Goal: Task Accomplishment & Management: Manage account settings

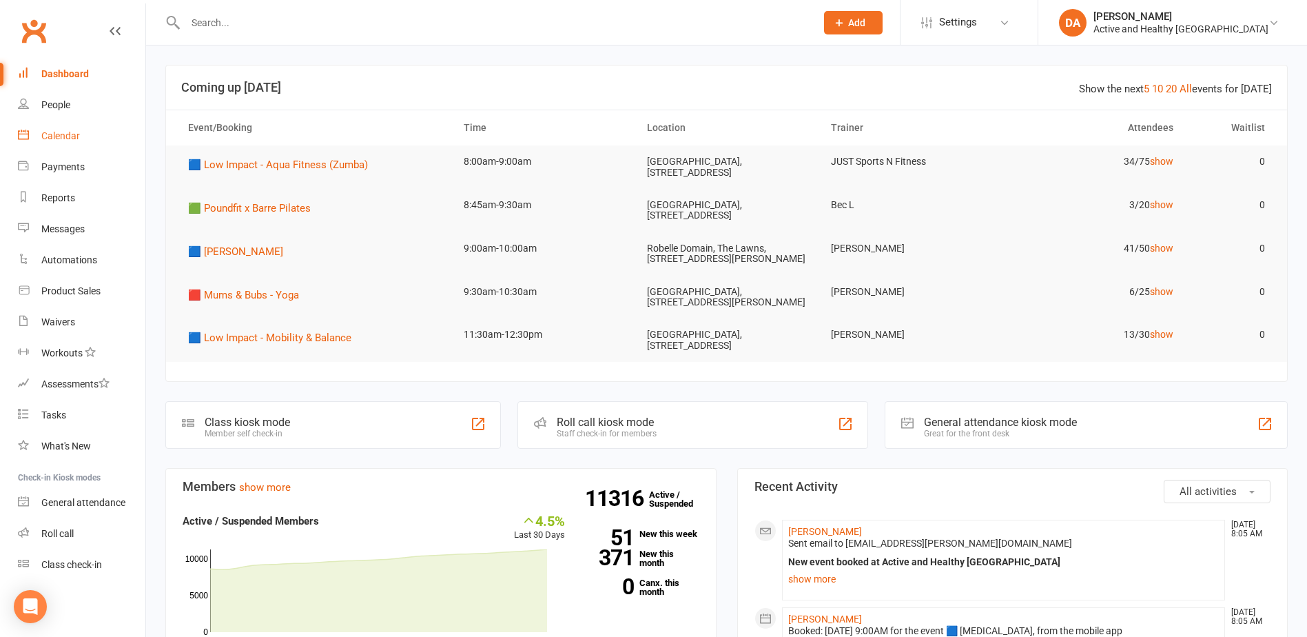
click at [54, 134] on div "Calendar" at bounding box center [60, 135] width 39 height 11
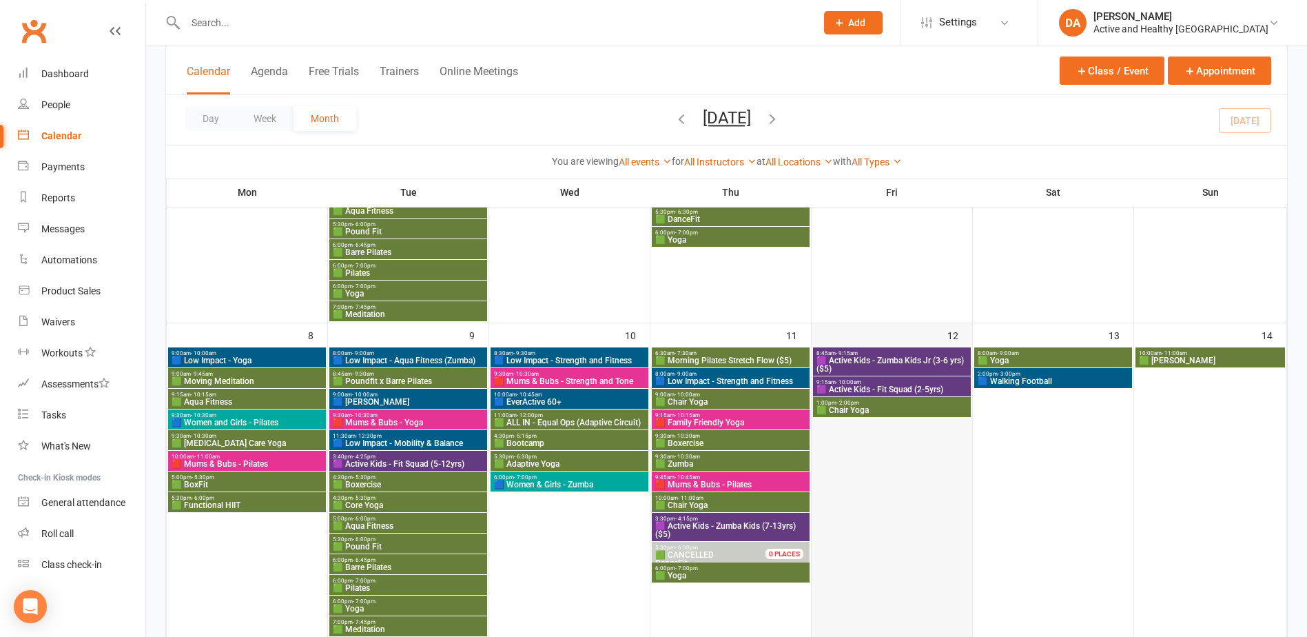
scroll to position [689, 0]
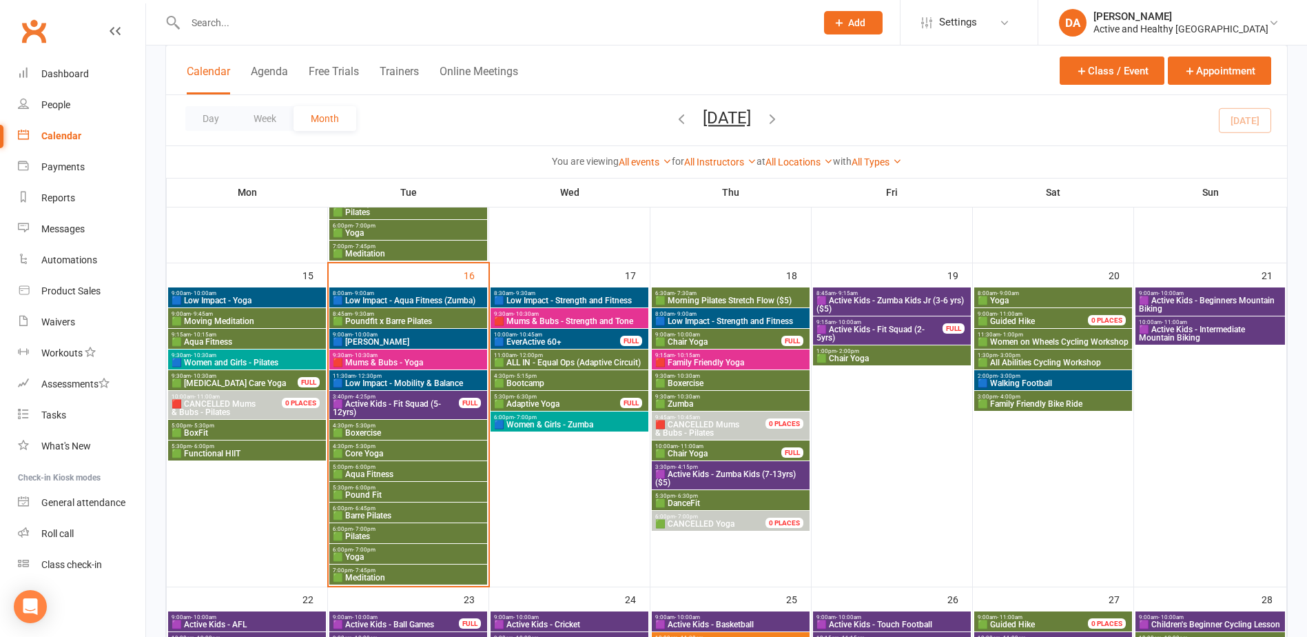
click at [253, 402] on span "🟥 CANCELLED Mums" at bounding box center [214, 404] width 84 height 10
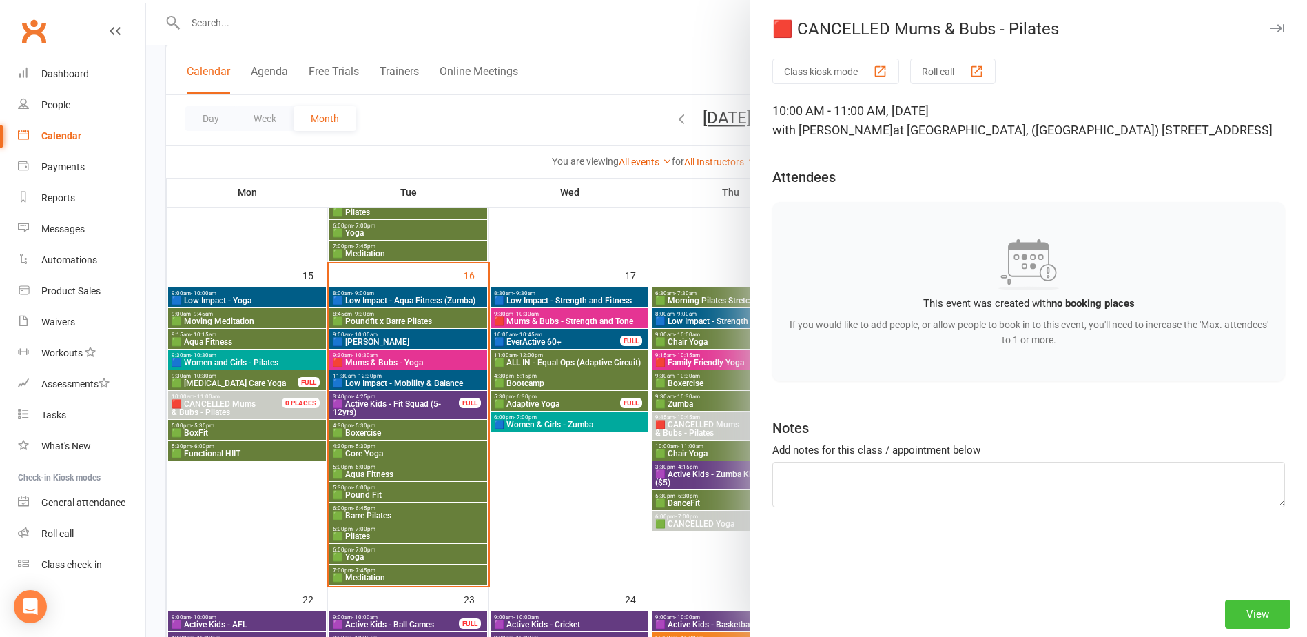
click at [1248, 619] on button "View" at bounding box center [1257, 613] width 65 height 29
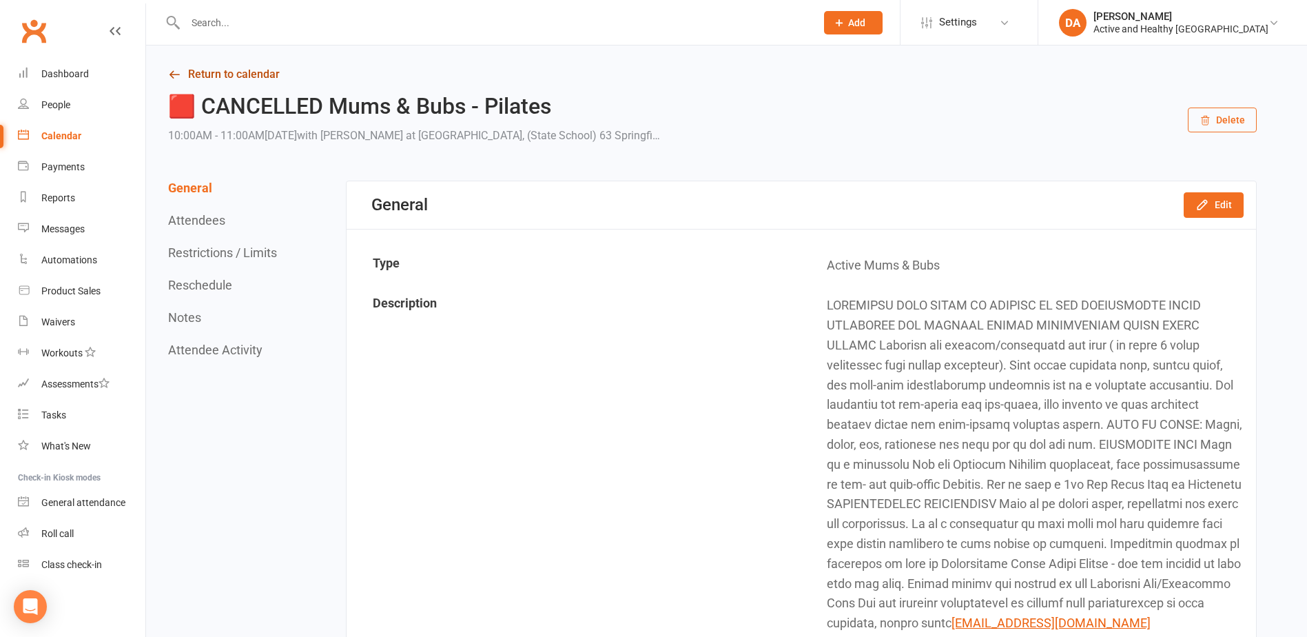
click at [262, 70] on link "Return to calendar" at bounding box center [712, 74] width 1088 height 19
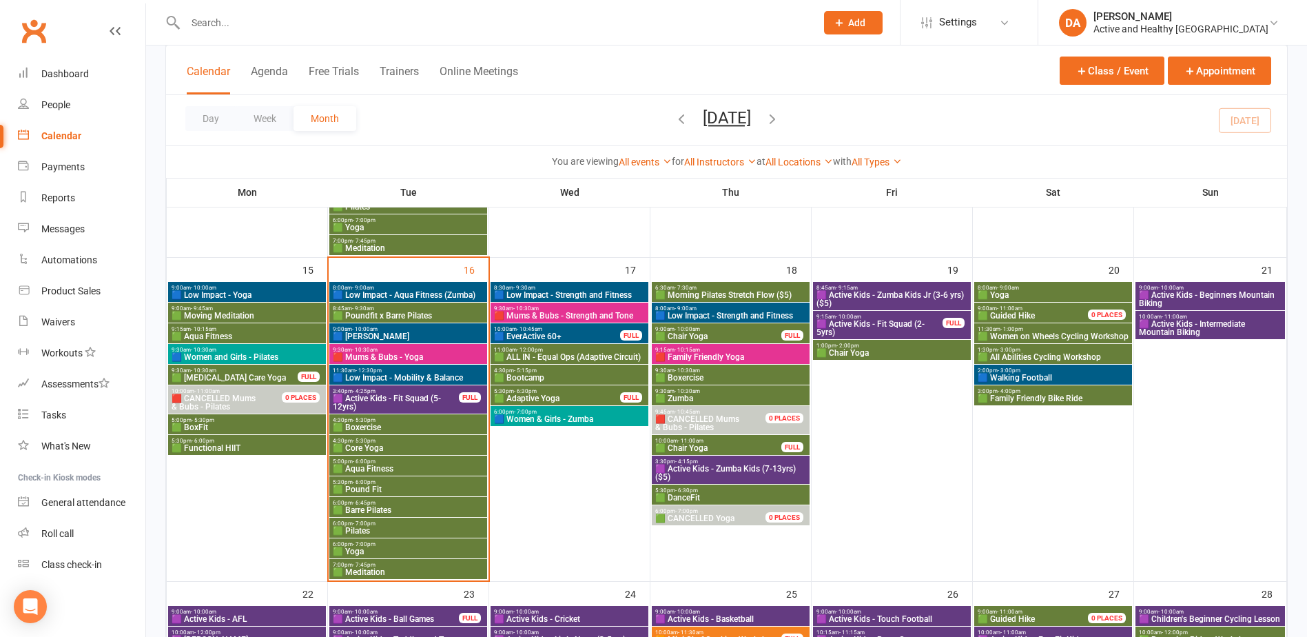
scroll to position [689, 0]
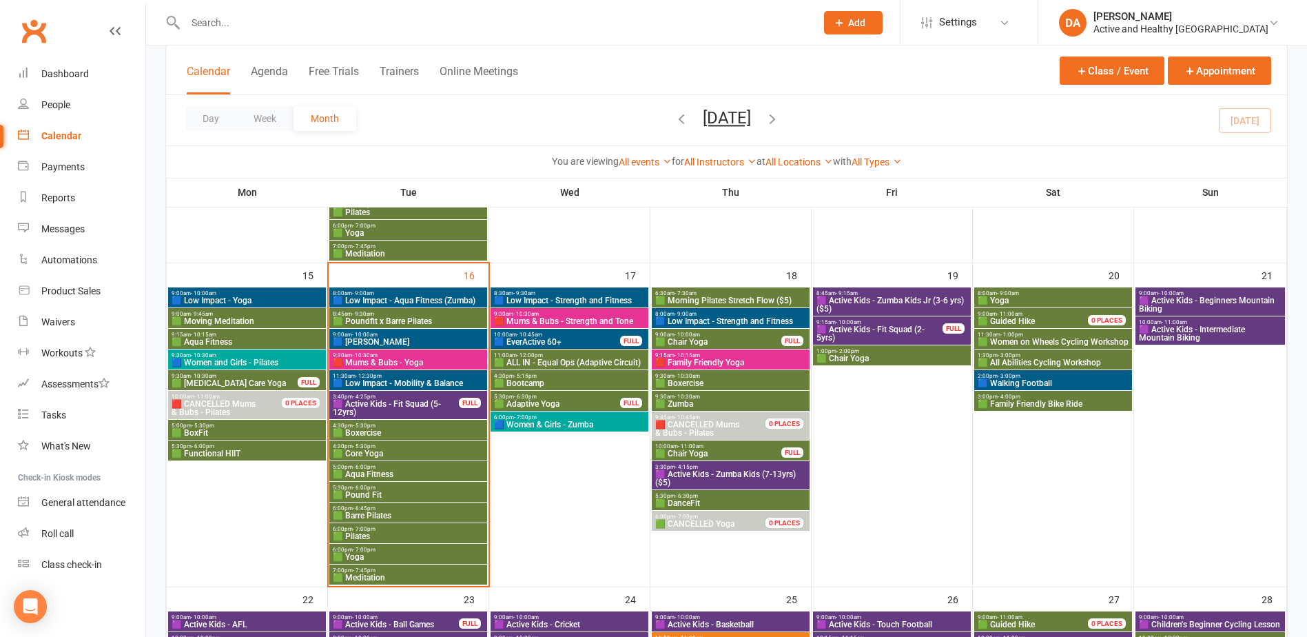
click at [409, 402] on span "🟪 Active Kids - Fit Squad (5-12yrs)" at bounding box center [395, 408] width 127 height 17
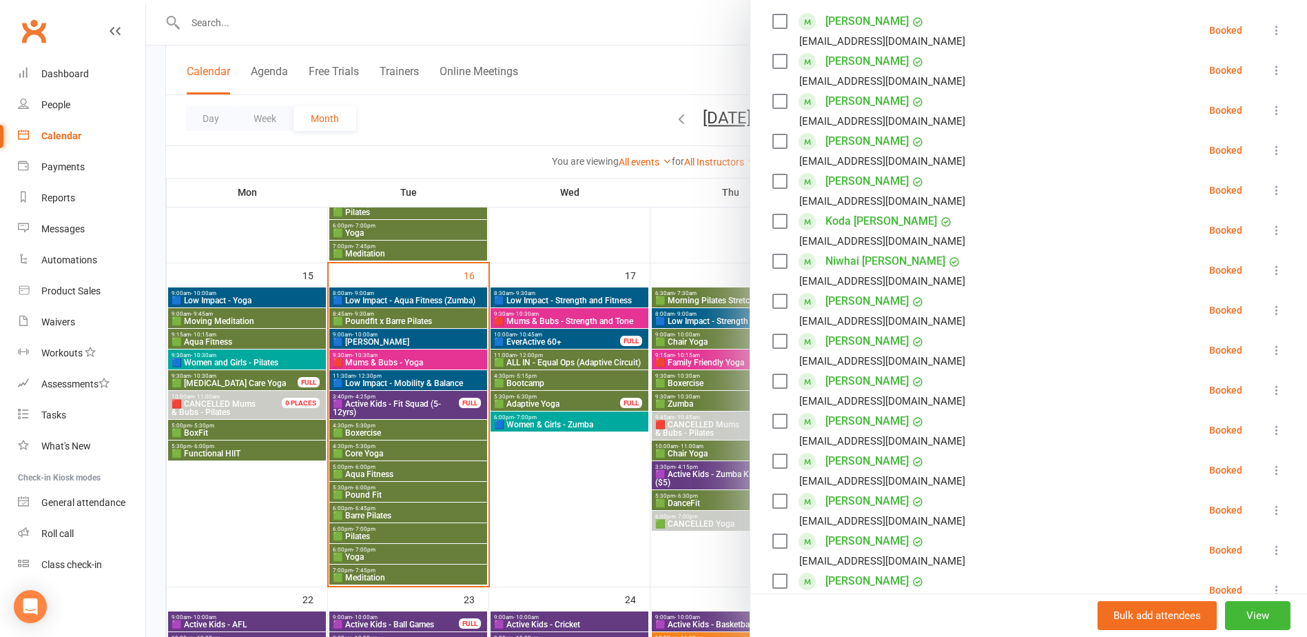
scroll to position [413, 0]
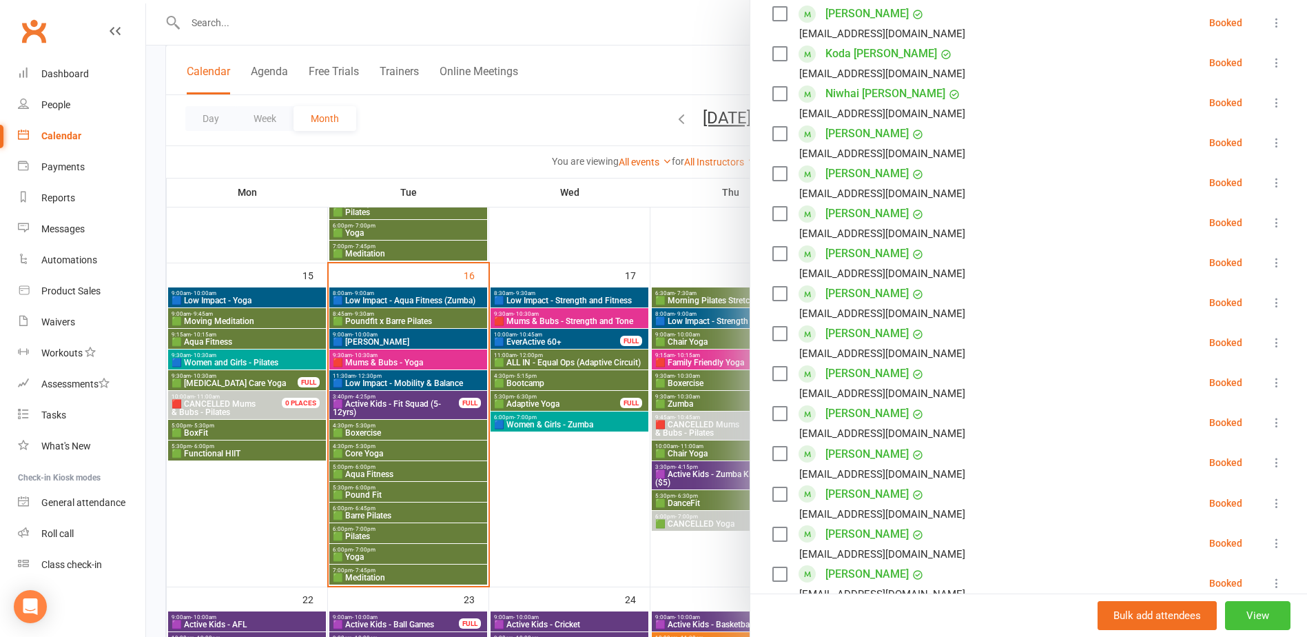
click at [1232, 608] on button "View" at bounding box center [1257, 615] width 65 height 29
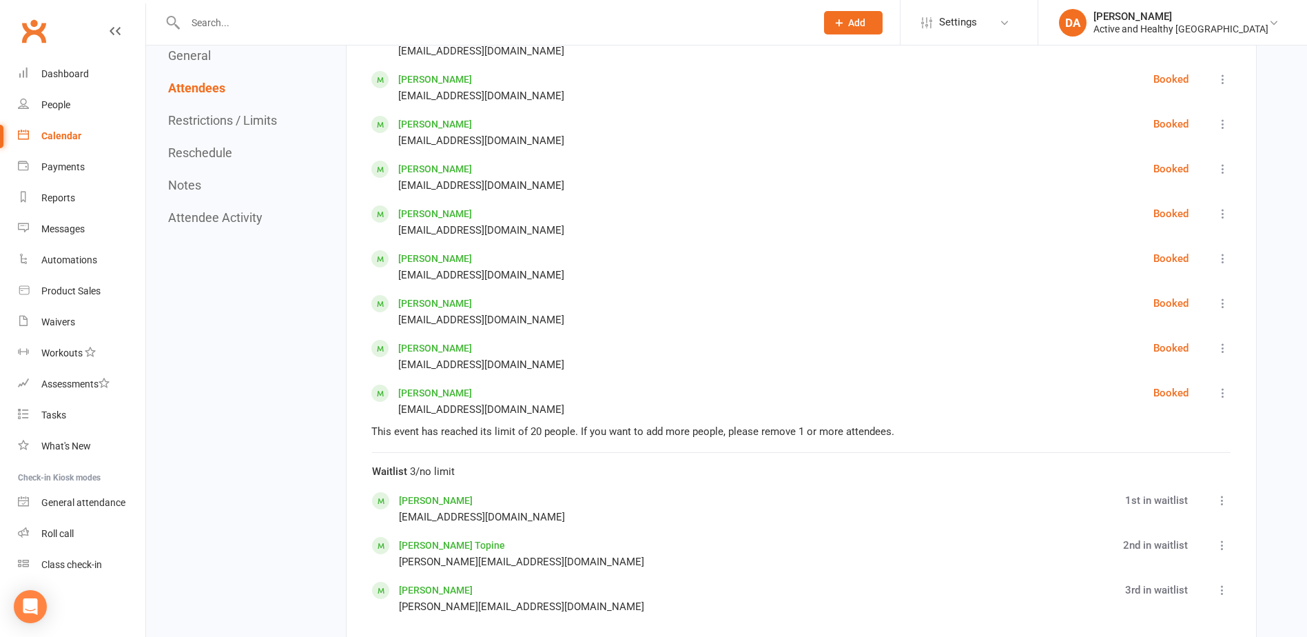
scroll to position [1653, 0]
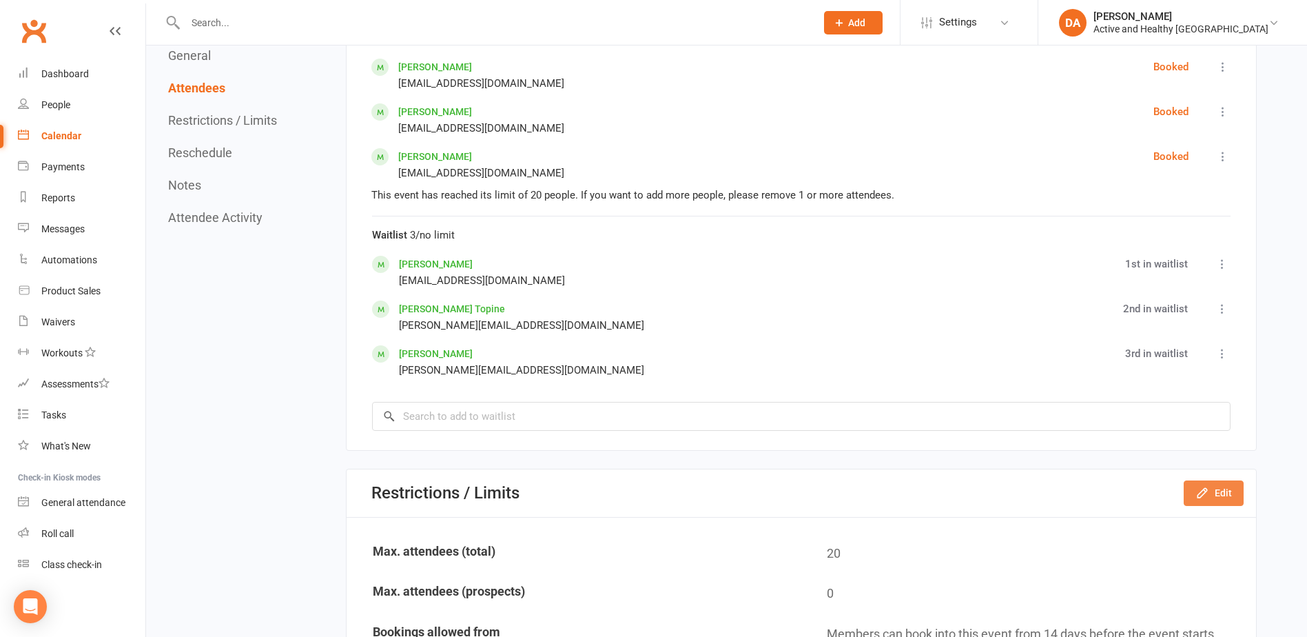
click at [1231, 494] on button "Edit" at bounding box center [1214, 492] width 60 height 25
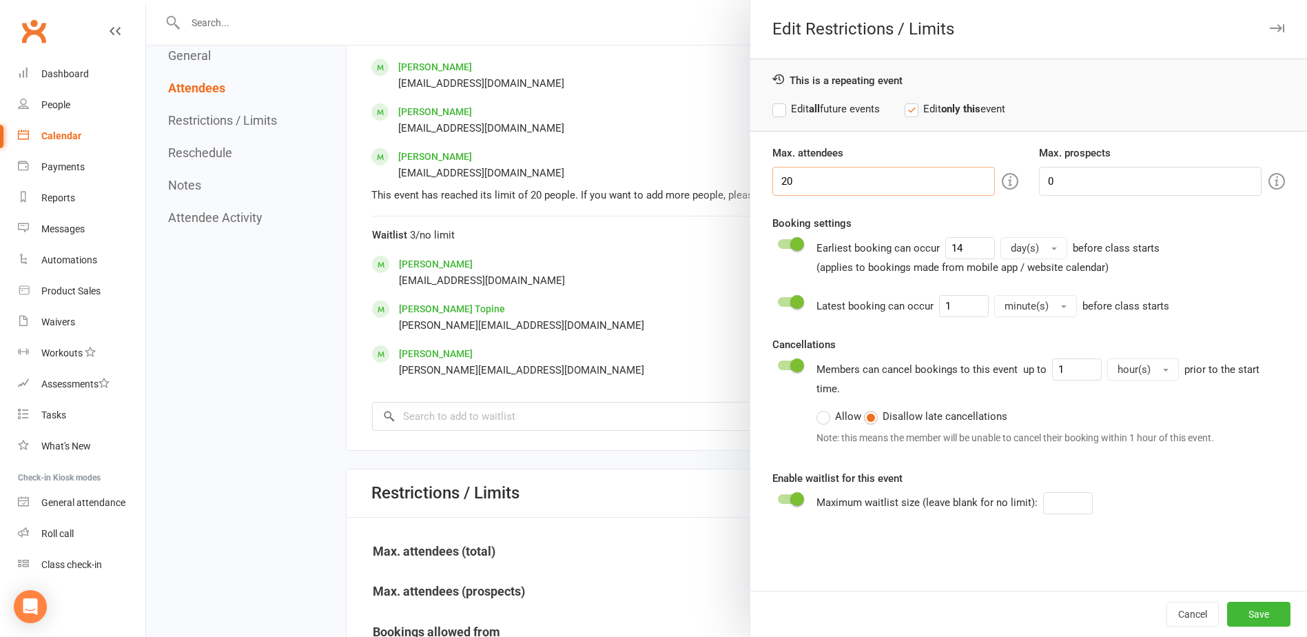
click at [808, 177] on input "20" at bounding box center [883, 181] width 223 height 29
type input "23"
click at [1248, 615] on button "Save" at bounding box center [1258, 613] width 63 height 25
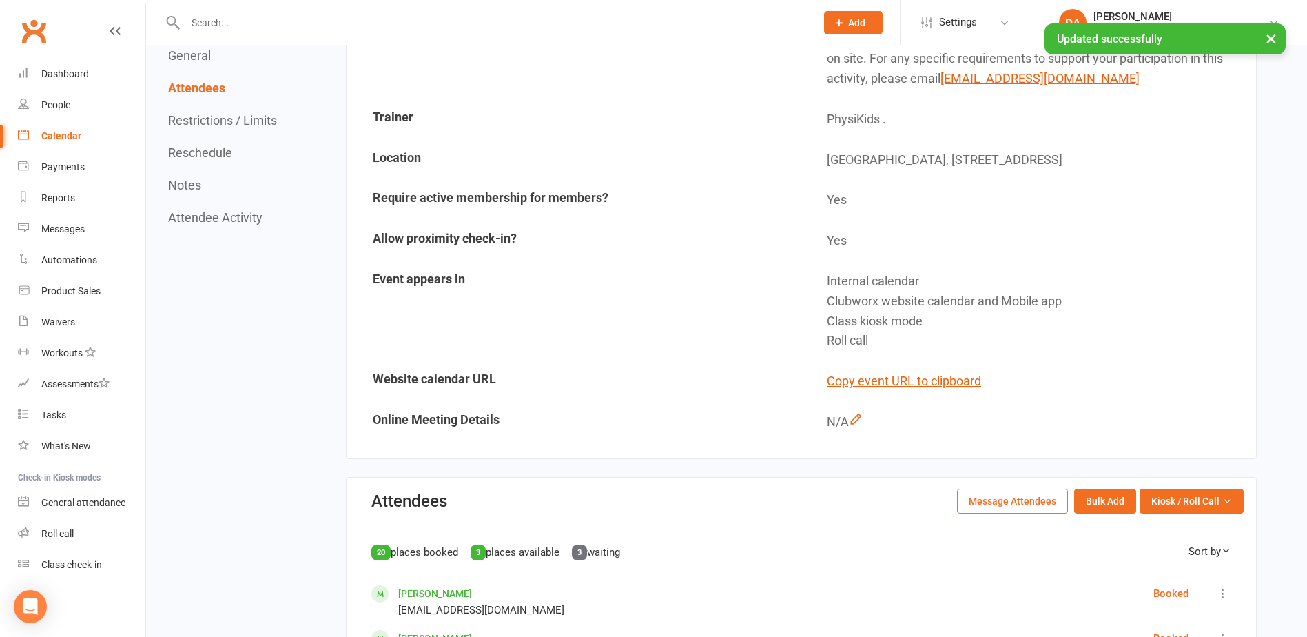
scroll to position [344, 0]
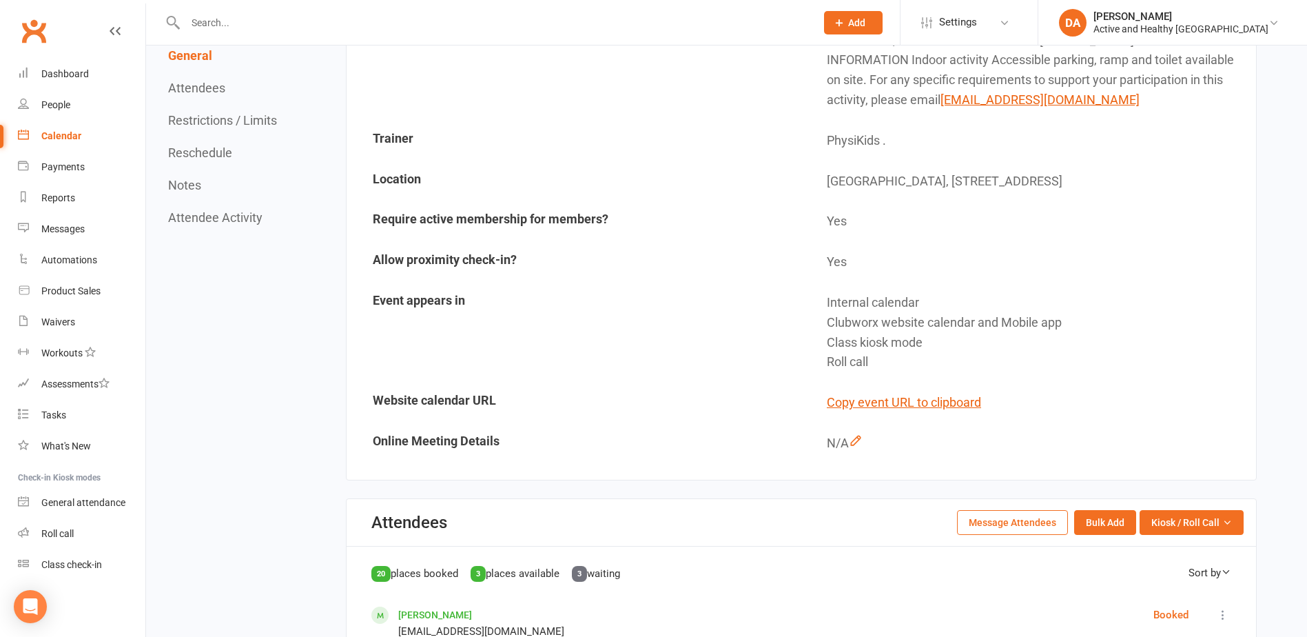
click at [1038, 521] on button "Message Attendees" at bounding box center [1012, 522] width 111 height 25
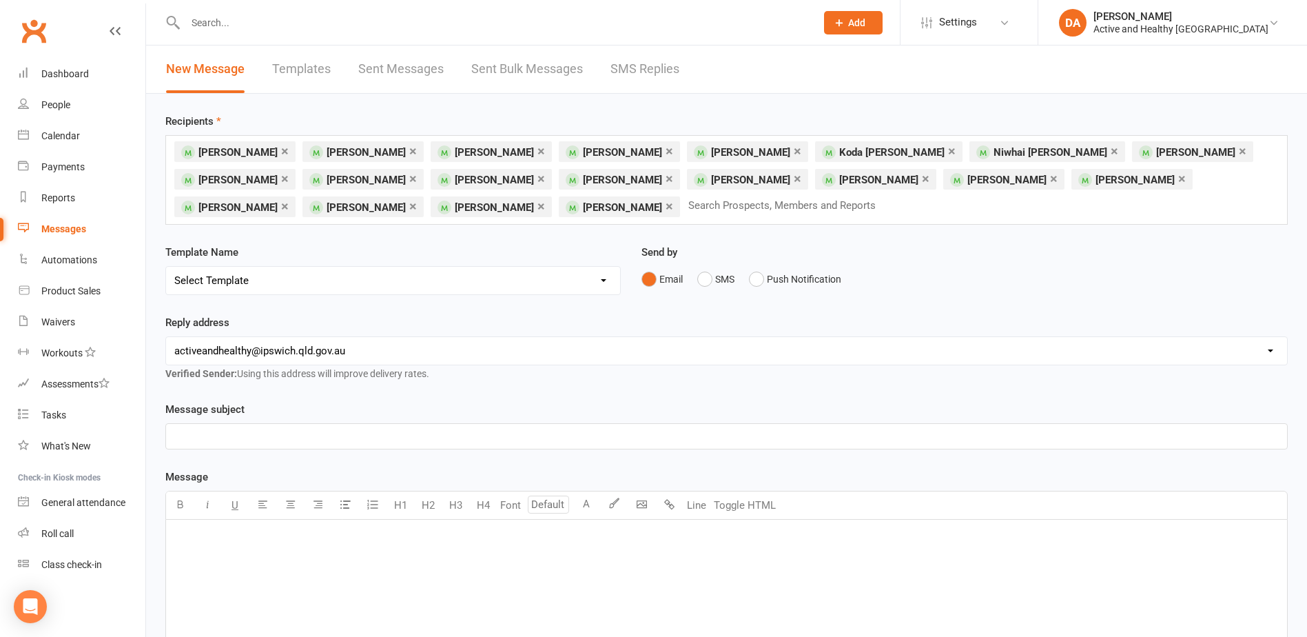
click at [349, 441] on p "﻿" at bounding box center [726, 436] width 1104 height 17
click at [314, 435] on p "Fit Squad Class to start" at bounding box center [726, 436] width 1104 height 17
click at [341, 581] on div "﻿" at bounding box center [726, 622] width 1121 height 207
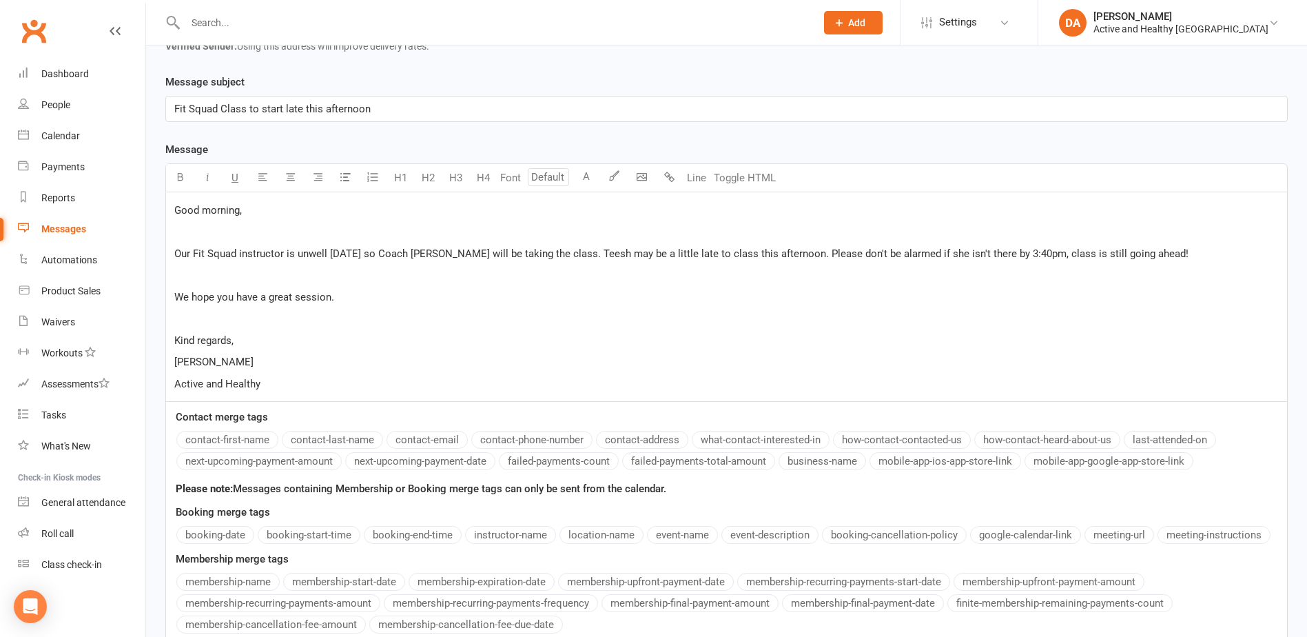
scroll to position [462, 0]
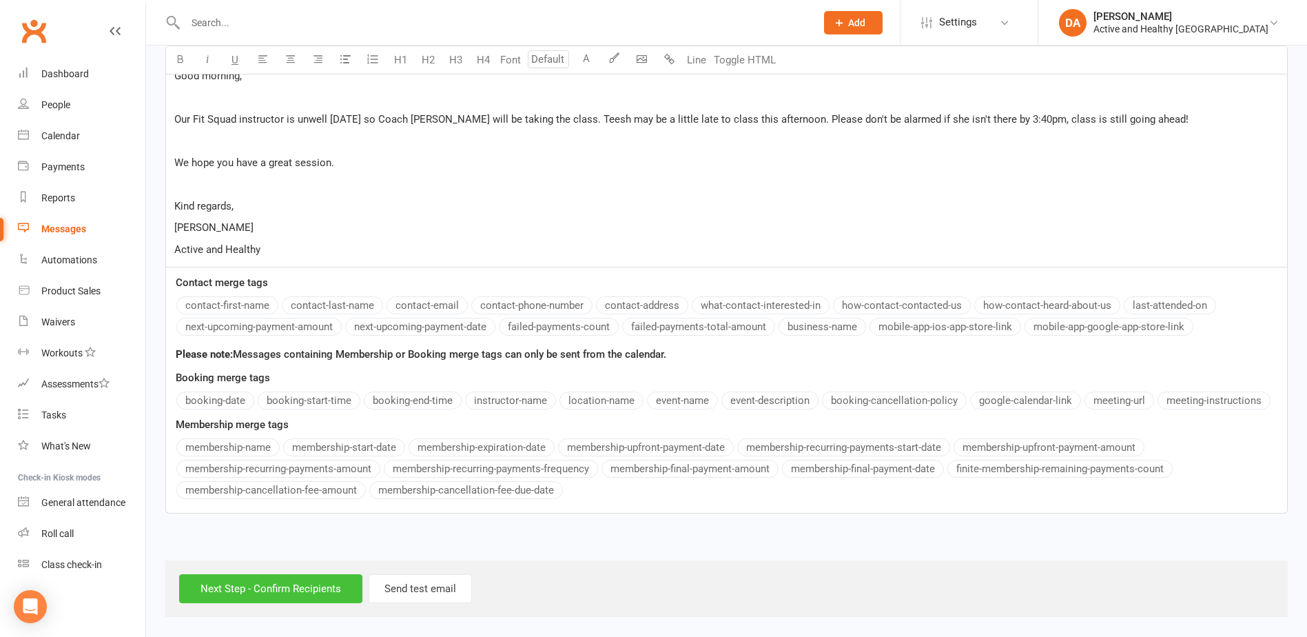
click at [298, 598] on input "Next Step - Confirm Recipients" at bounding box center [270, 588] width 183 height 29
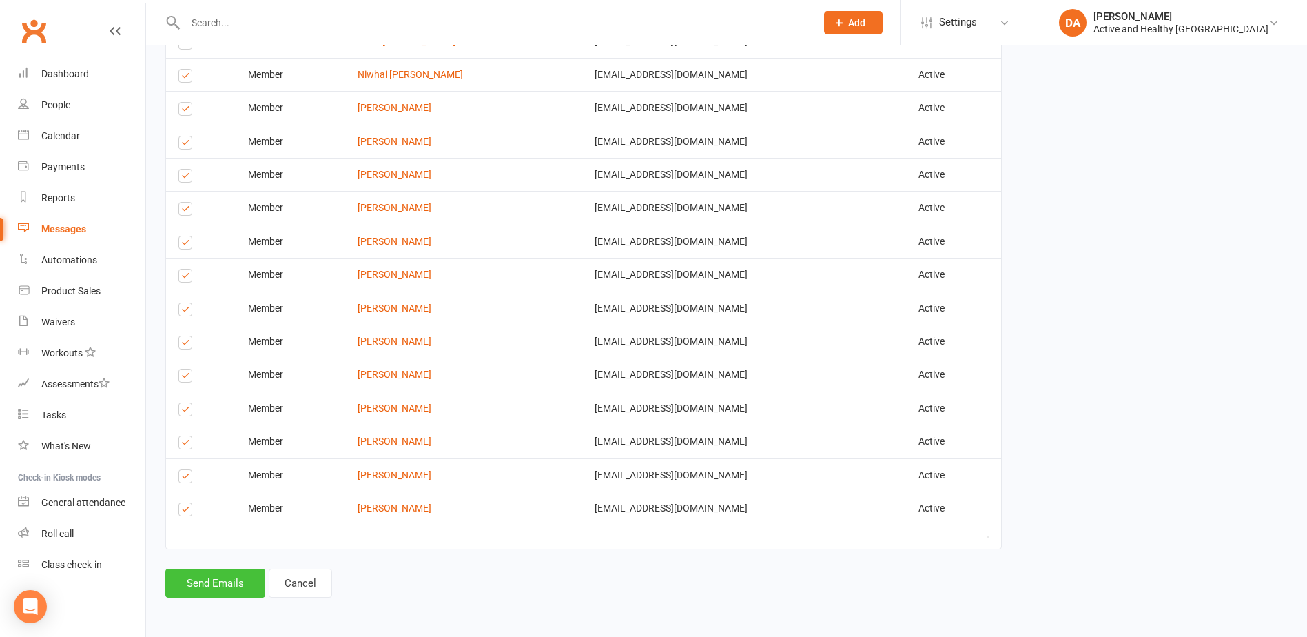
click at [240, 581] on button "Send Emails" at bounding box center [215, 582] width 100 height 29
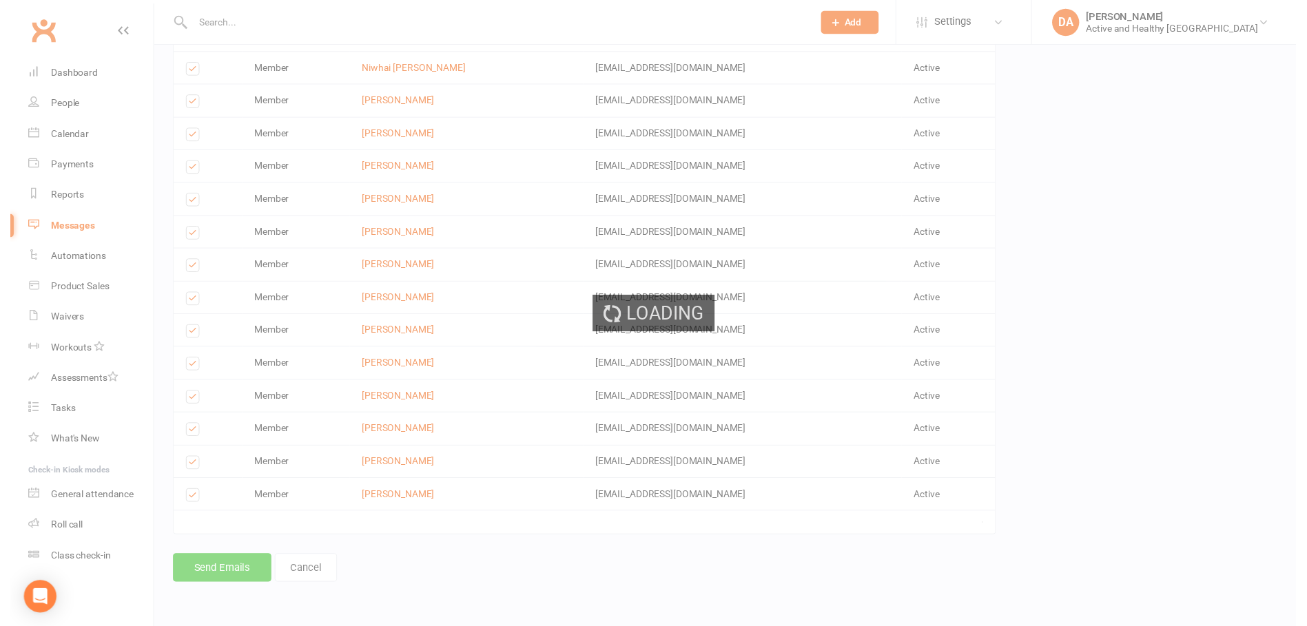
scroll to position [738, 0]
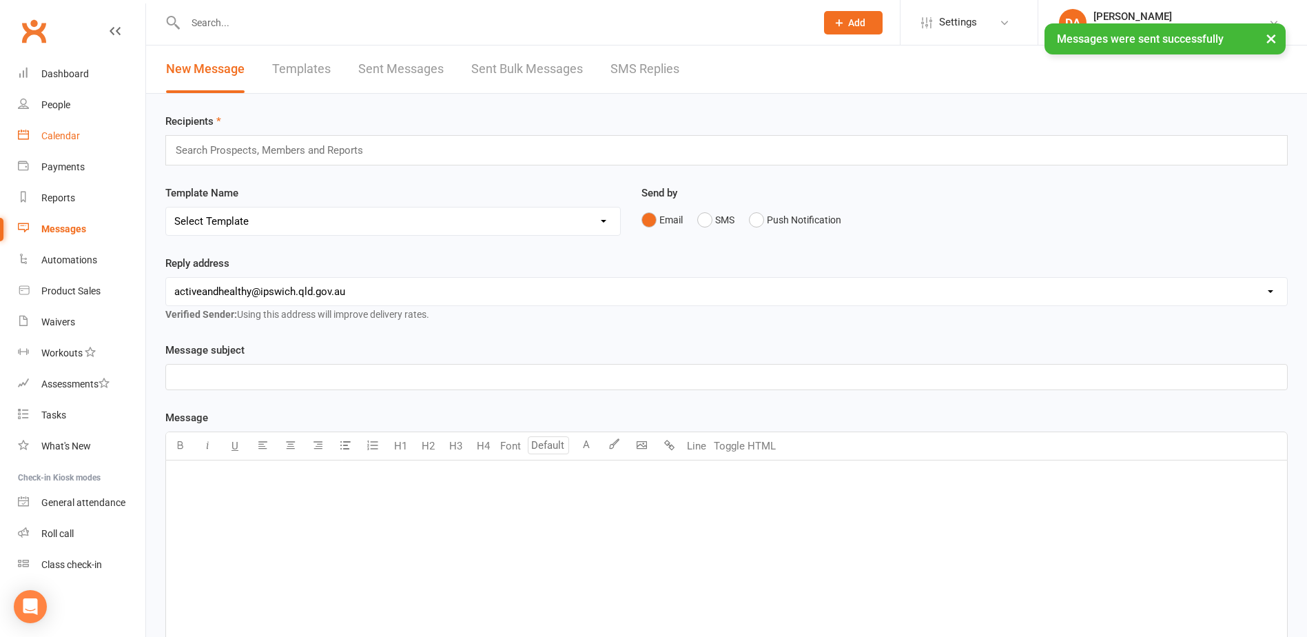
click at [61, 136] on div "Calendar" at bounding box center [60, 135] width 39 height 11
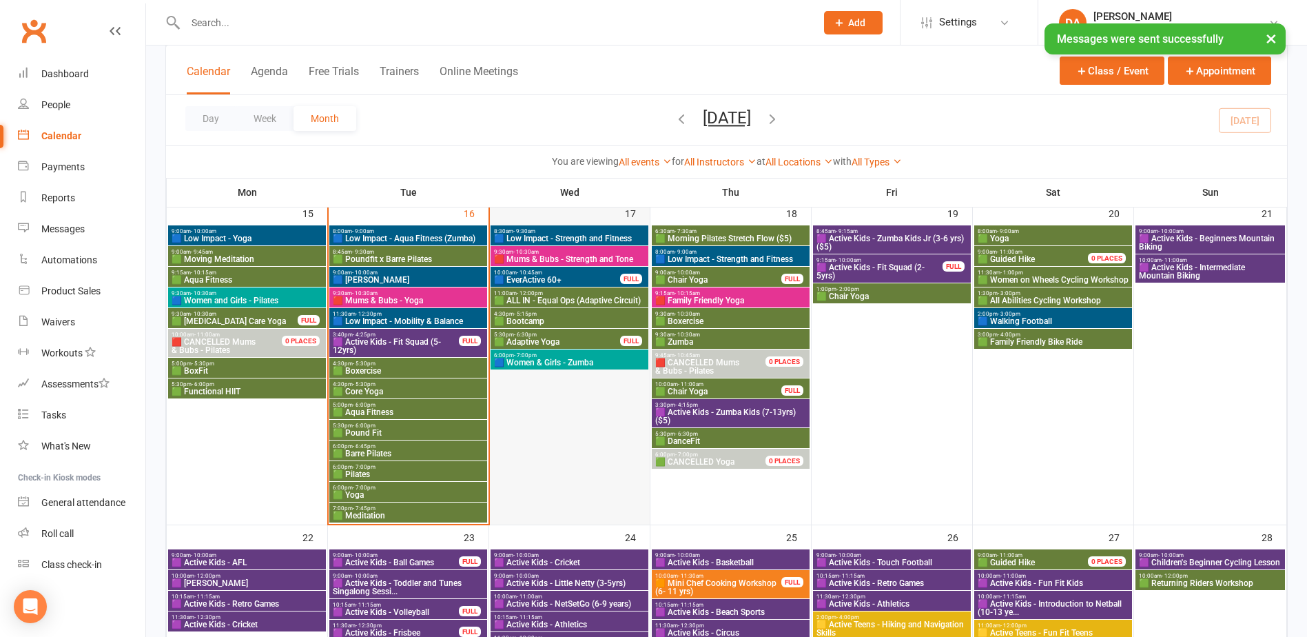
scroll to position [758, 0]
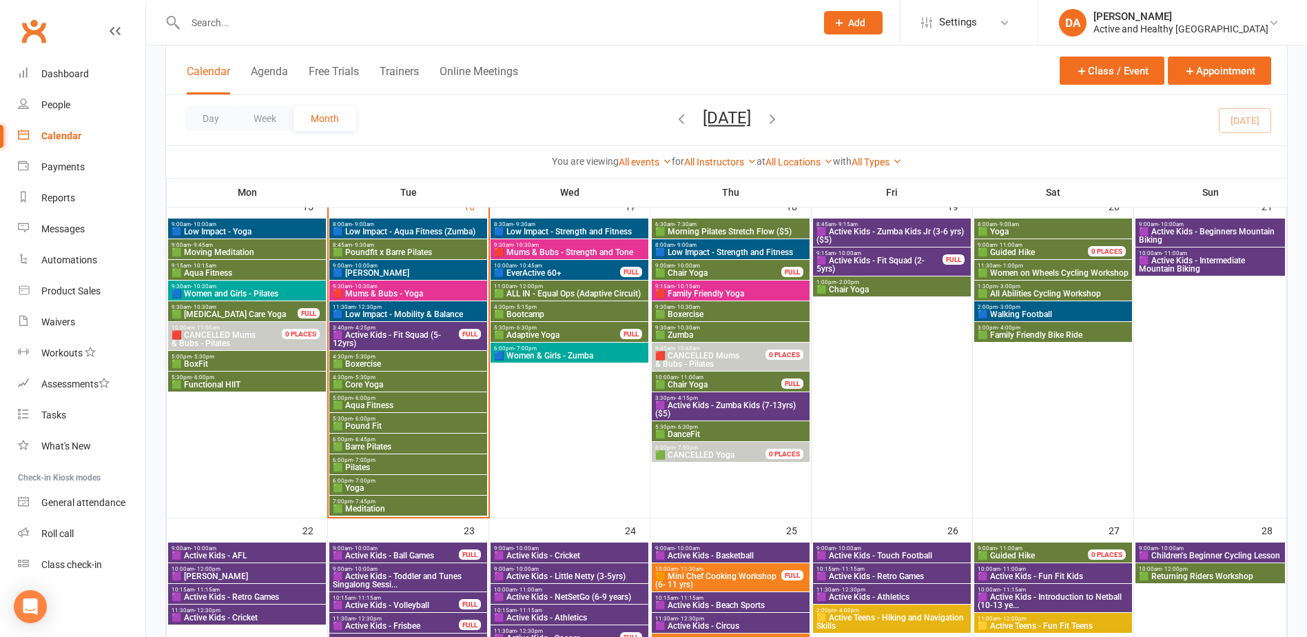
click at [581, 271] on span "🟦 EverActive 60+" at bounding box center [556, 273] width 127 height 8
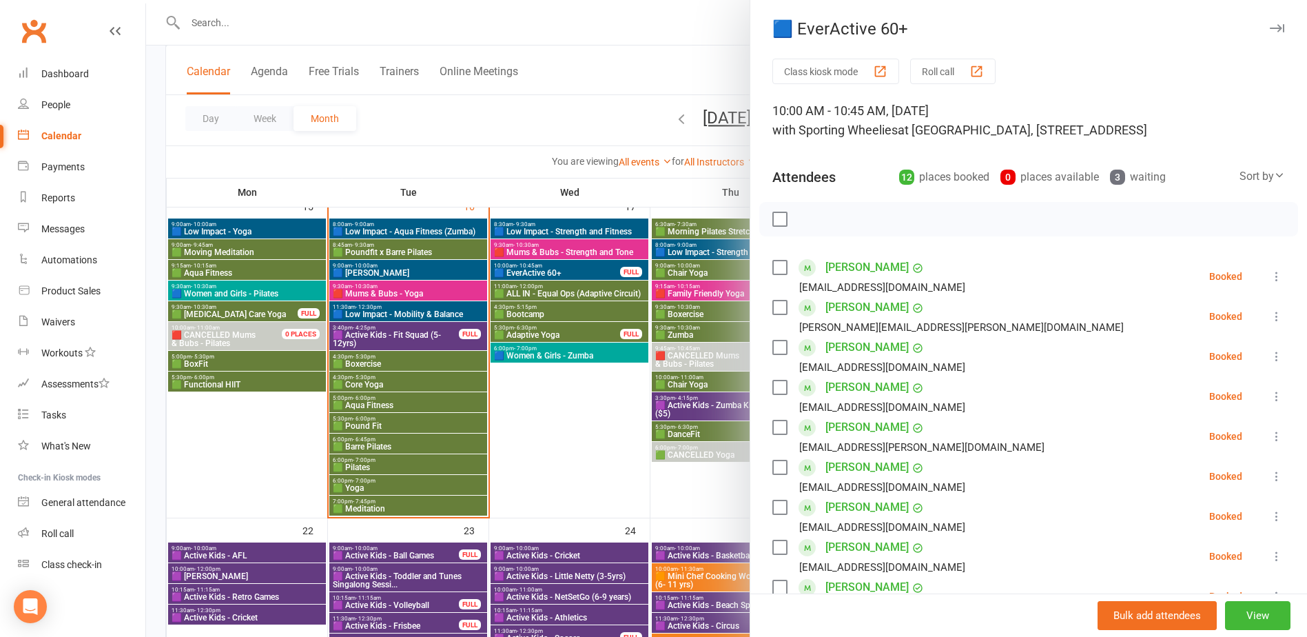
click at [581, 271] on div at bounding box center [726, 318] width 1161 height 637
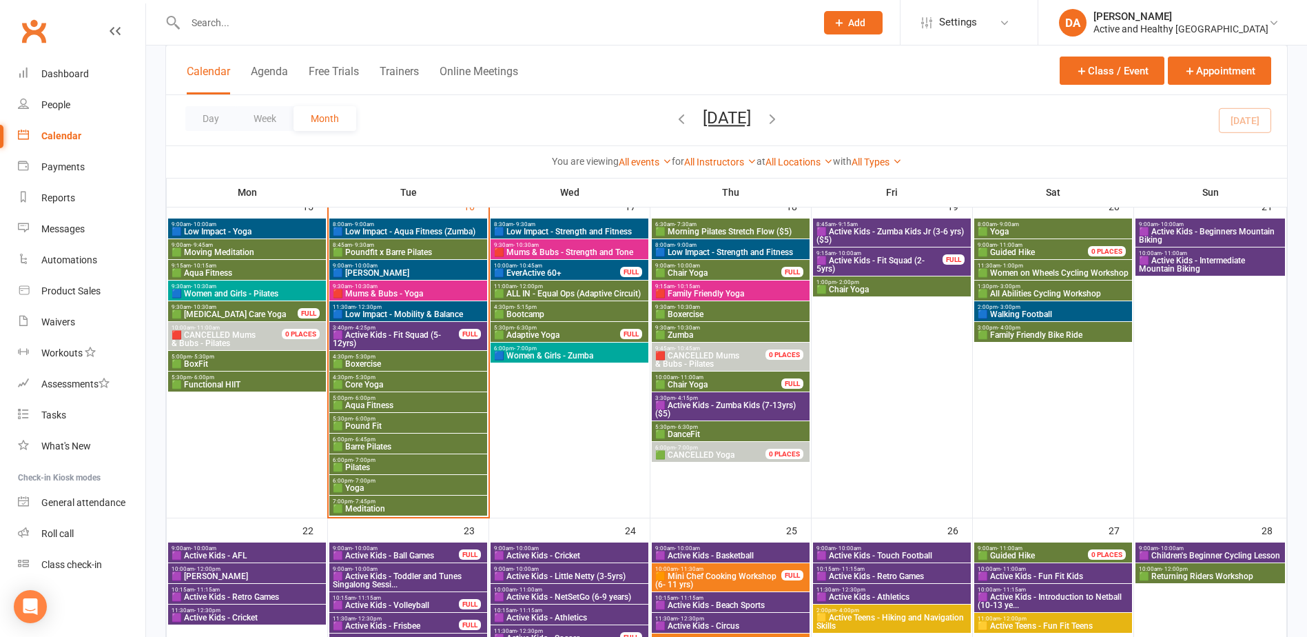
click at [579, 293] on span "🟩 ALL IN - Equal Ops (Adaptive Circuit)" at bounding box center [569, 293] width 152 height 8
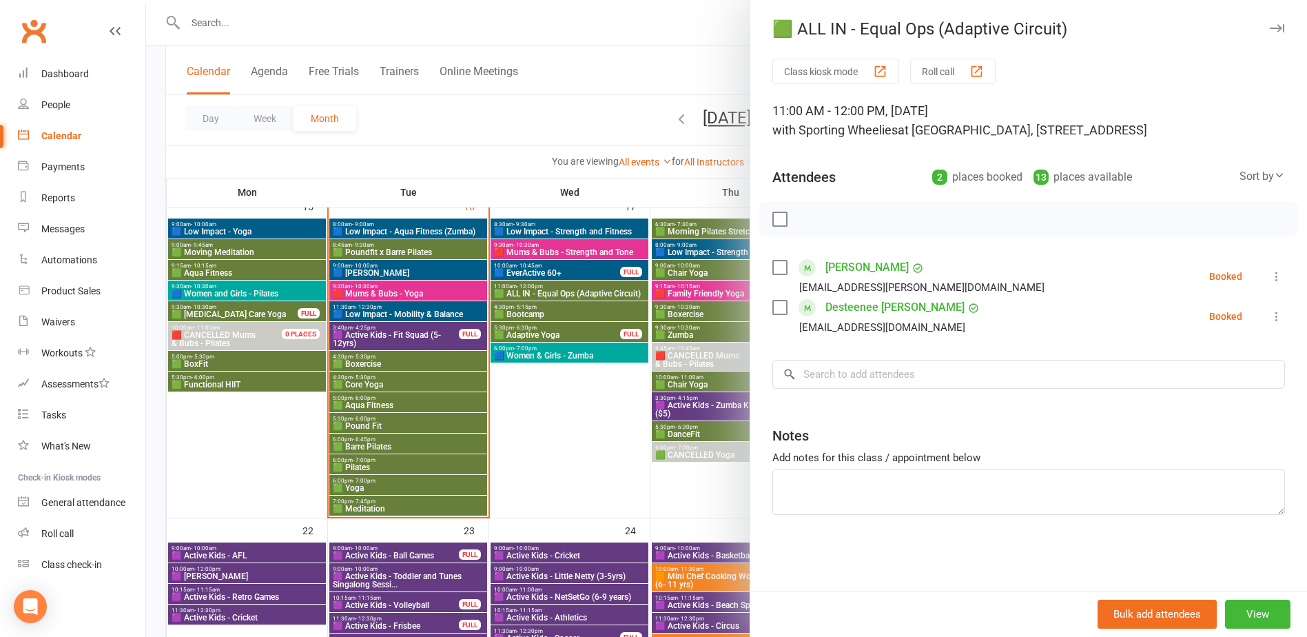
click at [595, 464] on div at bounding box center [726, 318] width 1161 height 637
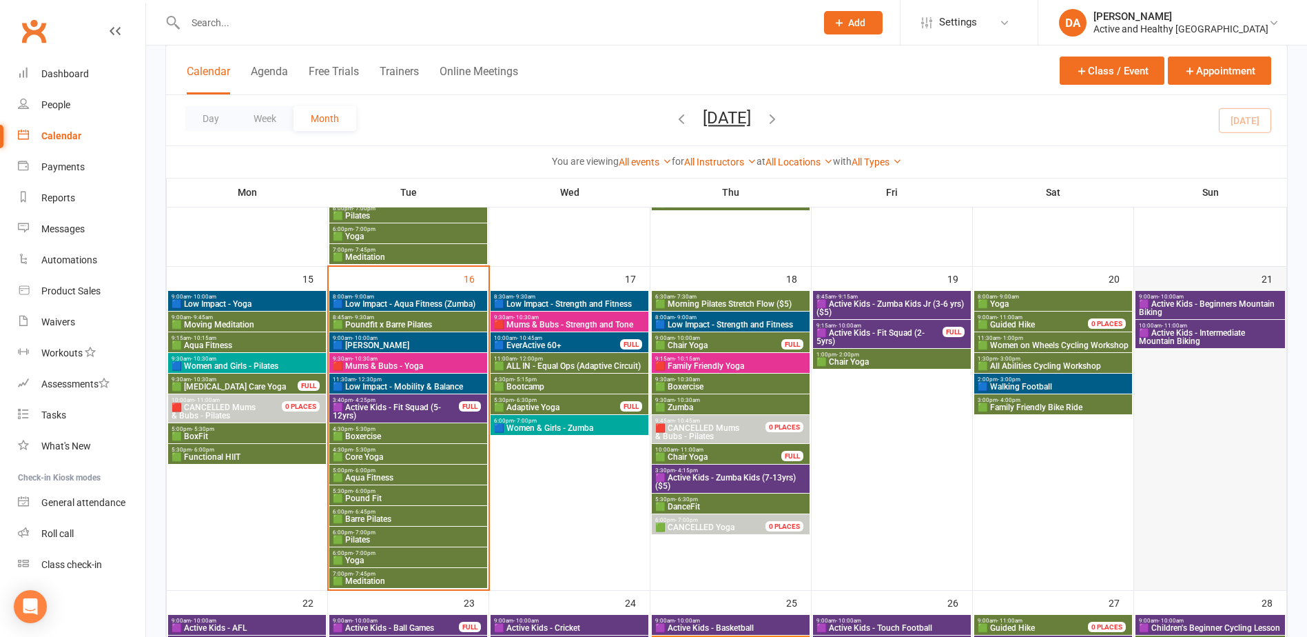
scroll to position [620, 0]
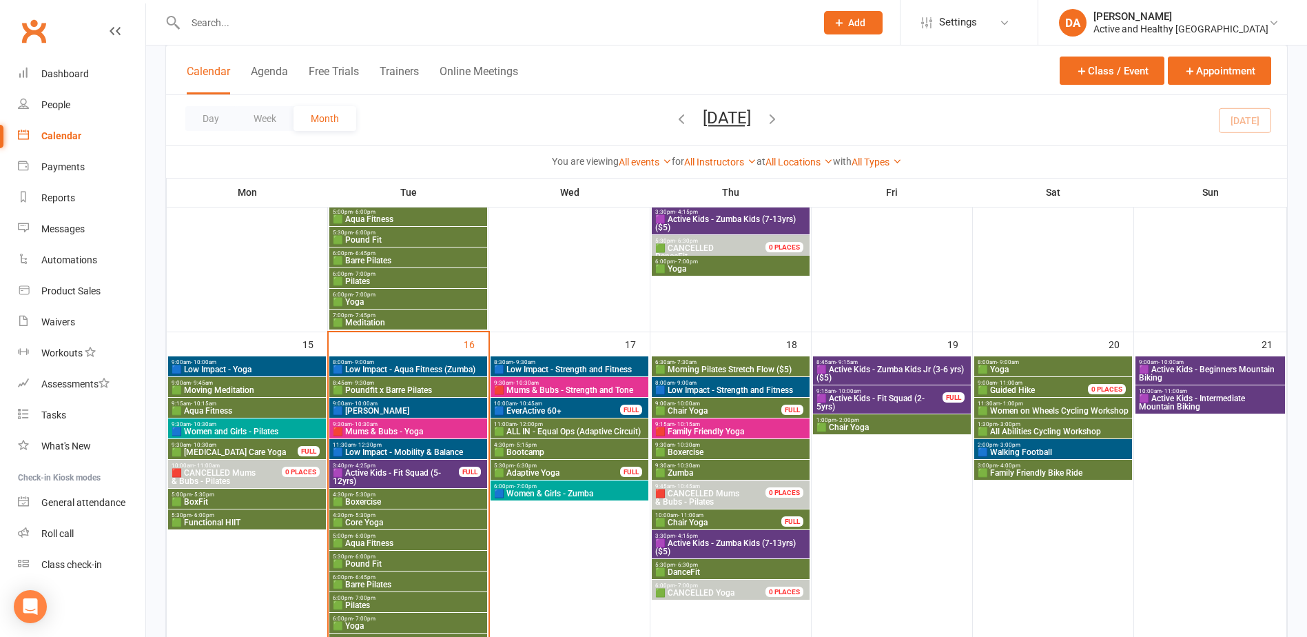
click at [1201, 372] on span "🟪 Active Kids - Beginners Mountain Biking" at bounding box center [1210, 373] width 144 height 17
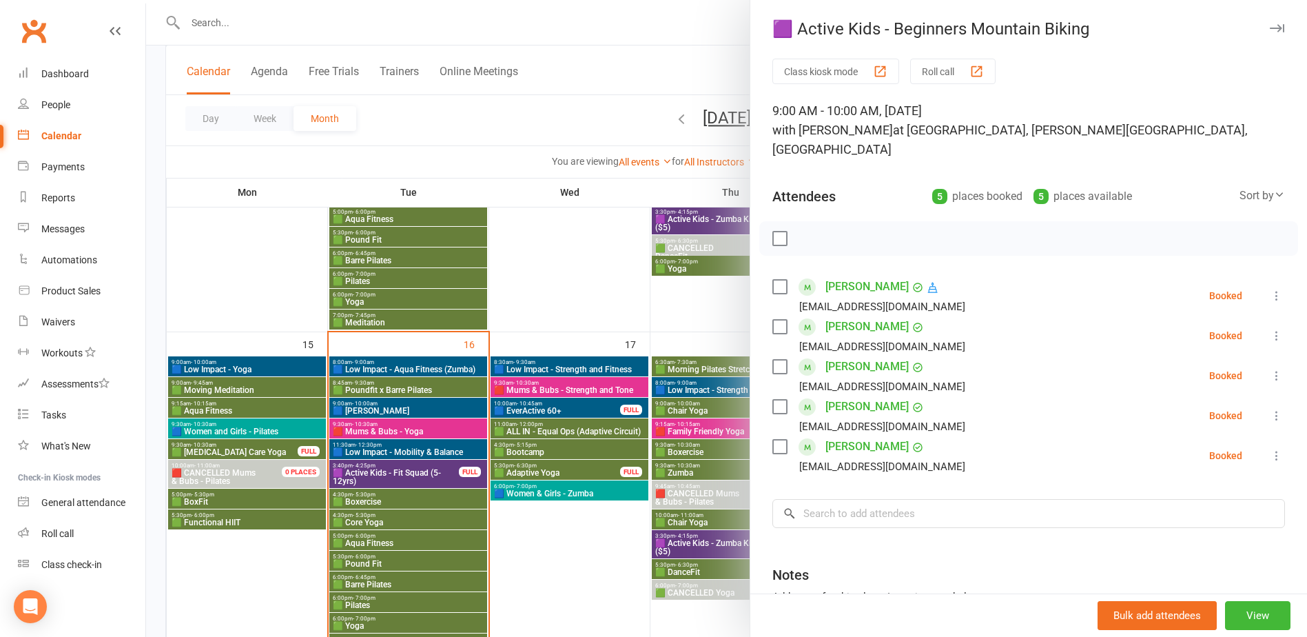
drag, startPoint x: 568, startPoint y: 438, endPoint x: 828, endPoint y: 394, distance: 263.4
click at [570, 433] on div at bounding box center [726, 318] width 1161 height 637
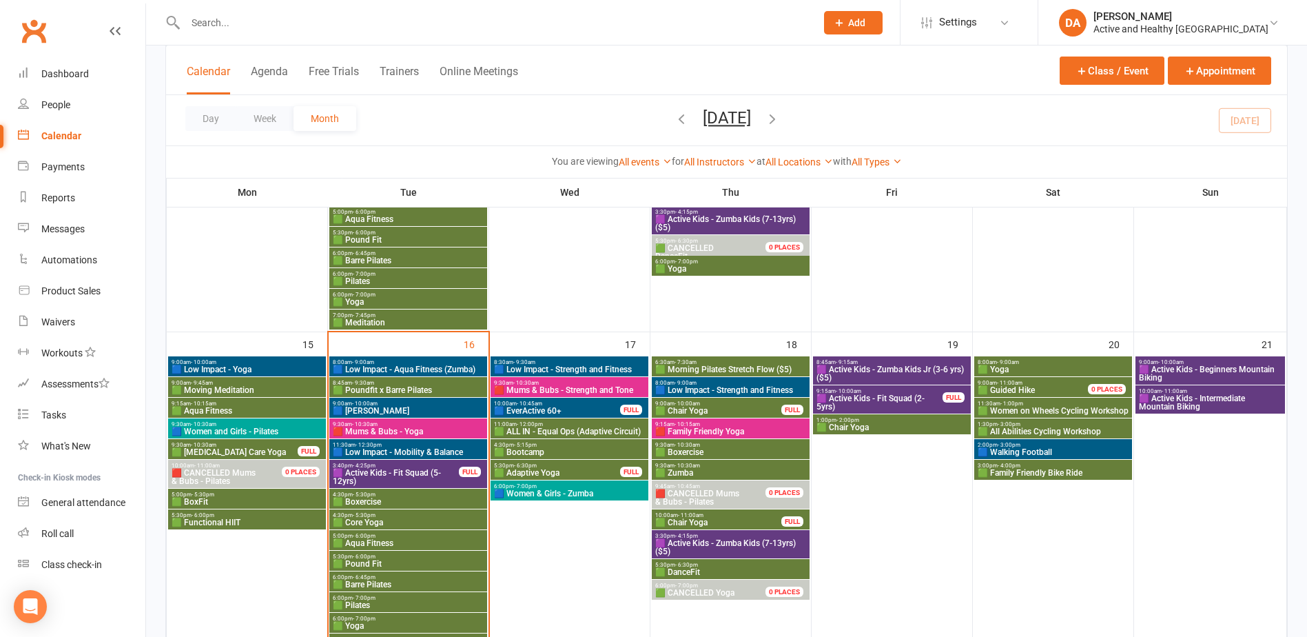
click at [1188, 403] on span "🟪 Active Kids - Intermediate Mountain Biking" at bounding box center [1210, 402] width 144 height 17
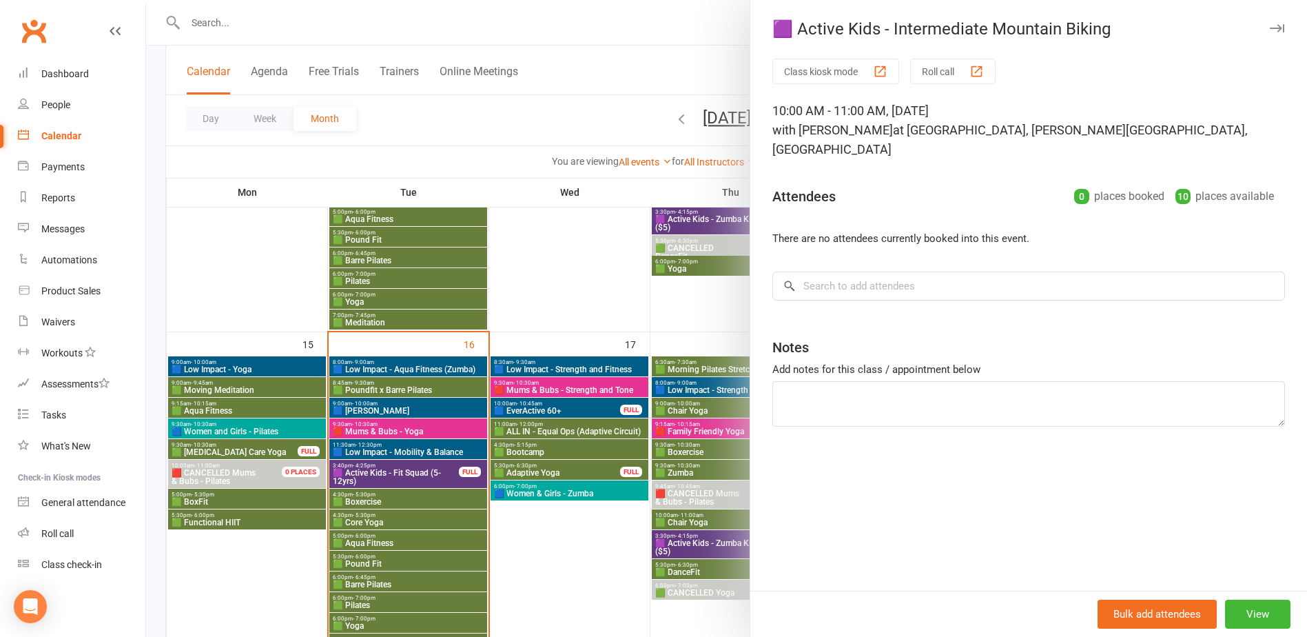
click at [469, 415] on div at bounding box center [726, 318] width 1161 height 637
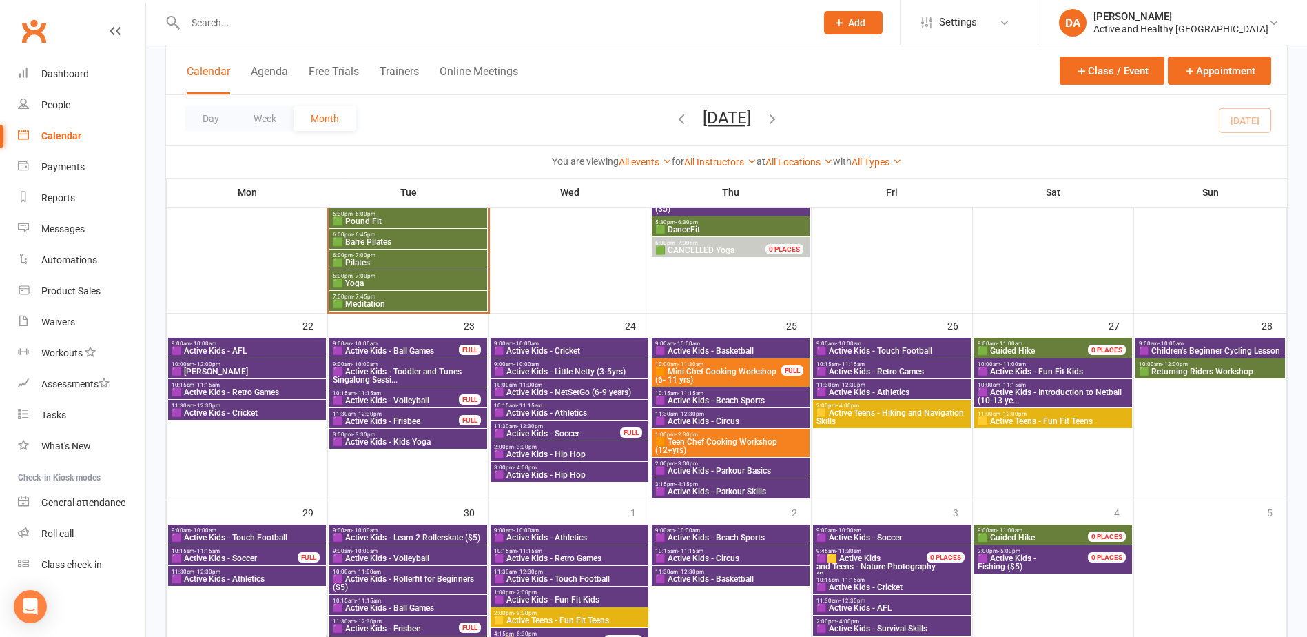
scroll to position [964, 0]
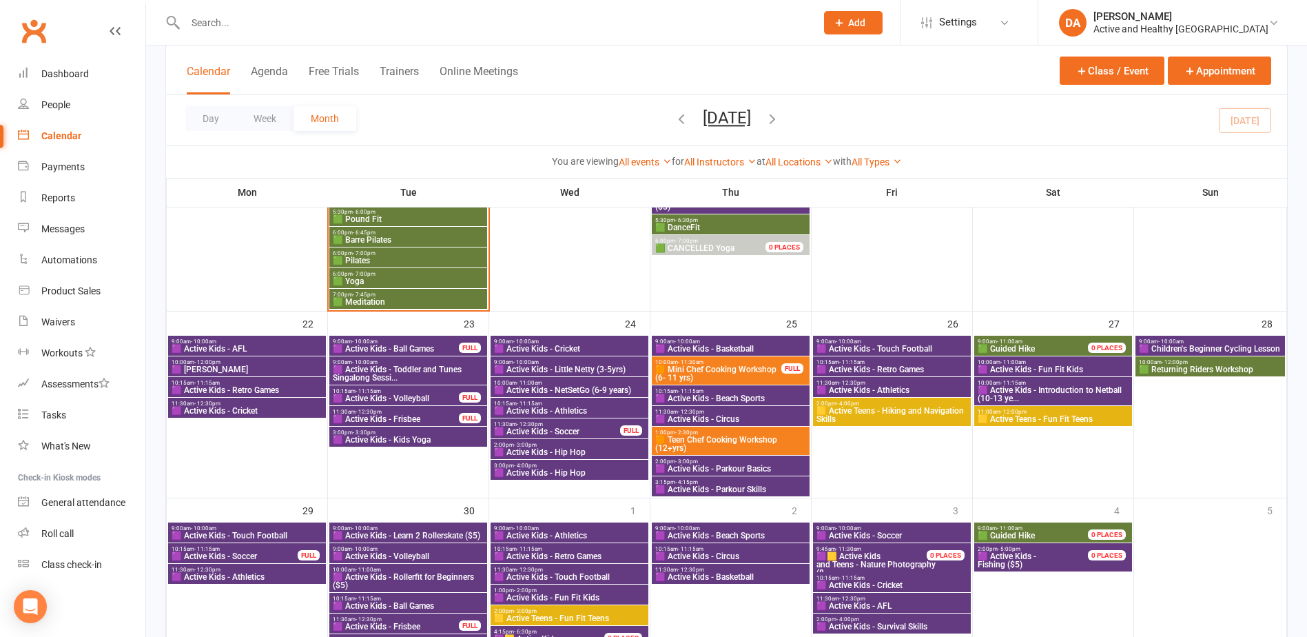
click at [245, 347] on span "🟪 Active Kids - AFL" at bounding box center [247, 348] width 152 height 8
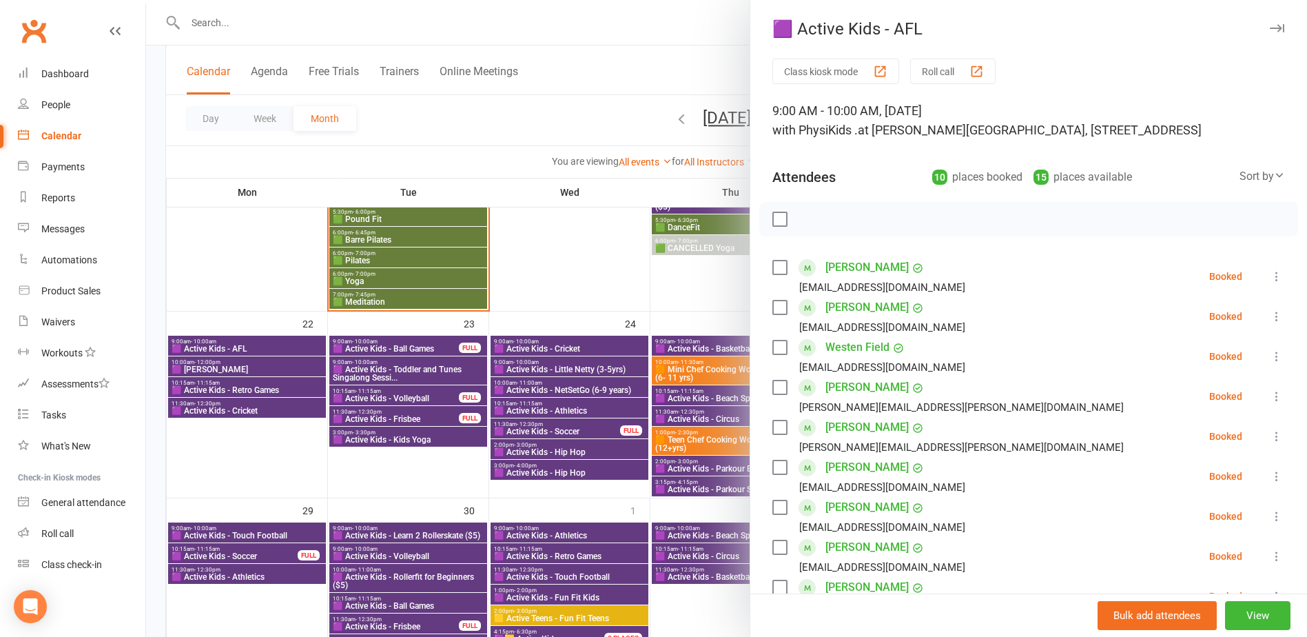
click at [245, 347] on div at bounding box center [726, 318] width 1161 height 637
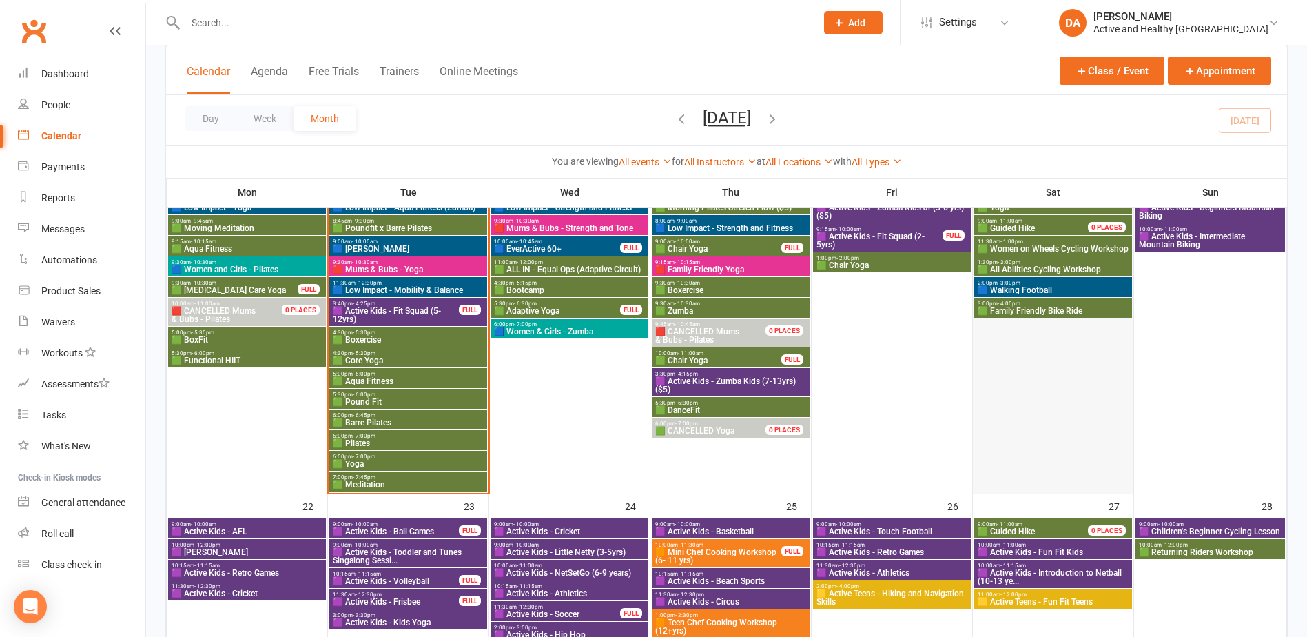
scroll to position [758, 0]
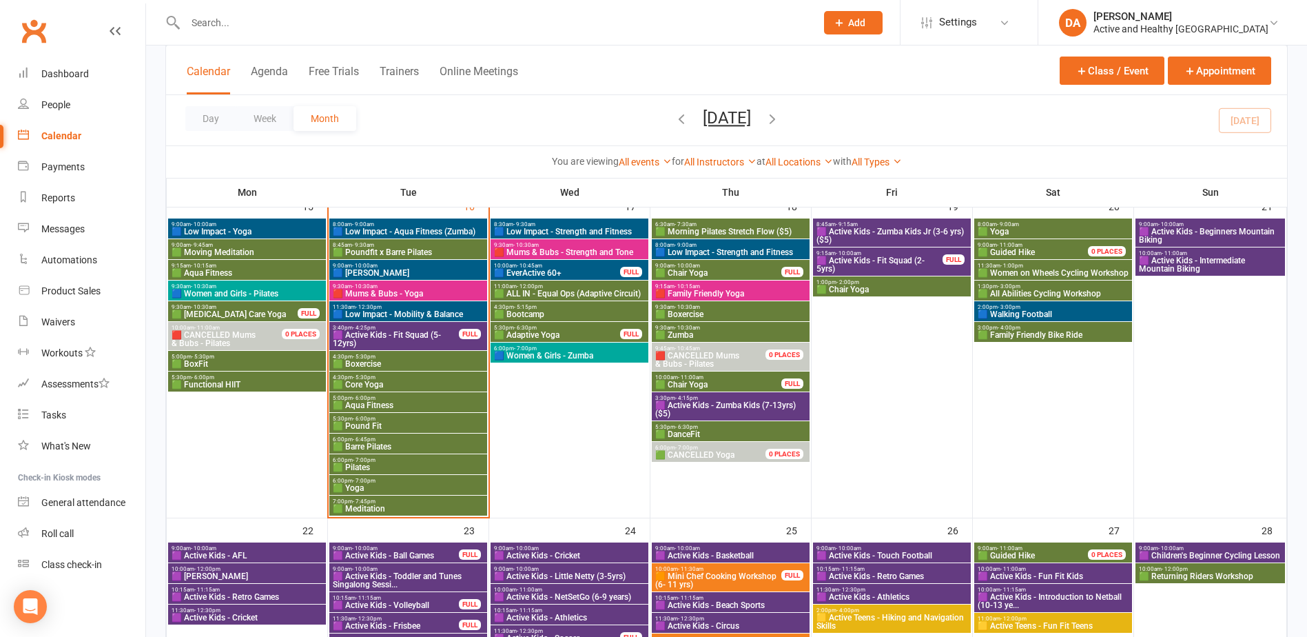
click at [1035, 307] on span "2:00pm - 3:00pm" at bounding box center [1053, 307] width 152 height 6
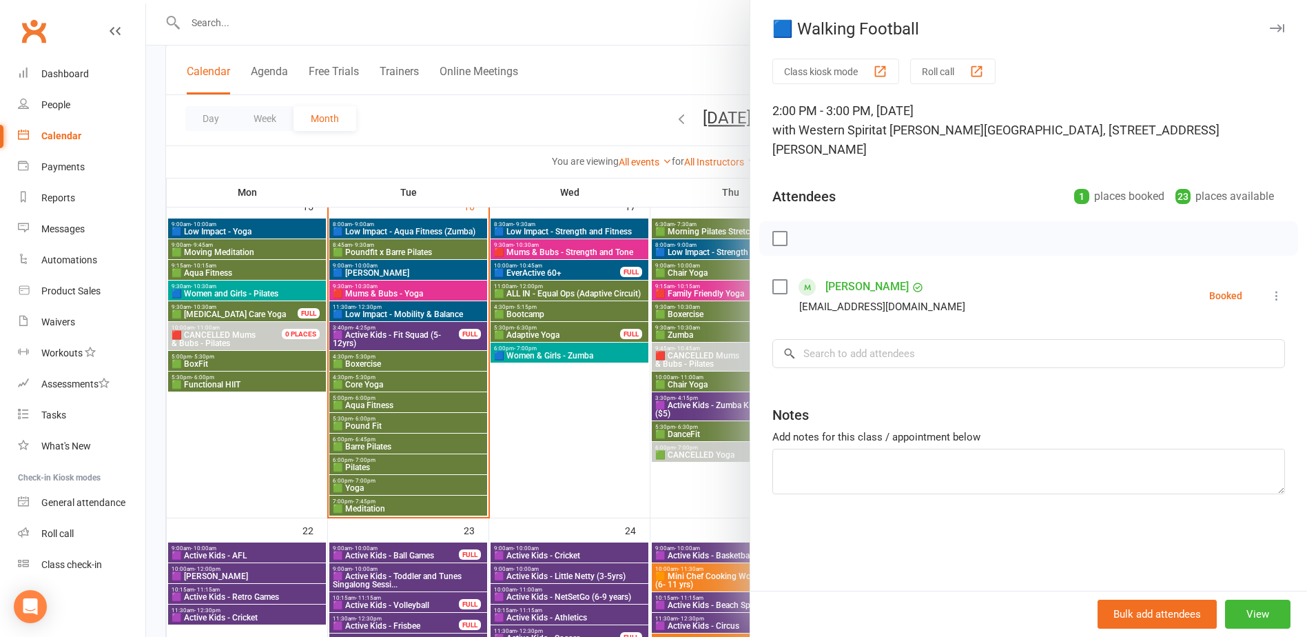
click at [487, 450] on div at bounding box center [726, 318] width 1161 height 637
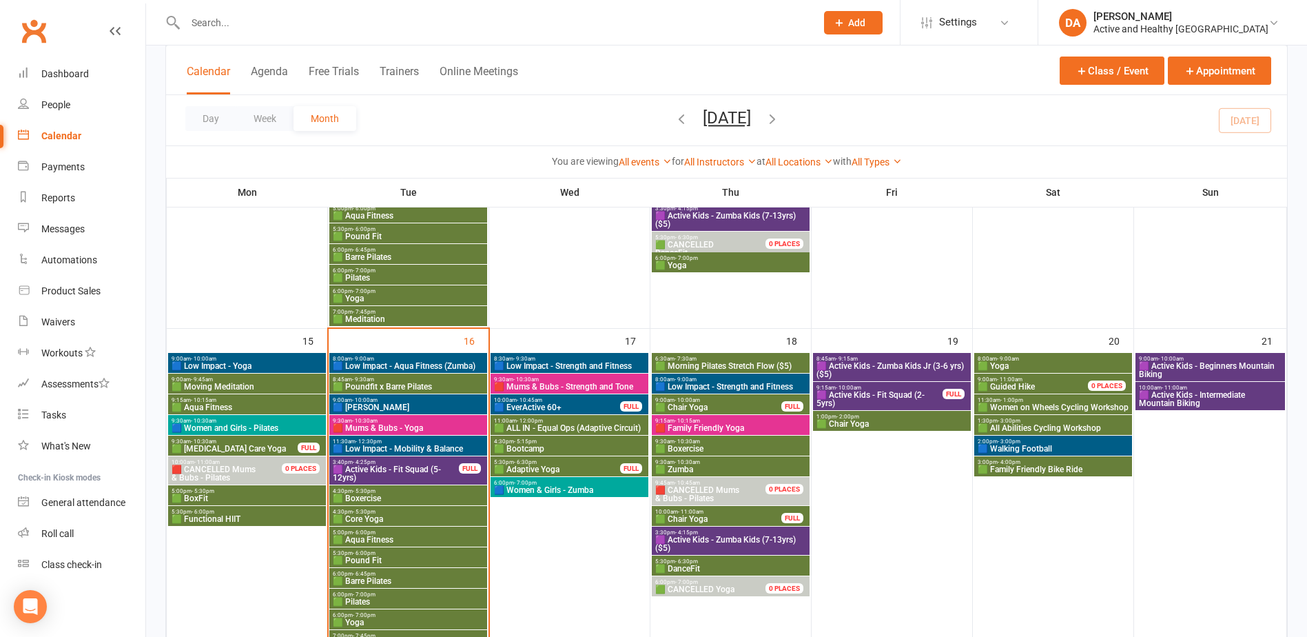
scroll to position [620, 0]
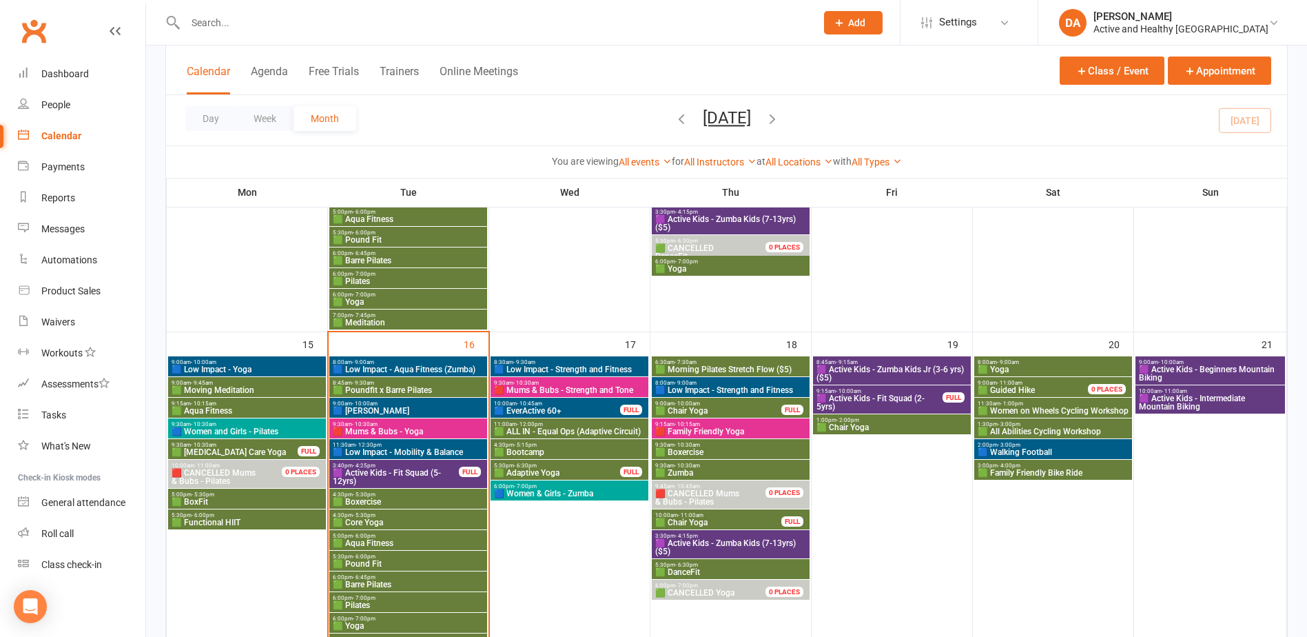
click at [400, 500] on span "🟩 Boxercise" at bounding box center [408, 501] width 152 height 8
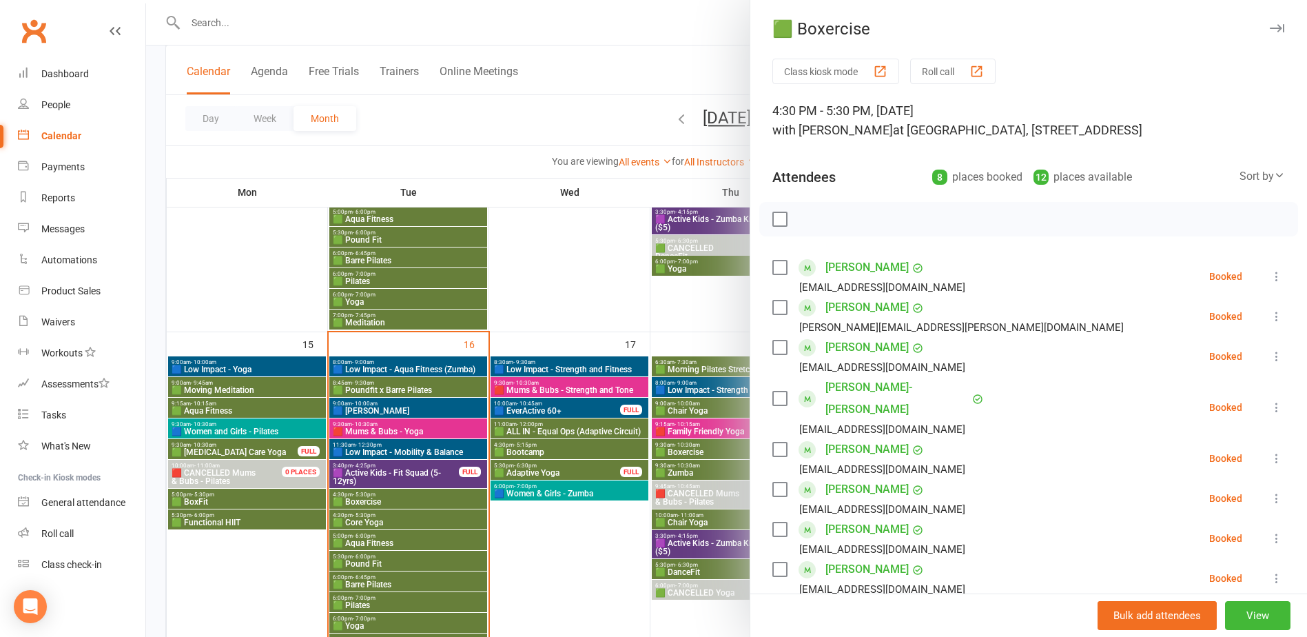
click at [400, 499] on div at bounding box center [726, 318] width 1161 height 637
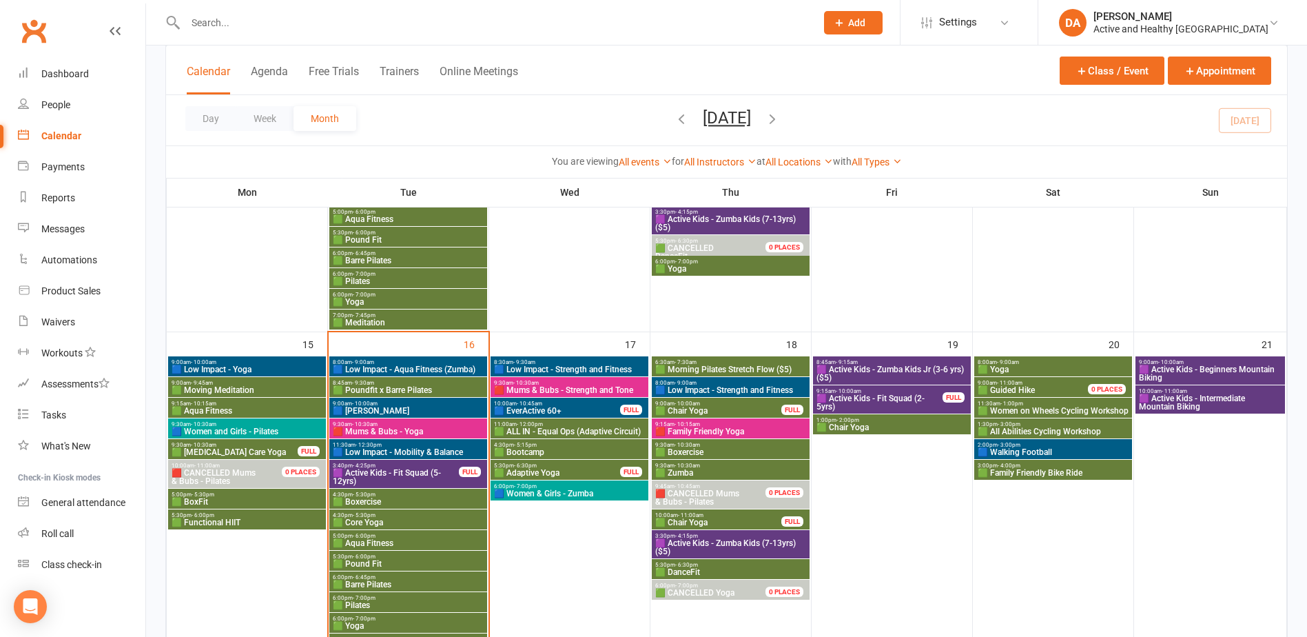
click at [539, 444] on span "4:30pm - 5:15pm" at bounding box center [569, 445] width 152 height 6
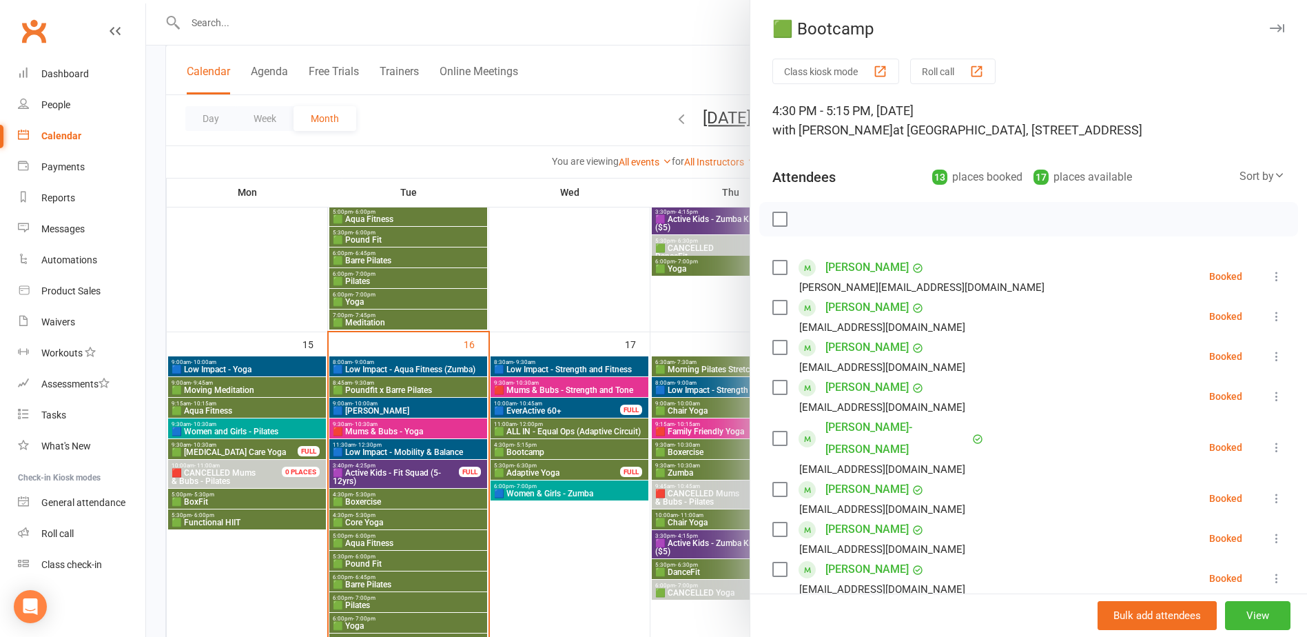
click at [536, 446] on div at bounding box center [726, 318] width 1161 height 637
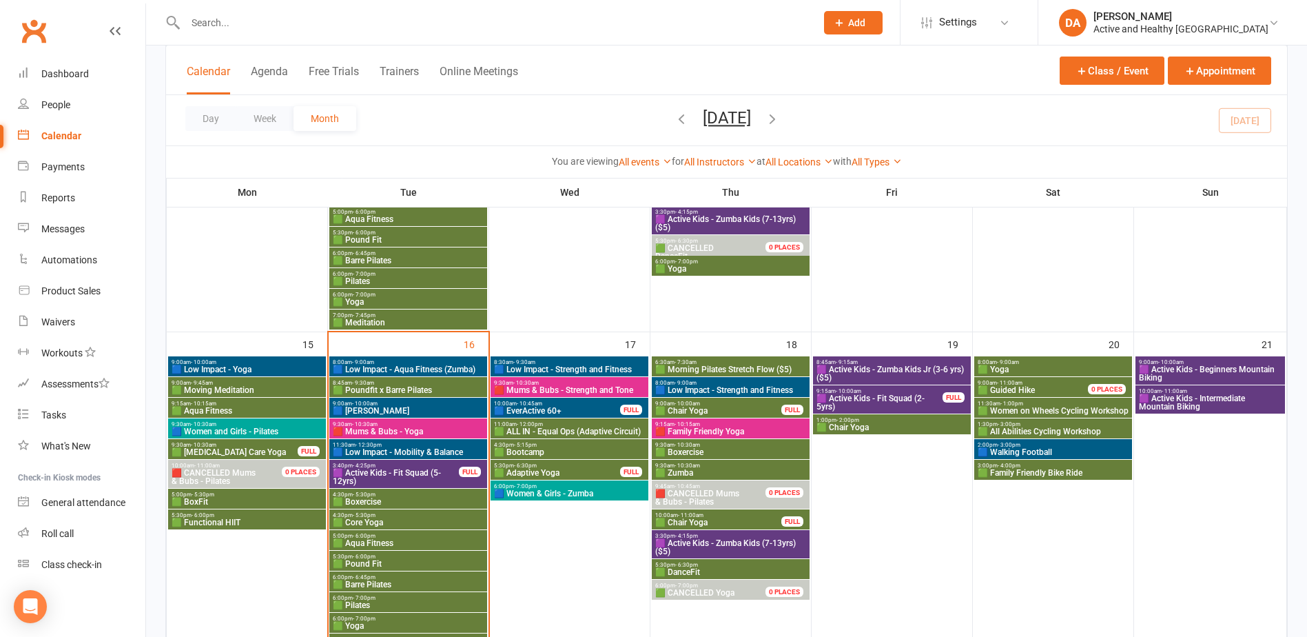
click at [734, 367] on span "🟩 Morning Pilates Stretch Flow ($5)" at bounding box center [730, 369] width 152 height 8
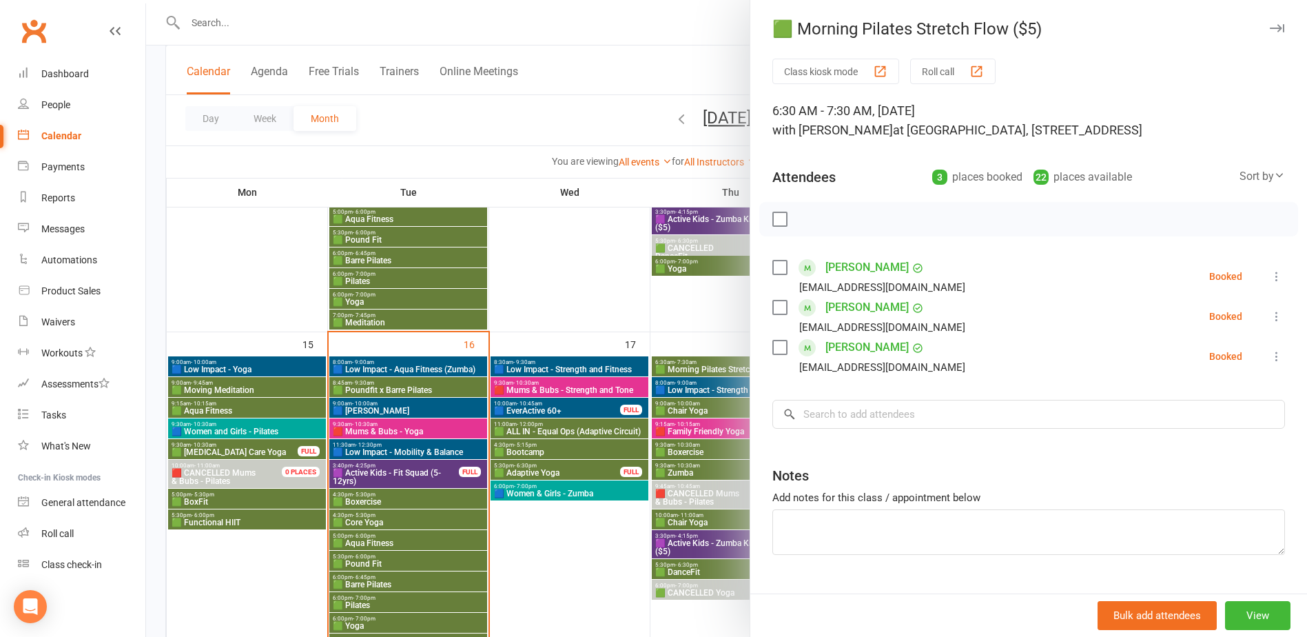
click at [446, 362] on div at bounding box center [726, 318] width 1161 height 637
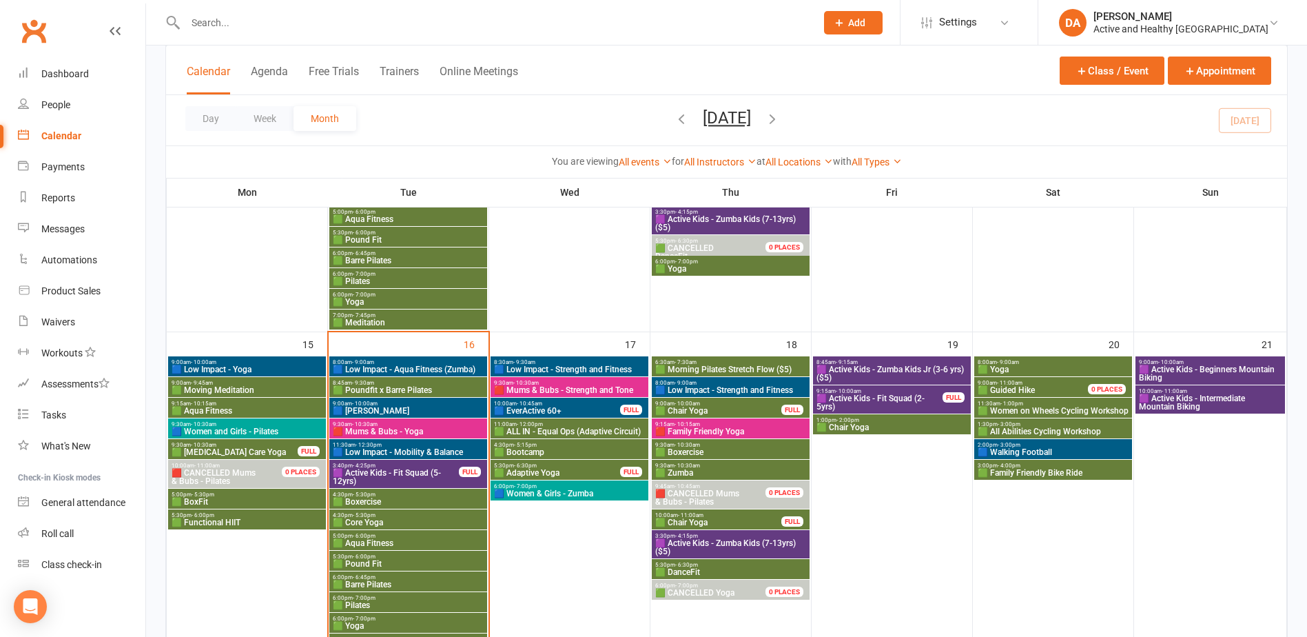
click at [431, 368] on span "🟦 Low Impact - Aqua Fitness (Zumba)" at bounding box center [408, 369] width 152 height 8
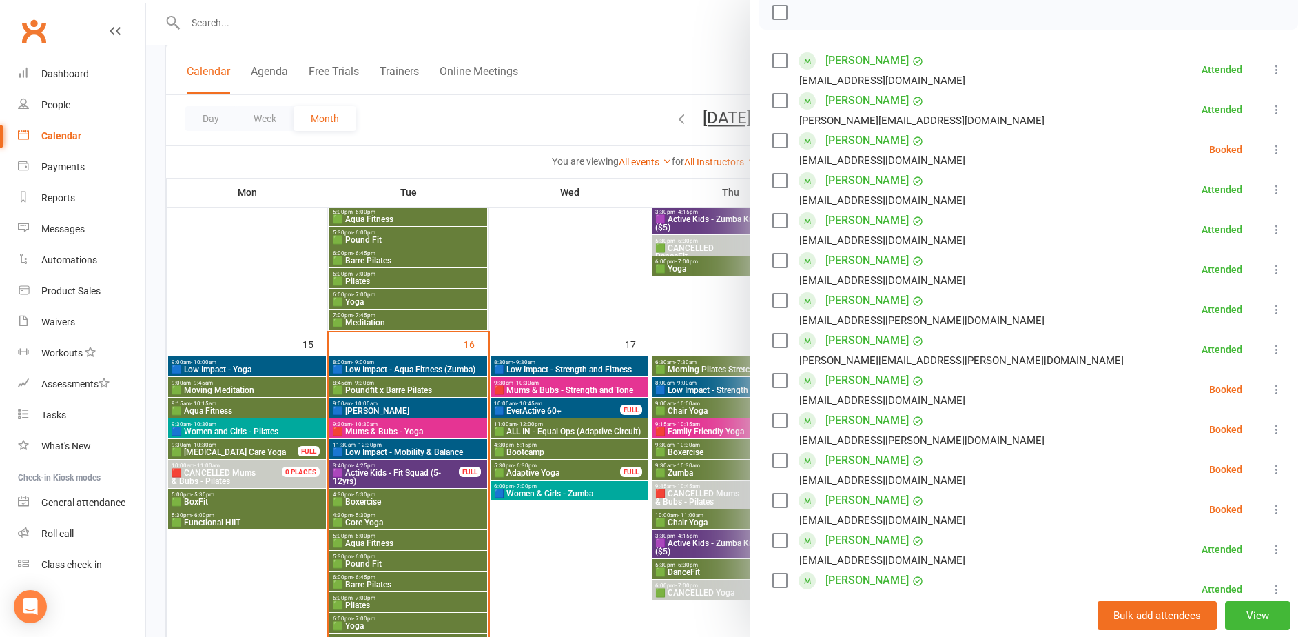
scroll to position [276, 0]
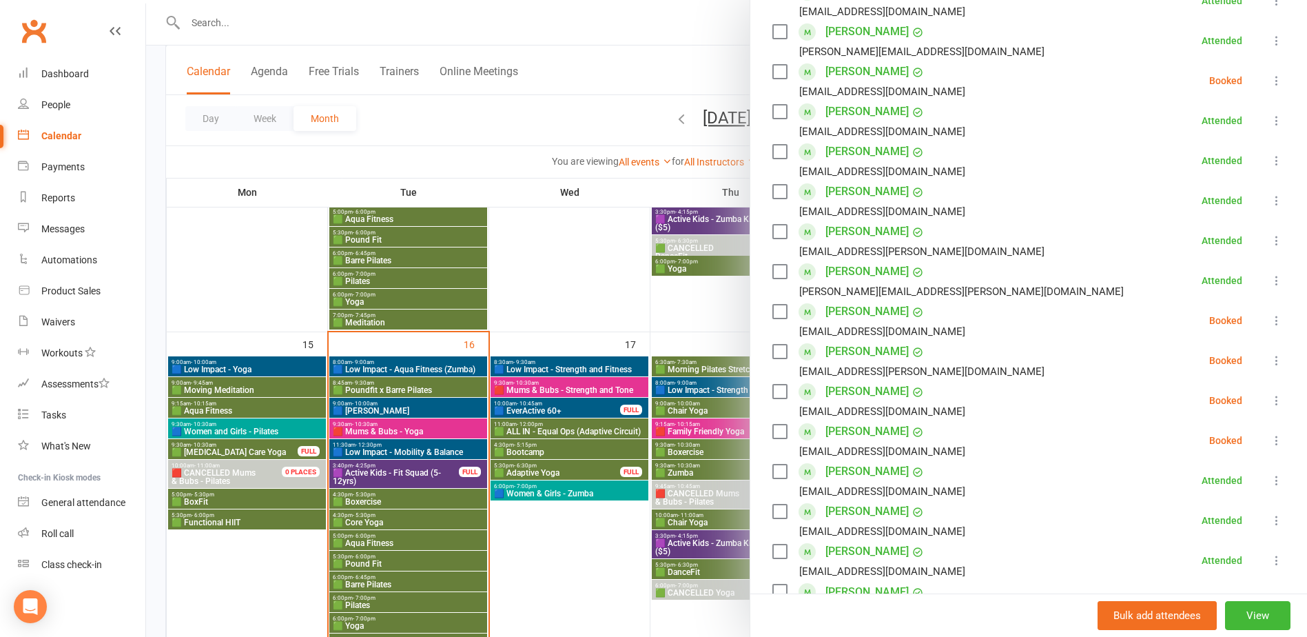
click at [1270, 442] on icon at bounding box center [1277, 440] width 14 height 14
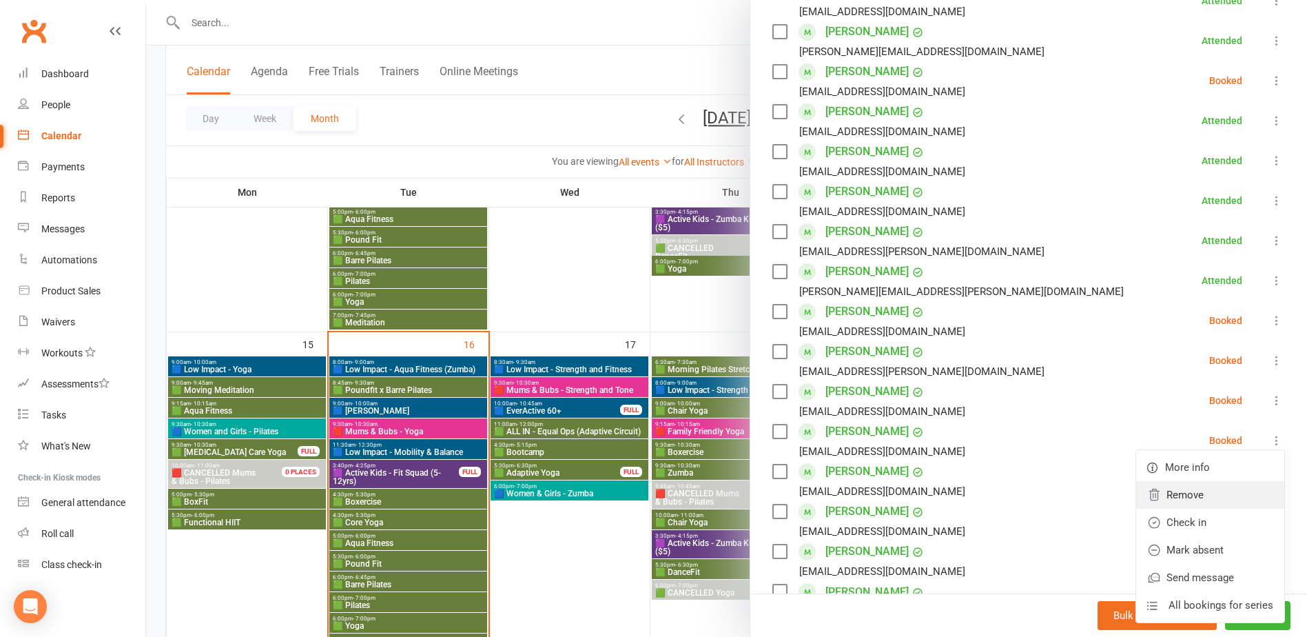
click at [1170, 497] on link "Remove" at bounding box center [1210, 495] width 148 height 28
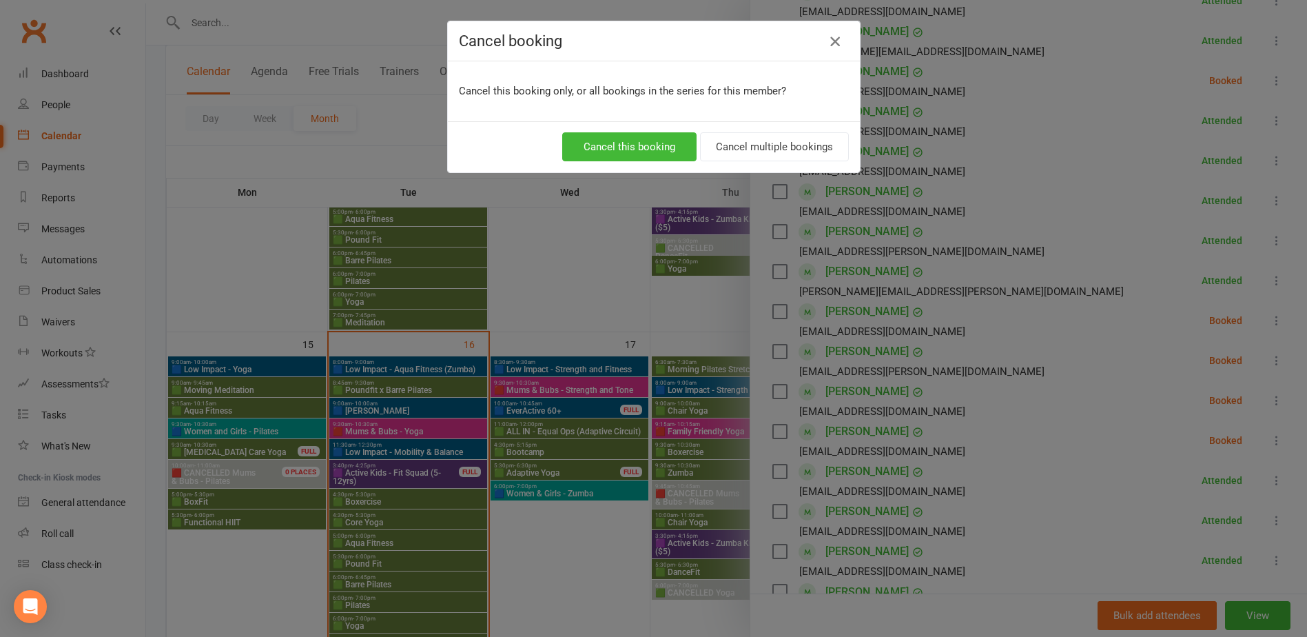
click at [827, 35] on icon "button" at bounding box center [835, 41] width 17 height 17
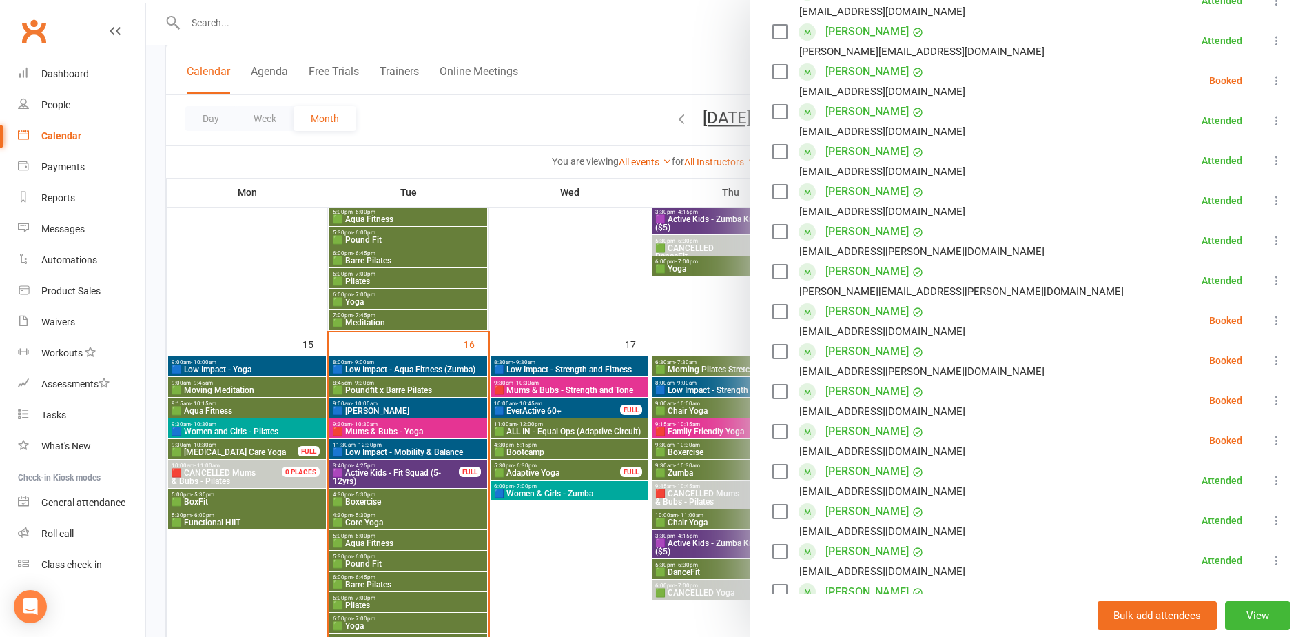
click at [1270, 440] on icon at bounding box center [1277, 440] width 14 height 14
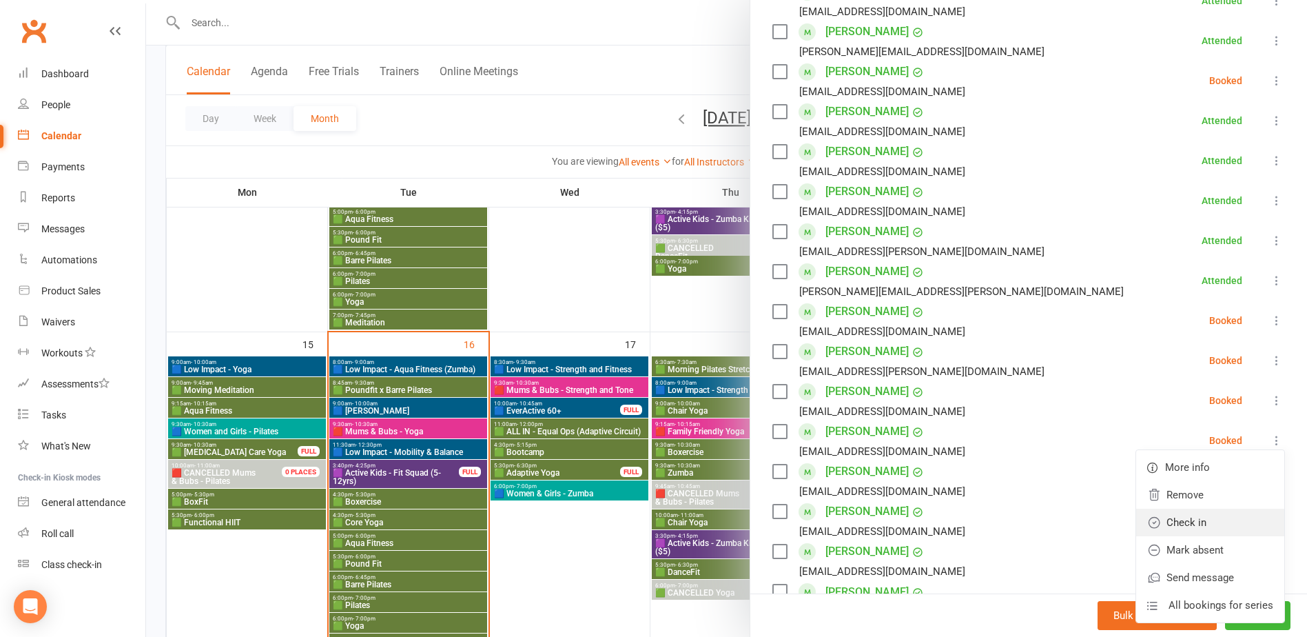
click at [1197, 519] on link "Check in" at bounding box center [1210, 522] width 148 height 28
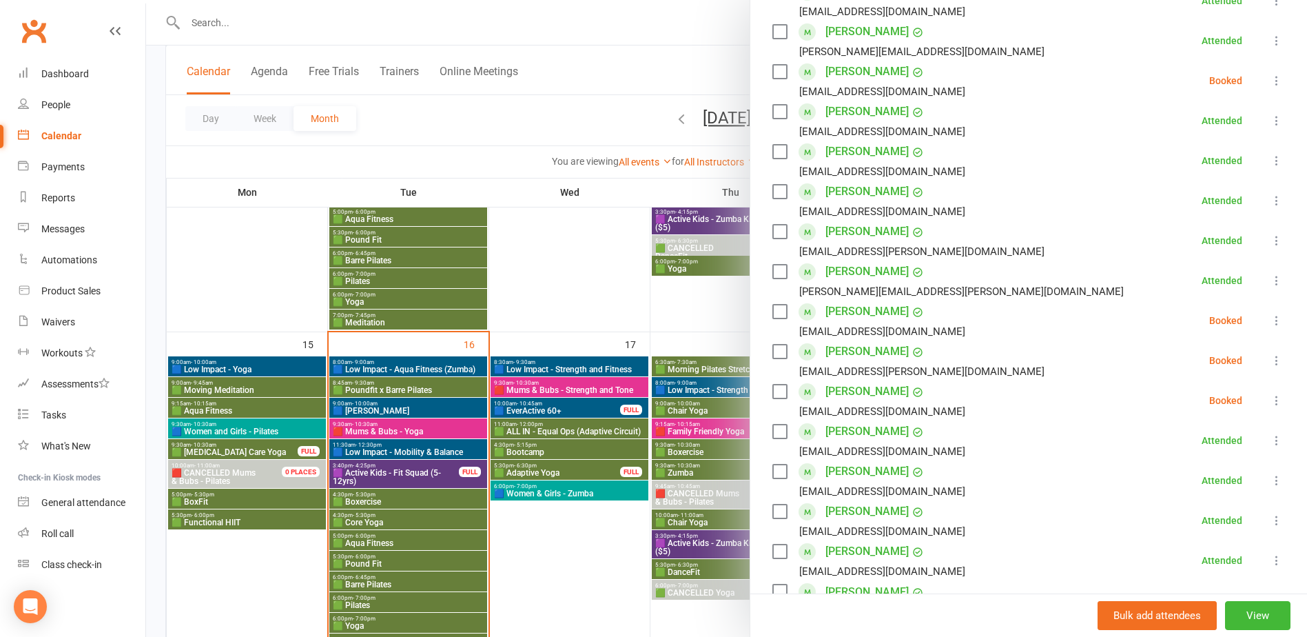
drag, startPoint x: 367, startPoint y: 28, endPoint x: 292, endPoint y: 32, distance: 75.2
click at [367, 28] on div at bounding box center [726, 318] width 1161 height 637
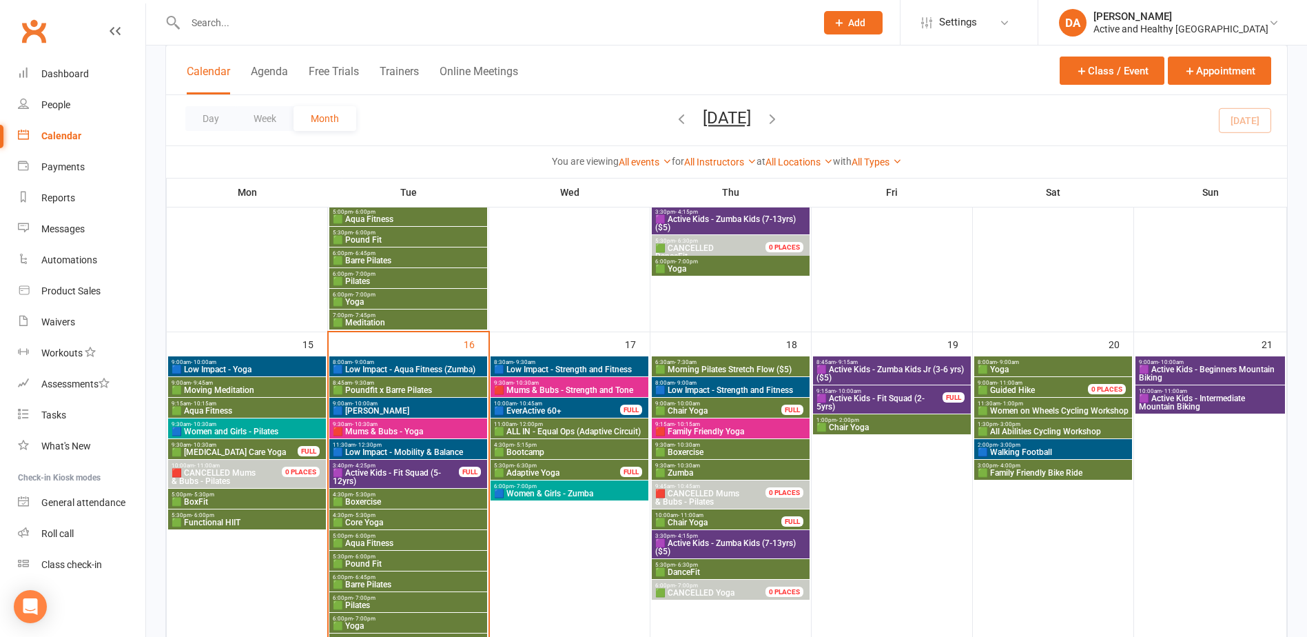
click at [277, 25] on input "text" at bounding box center [493, 22] width 625 height 19
paste input "Manickam Thiruselvam"
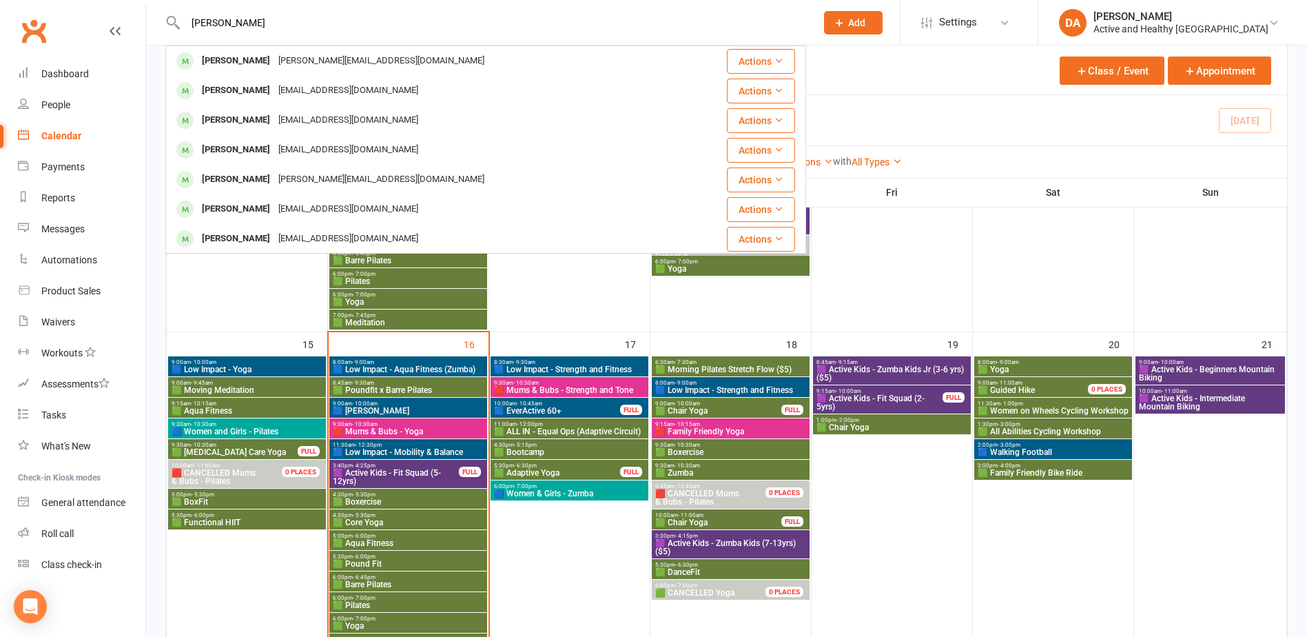
drag, startPoint x: 330, startPoint y: 24, endPoint x: 32, endPoint y: 14, distance: 298.5
paste input "Crystal Turner"
drag, startPoint x: 263, startPoint y: 21, endPoint x: 0, endPoint y: 6, distance: 263.6
click at [0, 7] on html "Crystal Turner Crystal Turner Crystallturner1991@gmail.com Actions Ezra Talbot …" at bounding box center [653, 277] width 1307 height 1795
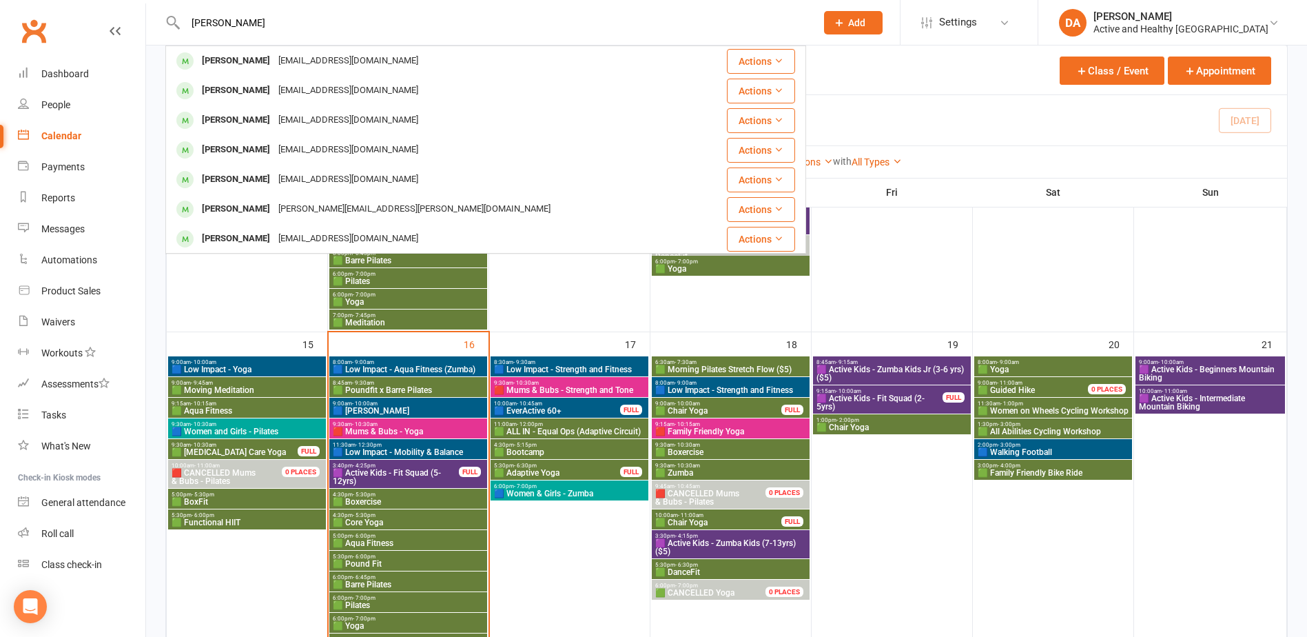
paste input "Alexia Phan"
drag, startPoint x: 236, startPoint y: 21, endPoint x: 0, endPoint y: 0, distance: 236.5
click at [0, 2] on html "Alexia Phan Alexia Phan at.phan246@gmail.com Actions Alex Smith philsavv@gmail.…" at bounding box center [653, 277] width 1307 height 1795
paste input "Margaret Ward"
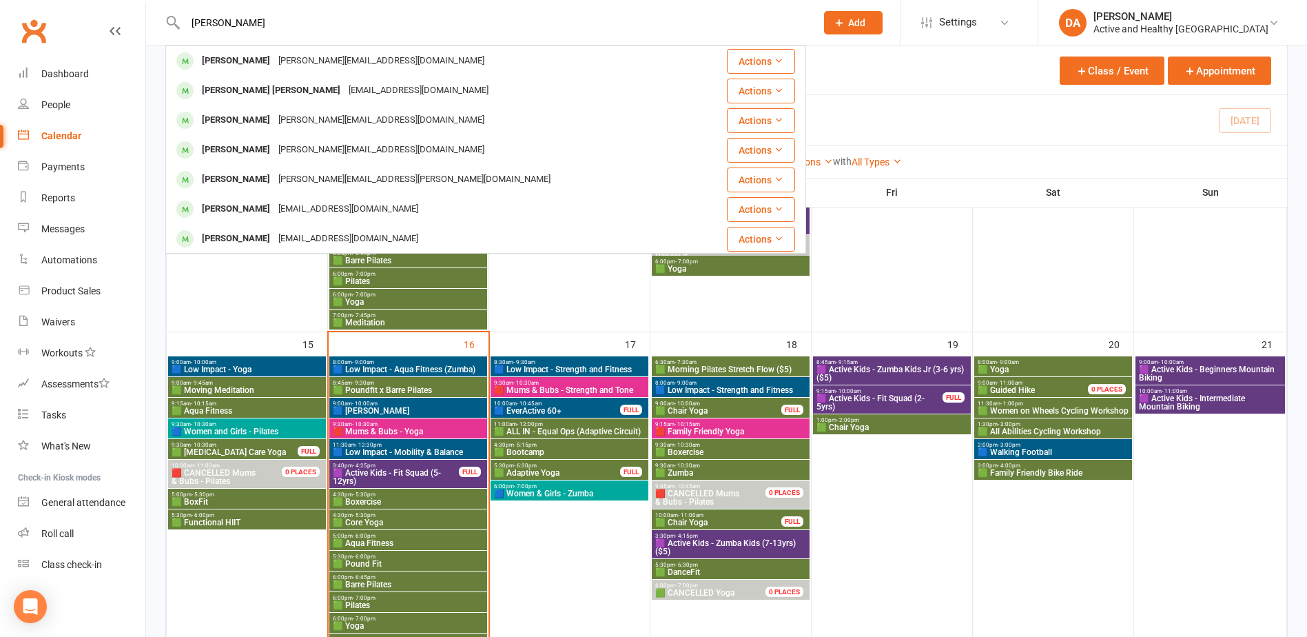
drag, startPoint x: 292, startPoint y: 17, endPoint x: 87, endPoint y: 10, distance: 204.8
paste input "Sherylvie Custodio"
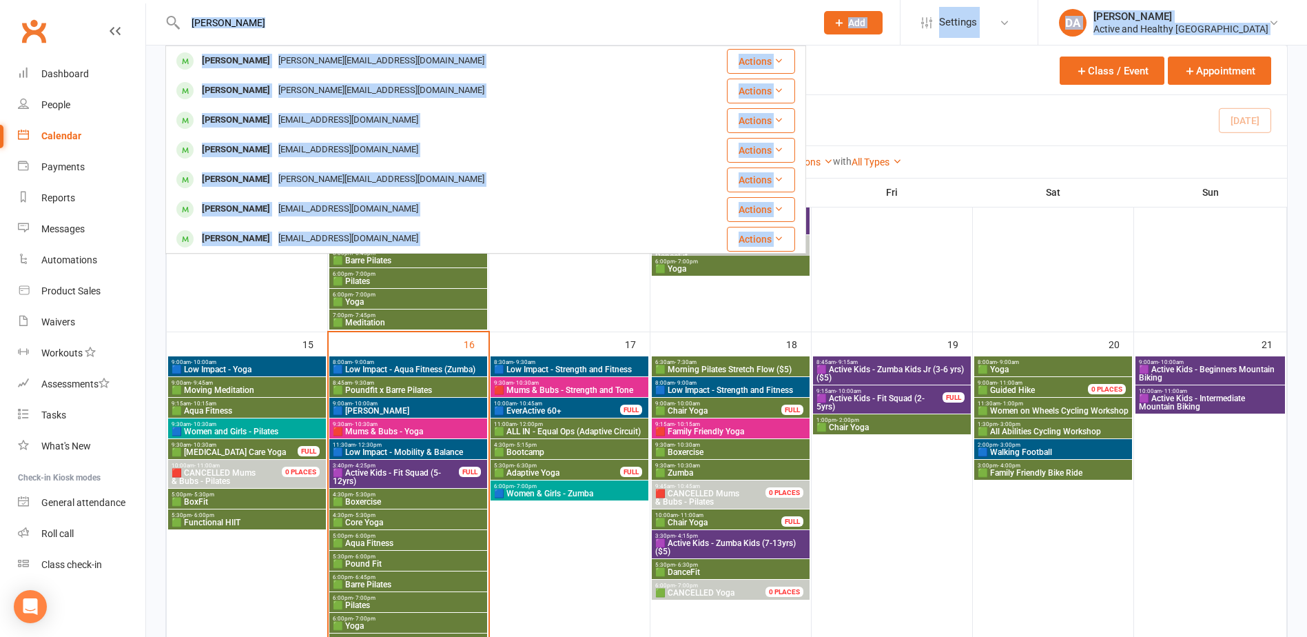
drag, startPoint x: 318, startPoint y: 32, endPoint x: 95, endPoint y: 29, distance: 223.2
click at [333, 27] on input "Sherylvie Custodio" at bounding box center [493, 22] width 625 height 19
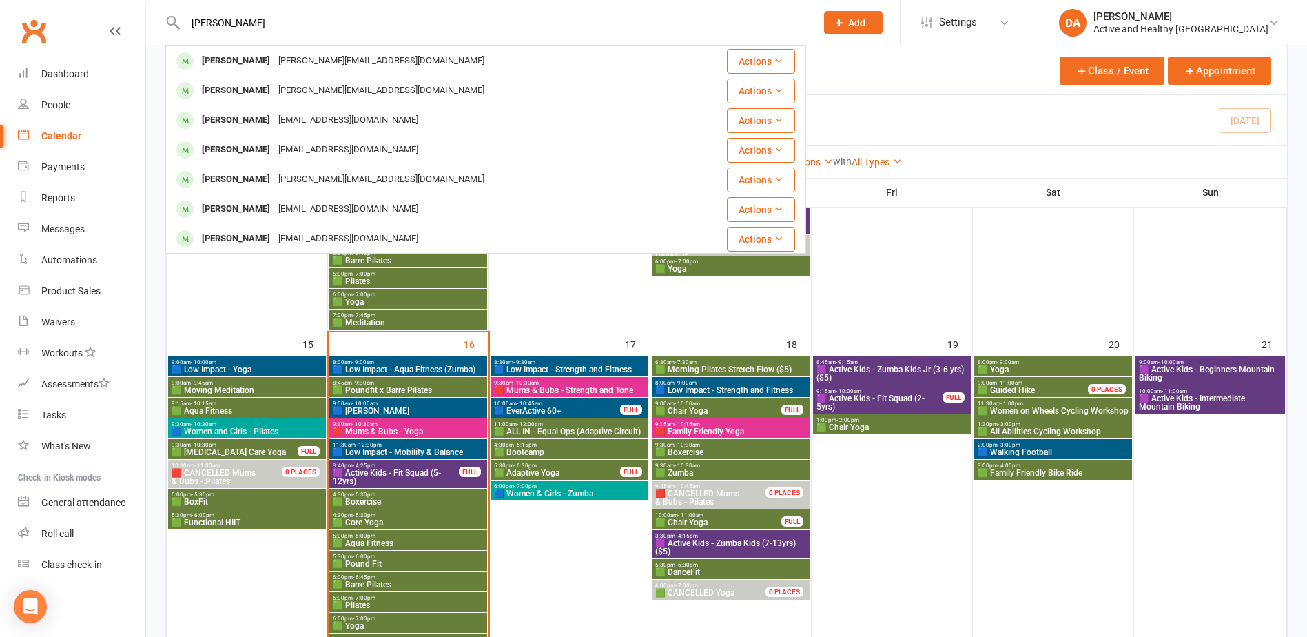
drag, startPoint x: 63, startPoint y: 10, endPoint x: 53, endPoint y: 8, distance: 10.4
paste input "Felicity Francis"
drag, startPoint x: 298, startPoint y: 21, endPoint x: 76, endPoint y: 14, distance: 221.2
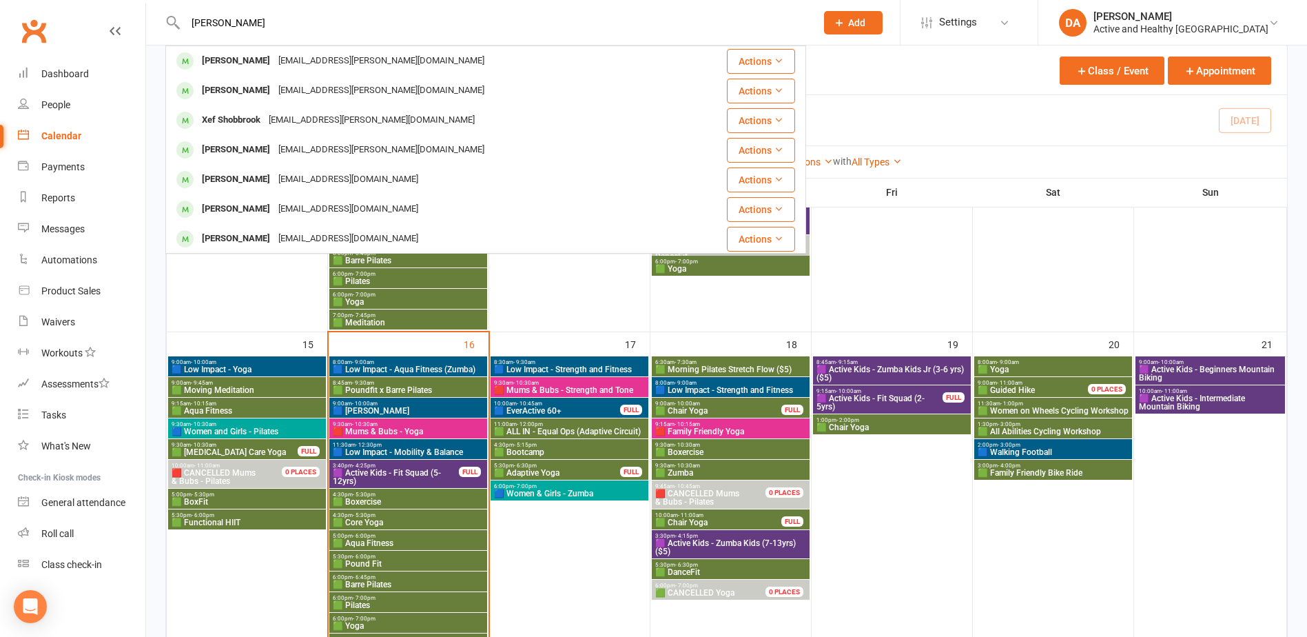
paste input "Richard Perry"
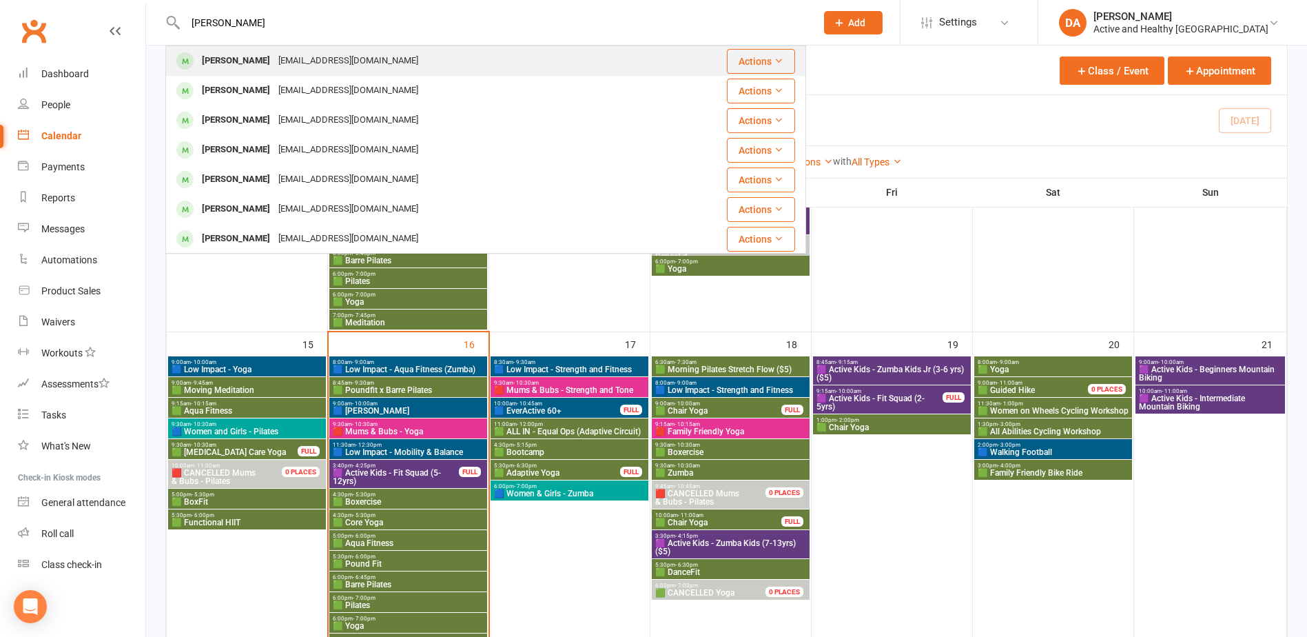
type input "Richard Perry"
click at [311, 59] on div "rmp4596@hotmail.com" at bounding box center [348, 61] width 148 height 20
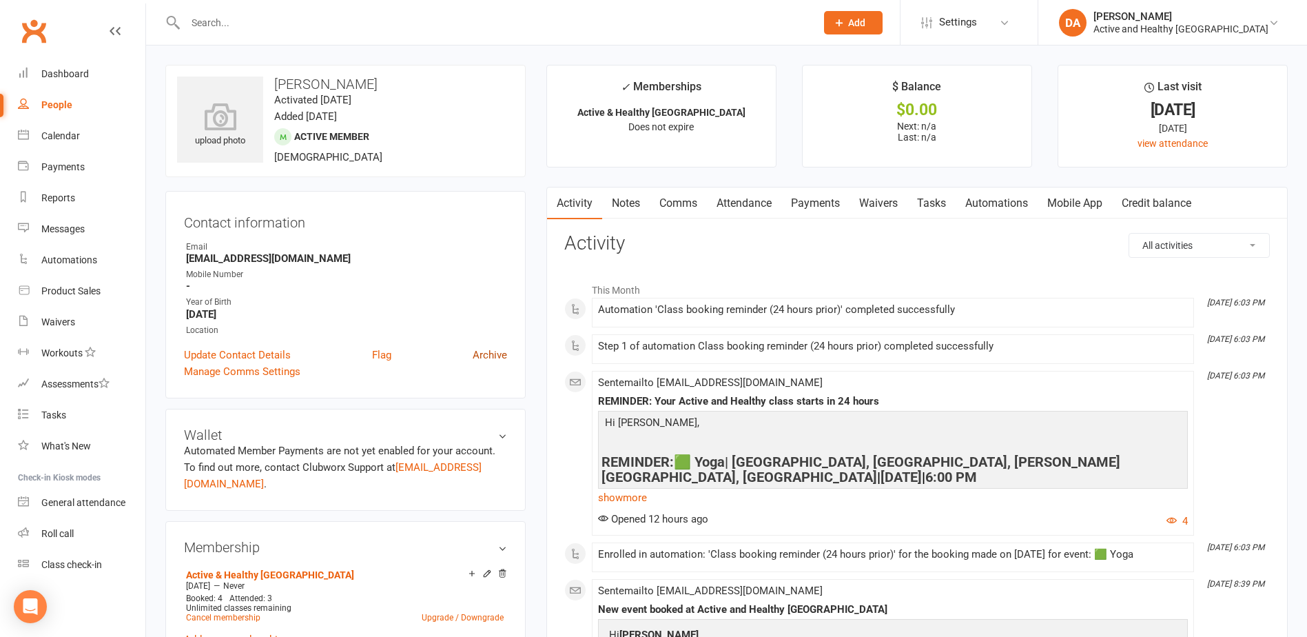
click at [497, 357] on link "Archive" at bounding box center [490, 355] width 34 height 17
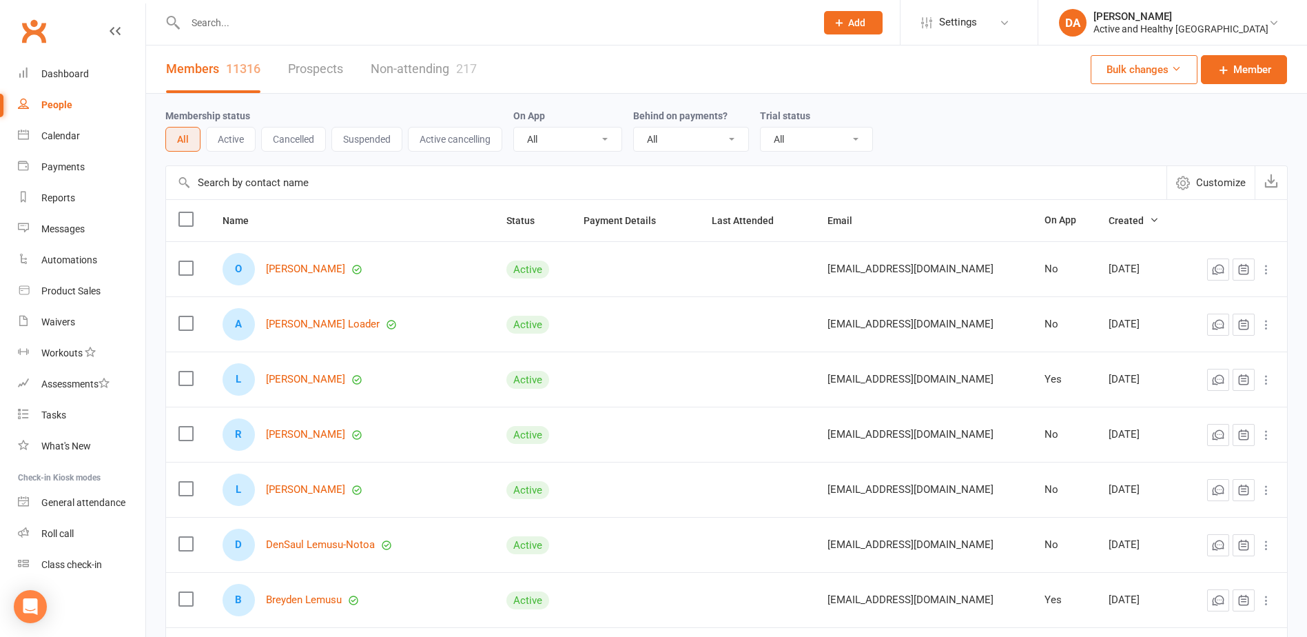
click at [236, 23] on input "text" at bounding box center [493, 22] width 625 height 19
paste input "James Hartley"
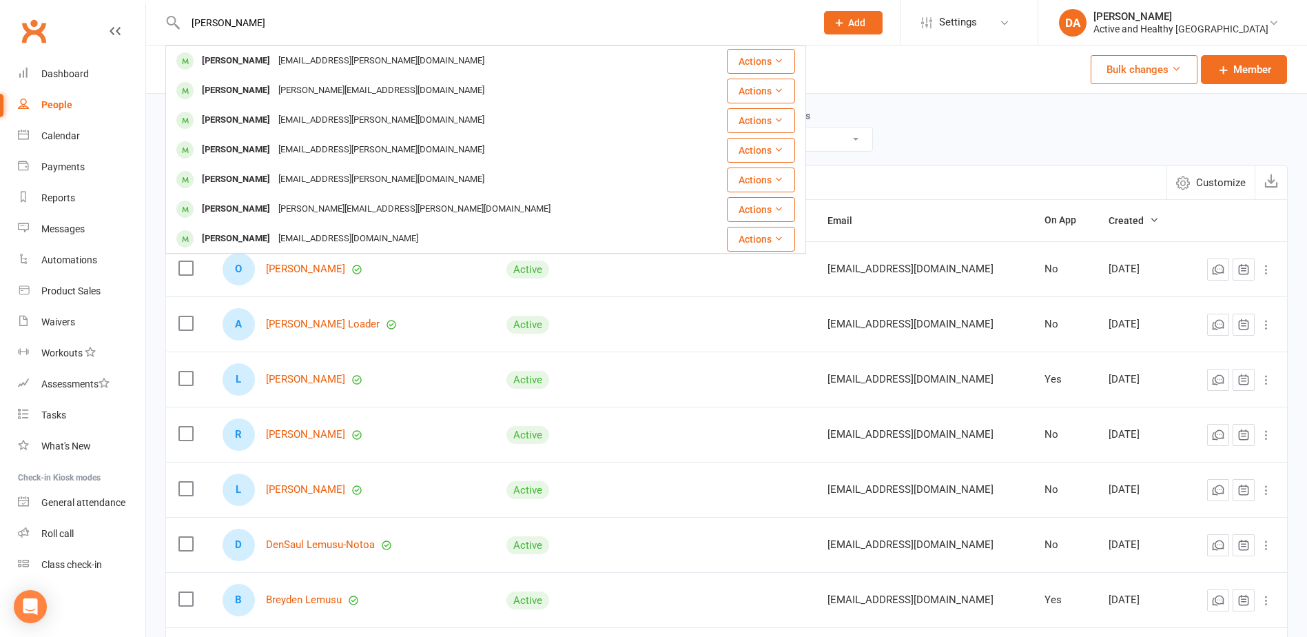
drag, startPoint x: 279, startPoint y: 17, endPoint x: -3, endPoint y: -1, distance: 282.3
click at [0, 0] on html "James Hartley James Hartley jd.hartley@hotmail.com Actions James Harley Carrine…" at bounding box center [653, 457] width 1307 height 914
paste input "jazmyne east"
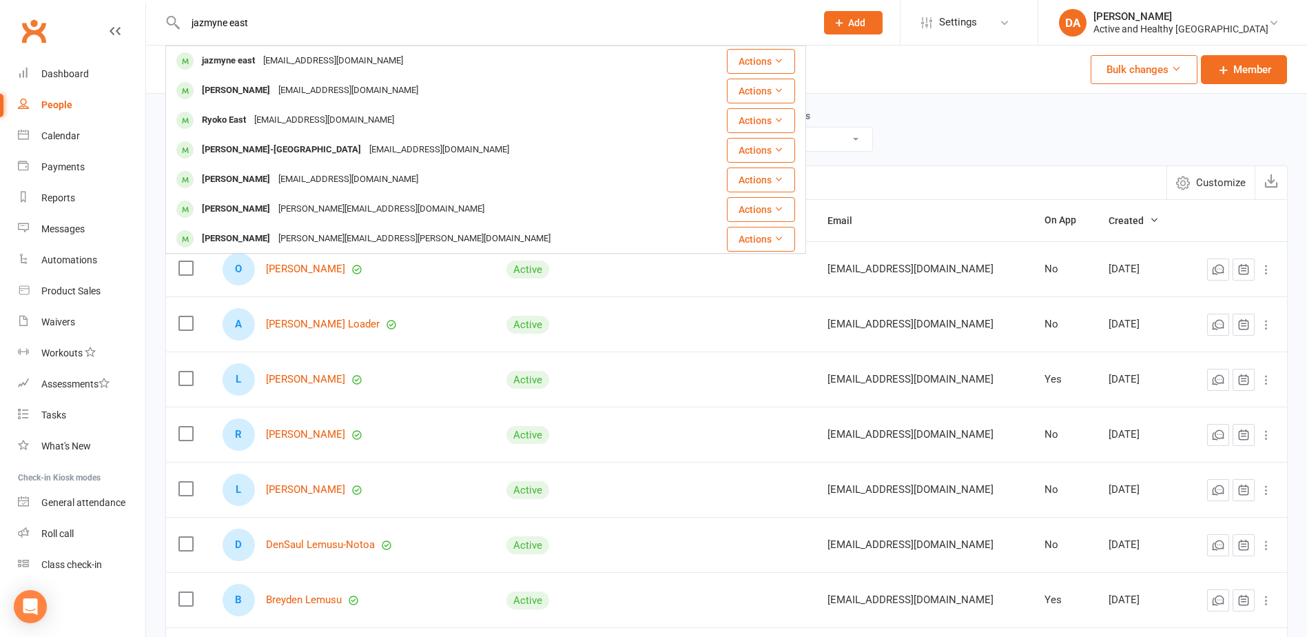
click at [0, 0] on html "jazmyne east jazmyne east jazzyh_95@live.com Actions Henry East jazzyh_95@live.…" at bounding box center [653, 457] width 1307 height 914
paste input "Jill England"
drag, startPoint x: 274, startPoint y: 28, endPoint x: 0, endPoint y: 26, distance: 274.2
click at [0, 28] on html "Jill England Jill England jmengland316@outlook.com Actions Diane England dianee…" at bounding box center [653, 457] width 1307 height 914
paste input "Teresita Amplayo"
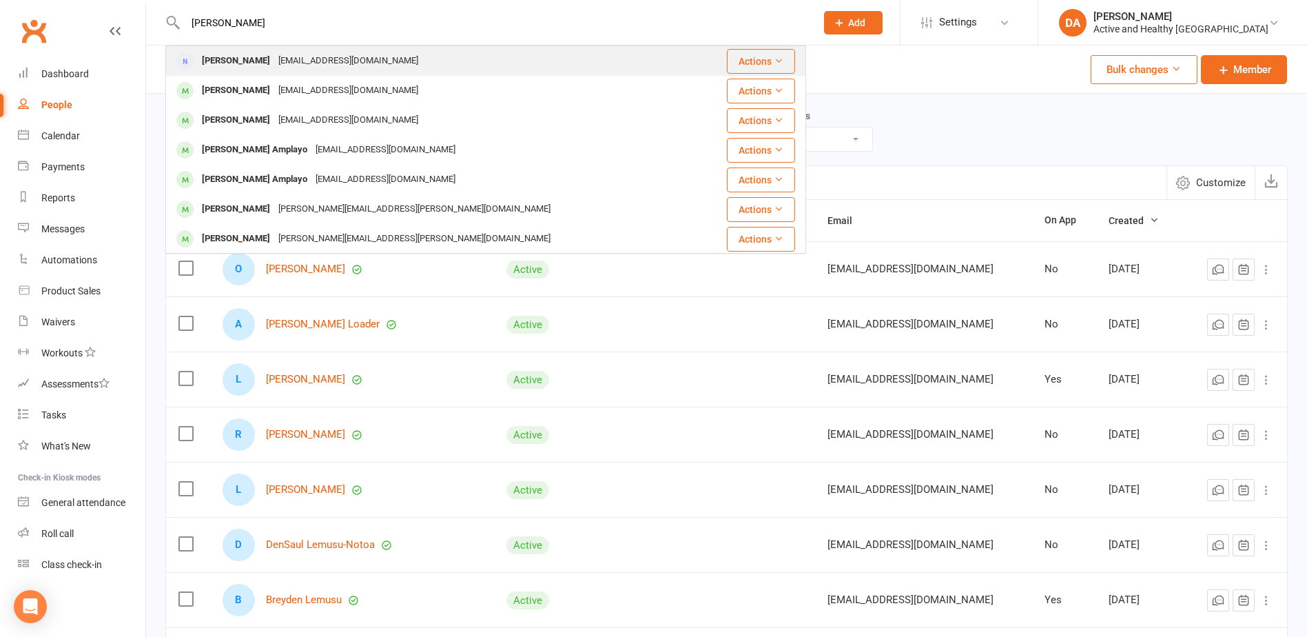
type input "Teresita Amplayo"
click at [300, 61] on div "tessamplayo@gmail.com" at bounding box center [348, 61] width 148 height 20
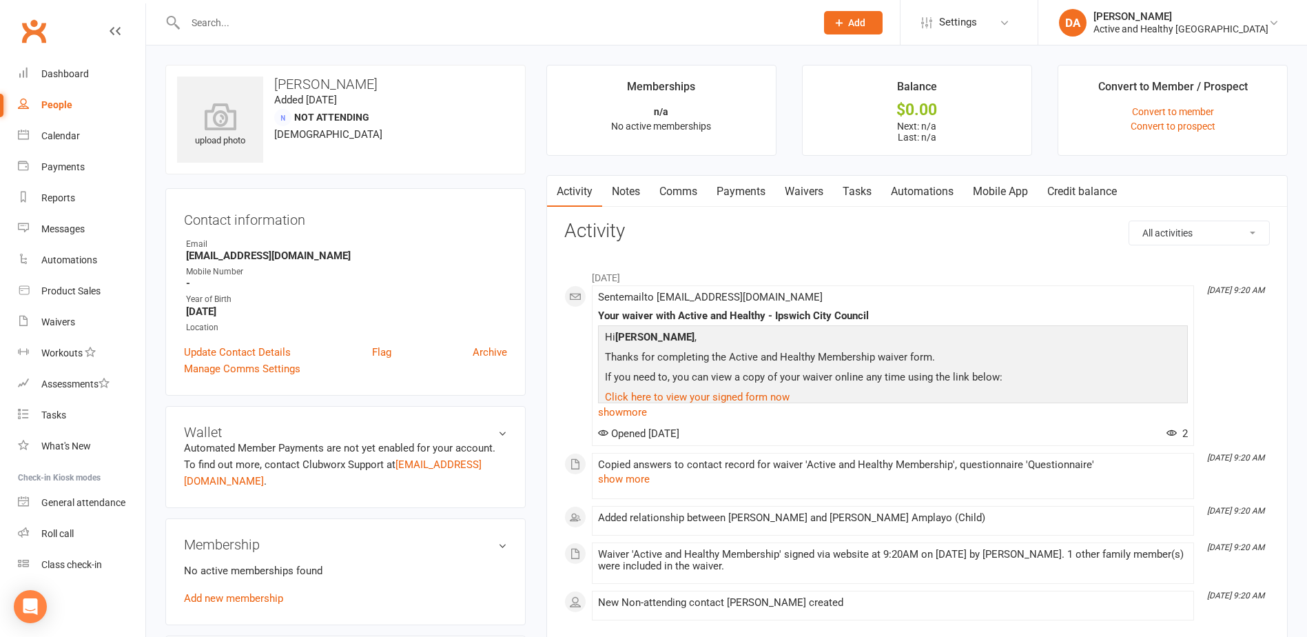
click at [300, 22] on input "text" at bounding box center [493, 22] width 625 height 19
paste input "Loretta Beekhuyzen"
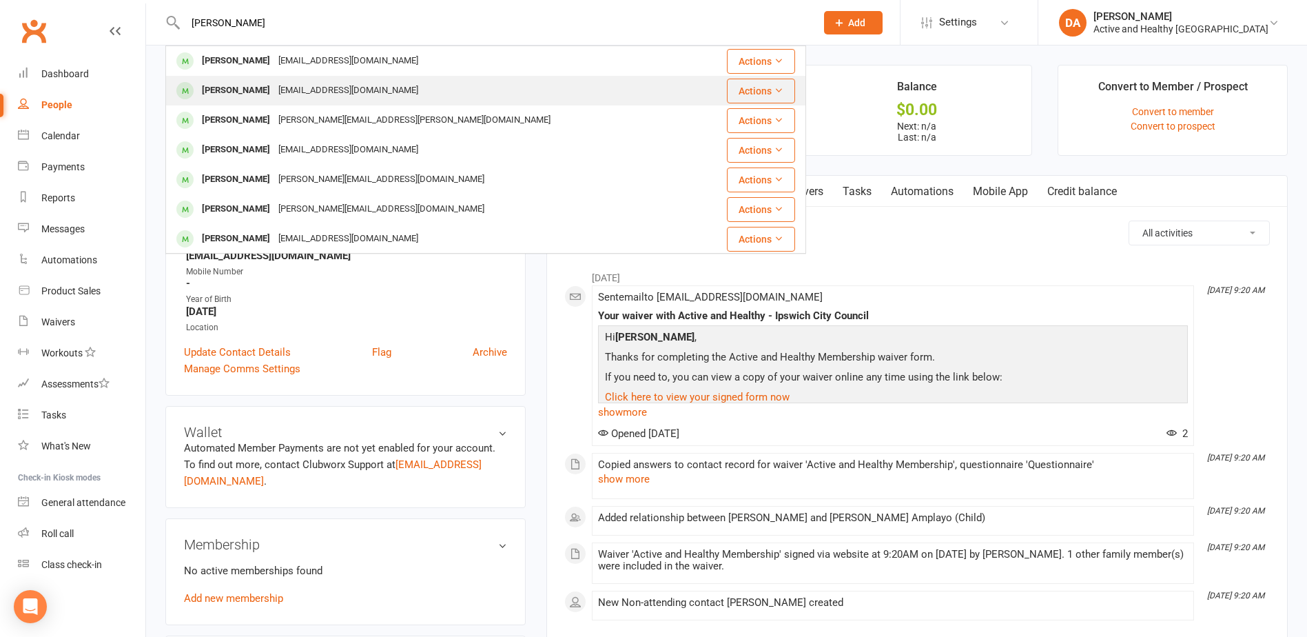
type input "Loretta Beekhuyzen"
click at [223, 81] on div "Loretta Beekhuyzen" at bounding box center [236, 91] width 76 height 20
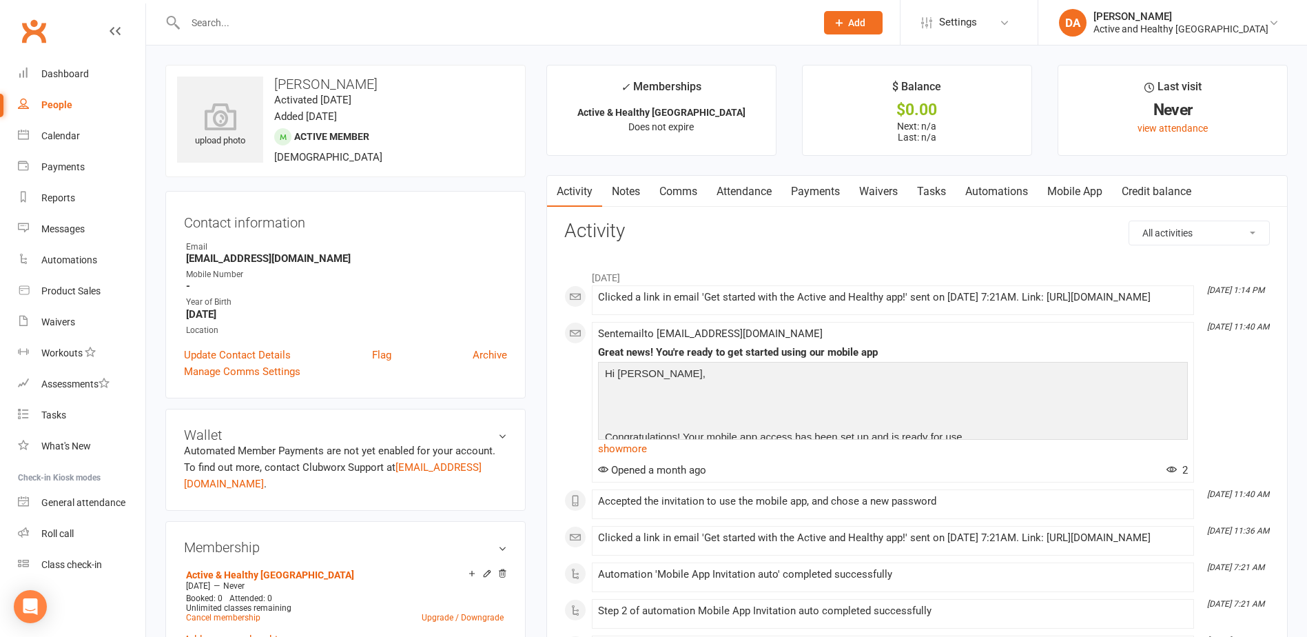
click at [1082, 183] on link "Mobile App" at bounding box center [1075, 192] width 74 height 32
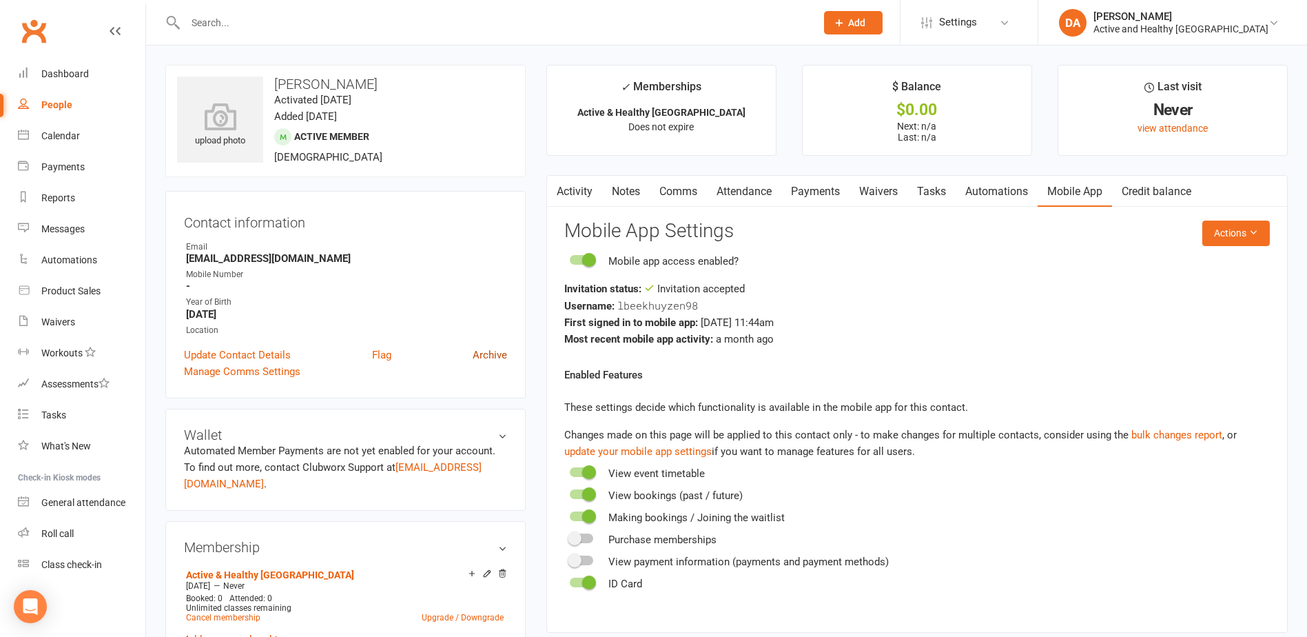
click at [488, 356] on link "Archive" at bounding box center [490, 355] width 34 height 17
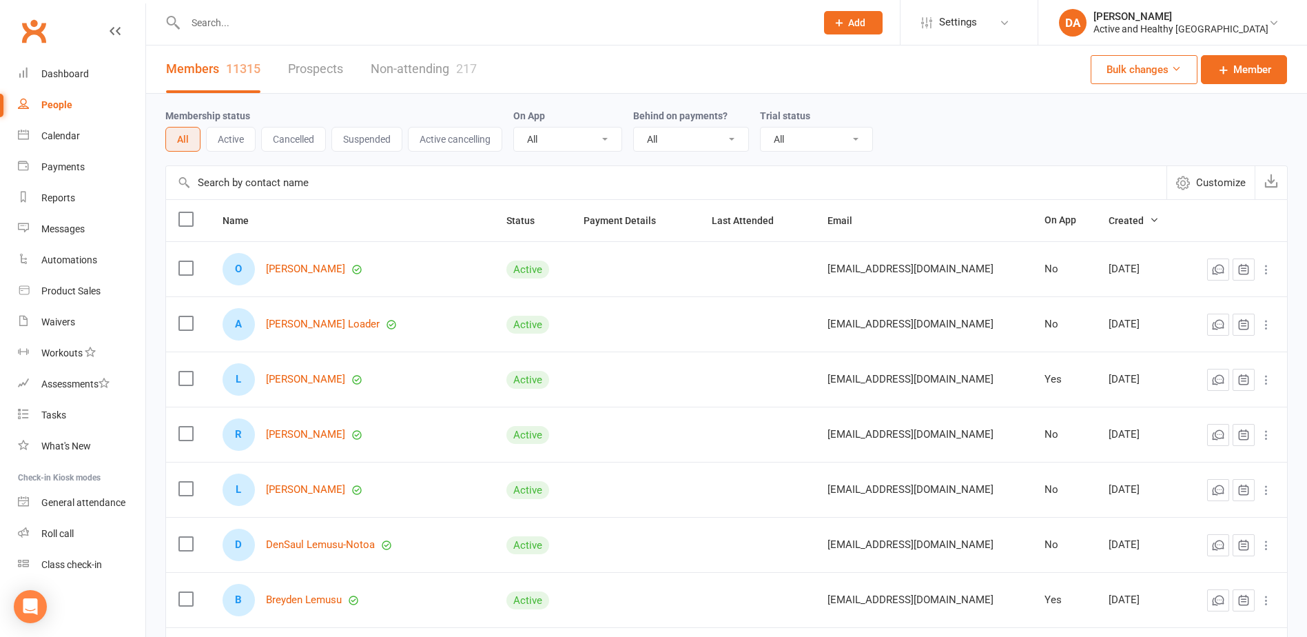
click at [256, 29] on input "text" at bounding box center [493, 22] width 625 height 19
paste input "Loretta Beekhuyzen"
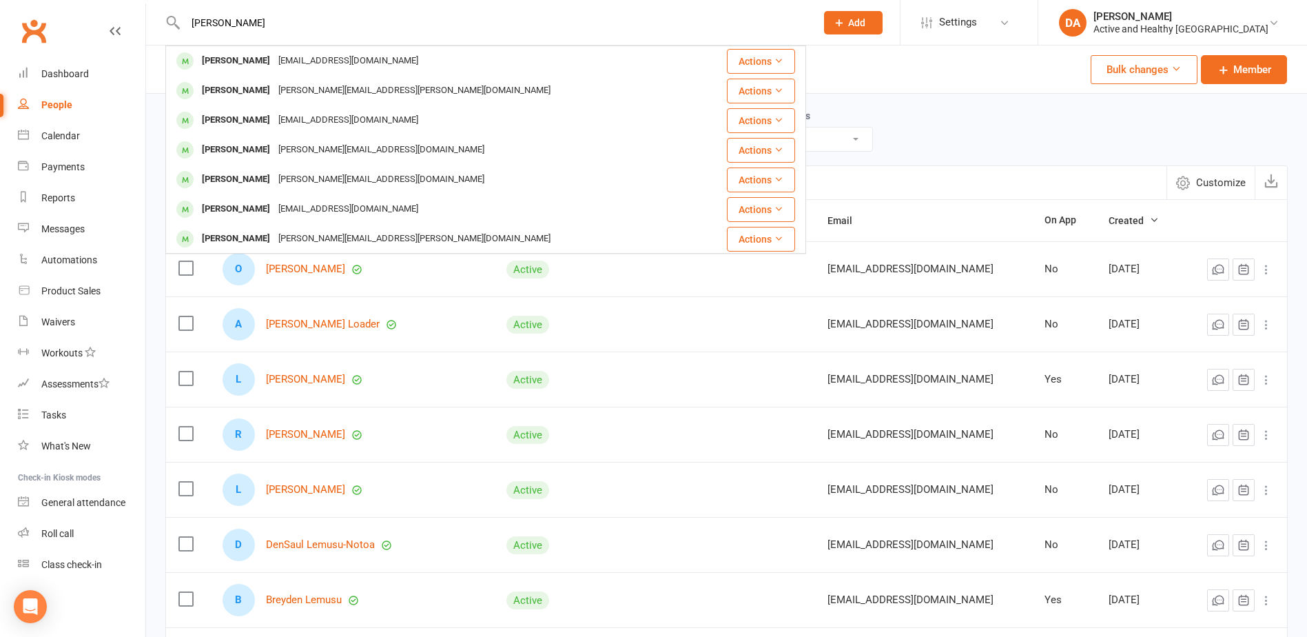
drag, startPoint x: 212, startPoint y: 26, endPoint x: -1, endPoint y: 17, distance: 213.8
click at [0, 17] on html "Loretta Beekhuyzen Loretta Beekhuyzen lbeekhuyzen@yahoo.com.au Actions Loretta …" at bounding box center [653, 457] width 1307 height 914
paste input "Breyden Lemusu"
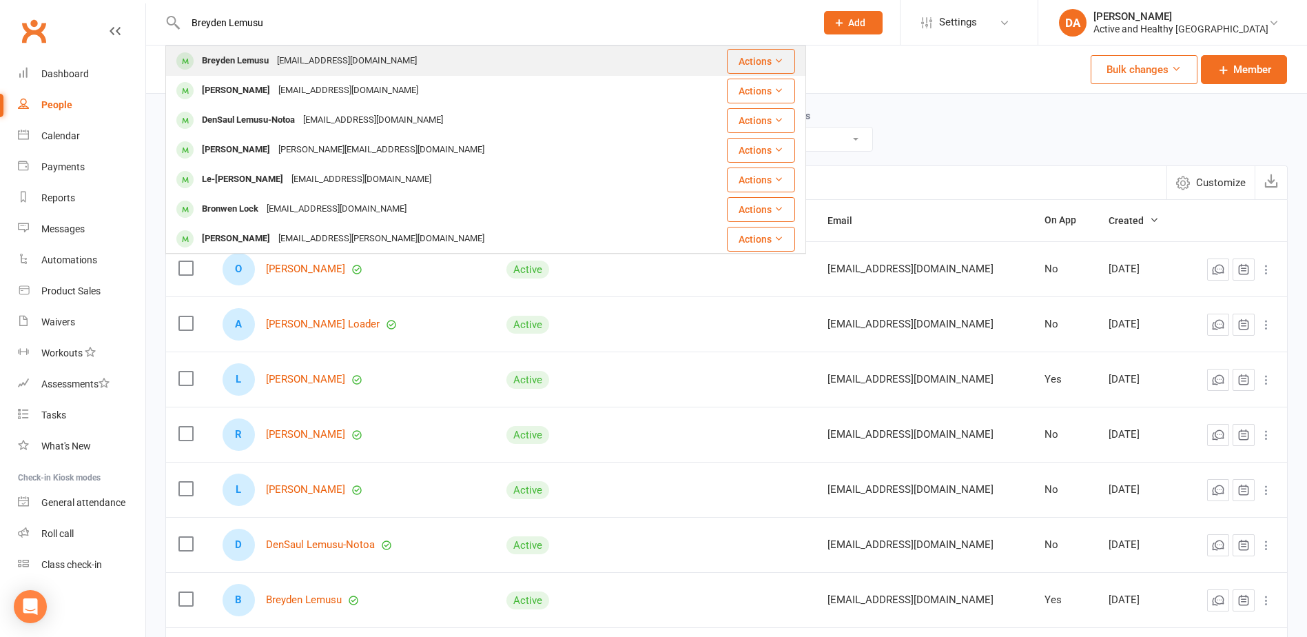
type input "Breyden Lemusu"
click at [303, 64] on div "Breyden.lemusu@gmail.com" at bounding box center [347, 61] width 148 height 20
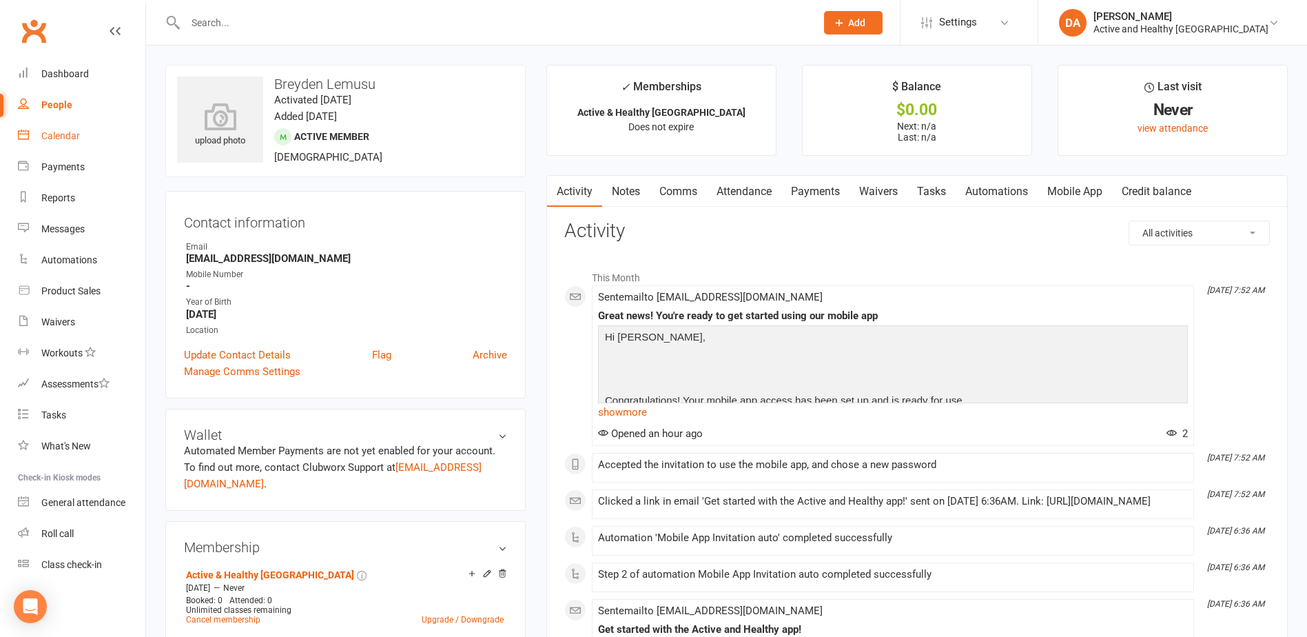
click at [72, 138] on div "Calendar" at bounding box center [60, 135] width 39 height 11
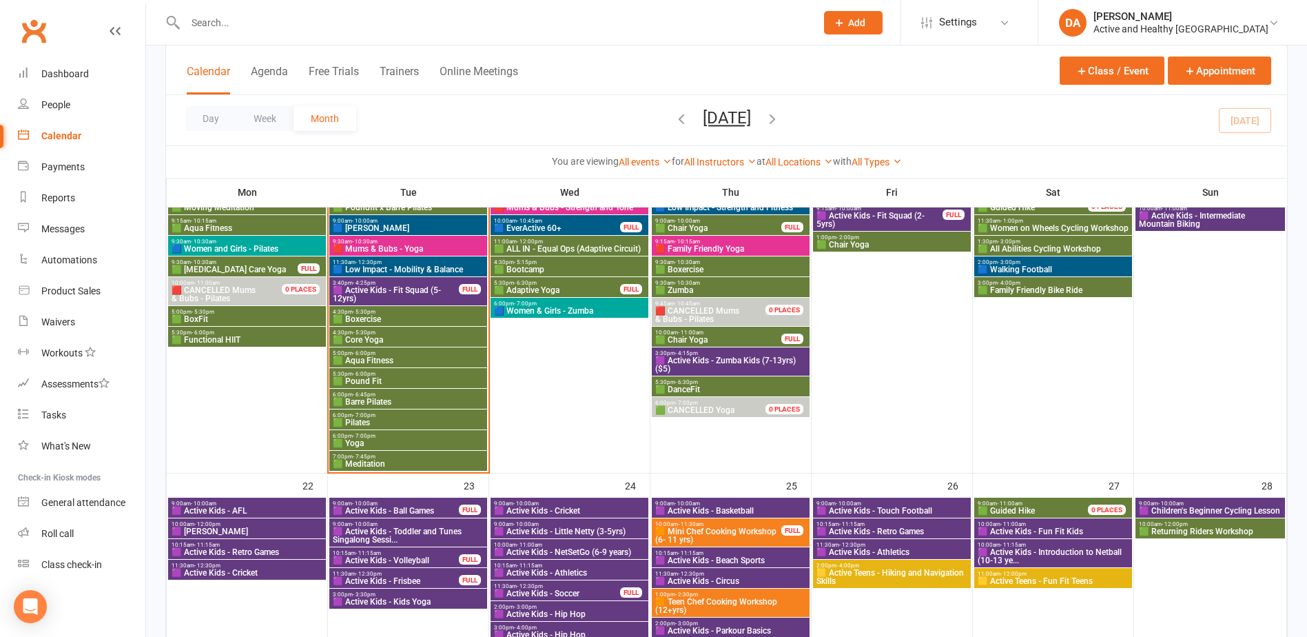
scroll to position [896, 0]
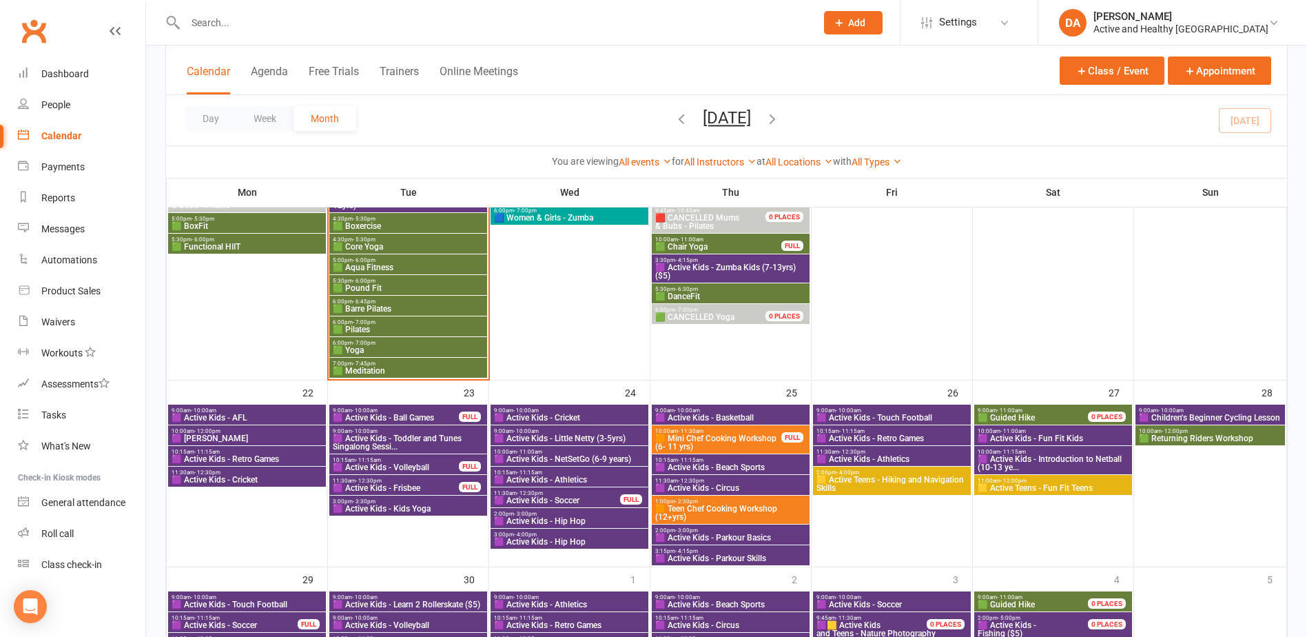
click at [254, 415] on span "🟪 Active Kids - AFL" at bounding box center [247, 417] width 152 height 8
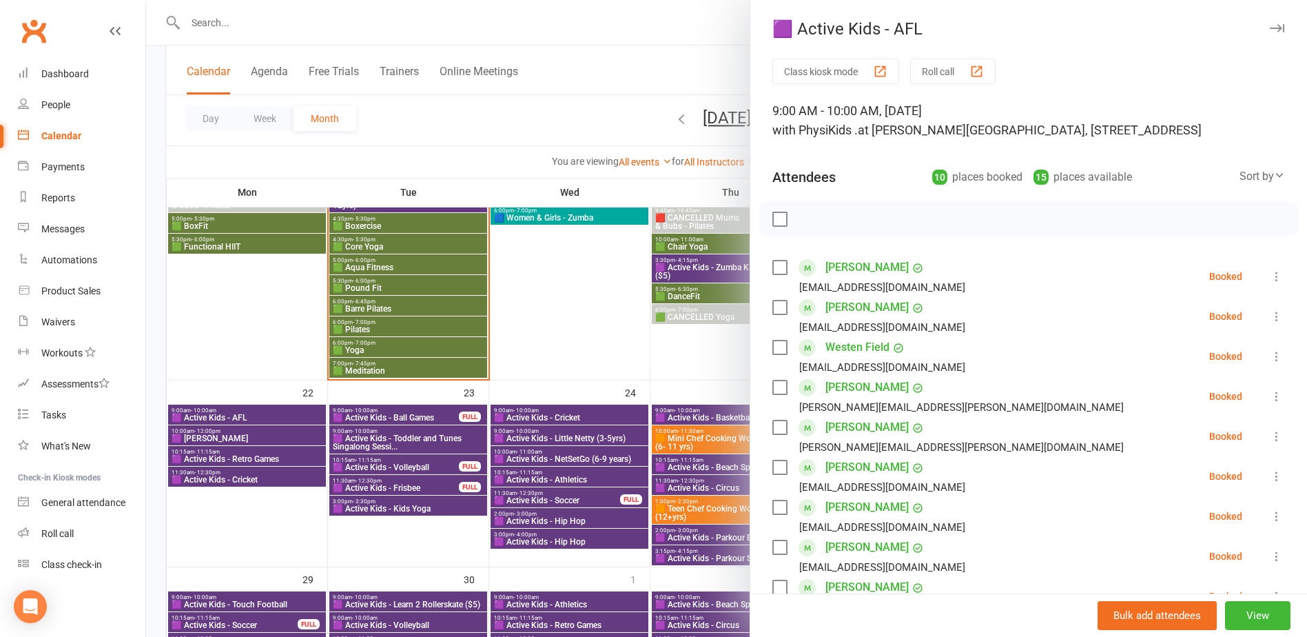
click at [251, 415] on div at bounding box center [726, 318] width 1161 height 637
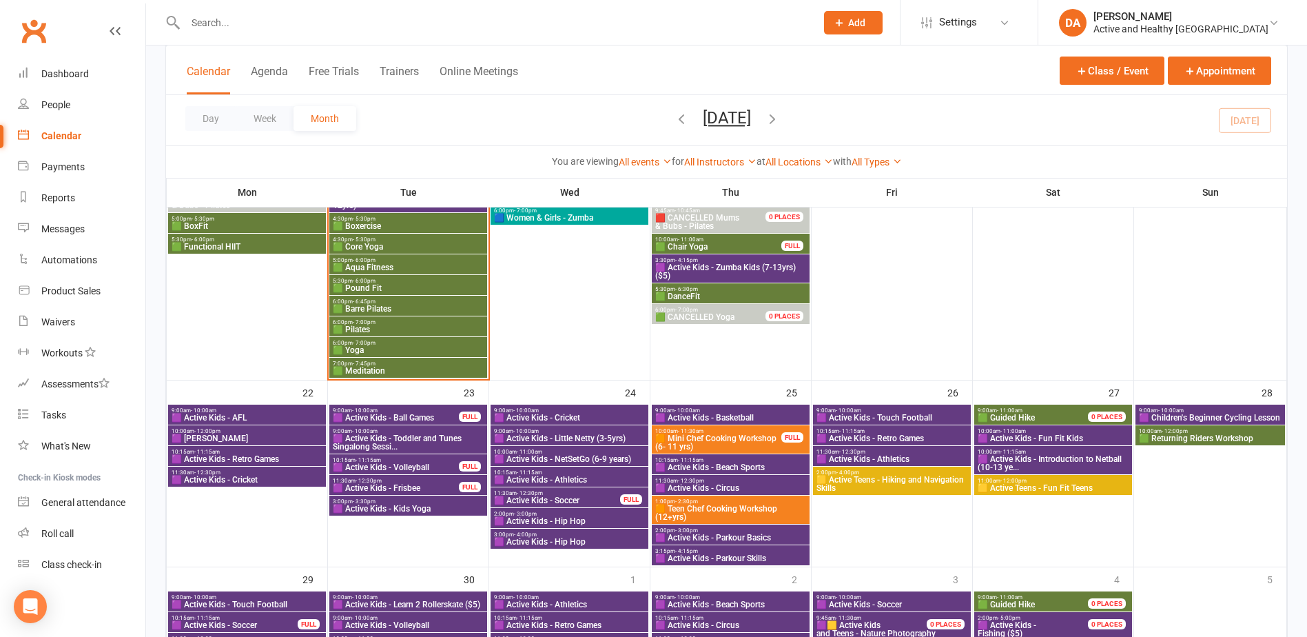
click at [246, 440] on span "🟪 [PERSON_NAME]" at bounding box center [247, 438] width 152 height 8
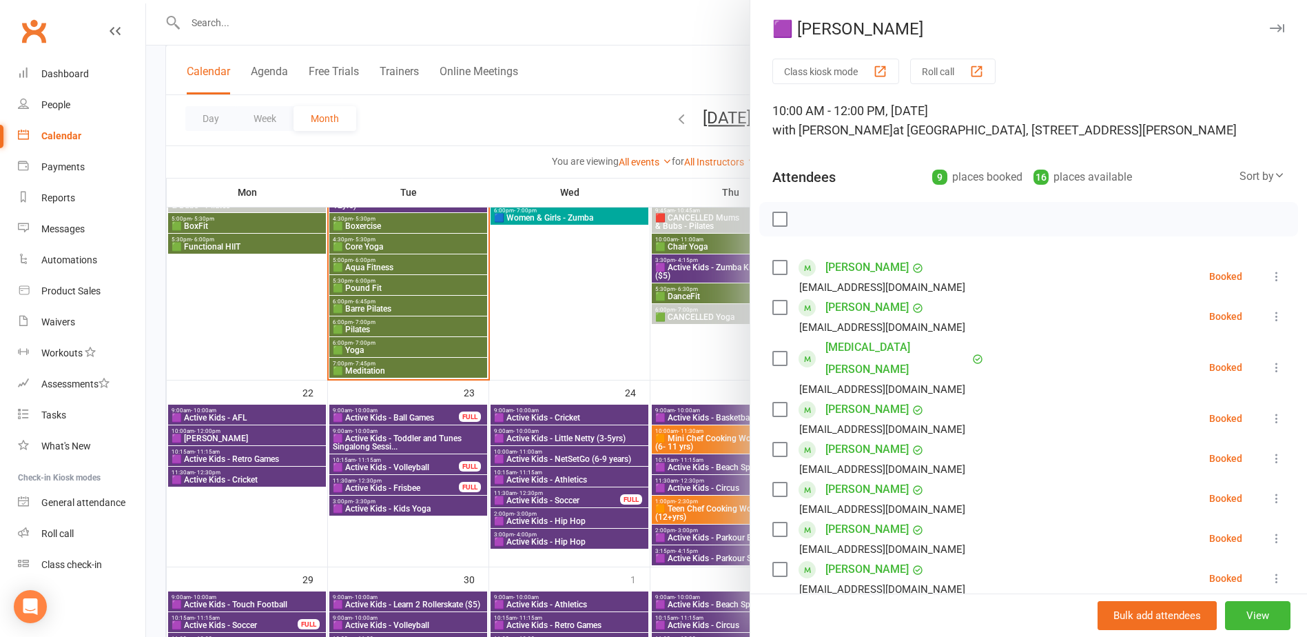
click at [246, 440] on div at bounding box center [726, 318] width 1161 height 637
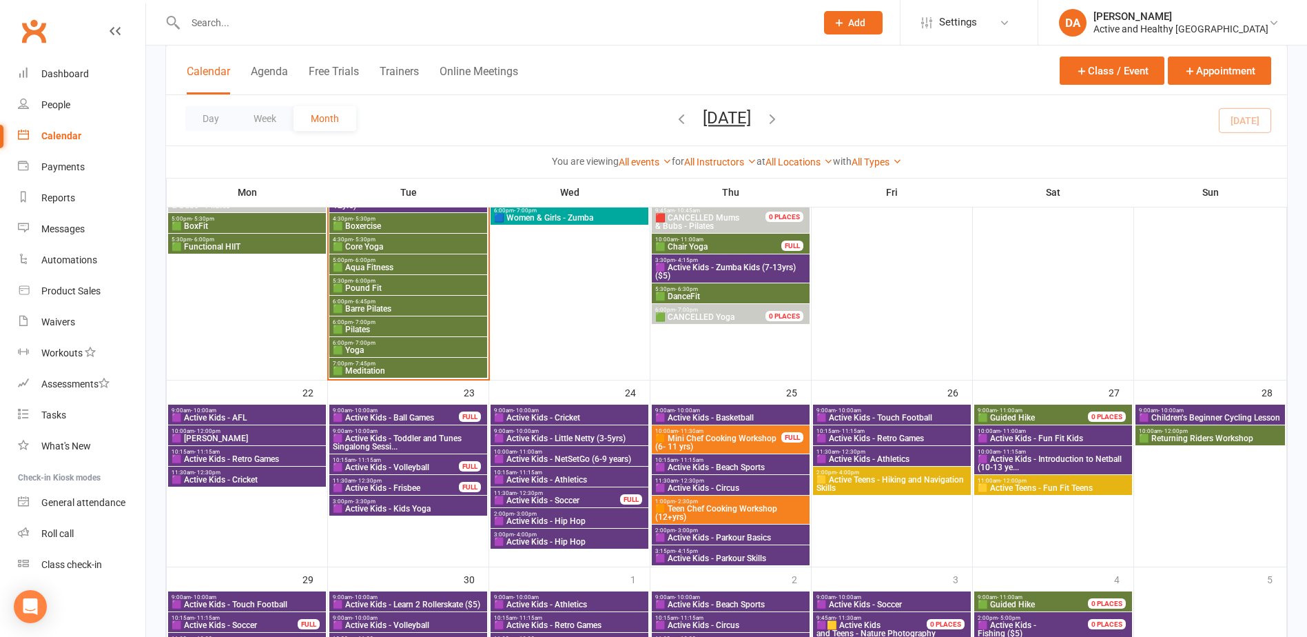
click at [238, 453] on span "10:15am - 11:15am" at bounding box center [247, 451] width 152 height 6
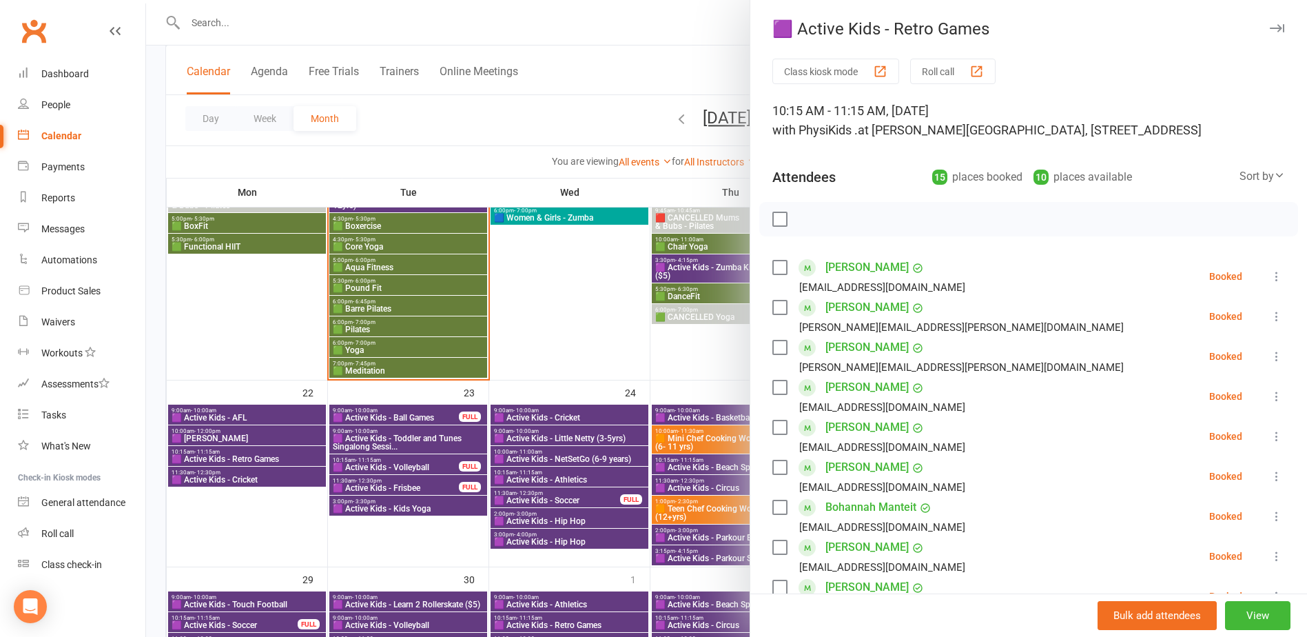
click at [238, 453] on div at bounding box center [726, 318] width 1161 height 637
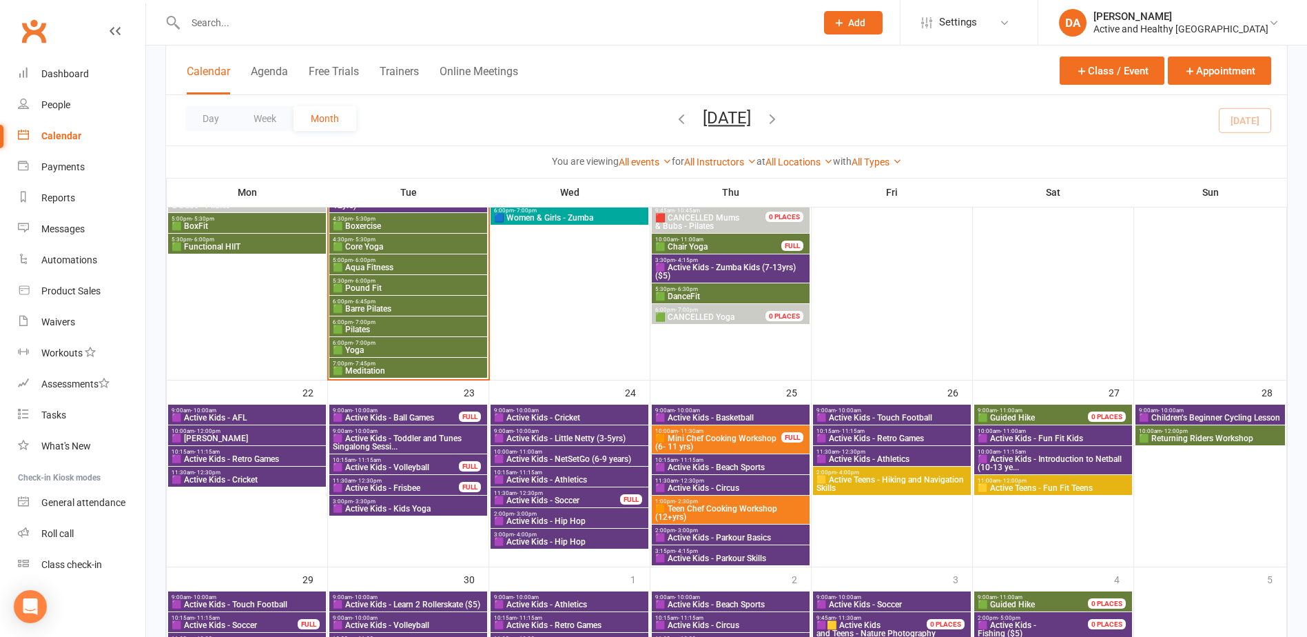
click at [258, 479] on span "🟪 Active Kids - Cricket" at bounding box center [247, 479] width 152 height 8
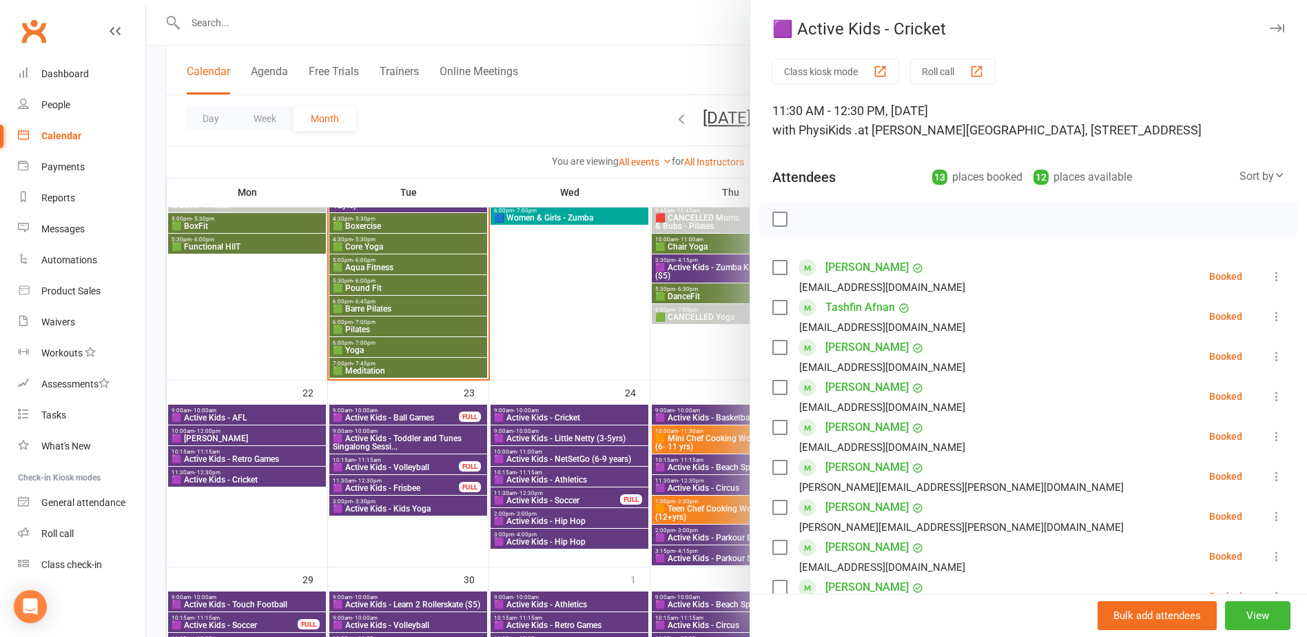
click at [258, 479] on div at bounding box center [726, 318] width 1161 height 637
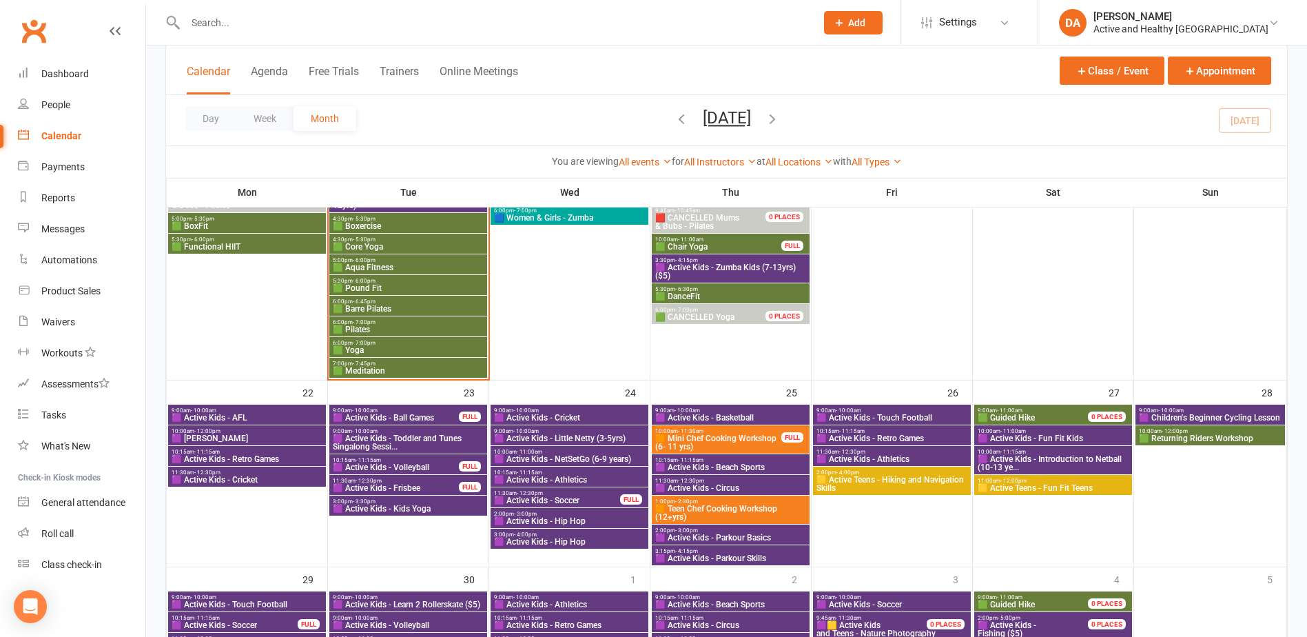
click at [414, 418] on span "🟪 Active Kids - Ball Games" at bounding box center [395, 417] width 127 height 8
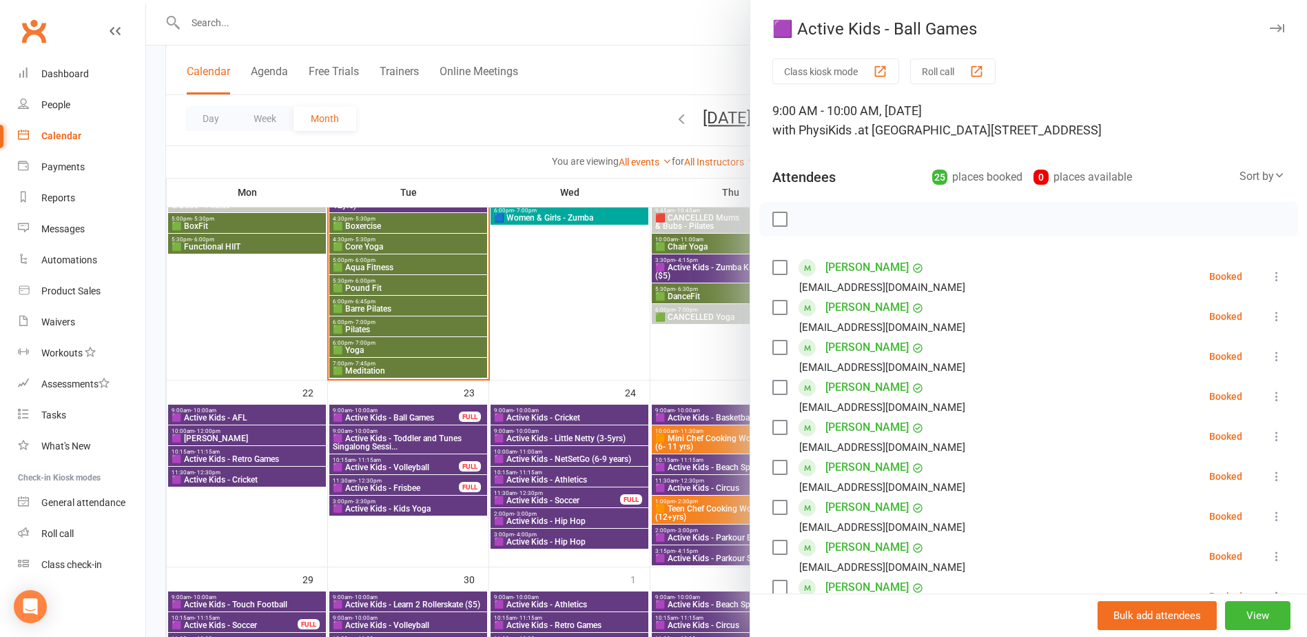
click at [414, 418] on div at bounding box center [726, 318] width 1161 height 637
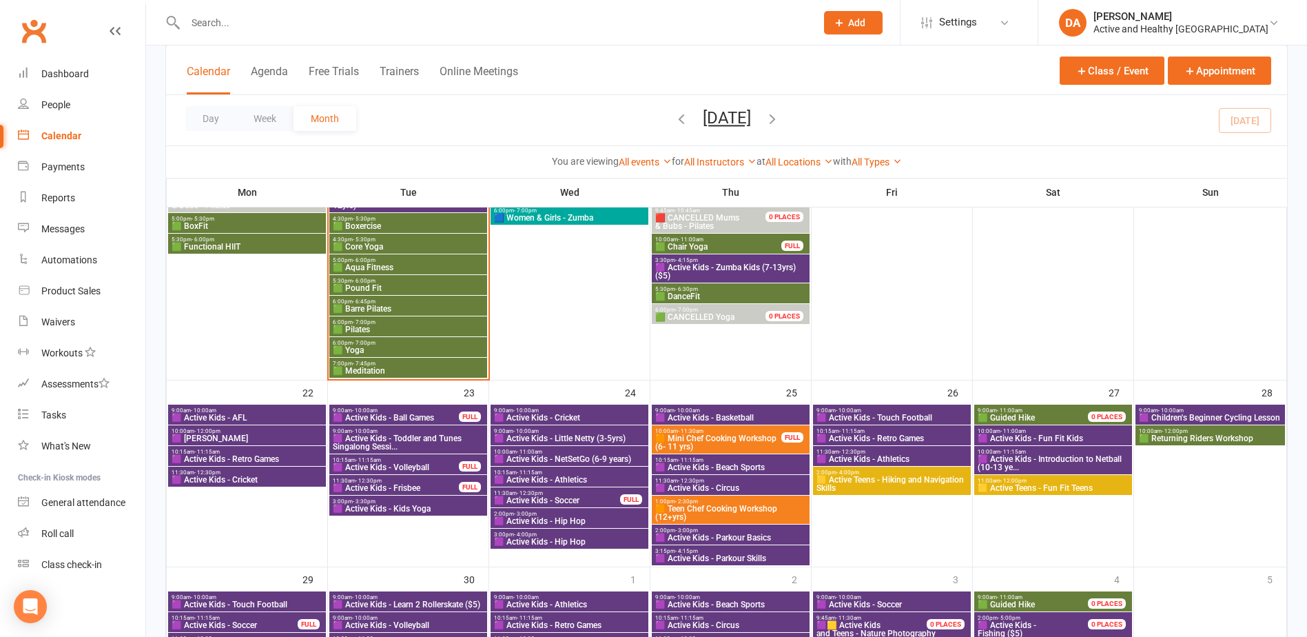
click at [420, 442] on span "🟪 Active Kids - Toddler and Tunes Singalong Sessi..." at bounding box center [408, 442] width 152 height 17
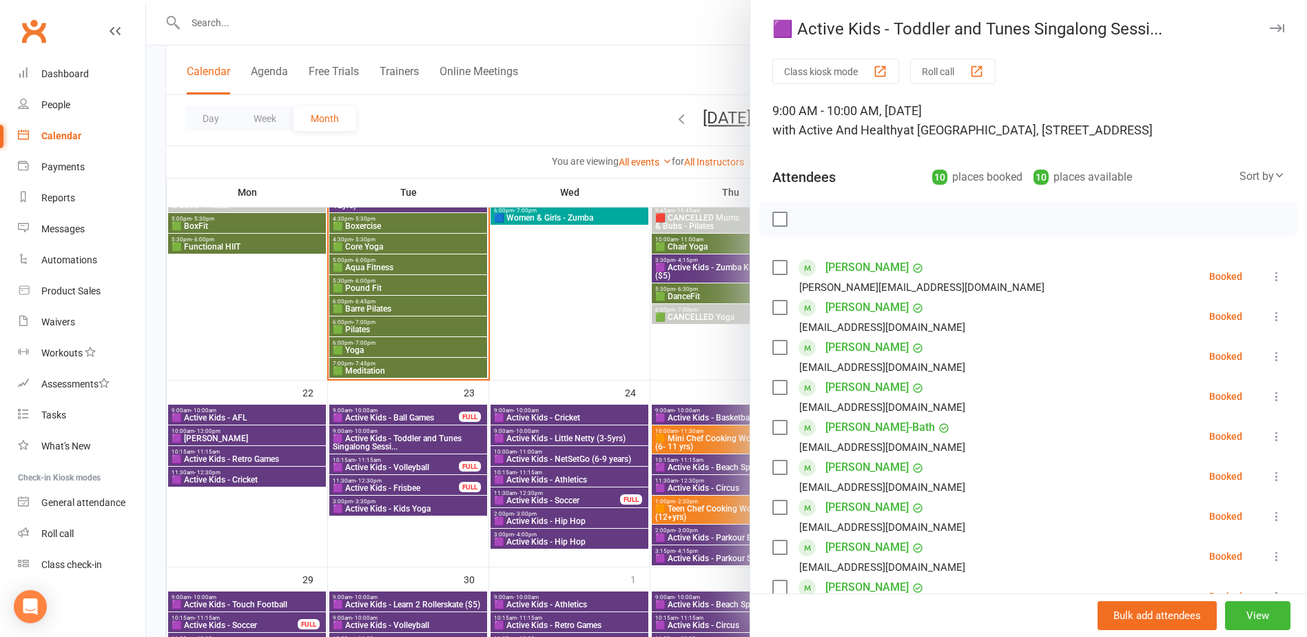
click at [420, 442] on div at bounding box center [726, 318] width 1161 height 637
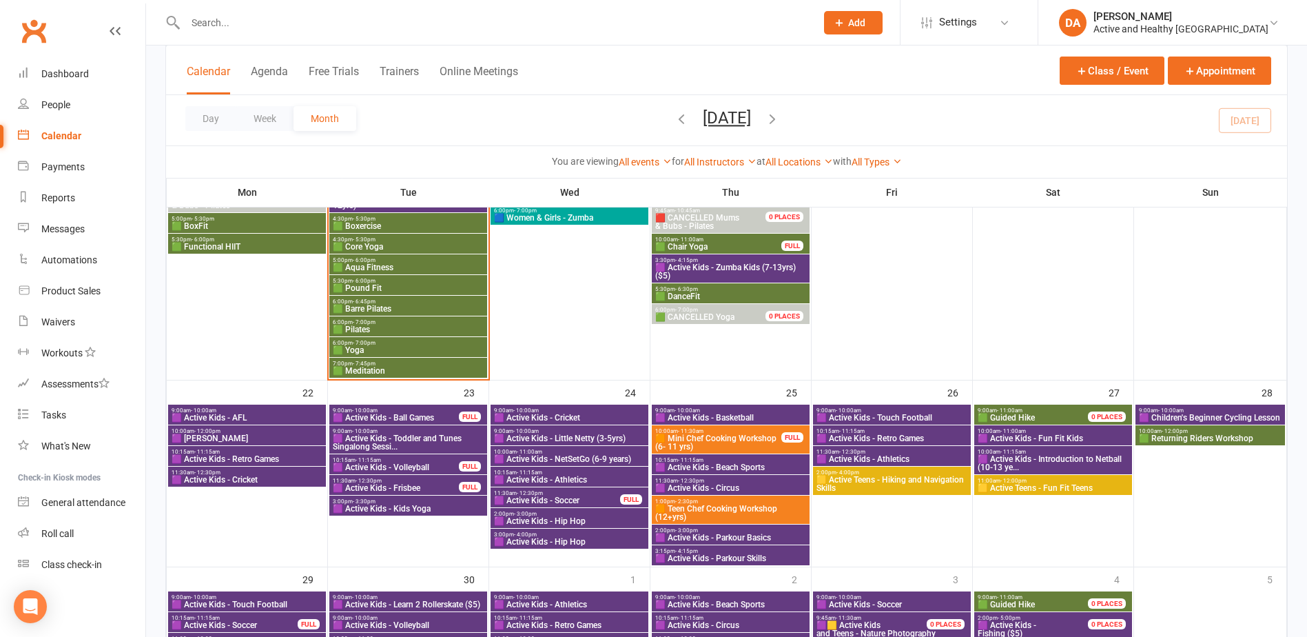
click at [417, 465] on span "🟪 Active Kids - Volleyball" at bounding box center [395, 467] width 127 height 8
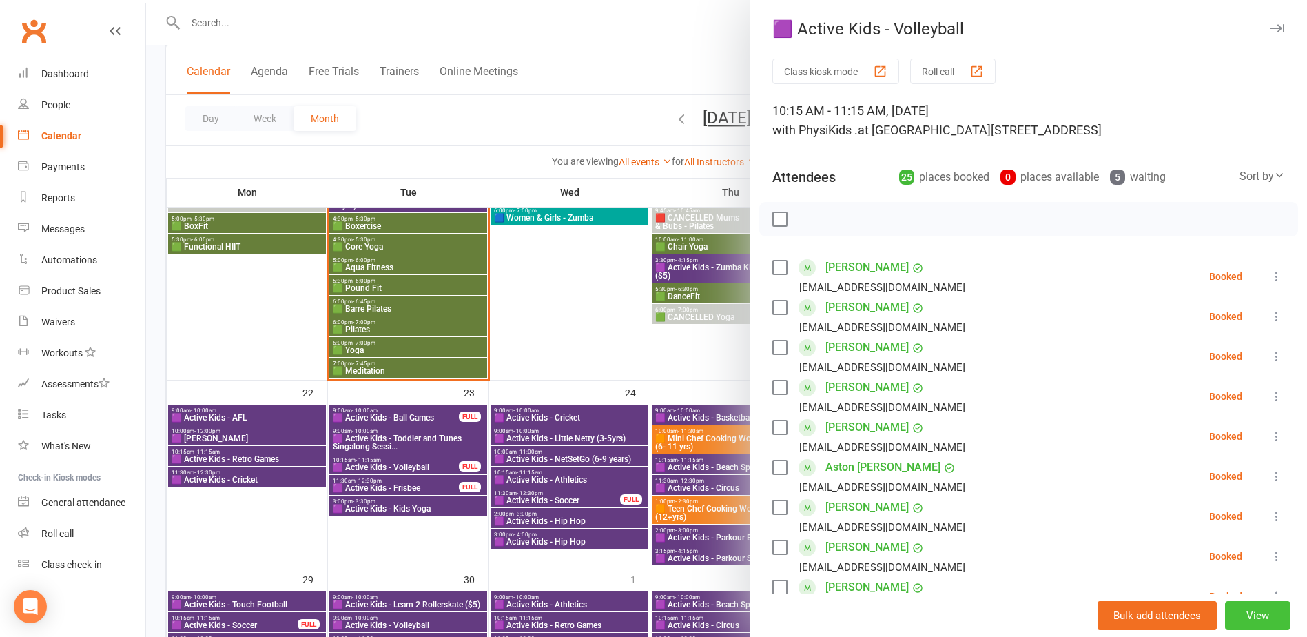
click at [1244, 616] on button "View" at bounding box center [1257, 615] width 65 height 29
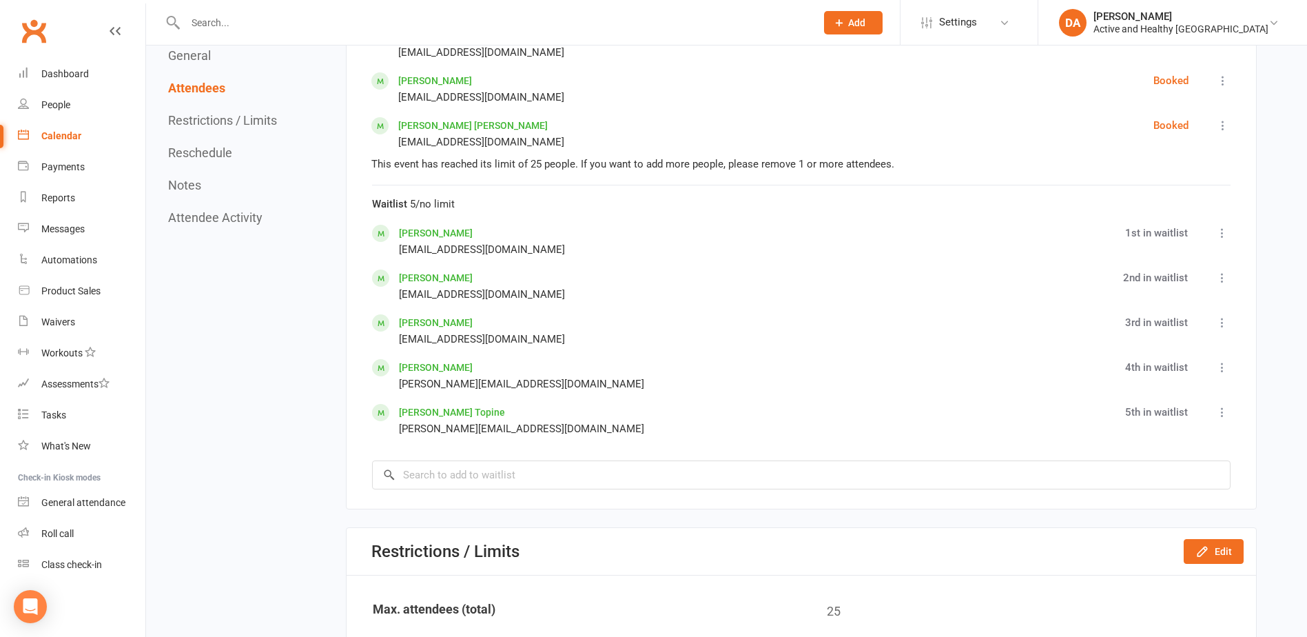
scroll to position [2067, 0]
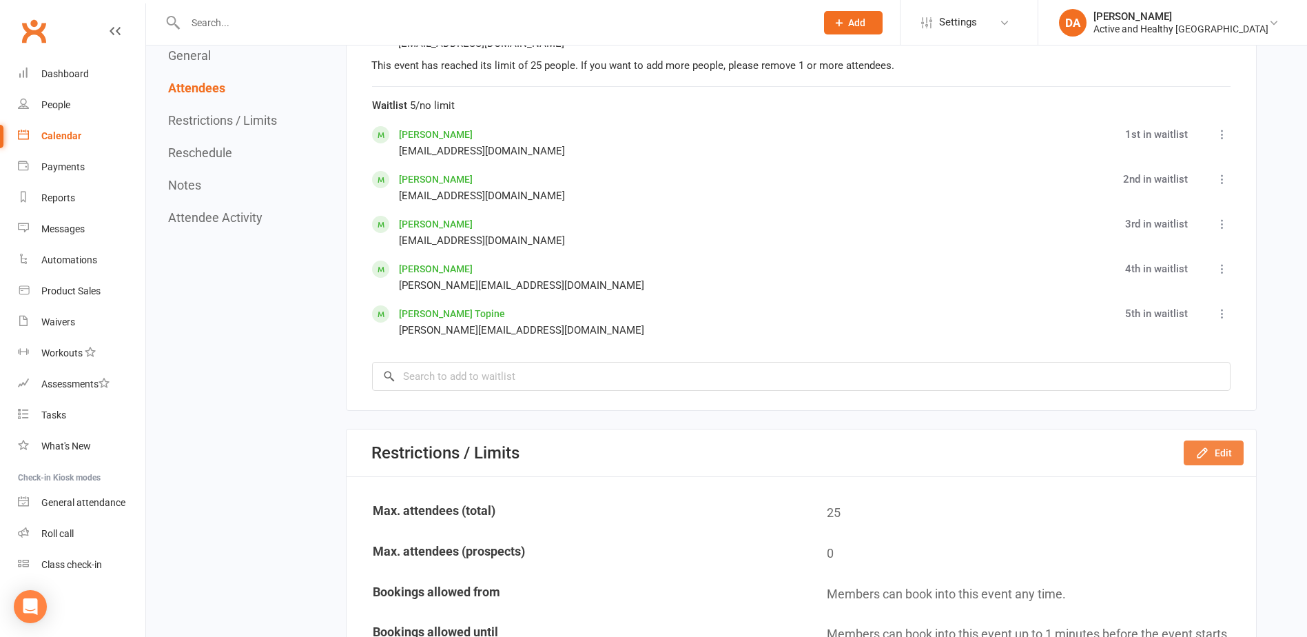
click at [1213, 440] on button "Edit" at bounding box center [1214, 452] width 60 height 25
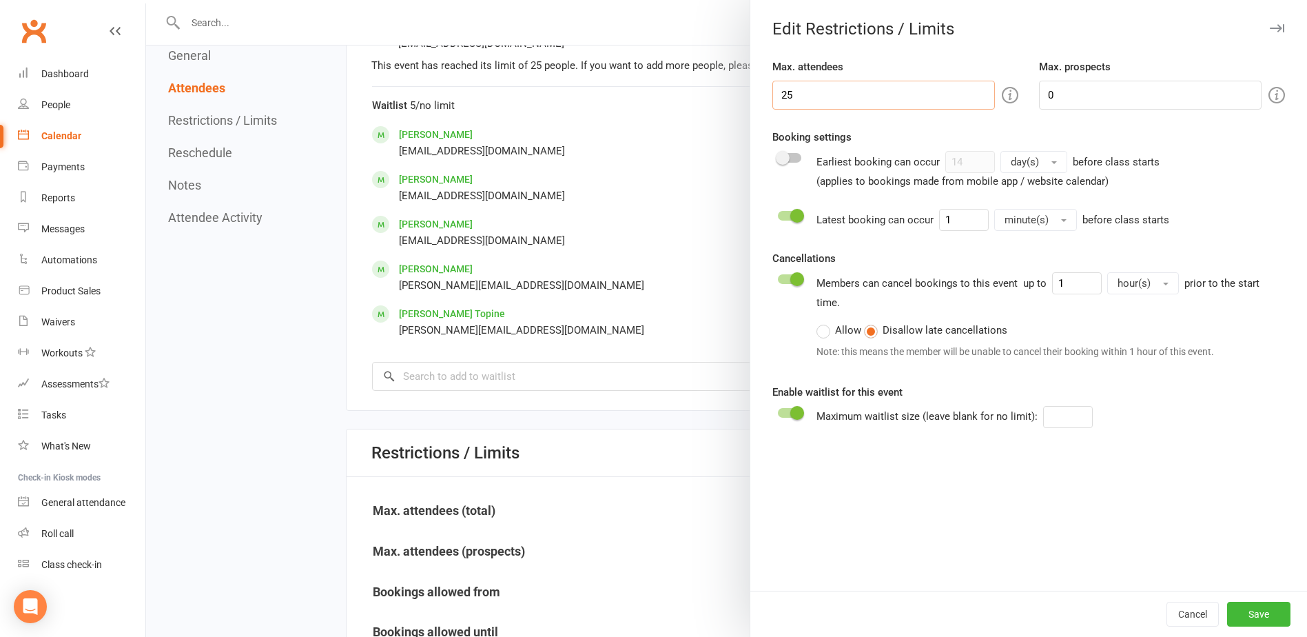
drag, startPoint x: 826, startPoint y: 94, endPoint x: 522, endPoint y: 95, distance: 303.8
click at [523, 0] on div "Edit Restrictions / Limits Max. attendees 25 Max. prospects 0 Booking settings …" at bounding box center [726, 0] width 1161 height 0
type input "30"
click at [1247, 614] on button "Save" at bounding box center [1258, 613] width 63 height 25
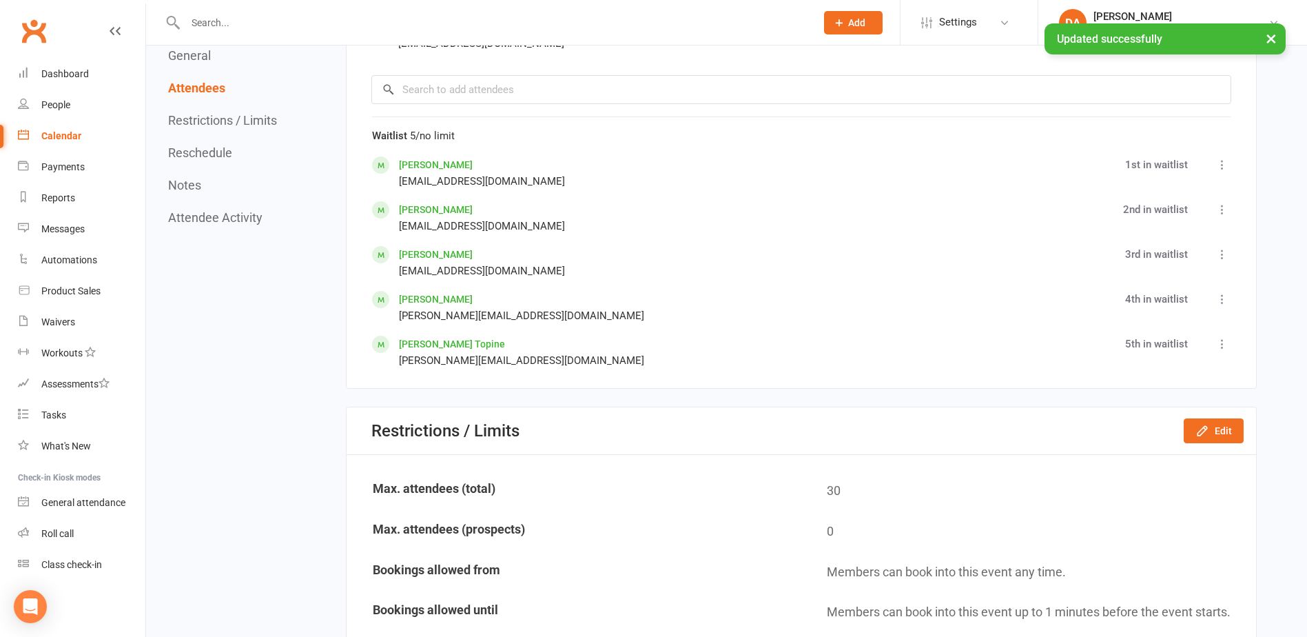
drag, startPoint x: 69, startPoint y: 138, endPoint x: 86, endPoint y: 136, distance: 17.4
click at [69, 138] on div "Calendar" at bounding box center [61, 135] width 40 height 11
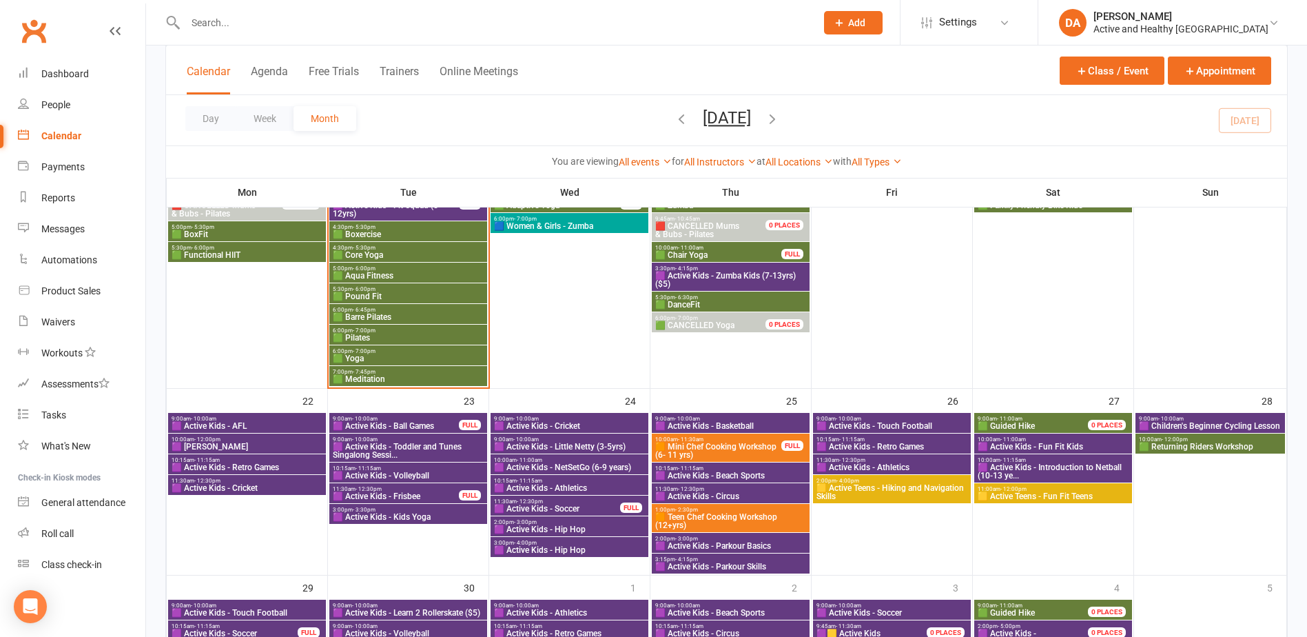
scroll to position [884, 0]
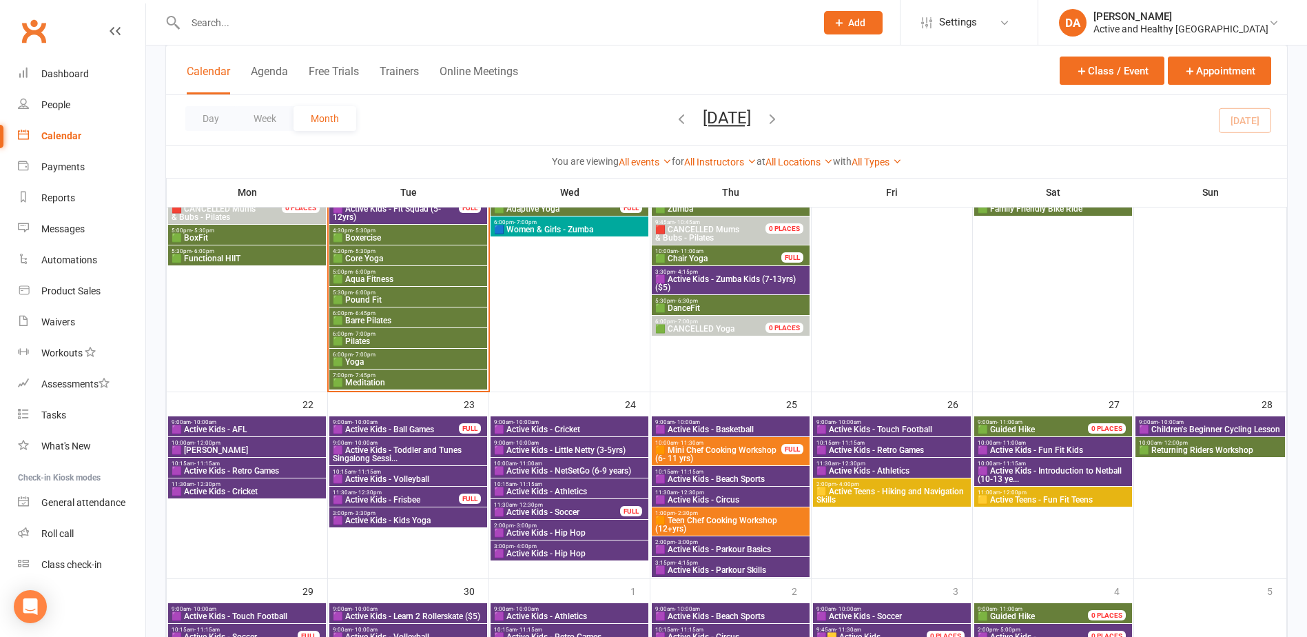
click at [433, 497] on span "🟪 Active Kids - Frisbee" at bounding box center [395, 499] width 127 height 8
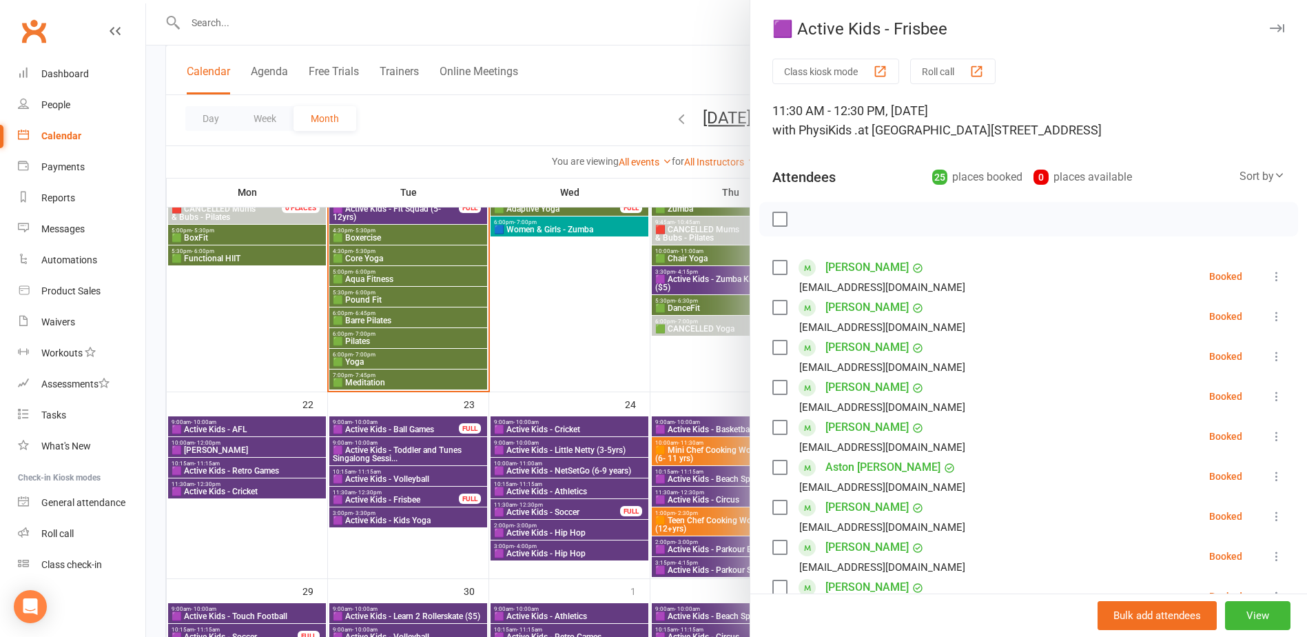
click at [420, 492] on div at bounding box center [726, 318] width 1161 height 637
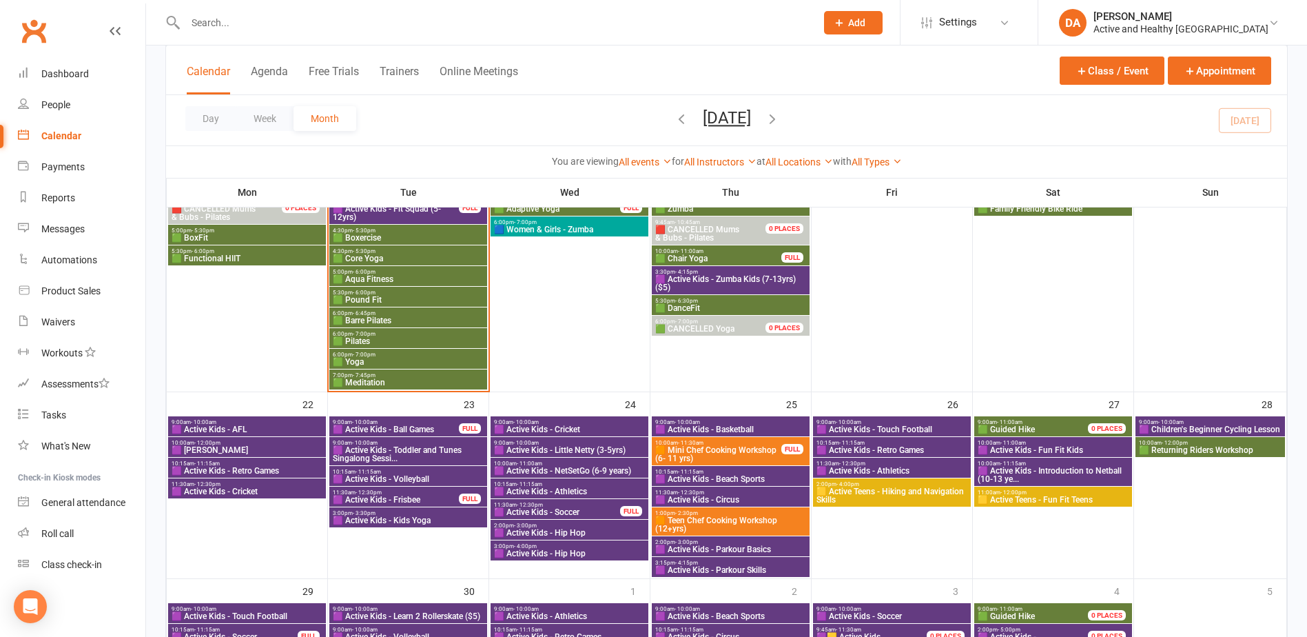
click at [420, 521] on span "🟪 Active Kids - Kids Yoga" at bounding box center [408, 520] width 152 height 8
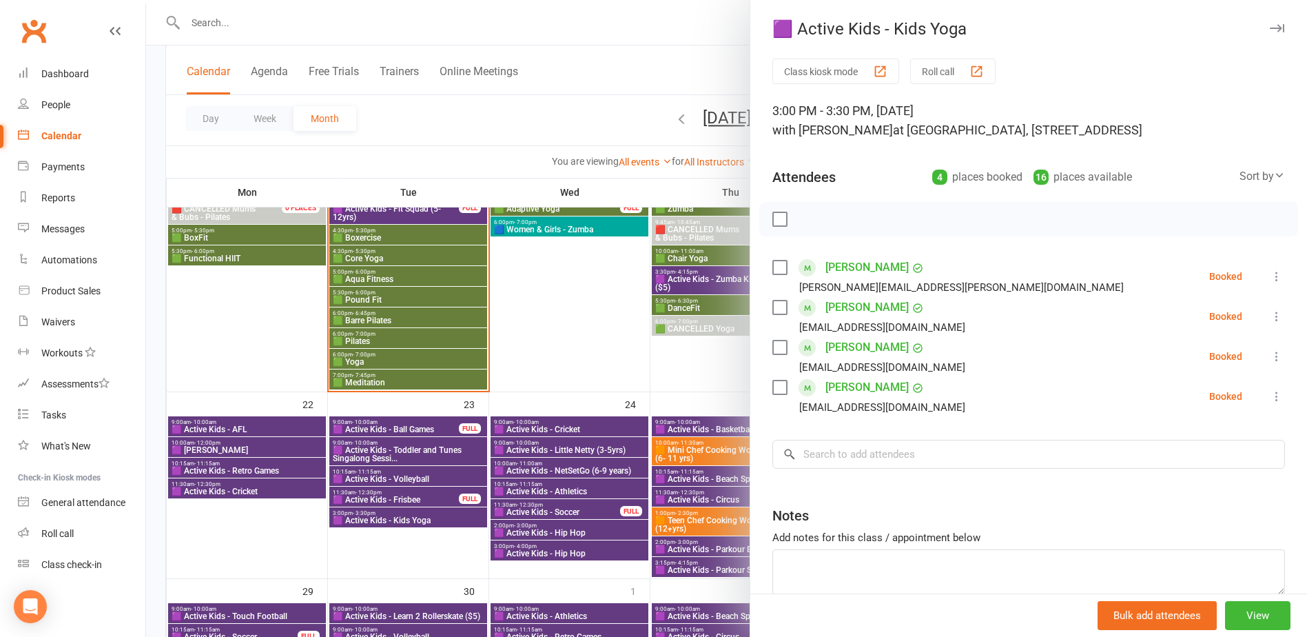
click at [420, 521] on div at bounding box center [726, 318] width 1161 height 637
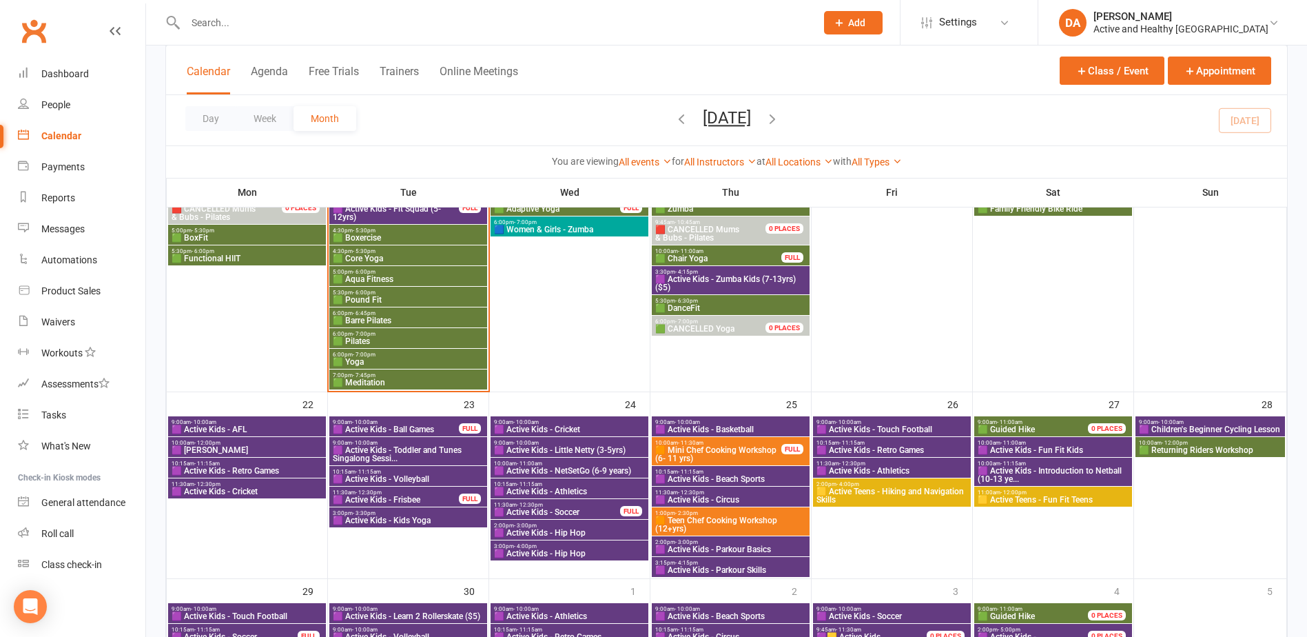
click at [603, 428] on span "🟪 Active Kids - Cricket" at bounding box center [569, 429] width 152 height 8
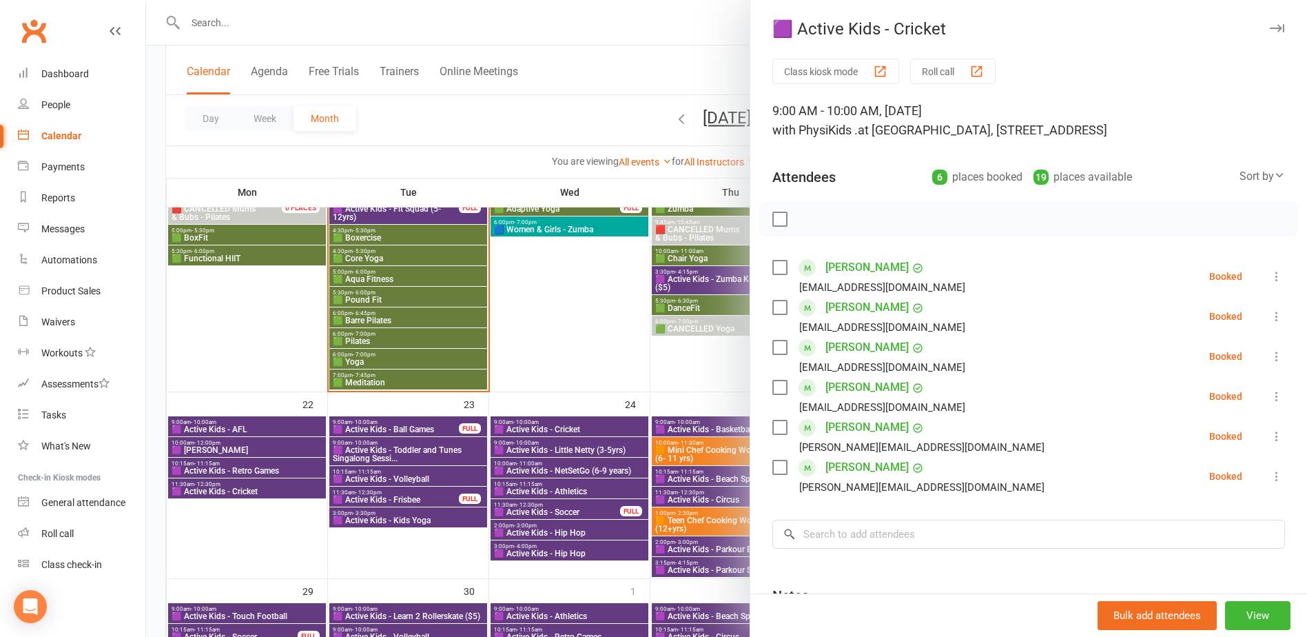
click at [601, 429] on div at bounding box center [726, 318] width 1161 height 637
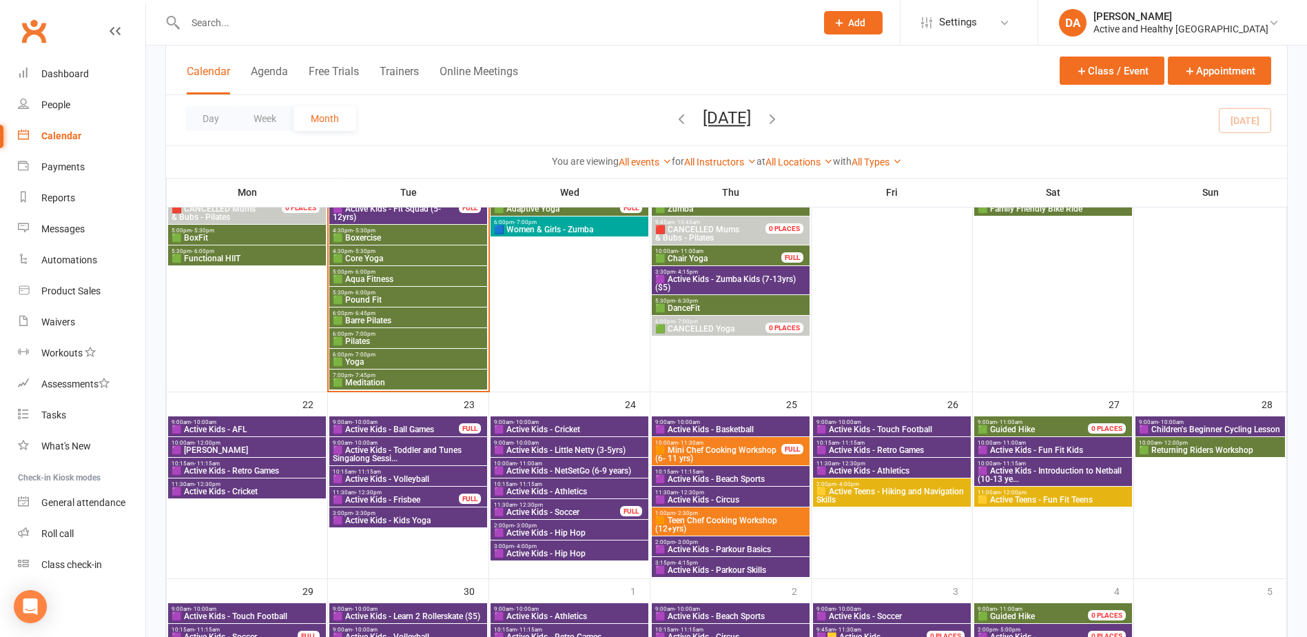
click at [595, 448] on span "🟪 Active Kids - Little Netty (3-5yrs)" at bounding box center [569, 450] width 152 height 8
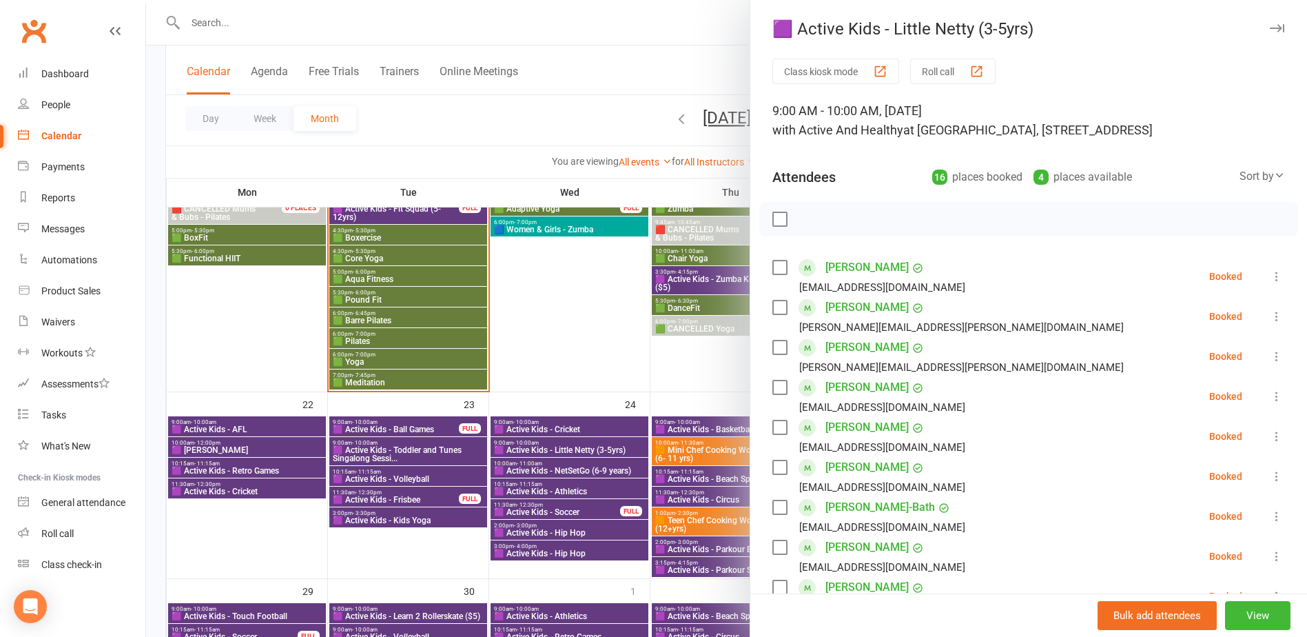
click at [595, 448] on div at bounding box center [726, 318] width 1161 height 637
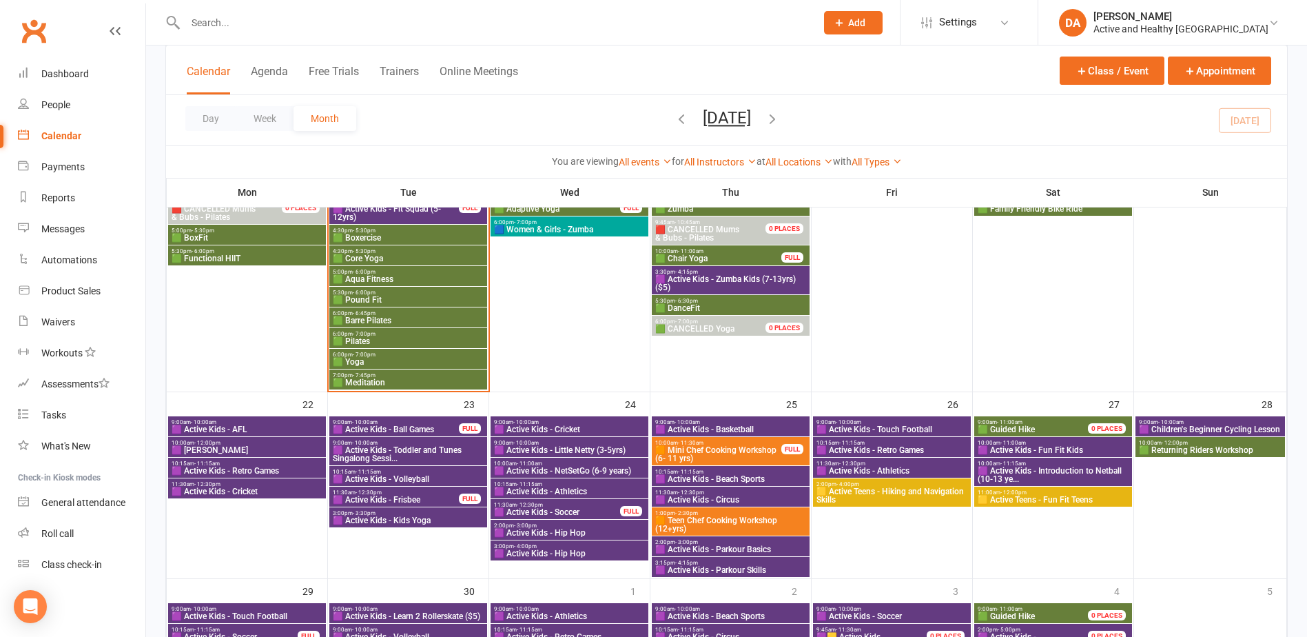
click at [595, 469] on span "🟪 Active Kids - NetSetGo (6-9 years)" at bounding box center [569, 470] width 152 height 8
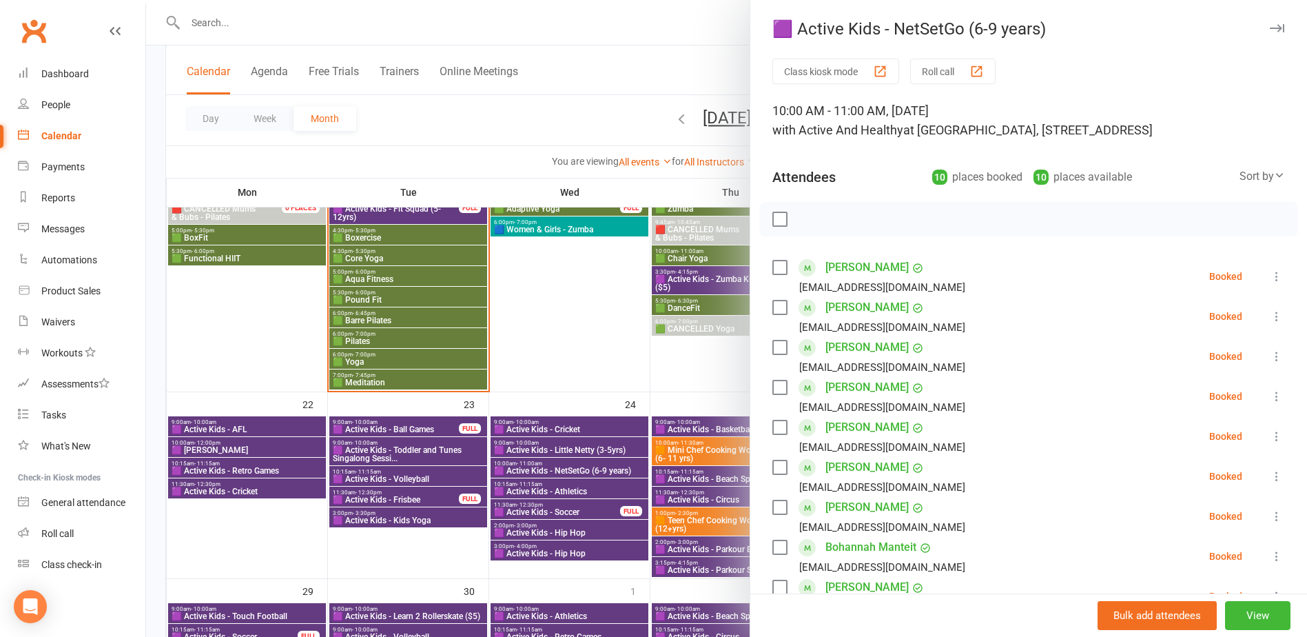
click at [595, 469] on div at bounding box center [726, 318] width 1161 height 637
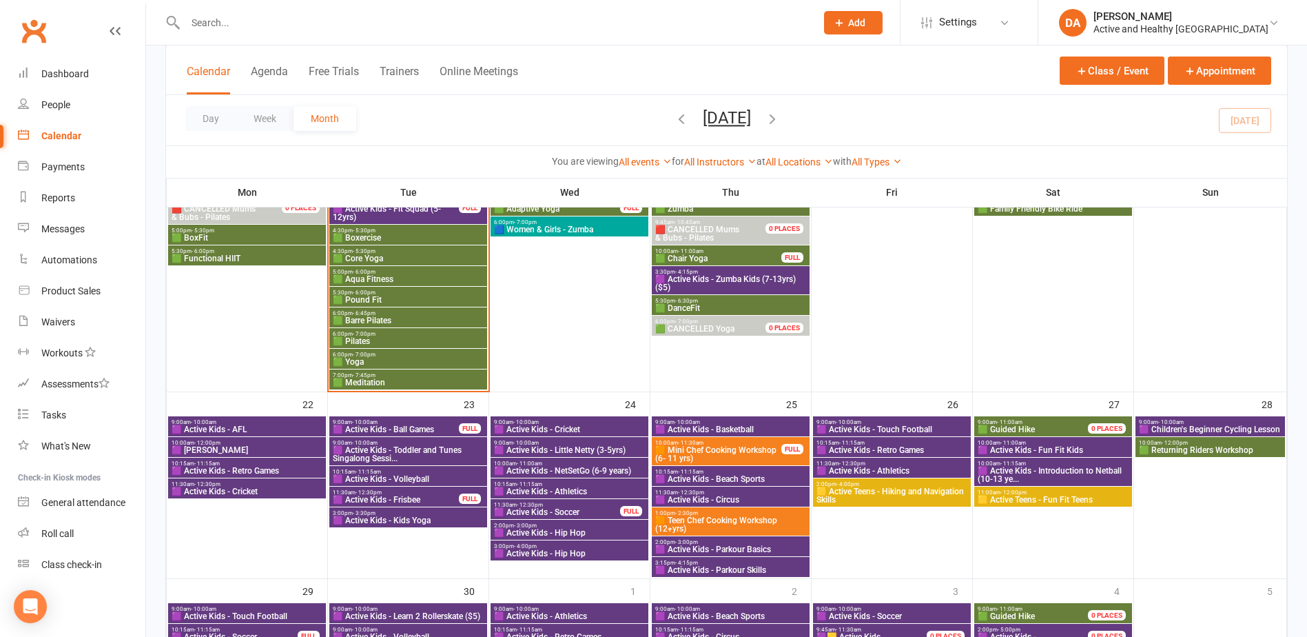
click at [575, 493] on span "🟪 Active Kids - Athletics" at bounding box center [569, 491] width 152 height 8
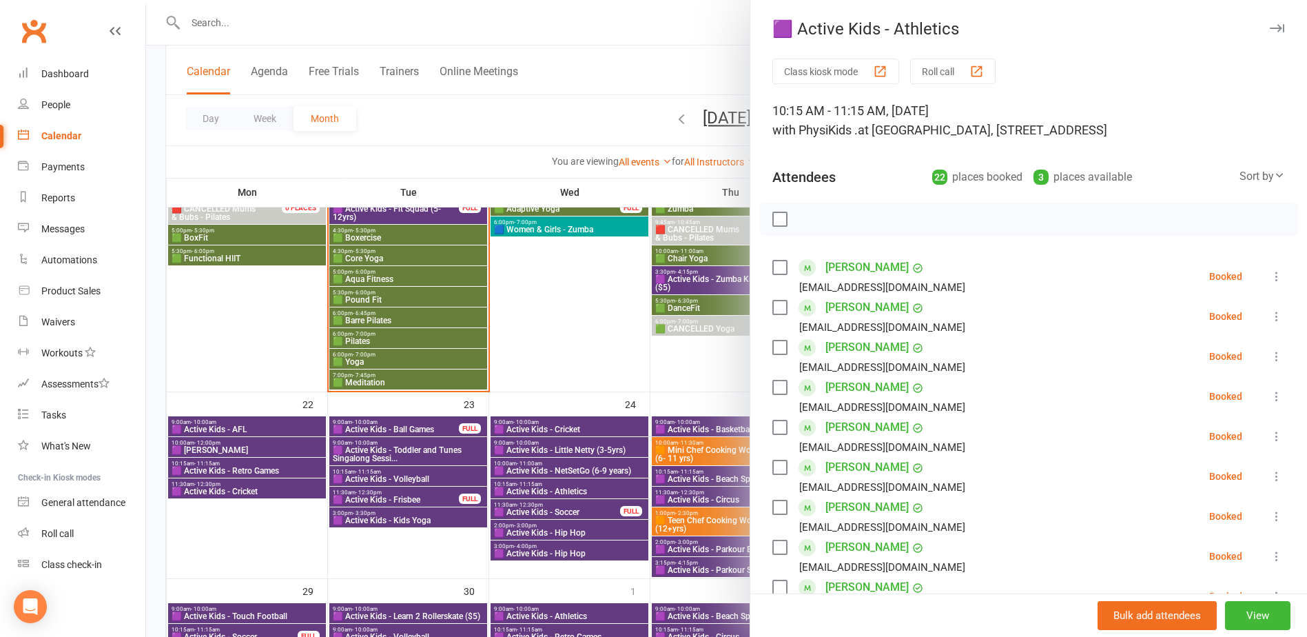
click at [575, 493] on div at bounding box center [726, 318] width 1161 height 637
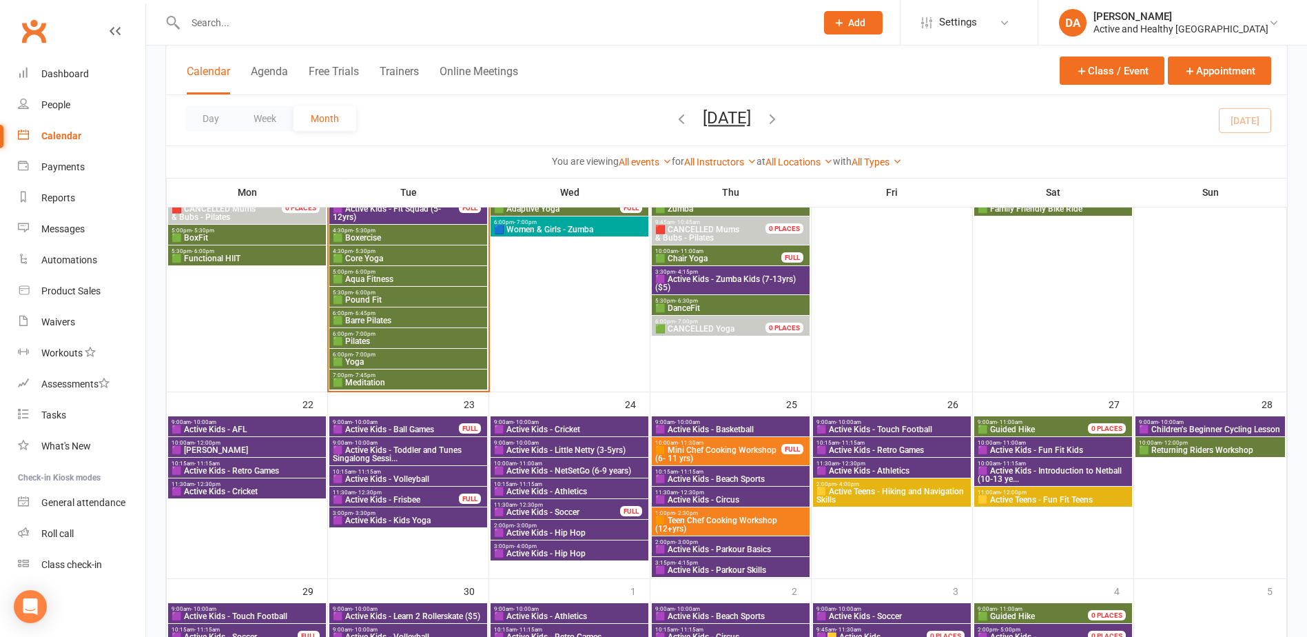
click at [575, 506] on span "11:30am - 12:30pm" at bounding box center [556, 505] width 127 height 6
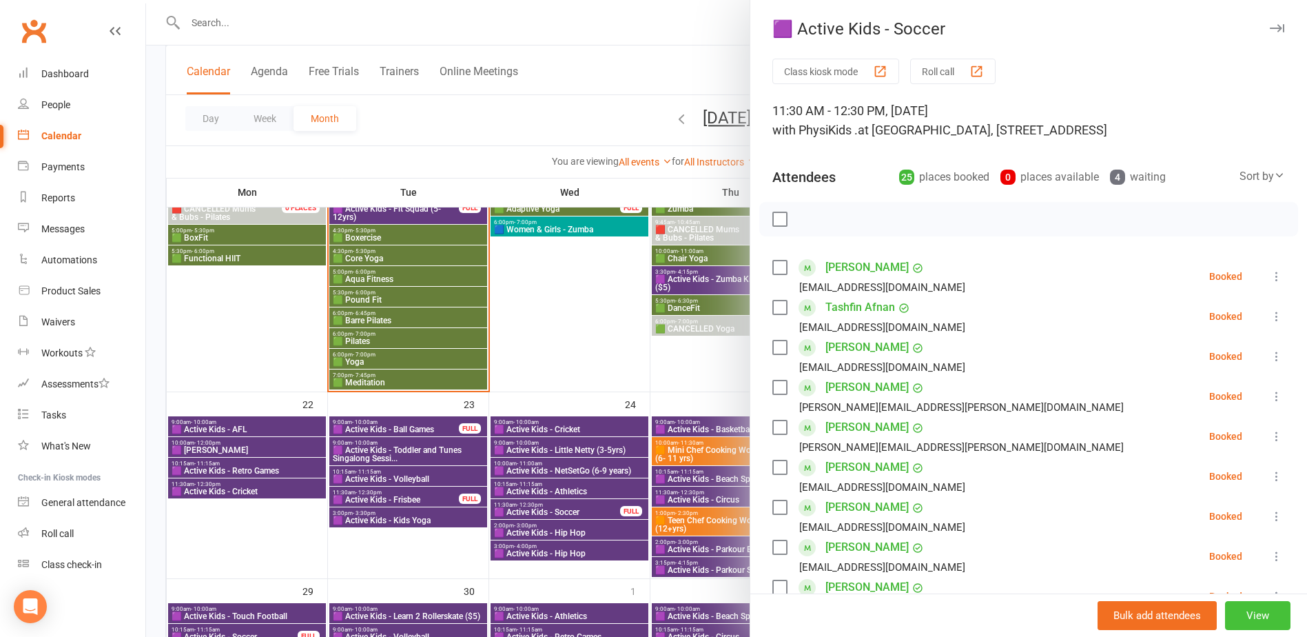
click at [1248, 614] on button "View" at bounding box center [1257, 615] width 65 height 29
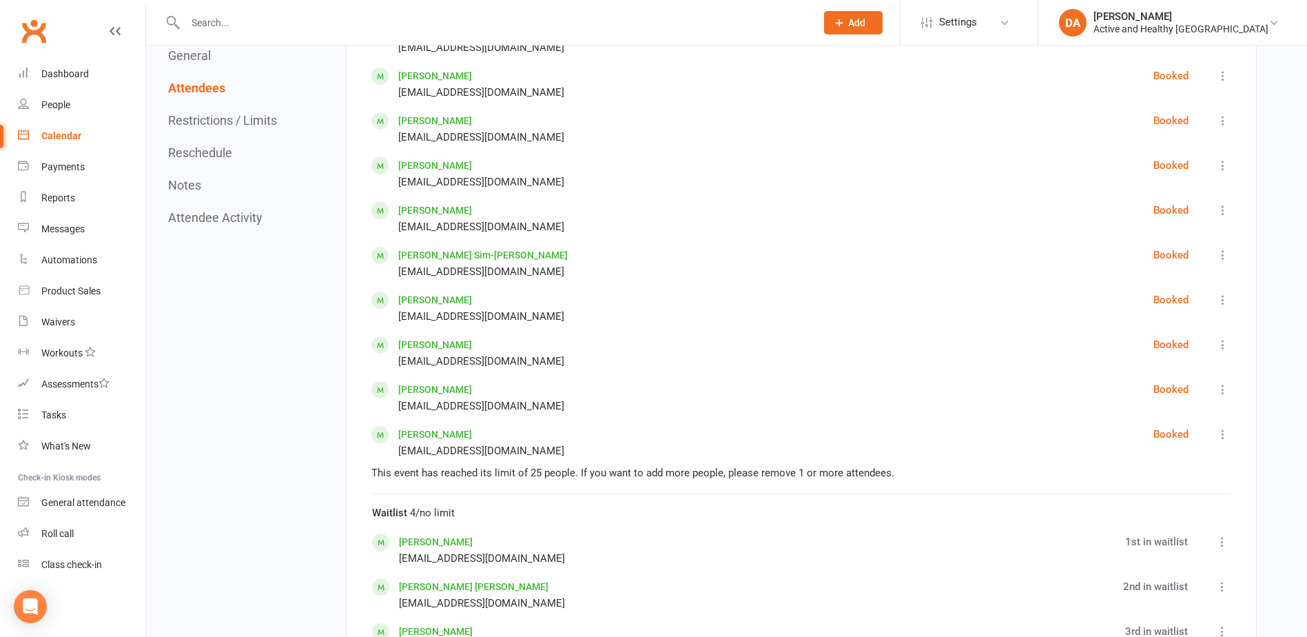
scroll to position [1860, 0]
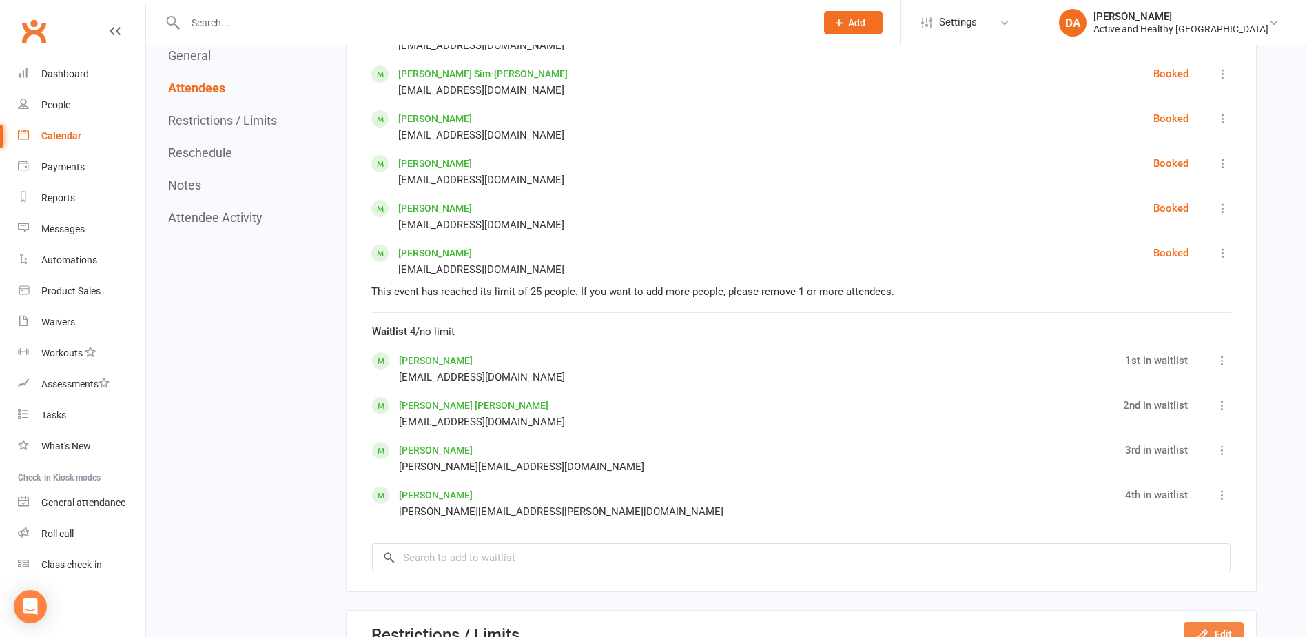
click at [1215, 621] on button "Edit" at bounding box center [1214, 633] width 60 height 25
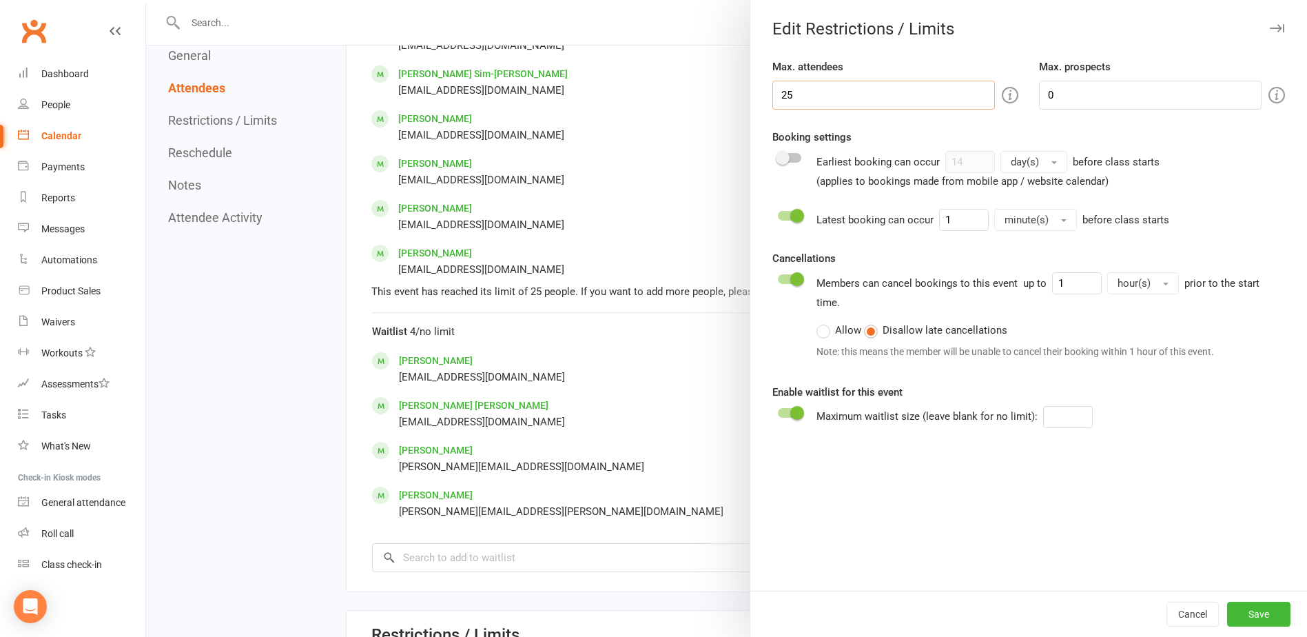
drag, startPoint x: 601, startPoint y: 96, endPoint x: 553, endPoint y: 93, distance: 48.3
click at [555, 0] on div "Edit Restrictions / Limits Max. attendees 25 Max. prospects 0 Booking settings …" at bounding box center [726, 0] width 1161 height 0
type input "30"
click at [1248, 617] on button "Save" at bounding box center [1258, 613] width 63 height 25
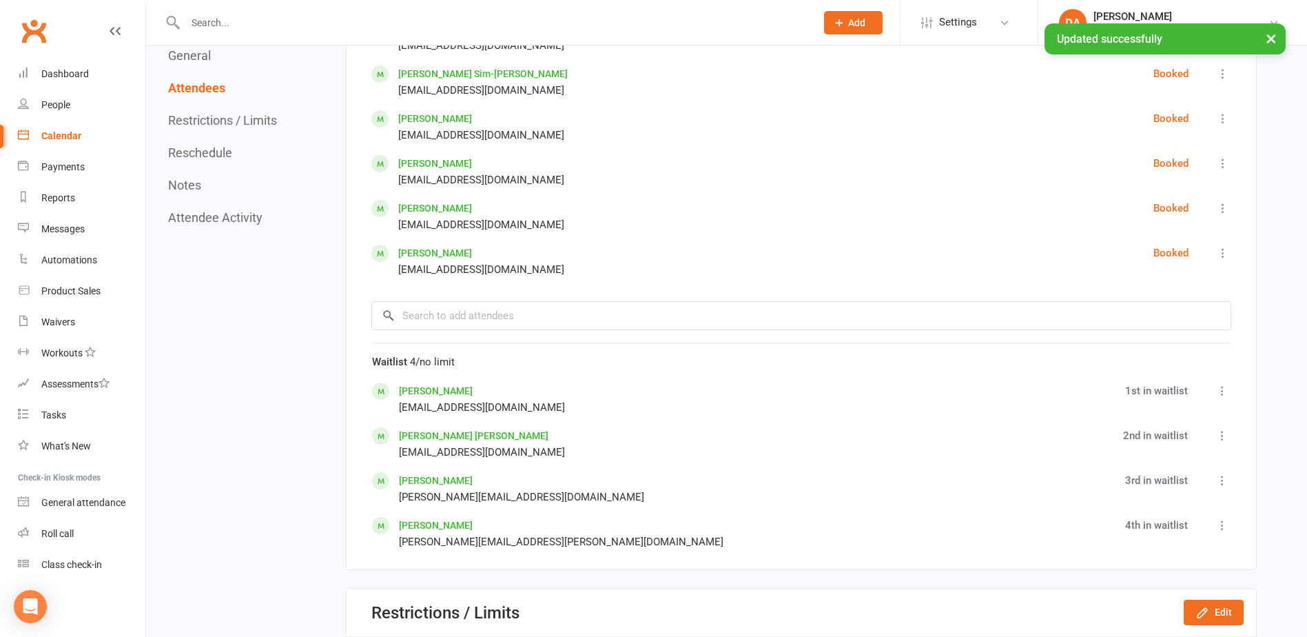
click at [50, 136] on div "Calendar" at bounding box center [61, 135] width 40 height 11
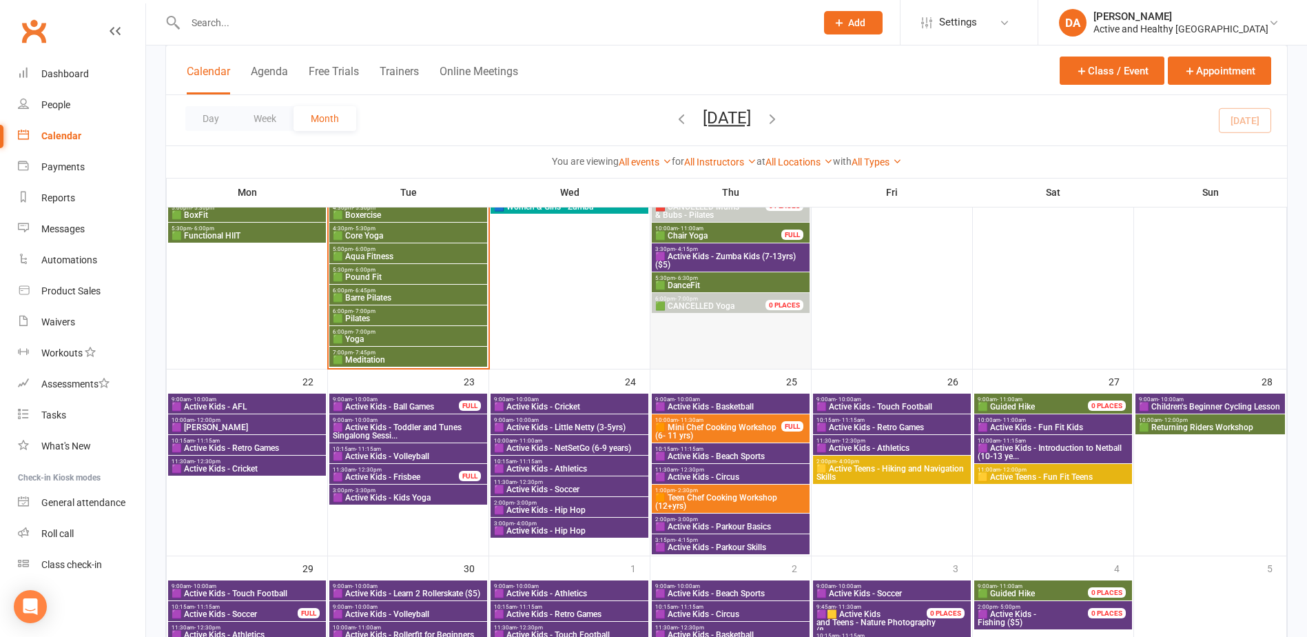
scroll to position [896, 0]
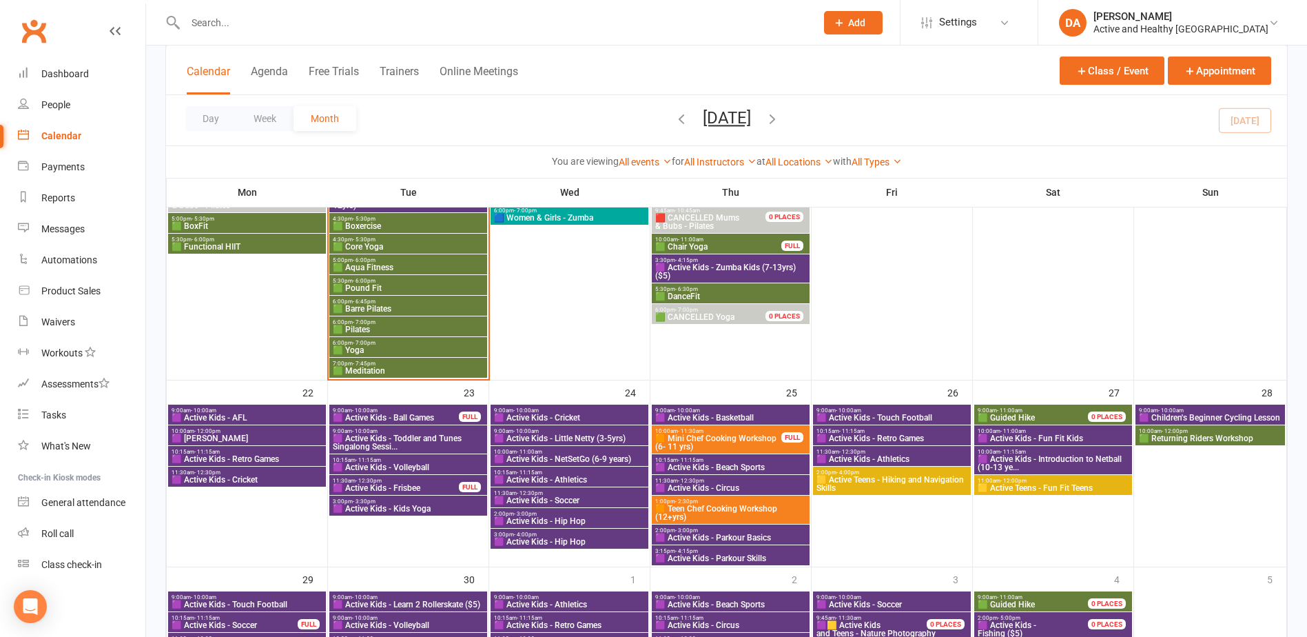
click at [583, 520] on span "🟪 Active Kids - Hip Hop" at bounding box center [569, 521] width 152 height 8
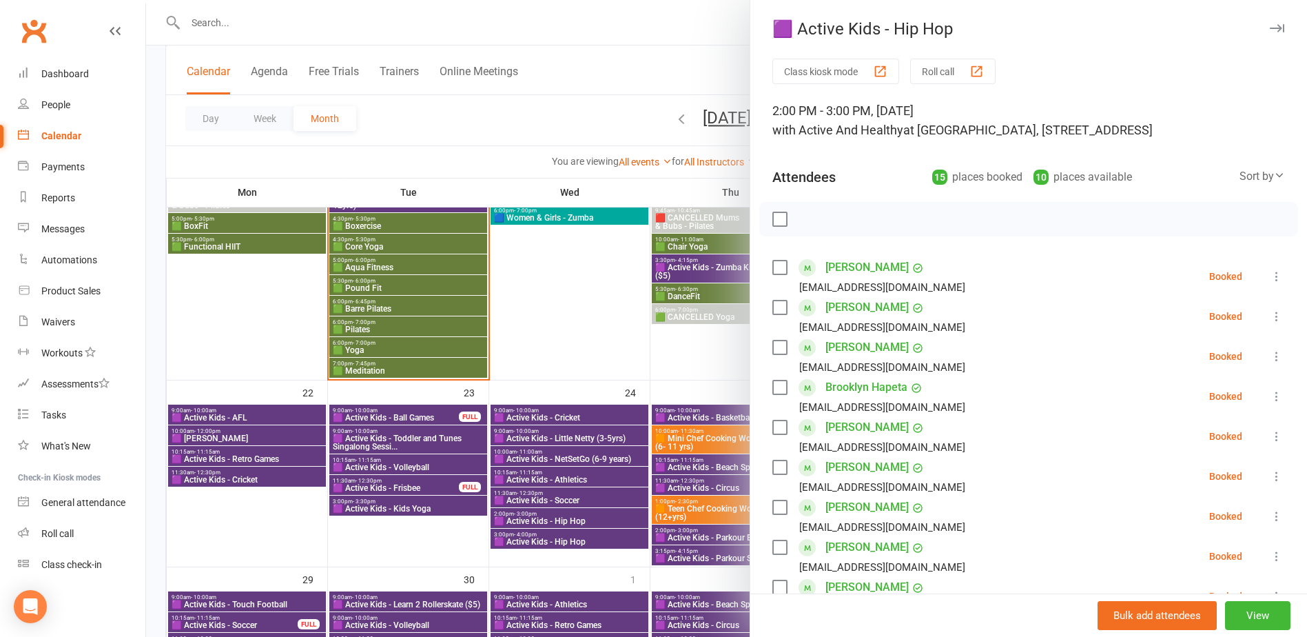
click at [583, 520] on div at bounding box center [726, 318] width 1161 height 637
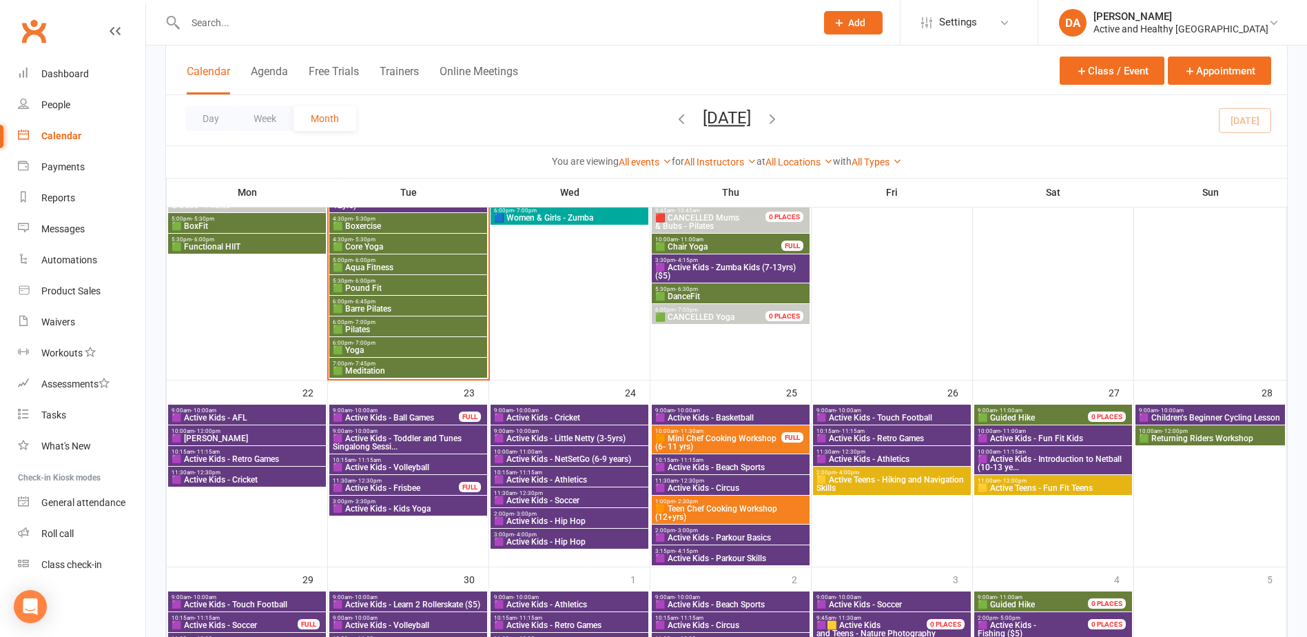
click at [584, 543] on span "🟪 Active Kids - Hip Hop" at bounding box center [569, 541] width 152 height 8
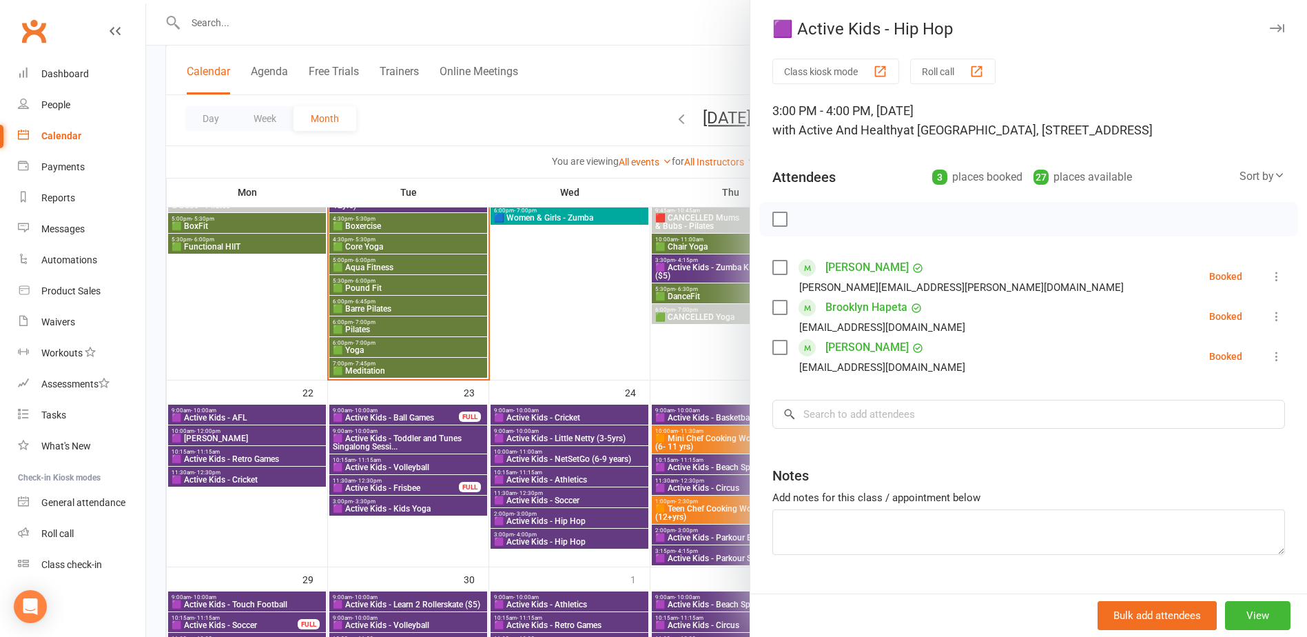
click at [584, 543] on div at bounding box center [726, 318] width 1161 height 637
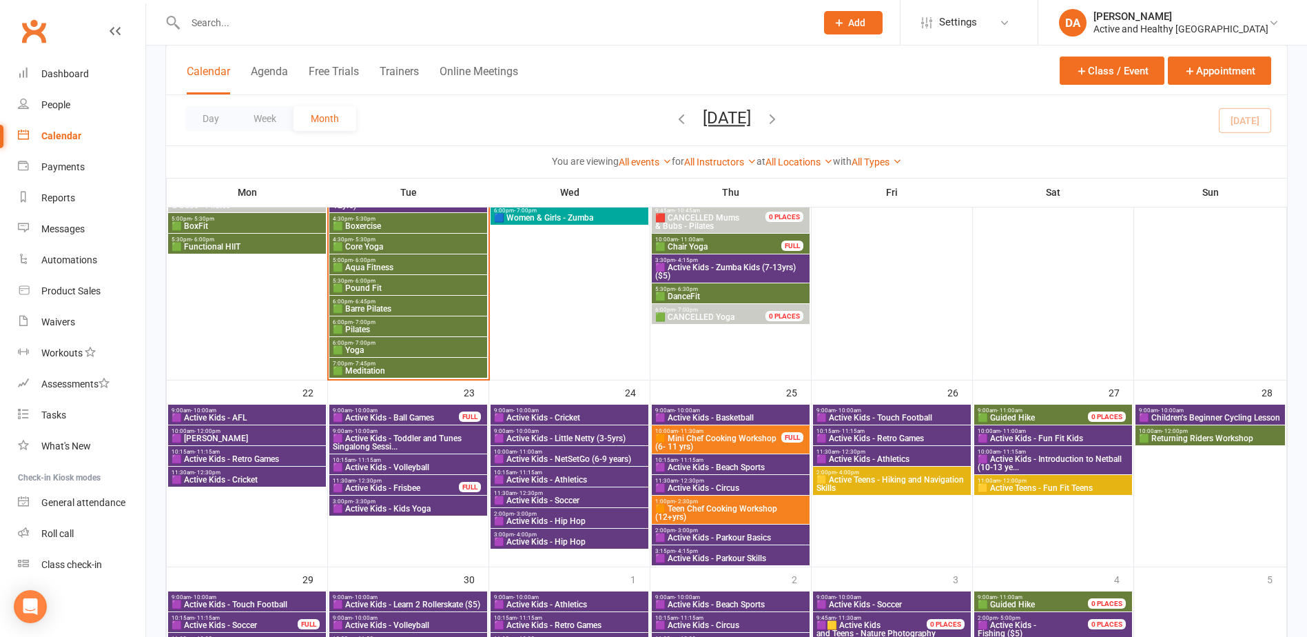
click at [712, 417] on span "🟪 Active Kids - Basketball" at bounding box center [730, 417] width 152 height 8
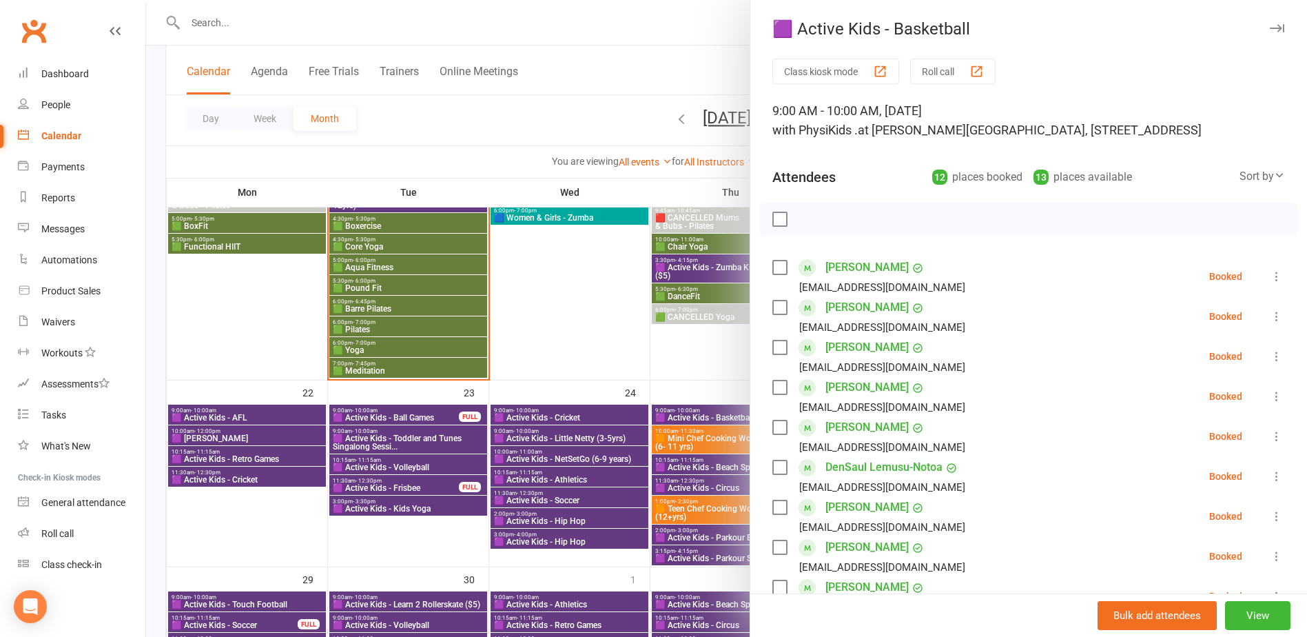
click at [712, 417] on div at bounding box center [726, 318] width 1161 height 637
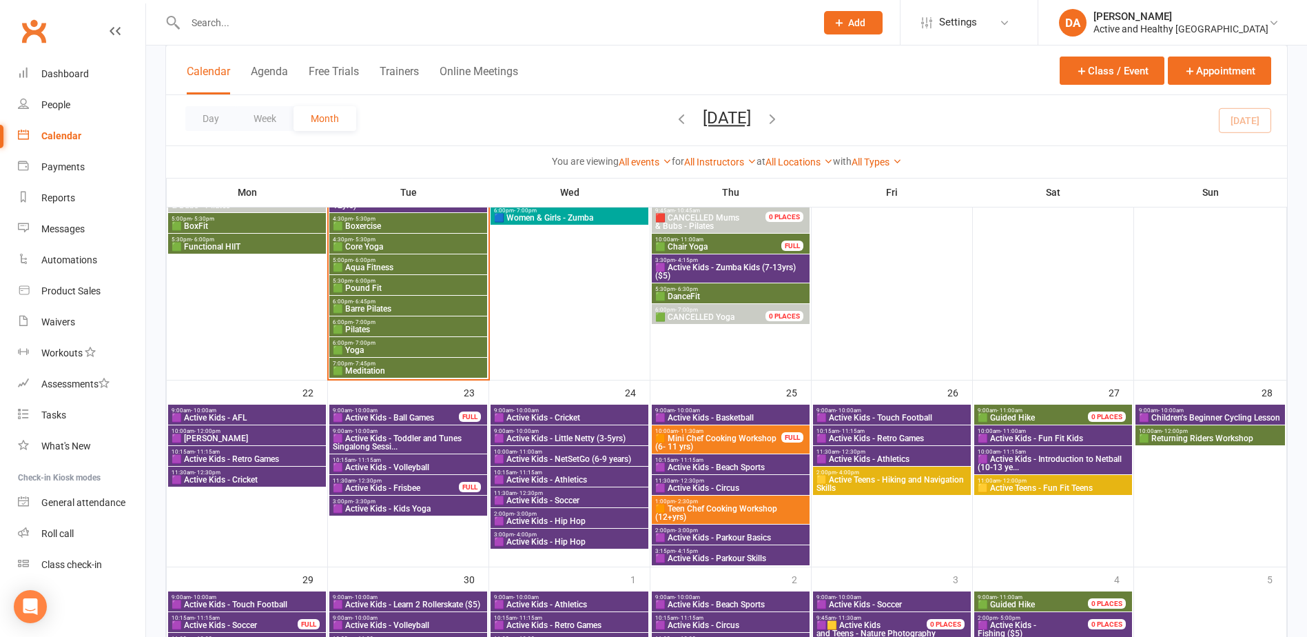
click at [710, 440] on span "🟧 Mini Chef Cooking Workshop (6- 11 yrs)" at bounding box center [717, 442] width 127 height 17
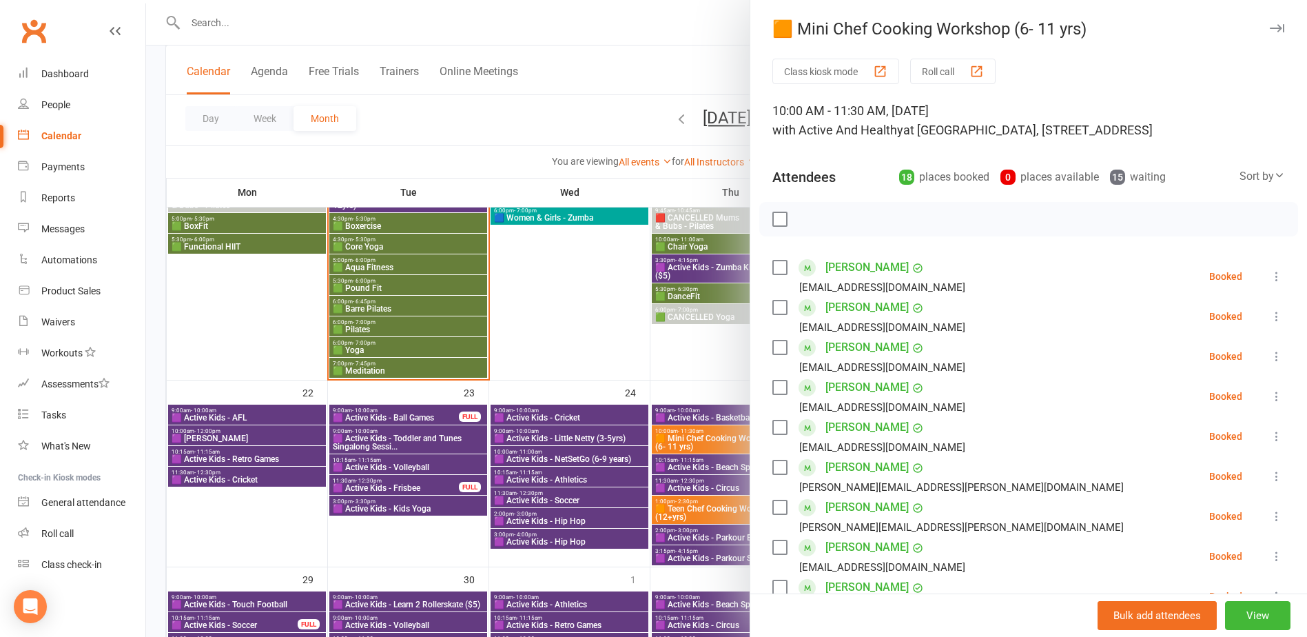
click at [710, 440] on div at bounding box center [726, 318] width 1161 height 637
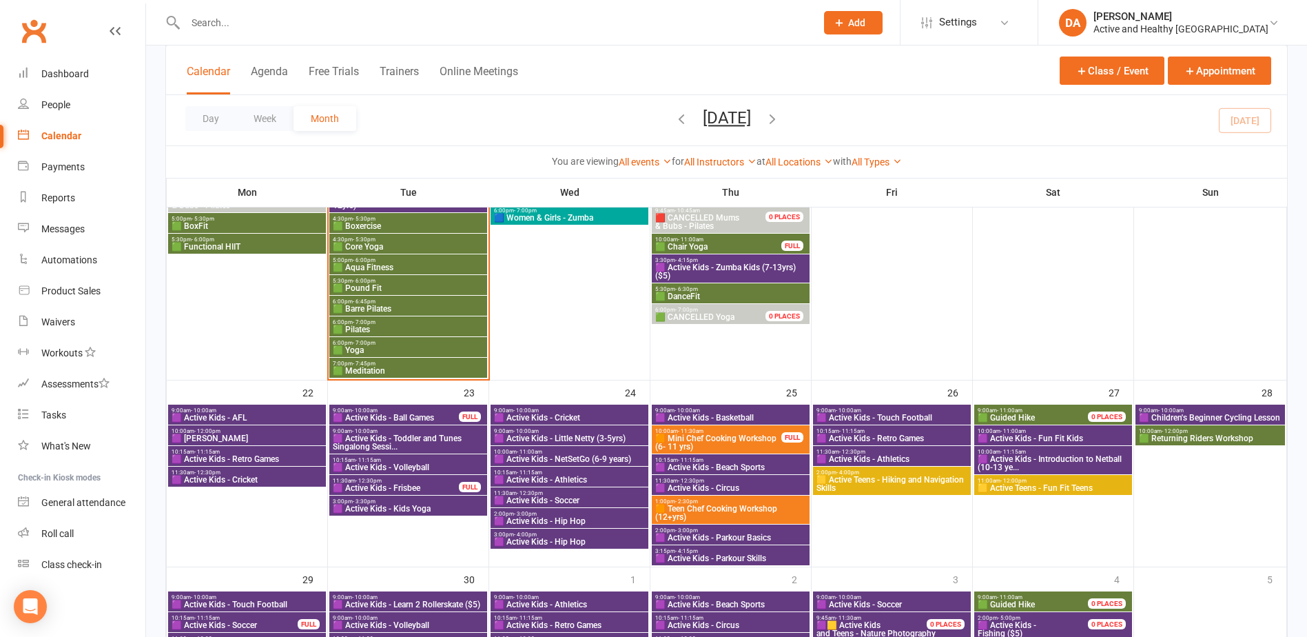
click at [699, 467] on span "🟪 Active Kids - Beach Sports" at bounding box center [730, 467] width 152 height 8
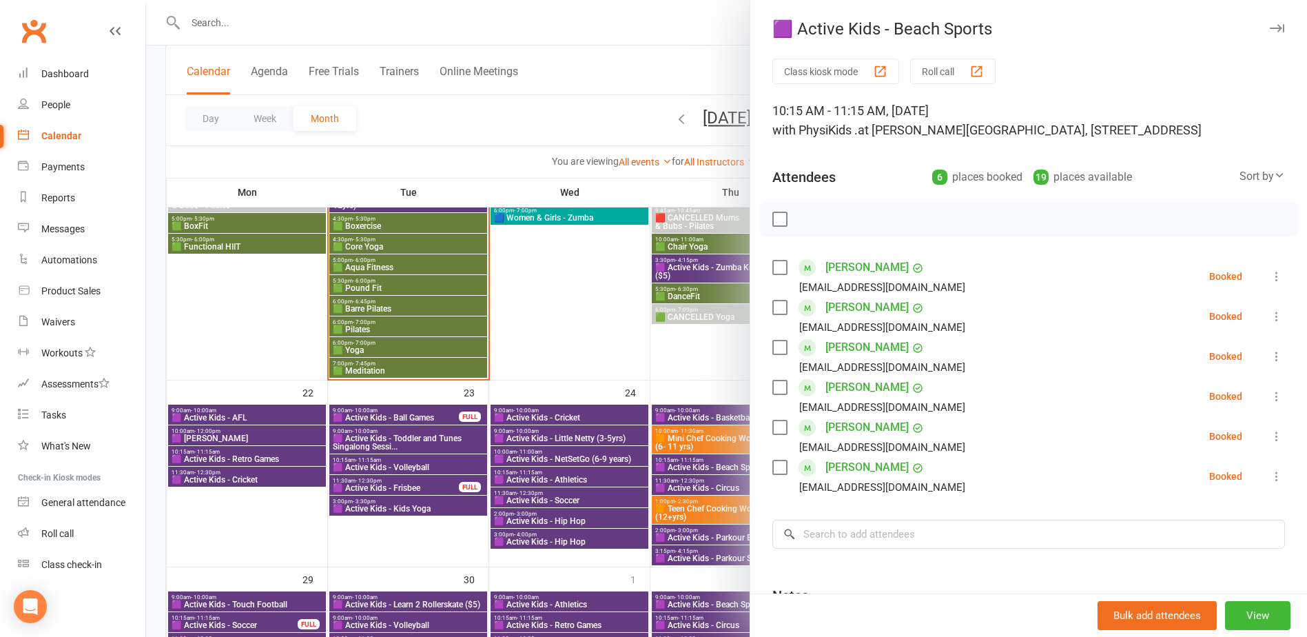
click at [697, 467] on div at bounding box center [726, 318] width 1161 height 637
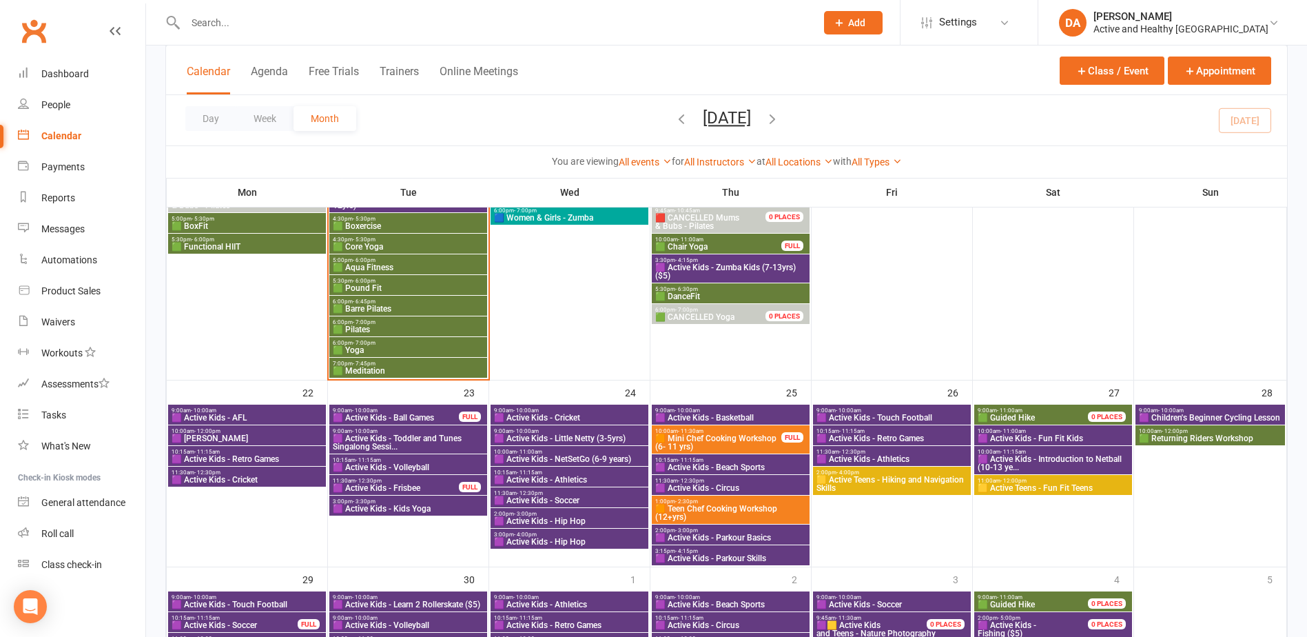
click at [692, 492] on span "🟪 Active Kids - Circus" at bounding box center [730, 488] width 152 height 8
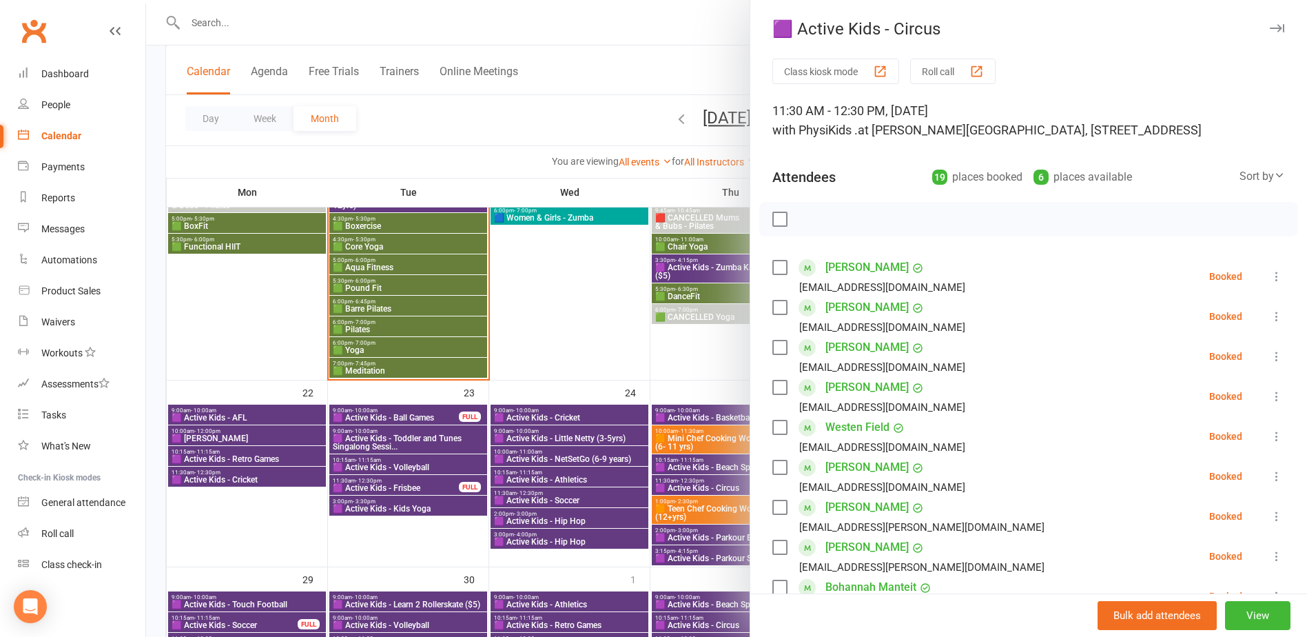
click at [692, 492] on div at bounding box center [726, 318] width 1161 height 637
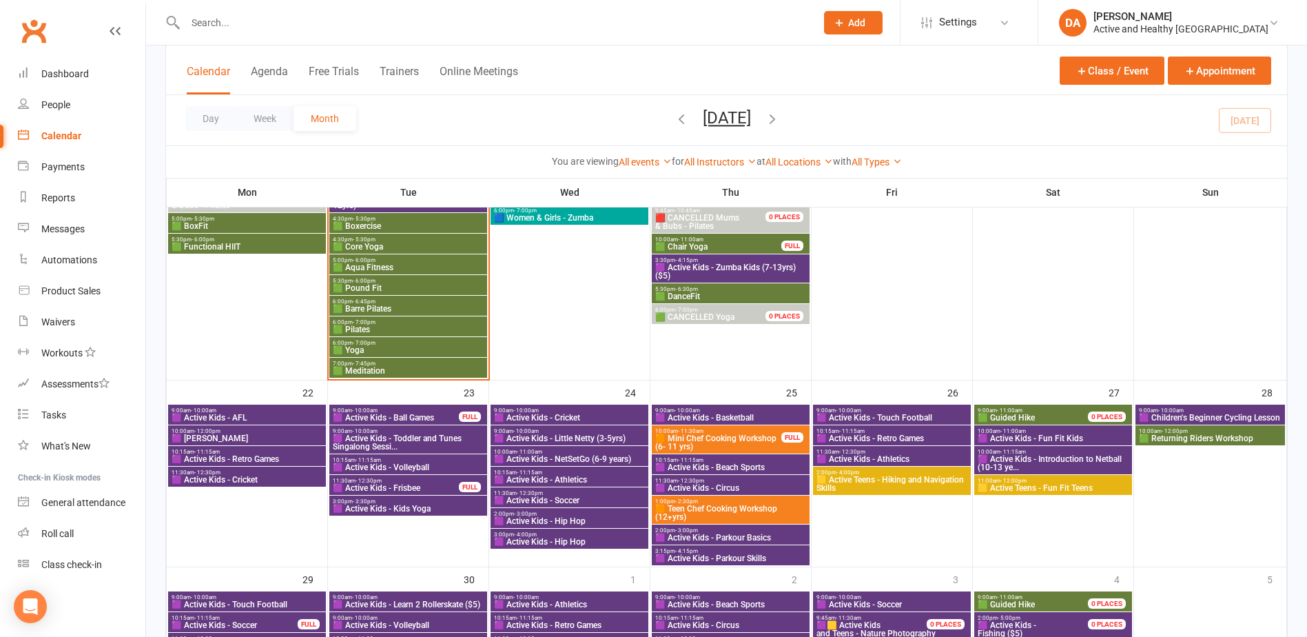
click at [693, 513] on span "🟧 Teen Chef Cooking Workshop (12+yrs)" at bounding box center [730, 512] width 152 height 17
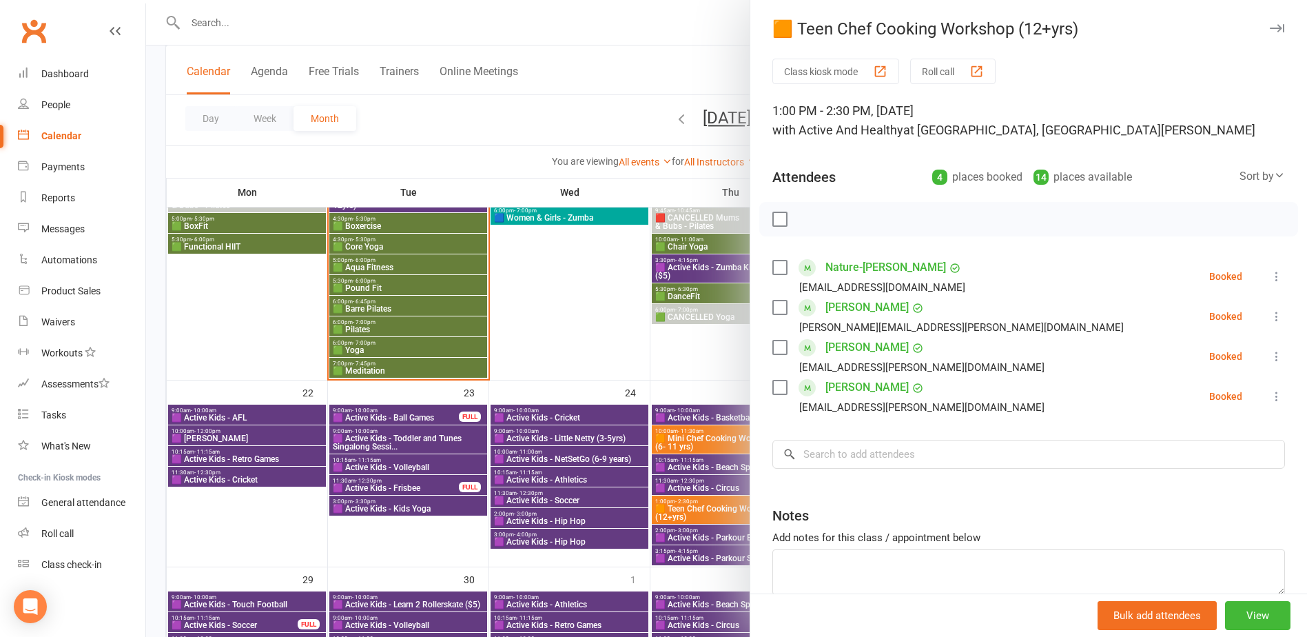
click at [693, 513] on div at bounding box center [726, 318] width 1161 height 637
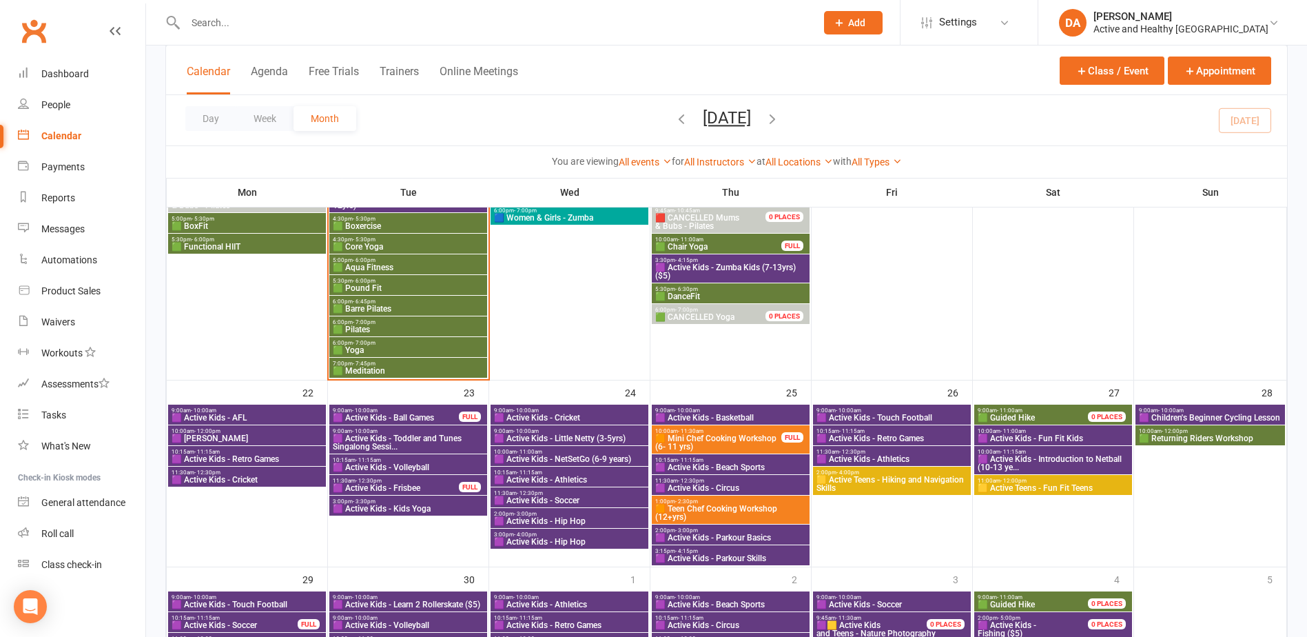
click at [694, 534] on span "🟪 Active Kids - Parkour Basics" at bounding box center [730, 537] width 152 height 8
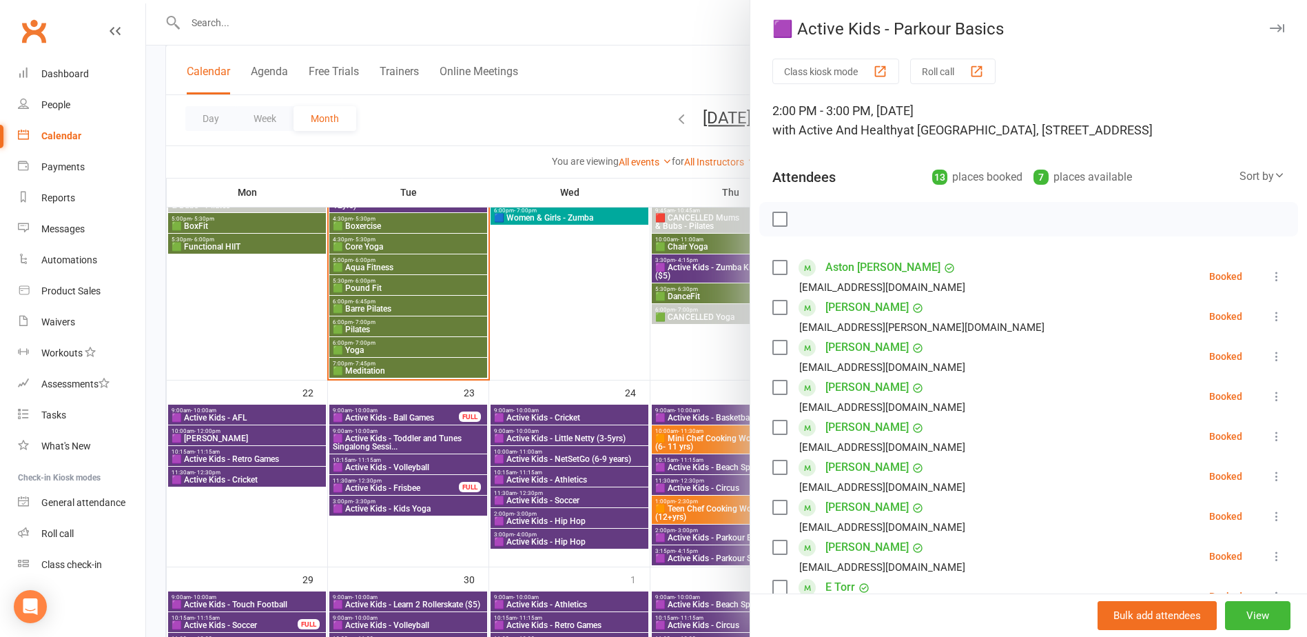
click at [694, 534] on div at bounding box center [726, 318] width 1161 height 637
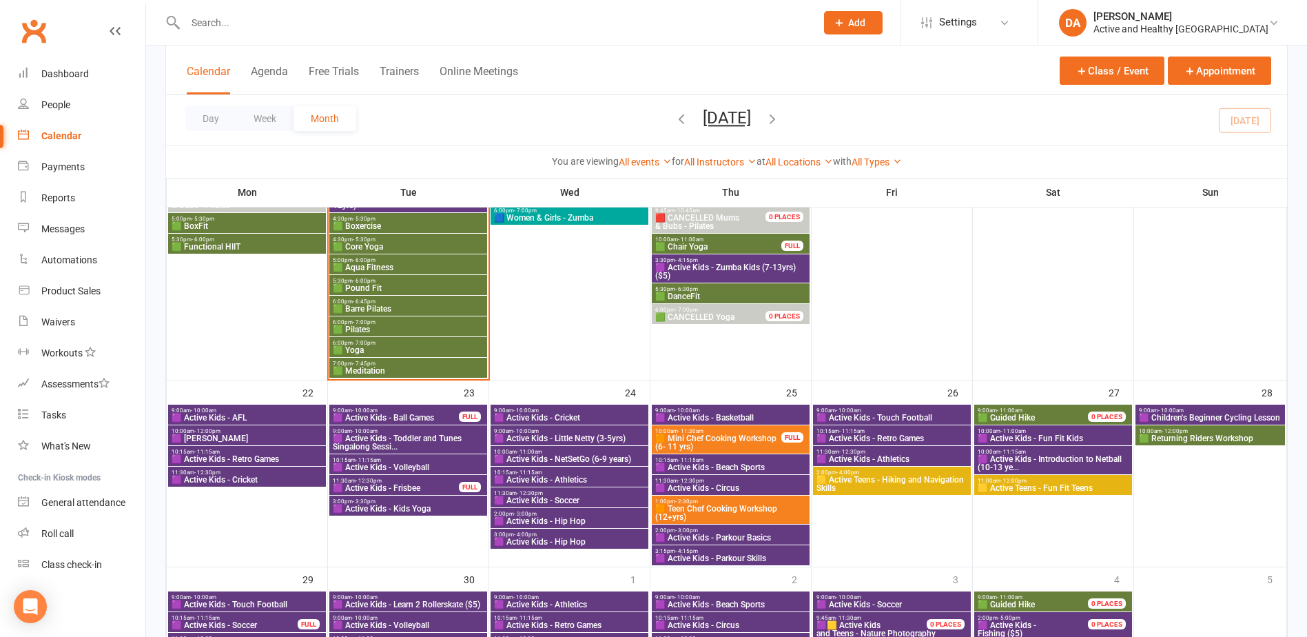
click at [700, 558] on span "🟪 Active Kids - Parkour Skills" at bounding box center [730, 558] width 152 height 8
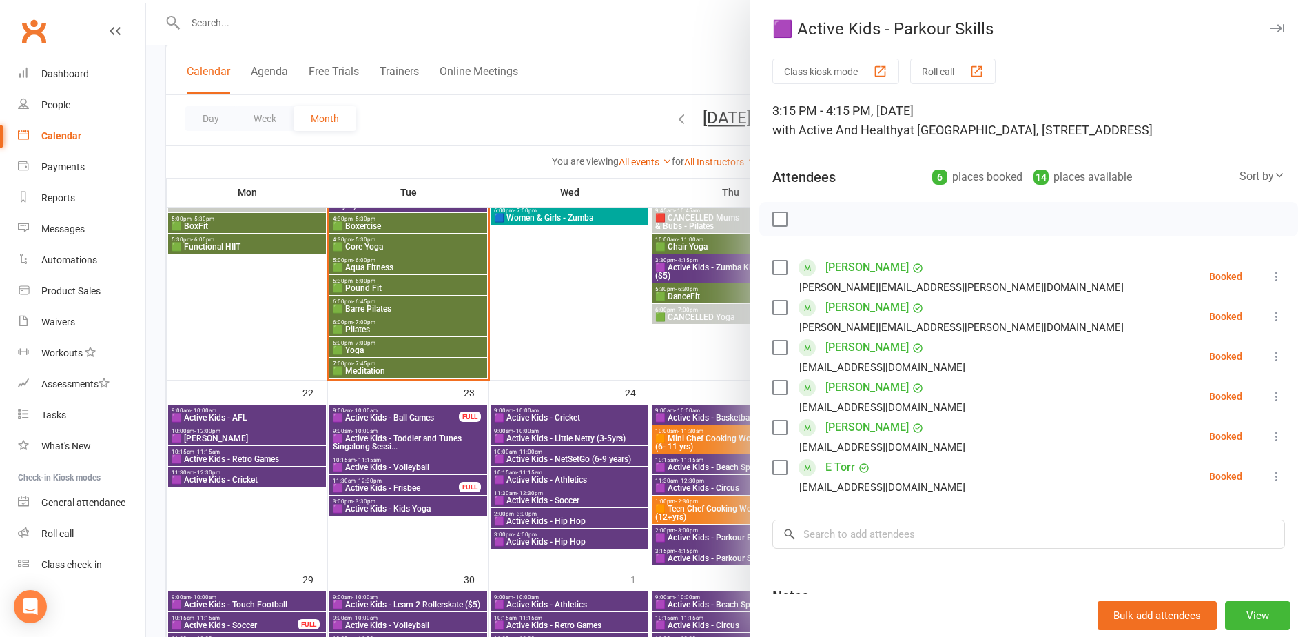
click at [700, 558] on div at bounding box center [726, 318] width 1161 height 637
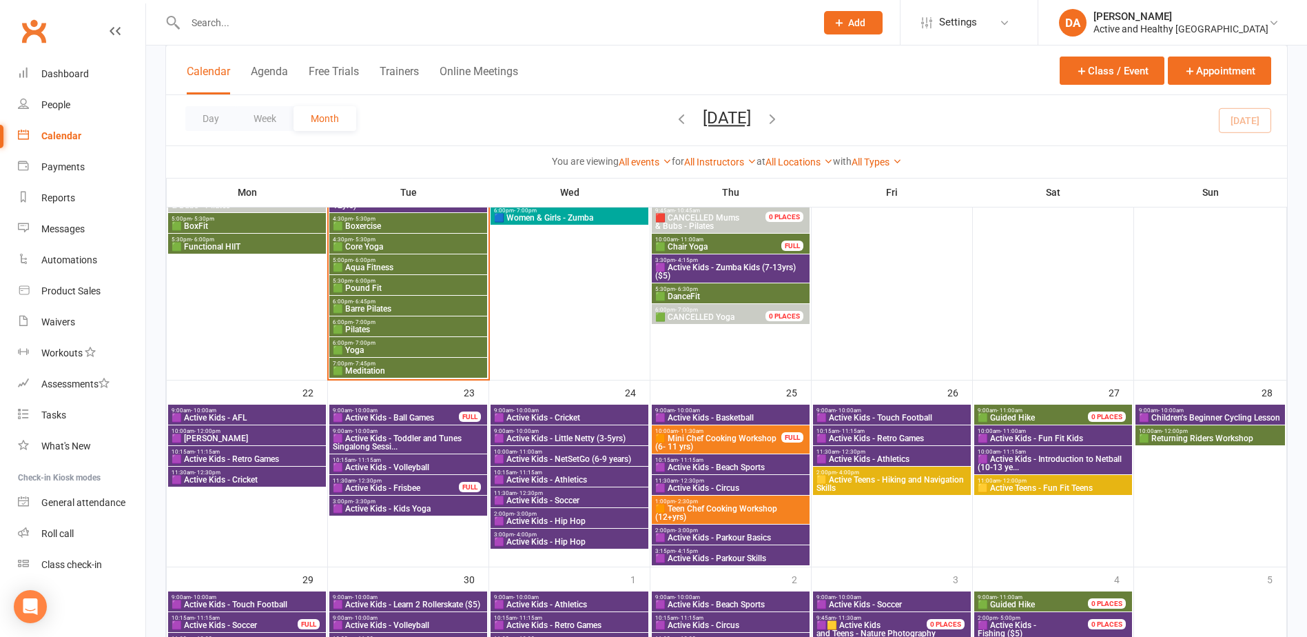
click at [889, 412] on span "9:00am - 10:00am" at bounding box center [892, 410] width 152 height 6
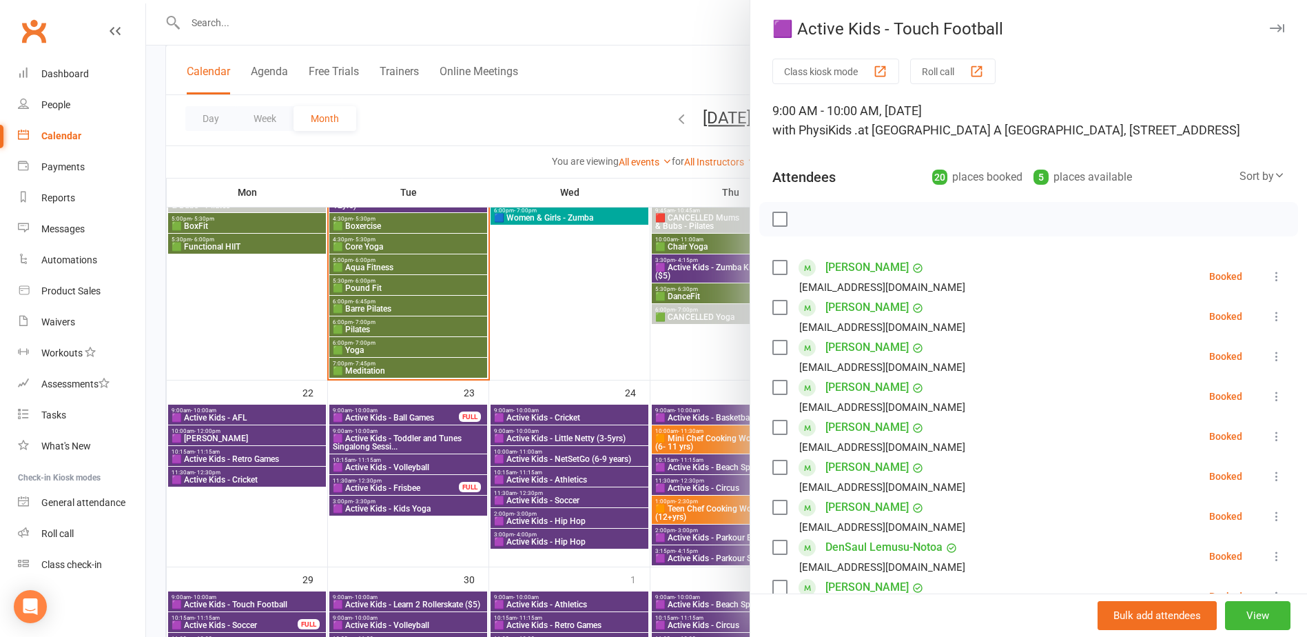
click at [654, 437] on div at bounding box center [726, 318] width 1161 height 637
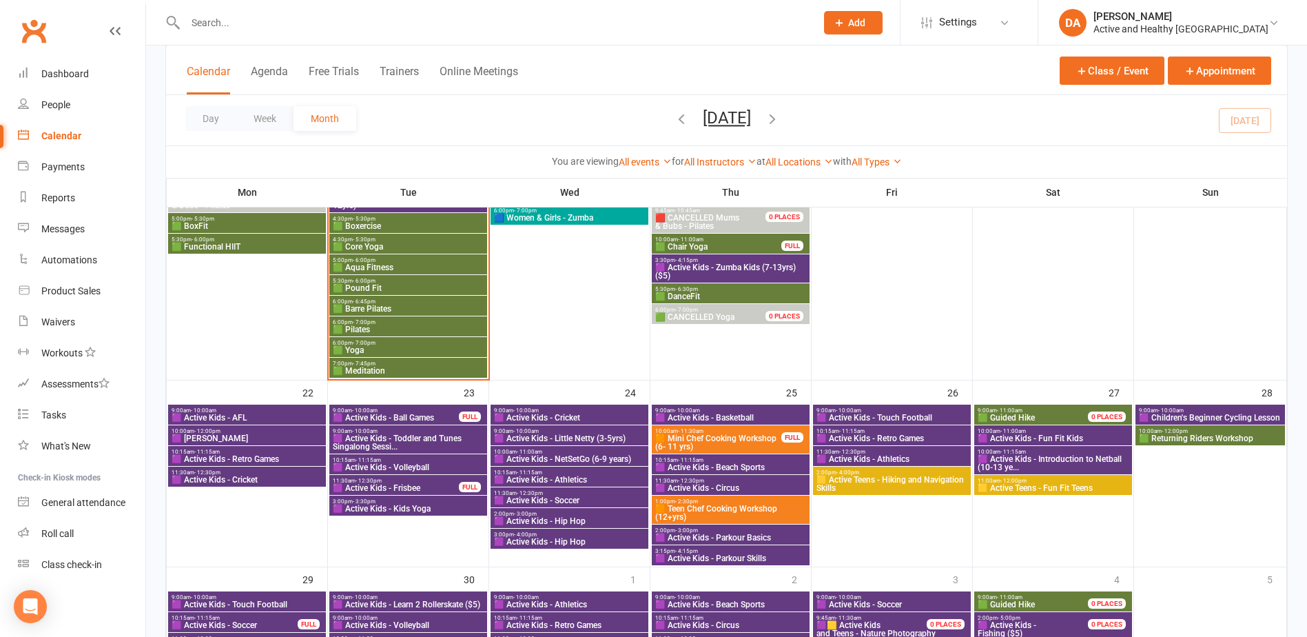
click at [894, 437] on span "🟪 Active Kids - Retro Games" at bounding box center [892, 438] width 152 height 8
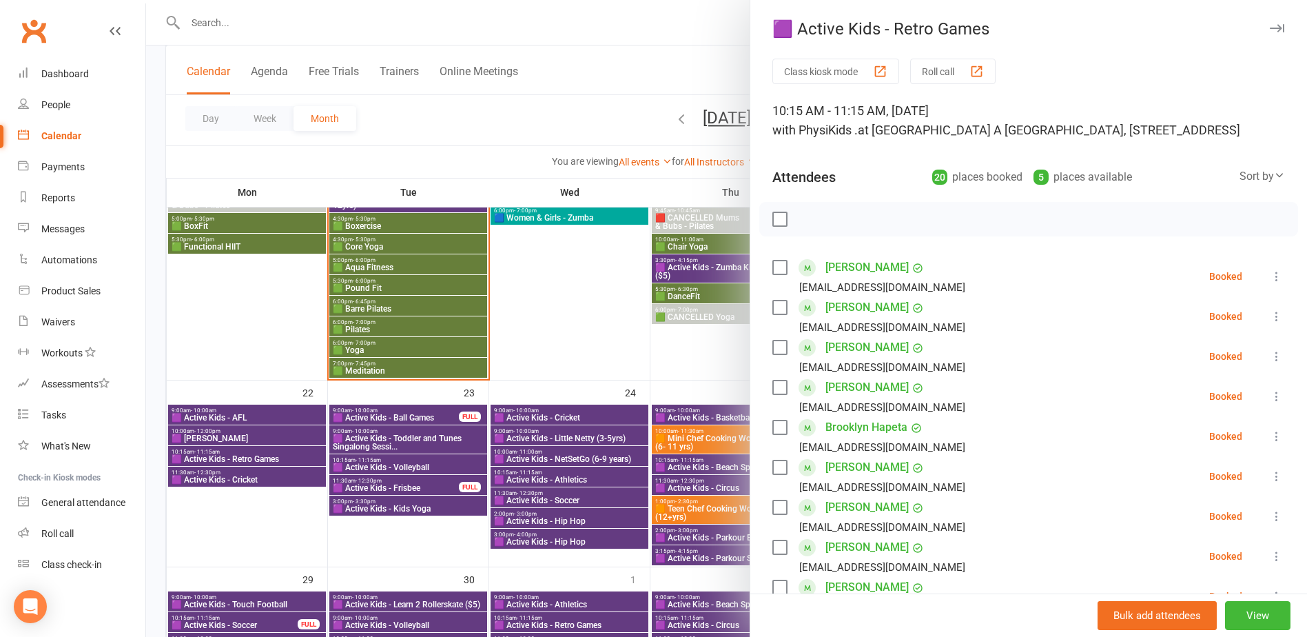
click at [612, 463] on div at bounding box center [726, 318] width 1161 height 637
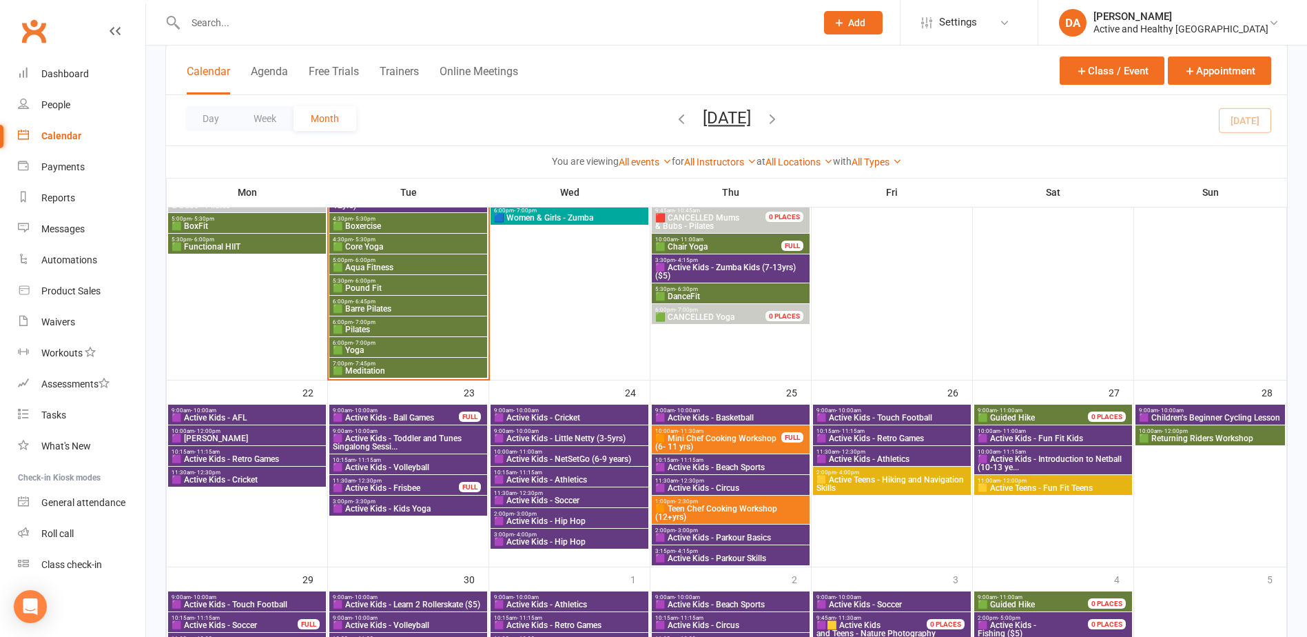
click at [935, 460] on span "🟪 Active Kids - Athletics" at bounding box center [892, 459] width 152 height 8
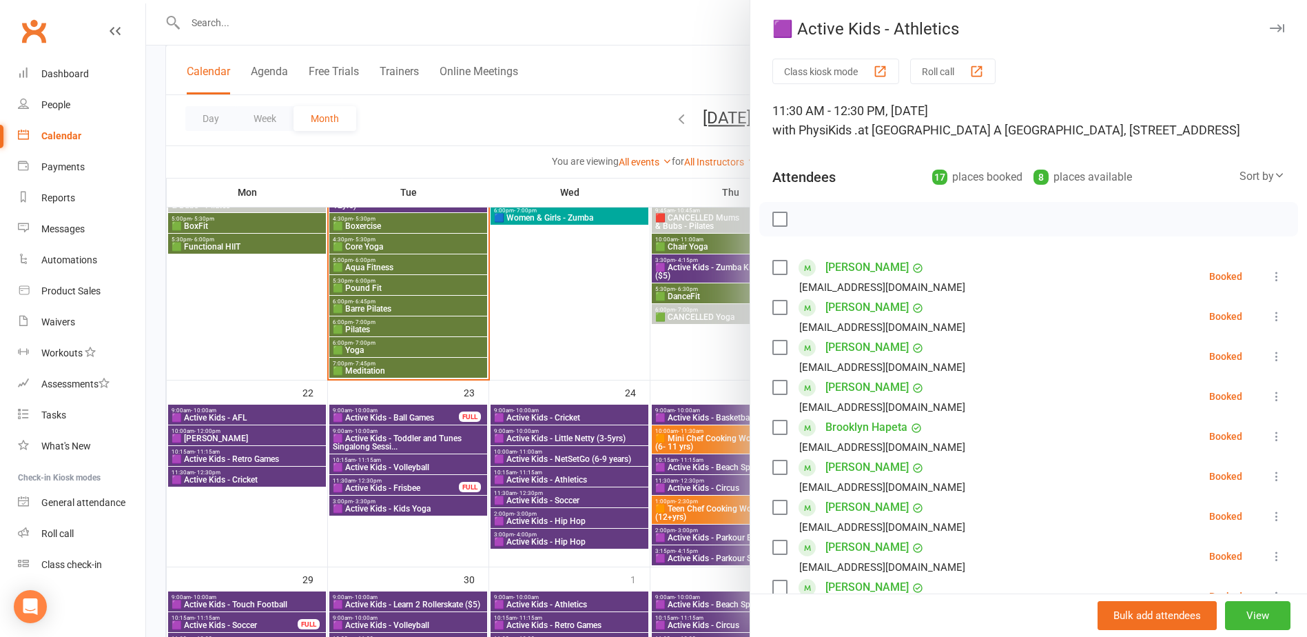
click at [553, 484] on div at bounding box center [726, 318] width 1161 height 637
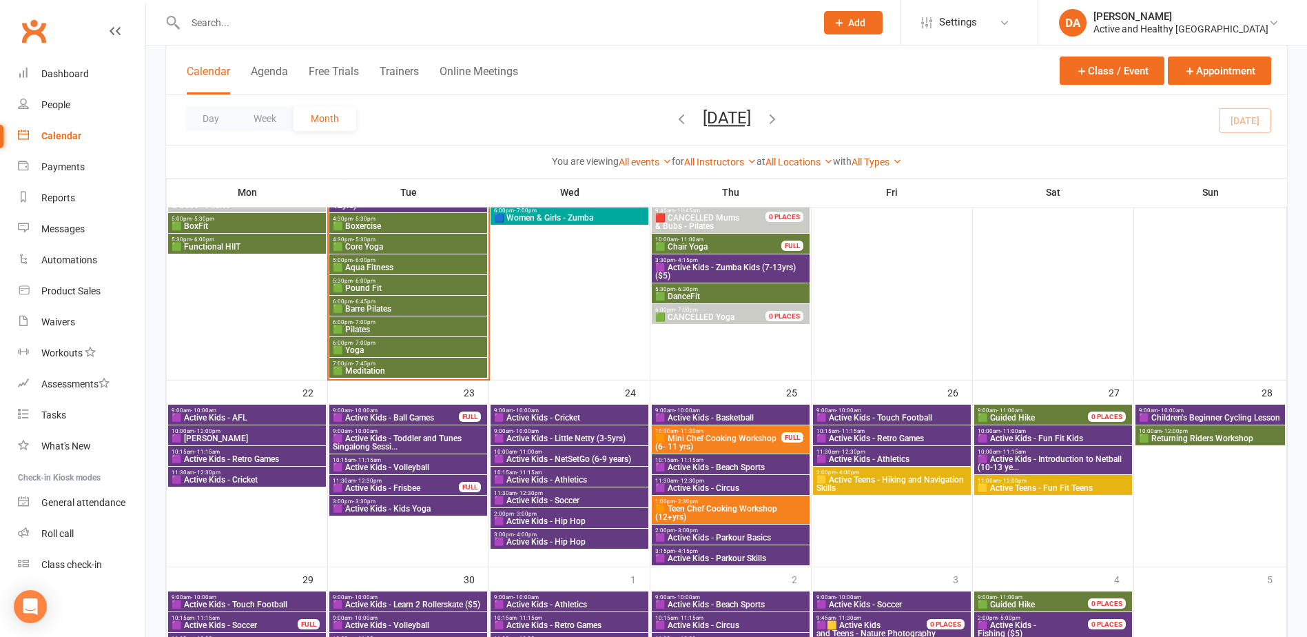
click at [913, 482] on span "🟨 Active Teens - Hiking and Navigation Skills" at bounding box center [892, 483] width 152 height 17
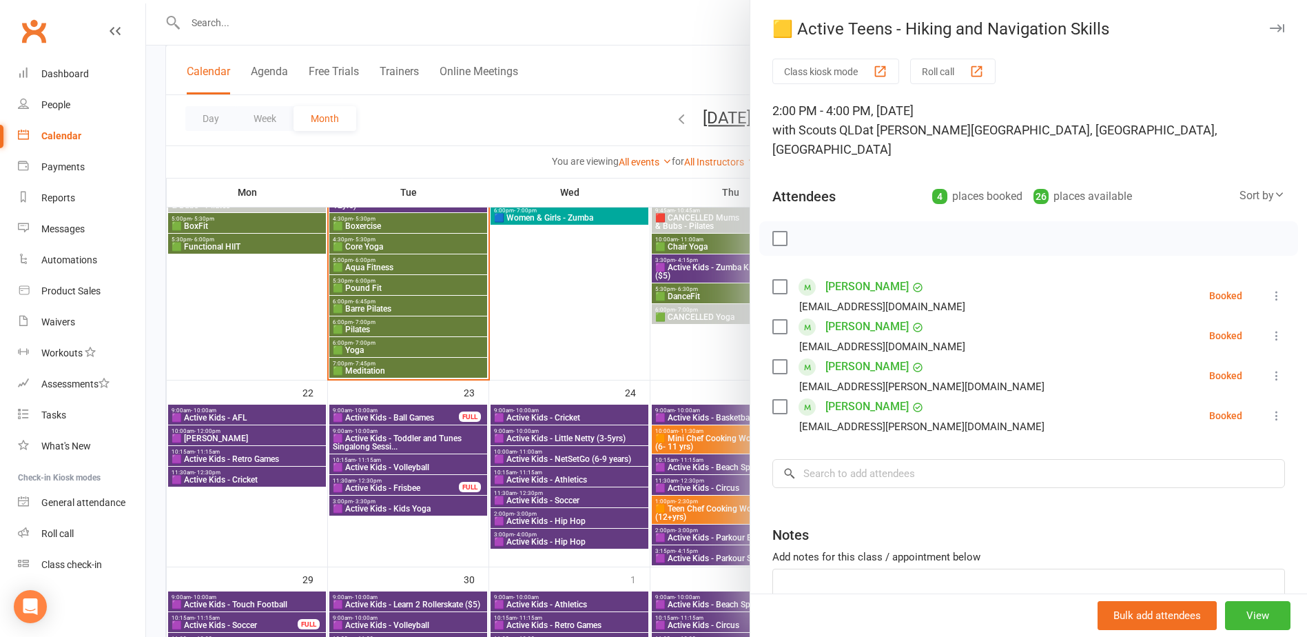
click at [568, 495] on div at bounding box center [726, 318] width 1161 height 637
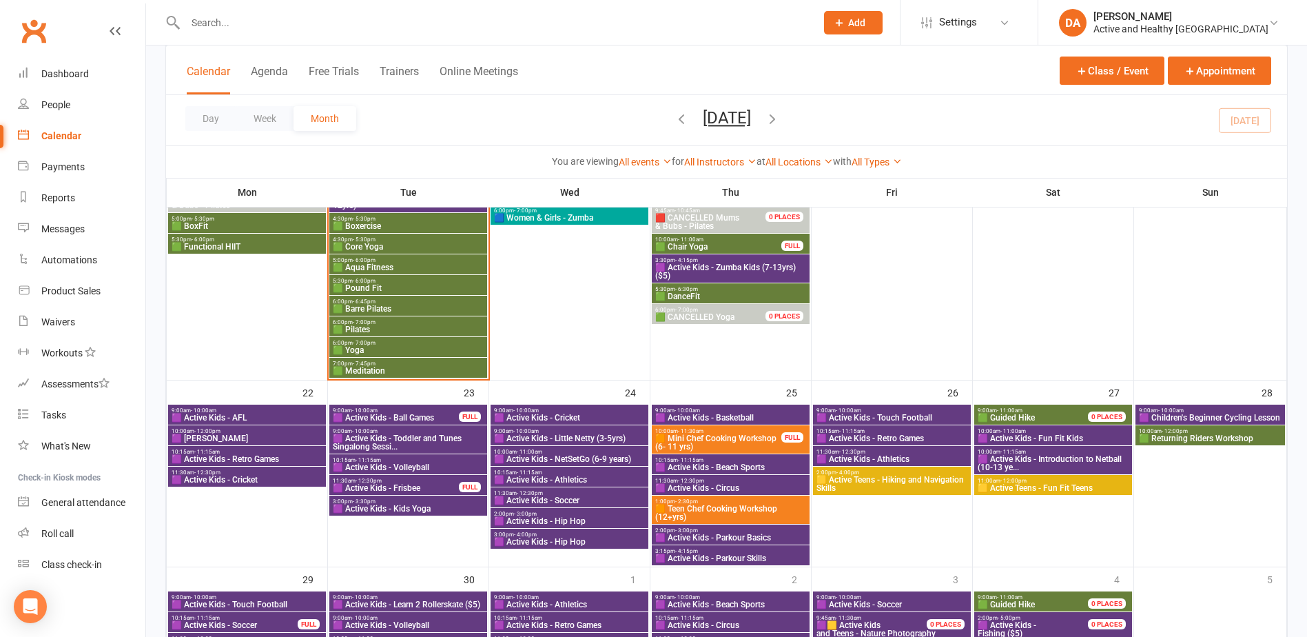
click at [1062, 413] on span "🟩 Guided Hike" at bounding box center [1040, 417] width 127 height 8
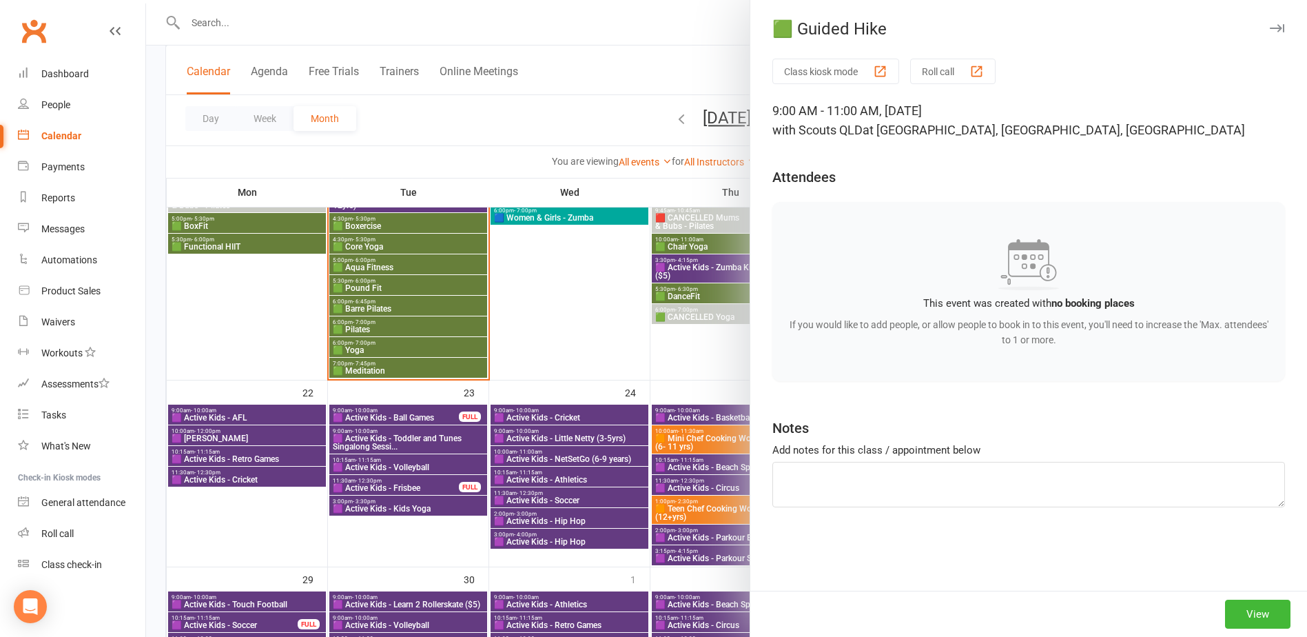
click at [588, 474] on div at bounding box center [726, 318] width 1161 height 637
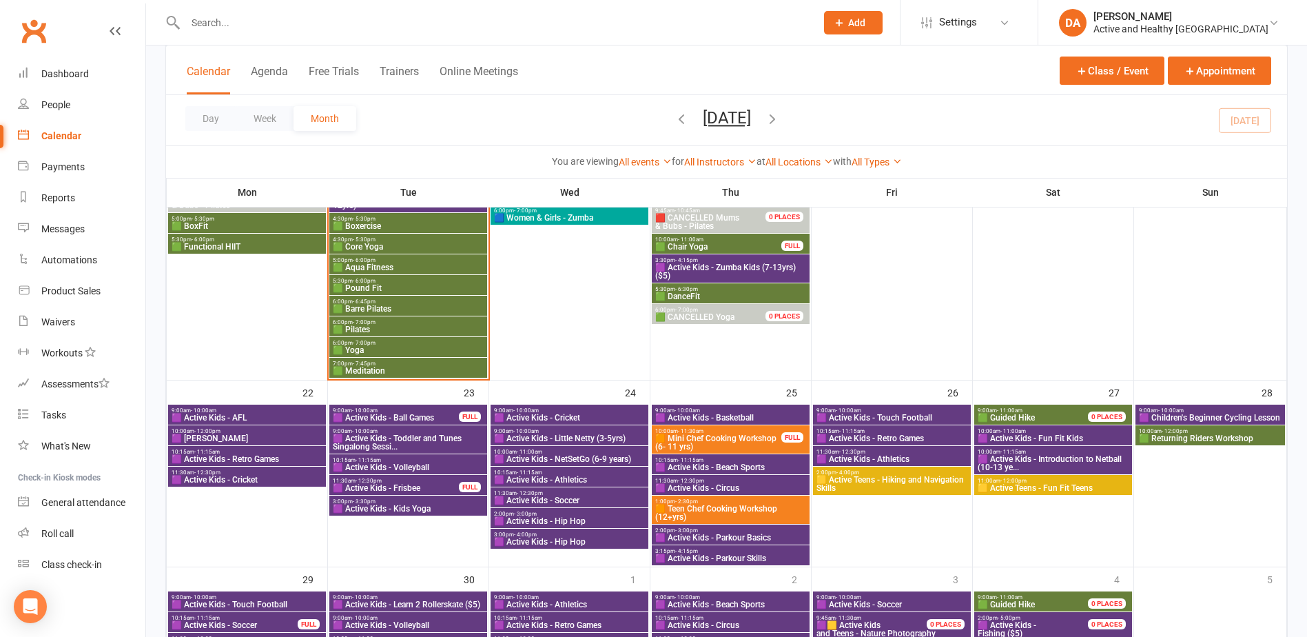
click at [1035, 435] on span "🟪 Active Kids - Fun Fit Kids" at bounding box center [1053, 438] width 152 height 8
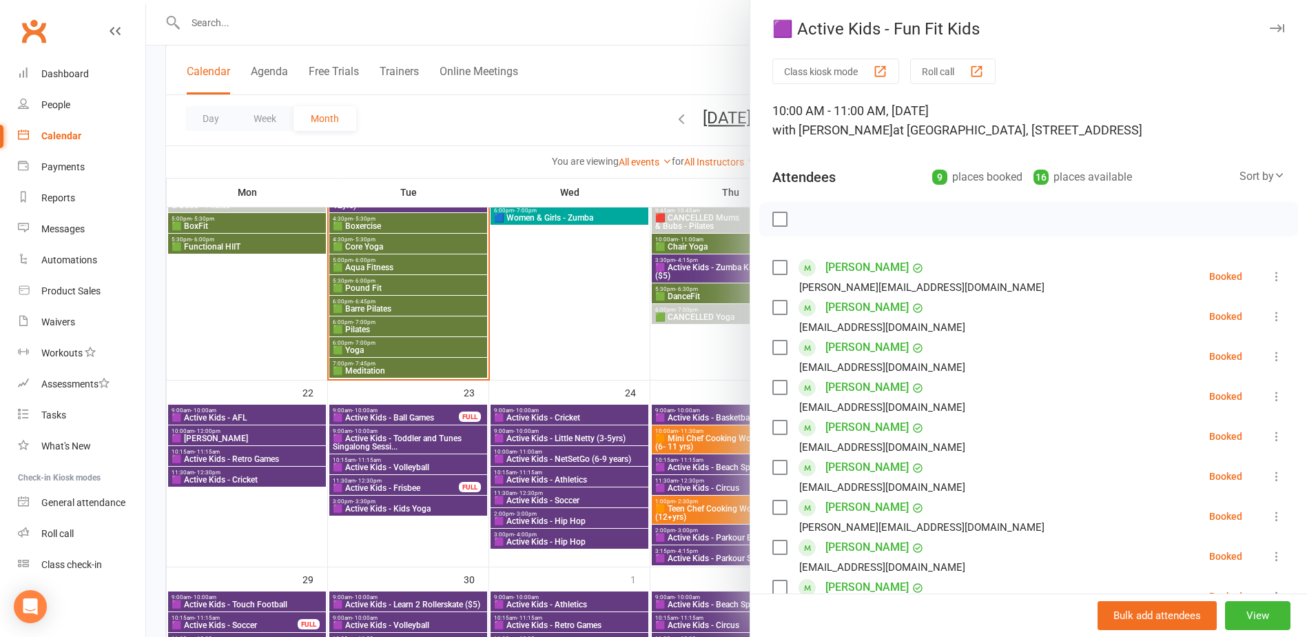
click at [457, 455] on div at bounding box center [726, 318] width 1161 height 637
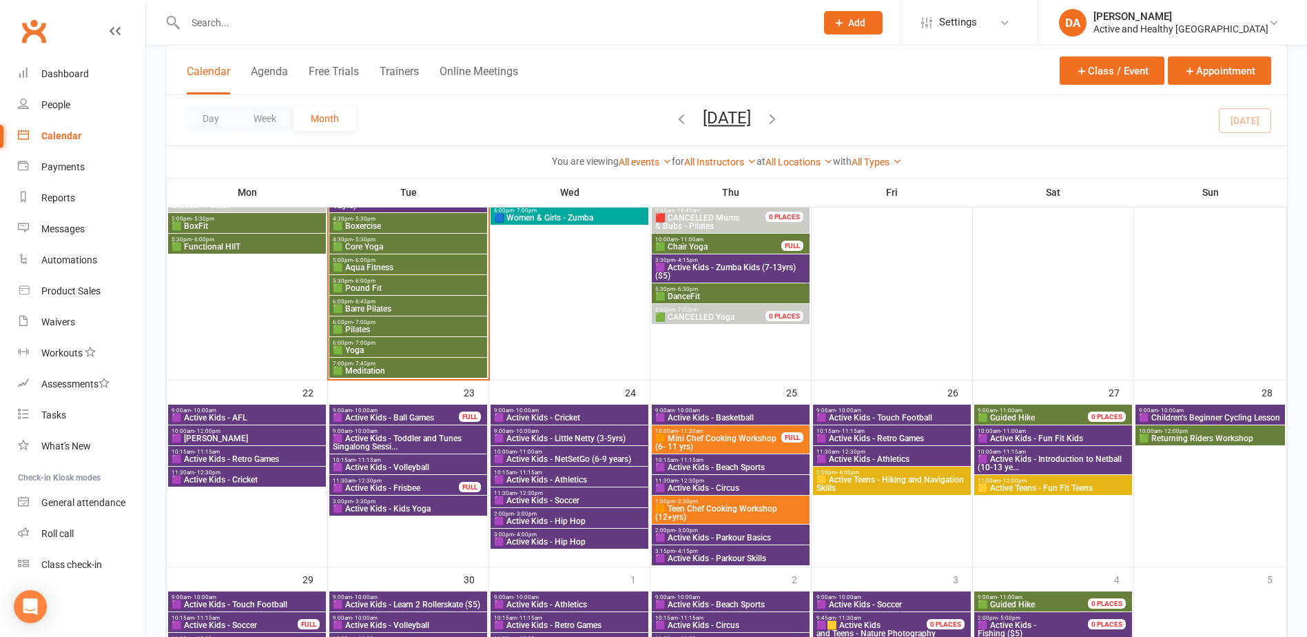
click at [1057, 466] on span "🟪 Active Kids - Introduction to Netball (10-13 ye..." at bounding box center [1053, 463] width 152 height 17
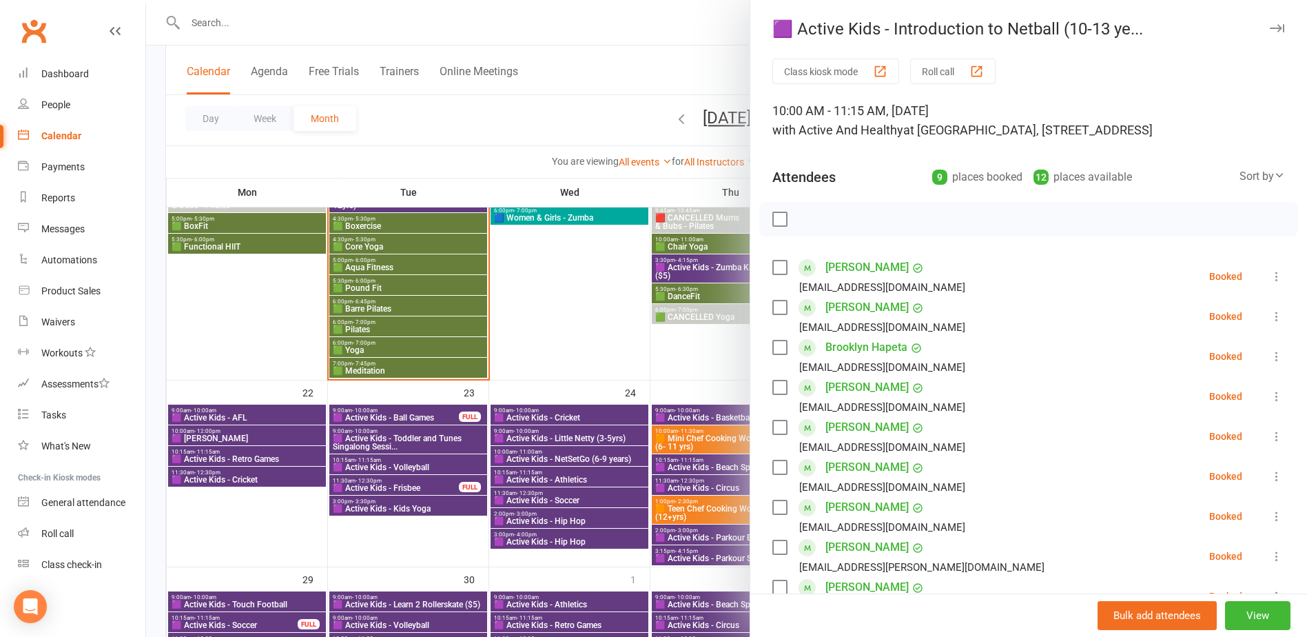
click at [622, 457] on div at bounding box center [726, 318] width 1161 height 637
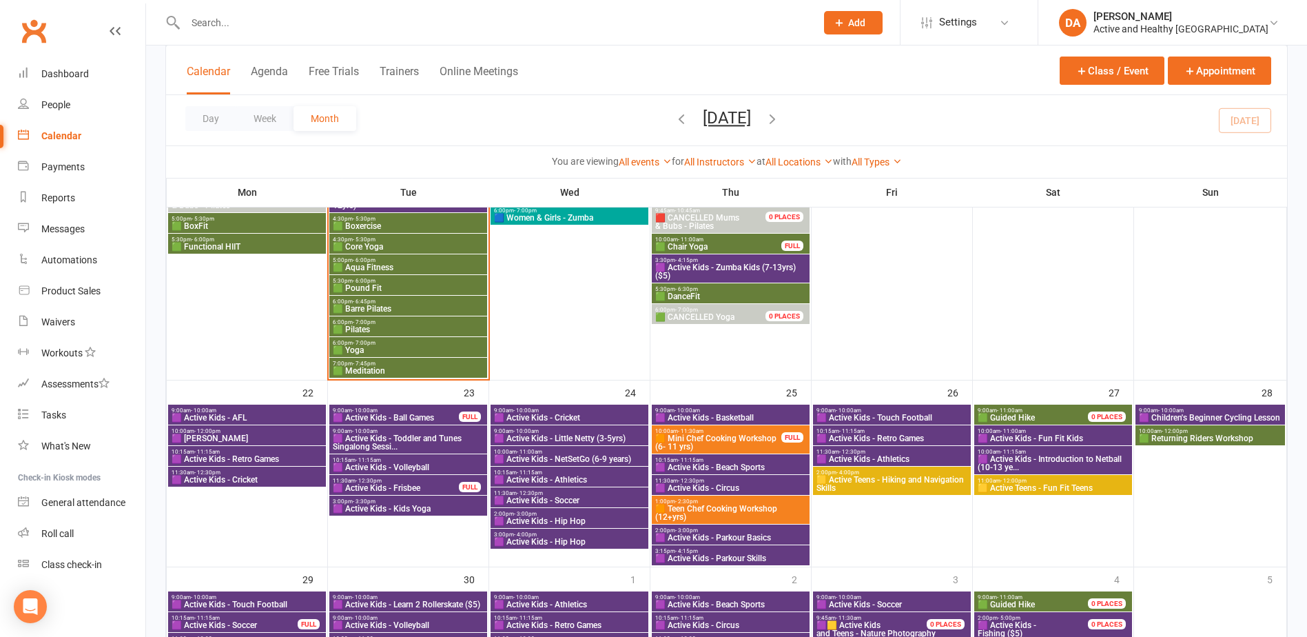
click at [1028, 477] on span "11:00am - 12:00pm" at bounding box center [1053, 480] width 152 height 6
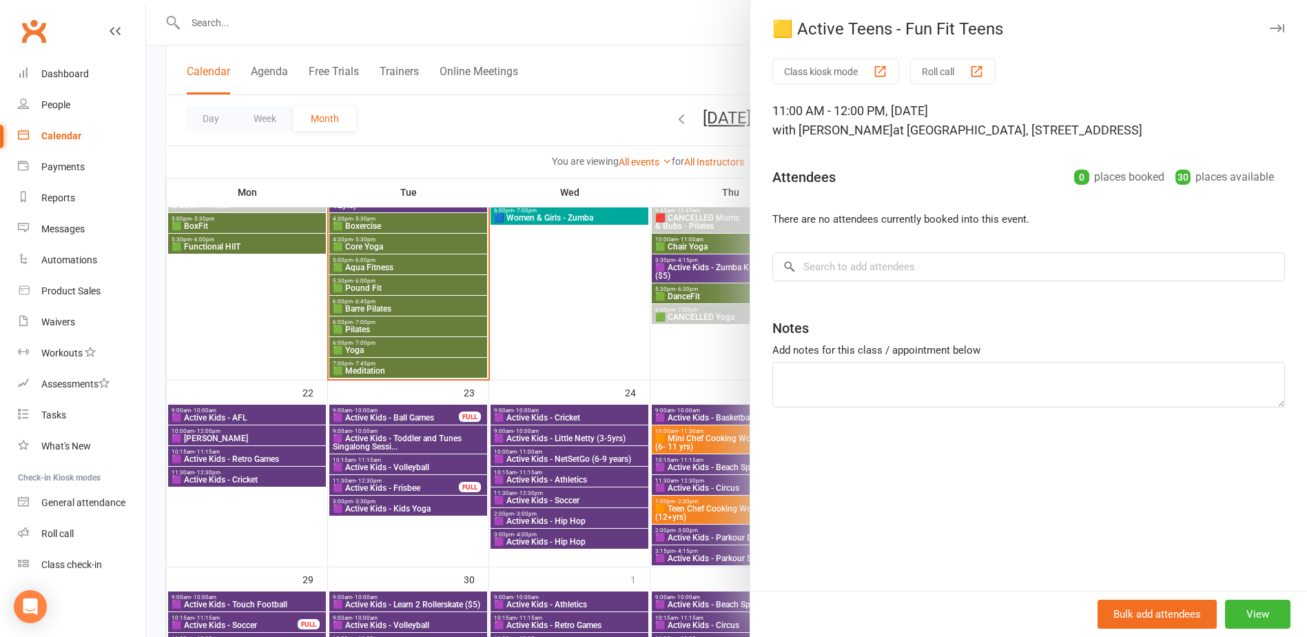
click at [595, 462] on div at bounding box center [726, 318] width 1161 height 637
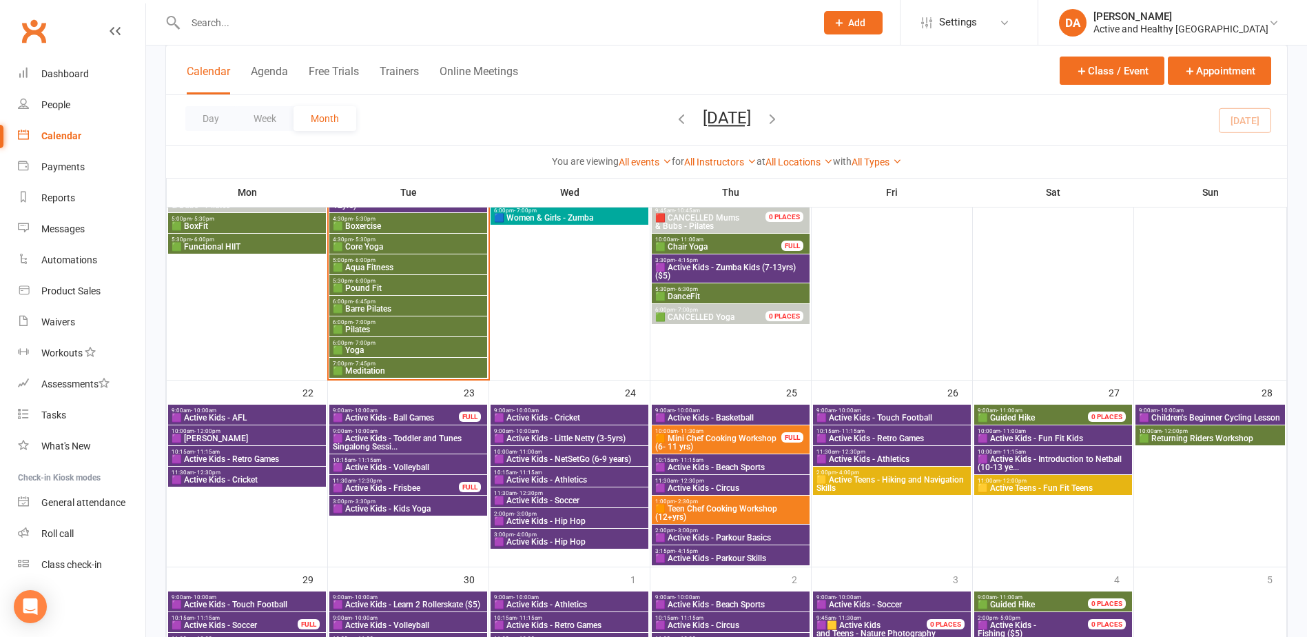
click at [1214, 415] on span "🟪 Children's Beginner Cycling Lesson" at bounding box center [1210, 417] width 144 height 8
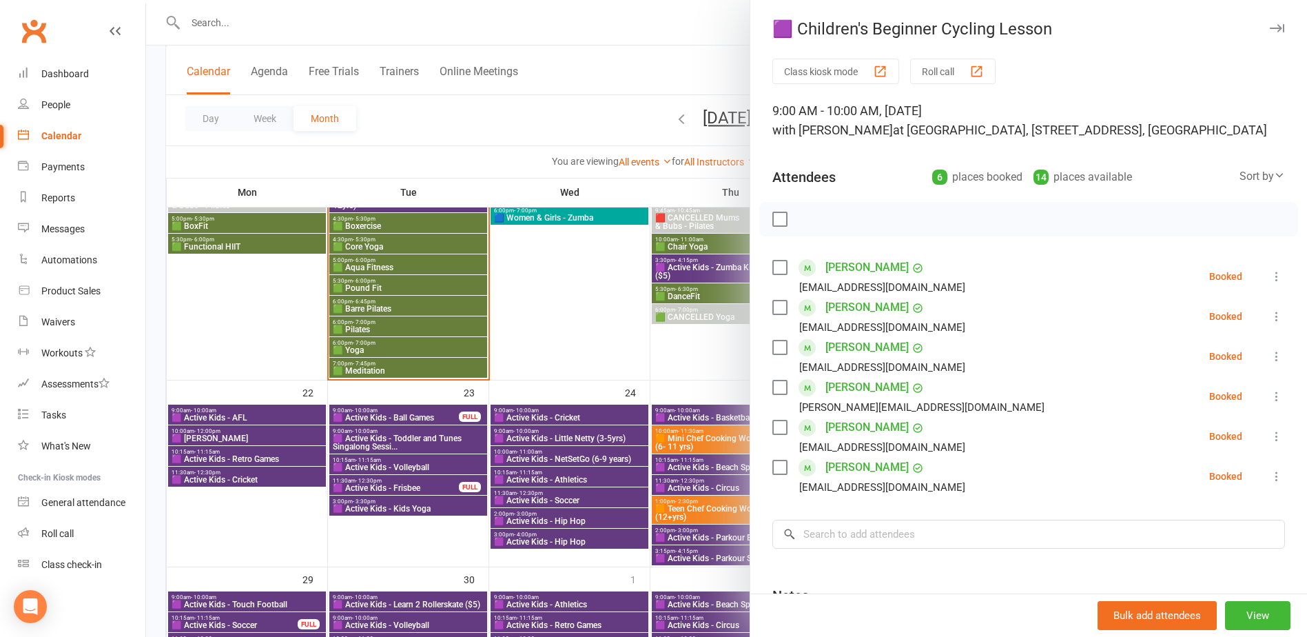
click at [685, 421] on div at bounding box center [726, 318] width 1161 height 637
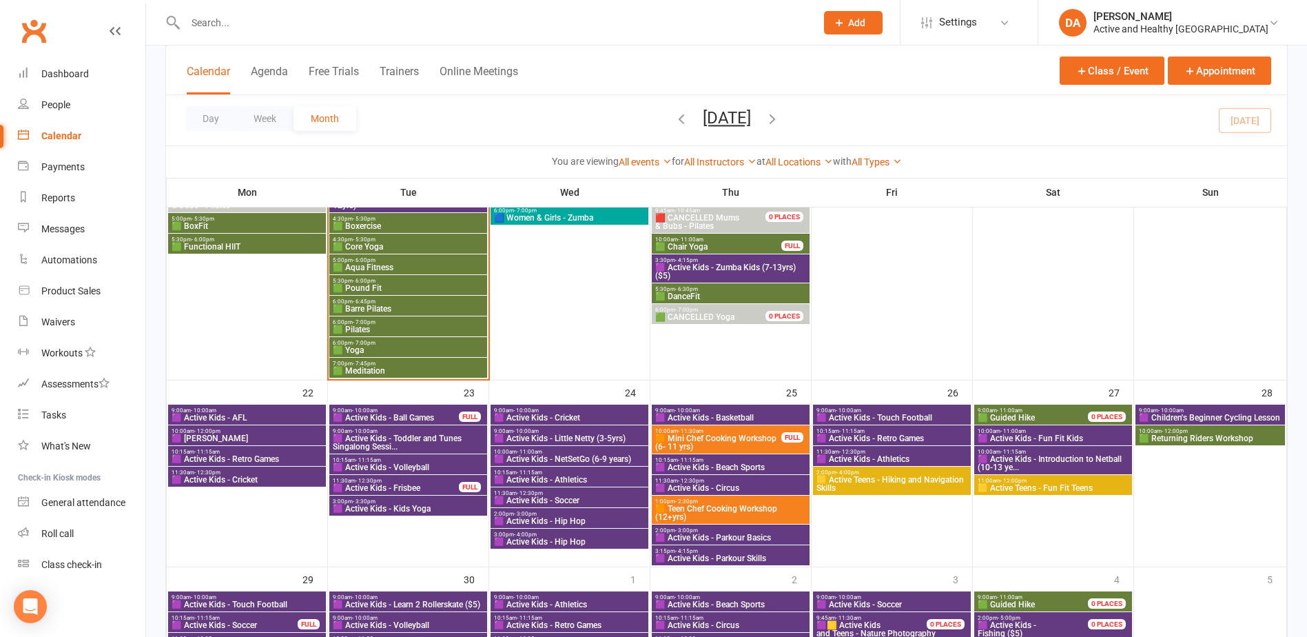
click at [1234, 432] on span "10:00am - 12:00pm" at bounding box center [1210, 431] width 144 height 6
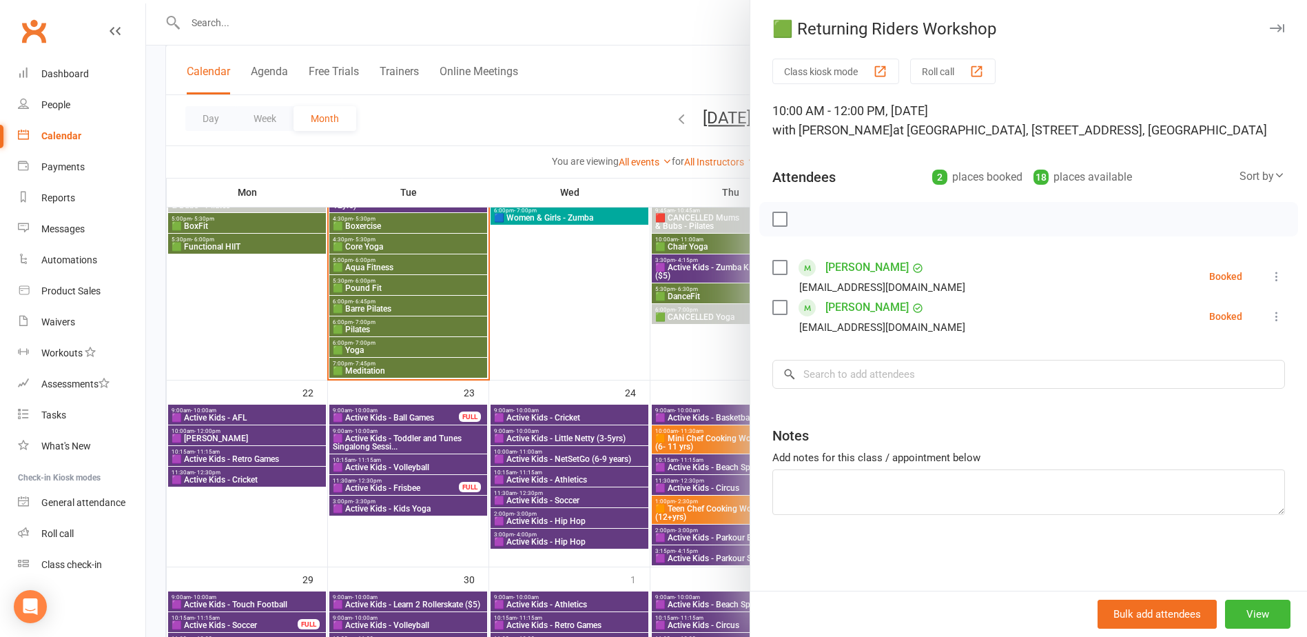
click at [475, 449] on div at bounding box center [726, 318] width 1161 height 637
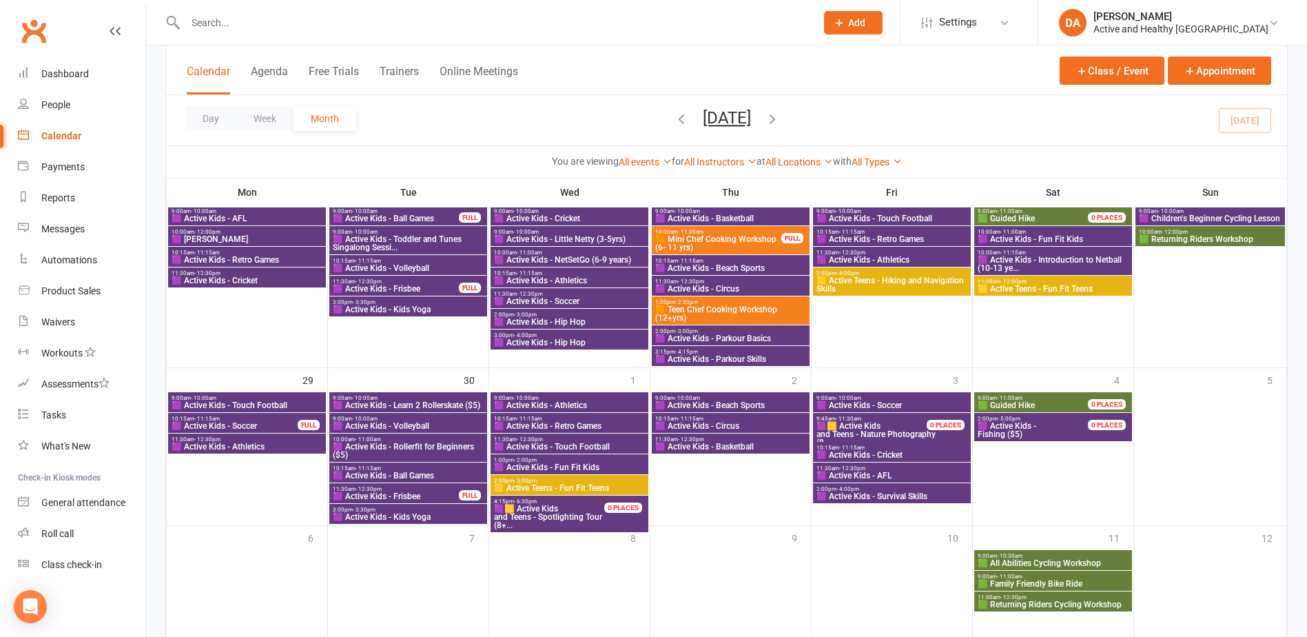
scroll to position [1102, 0]
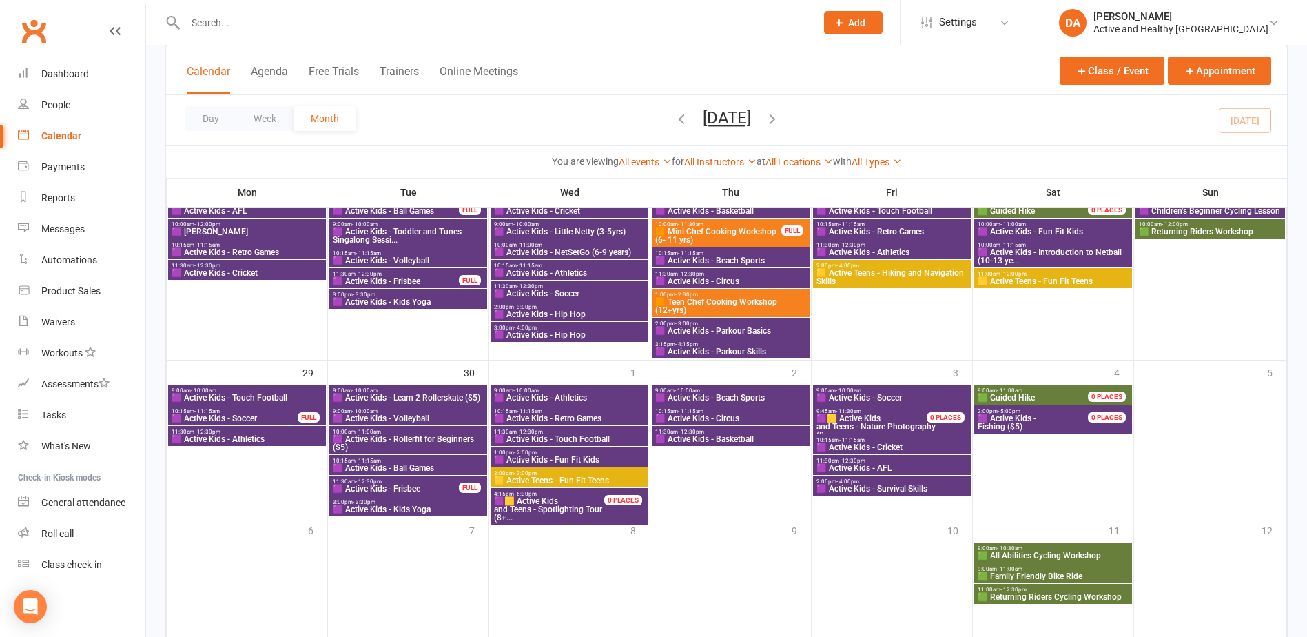
click at [243, 393] on span "🟪 Active Kids - Touch Football" at bounding box center [247, 397] width 152 height 8
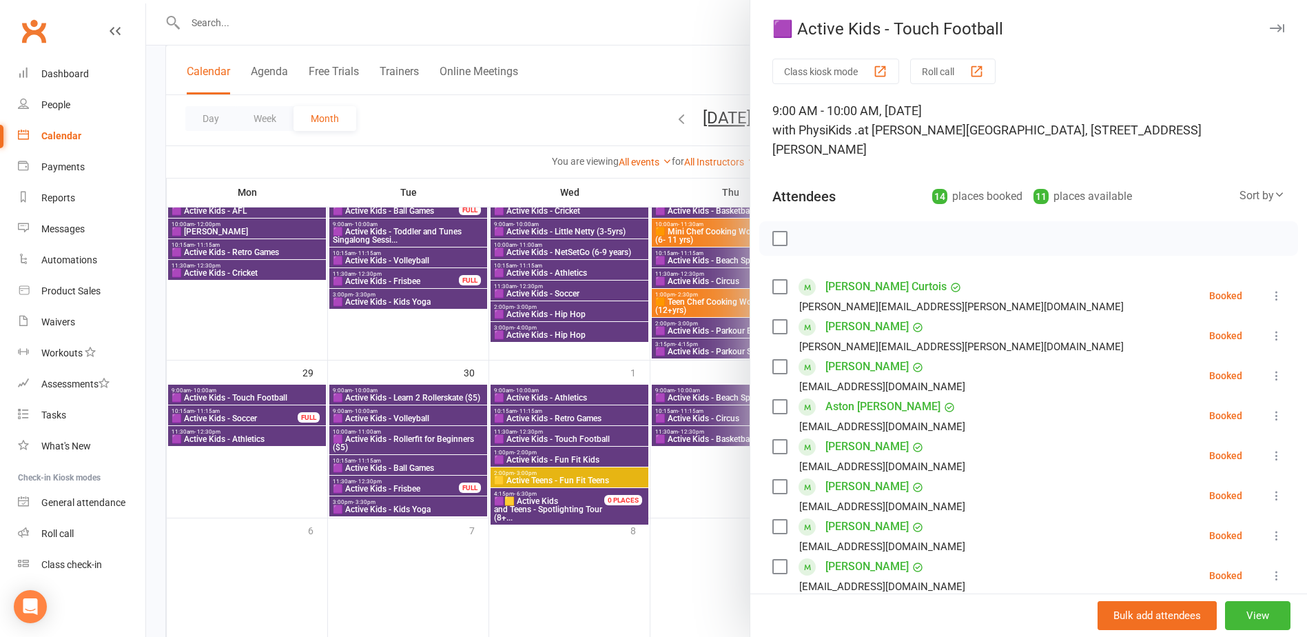
click at [245, 391] on div at bounding box center [726, 318] width 1161 height 637
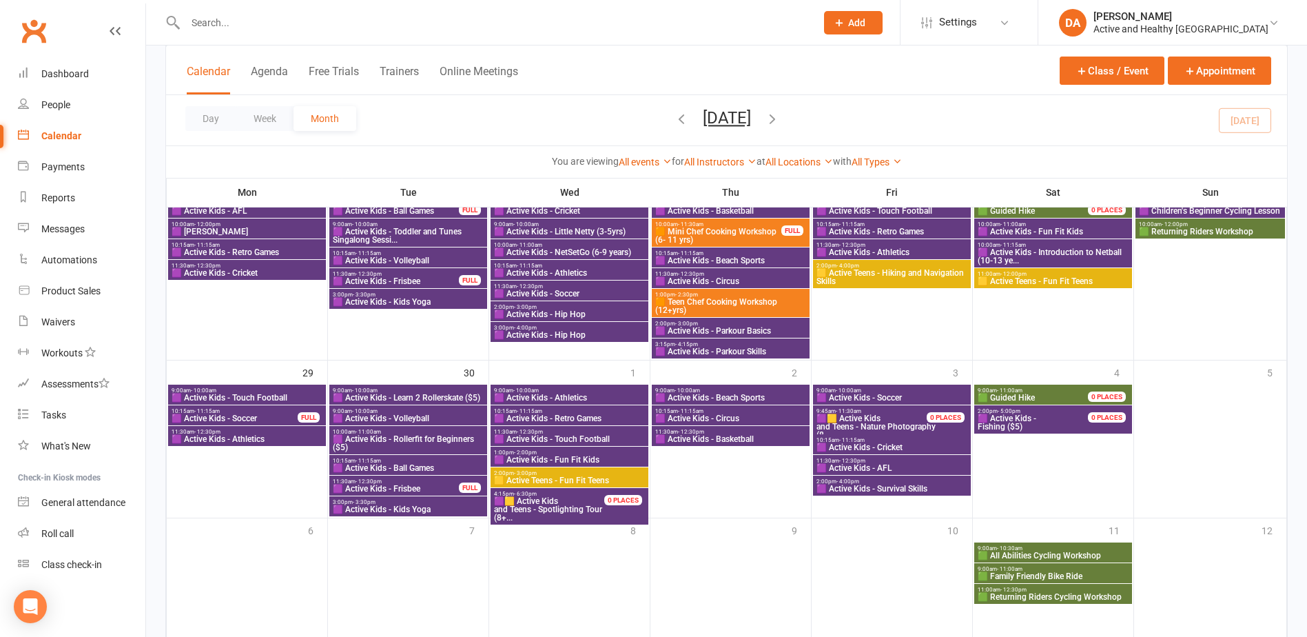
click at [251, 415] on span "🟪 Active Kids - Soccer" at bounding box center [234, 418] width 127 height 8
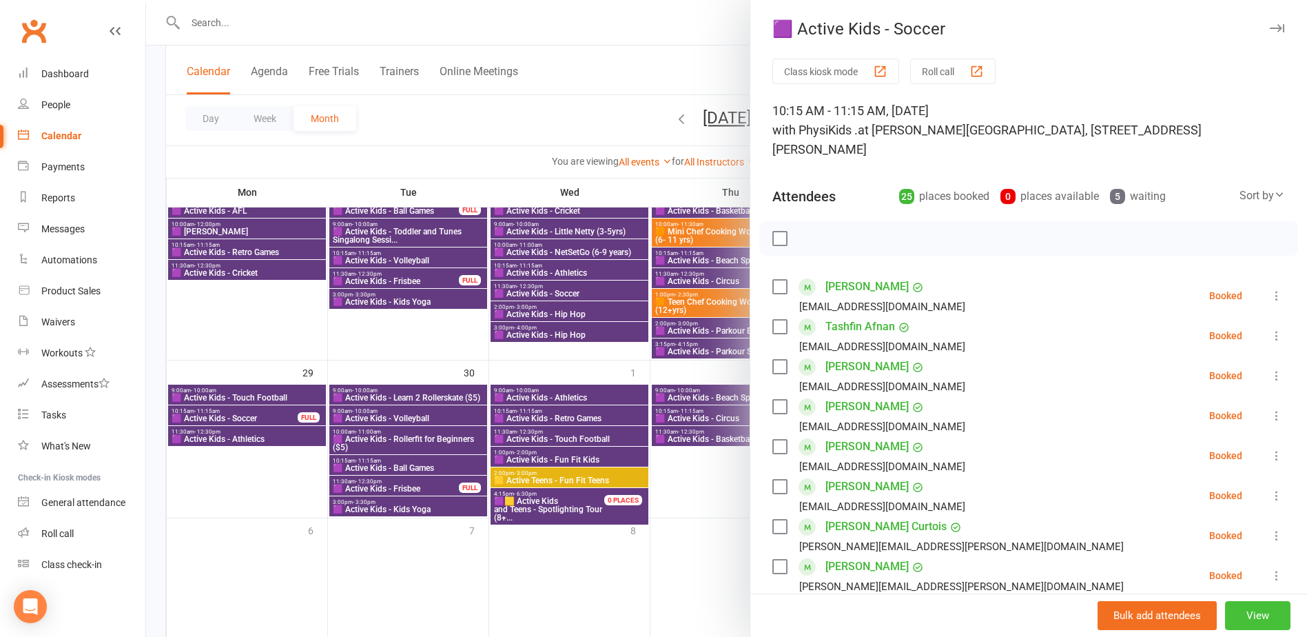
click at [1252, 621] on button "View" at bounding box center [1257, 615] width 65 height 29
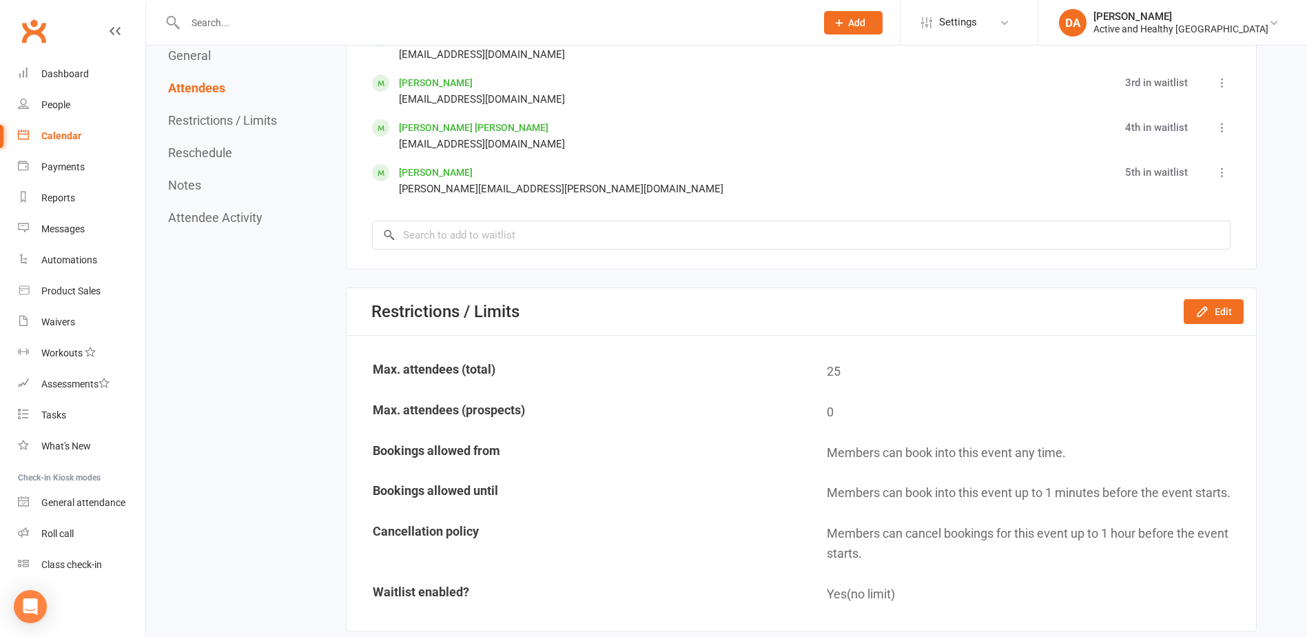
scroll to position [2342, 0]
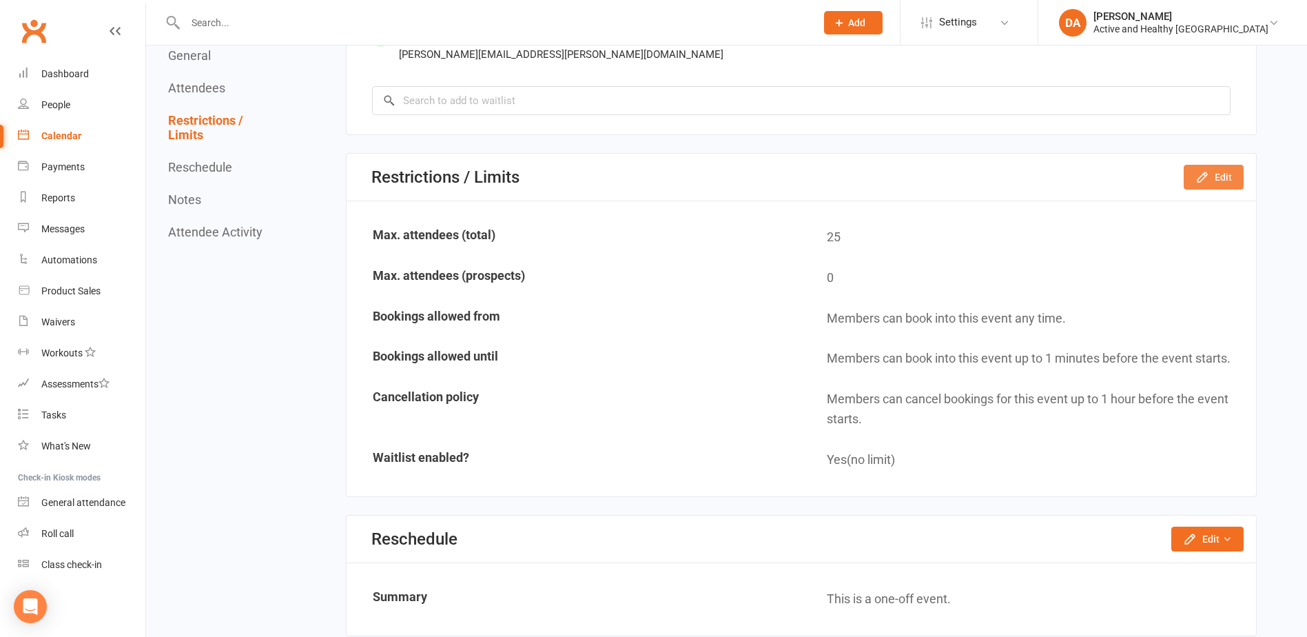
click at [1224, 172] on button "Edit" at bounding box center [1214, 177] width 60 height 25
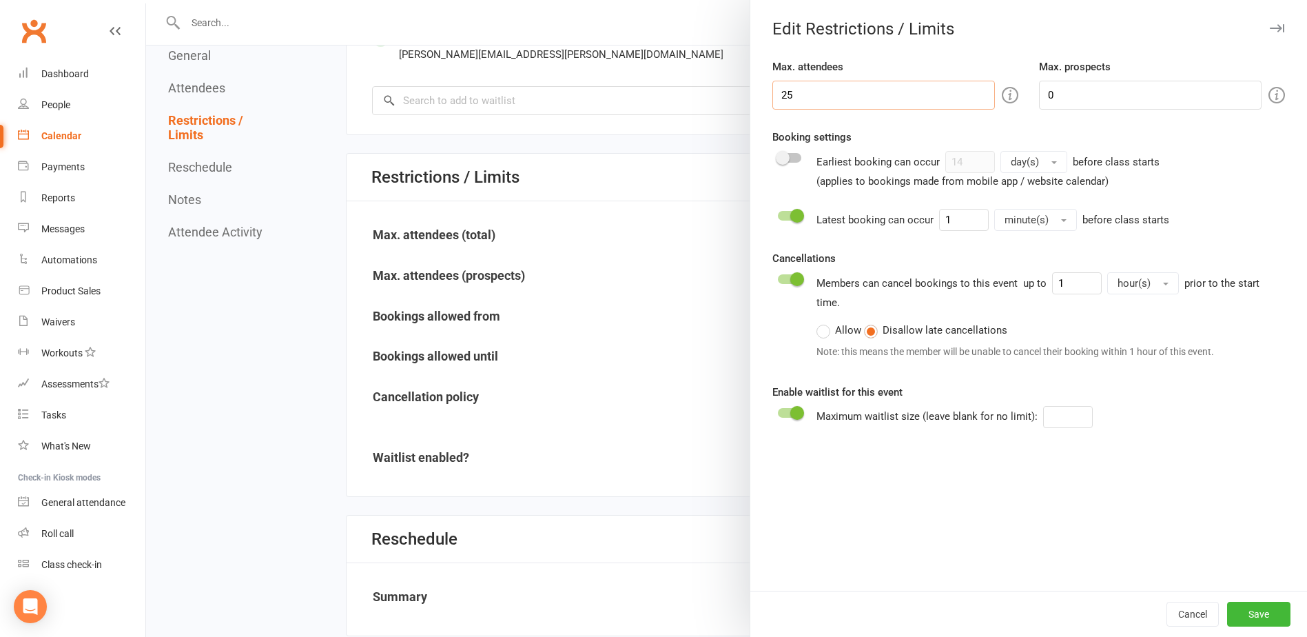
drag, startPoint x: 824, startPoint y: 99, endPoint x: 508, endPoint y: 85, distance: 316.5
click at [508, 0] on div "Edit Restrictions / Limits Max. attendees 25 Max. prospects 0 Booking settings …" at bounding box center [726, 0] width 1161 height 0
type input "30"
click at [1251, 608] on button "Save" at bounding box center [1258, 613] width 63 height 25
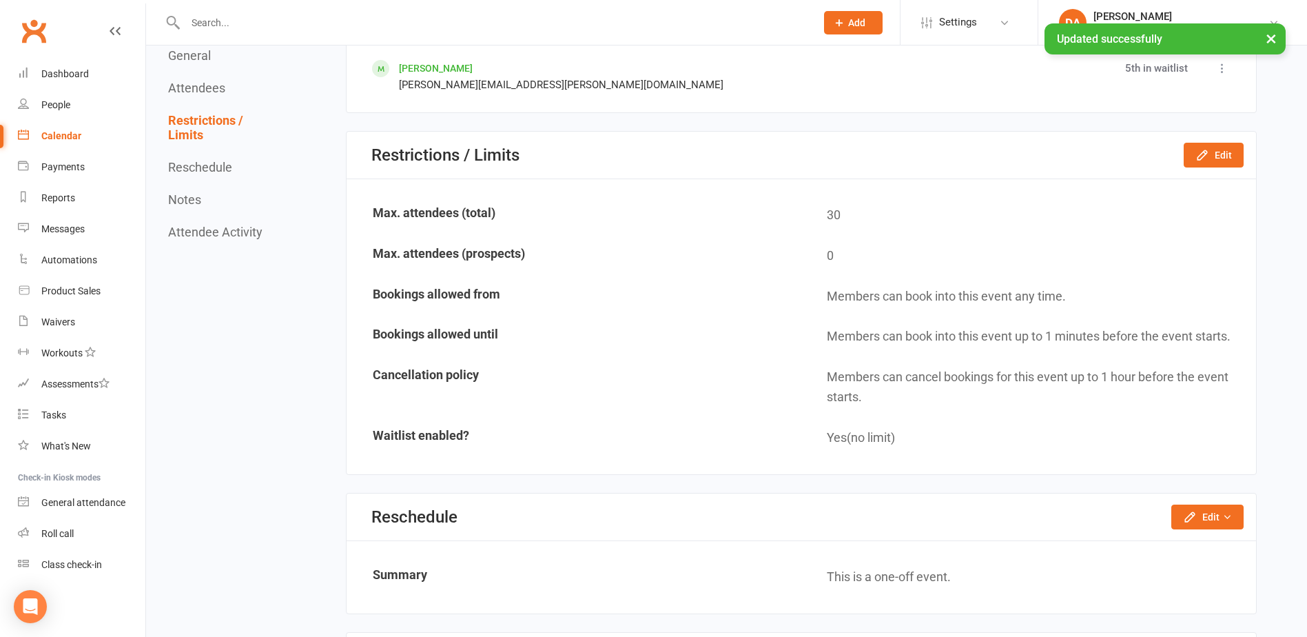
click at [63, 136] on div "Calendar" at bounding box center [61, 135] width 40 height 11
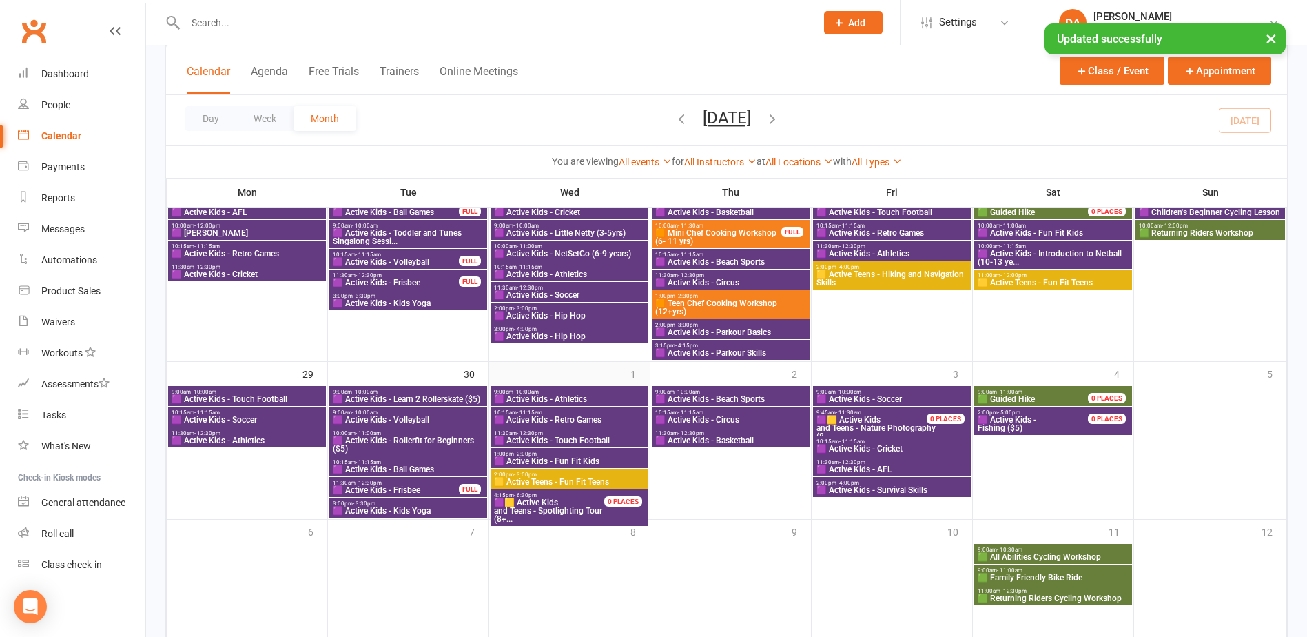
scroll to position [1102, 0]
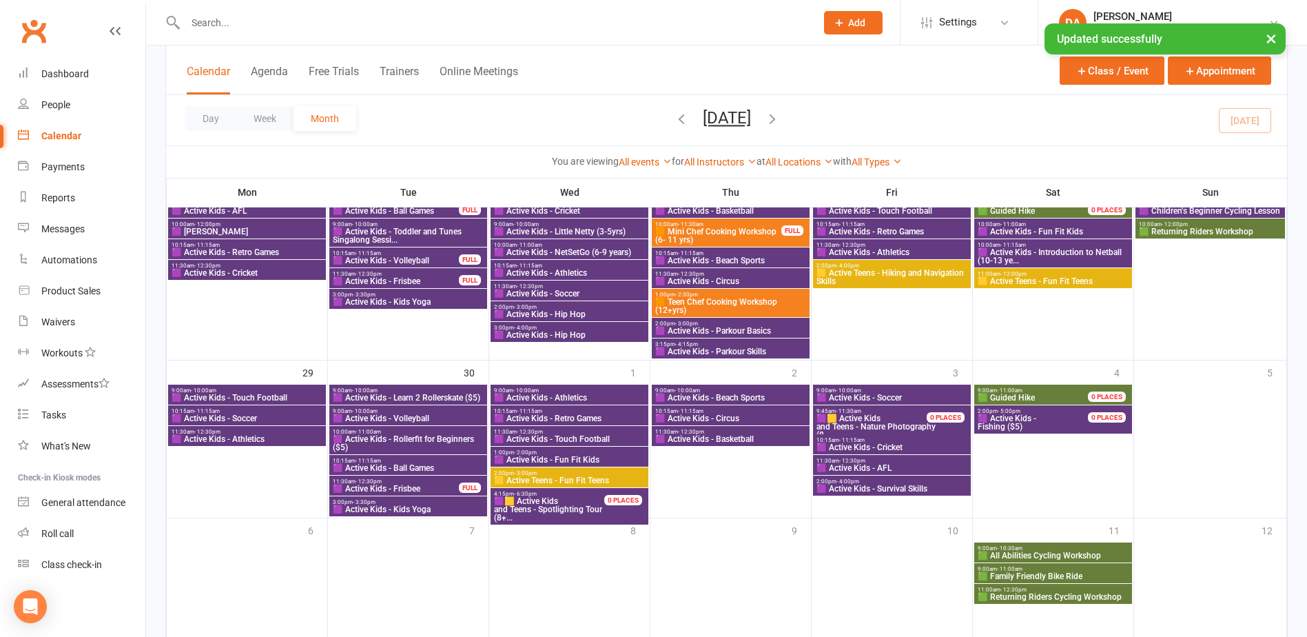
click at [227, 431] on span "11:30am - 12:30pm" at bounding box center [247, 432] width 152 height 6
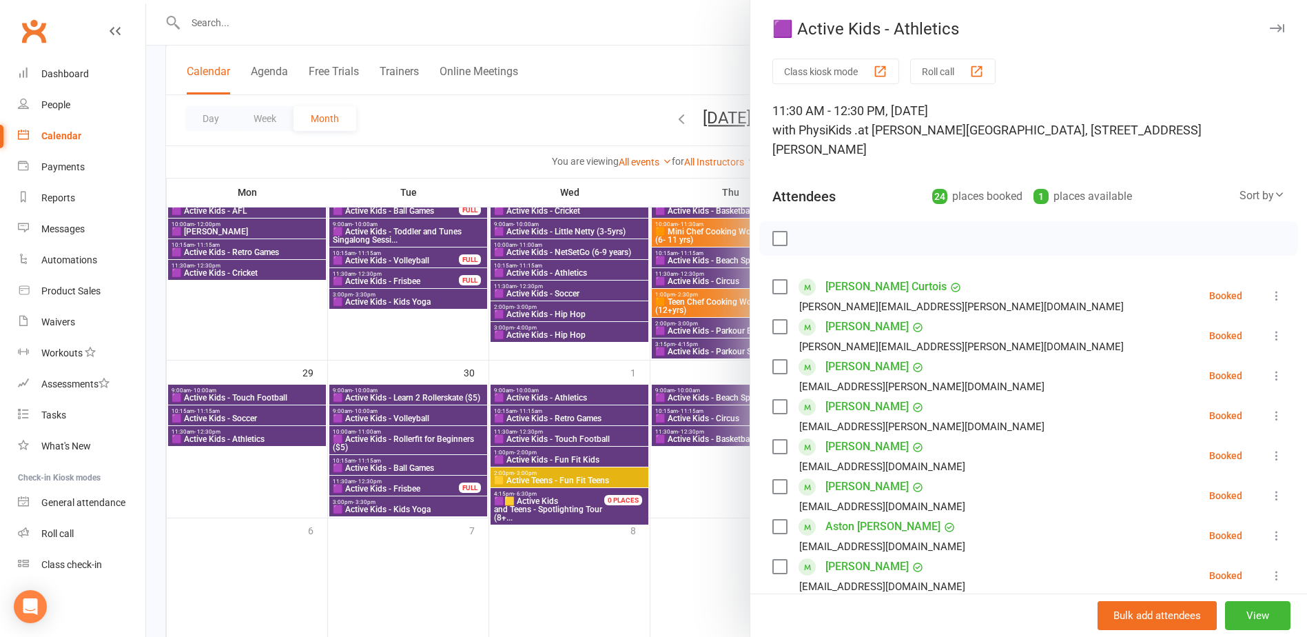
click at [221, 434] on div at bounding box center [726, 318] width 1161 height 637
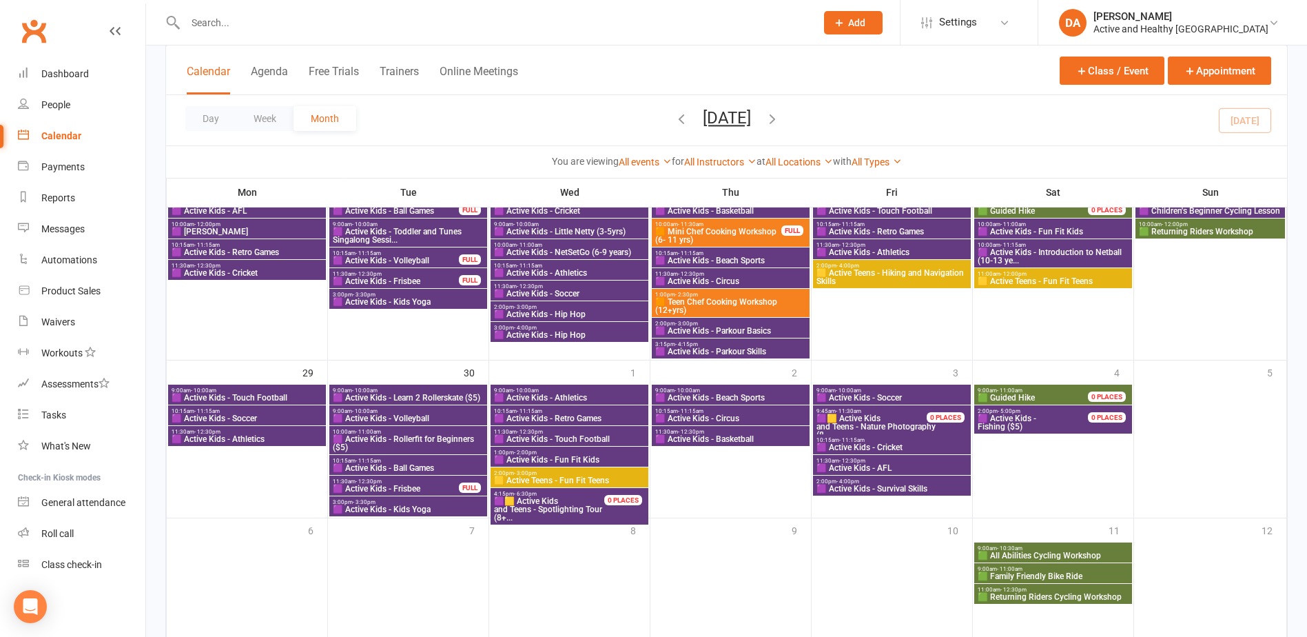
click at [472, 386] on div "9:00am - 10:00am 🟪 Active Kids - Learn 2 Rollerskate ($5)" at bounding box center [408, 394] width 158 height 20
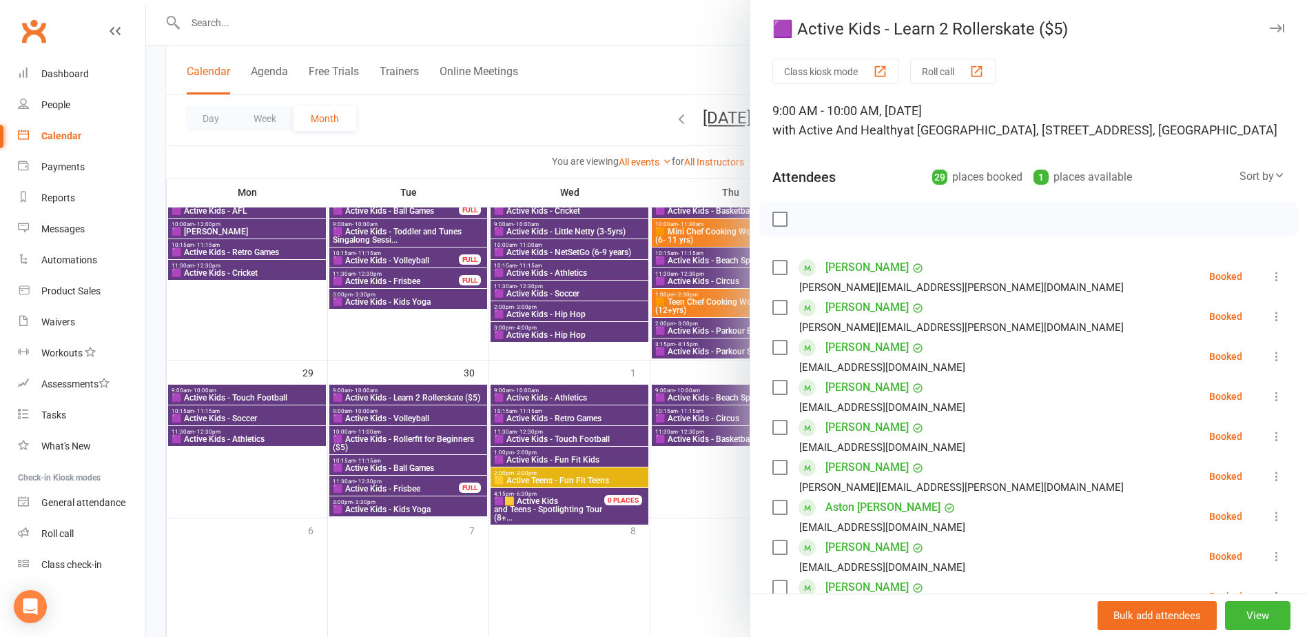
click at [442, 398] on div at bounding box center [726, 318] width 1161 height 637
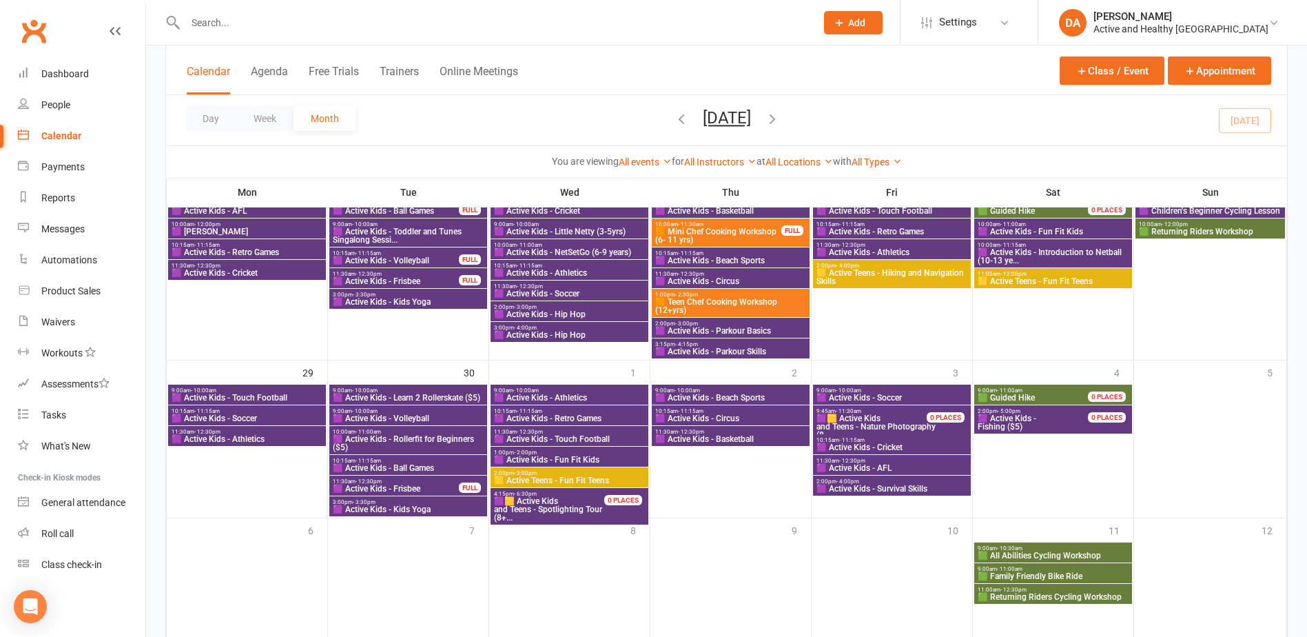
click at [425, 416] on span "🟪 Active Kids - Volleyball" at bounding box center [408, 418] width 152 height 8
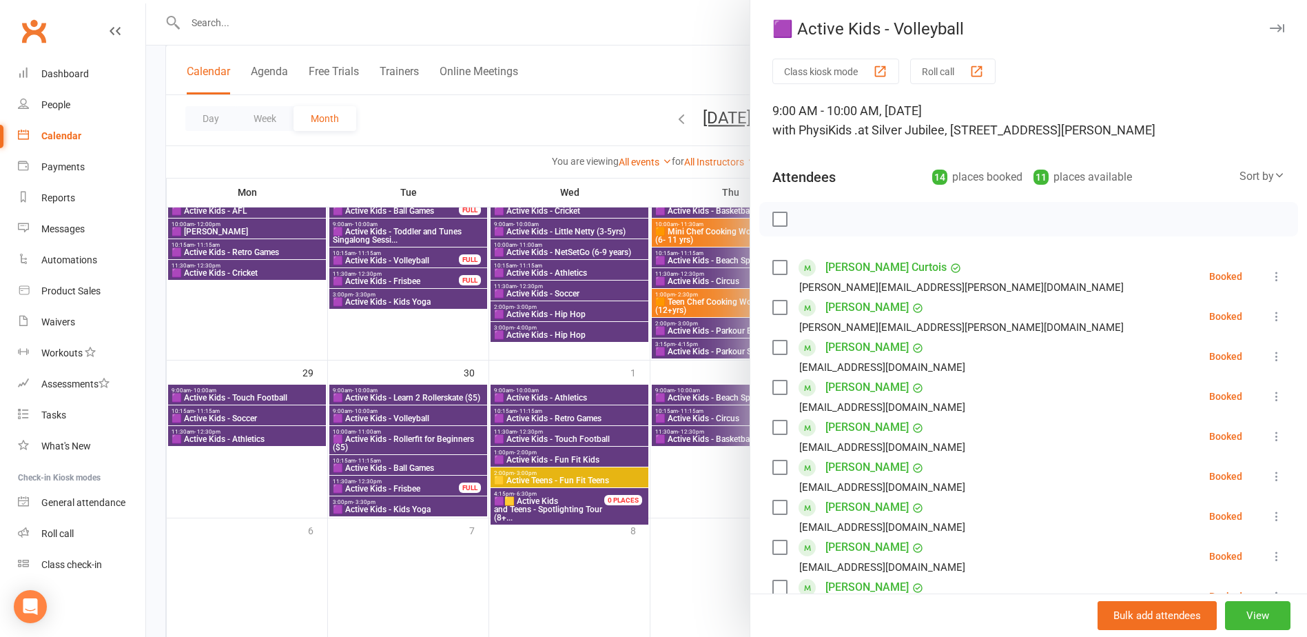
click at [425, 415] on div at bounding box center [726, 318] width 1161 height 637
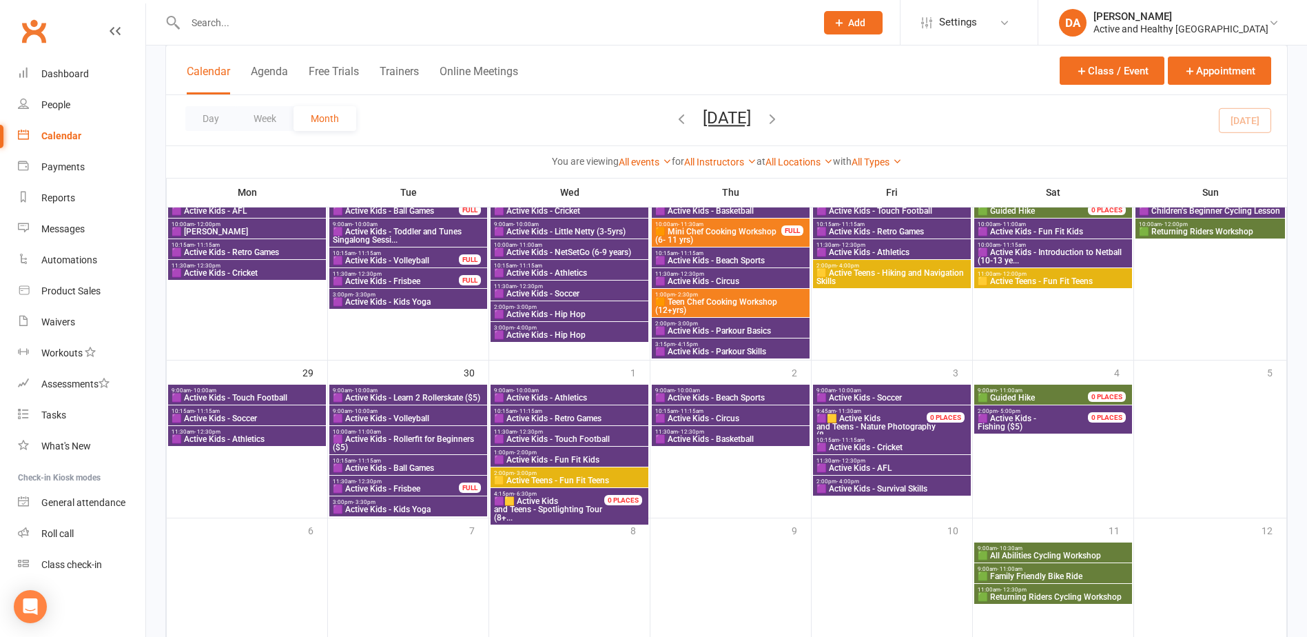
click at [424, 441] on span "🟪 Active Kids - Rollerfit for Beginners ($5)" at bounding box center [408, 443] width 152 height 17
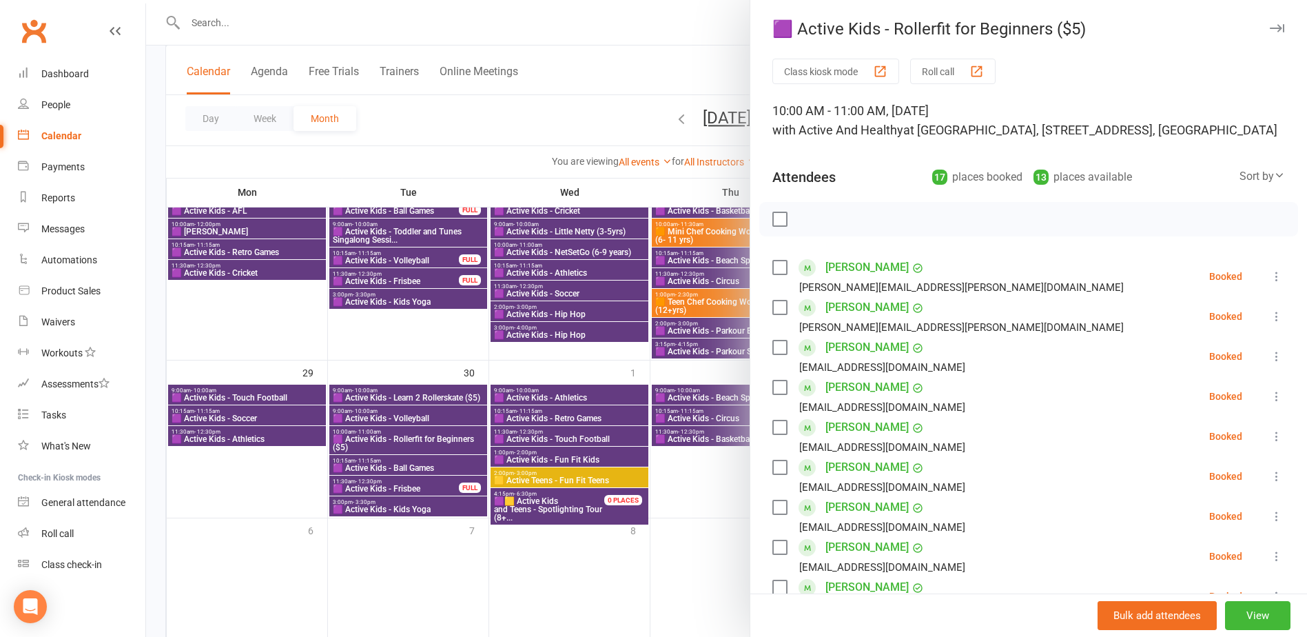
click at [424, 440] on div at bounding box center [726, 318] width 1161 height 637
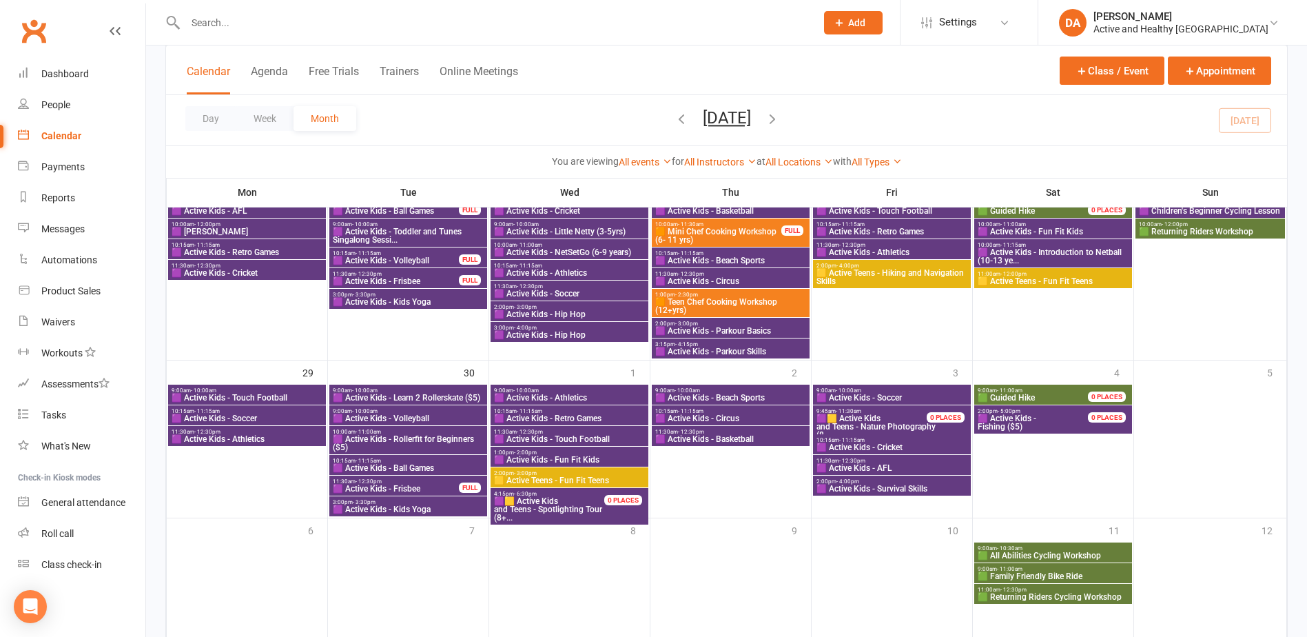
click at [427, 464] on span "🟪 Active Kids - Ball Games" at bounding box center [408, 468] width 152 height 8
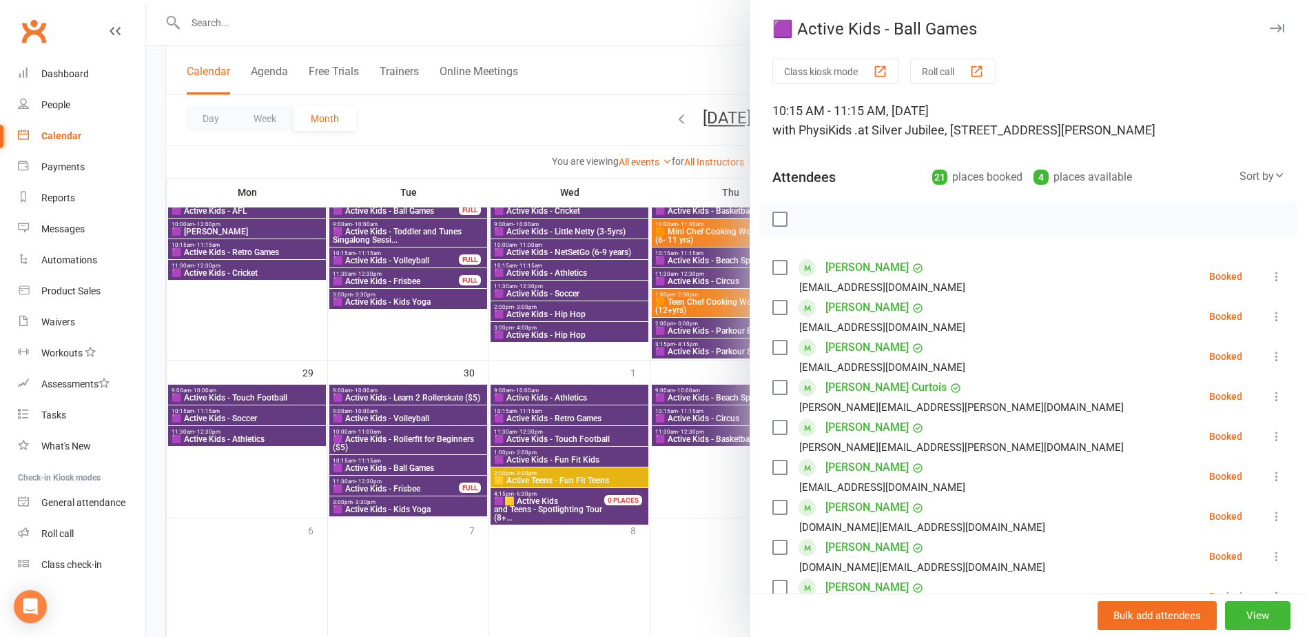
click at [427, 464] on div at bounding box center [726, 318] width 1161 height 637
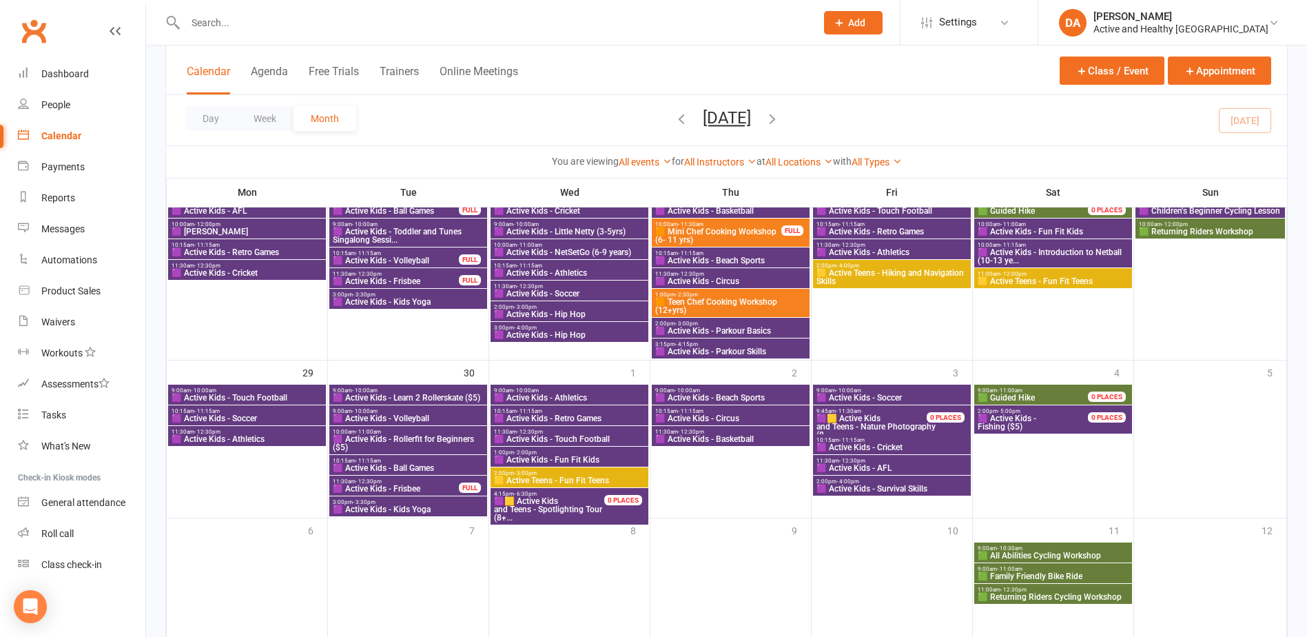
click at [420, 486] on span "🟪 Active Kids - Frisbee" at bounding box center [395, 488] width 127 height 8
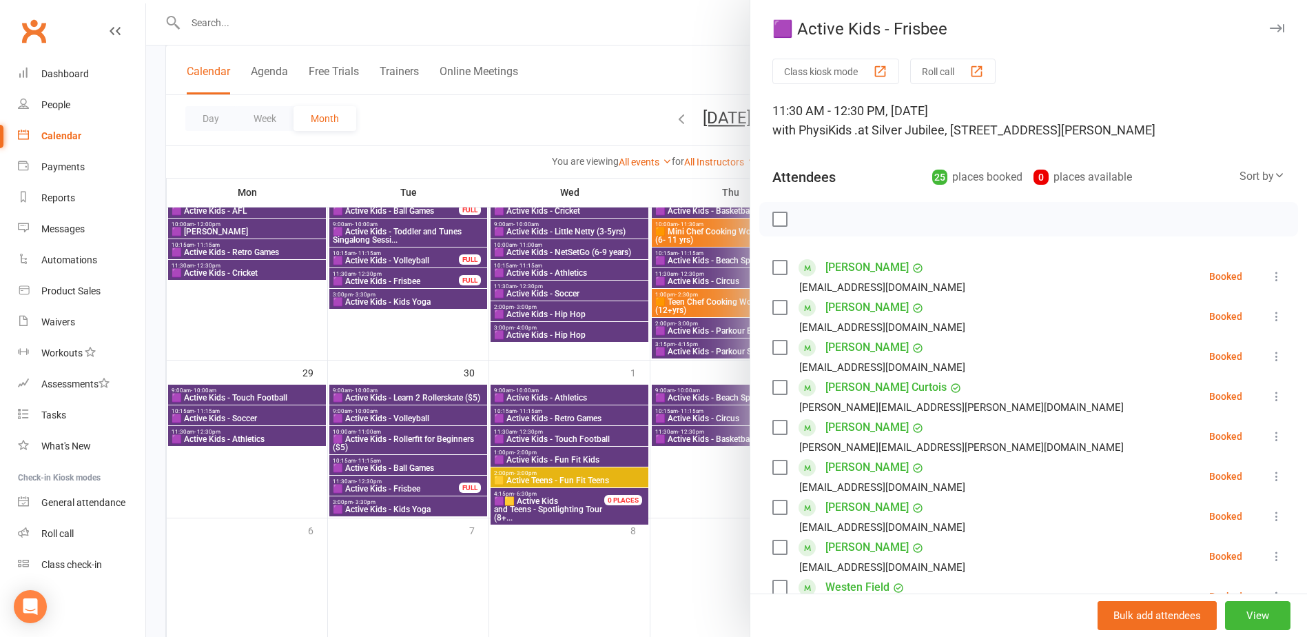
click at [396, 484] on div at bounding box center [726, 318] width 1161 height 637
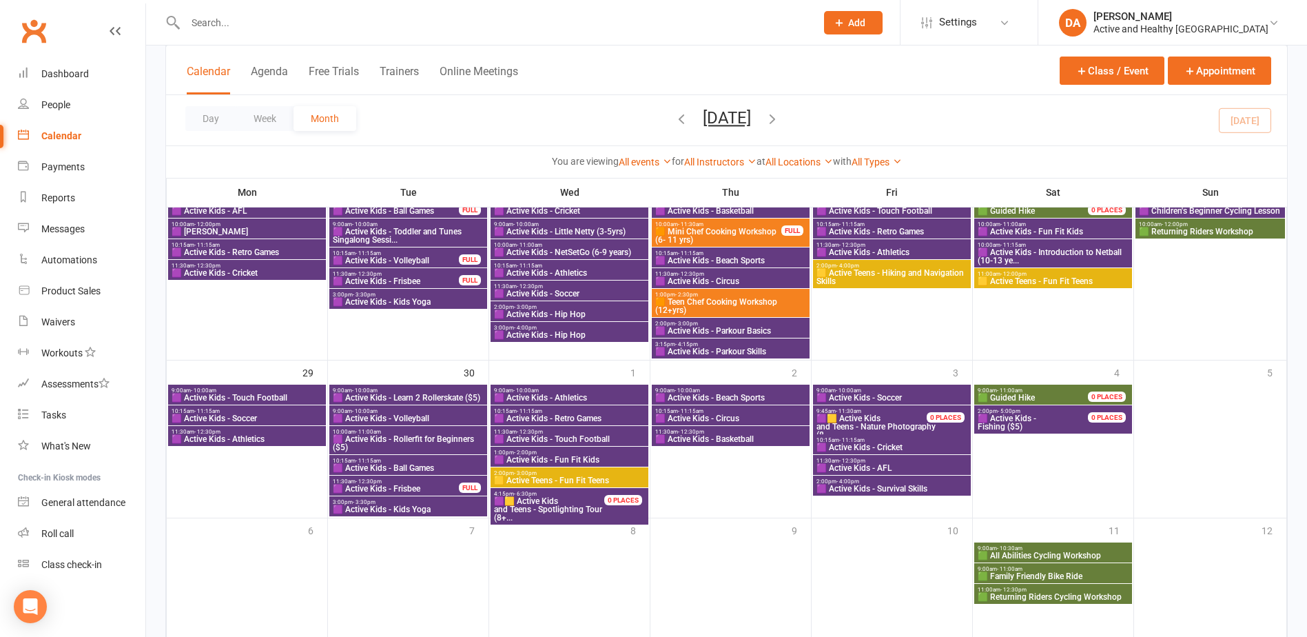
click at [398, 508] on span "🟪 Active Kids - Kids Yoga" at bounding box center [408, 509] width 152 height 8
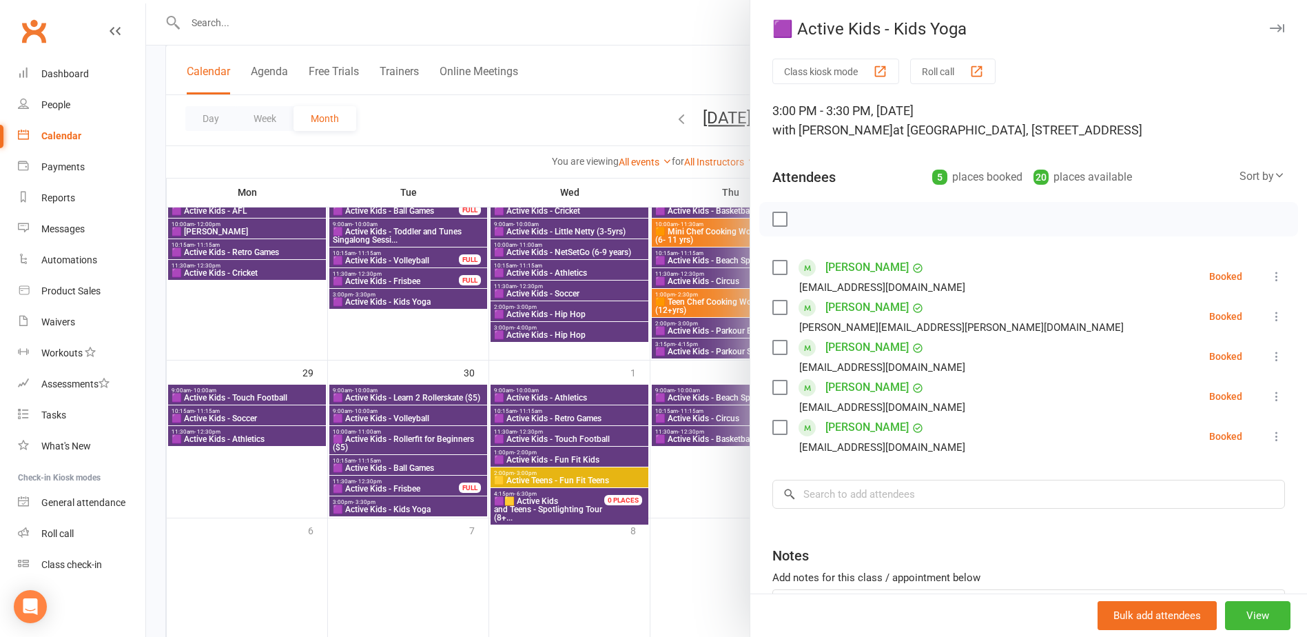
click at [398, 508] on div at bounding box center [726, 318] width 1161 height 637
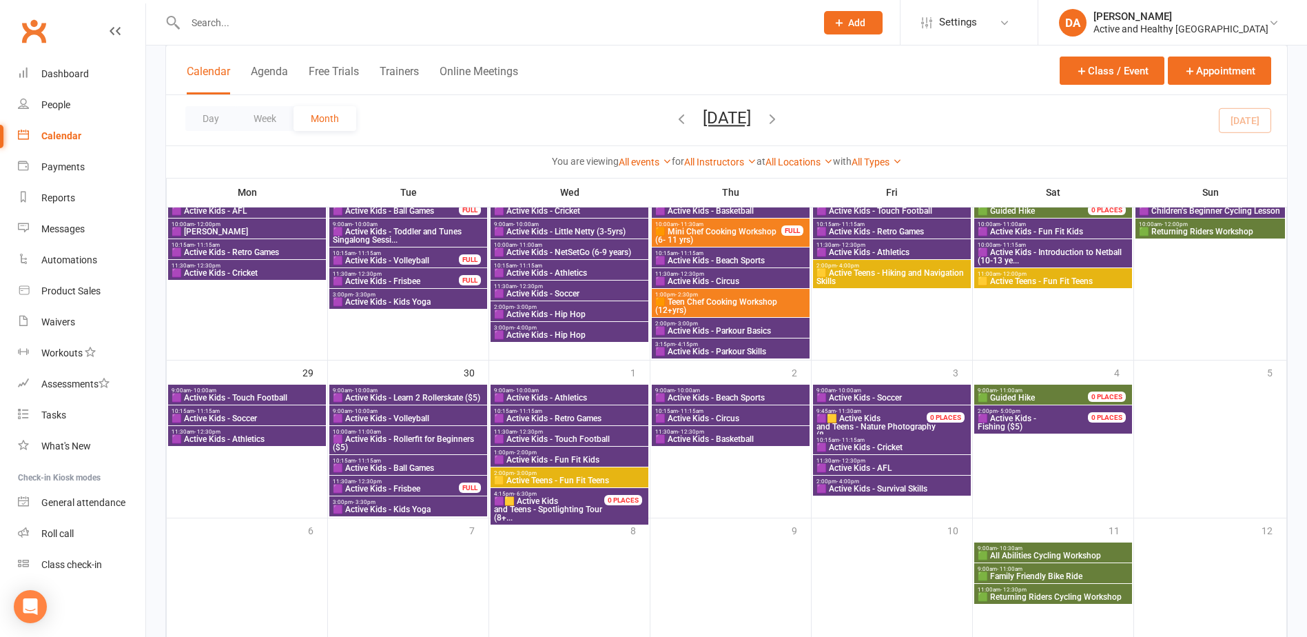
click at [568, 398] on span "🟪 Active Kids - Athletics" at bounding box center [569, 397] width 152 height 8
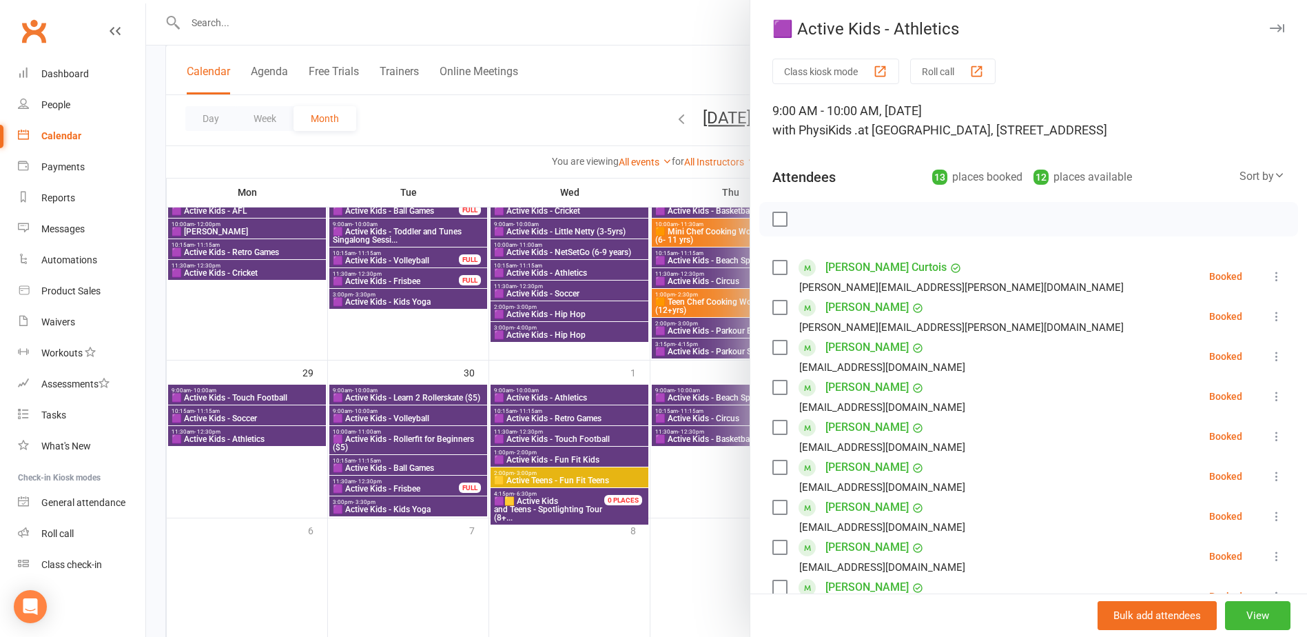
click at [568, 398] on div at bounding box center [726, 318] width 1161 height 637
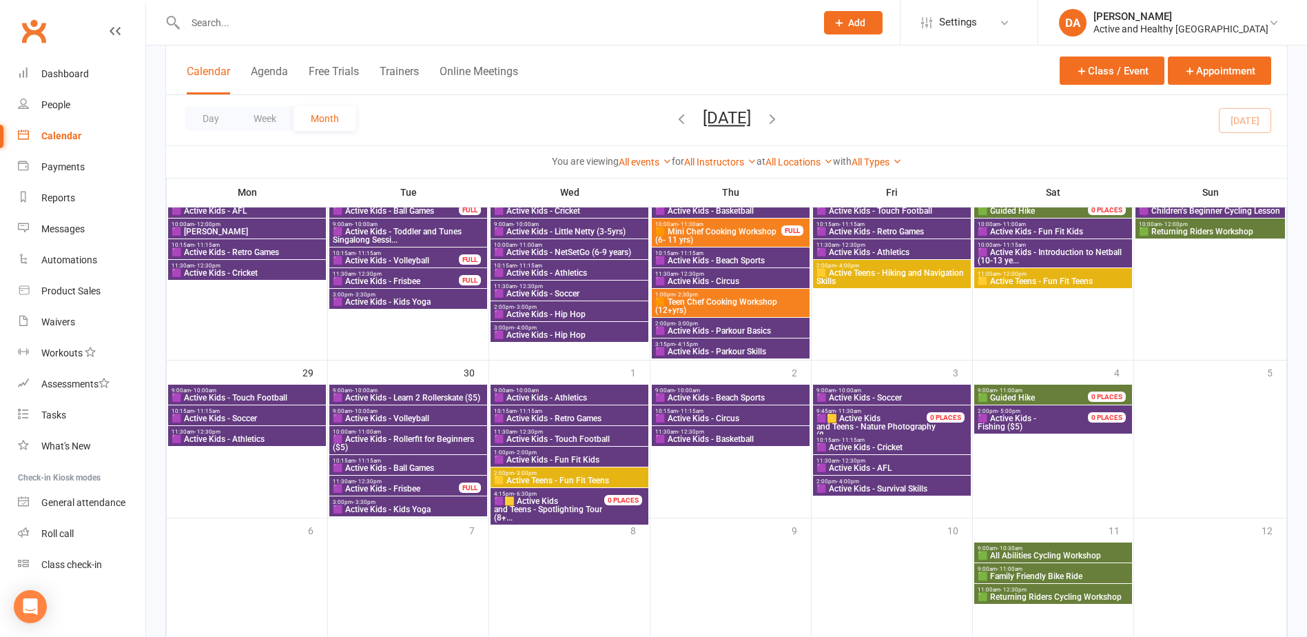
click at [563, 418] on span "🟪 Active Kids - Retro Games" at bounding box center [569, 418] width 152 height 8
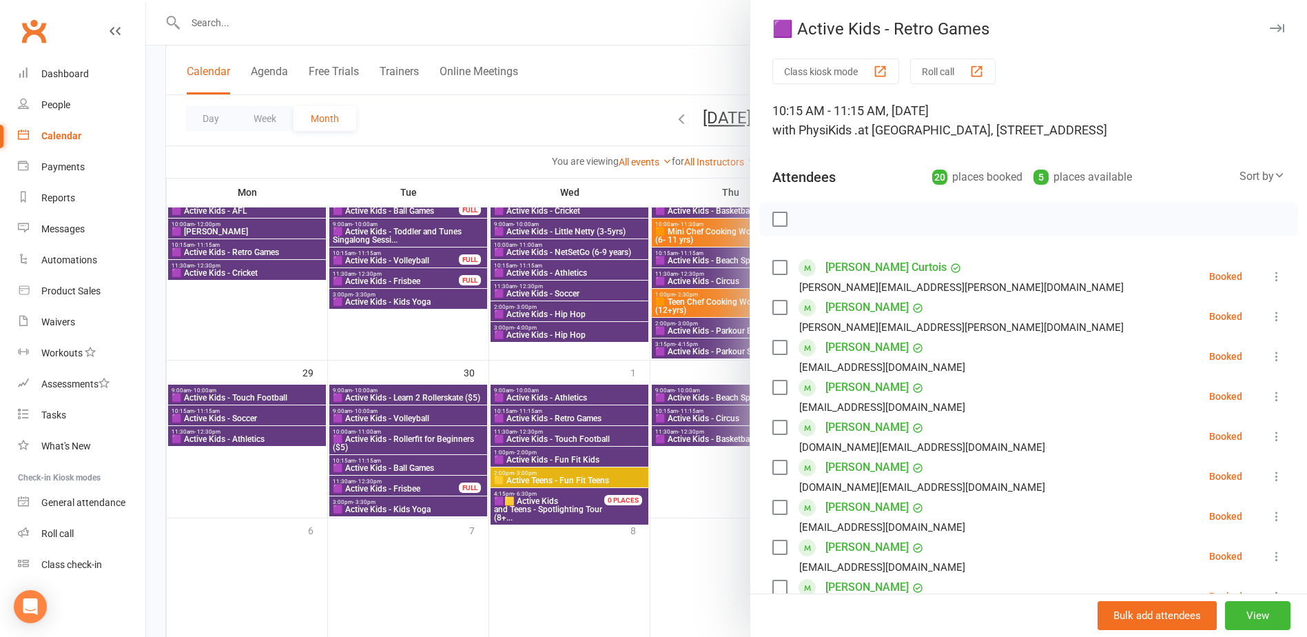
click at [563, 418] on div at bounding box center [726, 318] width 1161 height 637
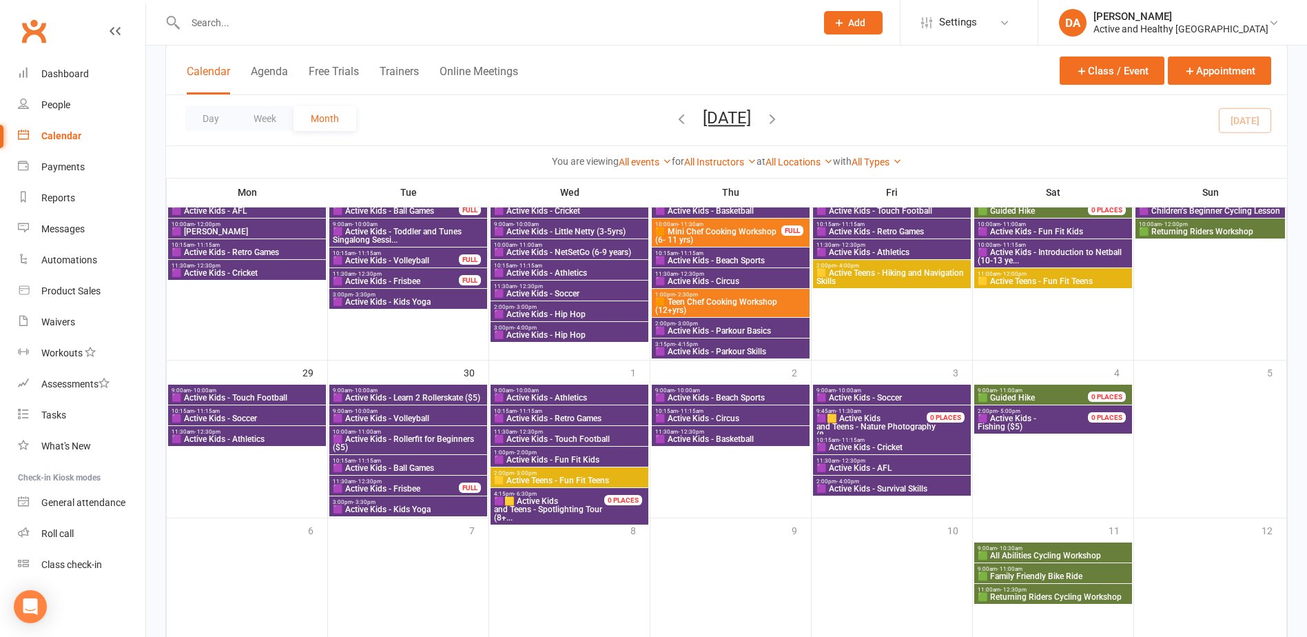
click at [565, 438] on span "🟪 Active Kids - Touch Football" at bounding box center [569, 439] width 152 height 8
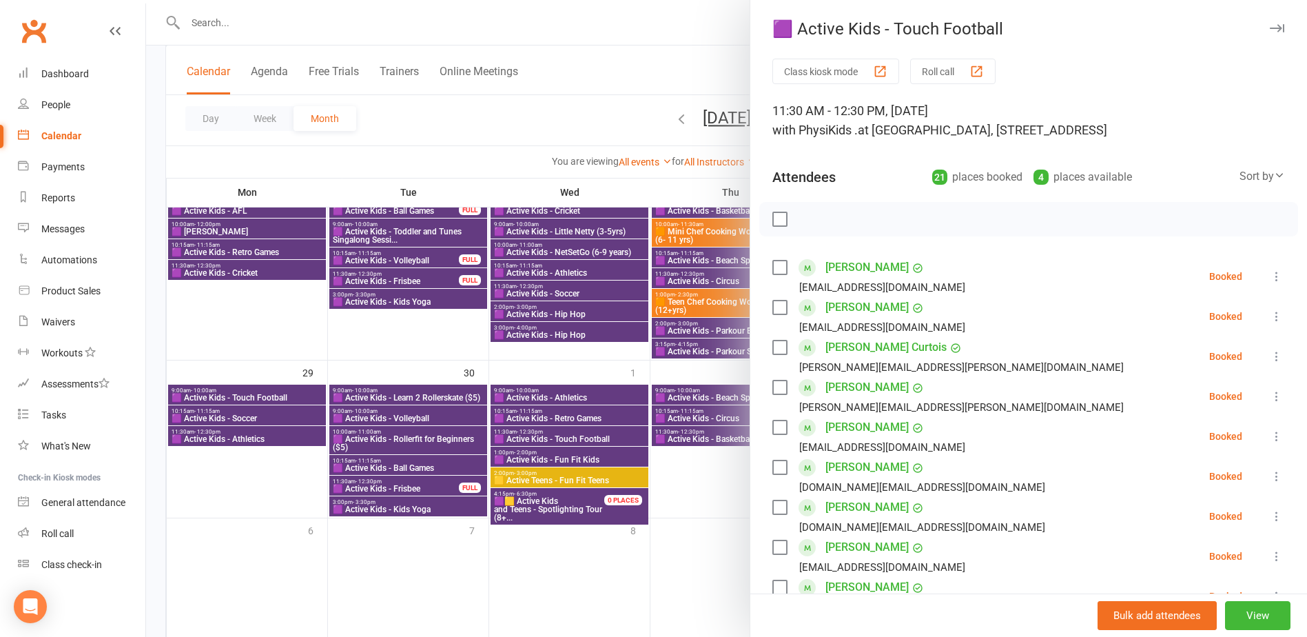
click at [565, 438] on div at bounding box center [726, 318] width 1161 height 637
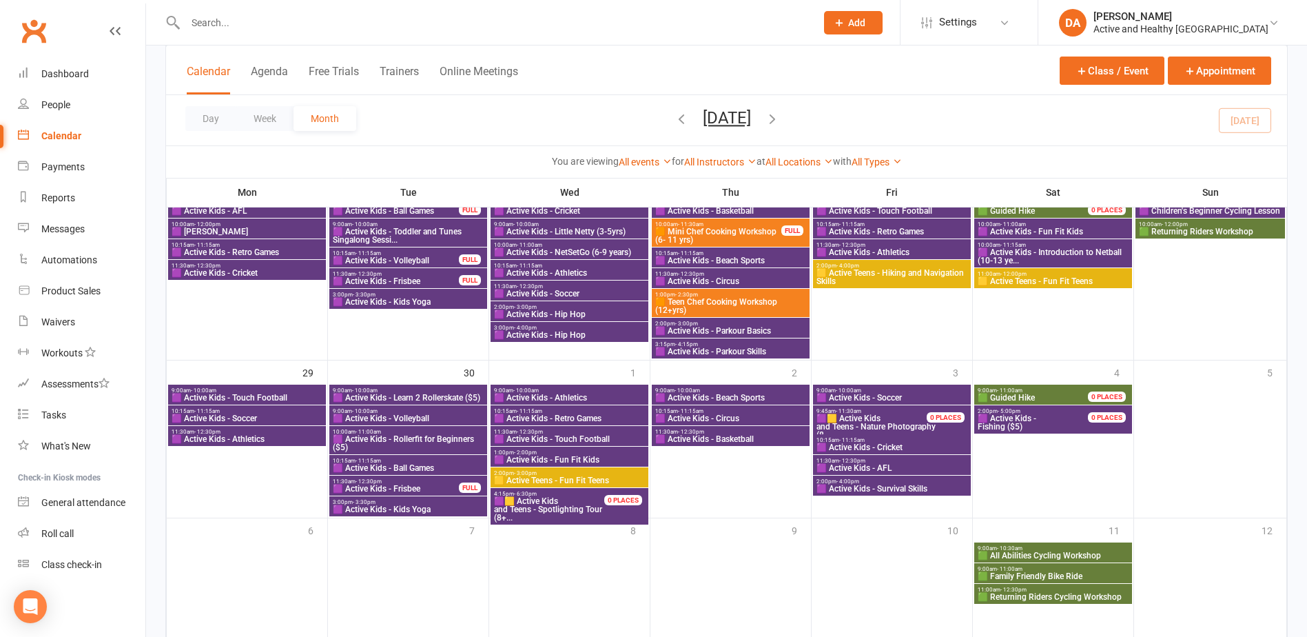
click at [565, 457] on span "🟪 Active Kids - Fun Fit Kids" at bounding box center [569, 459] width 152 height 8
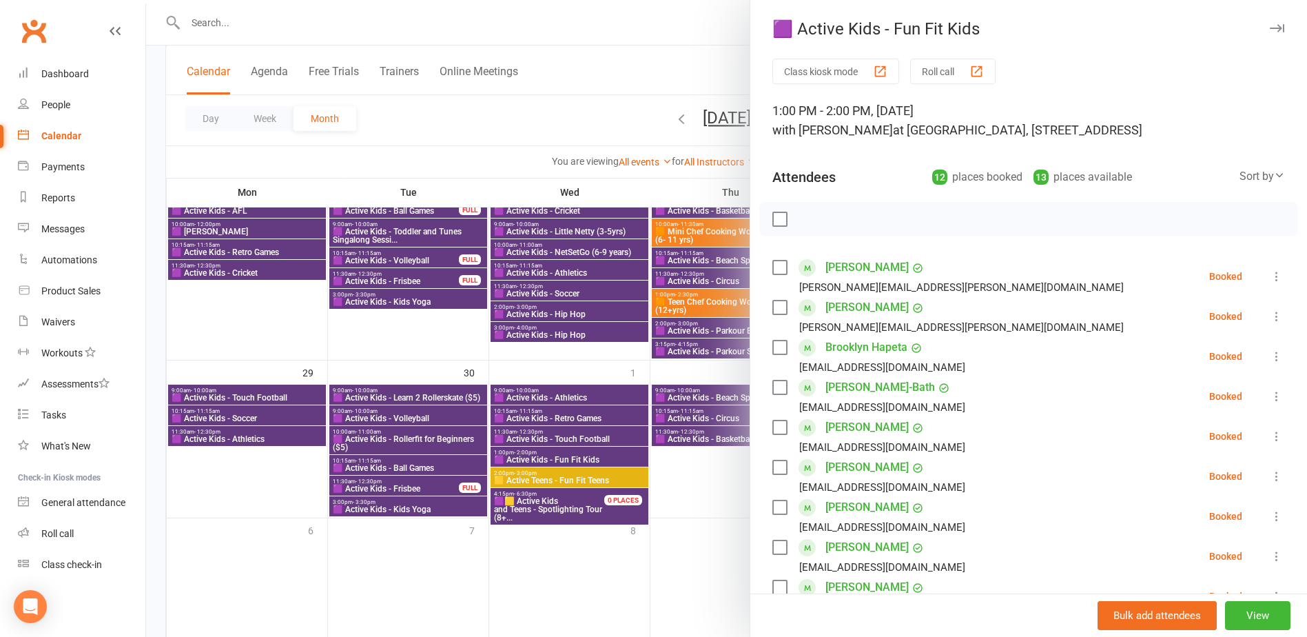
click at [565, 457] on div at bounding box center [726, 318] width 1161 height 637
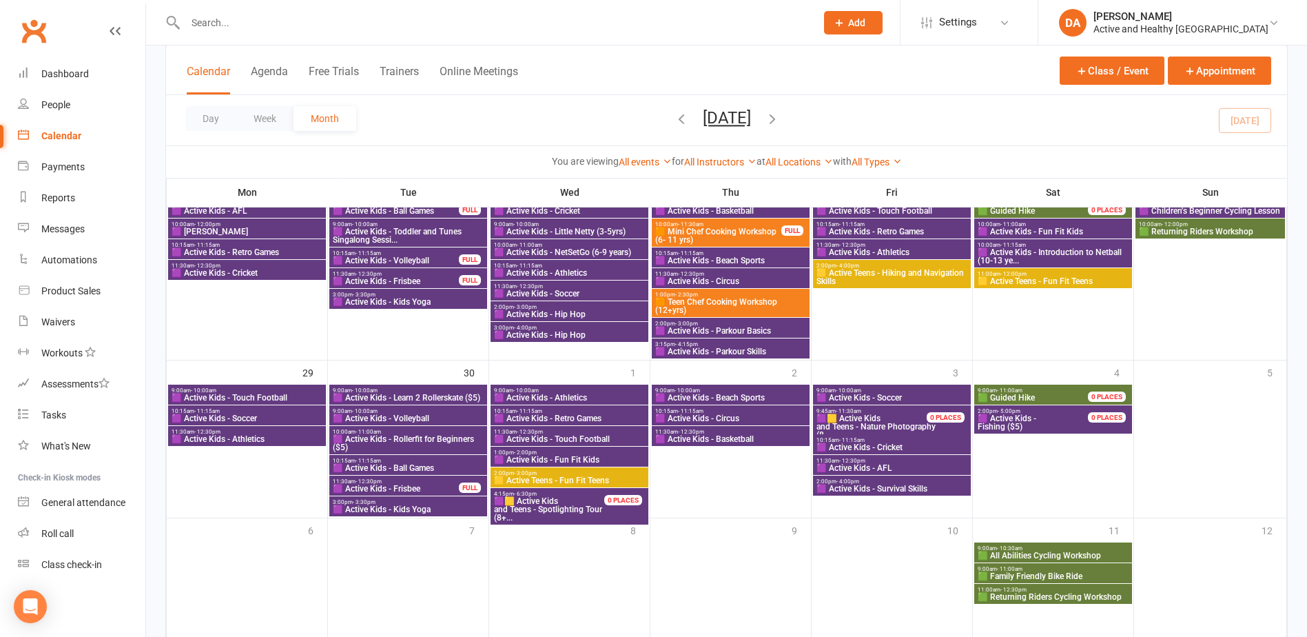
click at [561, 478] on span "🟨 Active Teens - Fun Fit Teens" at bounding box center [569, 480] width 152 height 8
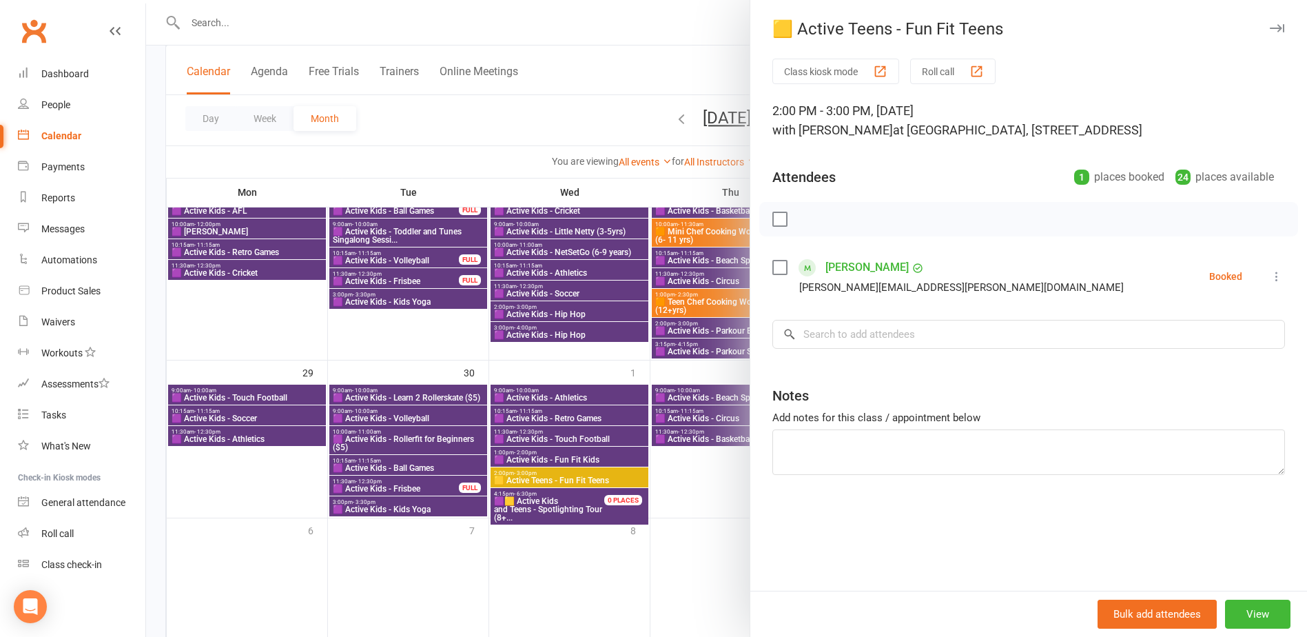
click at [561, 478] on div at bounding box center [726, 318] width 1161 height 637
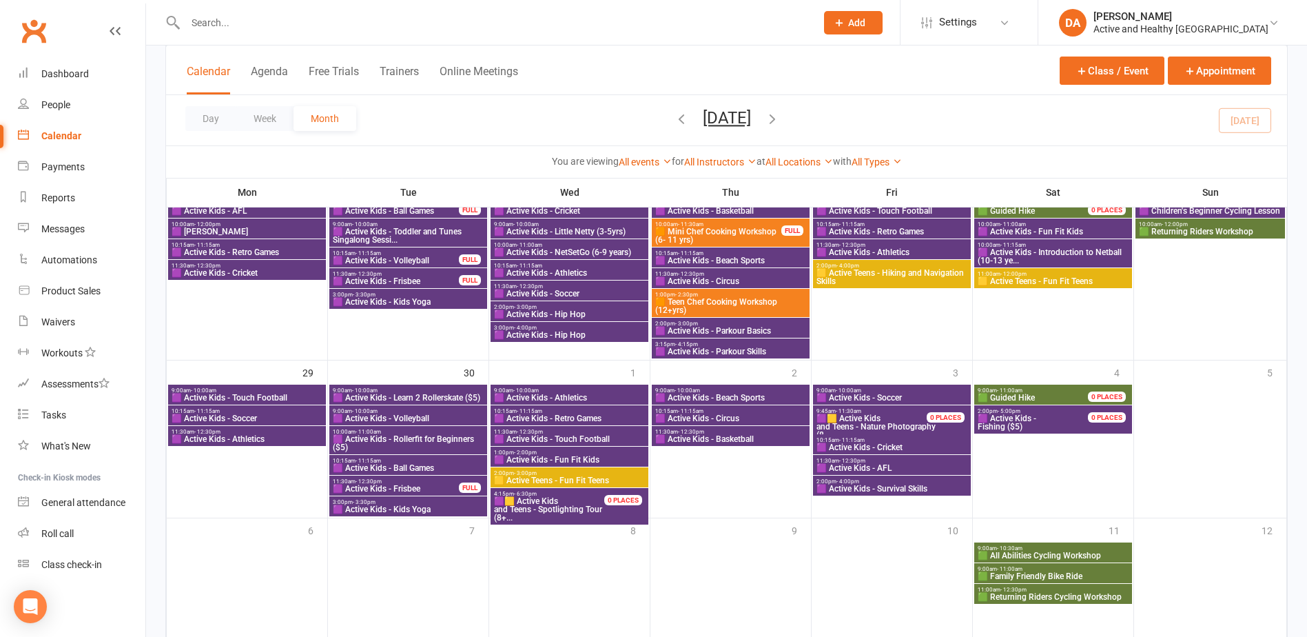
click at [570, 503] on span "🟪🟨 Active Kids and Teens - Spotlighting Tour (8+..." at bounding box center [556, 509] width 127 height 25
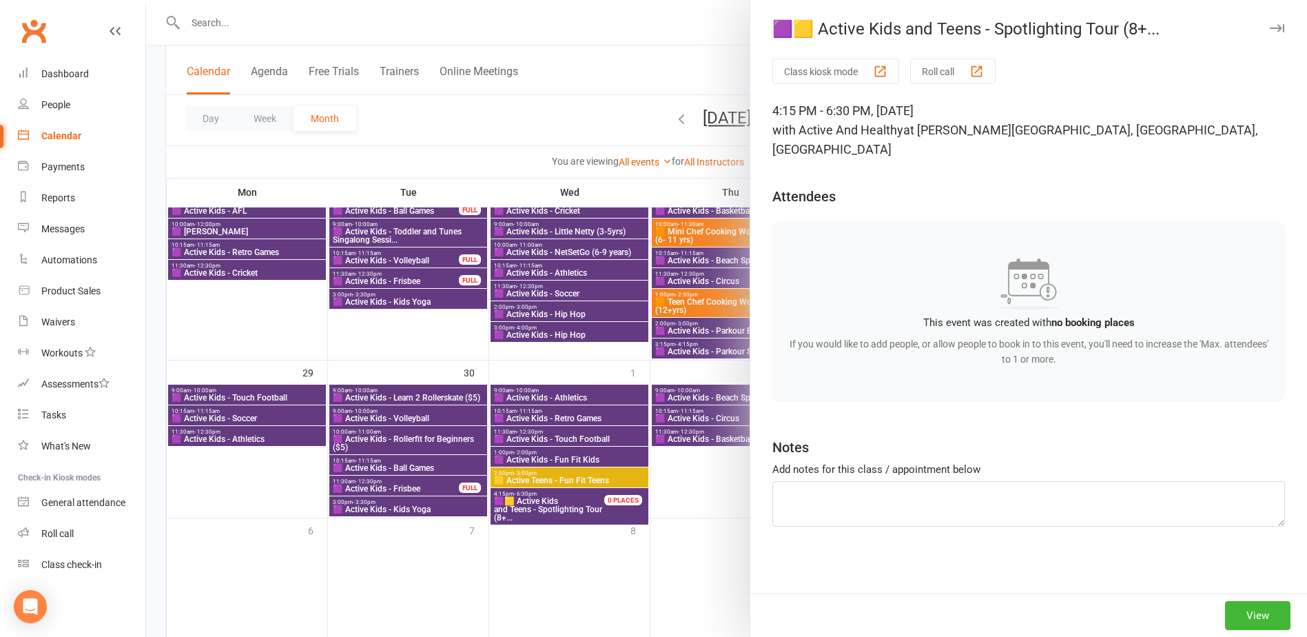
click at [570, 504] on div at bounding box center [726, 318] width 1161 height 637
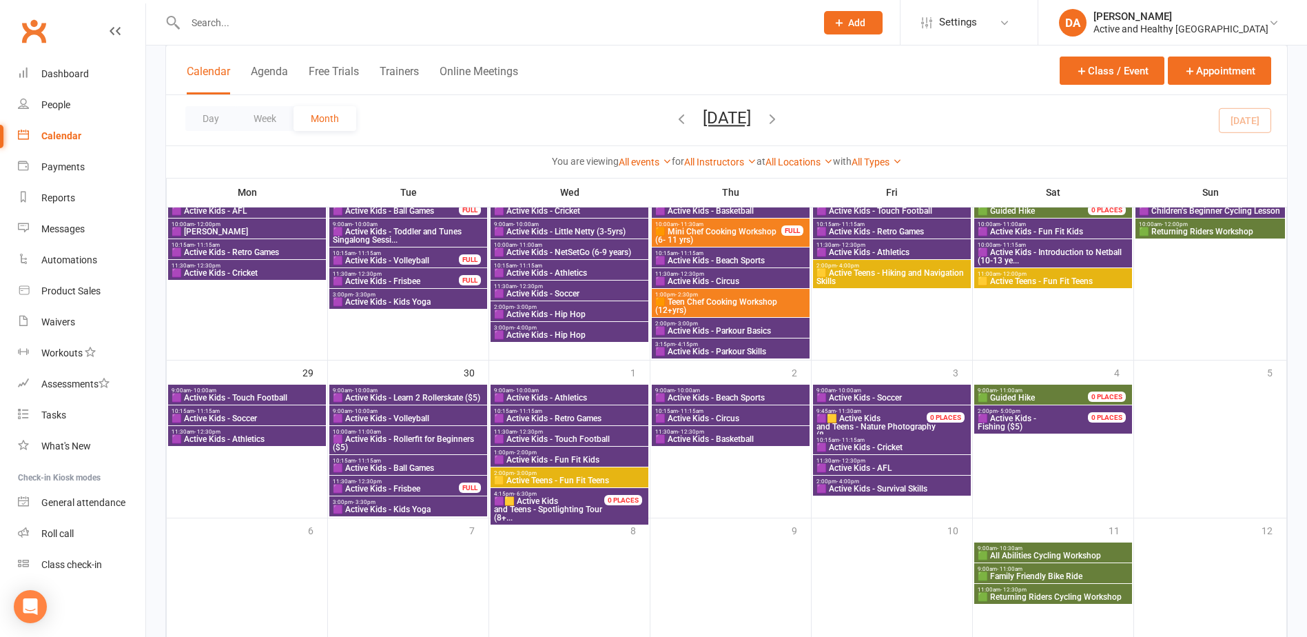
click at [748, 394] on span "🟪 Active Kids - Beach Sports" at bounding box center [730, 397] width 152 height 8
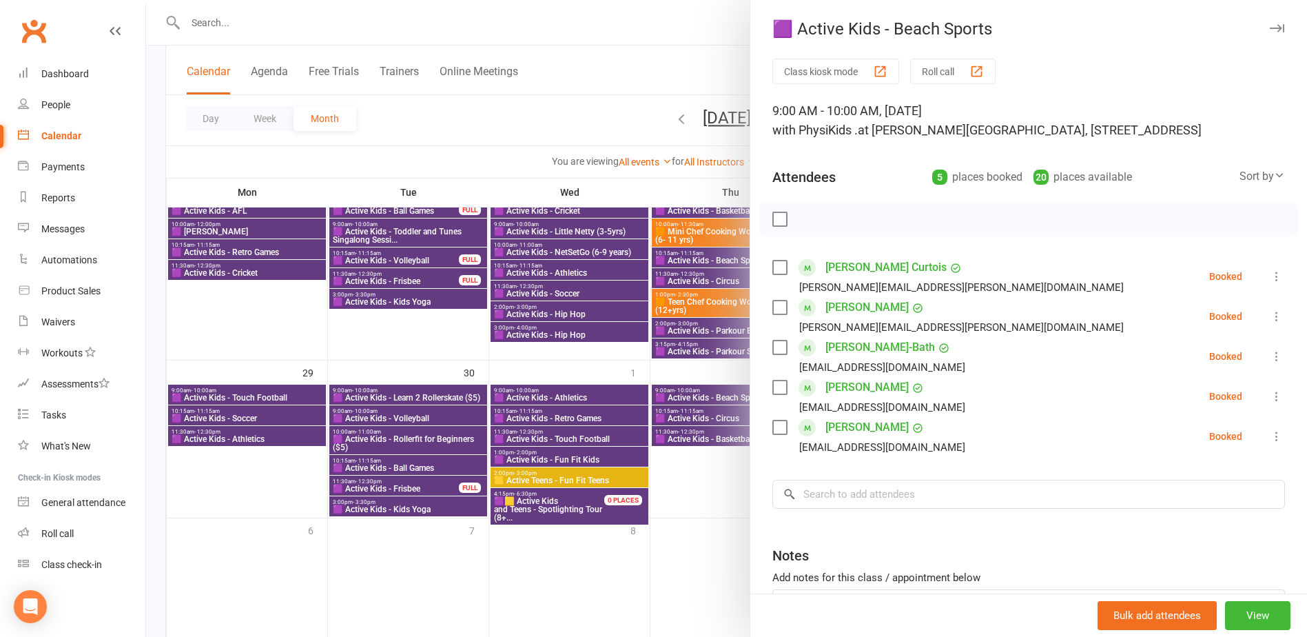
click at [693, 401] on div at bounding box center [726, 318] width 1161 height 637
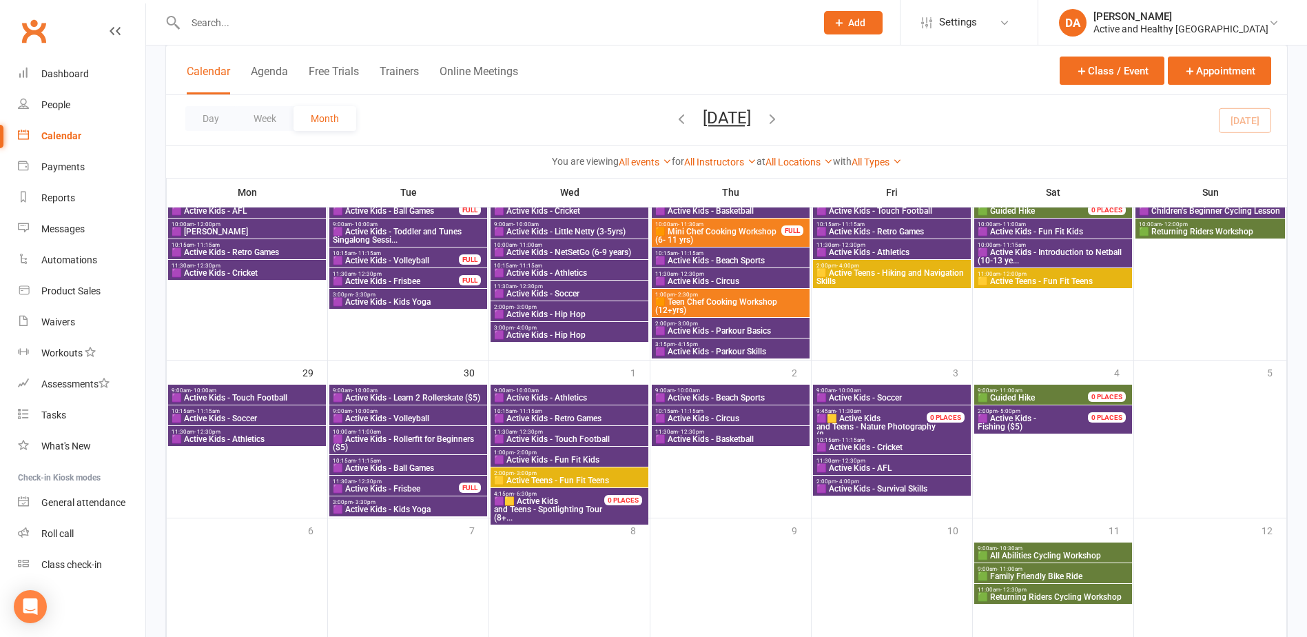
click at [701, 416] on span "🟪 Active Kids - Circus" at bounding box center [730, 418] width 152 height 8
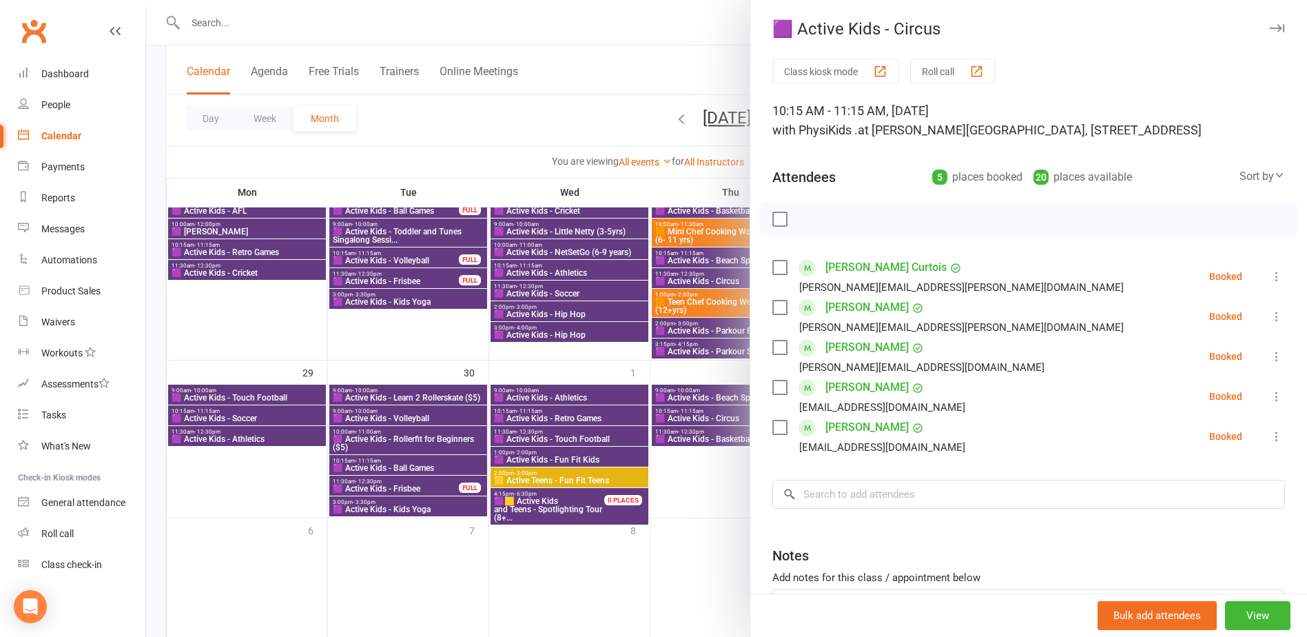
click at [701, 416] on div at bounding box center [726, 318] width 1161 height 637
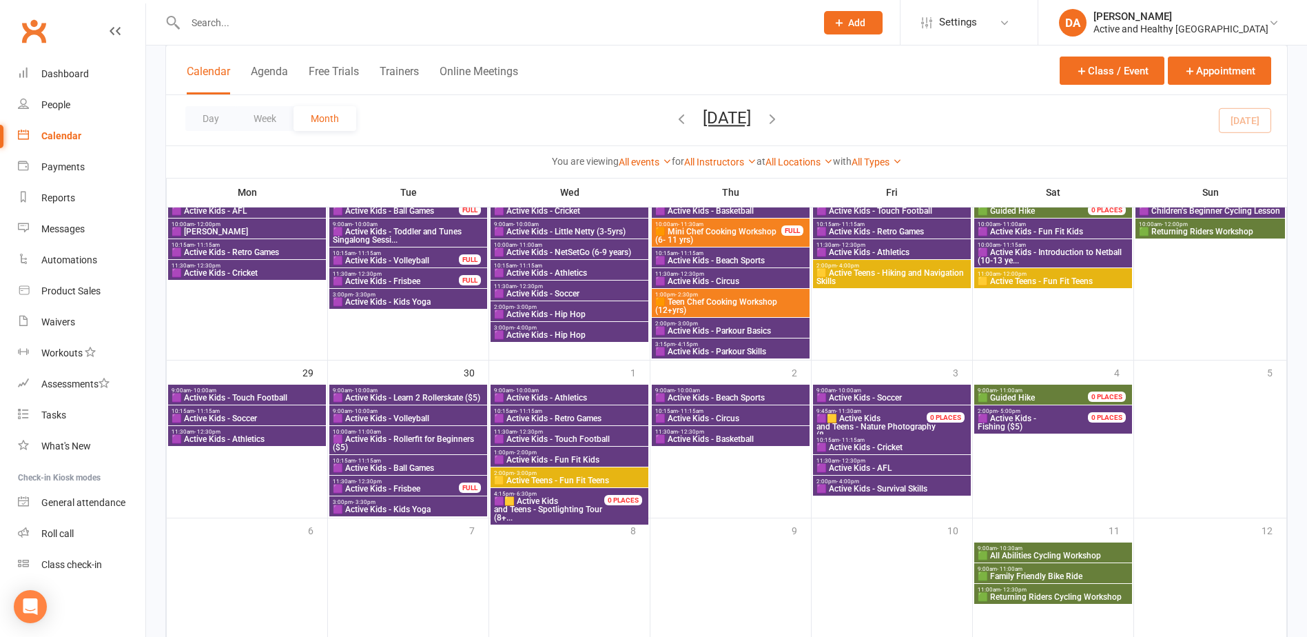
click at [705, 436] on span "🟪 Active Kids - Basketball" at bounding box center [730, 439] width 152 height 8
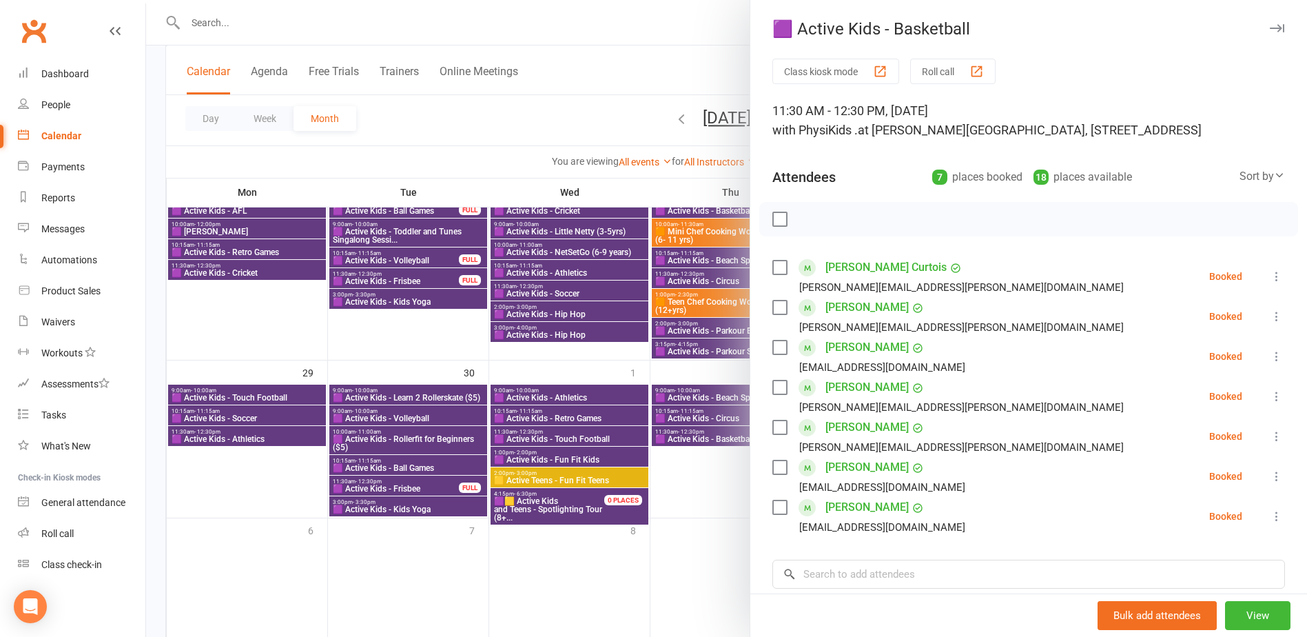
click at [705, 436] on div at bounding box center [726, 318] width 1161 height 637
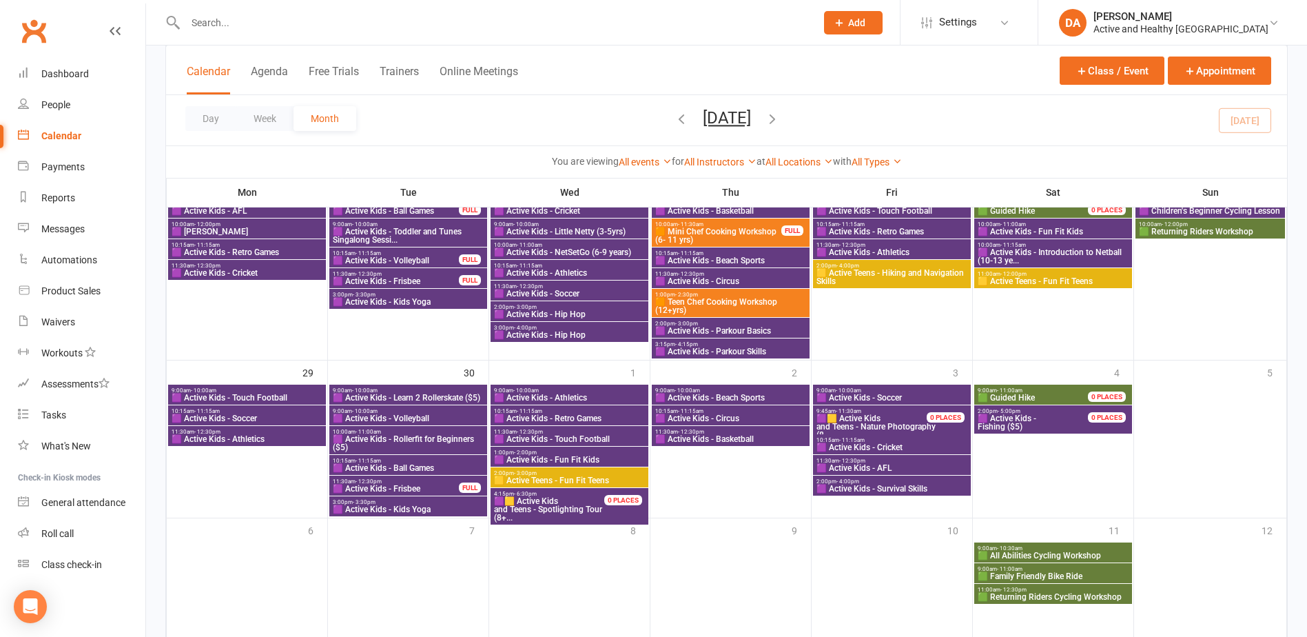
click at [881, 394] on span "🟪 Active Kids - Soccer" at bounding box center [892, 397] width 152 height 8
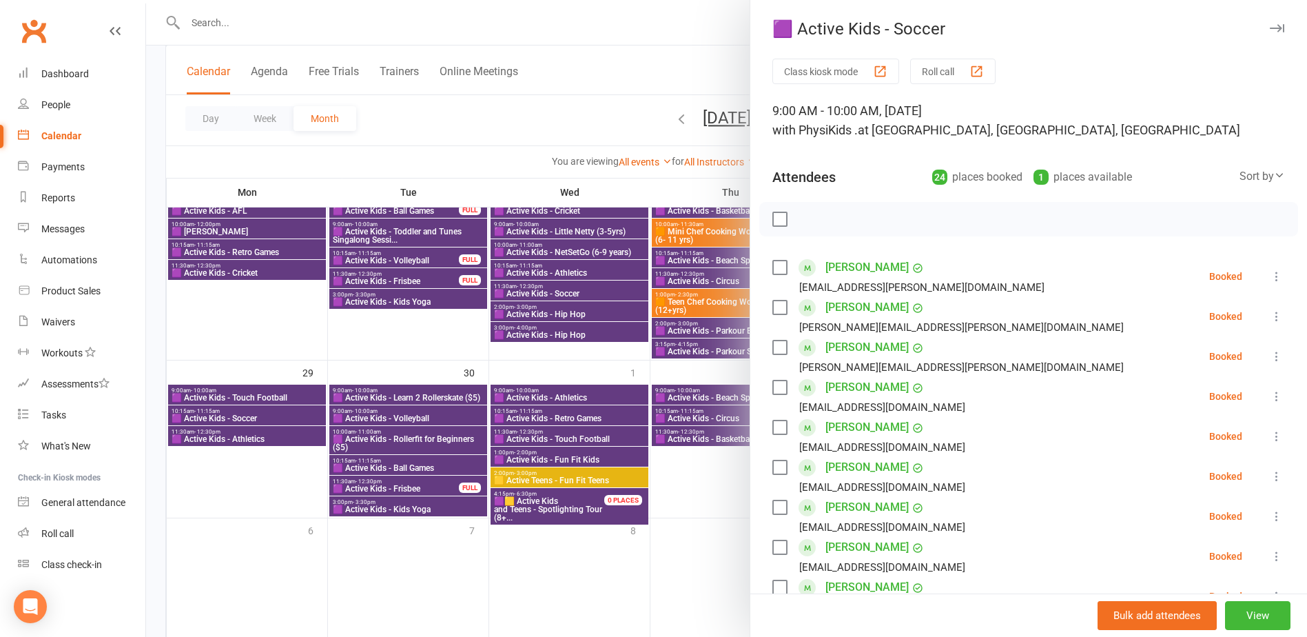
drag, startPoint x: 586, startPoint y: 448, endPoint x: 617, endPoint y: 437, distance: 32.7
click at [586, 447] on div at bounding box center [726, 318] width 1161 height 637
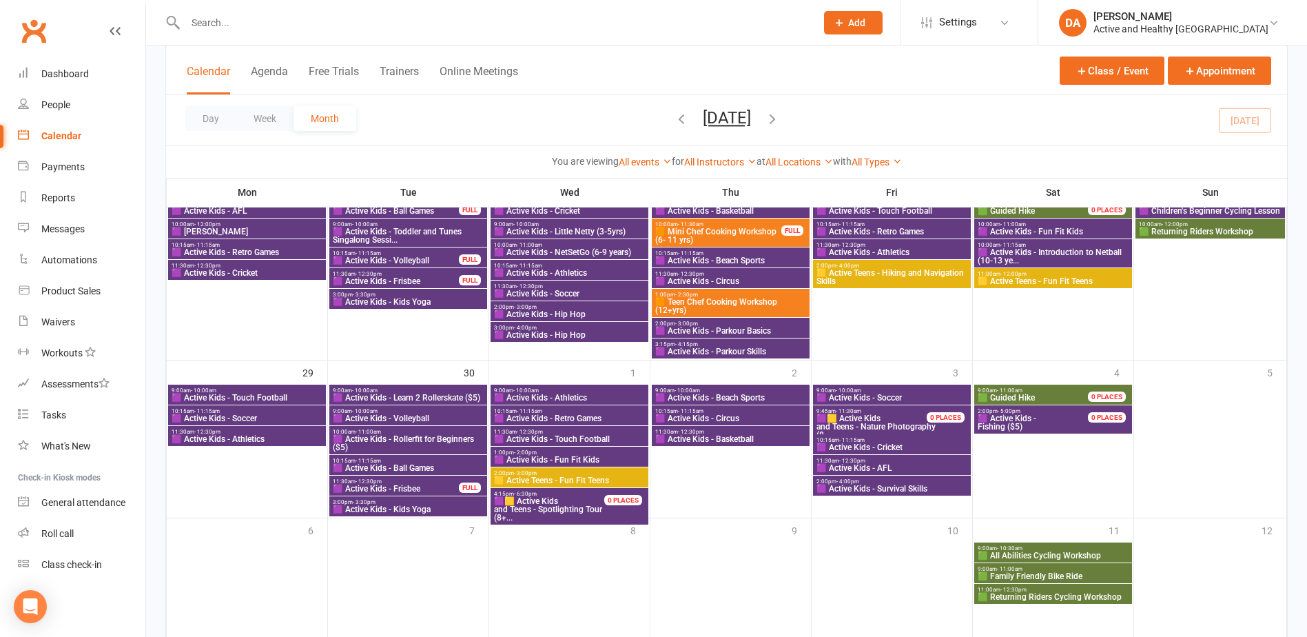
click at [883, 461] on span "11:30am - 12:30pm" at bounding box center [892, 460] width 152 height 6
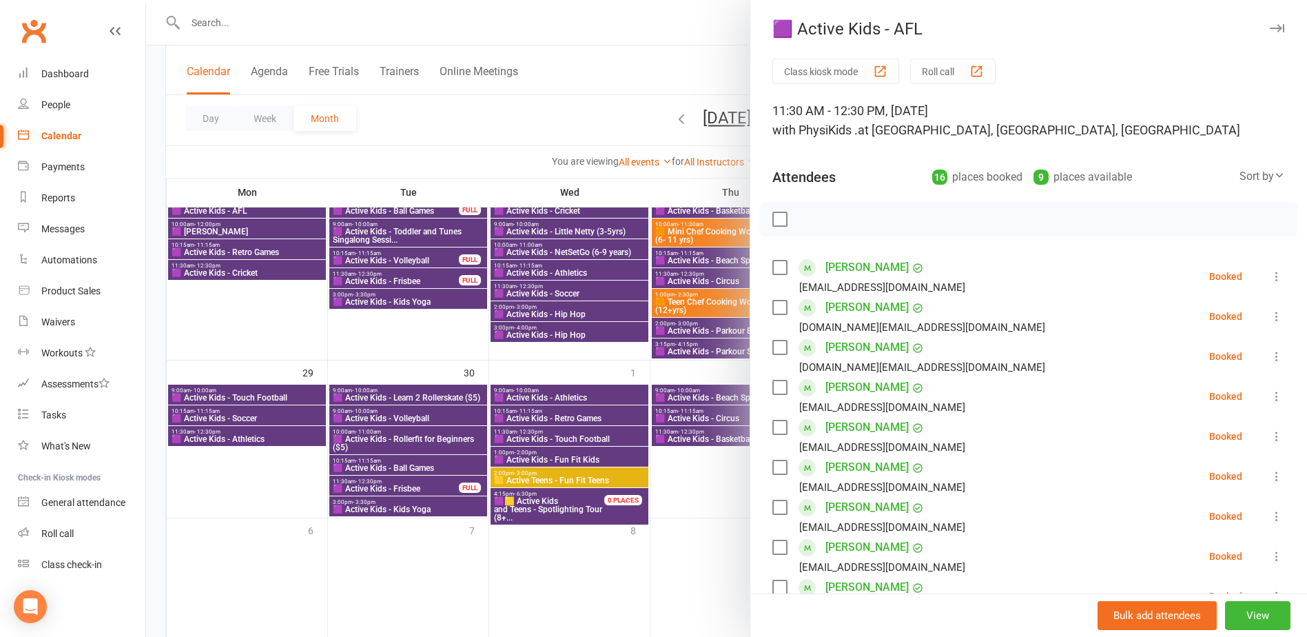
click at [589, 423] on div at bounding box center [726, 318] width 1161 height 637
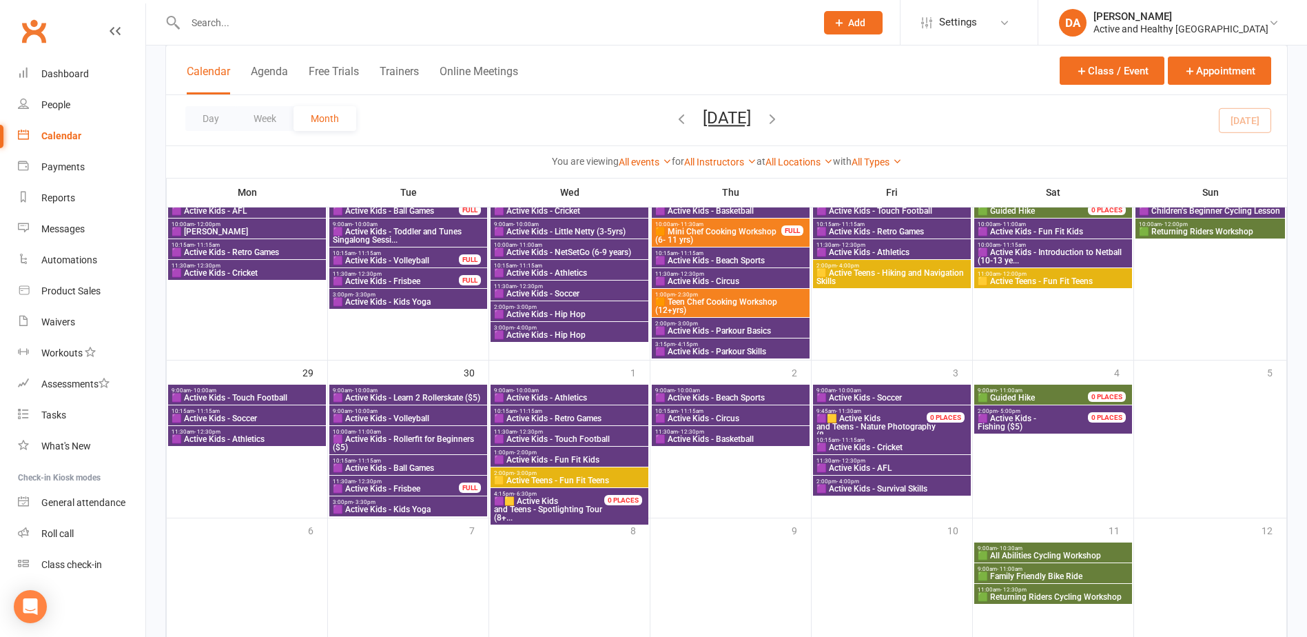
click at [884, 487] on span "🟪 Active Kids - Survival Skills" at bounding box center [892, 488] width 152 height 8
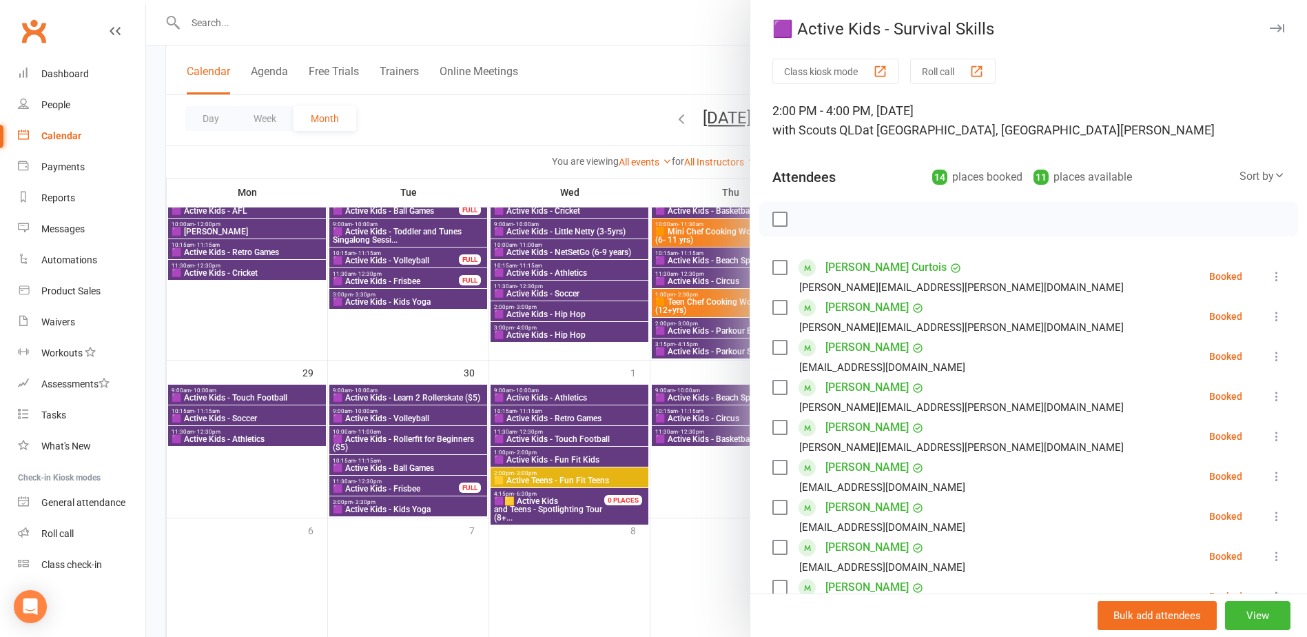
click at [577, 440] on div at bounding box center [726, 318] width 1161 height 637
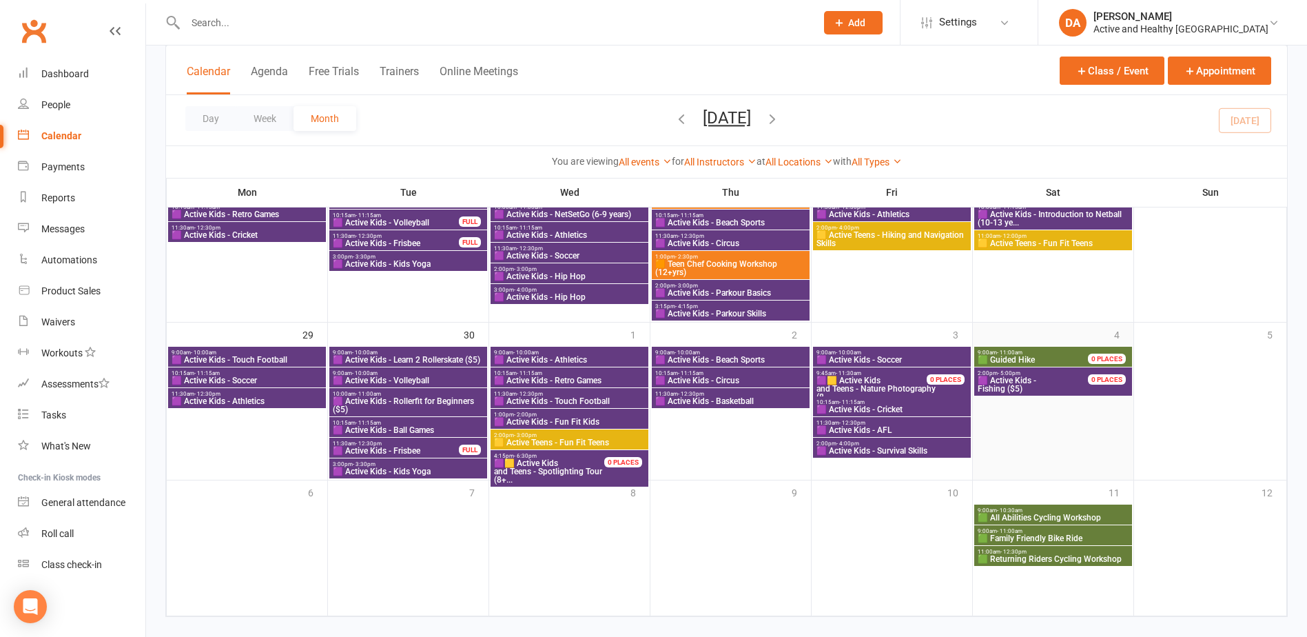
scroll to position [1159, 0]
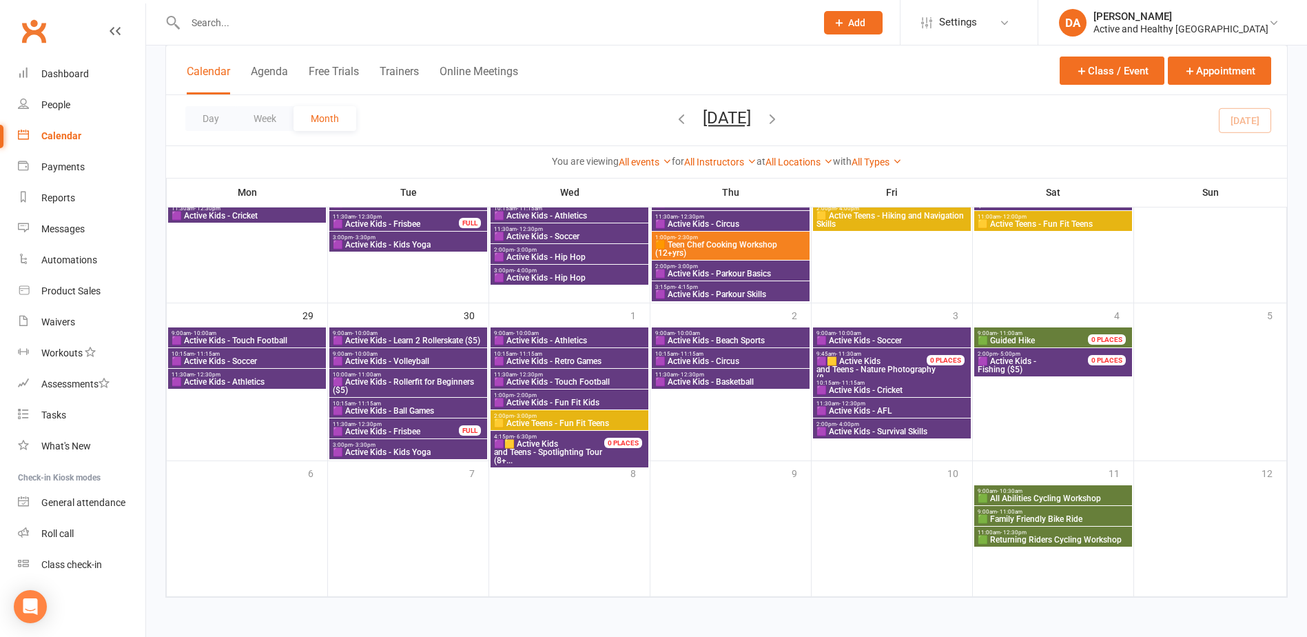
click at [1060, 494] on span "🟩 All Abilities Cycling Workshop" at bounding box center [1053, 498] width 152 height 8
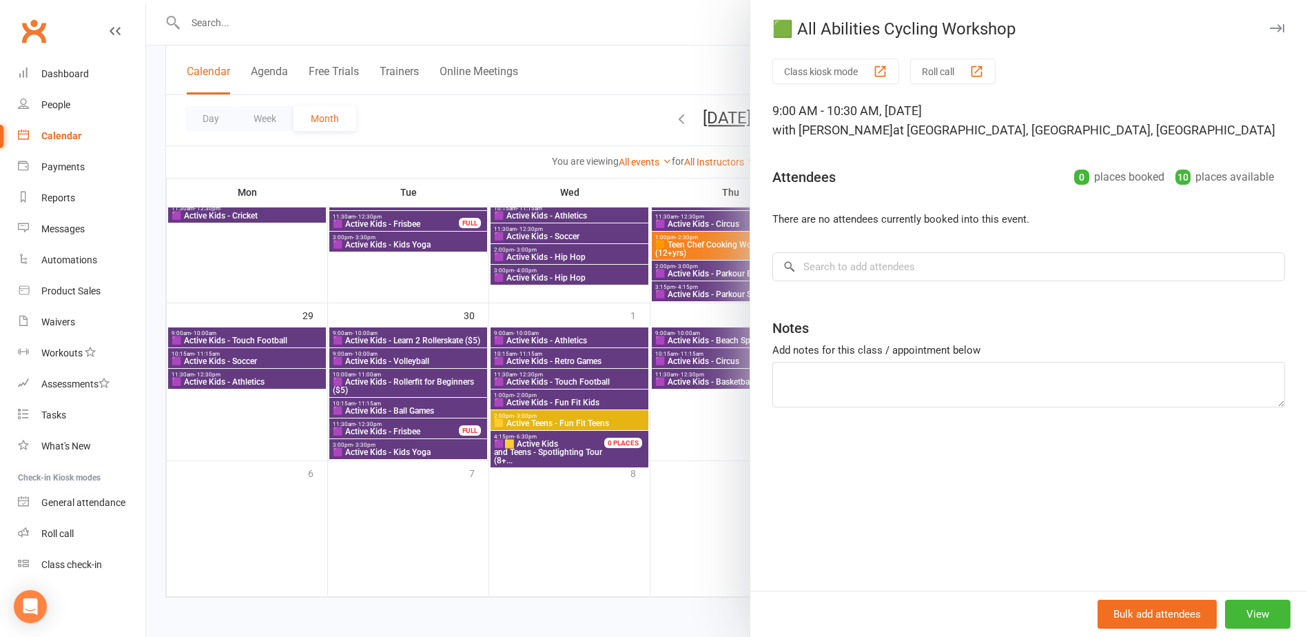
click at [673, 452] on div at bounding box center [726, 318] width 1161 height 637
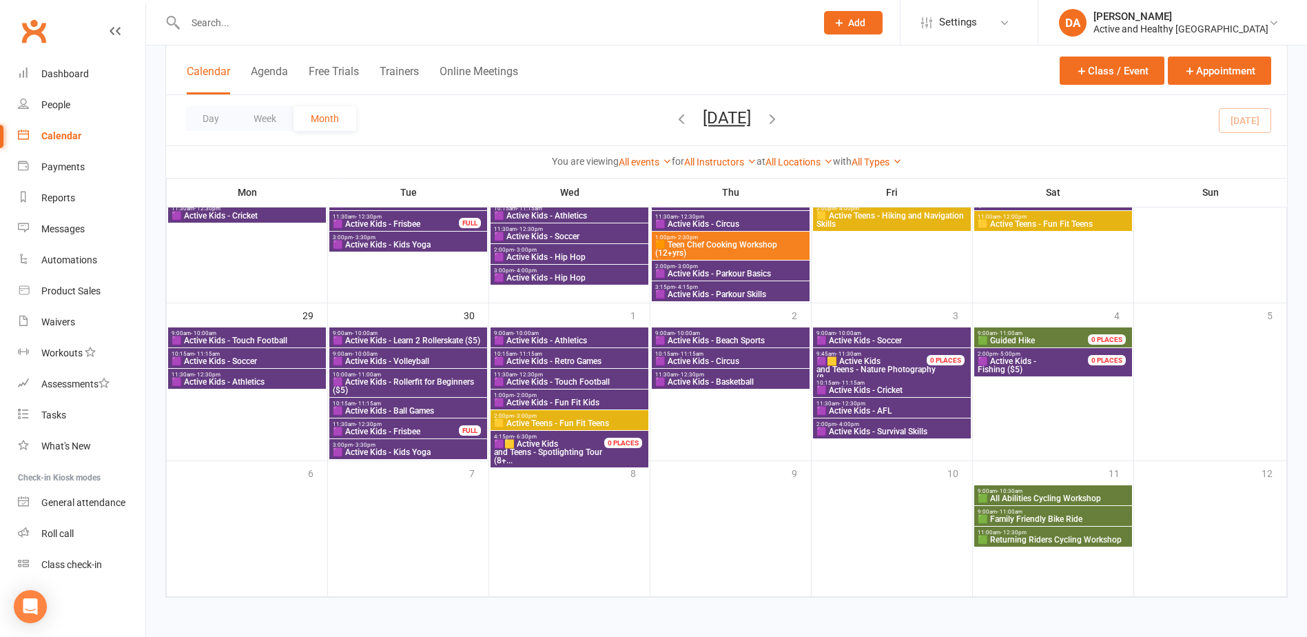
click at [1042, 517] on span "🟩 Family Friendly Bike Ride" at bounding box center [1053, 519] width 152 height 8
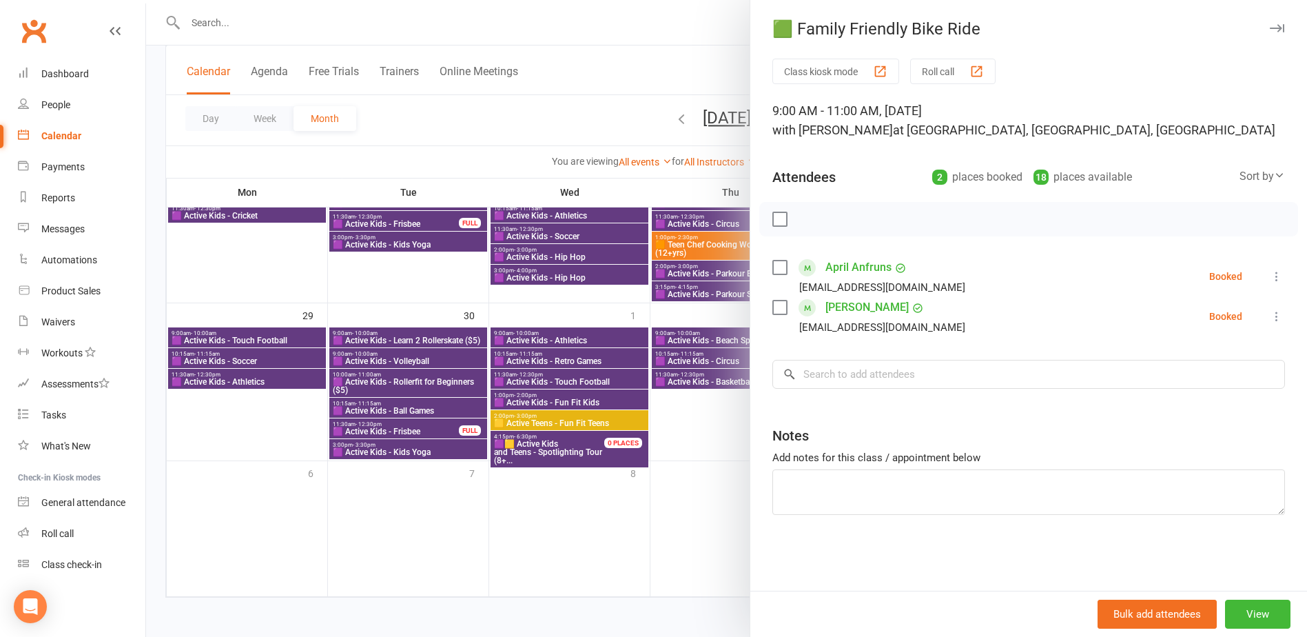
click at [659, 488] on div at bounding box center [726, 318] width 1161 height 637
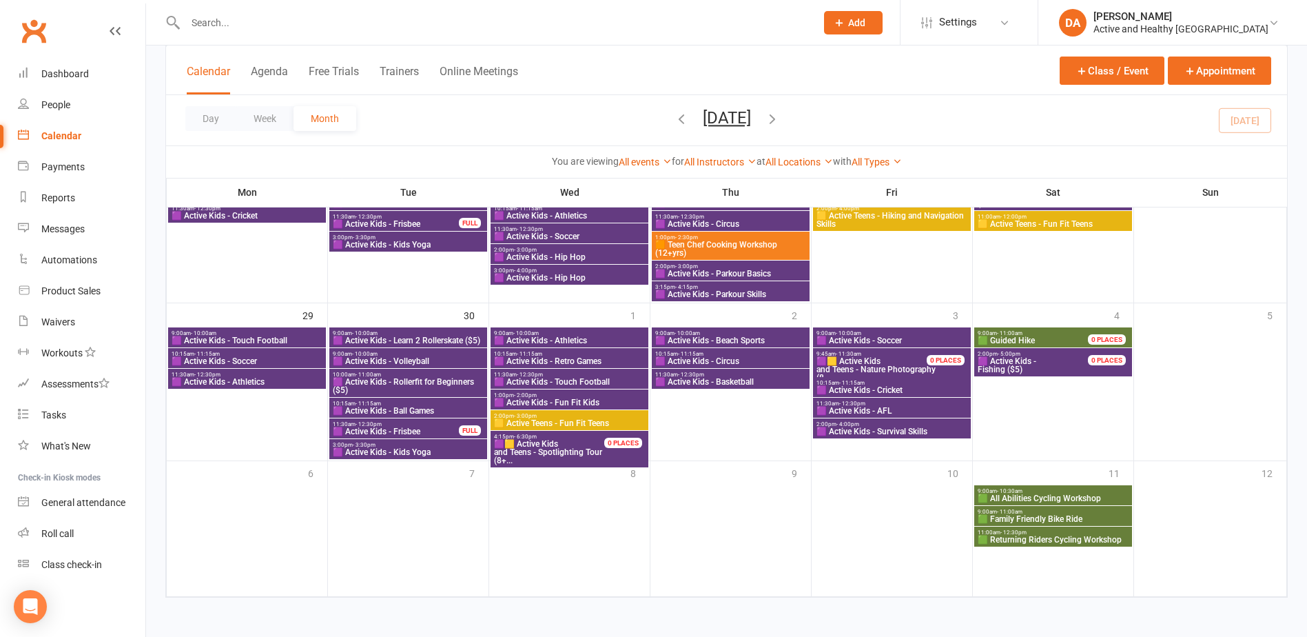
click at [1062, 536] on span "🟩 Returning Riders Cycling Workshop" at bounding box center [1053, 539] width 152 height 8
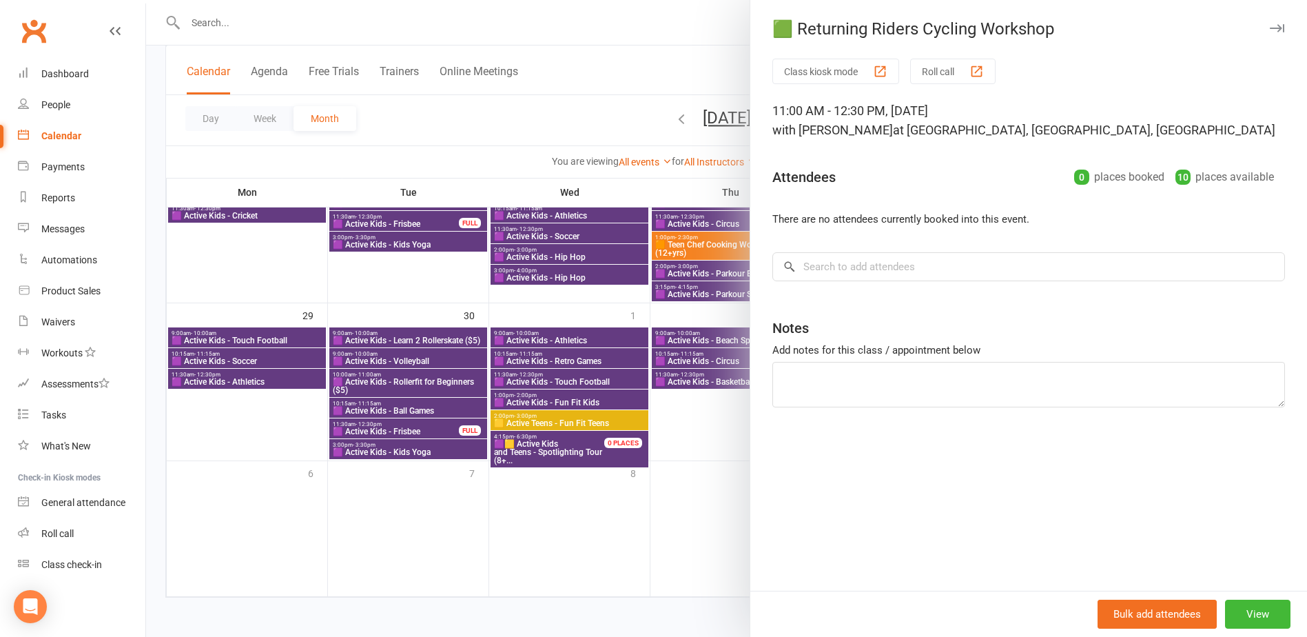
click at [639, 478] on div at bounding box center [726, 318] width 1161 height 637
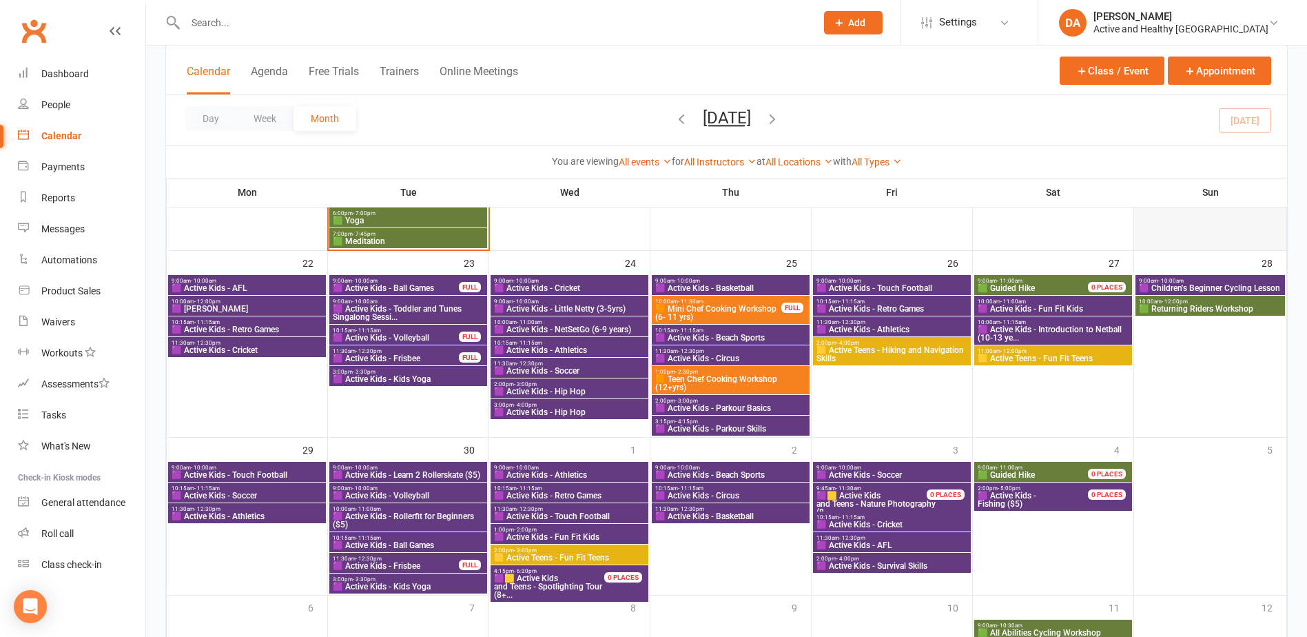
scroll to position [815, 0]
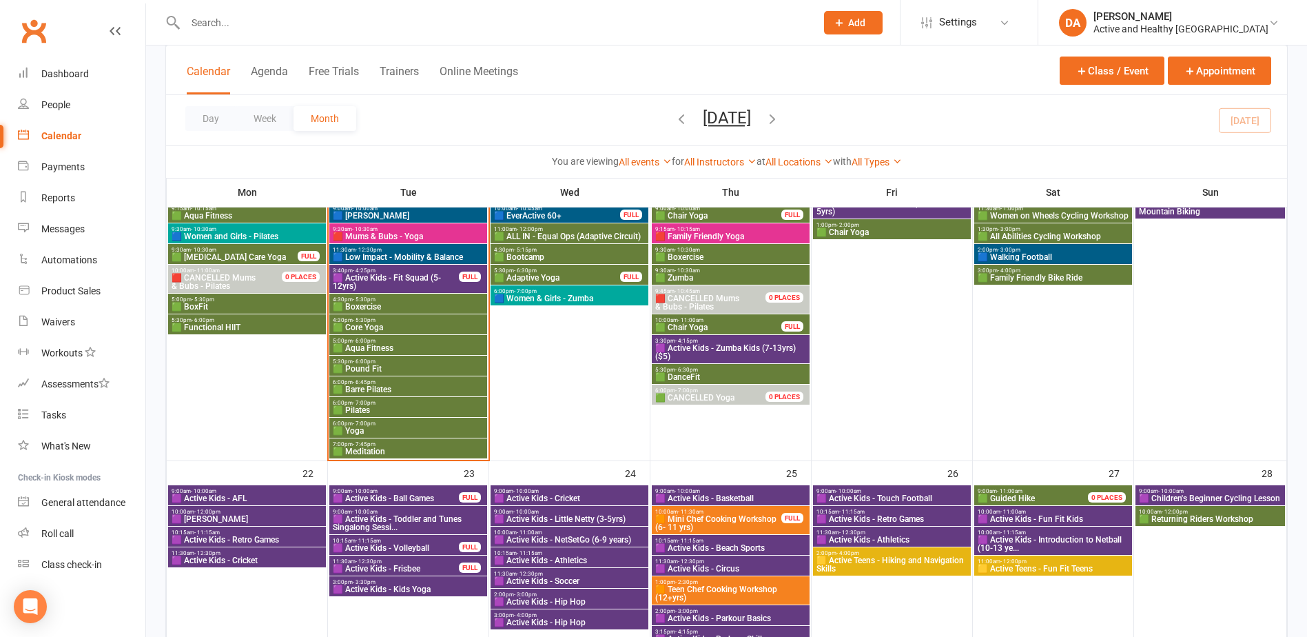
click at [780, 120] on icon "button" at bounding box center [772, 118] width 15 height 15
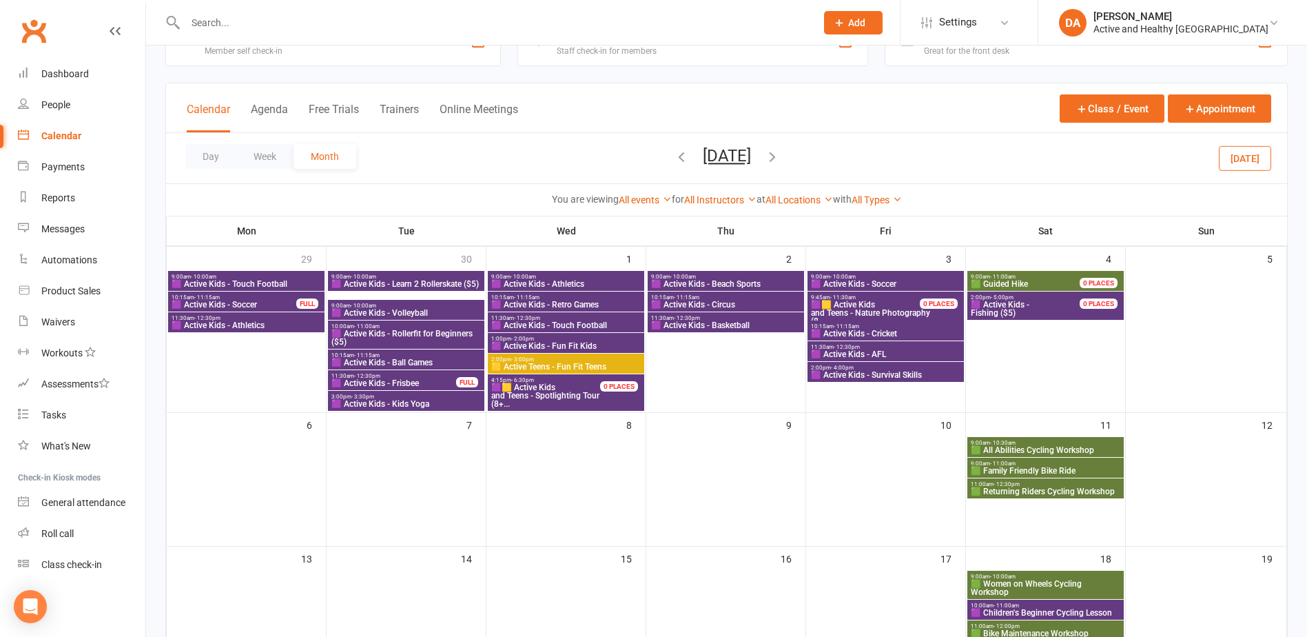
scroll to position [69, 0]
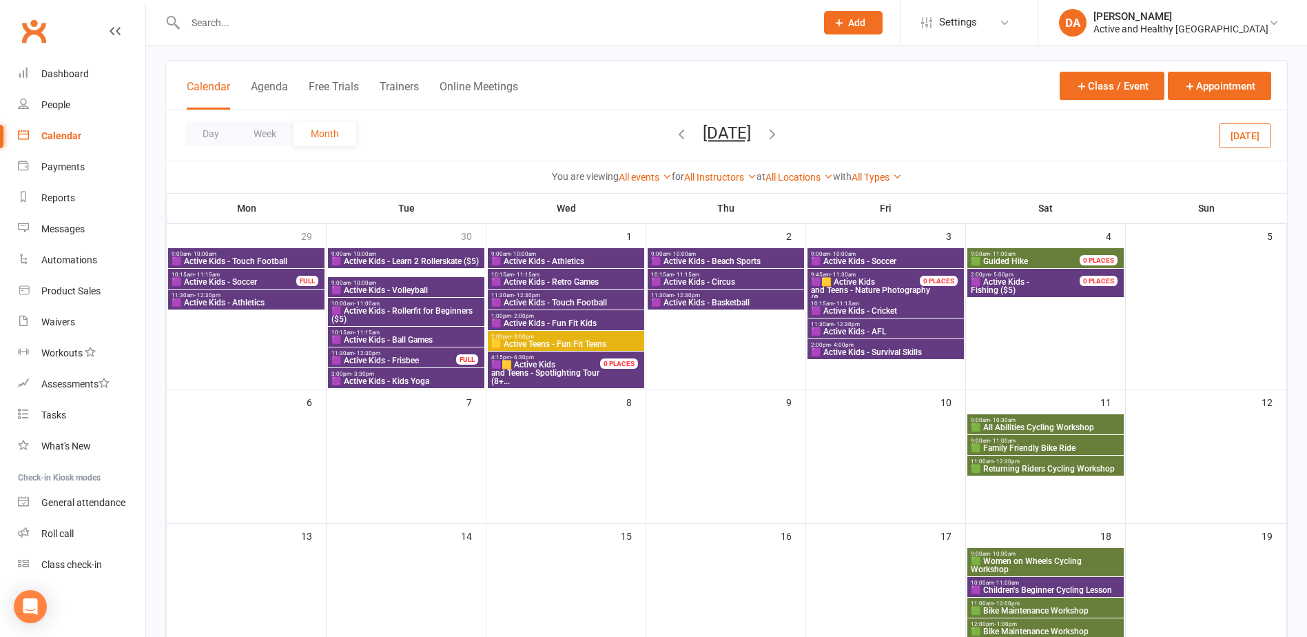
click at [1053, 558] on span "🟩 Women on Wheels Cycling Workshop" at bounding box center [1045, 565] width 151 height 17
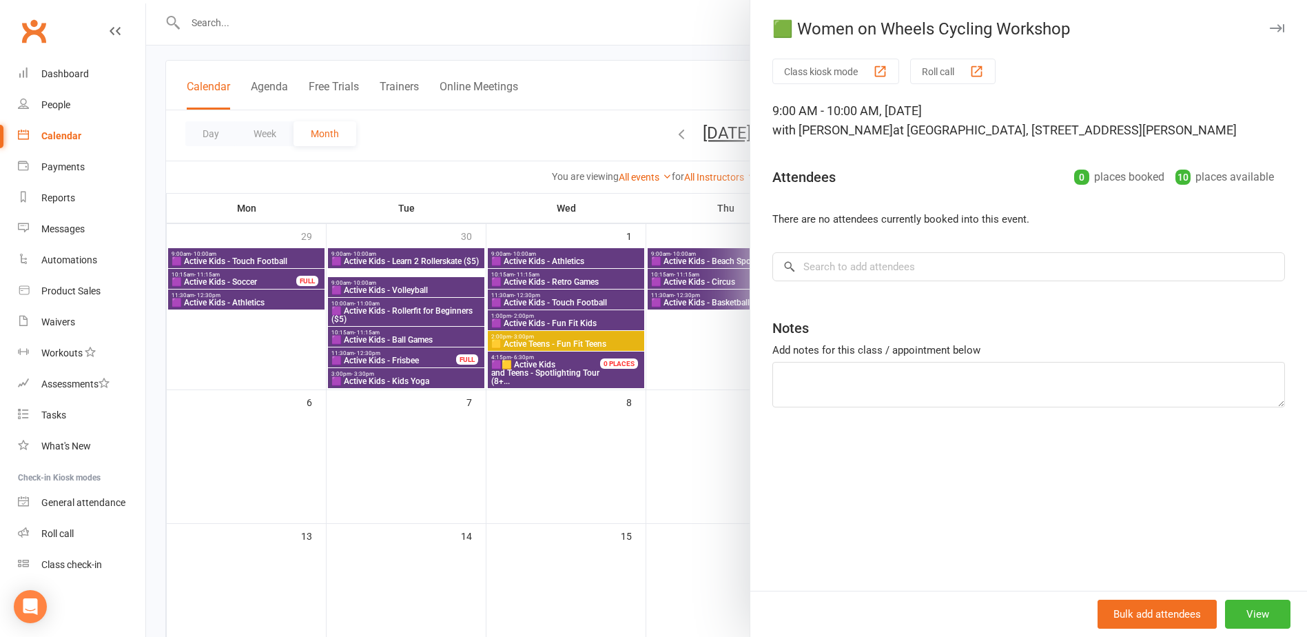
click at [478, 497] on div at bounding box center [726, 318] width 1161 height 637
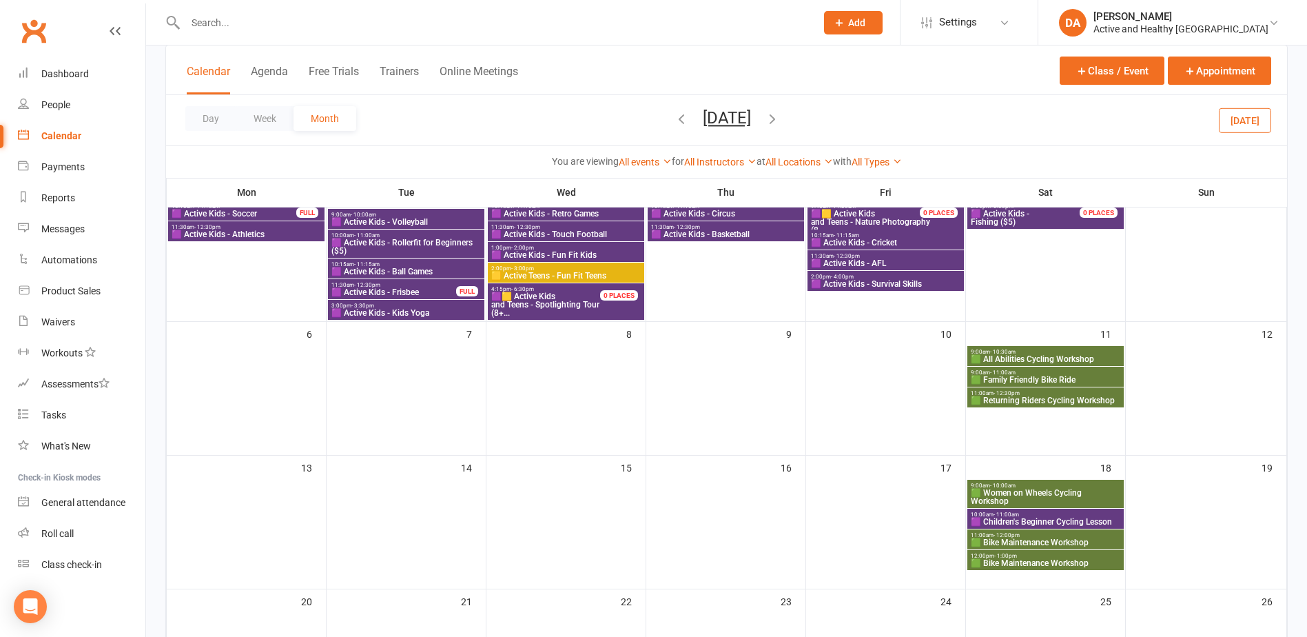
scroll to position [276, 0]
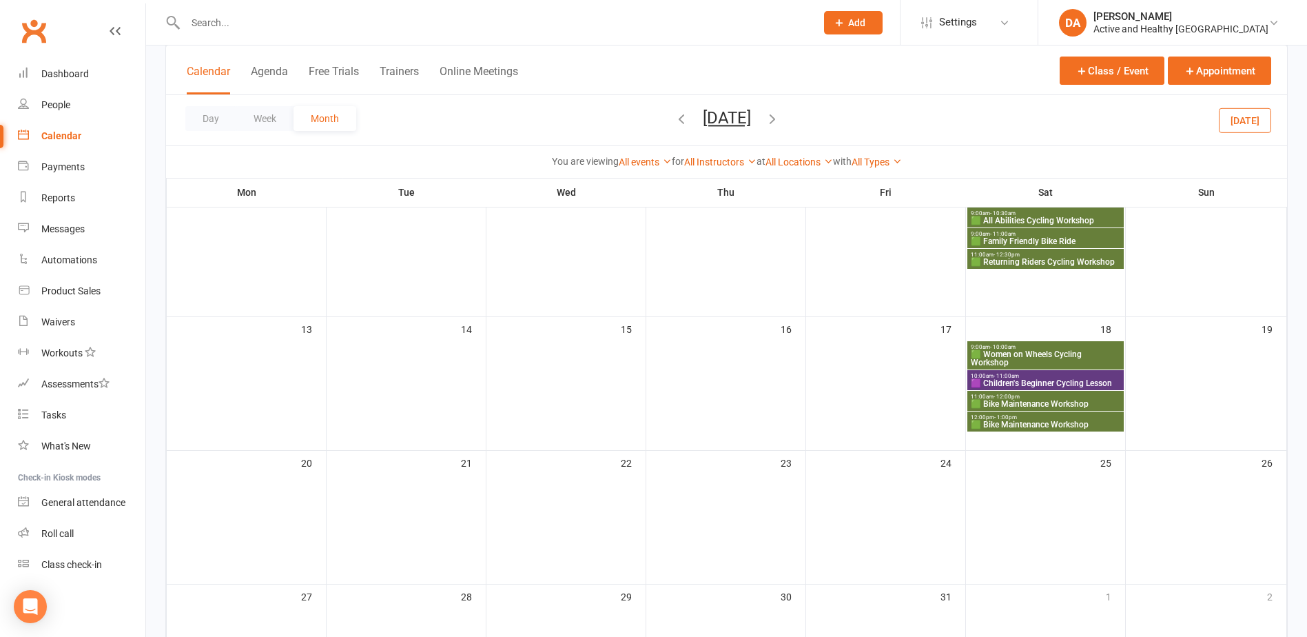
click at [1058, 384] on span "🟪 Children's Beginner Cycling Lesson" at bounding box center [1045, 383] width 151 height 8
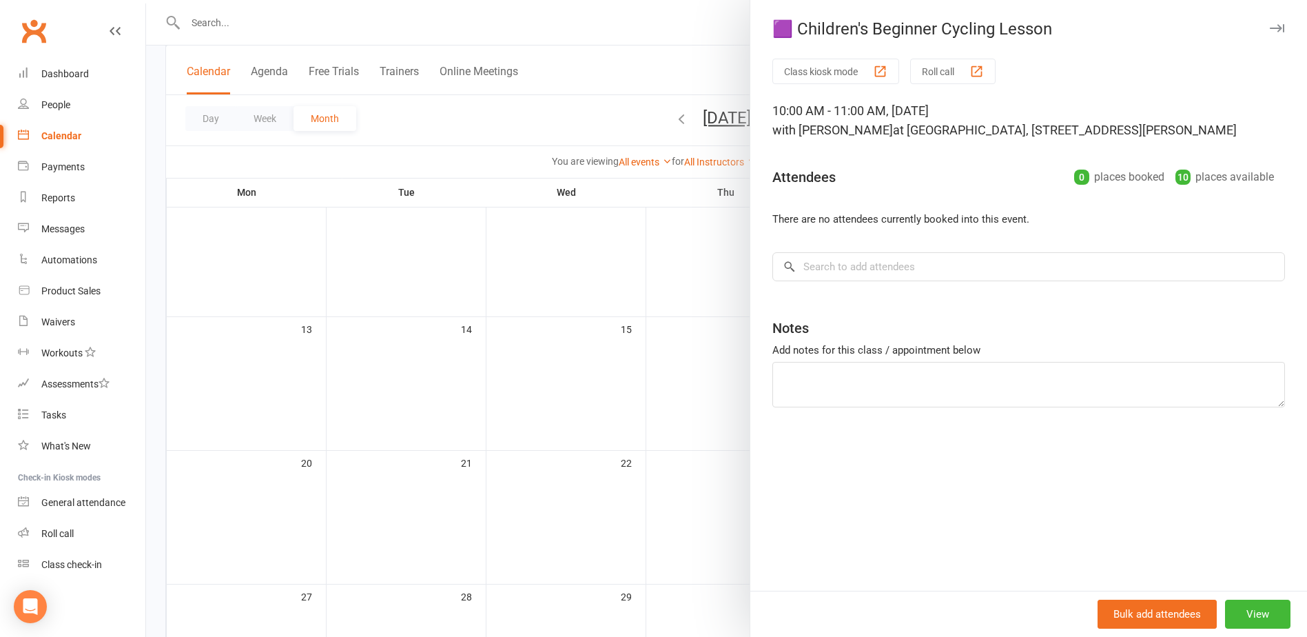
click at [588, 369] on div at bounding box center [726, 318] width 1161 height 637
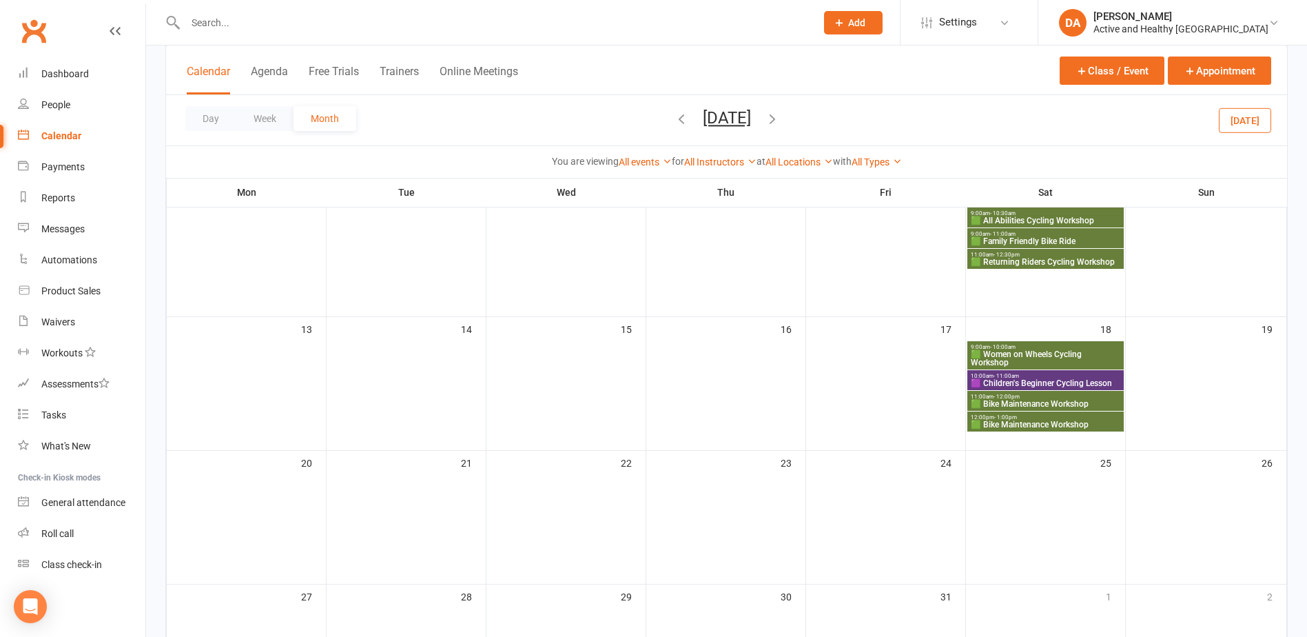
click at [1043, 398] on span "11:00am - 12:00pm" at bounding box center [1045, 396] width 151 height 6
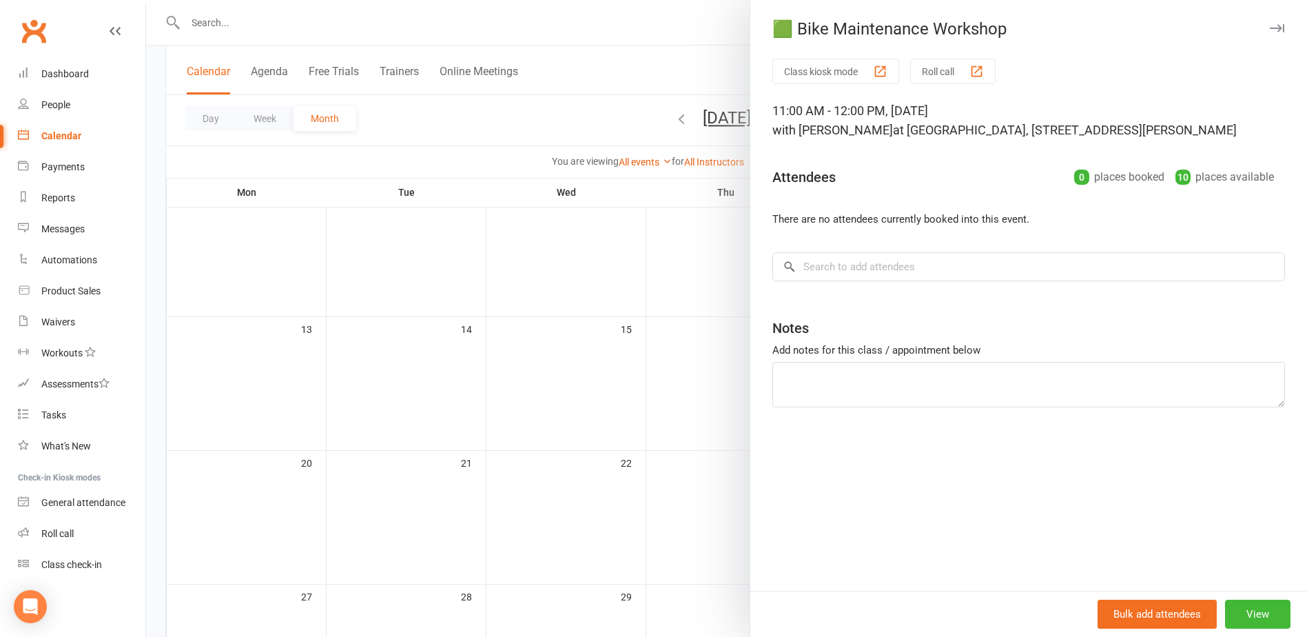
click at [618, 409] on div at bounding box center [726, 318] width 1161 height 637
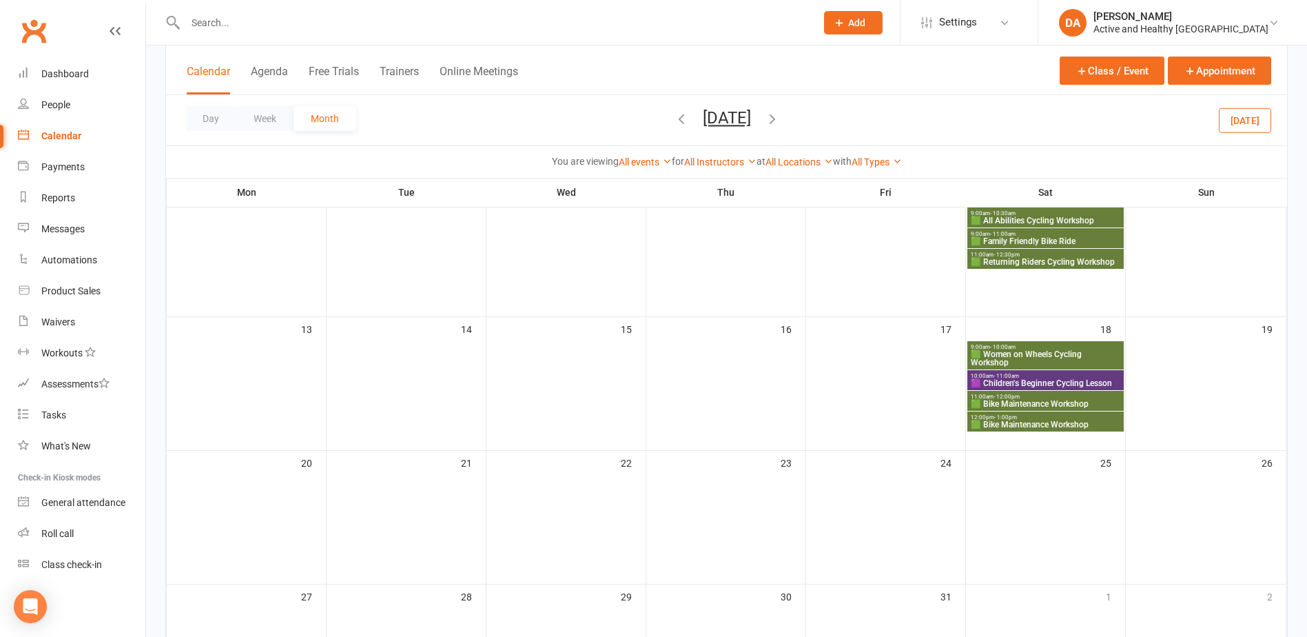
click at [1082, 422] on span "🟩 Bike Maintenance Workshop" at bounding box center [1045, 424] width 151 height 8
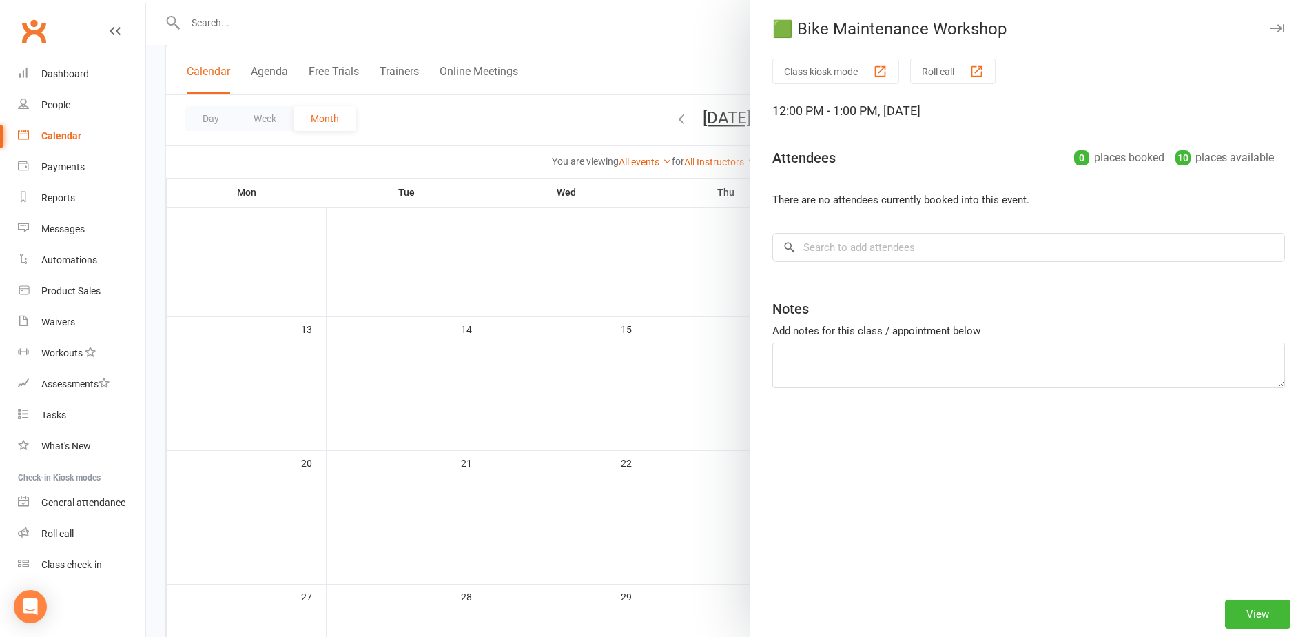
click at [507, 403] on div at bounding box center [726, 318] width 1161 height 637
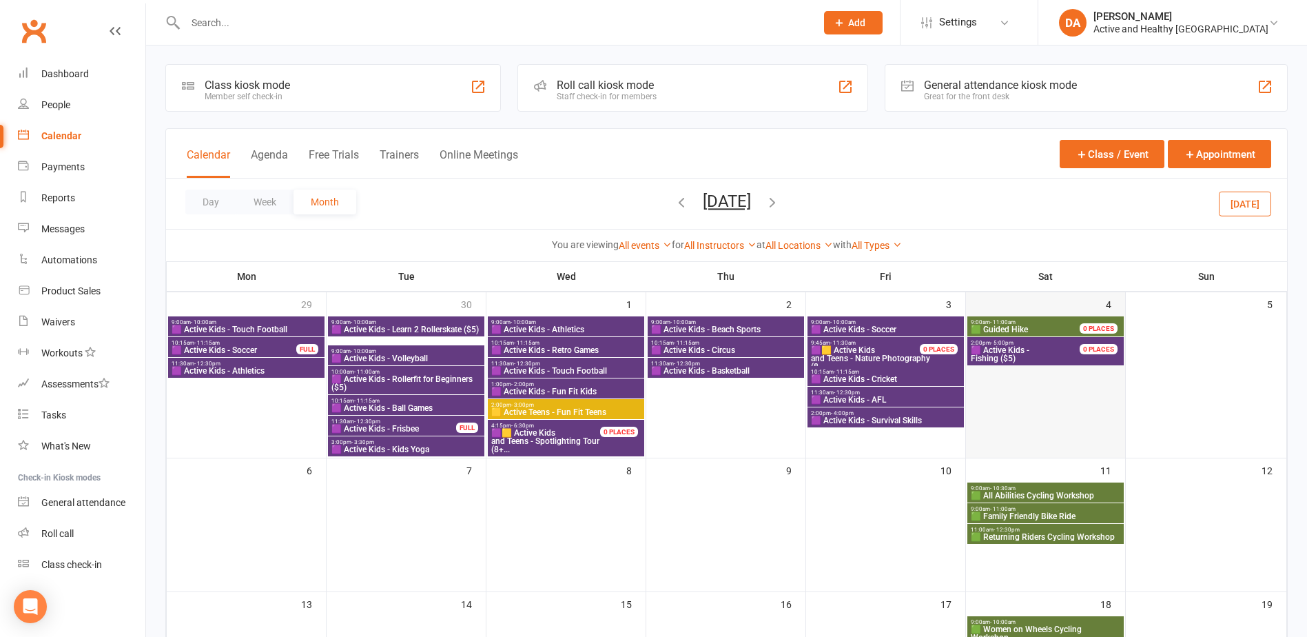
scroll to position [0, 0]
click at [61, 125] on link "Calendar" at bounding box center [81, 136] width 127 height 31
click at [322, 19] on input "text" at bounding box center [493, 22] width 625 height 19
paste input "Rebecca Salcedo"
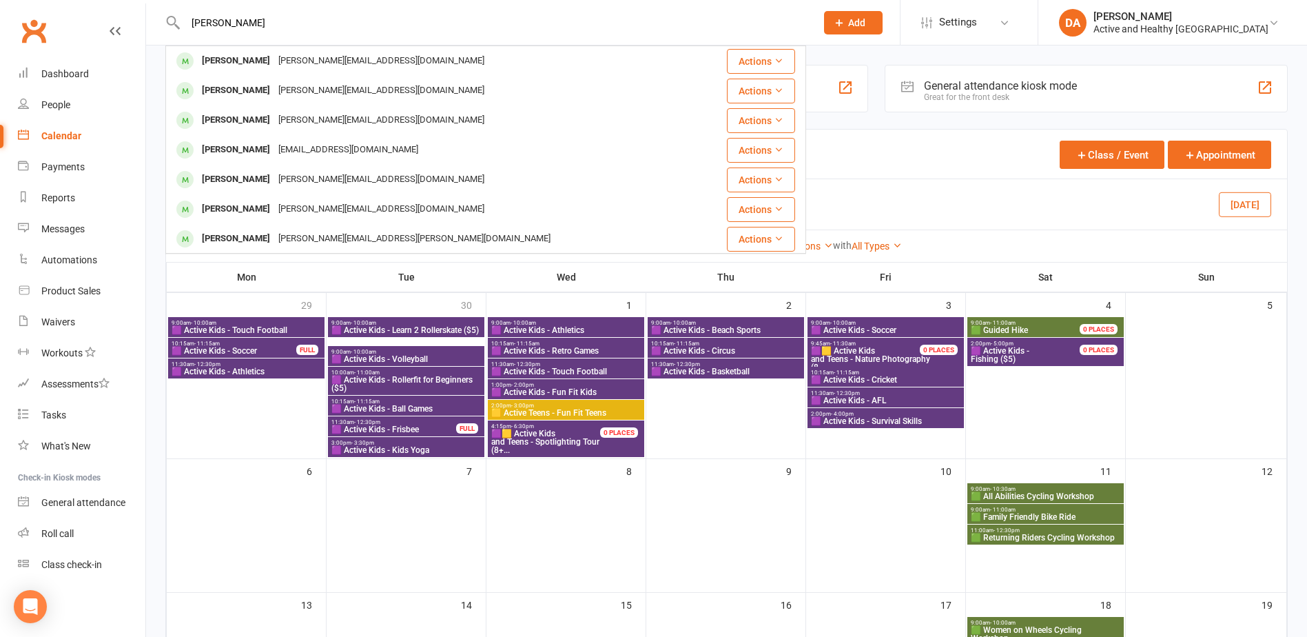
drag, startPoint x: 278, startPoint y: 19, endPoint x: 34, endPoint y: 1, distance: 245.3
click at [34, 3] on header "Rebecca Salcedo Rebecca Salcedo rebecca_prestonn@outlook.com Actions Eli Salced…" at bounding box center [653, 3] width 1307 height 0
drag, startPoint x: 275, startPoint y: 16, endPoint x: 89, endPoint y: 5, distance: 186.3
click at [89, 3] on header "Rebecca Salcedo Rebecca Salcedo rebecca_prestonn@outlook.com Actions Eli Salced…" at bounding box center [653, 3] width 1307 height 0
paste input "Belinda Dickson"
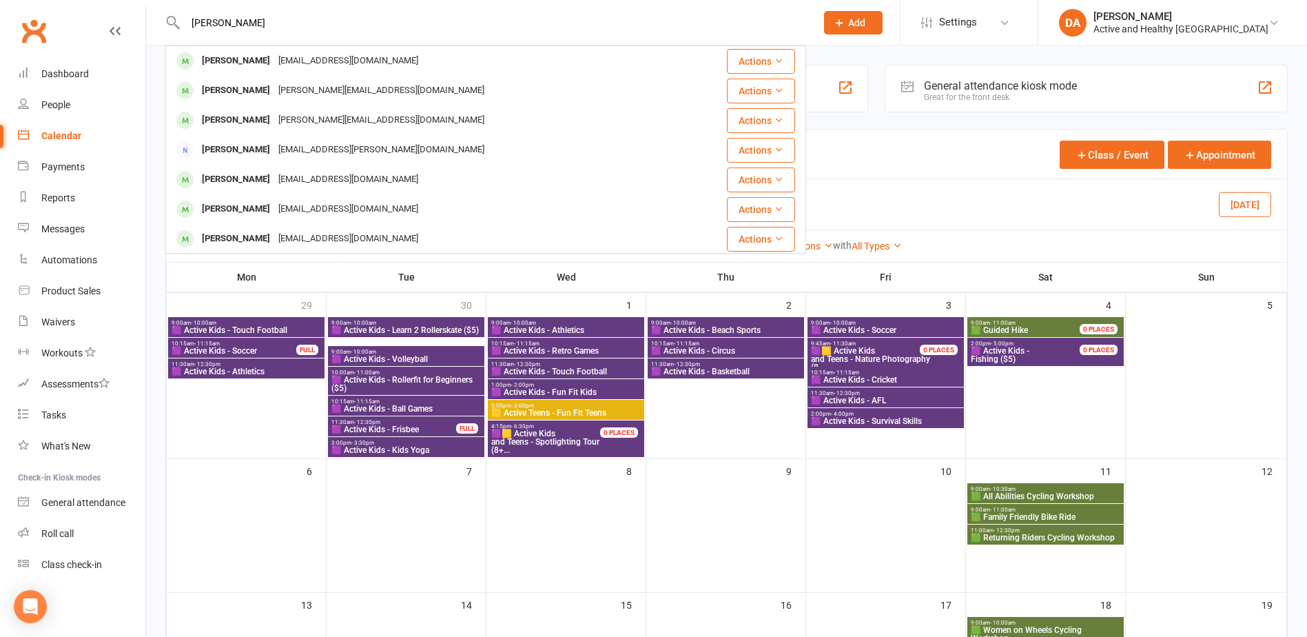
type input "Belinda Dickson"
click at [62, 138] on div "Calendar" at bounding box center [61, 135] width 40 height 11
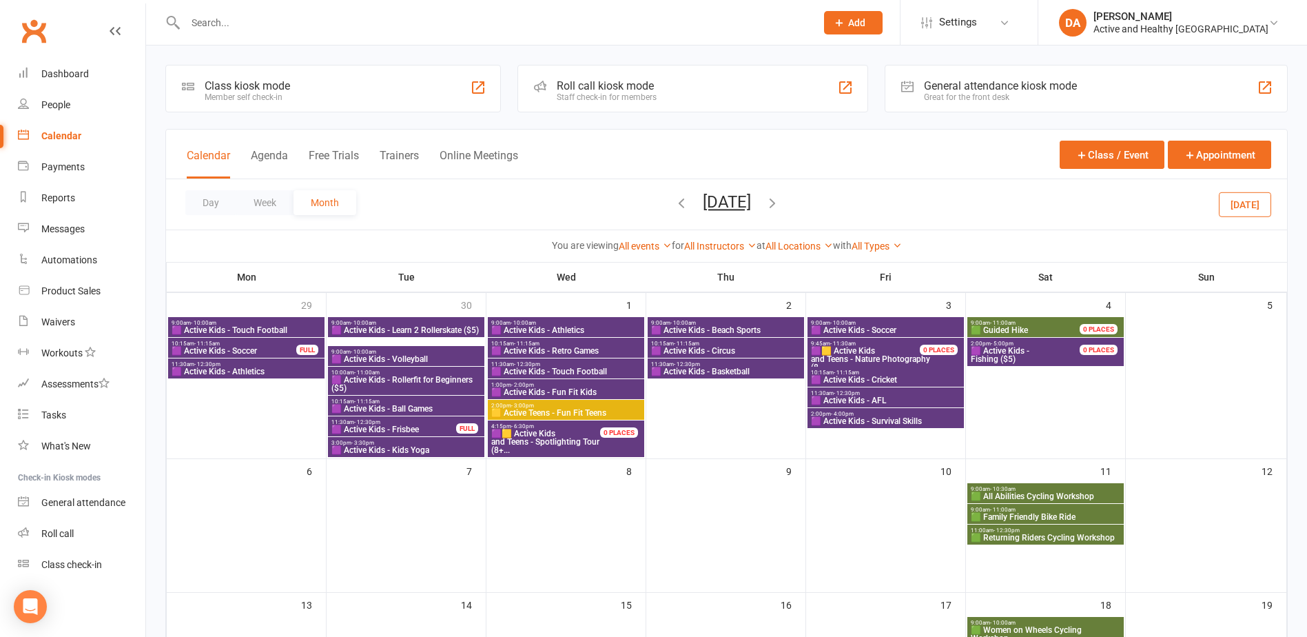
click at [212, 21] on input "text" at bounding box center [493, 22] width 625 height 19
paste input "Audh Praveena"
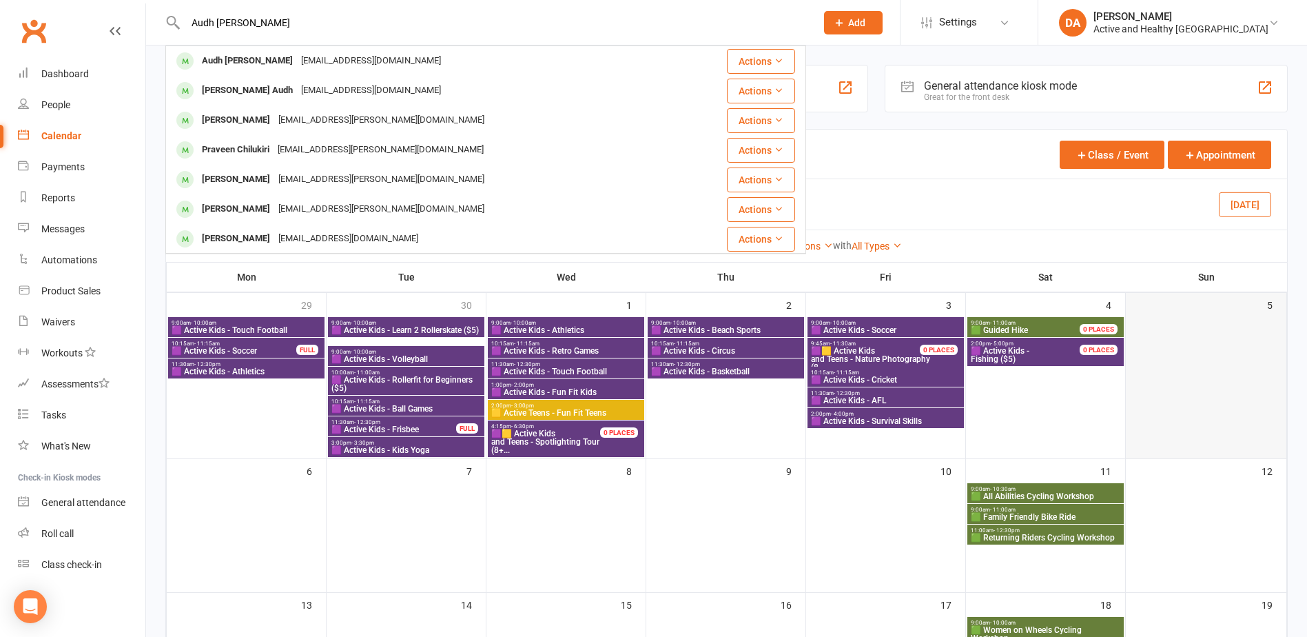
type input "Audh Praveena"
click at [56, 145] on link "Calendar" at bounding box center [81, 136] width 127 height 31
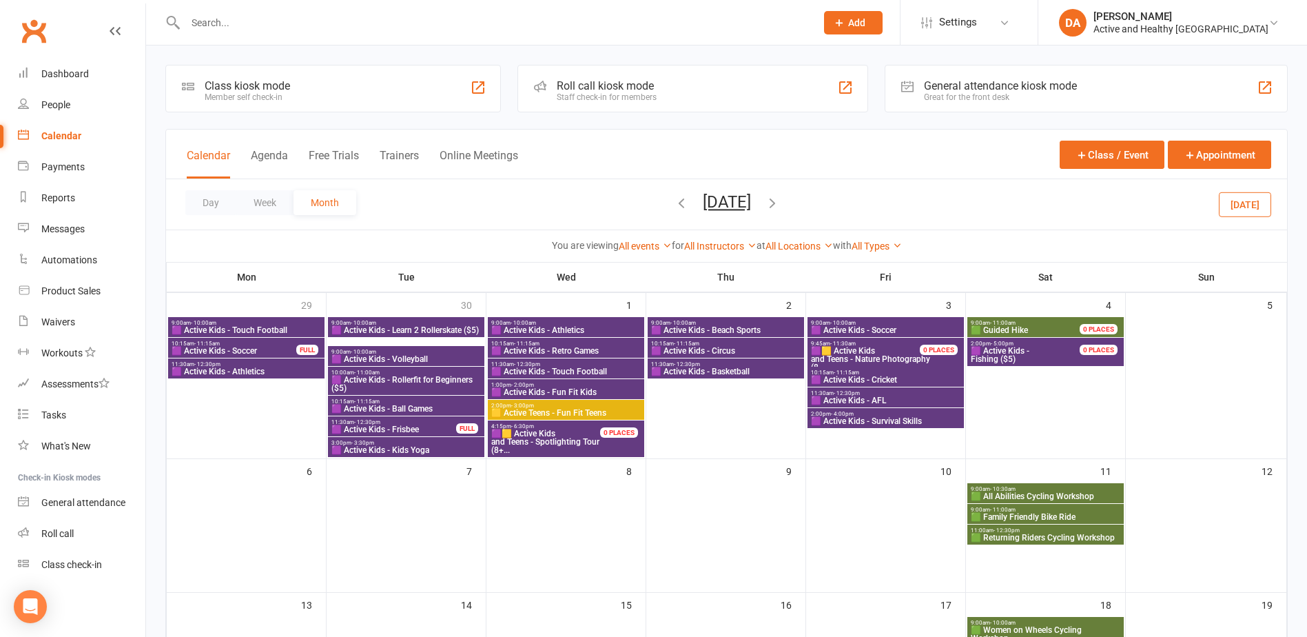
click at [60, 139] on div "Calendar" at bounding box center [61, 135] width 40 height 11
click at [674, 203] on icon "button" at bounding box center [681, 202] width 15 height 15
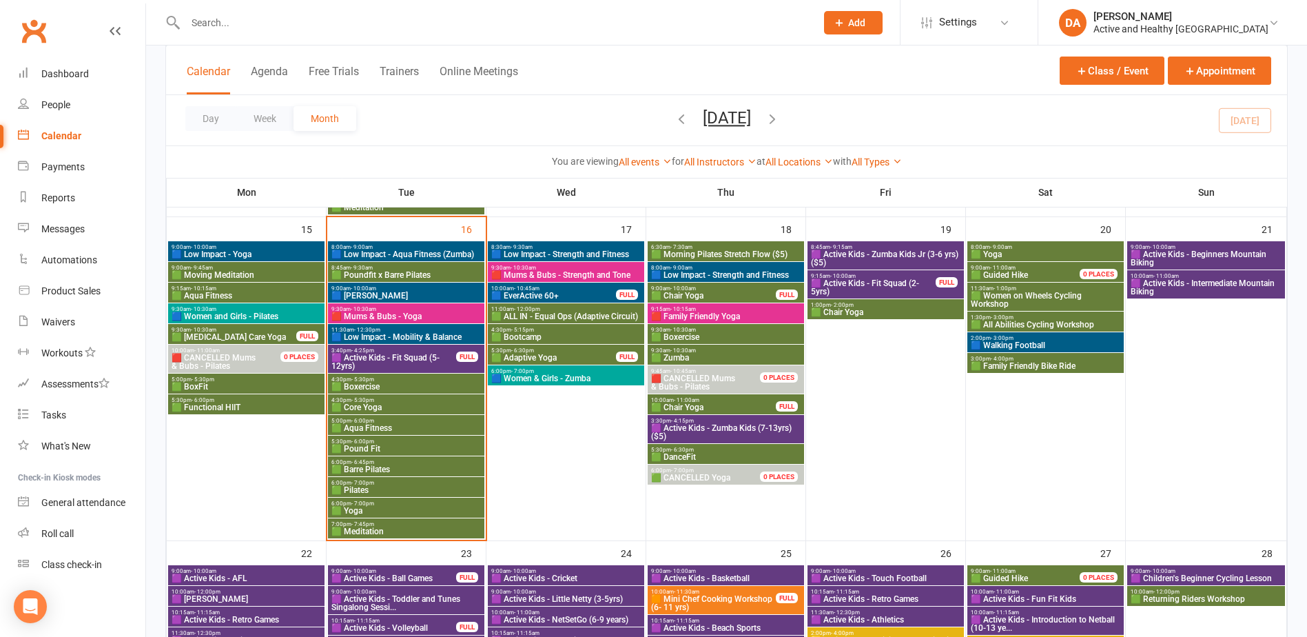
scroll to position [689, 0]
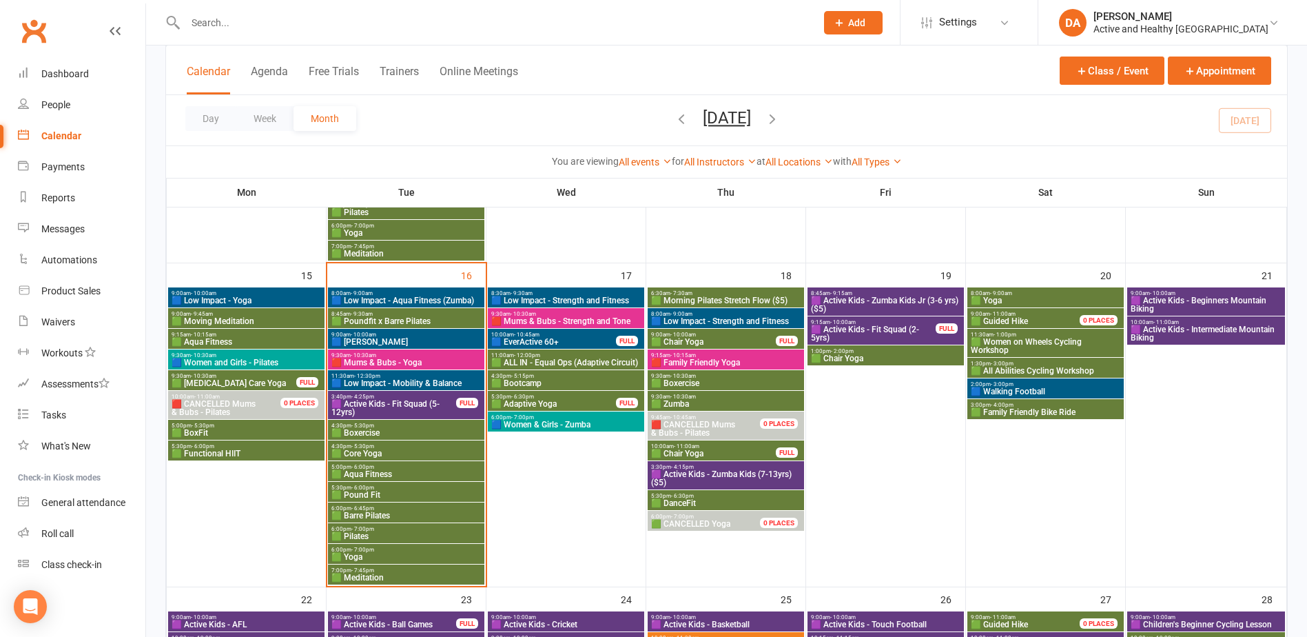
click at [1076, 347] on span "🟩 Women on Wheels Cycling Workshop" at bounding box center [1045, 346] width 151 height 17
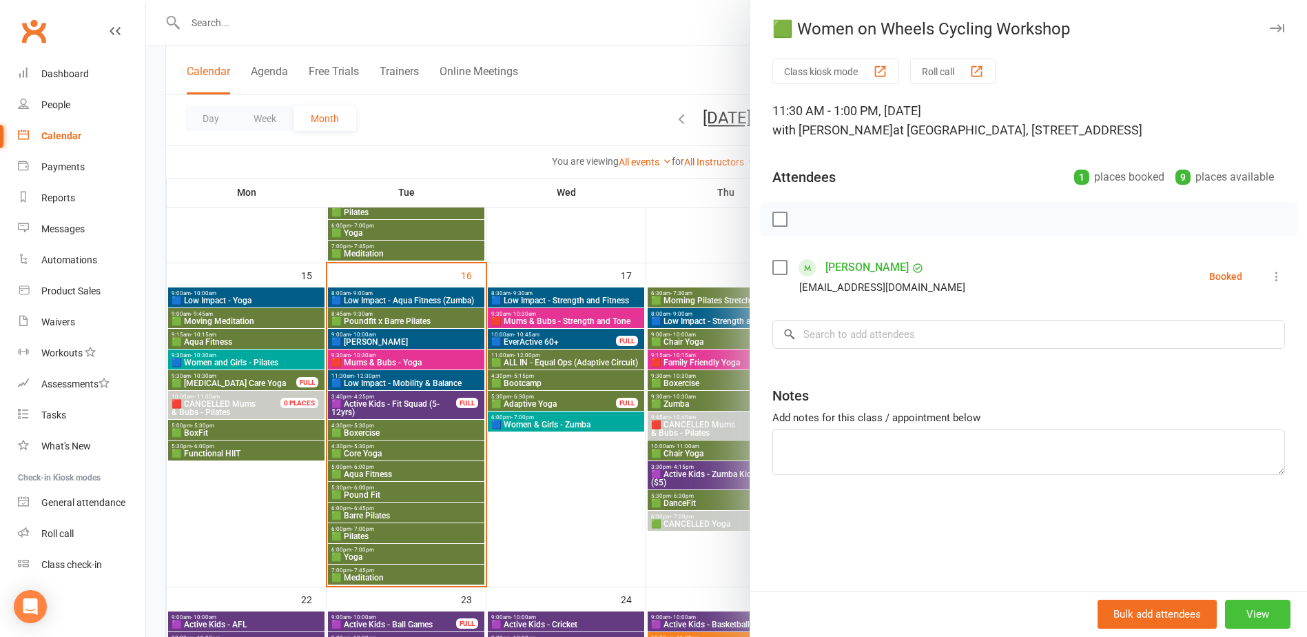
click at [1248, 615] on button "View" at bounding box center [1257, 613] width 65 height 29
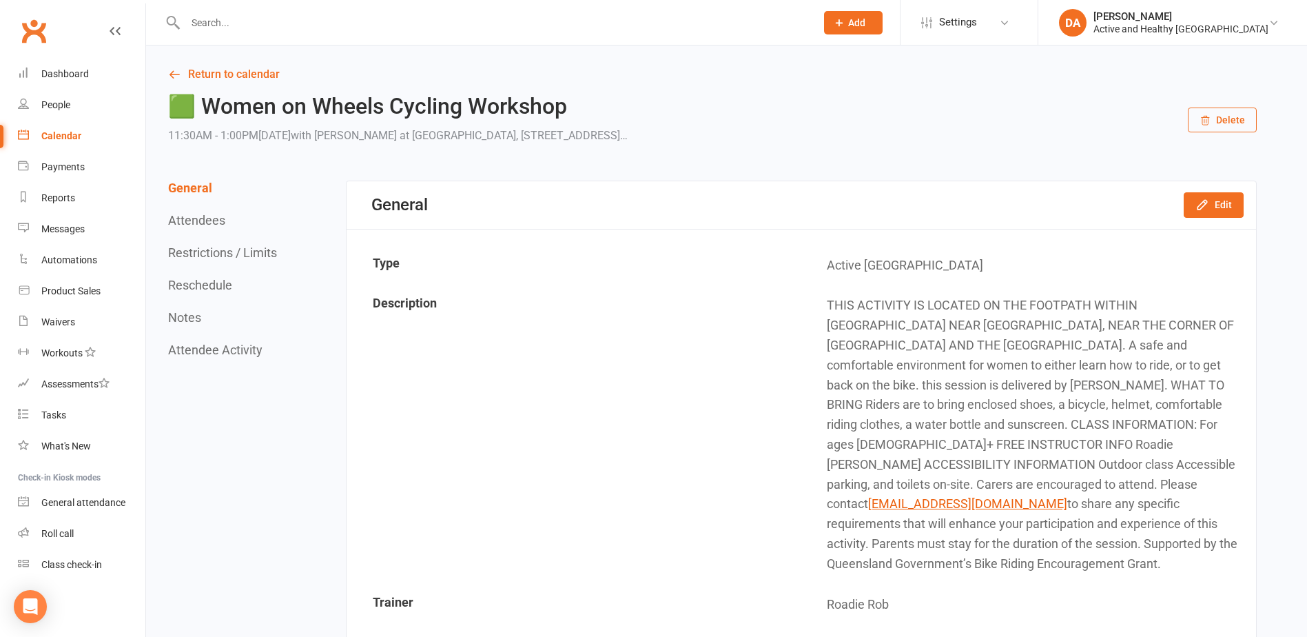
click at [63, 130] on div "Calendar" at bounding box center [61, 135] width 40 height 11
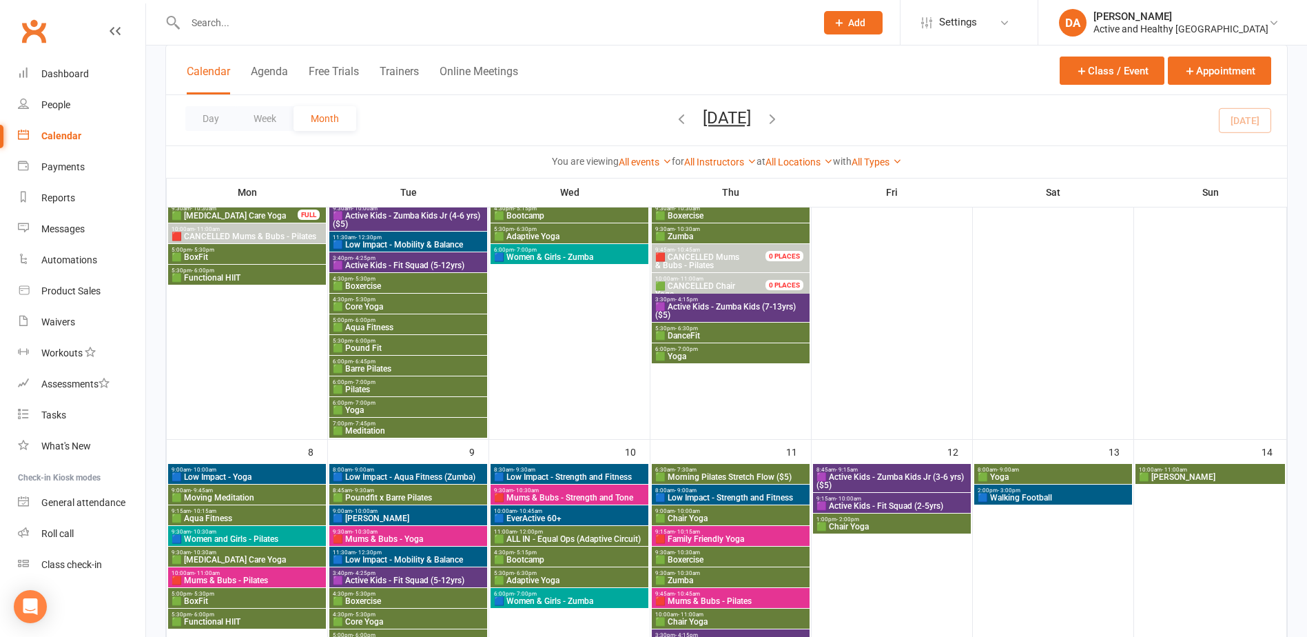
scroll to position [69, 0]
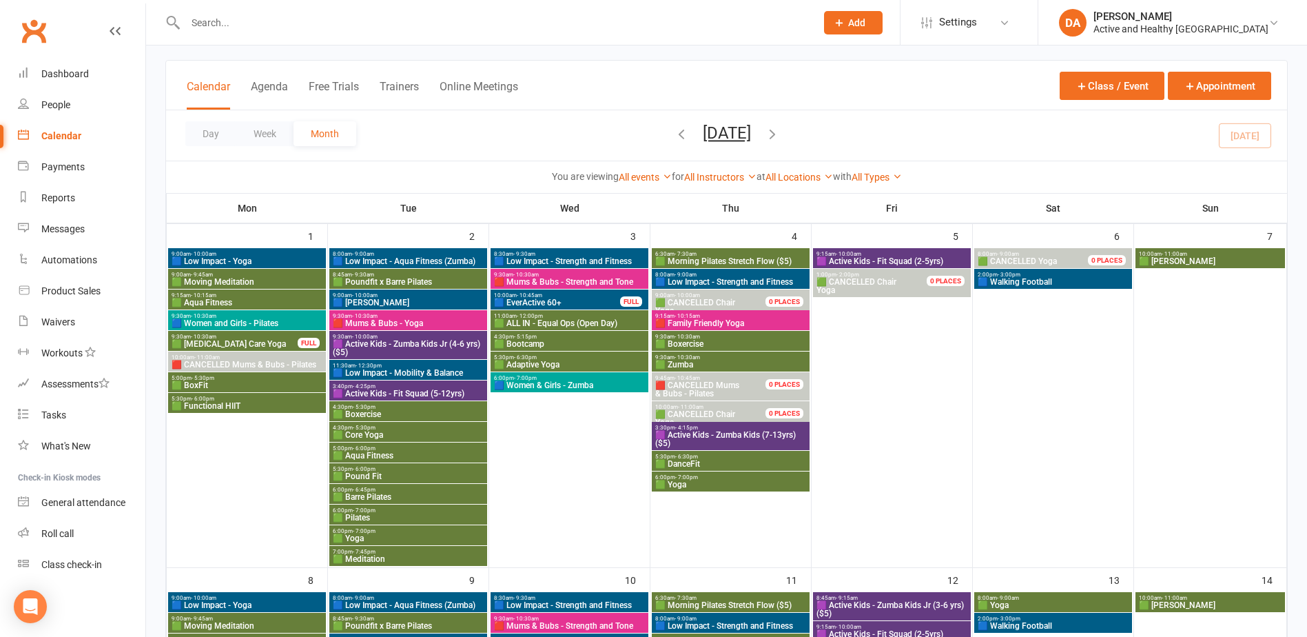
click at [694, 463] on span "🟩 DanceFit" at bounding box center [730, 464] width 152 height 8
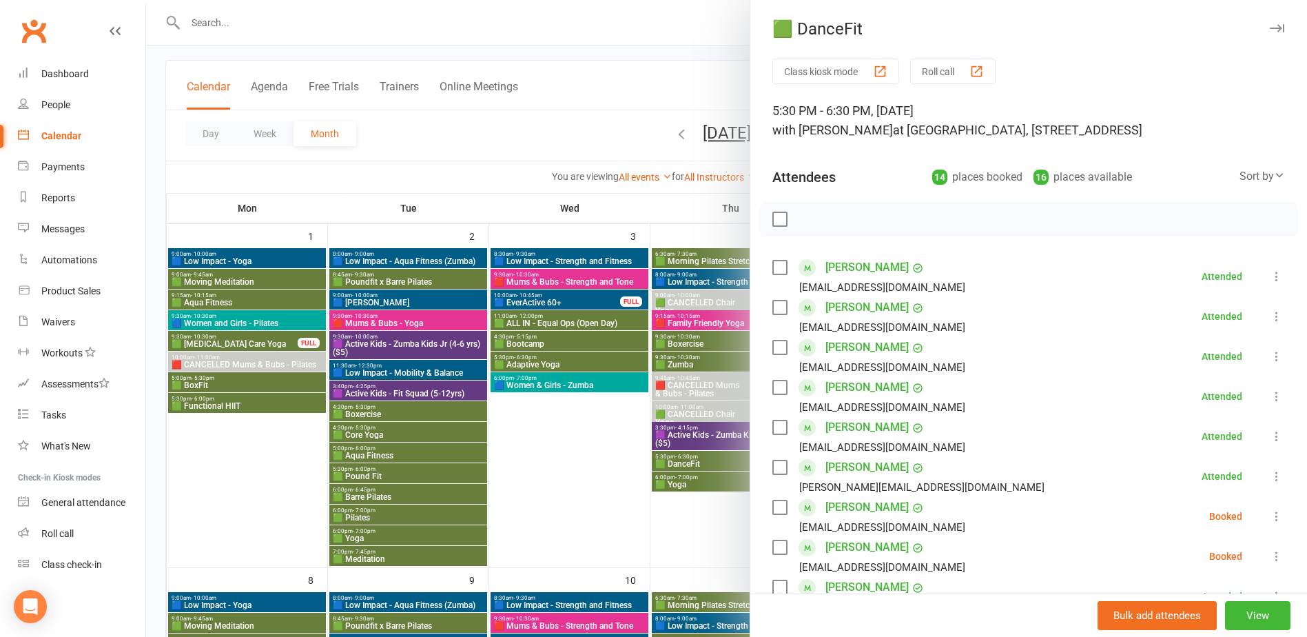
click at [694, 463] on div at bounding box center [726, 318] width 1161 height 637
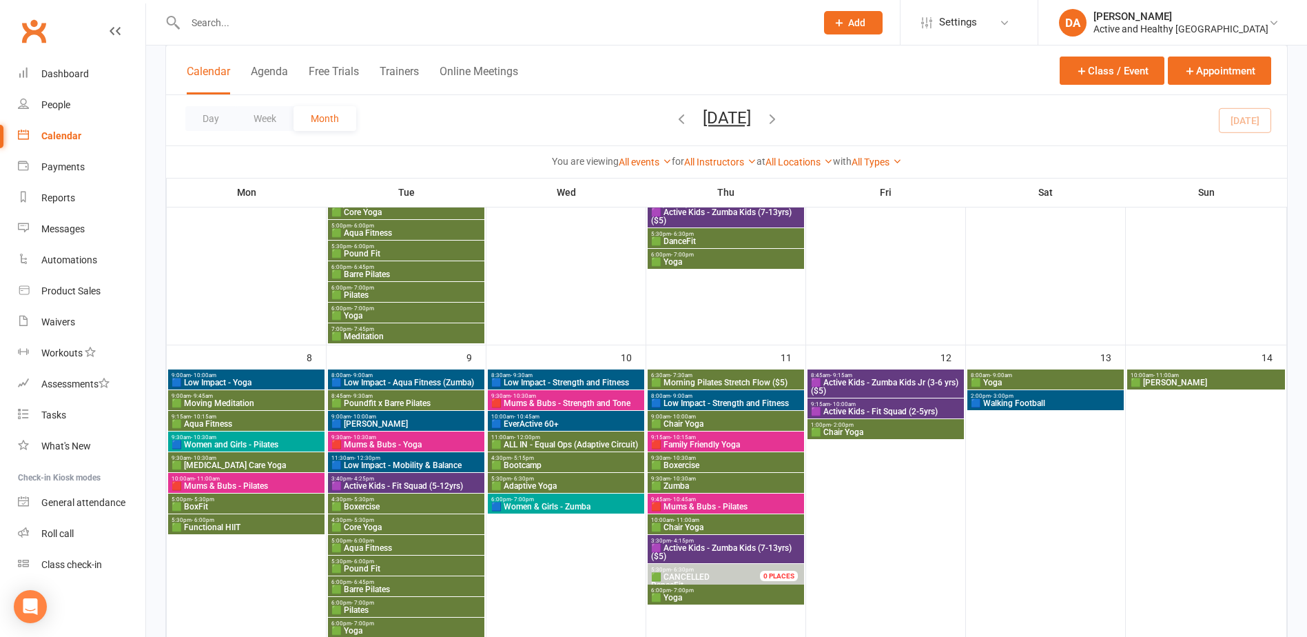
scroll to position [689, 0]
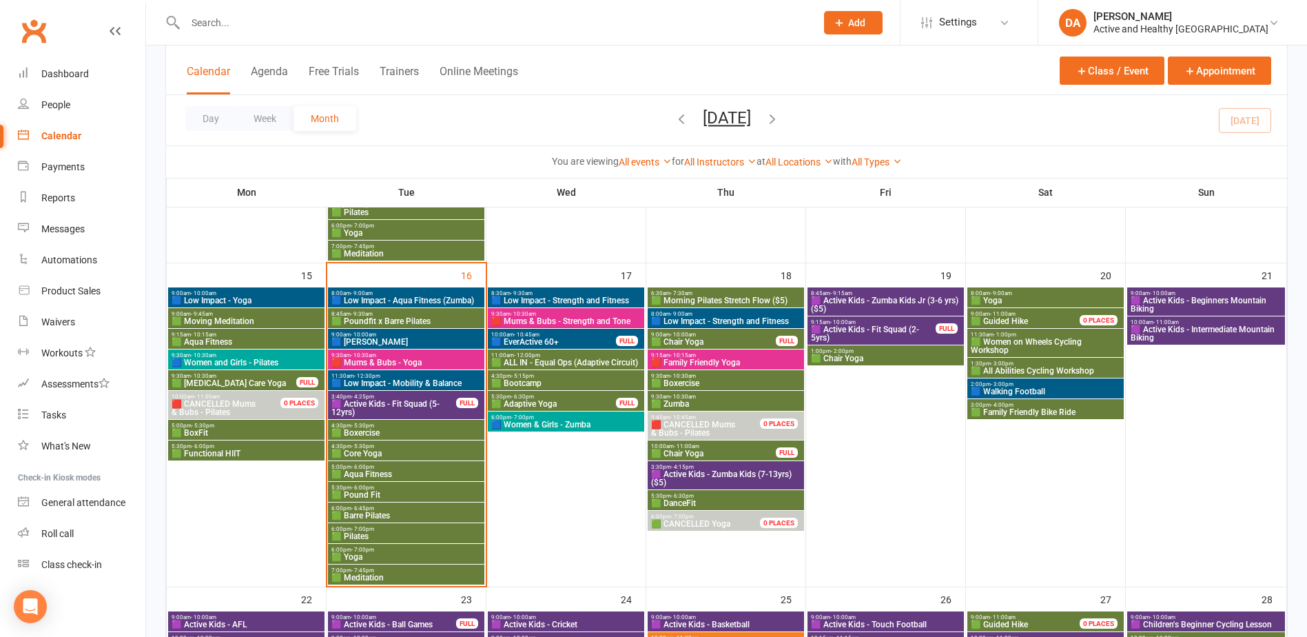
click at [245, 293] on span "9:00am - 10:00am" at bounding box center [246, 293] width 151 height 6
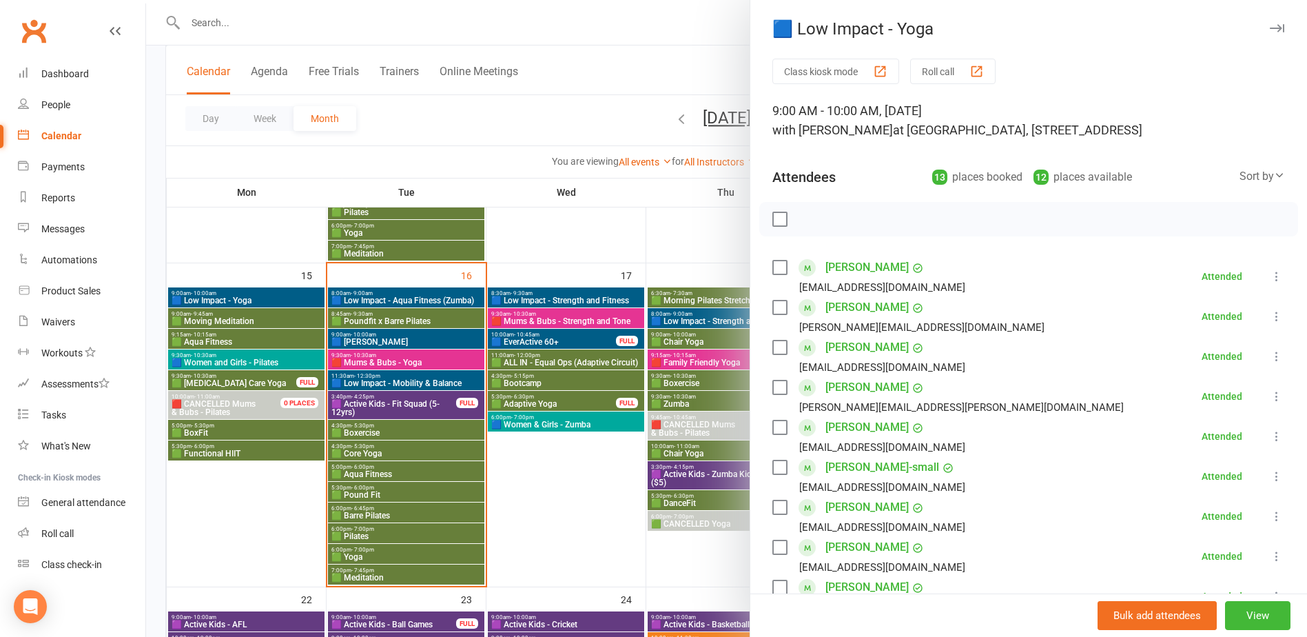
click at [245, 293] on div at bounding box center [726, 318] width 1161 height 637
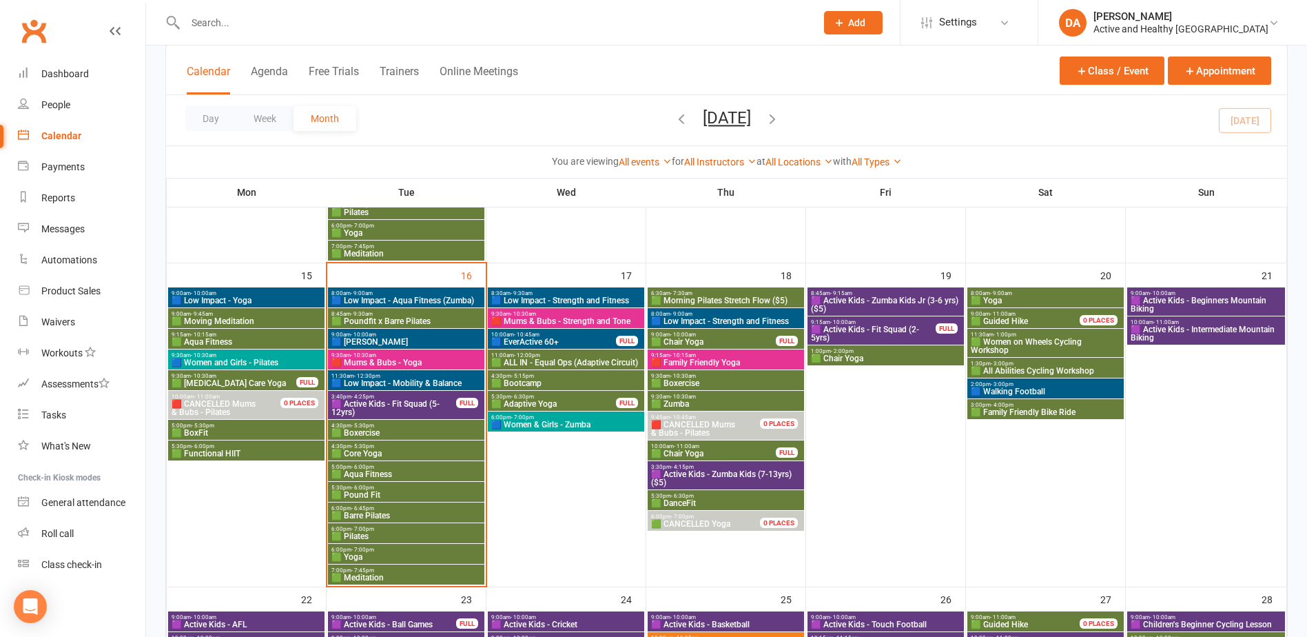
click at [226, 360] on span "🟦 Women and Girls - Pilates" at bounding box center [246, 362] width 151 height 8
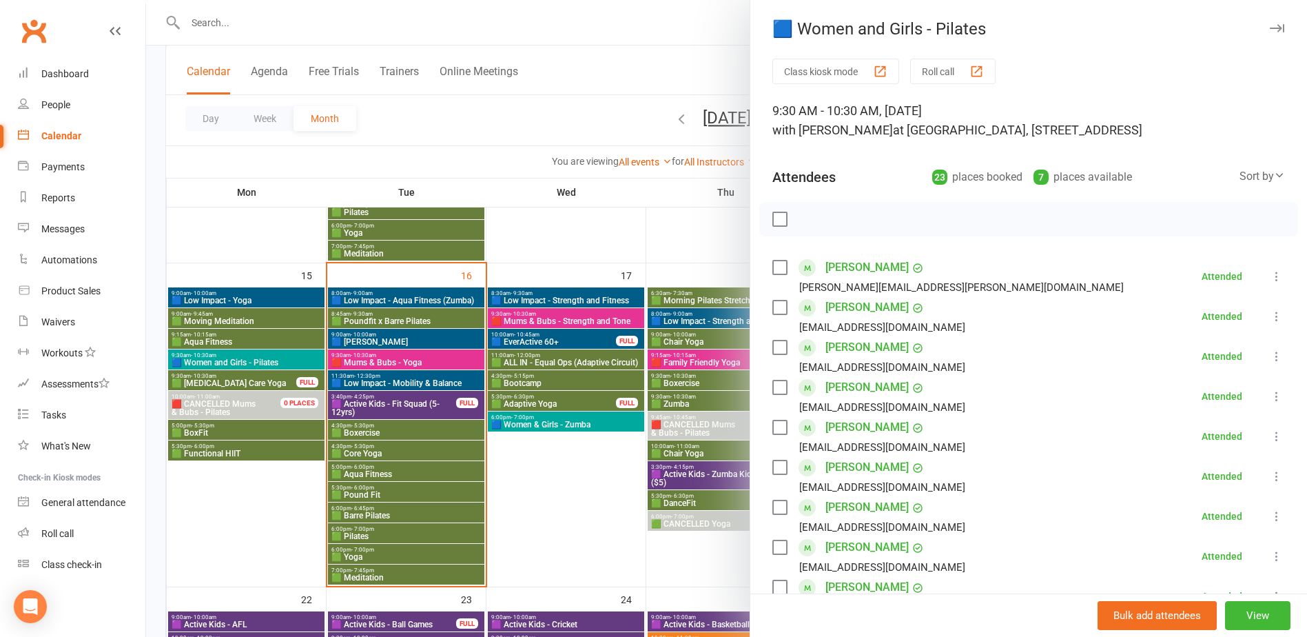
click at [226, 360] on div at bounding box center [726, 318] width 1161 height 637
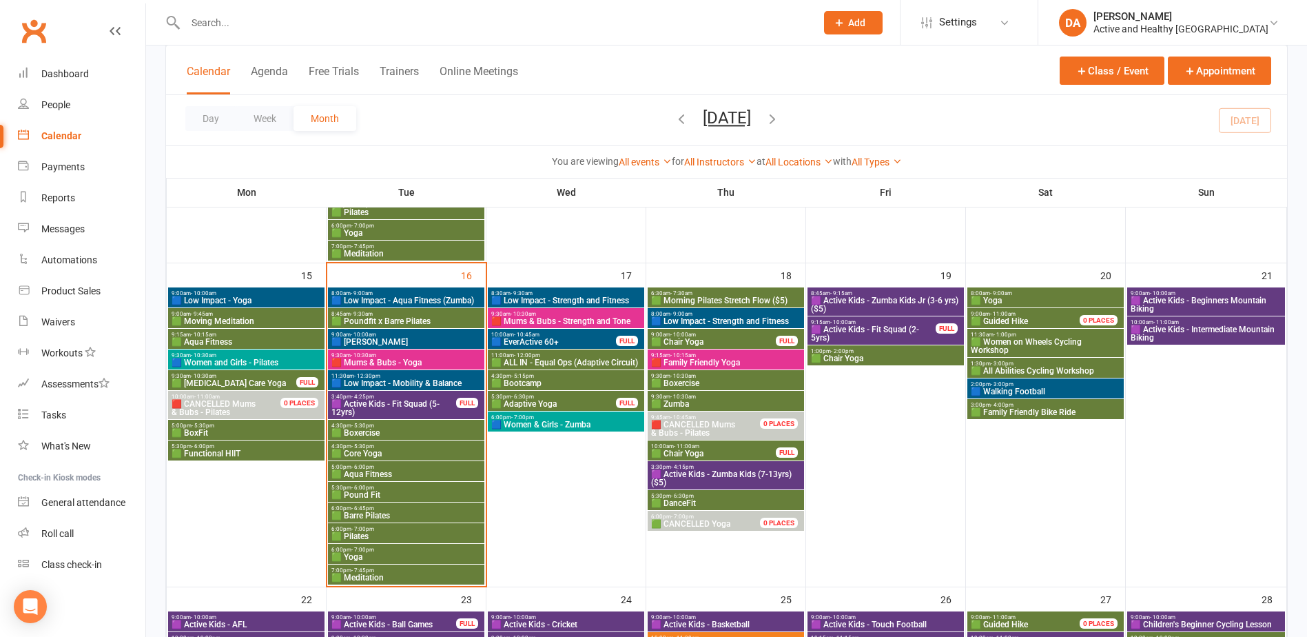
click at [435, 317] on span "🟩 Poundfit x Barre Pilates" at bounding box center [406, 321] width 151 height 8
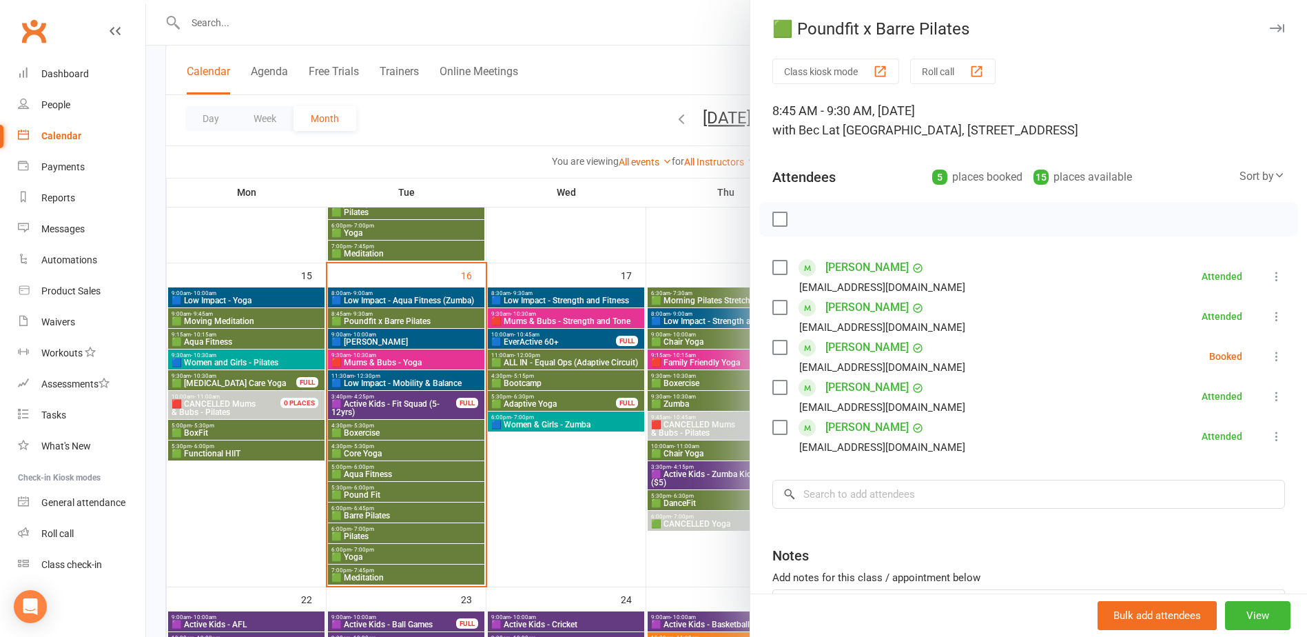
click at [435, 317] on div at bounding box center [726, 318] width 1161 height 637
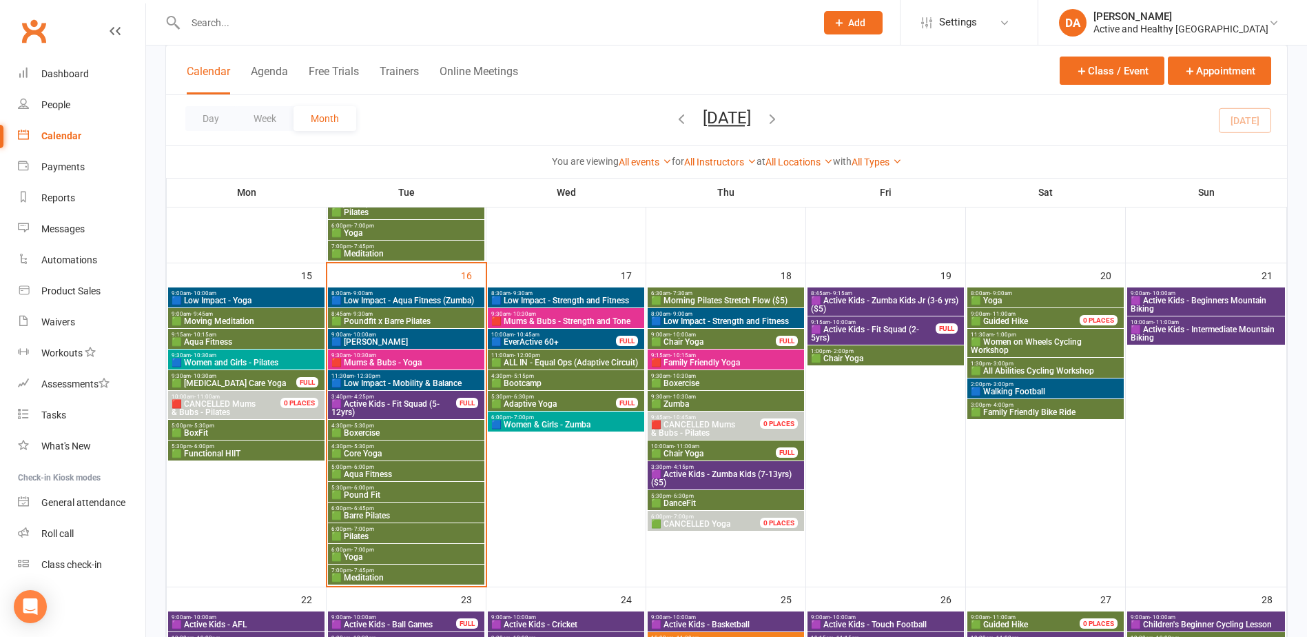
click at [400, 359] on span "🟥 Mums & Bubs - Yoga" at bounding box center [406, 362] width 151 height 8
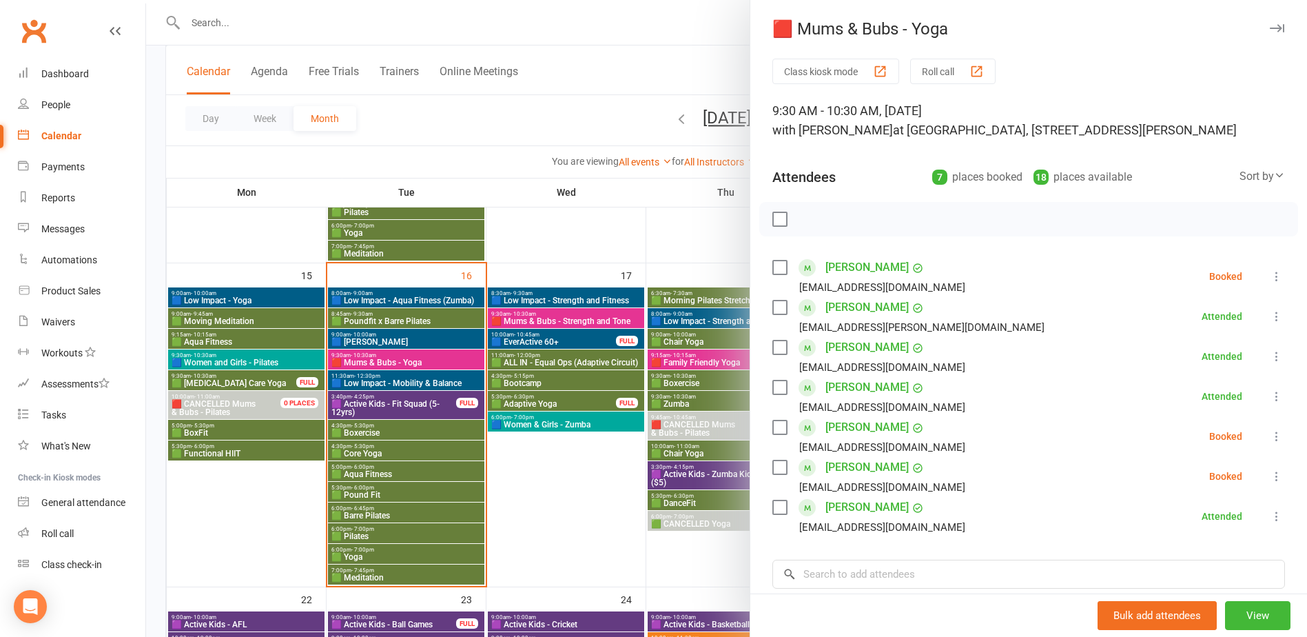
click at [400, 359] on div at bounding box center [726, 318] width 1161 height 637
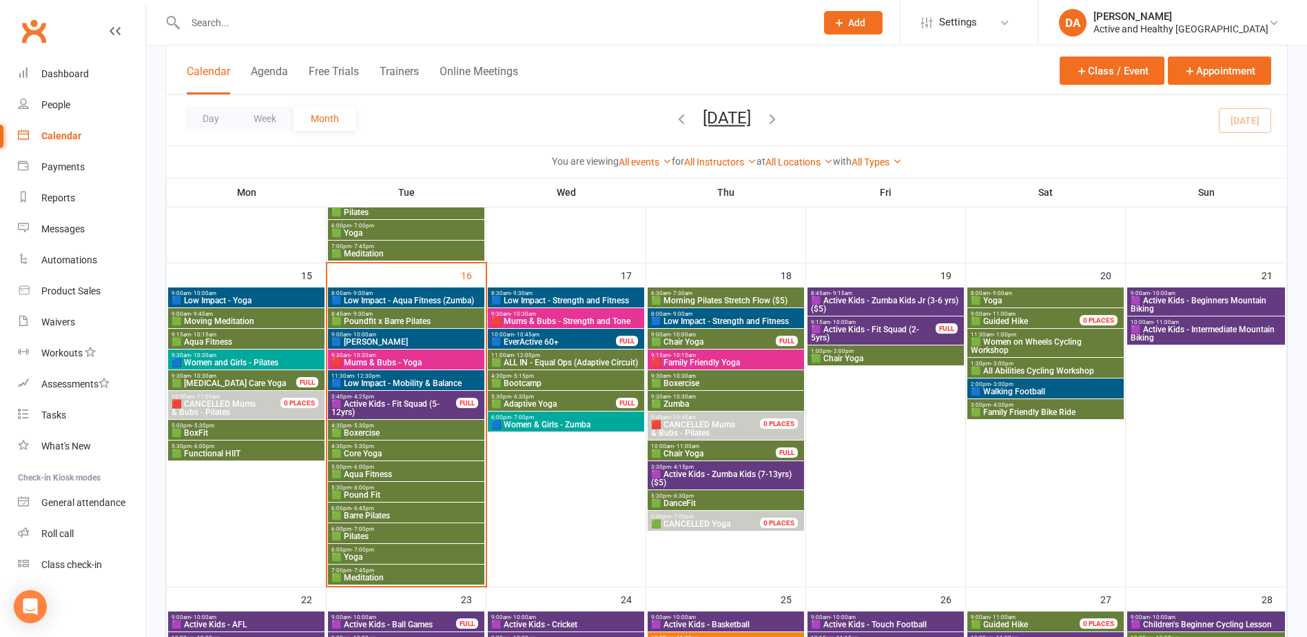
click at [448, 375] on span "11:30am - 12:30pm" at bounding box center [406, 376] width 151 height 6
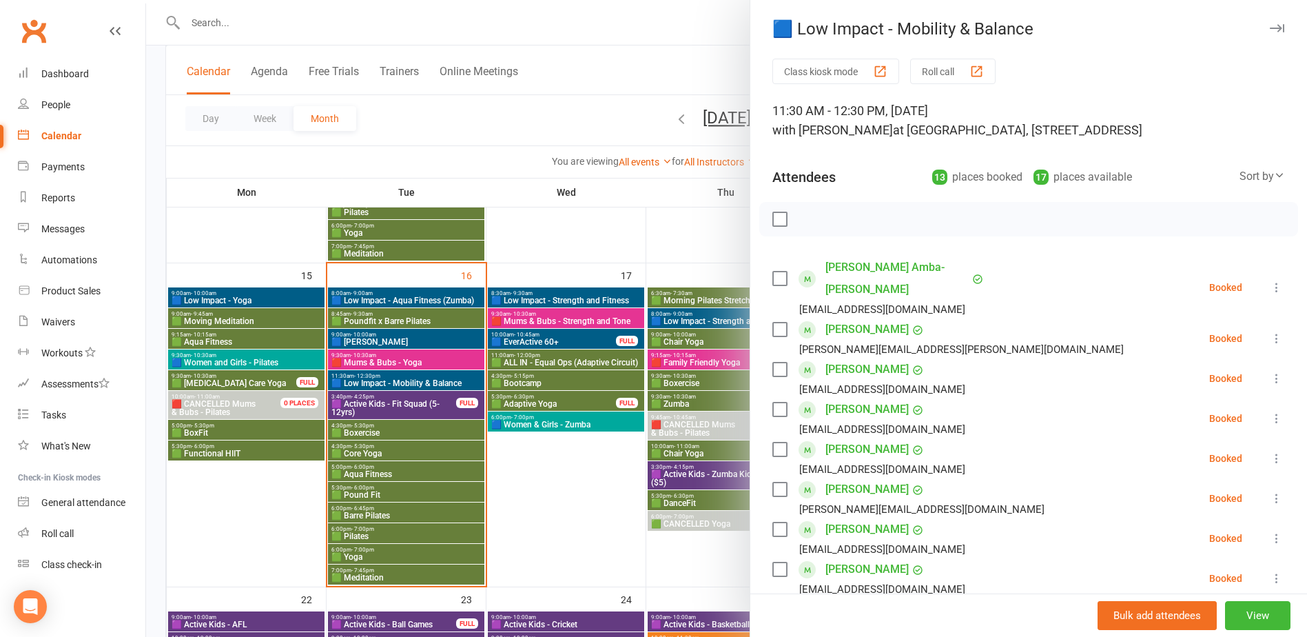
click at [448, 375] on div at bounding box center [726, 318] width 1161 height 637
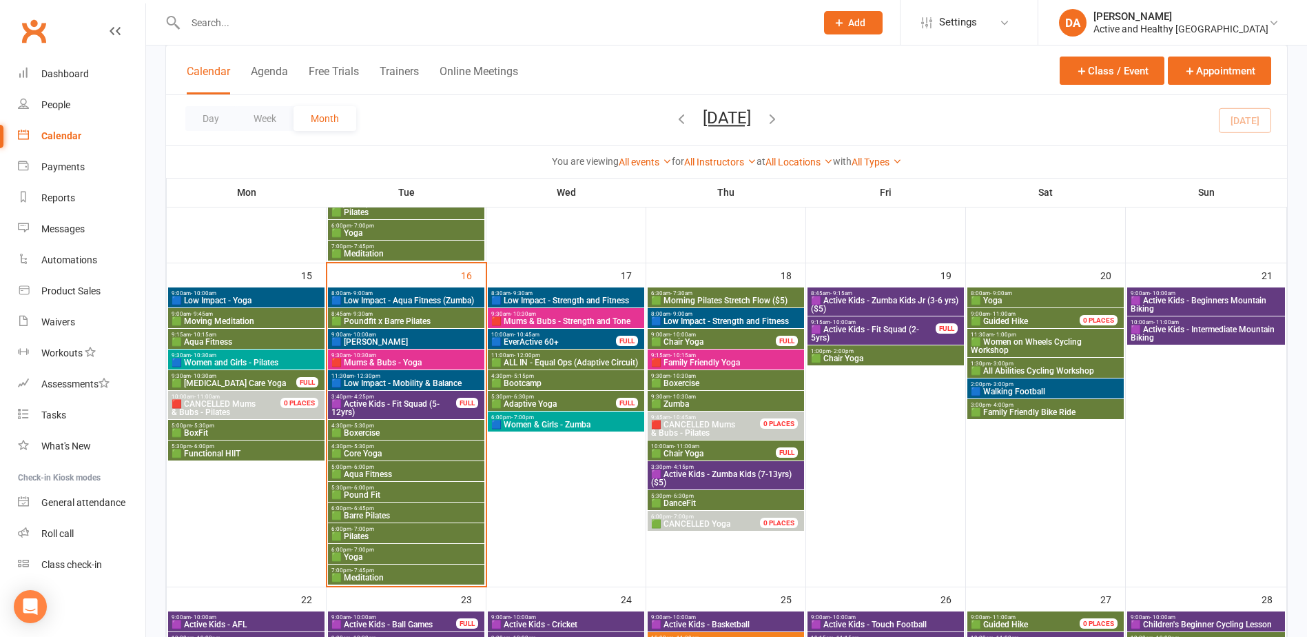
click at [404, 427] on span "4:30pm - 5:30pm" at bounding box center [406, 425] width 151 height 6
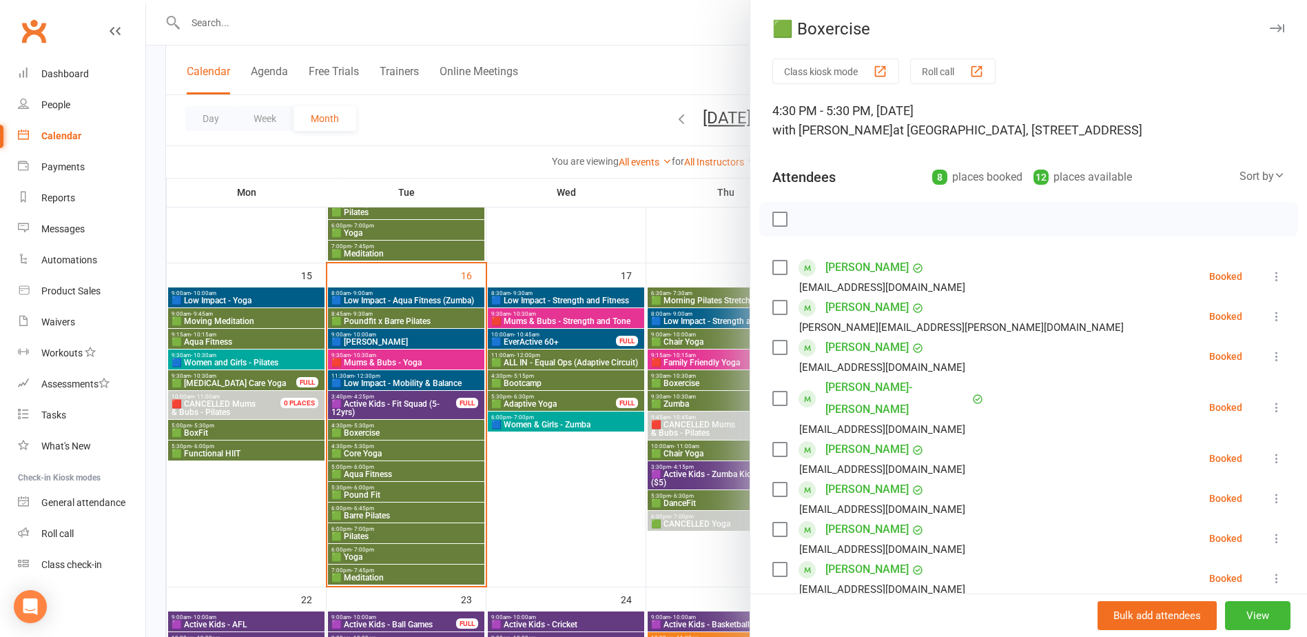
click at [404, 427] on div at bounding box center [726, 318] width 1161 height 637
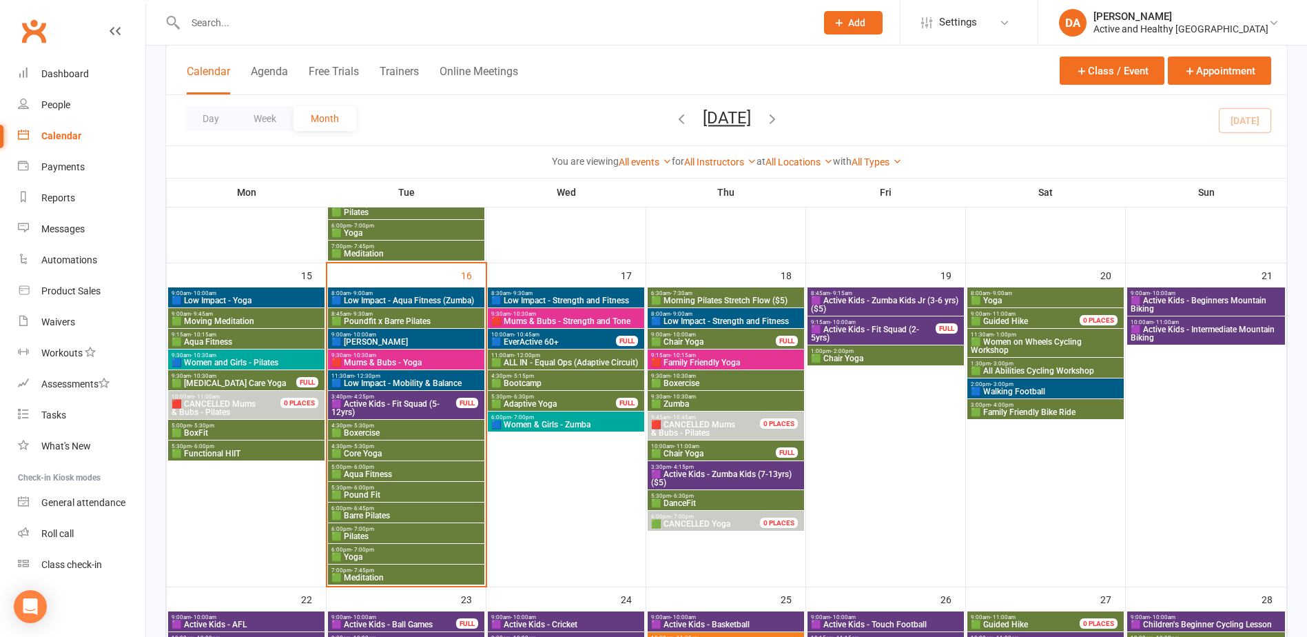
click at [380, 453] on span "🟩 Core Yoga" at bounding box center [406, 453] width 151 height 8
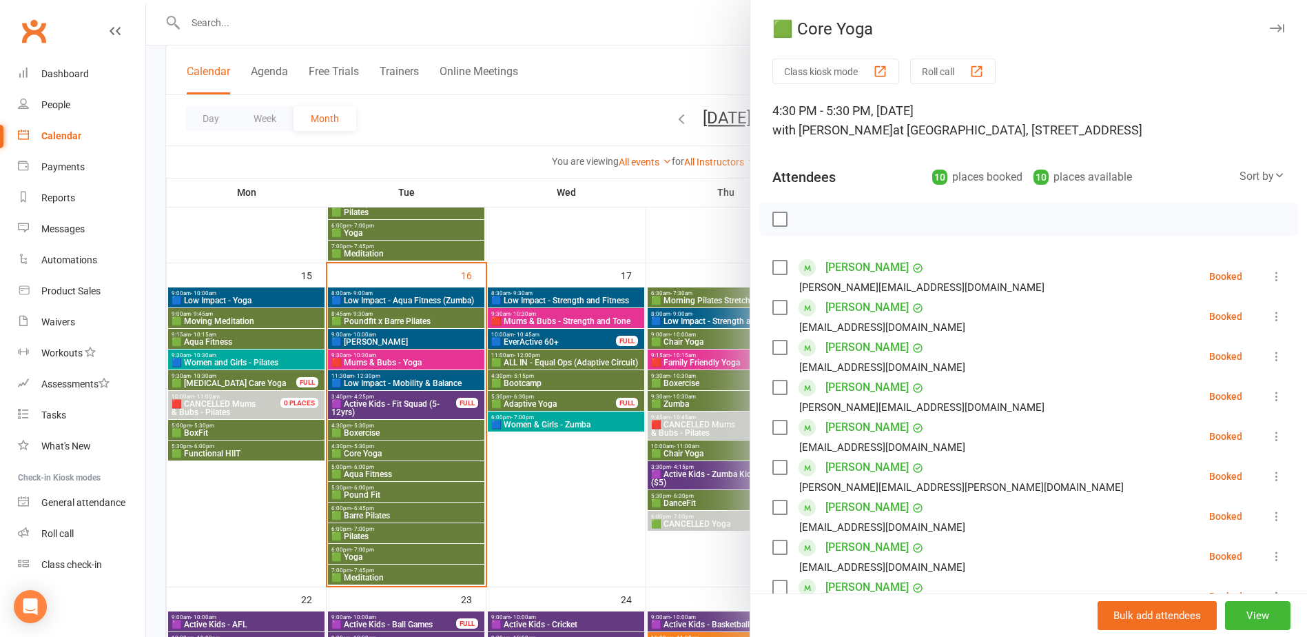
click at [380, 453] on div at bounding box center [726, 318] width 1161 height 637
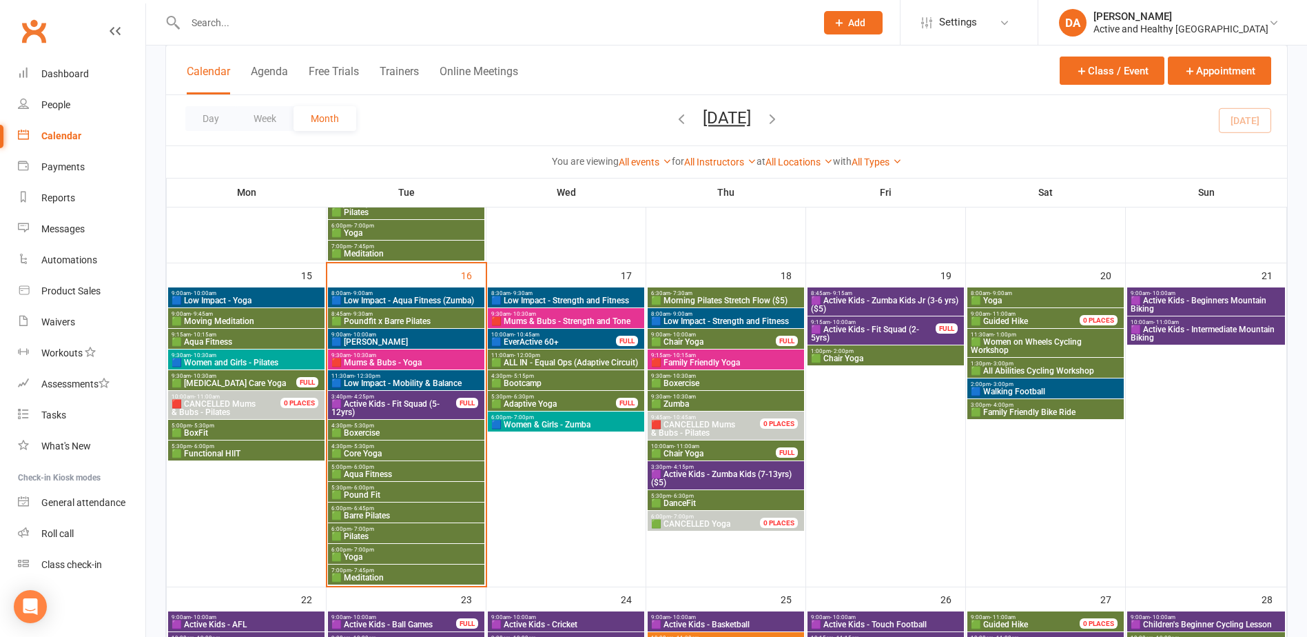
click at [387, 511] on span "🟩 Barre Pilates" at bounding box center [406, 515] width 151 height 8
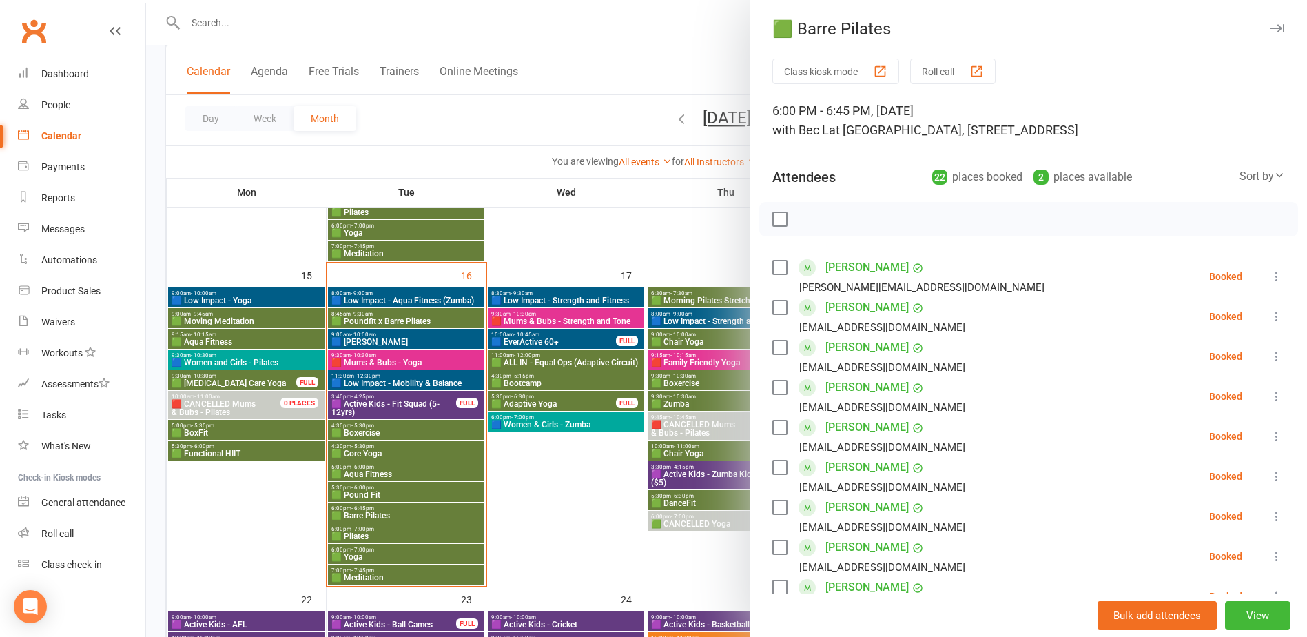
click at [387, 511] on div at bounding box center [726, 318] width 1161 height 637
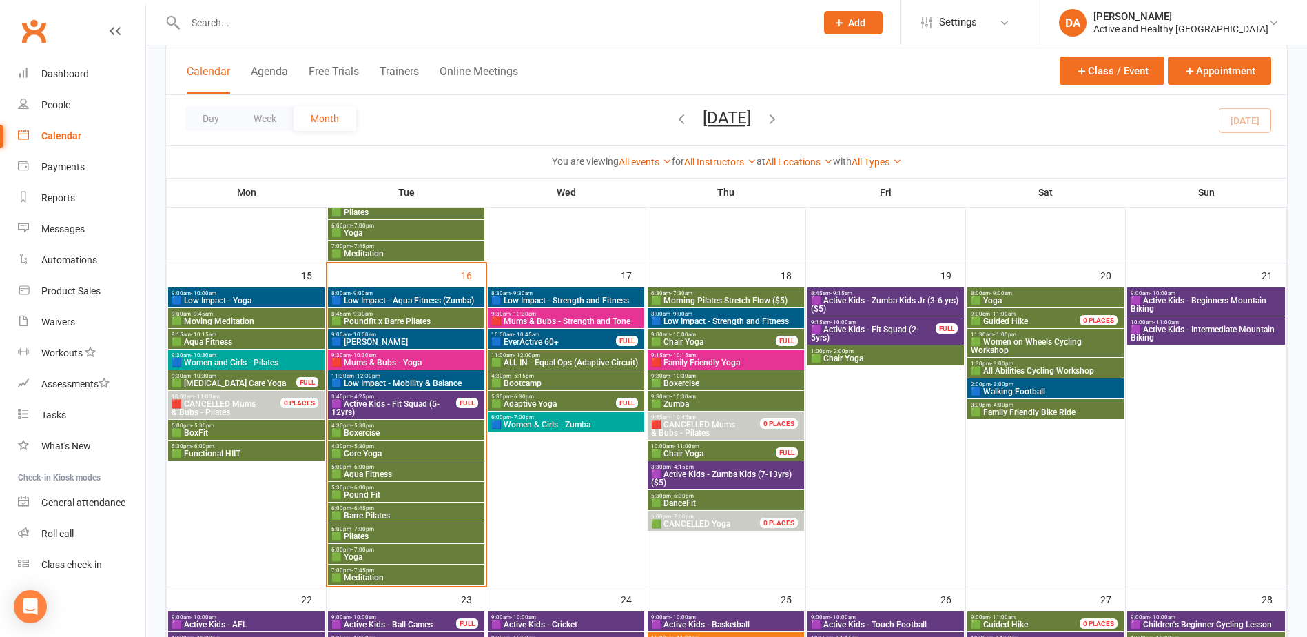
click at [373, 533] on span "🟩 Pilates" at bounding box center [406, 536] width 151 height 8
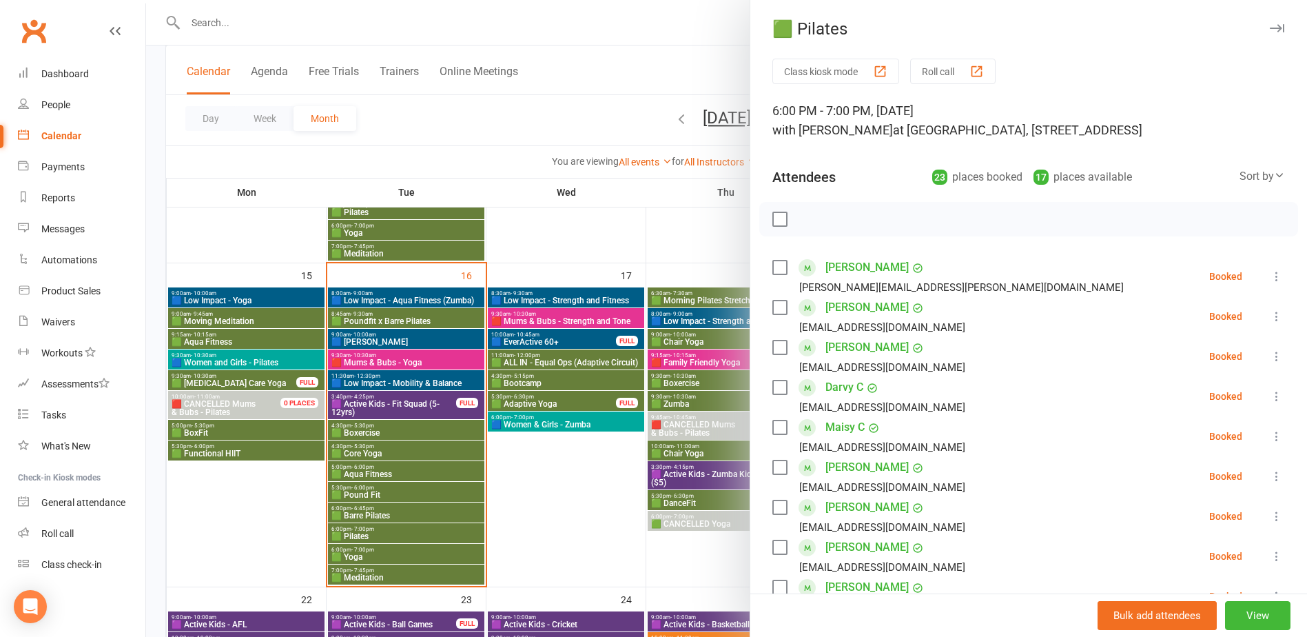
click at [373, 533] on div at bounding box center [726, 318] width 1161 height 637
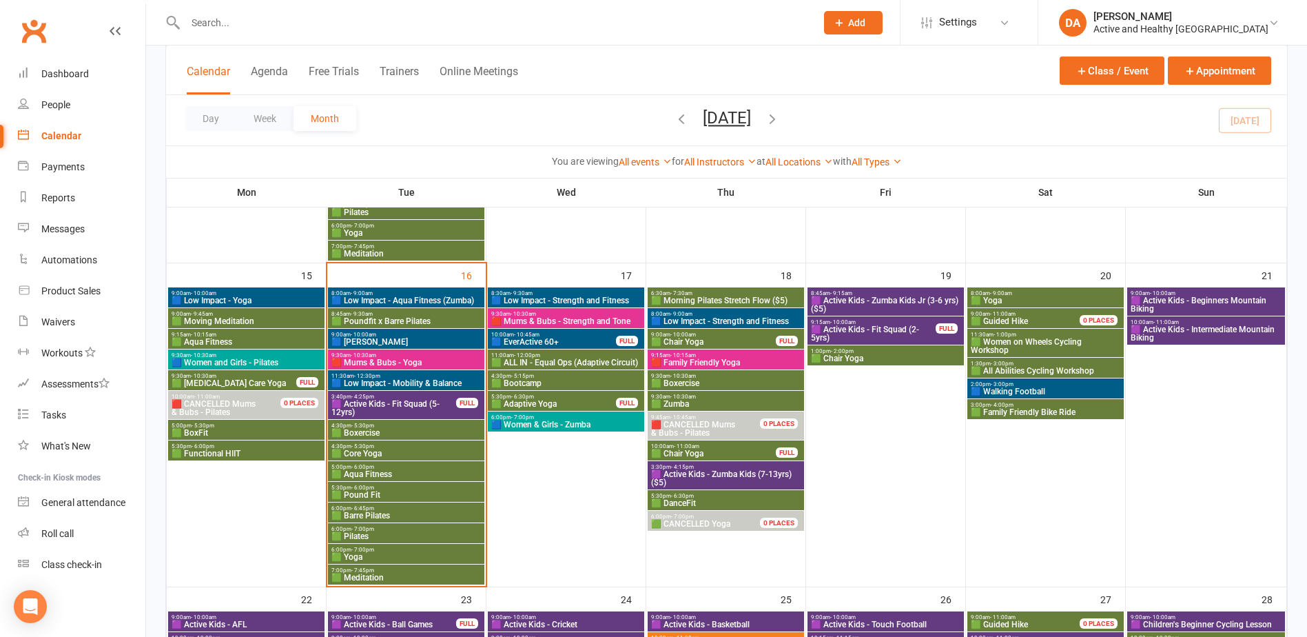
click at [373, 553] on span "🟩 Yoga" at bounding box center [406, 557] width 151 height 8
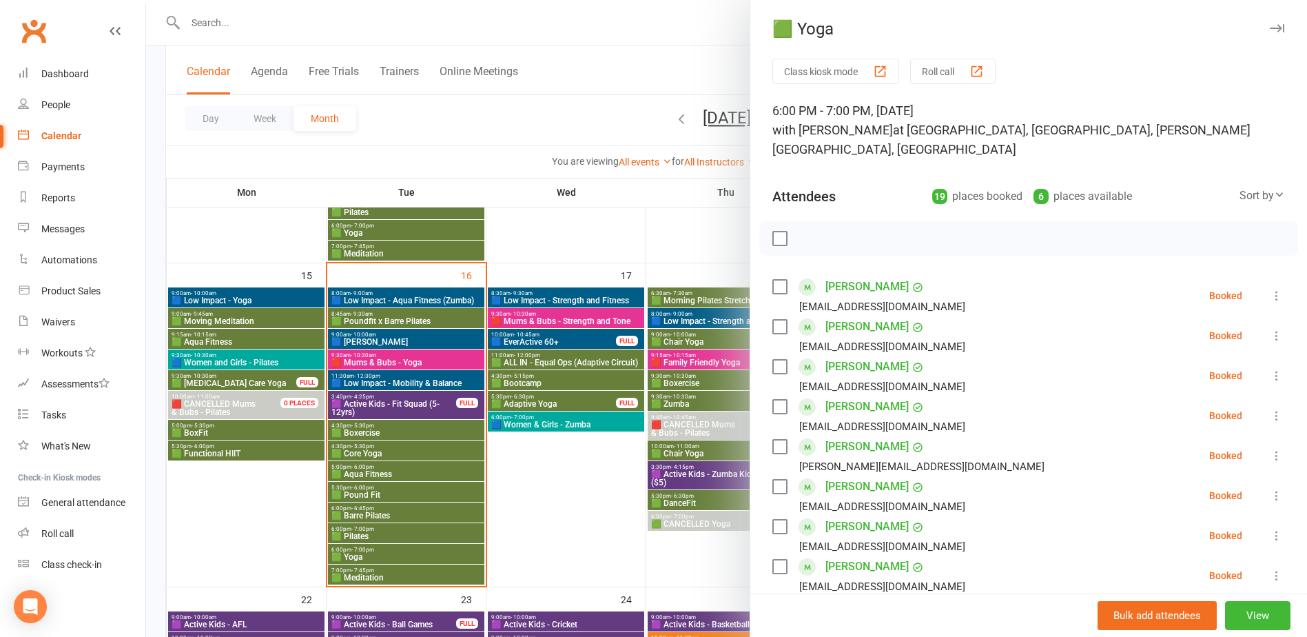
click at [373, 553] on div at bounding box center [726, 318] width 1161 height 637
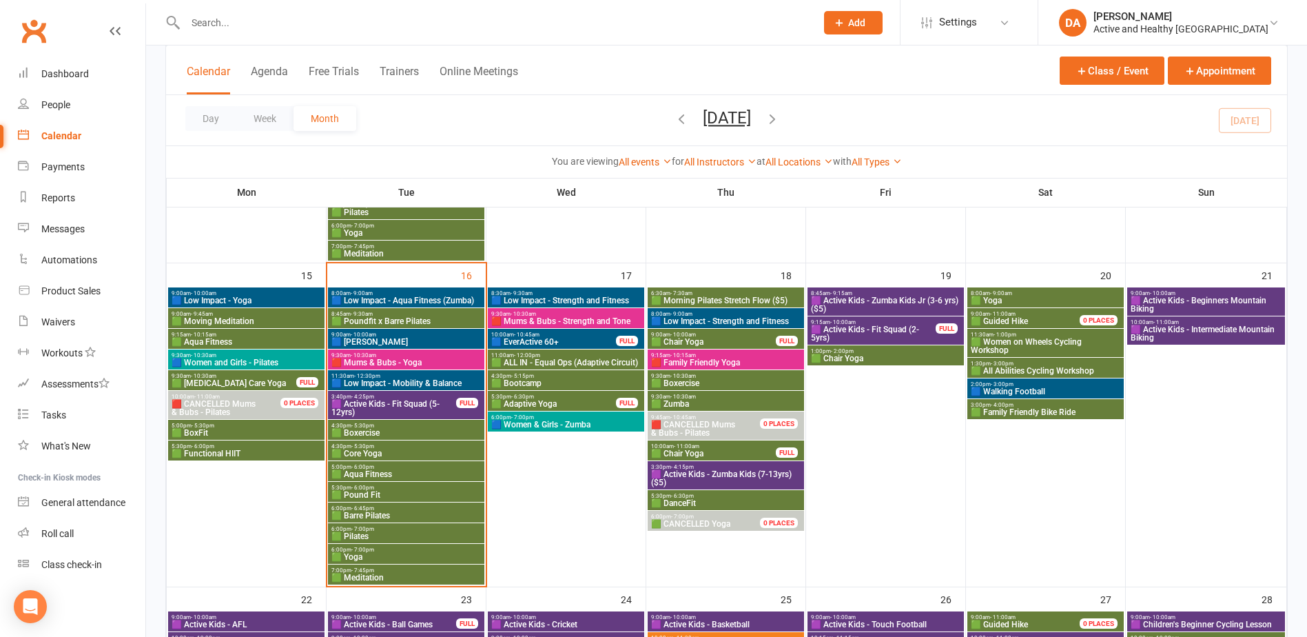
click at [369, 577] on span "🟩 Meditation" at bounding box center [406, 577] width 151 height 8
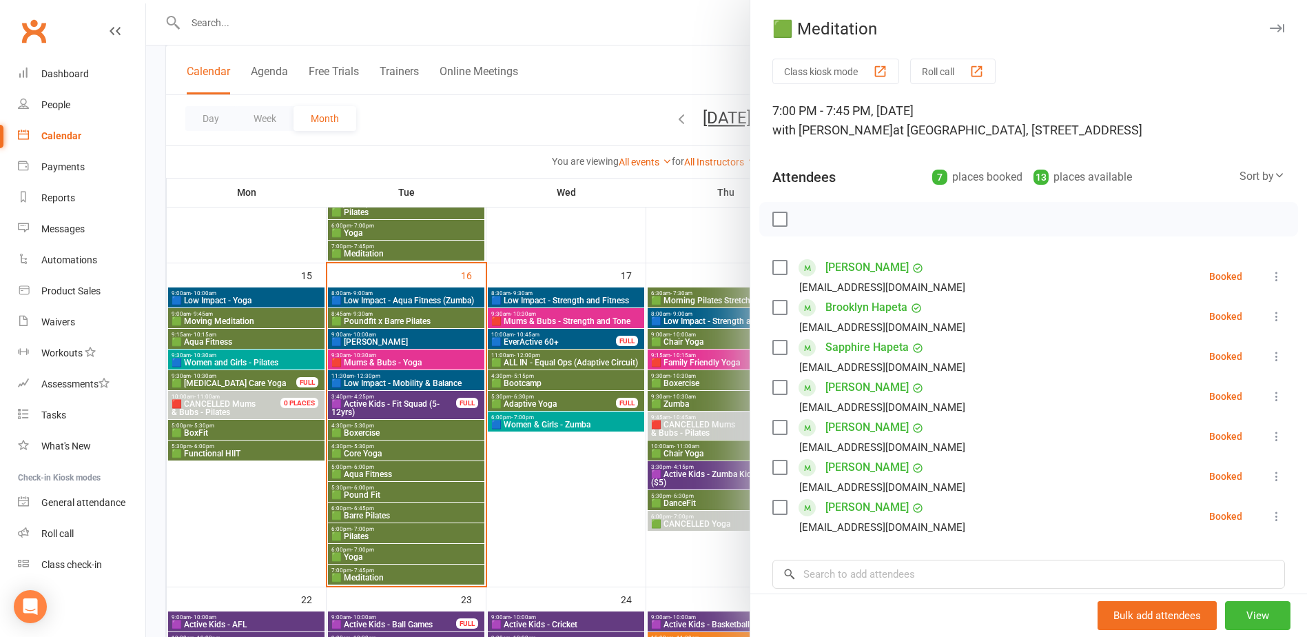
click at [369, 577] on div at bounding box center [726, 318] width 1161 height 637
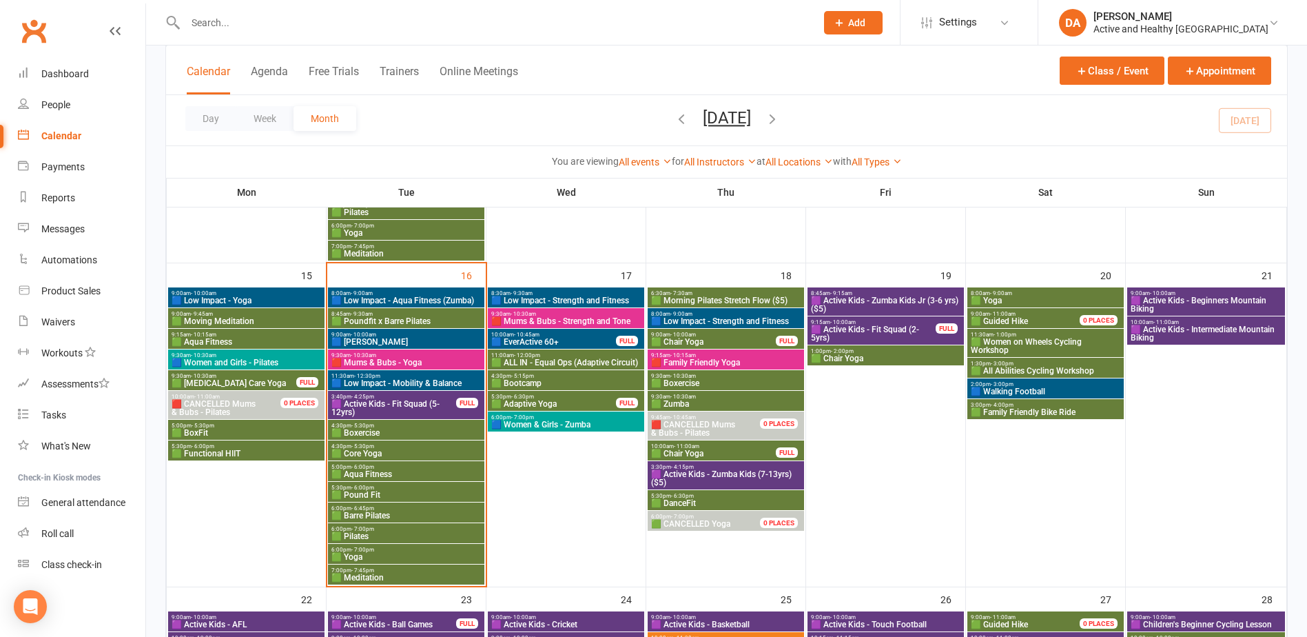
click at [571, 302] on span "🟦 Low Impact - Strength and Fitness" at bounding box center [566, 300] width 151 height 8
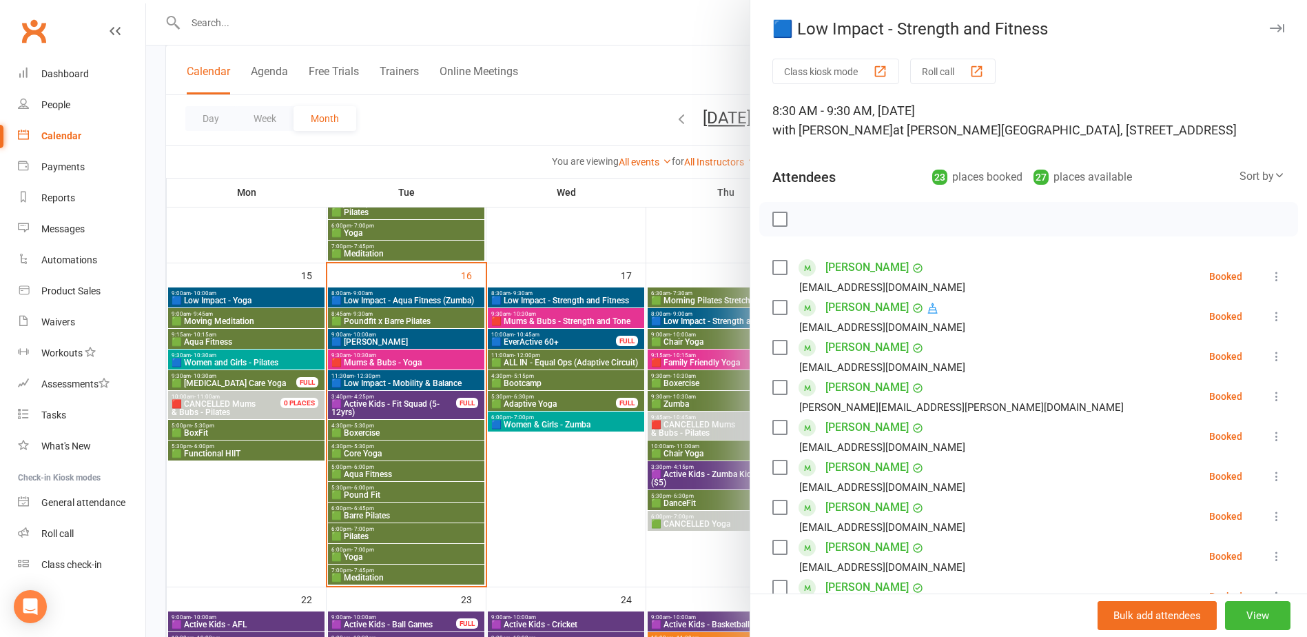
click at [566, 317] on div at bounding box center [726, 318] width 1161 height 637
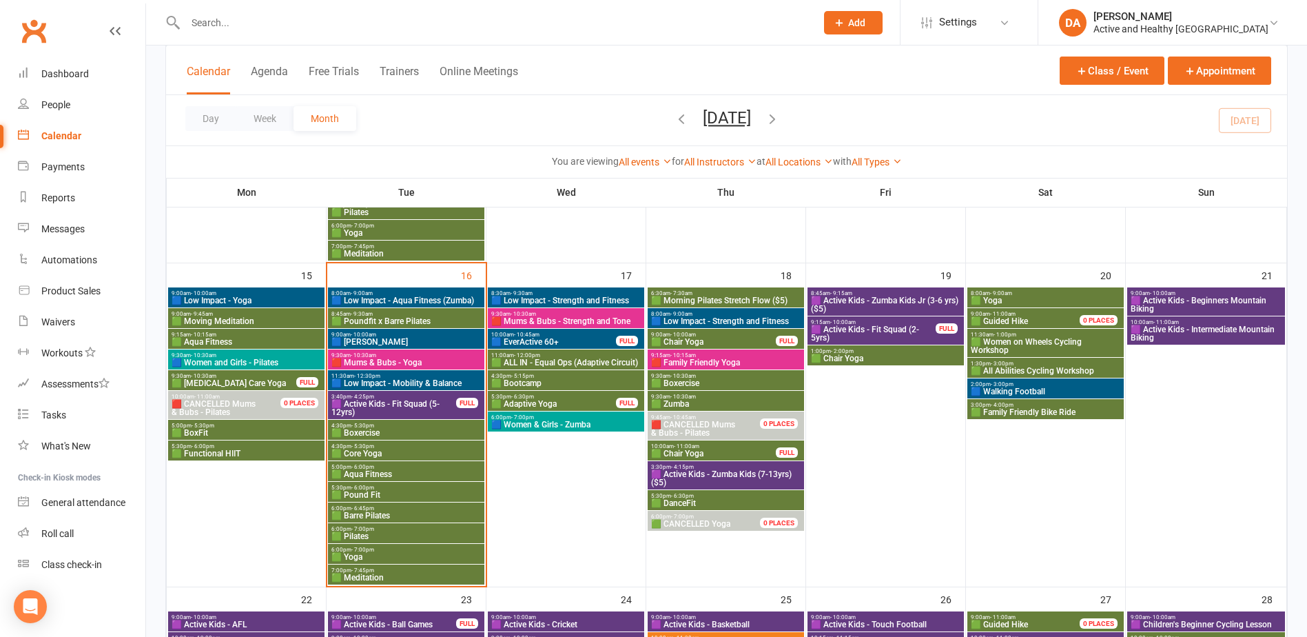
click at [570, 318] on span "🟥 Mums & Bubs - Strength and Tone" at bounding box center [566, 321] width 151 height 8
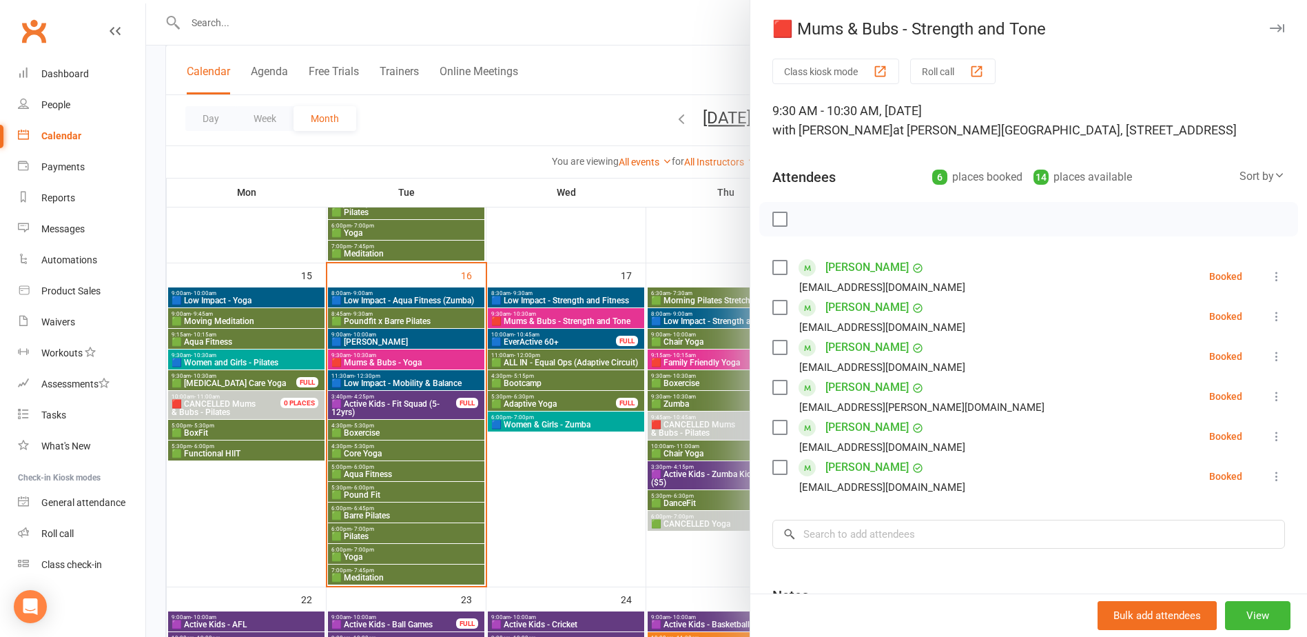
click at [570, 318] on div at bounding box center [726, 318] width 1161 height 637
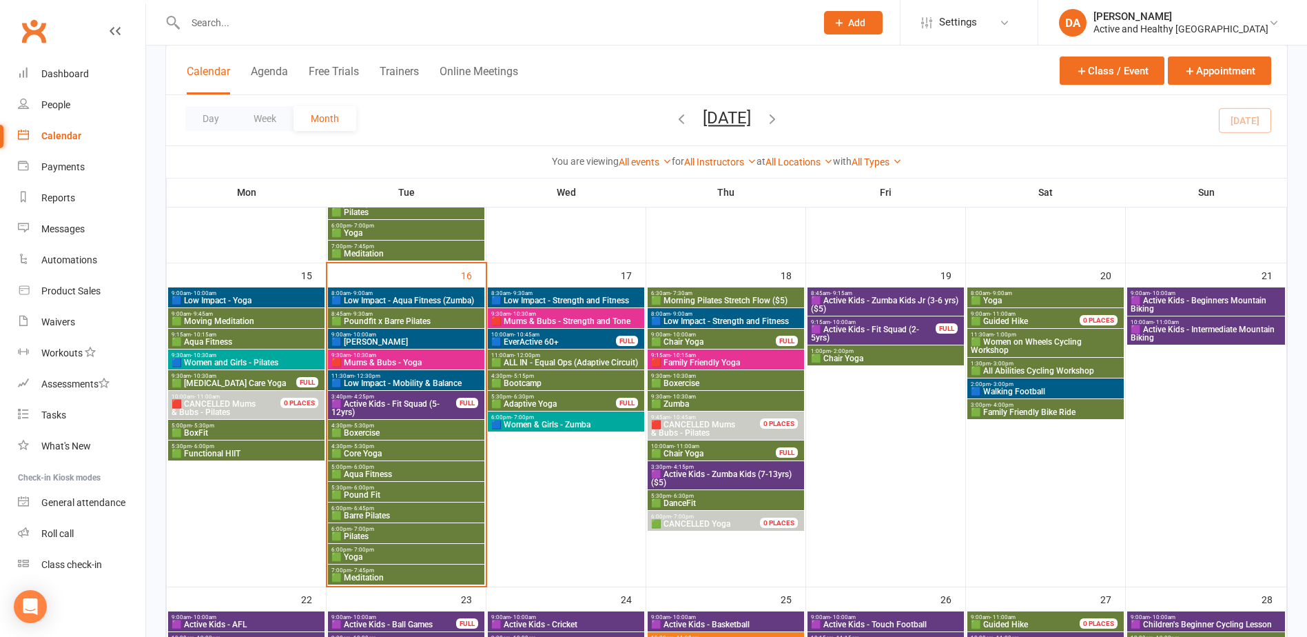
click at [541, 371] on div "4:30pm - 5:15pm 🟩 Bootcamp" at bounding box center [566, 380] width 156 height 20
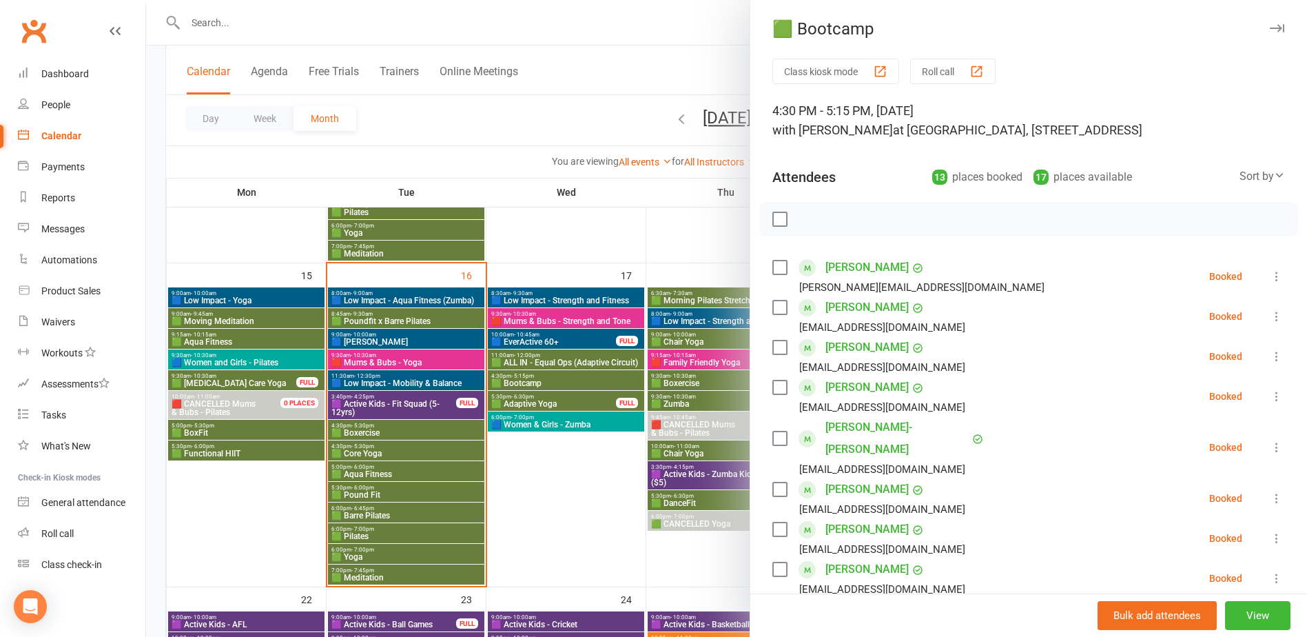
click at [541, 371] on div at bounding box center [726, 318] width 1161 height 637
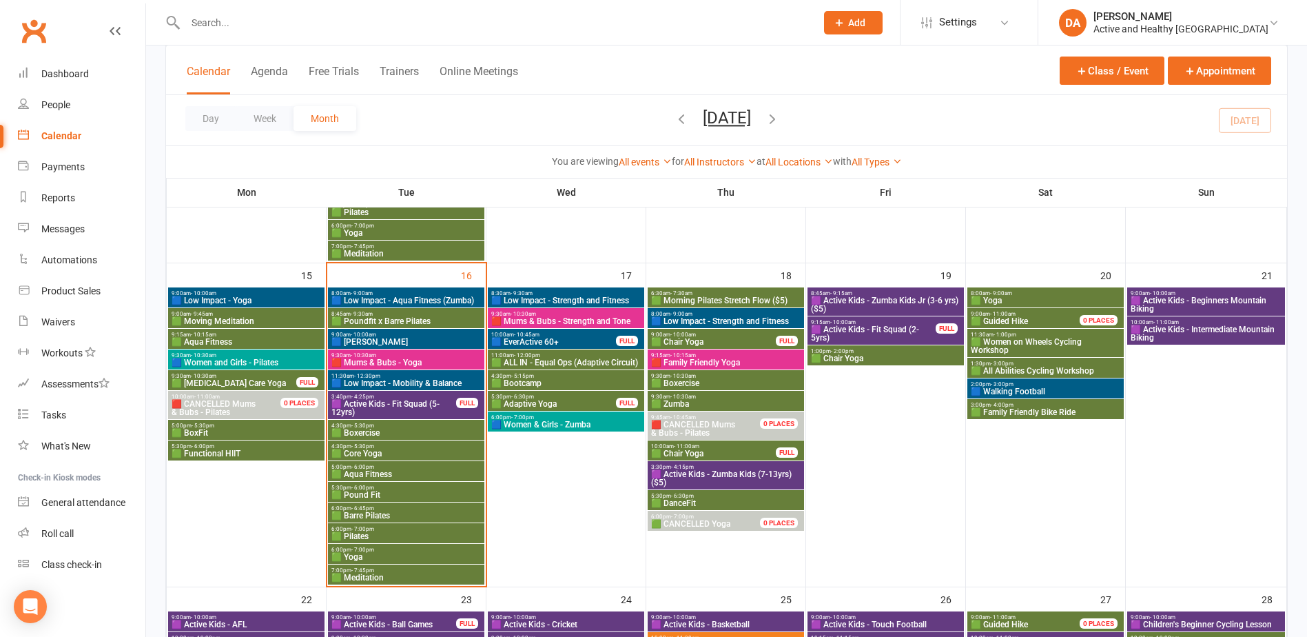
click at [541, 403] on span "🟩 Adaptive Yoga" at bounding box center [554, 404] width 126 height 8
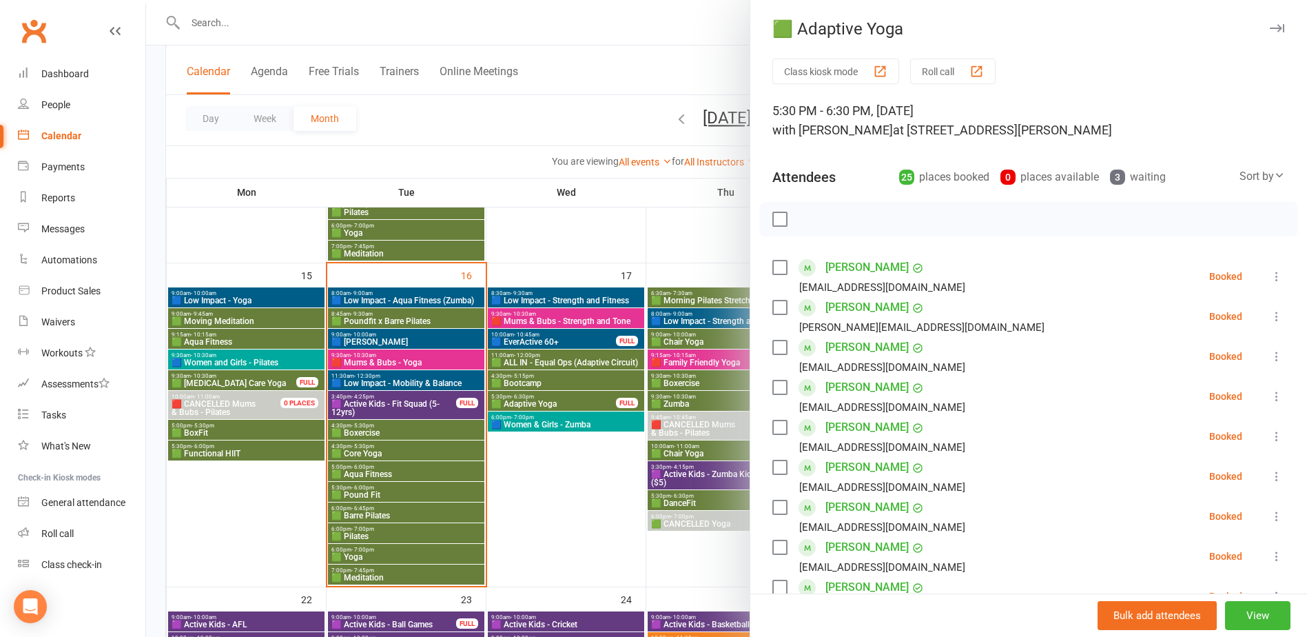
click at [541, 403] on div at bounding box center [726, 318] width 1161 height 637
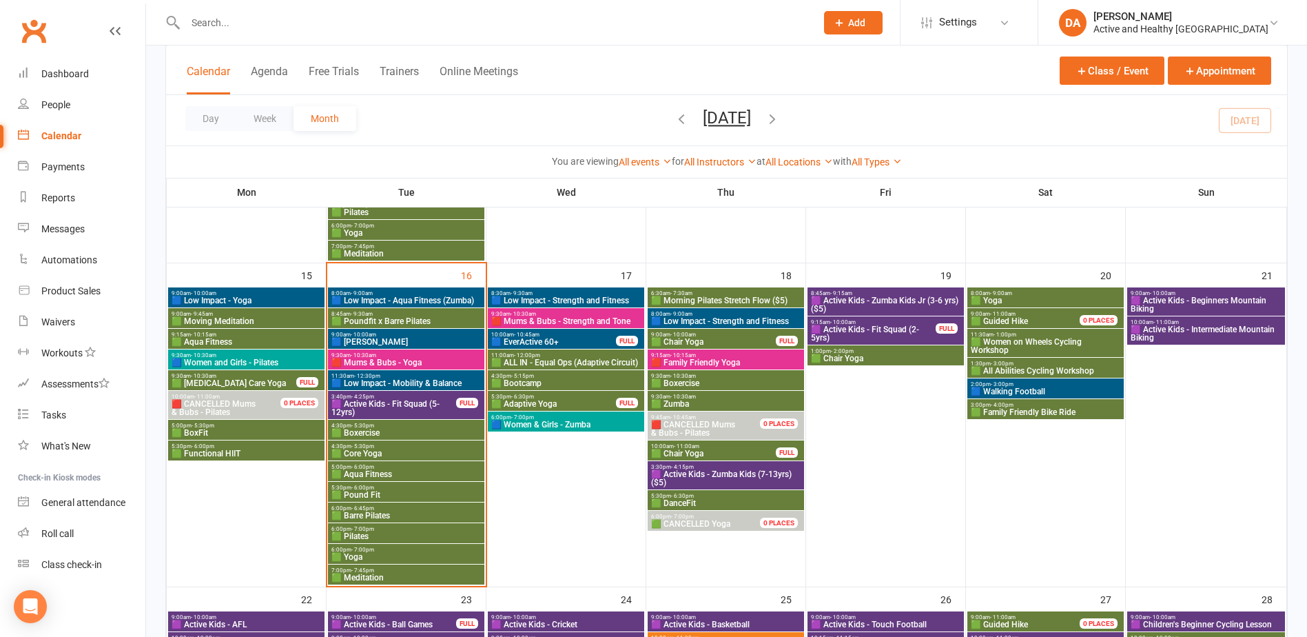
click at [541, 422] on span "🟦 Women & Girls - Zumba" at bounding box center [566, 424] width 151 height 8
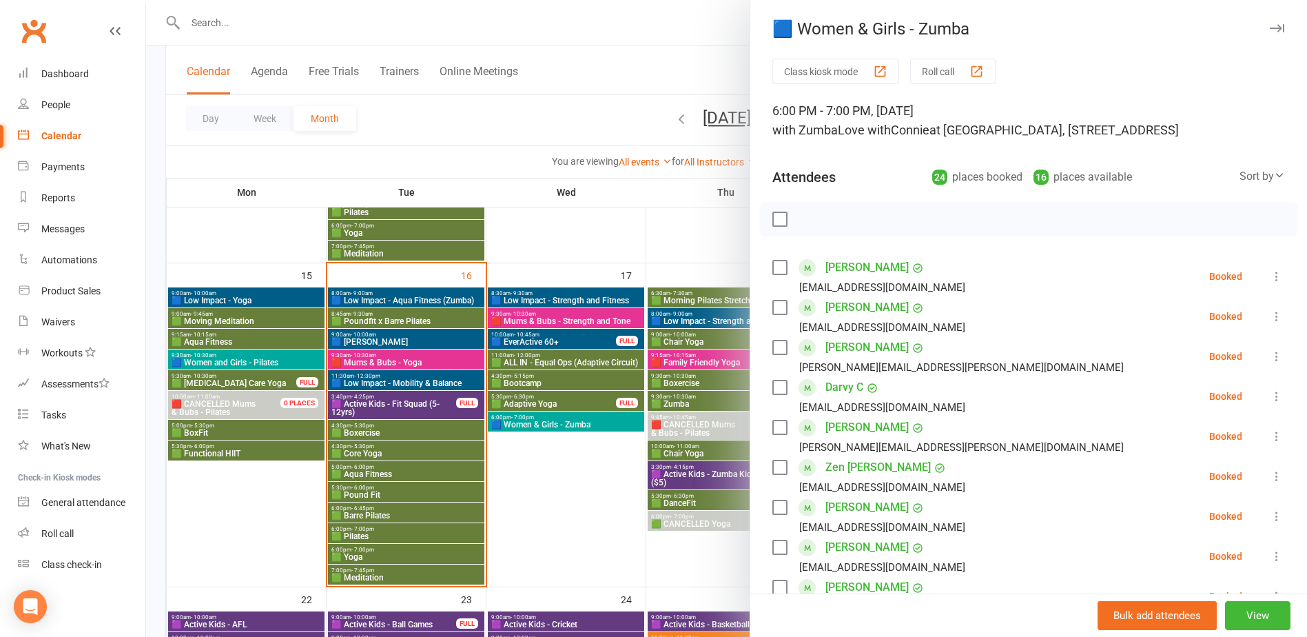
click at [541, 422] on div at bounding box center [726, 318] width 1161 height 637
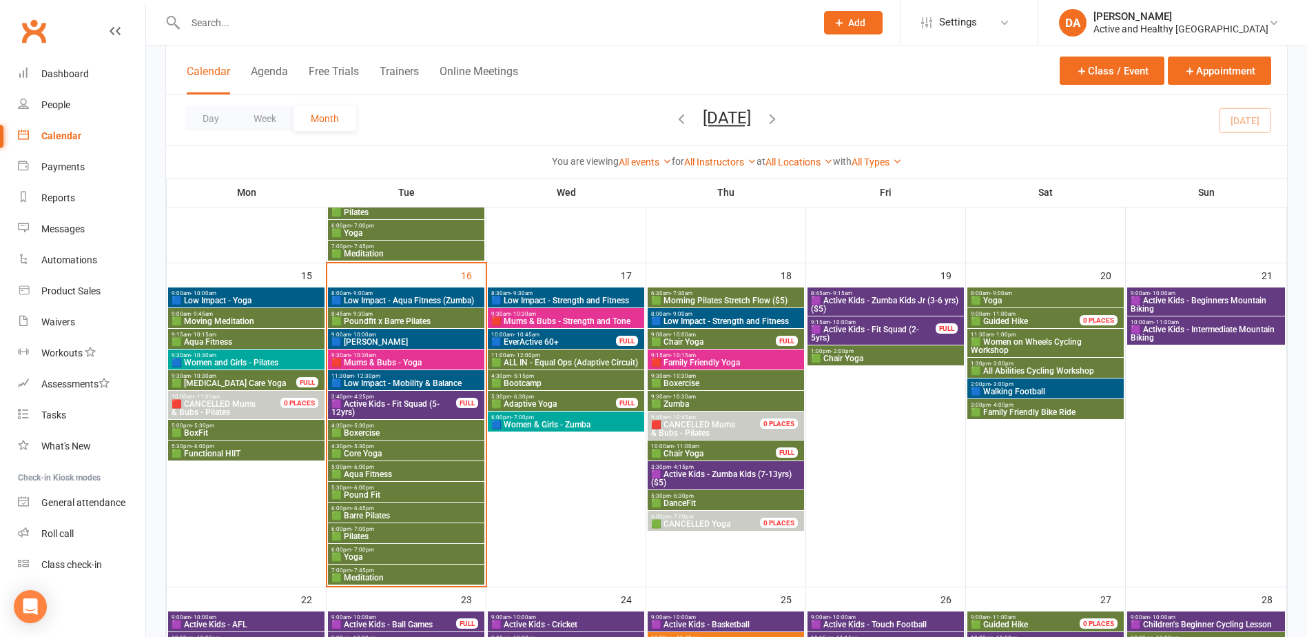
click at [741, 298] on span "🟩 Morning Pilates Stretch Flow ($5)" at bounding box center [725, 300] width 151 height 8
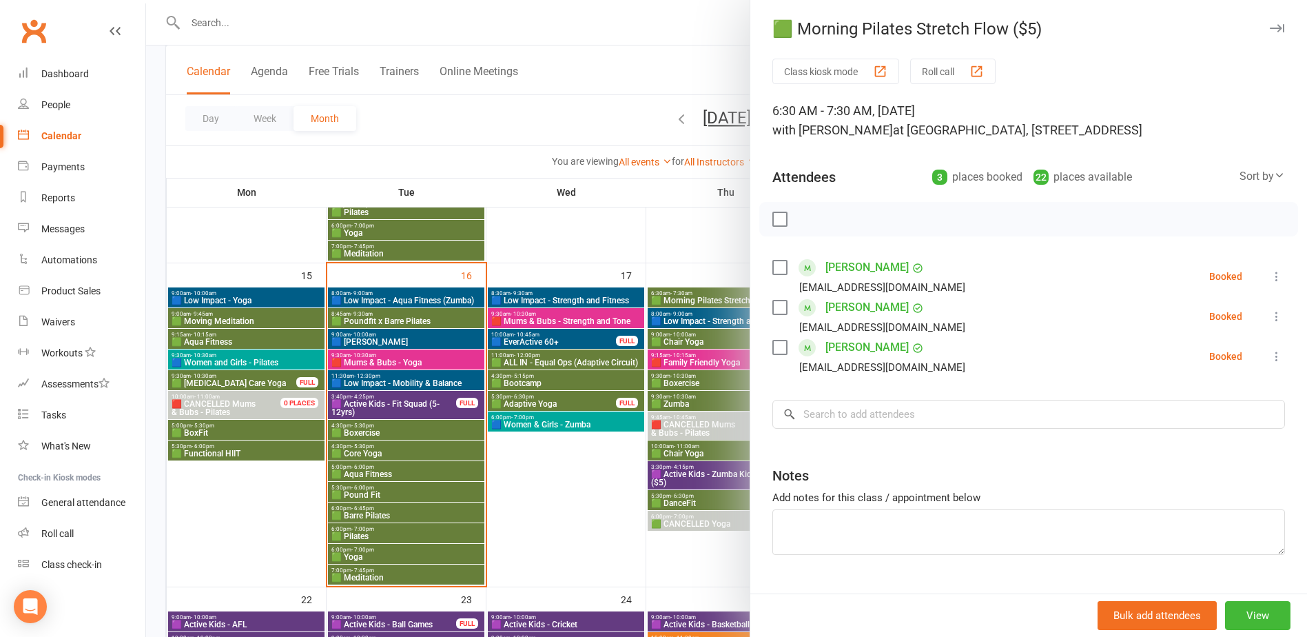
click at [699, 316] on div at bounding box center [726, 318] width 1161 height 637
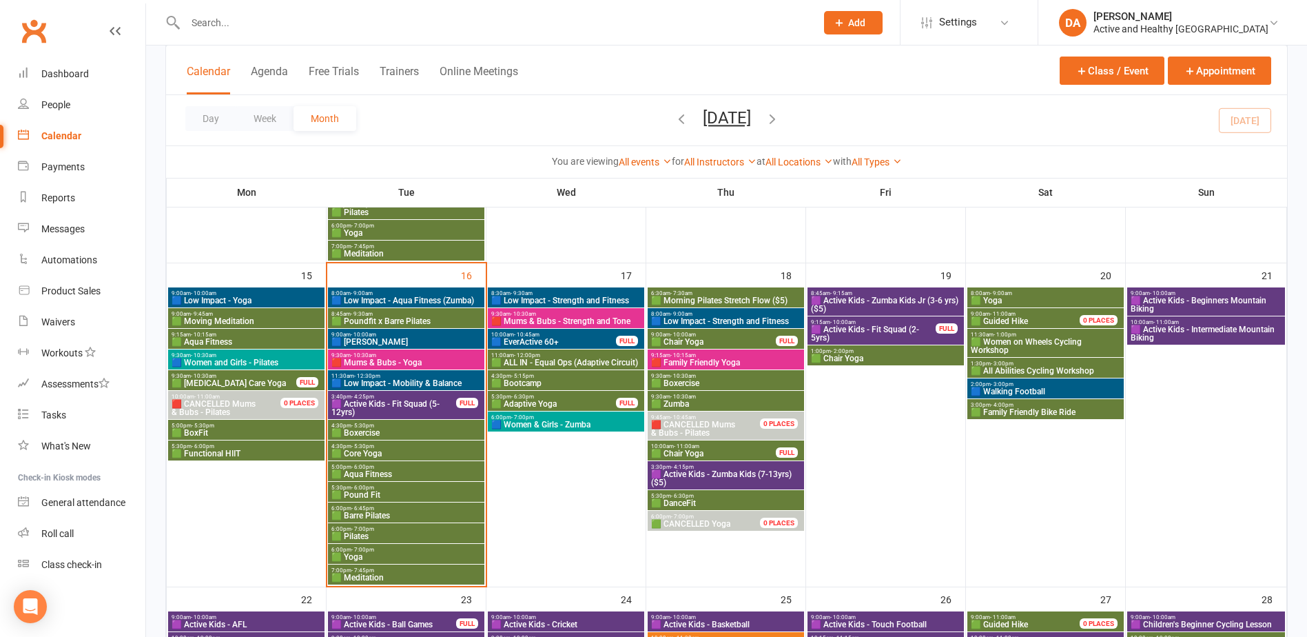
click at [746, 313] on span "8:00am - 9:00am" at bounding box center [725, 314] width 151 height 6
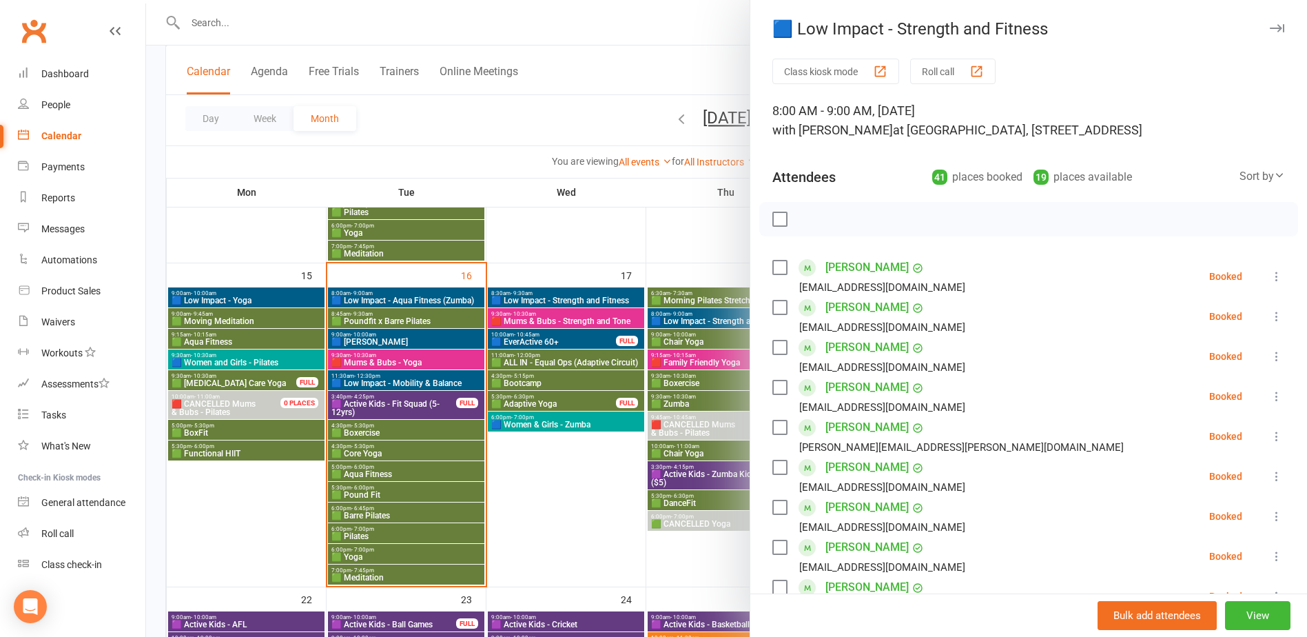
click at [687, 345] on div at bounding box center [726, 318] width 1161 height 637
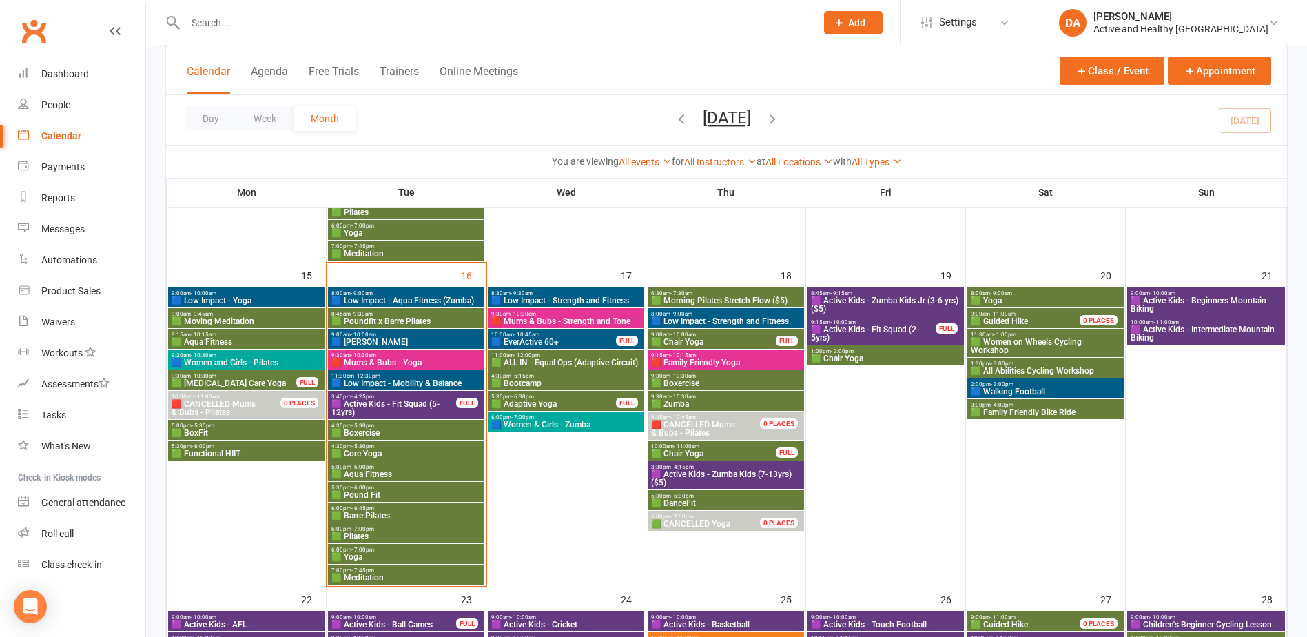
click at [696, 340] on span "🟩 Chair Yoga" at bounding box center [713, 342] width 126 height 8
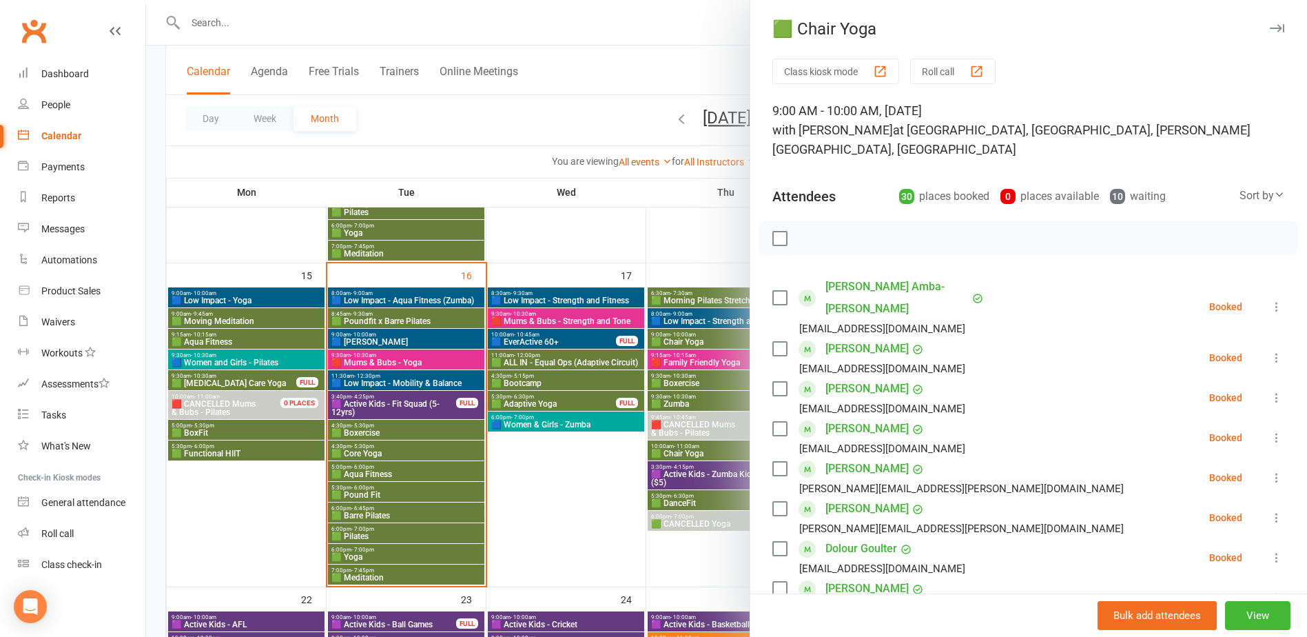
click at [696, 340] on div at bounding box center [726, 318] width 1161 height 637
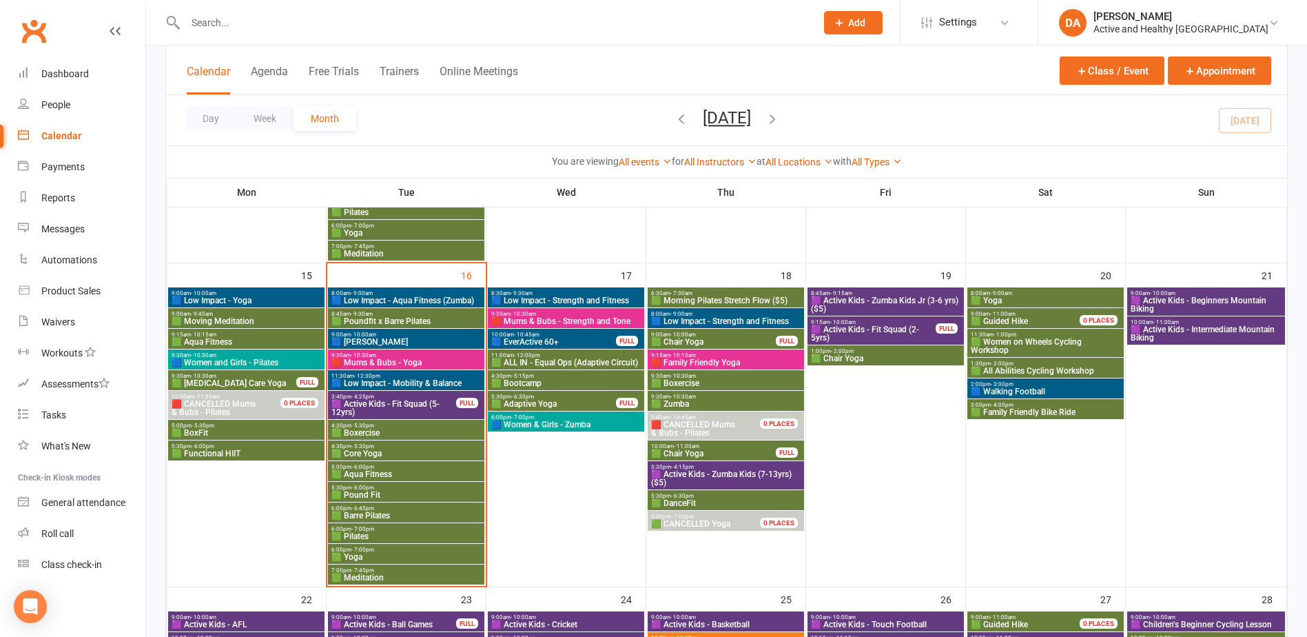
click at [699, 363] on span "🟥 Family Friendly Yoga" at bounding box center [725, 362] width 151 height 8
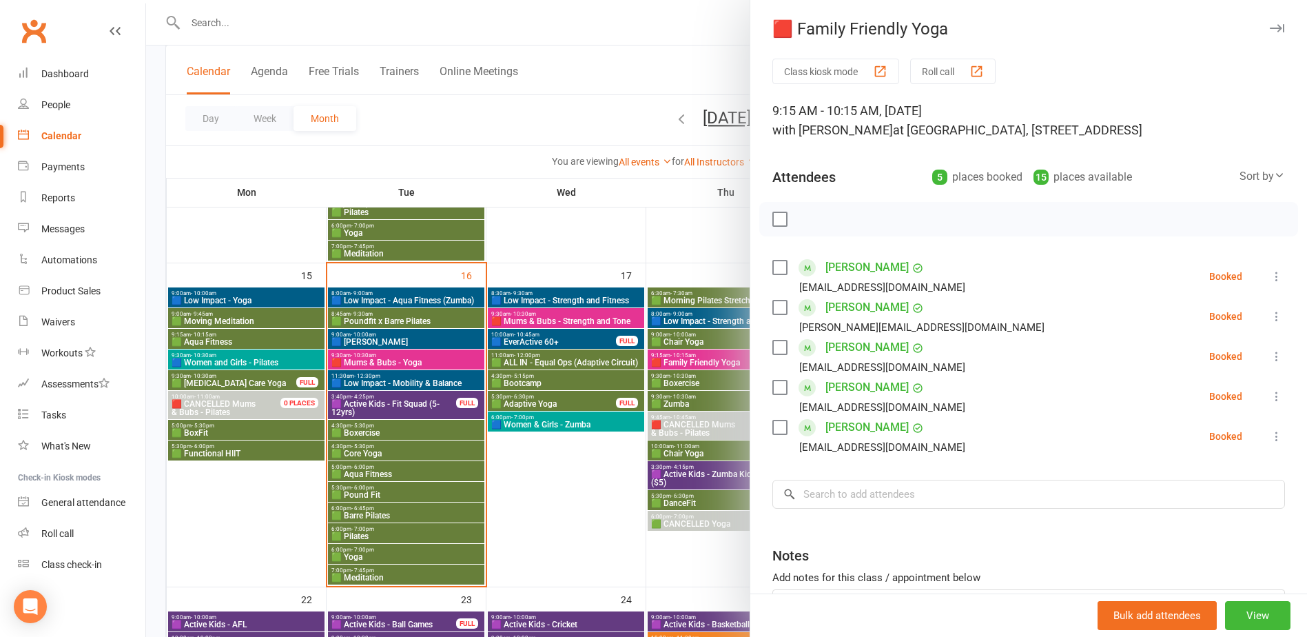
click at [699, 363] on div at bounding box center [726, 318] width 1161 height 637
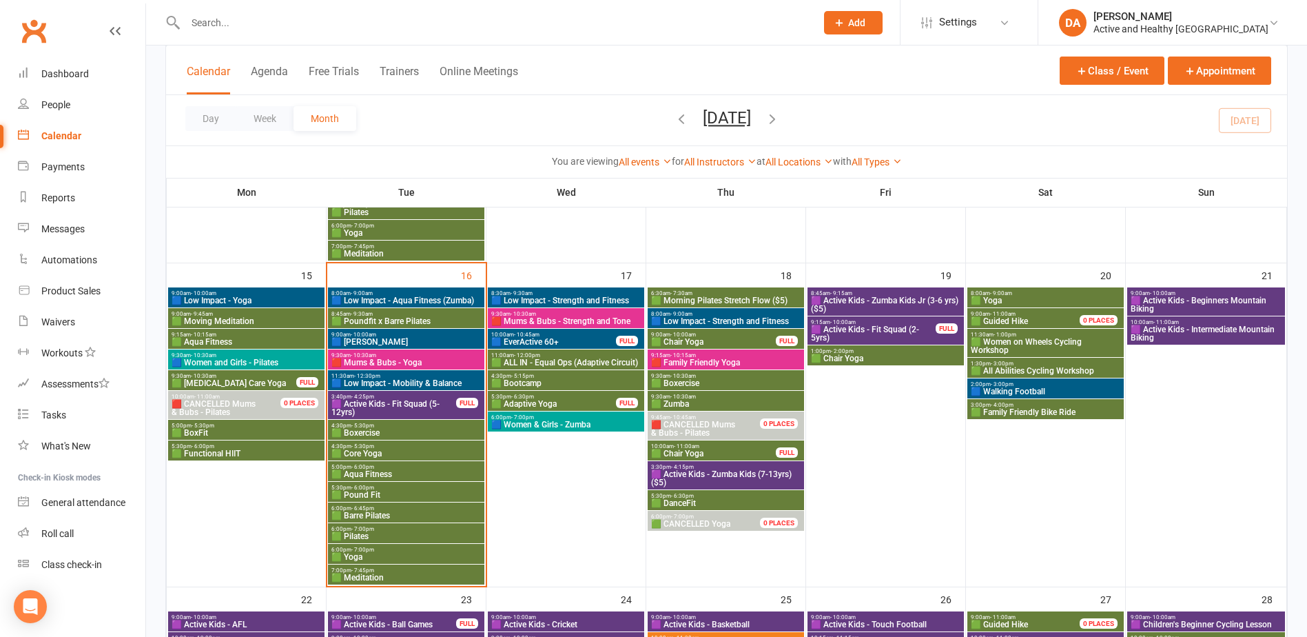
click at [708, 453] on span "🟩 Chair Yoga" at bounding box center [713, 453] width 126 height 8
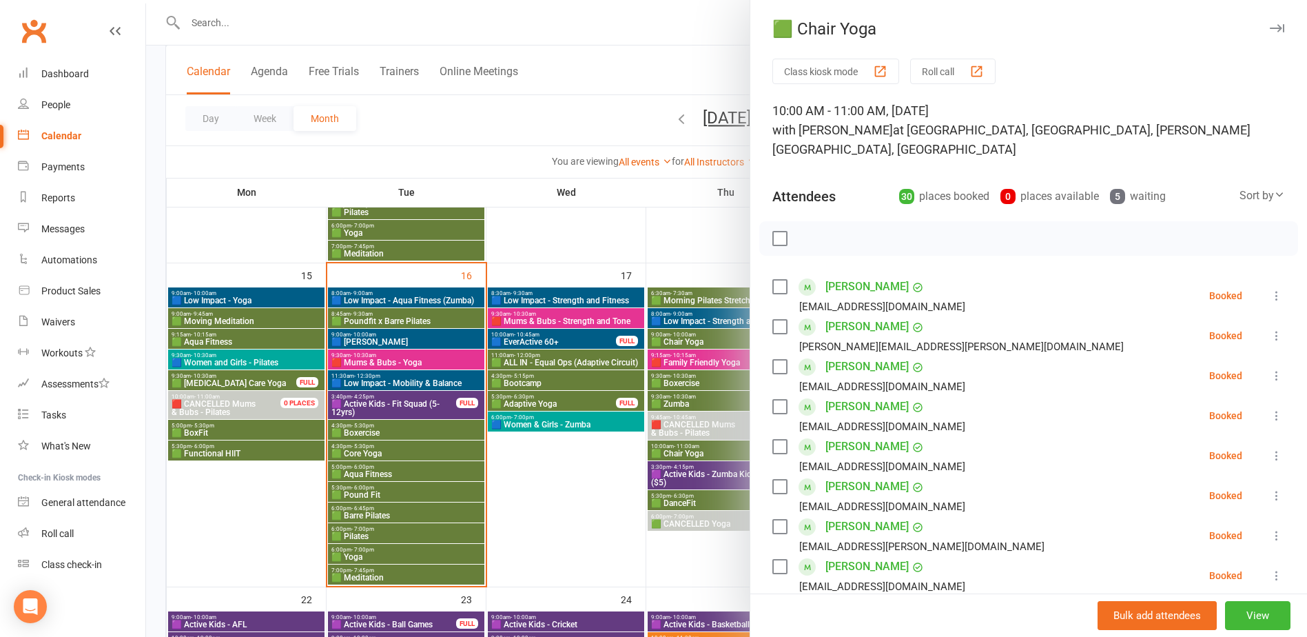
click at [708, 453] on div at bounding box center [726, 318] width 1161 height 637
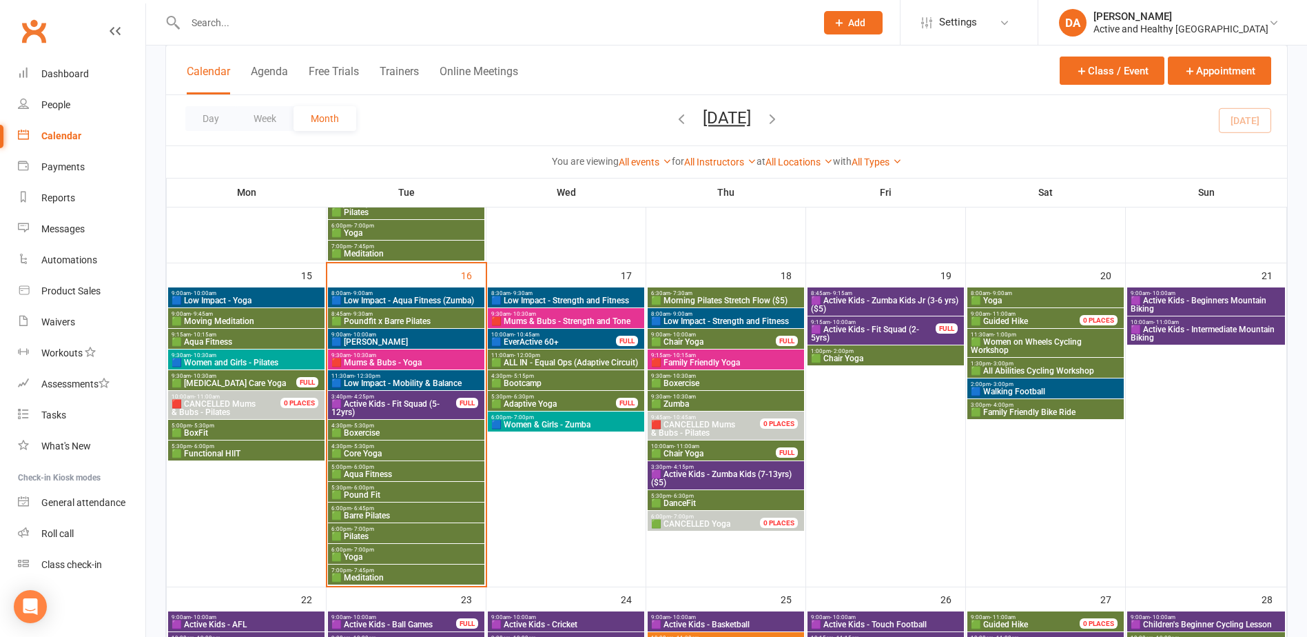
click at [705, 472] on span "🟪 Active Kids - Zumba Kids (7-13yrs) ($5)" at bounding box center [725, 478] width 151 height 17
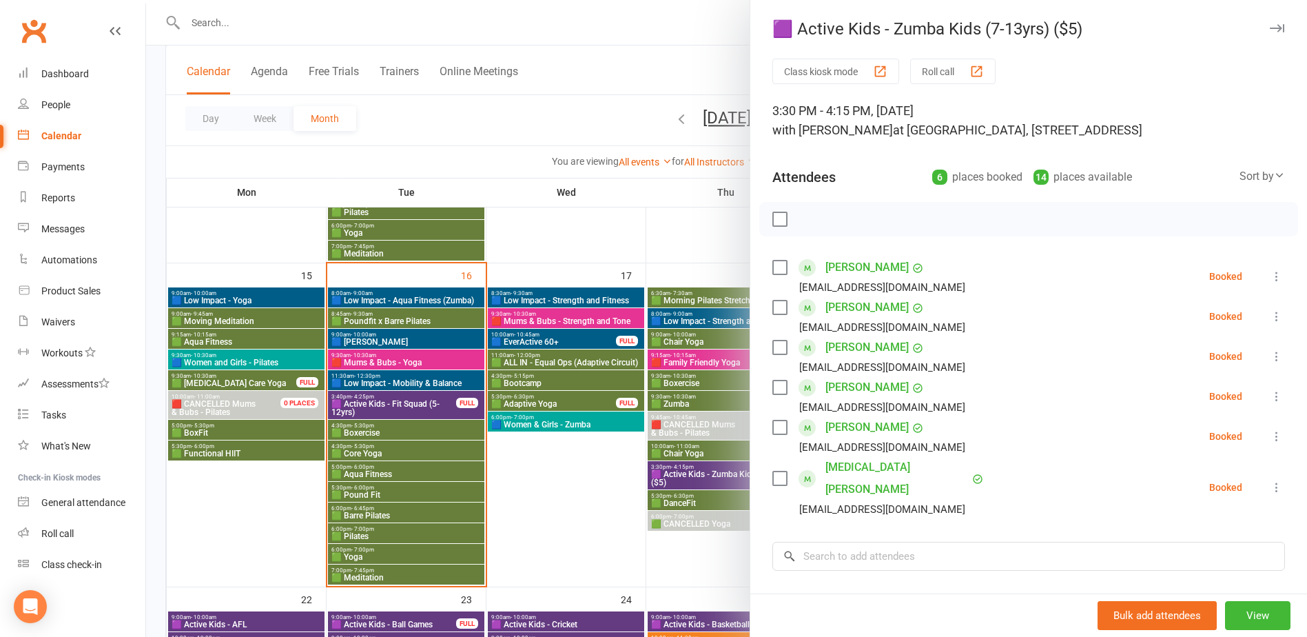
drag, startPoint x: 673, startPoint y: 476, endPoint x: 694, endPoint y: 503, distance: 34.3
click at [673, 476] on div at bounding box center [726, 318] width 1161 height 637
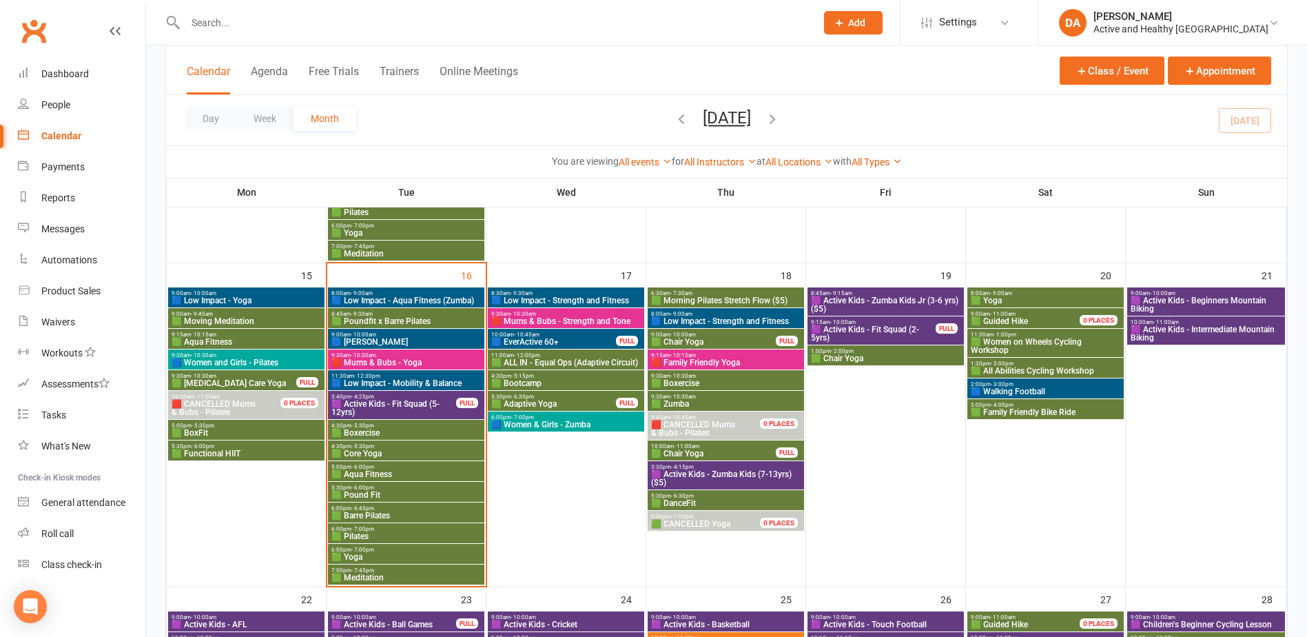
click at [746, 522] on span "🟩 CANCELLED Yoga" at bounding box center [713, 523] width 126 height 8
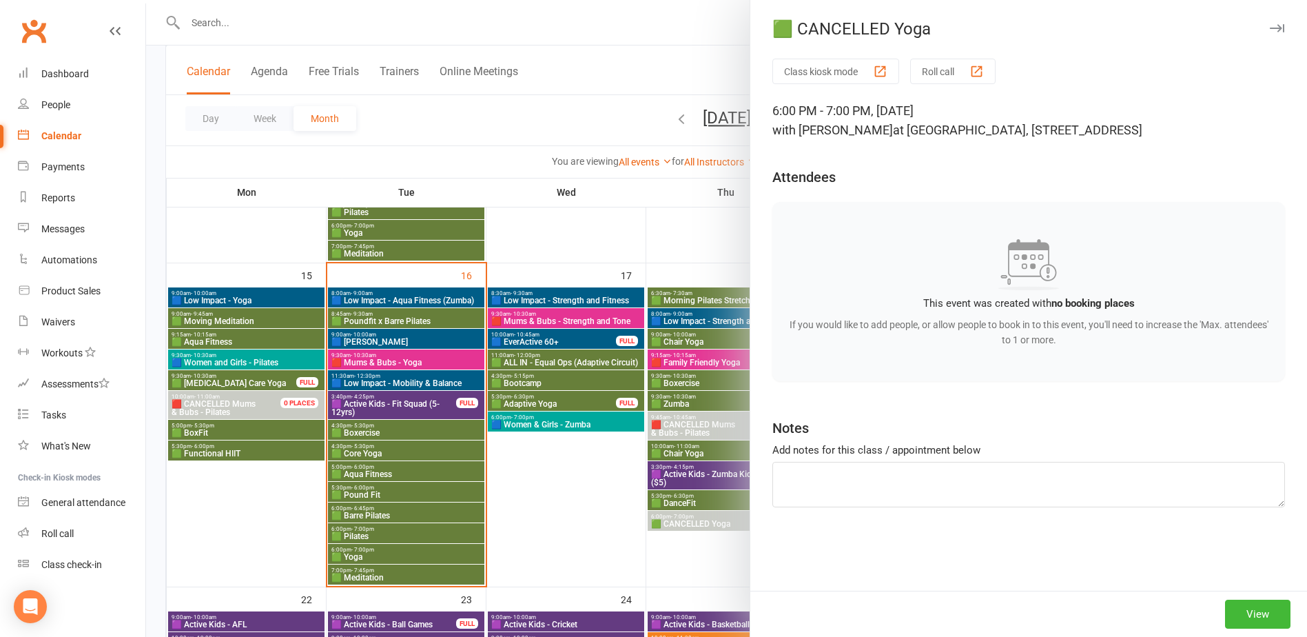
click at [646, 482] on div at bounding box center [726, 318] width 1161 height 637
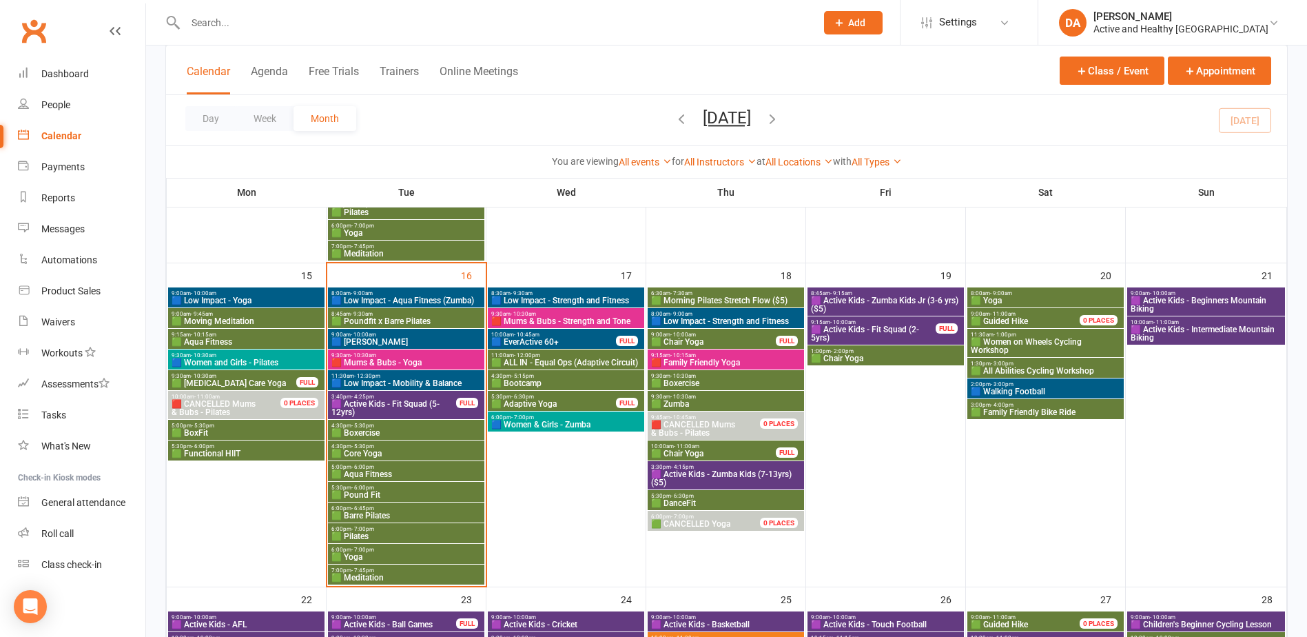
click at [898, 299] on span "🟪 Active Kids - Zumba Kids Jr (3-6 yrs) ($5)" at bounding box center [885, 304] width 151 height 17
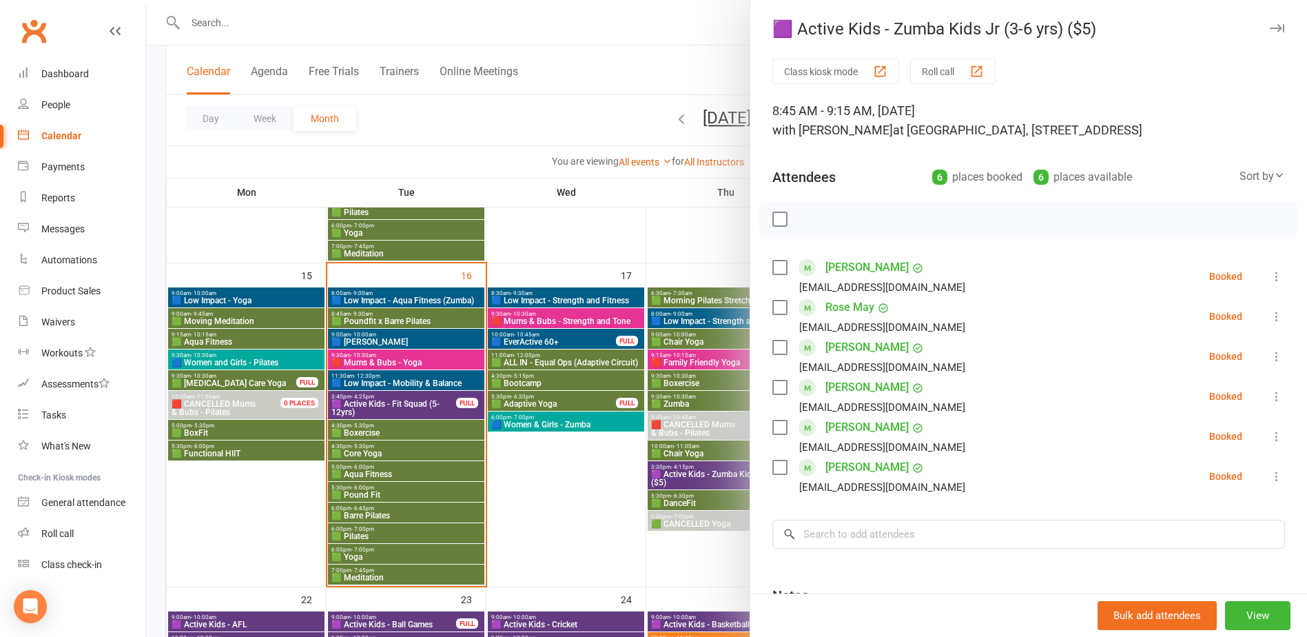
click at [642, 384] on div at bounding box center [726, 318] width 1161 height 637
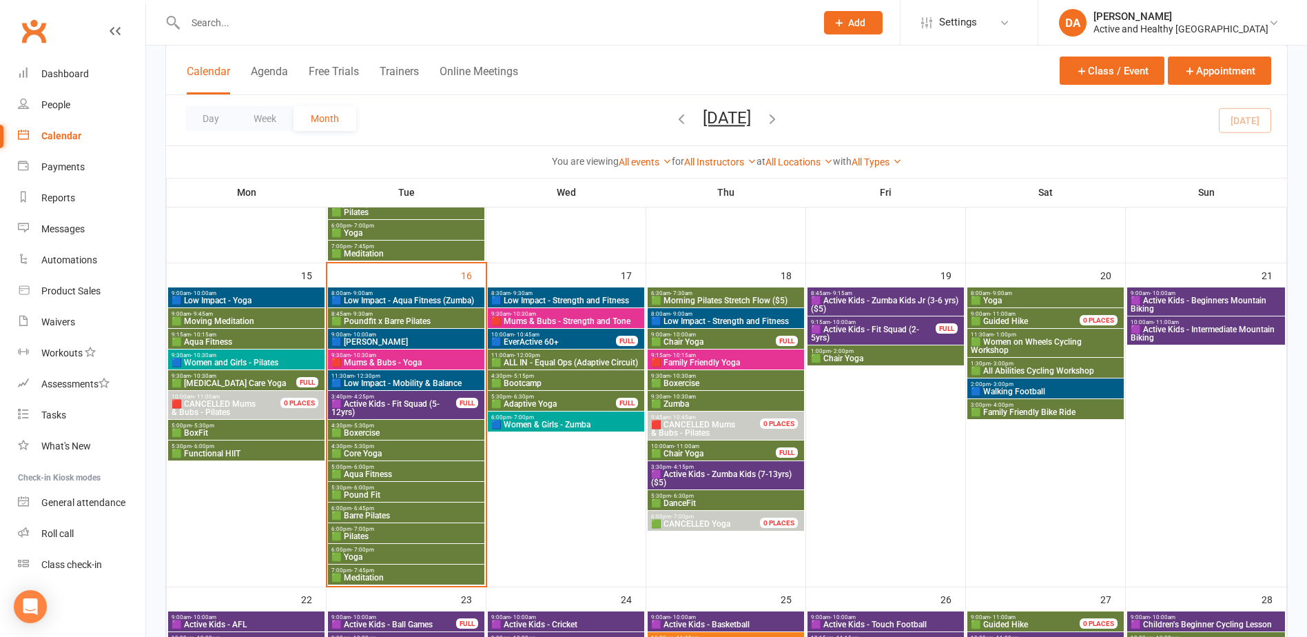
click at [879, 325] on span "🟪 Active Kids - Fit Squad (2-5yrs)" at bounding box center [873, 333] width 126 height 17
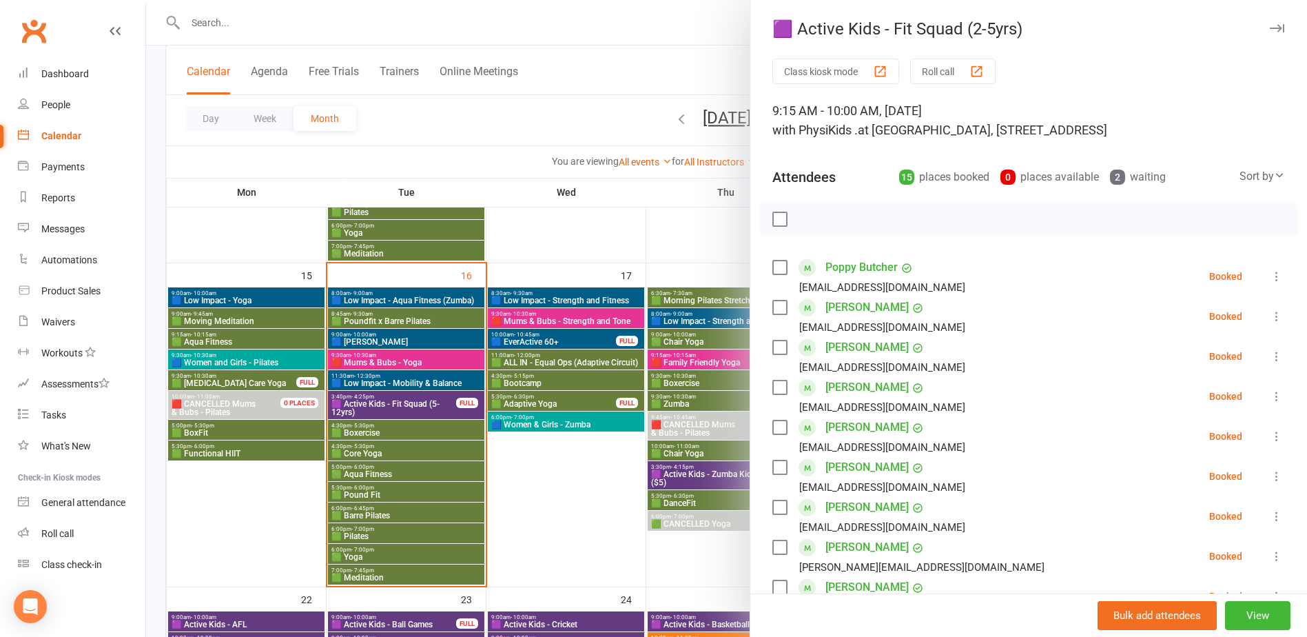
drag, startPoint x: 650, startPoint y: 343, endPoint x: 759, endPoint y: 341, distance: 109.6
click at [650, 343] on div at bounding box center [726, 318] width 1161 height 637
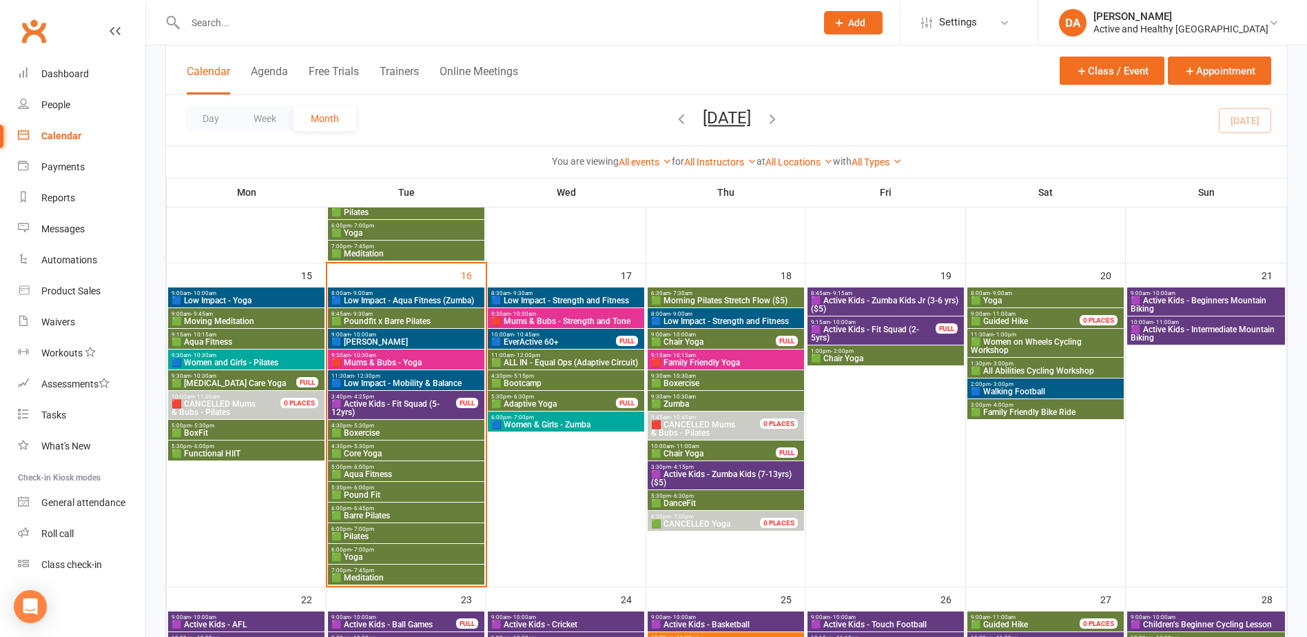
click at [855, 356] on span "🟩 Chair Yoga" at bounding box center [885, 358] width 151 height 8
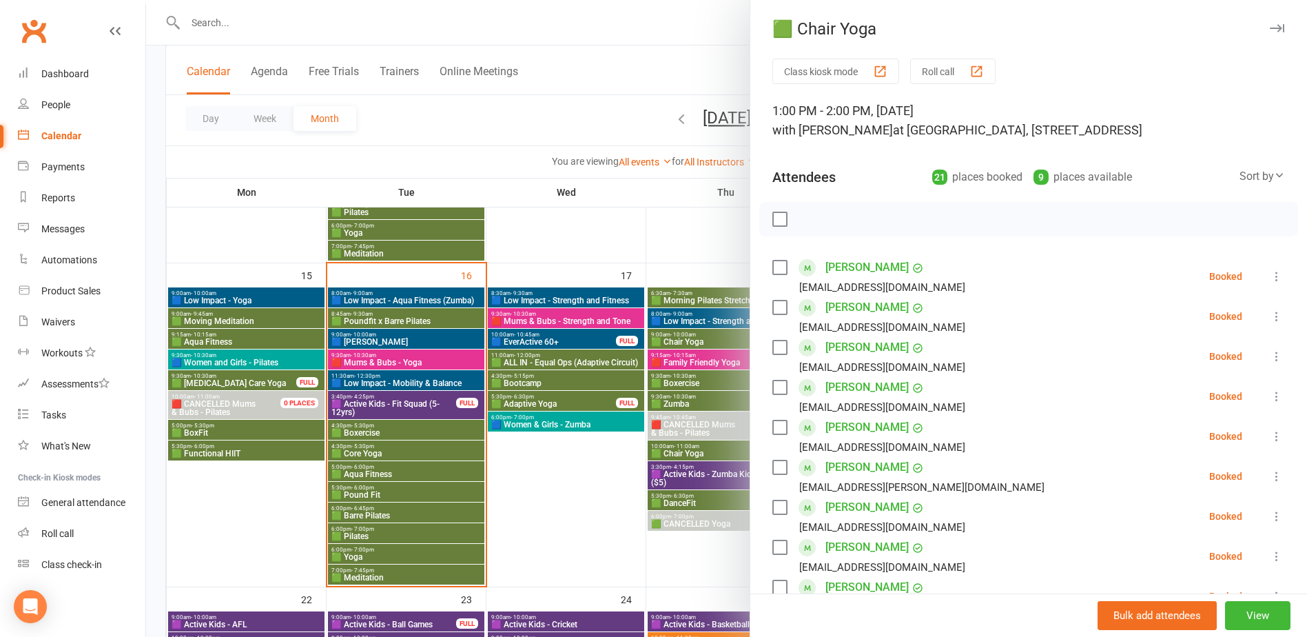
click at [615, 357] on div at bounding box center [726, 318] width 1161 height 637
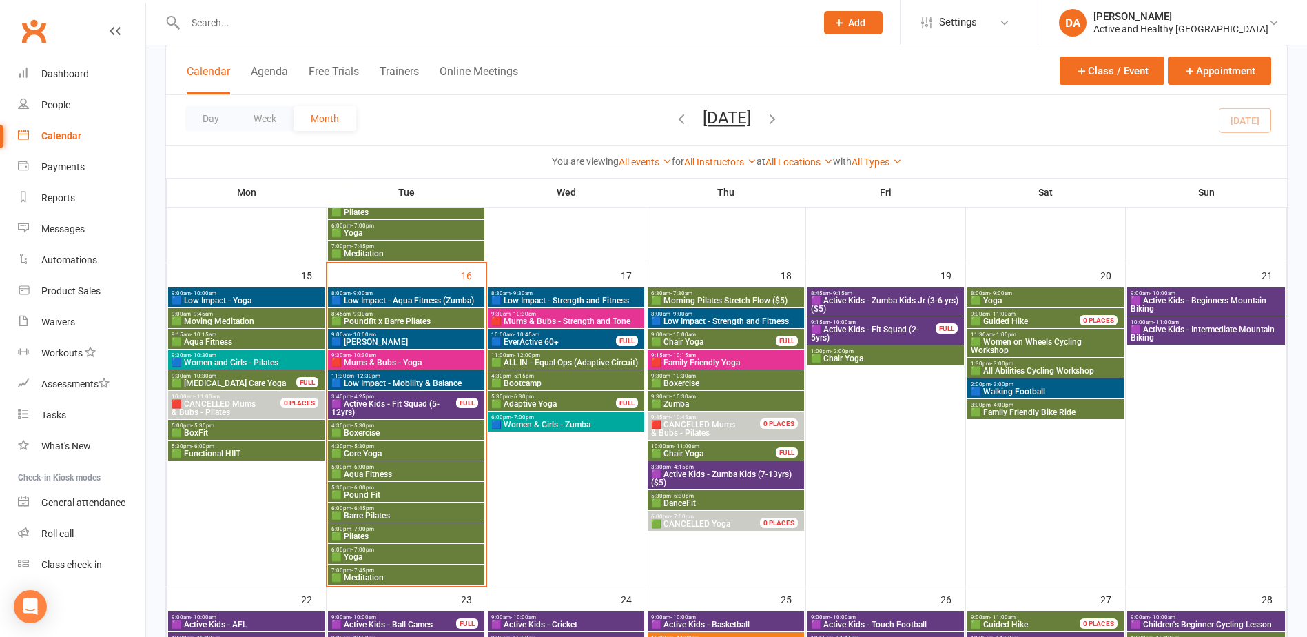
click at [1031, 298] on span "🟩 Yoga" at bounding box center [1045, 300] width 151 height 8
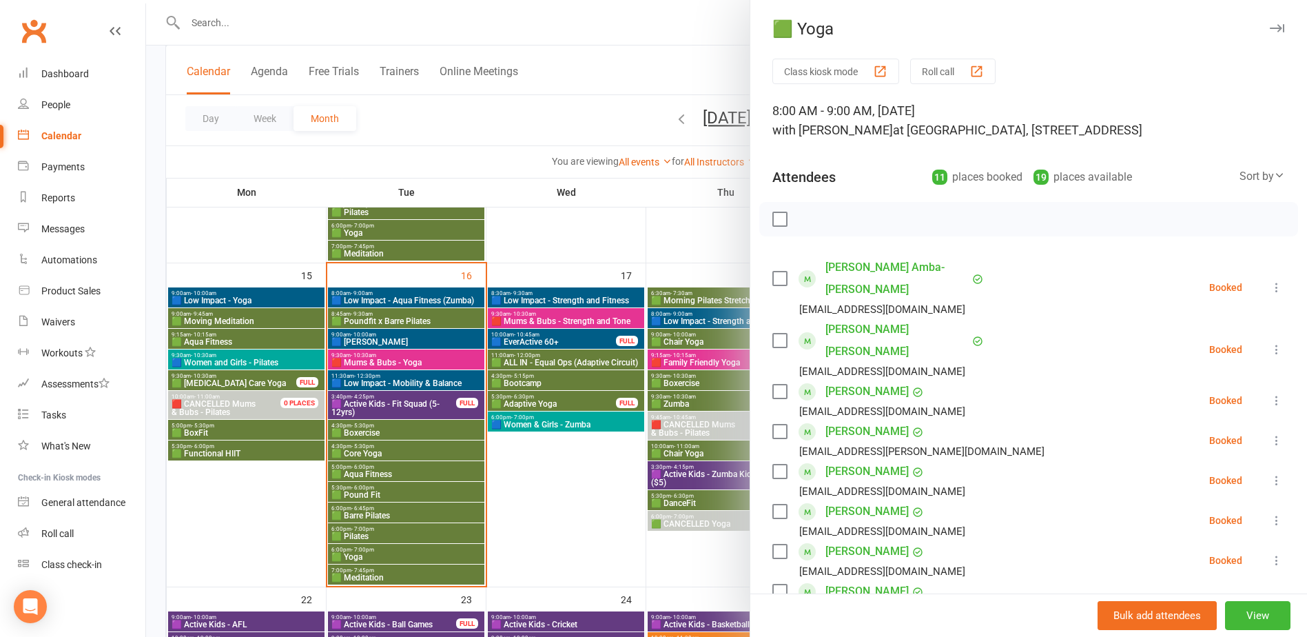
click at [681, 355] on div at bounding box center [726, 318] width 1161 height 637
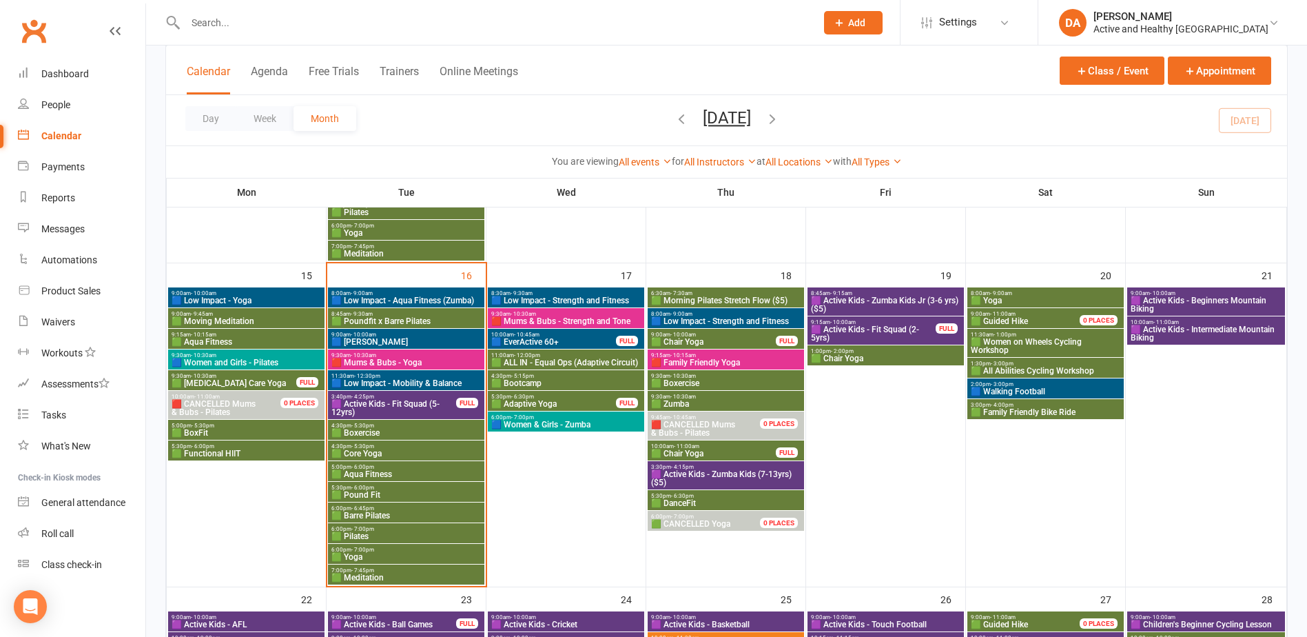
click at [1039, 367] on span "🟩 All Abilities Cycling Workshop" at bounding box center [1045, 371] width 151 height 8
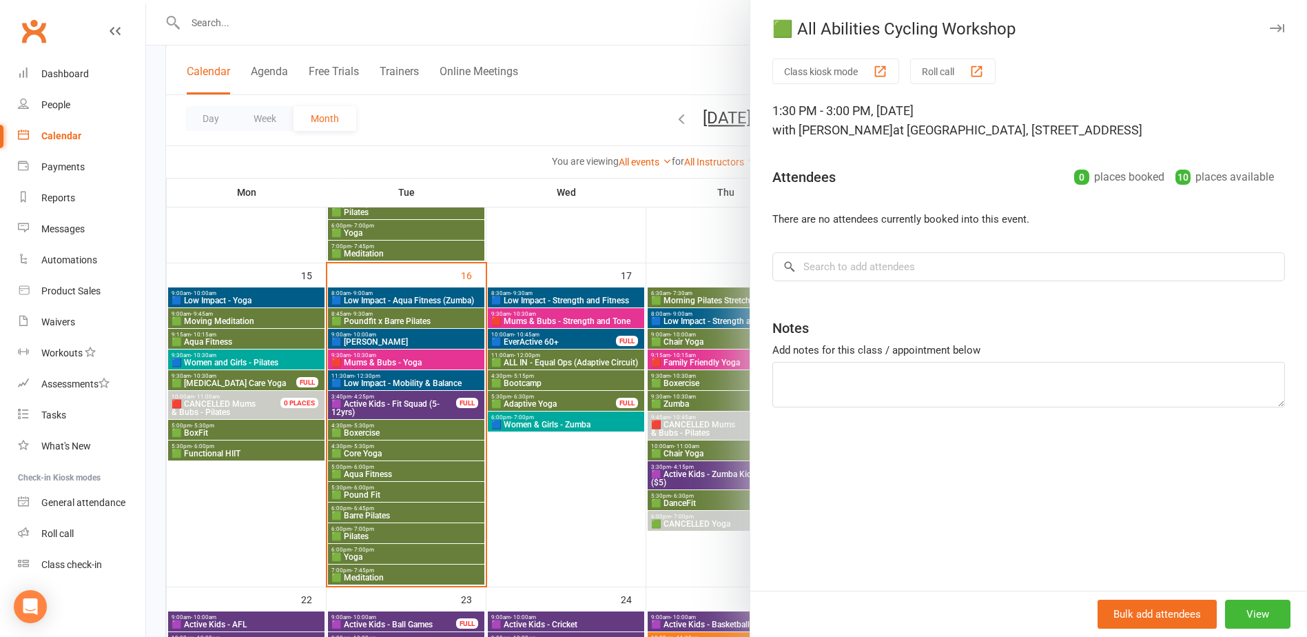
click at [622, 363] on div at bounding box center [726, 318] width 1161 height 637
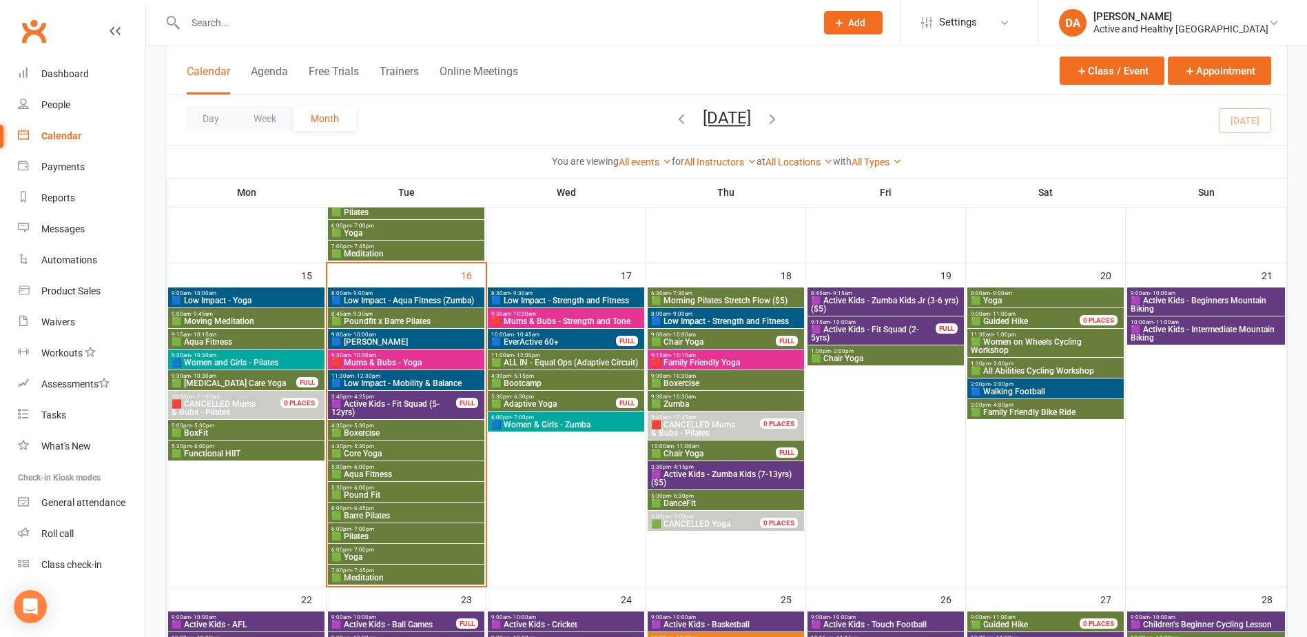
click at [1030, 386] on span "2:00pm - 3:00pm" at bounding box center [1045, 384] width 151 height 6
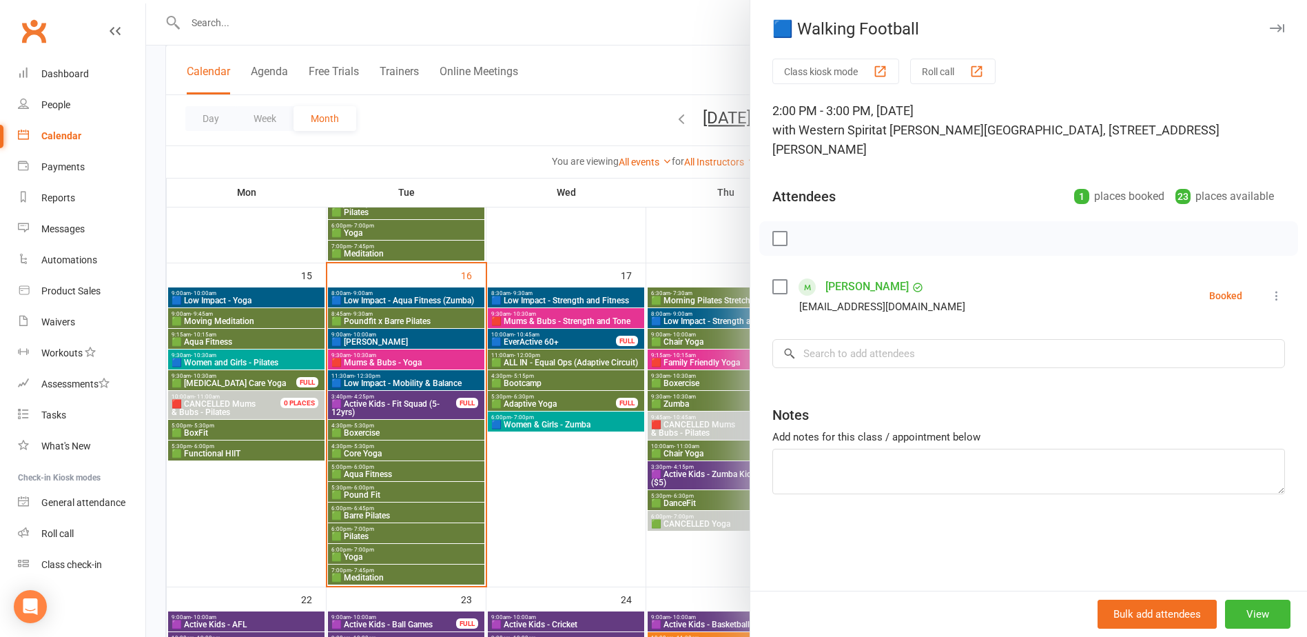
click at [497, 295] on div at bounding box center [726, 318] width 1161 height 637
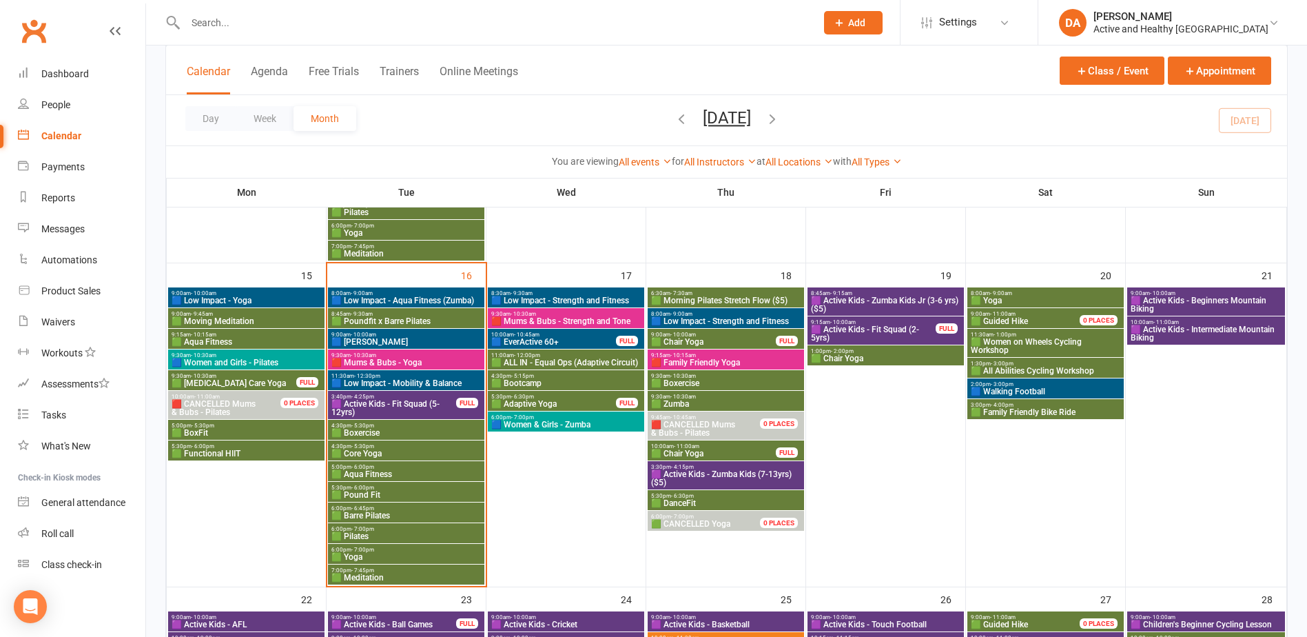
click at [1031, 388] on span "🟦 Walking Football" at bounding box center [1045, 391] width 151 height 8
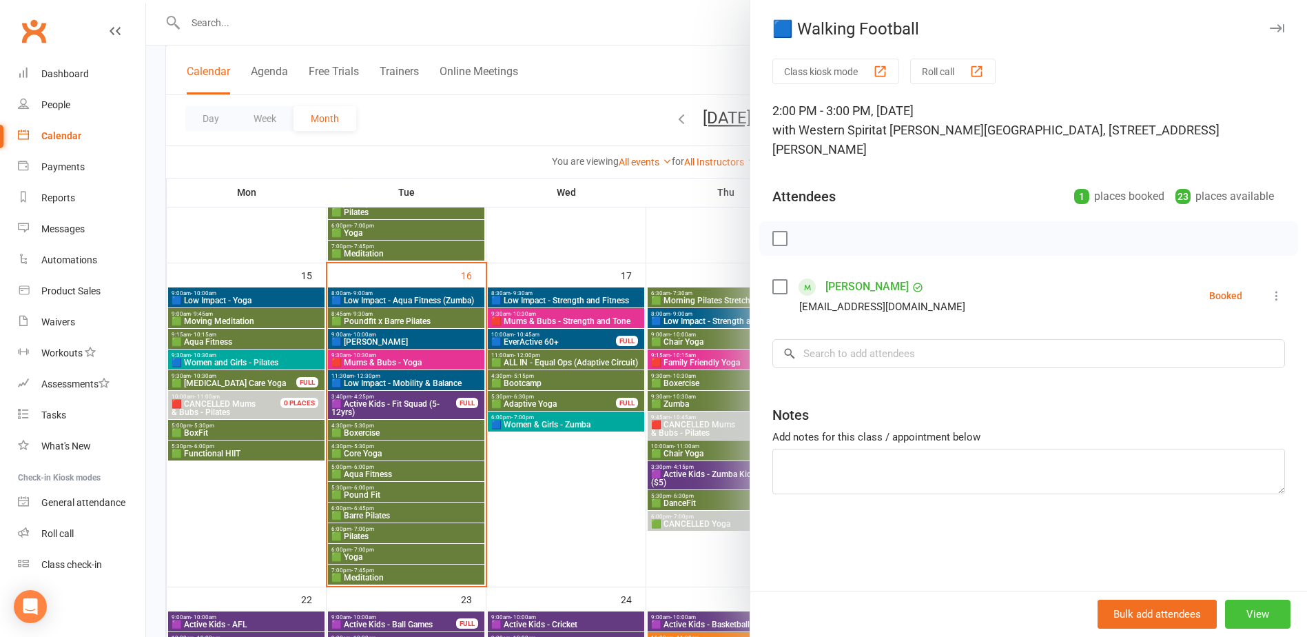
click at [1257, 617] on button "View" at bounding box center [1257, 613] width 65 height 29
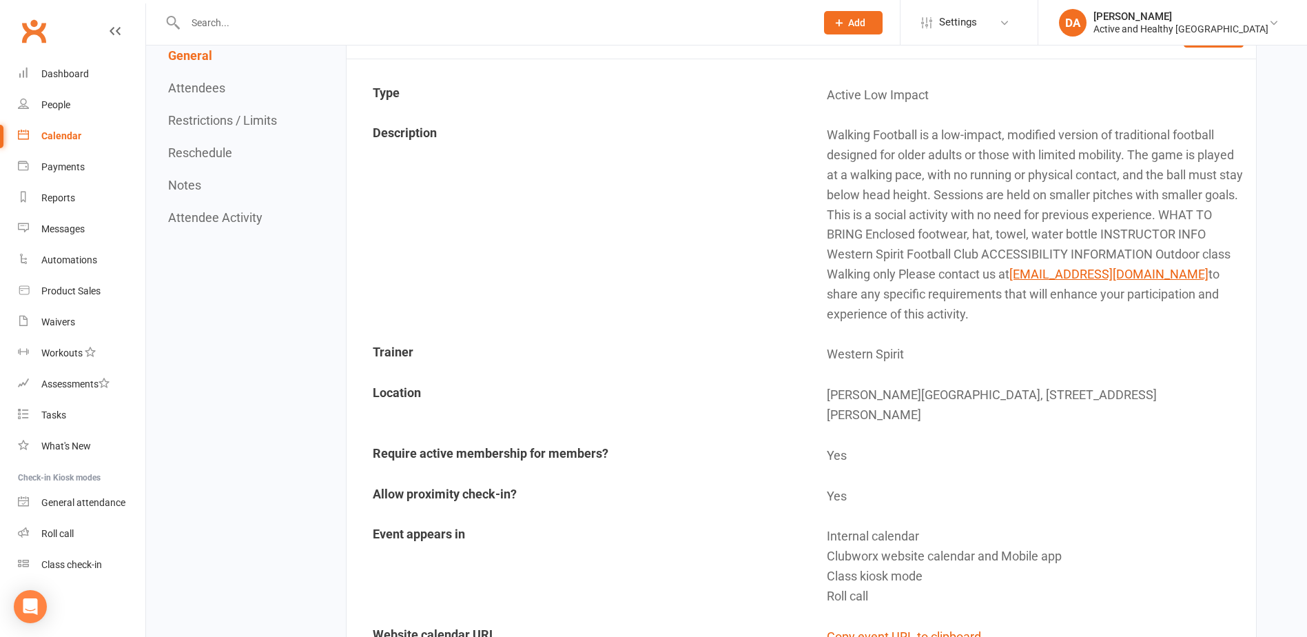
scroll to position [413, 0]
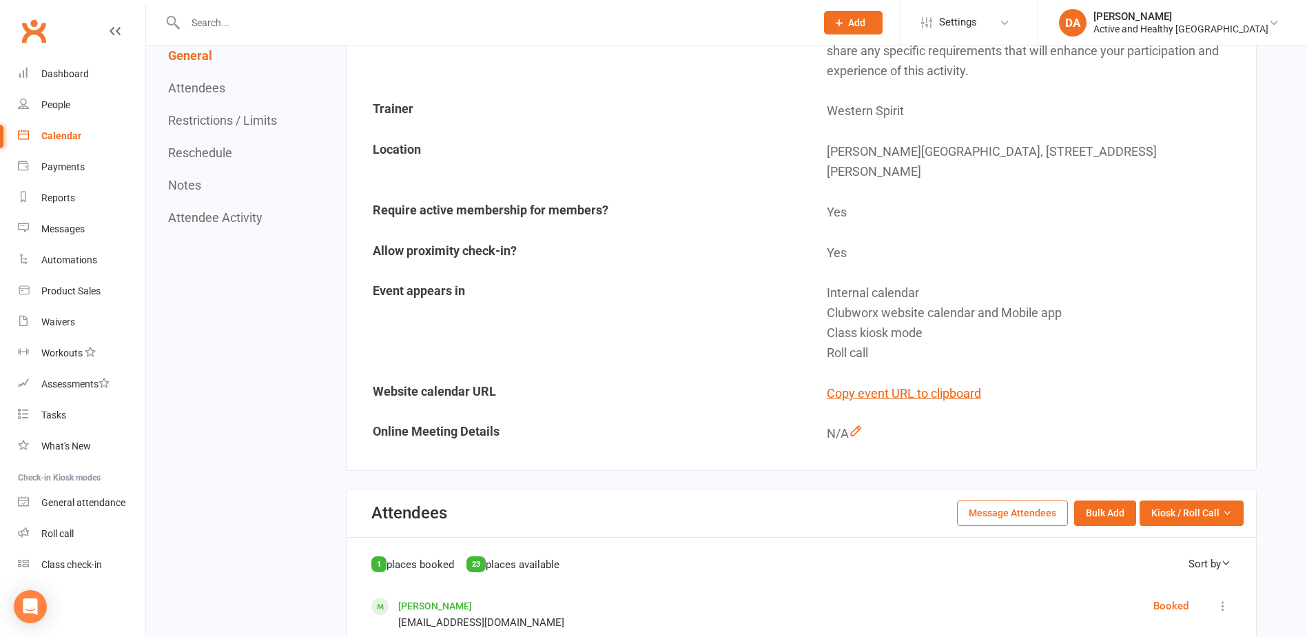
click at [1013, 500] on button "Message Attendees" at bounding box center [1012, 512] width 111 height 25
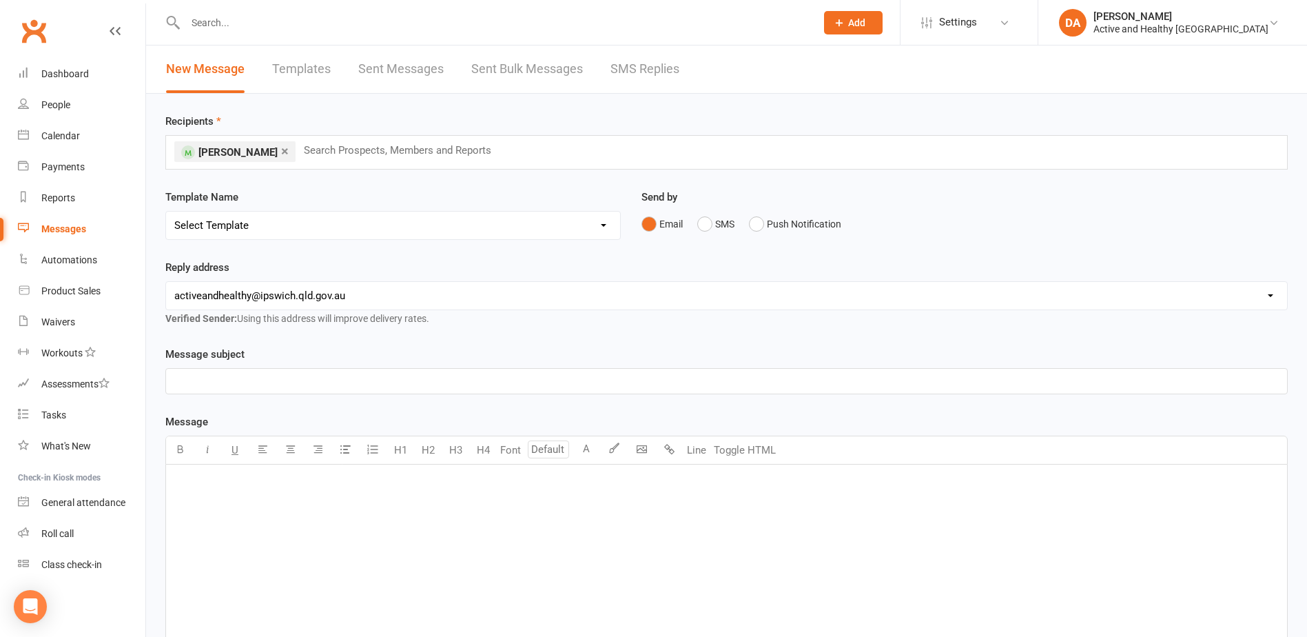
drag, startPoint x: 318, startPoint y: 378, endPoint x: 609, endPoint y: 363, distance: 291.8
click at [318, 378] on p "﻿" at bounding box center [726, 381] width 1104 height 17
click at [362, 508] on div "﻿" at bounding box center [726, 567] width 1121 height 207
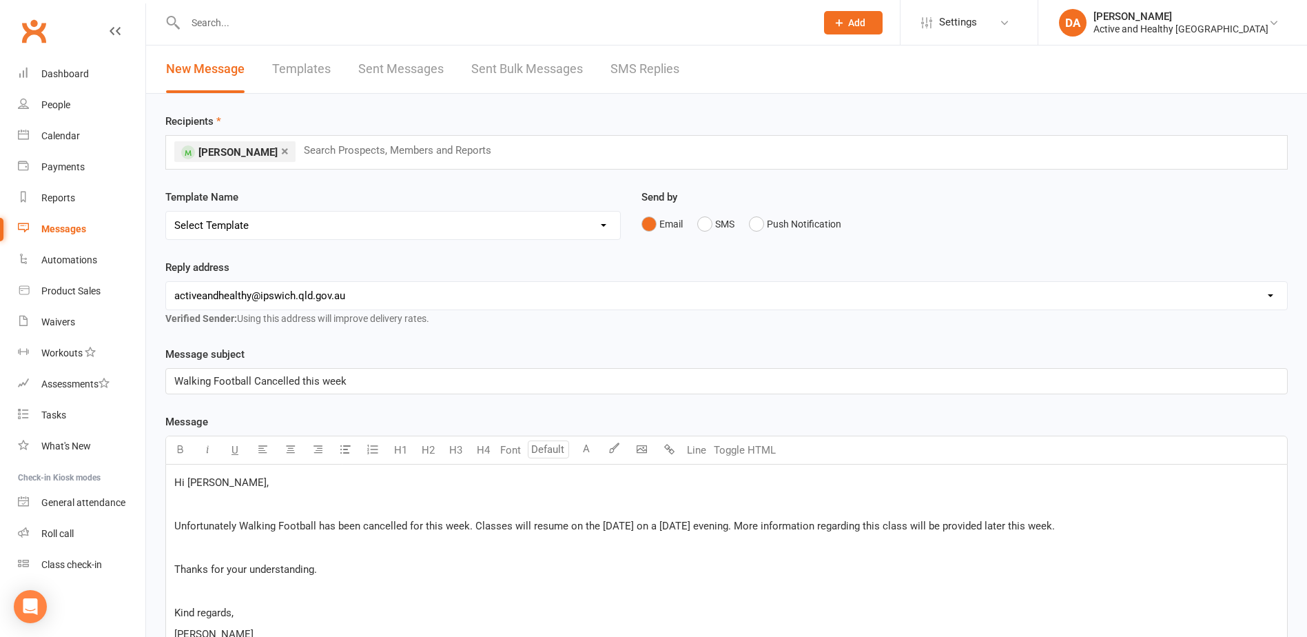
scroll to position [404, 0]
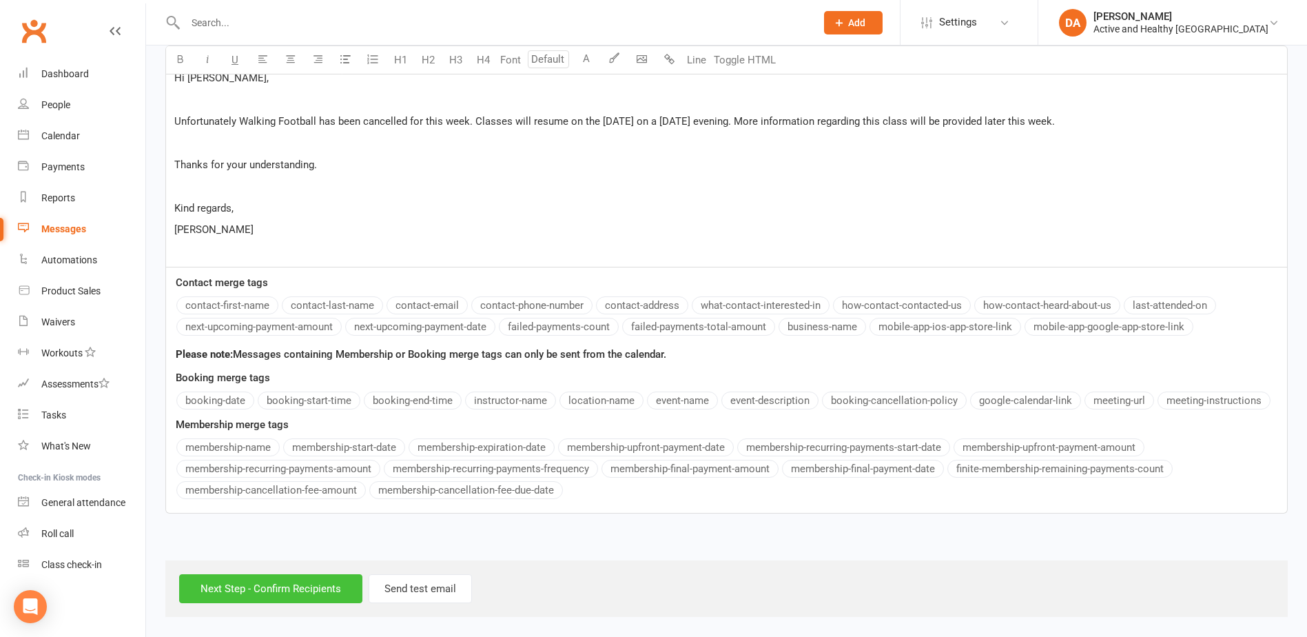
click at [340, 592] on input "Next Step - Confirm Recipients" at bounding box center [270, 588] width 183 height 29
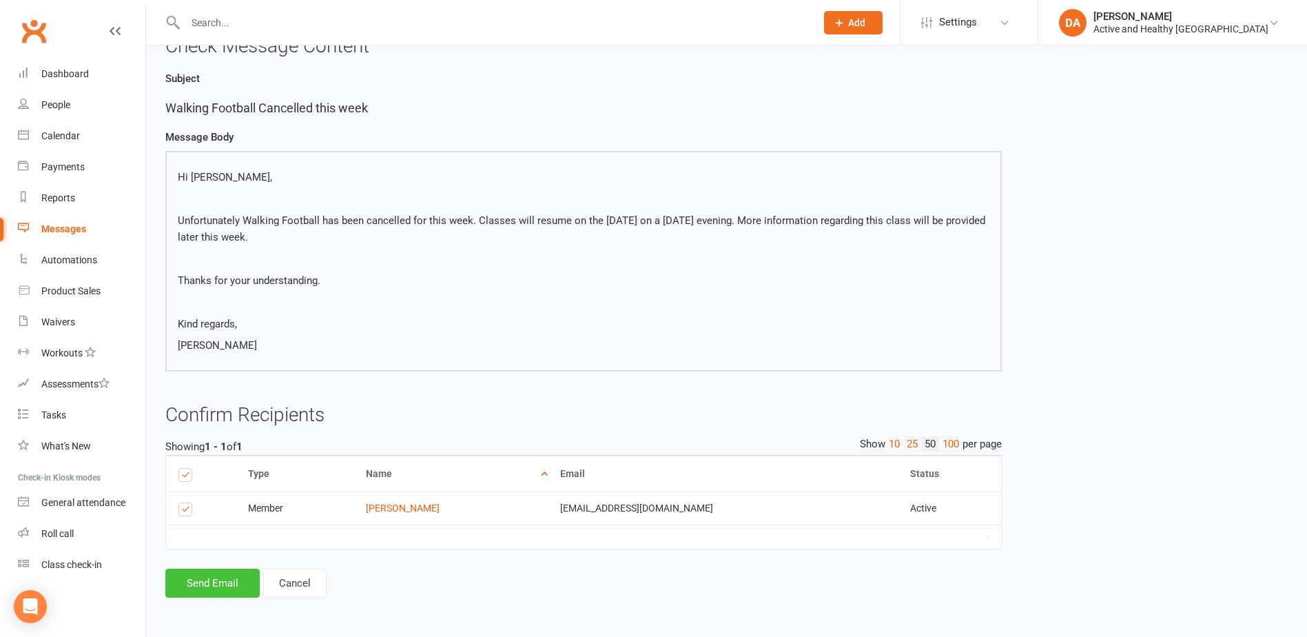
click at [219, 591] on button "Send Email" at bounding box center [212, 582] width 94 height 29
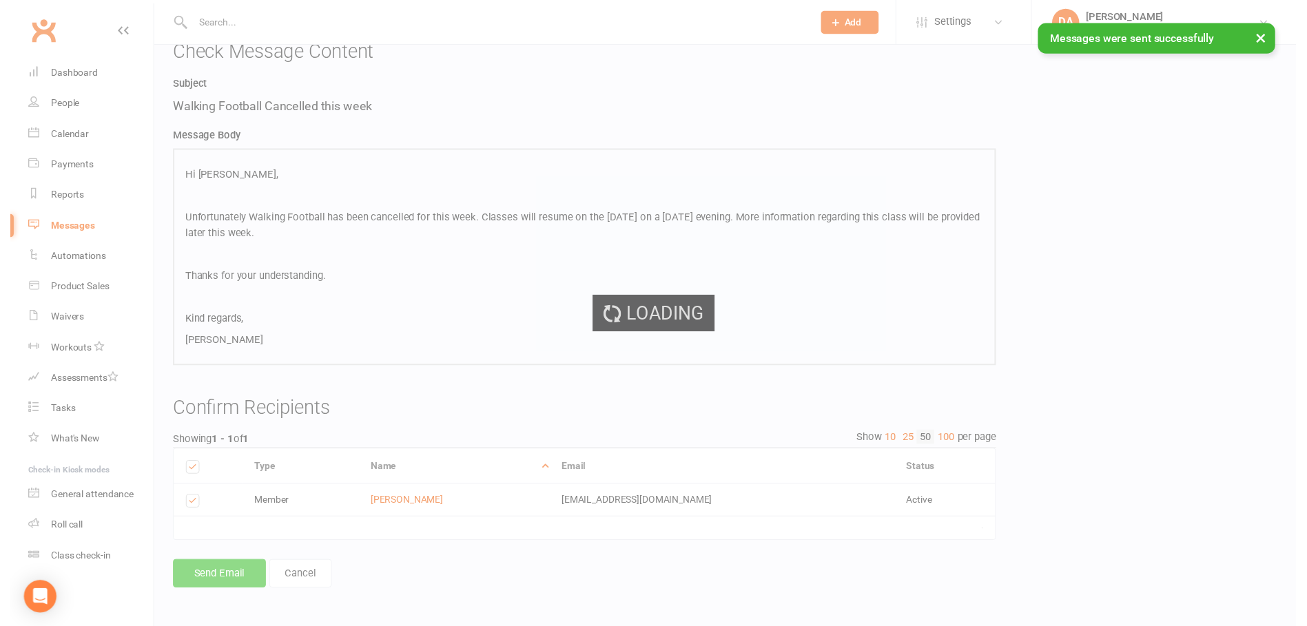
scroll to position [89, 0]
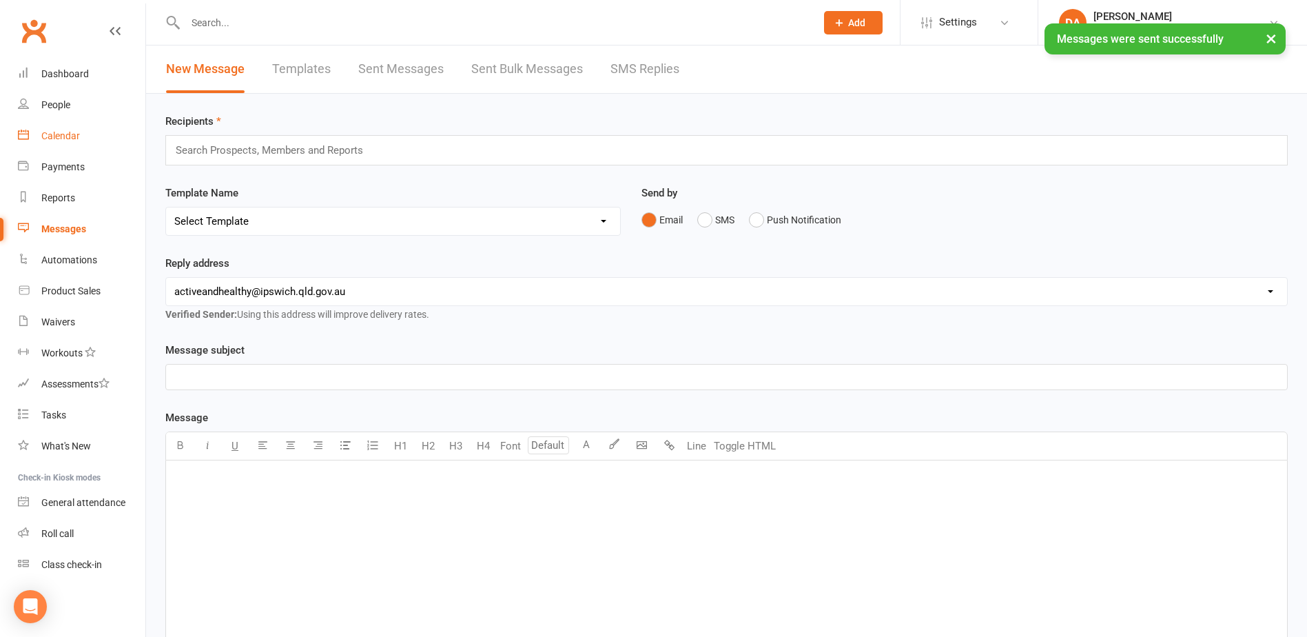
drag, startPoint x: 65, startPoint y: 130, endPoint x: 336, endPoint y: 141, distance: 271.0
click at [65, 130] on div "Calendar" at bounding box center [60, 135] width 39 height 11
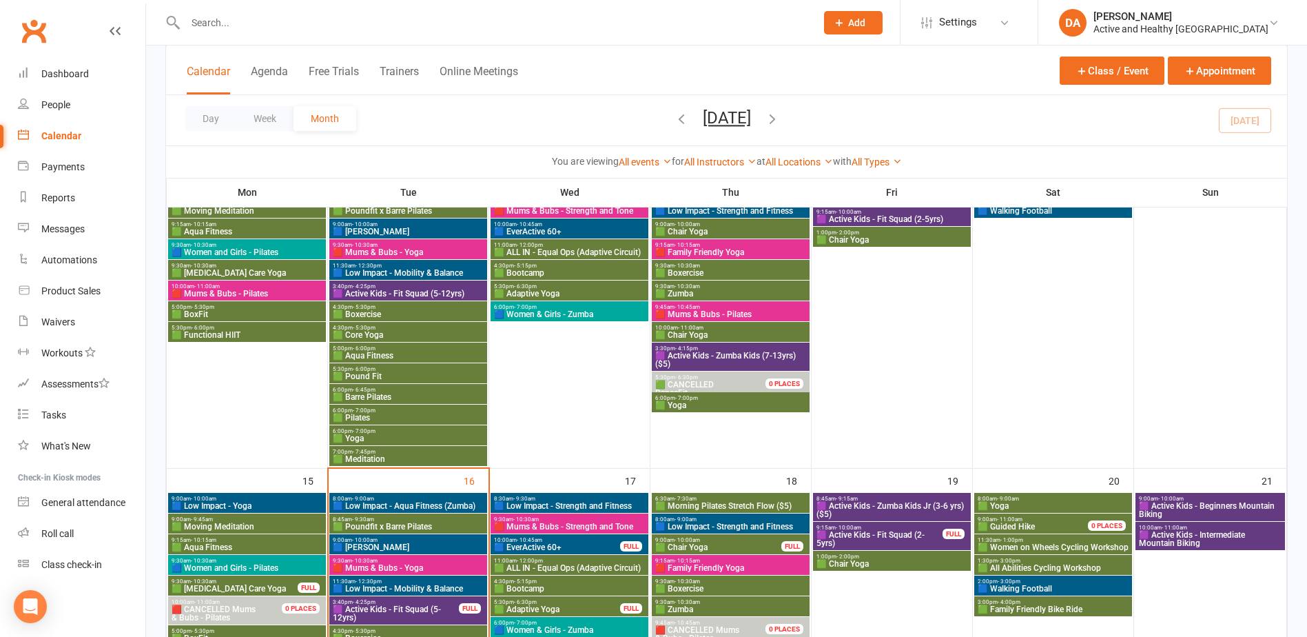
scroll to position [689, 0]
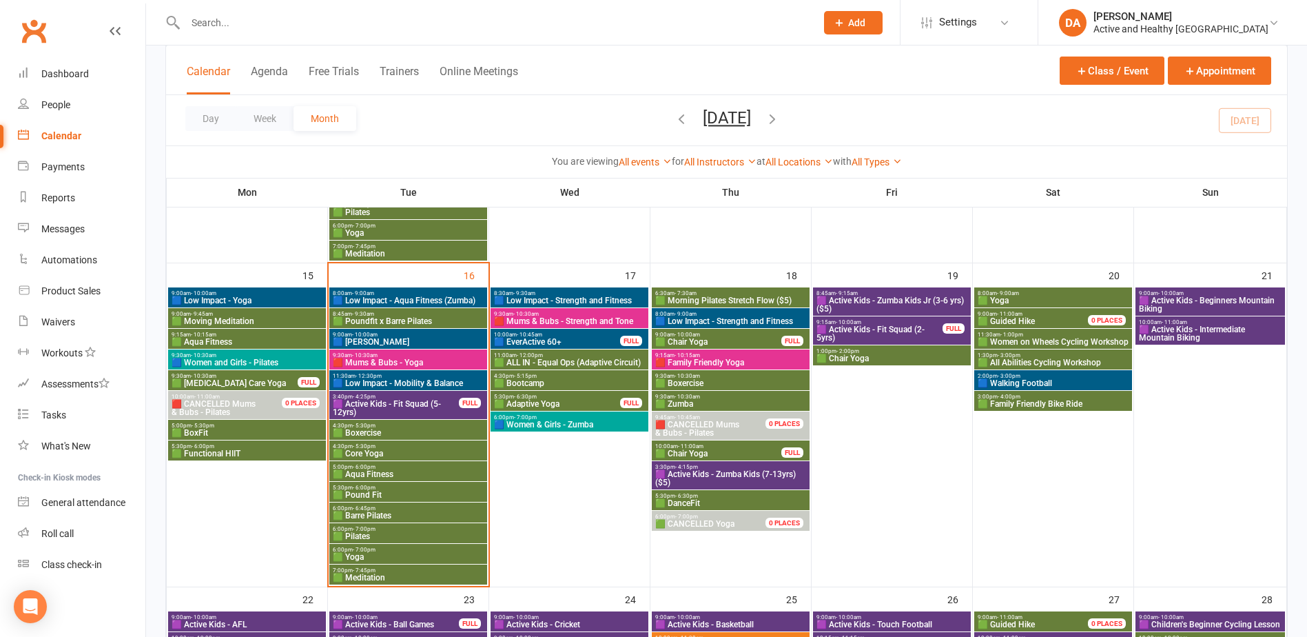
click at [1050, 376] on span "2:00pm - 3:00pm" at bounding box center [1053, 376] width 152 height 6
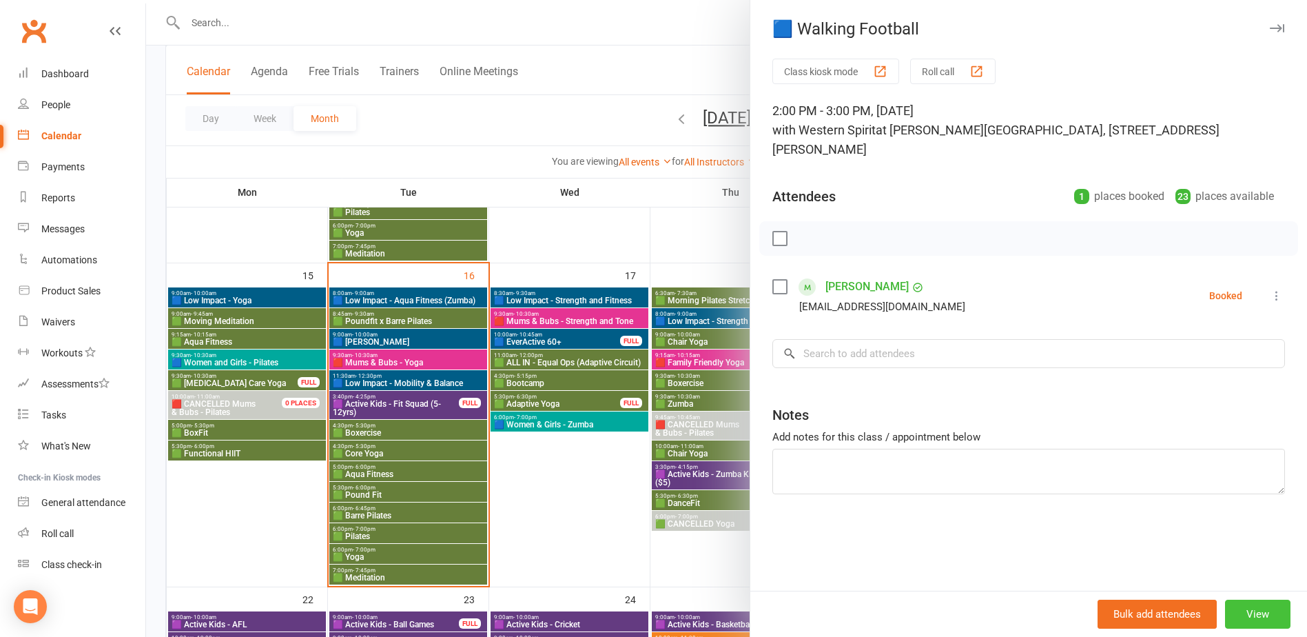
click at [1255, 619] on button "View" at bounding box center [1257, 613] width 65 height 29
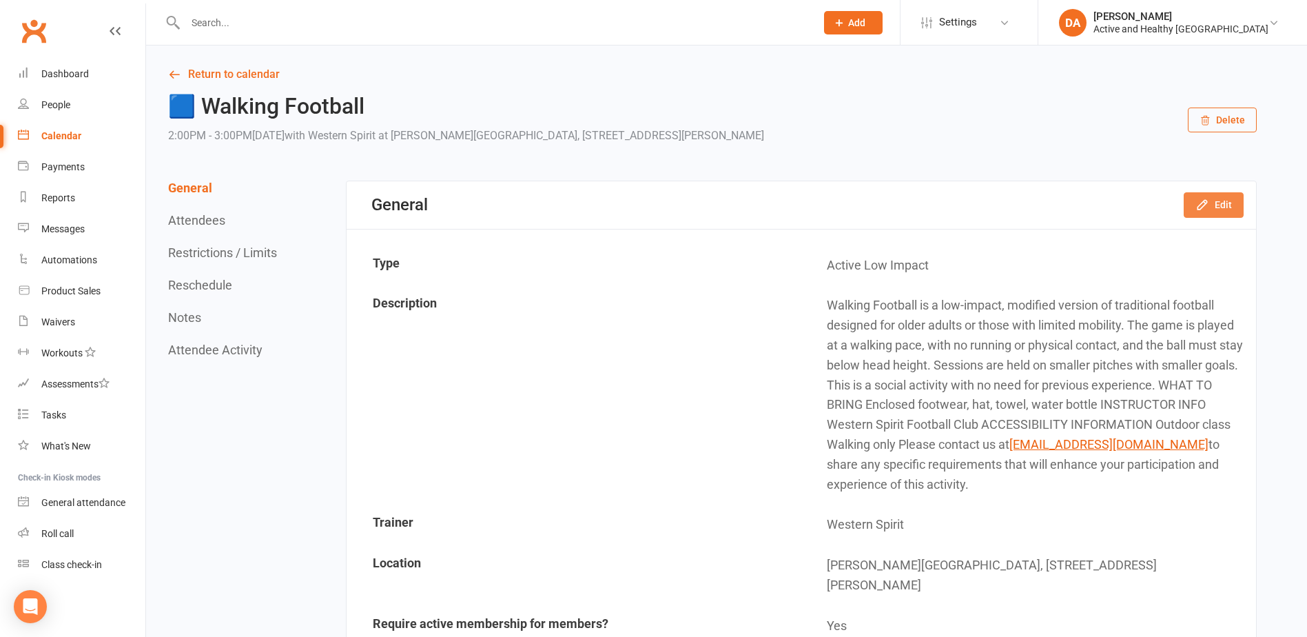
click at [1210, 202] on button "Edit" at bounding box center [1214, 204] width 60 height 25
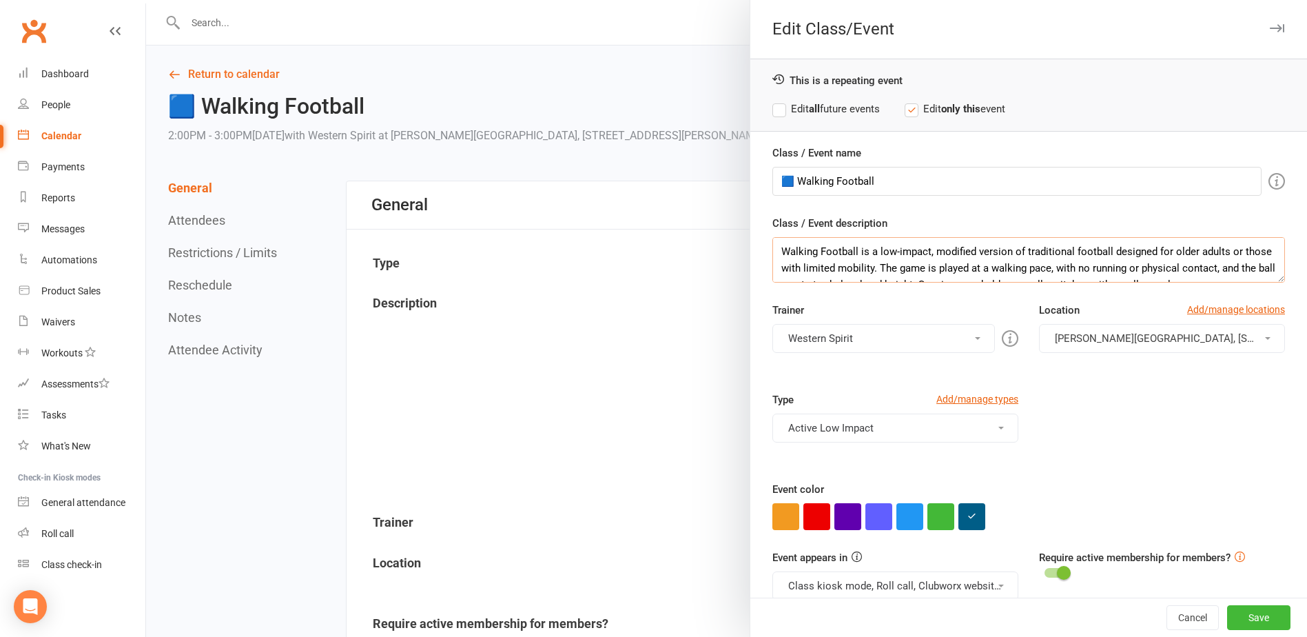
click at [774, 250] on textarea "Walking Football is a low-impact, modified version of traditional football desi…" at bounding box center [1028, 259] width 513 height 45
drag, startPoint x: 840, startPoint y: 254, endPoint x: 771, endPoint y: 251, distance: 69.7
click at [772, 251] on textarea "CANCELLED Walking Football is a low-impact, modified version of traditional foo…" at bounding box center [1028, 259] width 513 height 45
type textarea "CANCELLED Walking Football is a low-impact, modified version of traditional foo…"
click at [795, 182] on input "🟦 Walking Football" at bounding box center [1016, 181] width 489 height 29
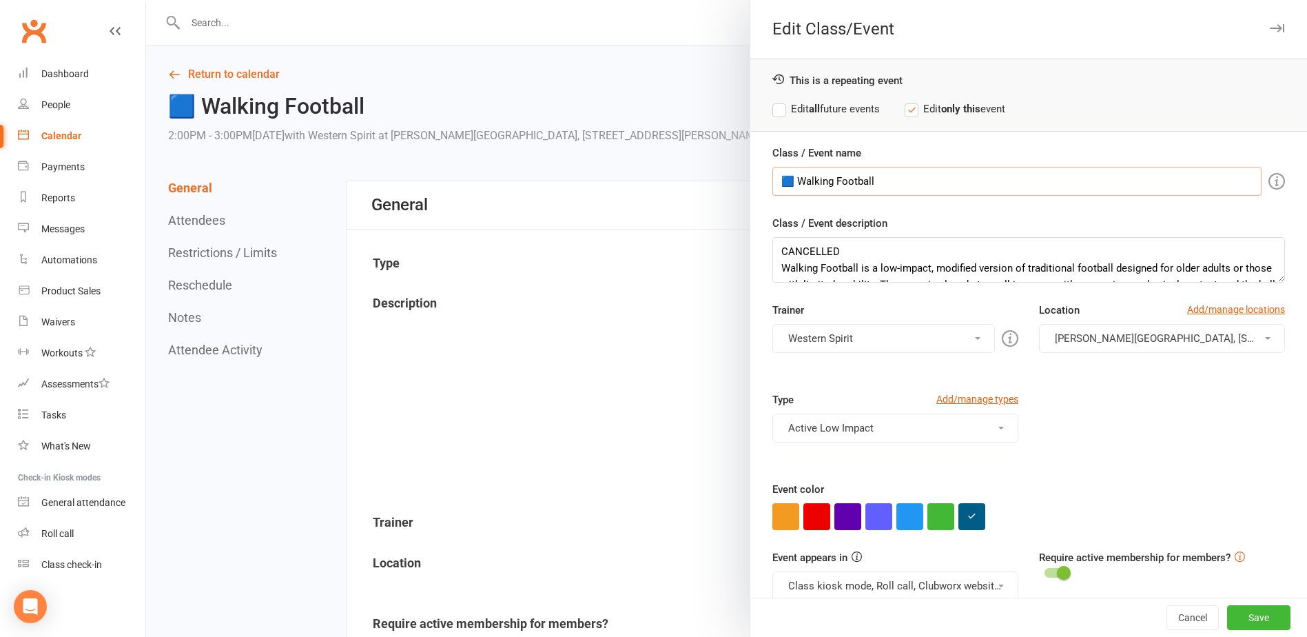
paste input "CANCELLED"
type input "🟦 CANCELLED Walking Football"
click at [1242, 621] on button "Save" at bounding box center [1258, 617] width 63 height 25
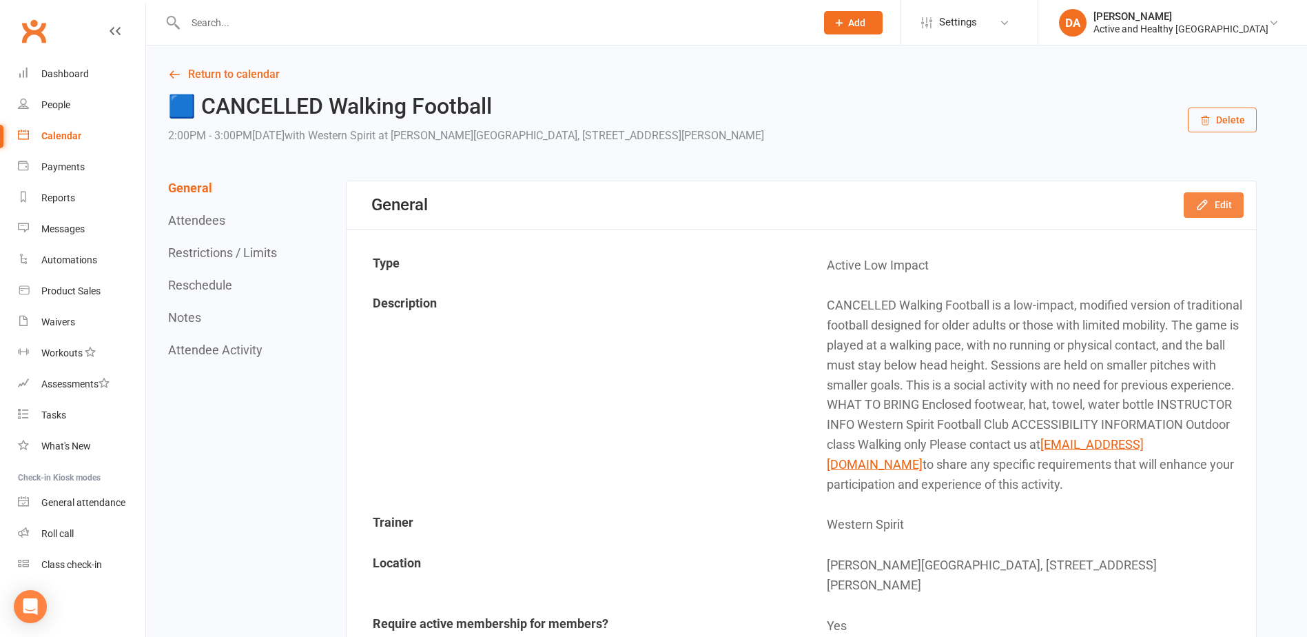
click at [1199, 199] on icon "button" at bounding box center [1202, 205] width 14 height 14
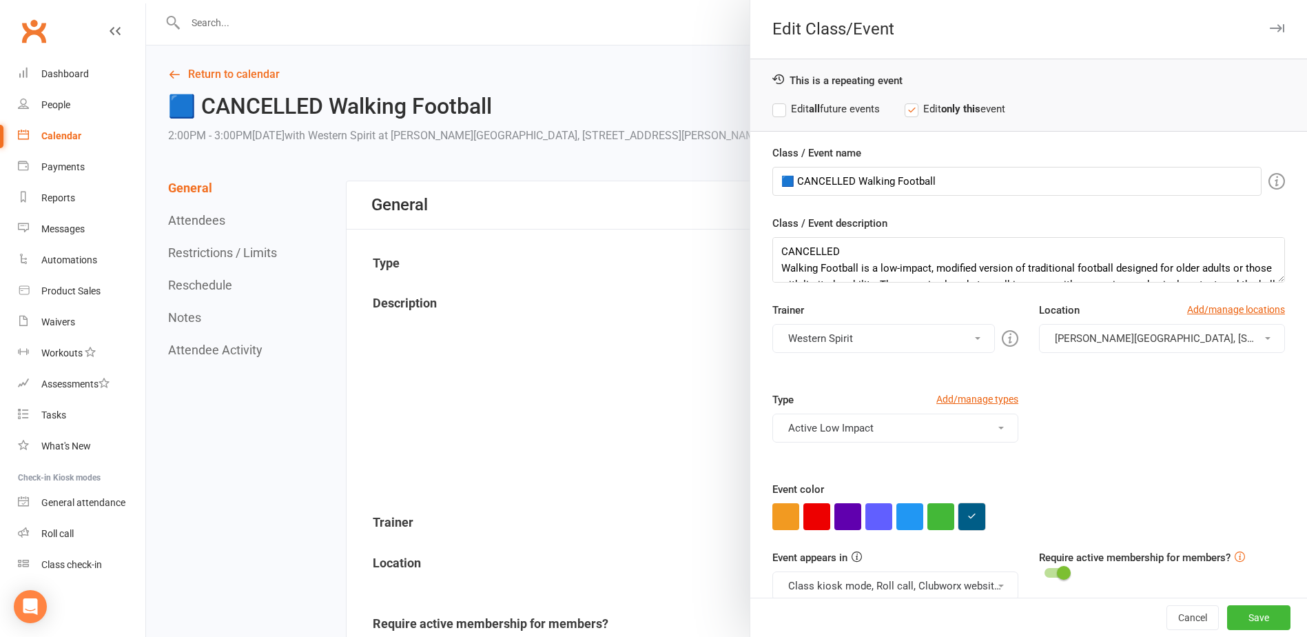
click at [961, 524] on button "button" at bounding box center [971, 516] width 27 height 27
drag, startPoint x: 997, startPoint y: 486, endPoint x: 795, endPoint y: 475, distance: 202.1
paste input "caccc5"
type input "#caccc5"
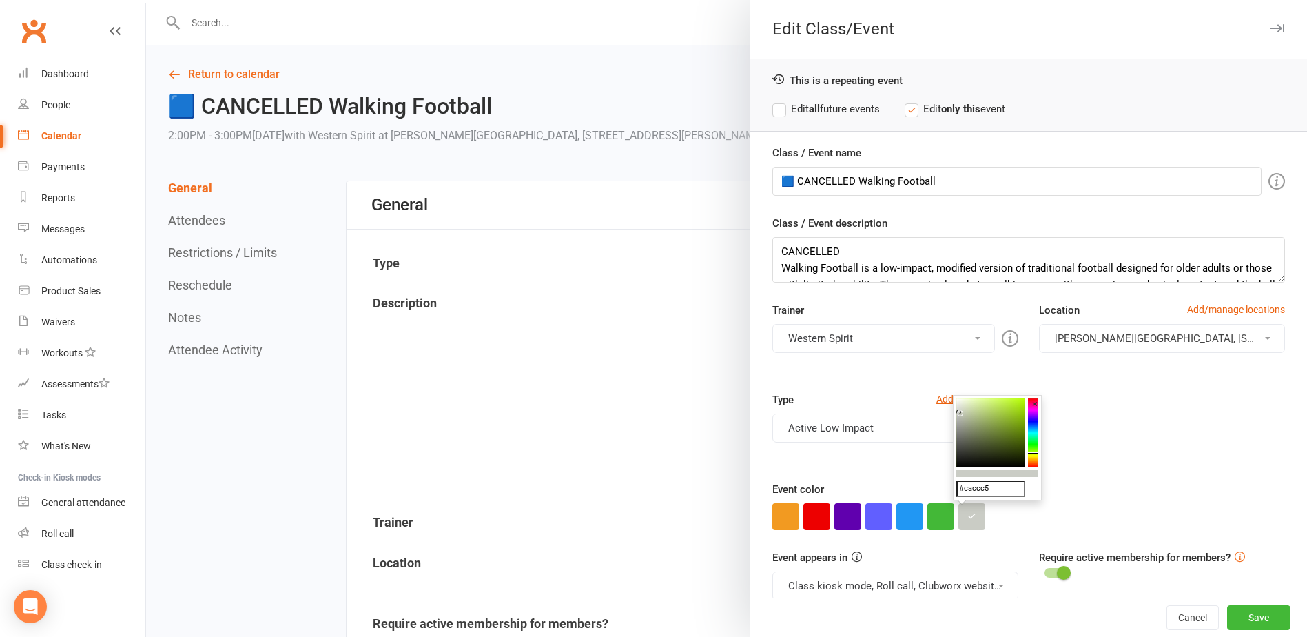
click at [1240, 442] on div "Type Add/manage types Active Low Impact Active Ipswich Active Kids Active Low I…" at bounding box center [1028, 436] width 533 height 90
click at [1239, 619] on button "Save" at bounding box center [1258, 617] width 63 height 25
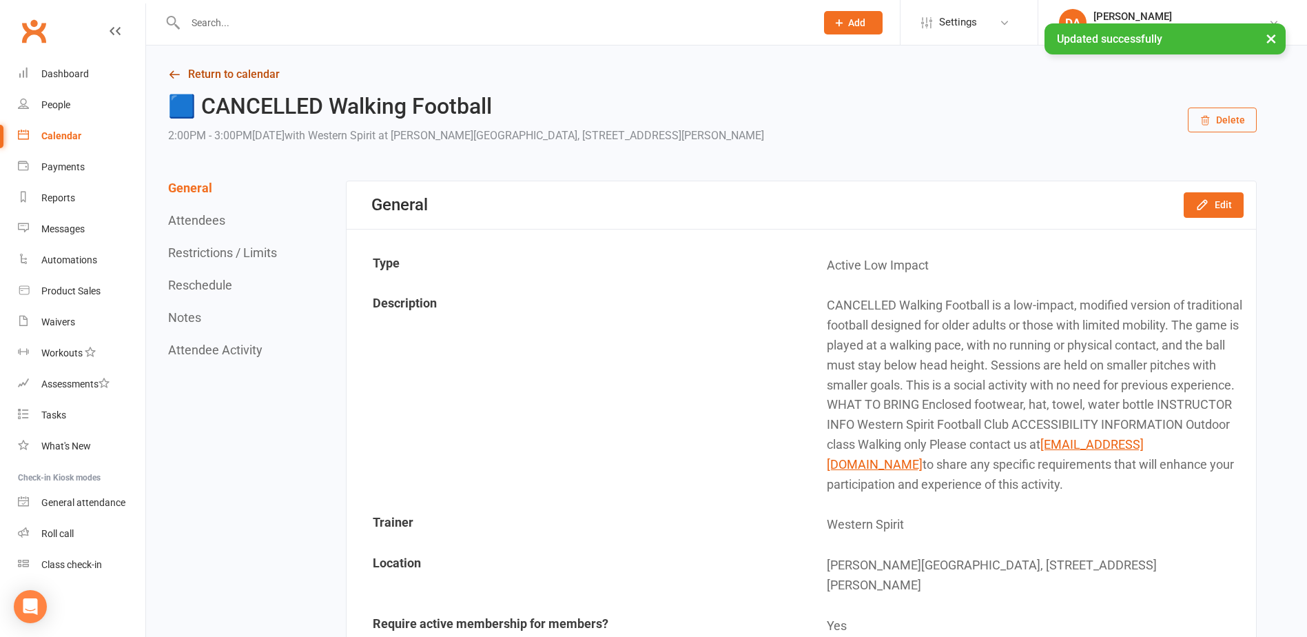
click at [255, 79] on link "Return to calendar" at bounding box center [712, 74] width 1088 height 19
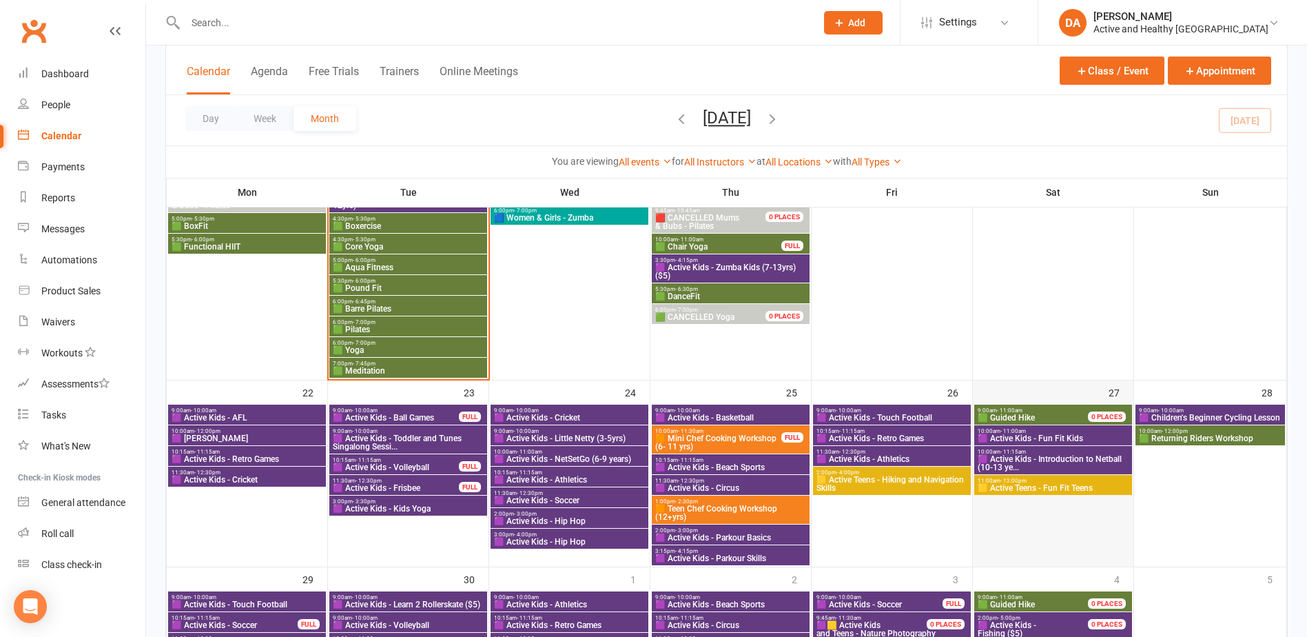
scroll to position [758, 0]
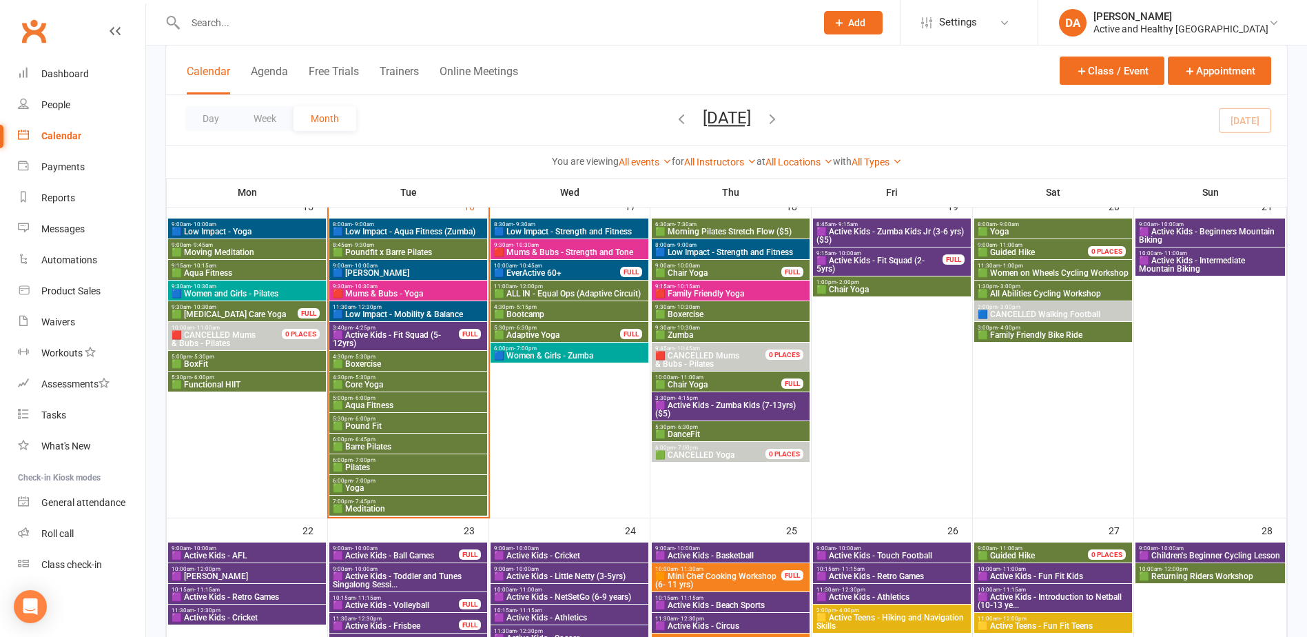
click at [1075, 309] on span "2:00pm - 3:00pm" at bounding box center [1053, 307] width 152 height 6
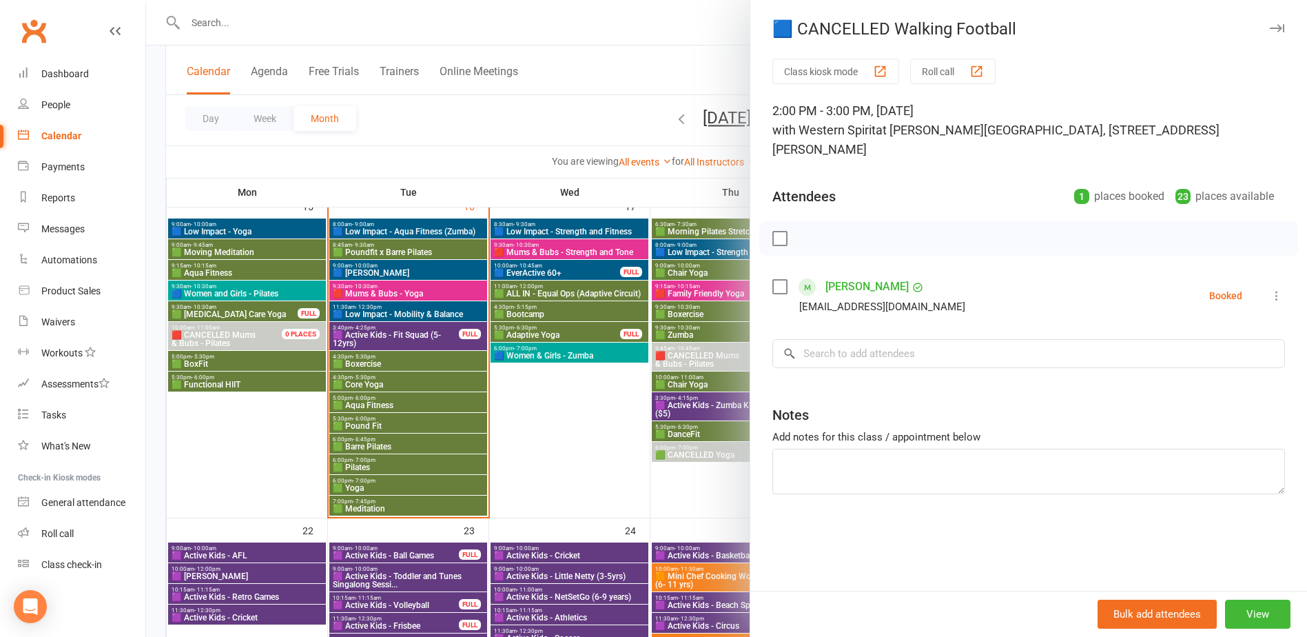
click at [1270, 289] on icon at bounding box center [1277, 296] width 14 height 14
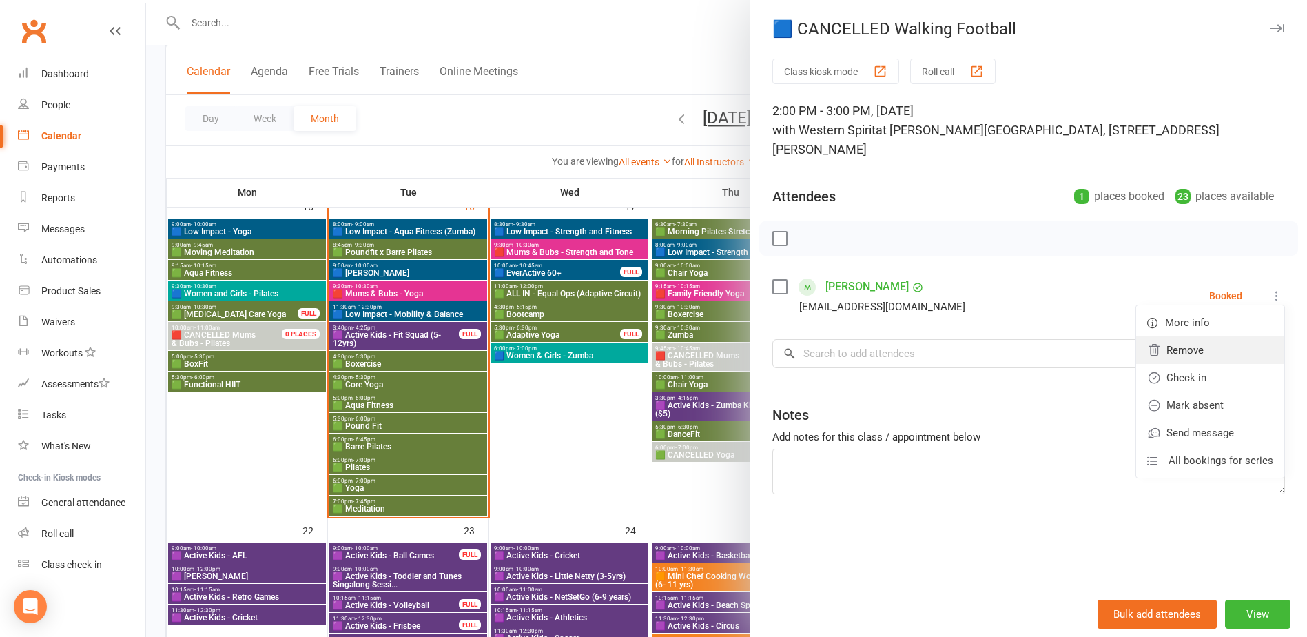
click at [1190, 336] on link "Remove" at bounding box center [1210, 350] width 148 height 28
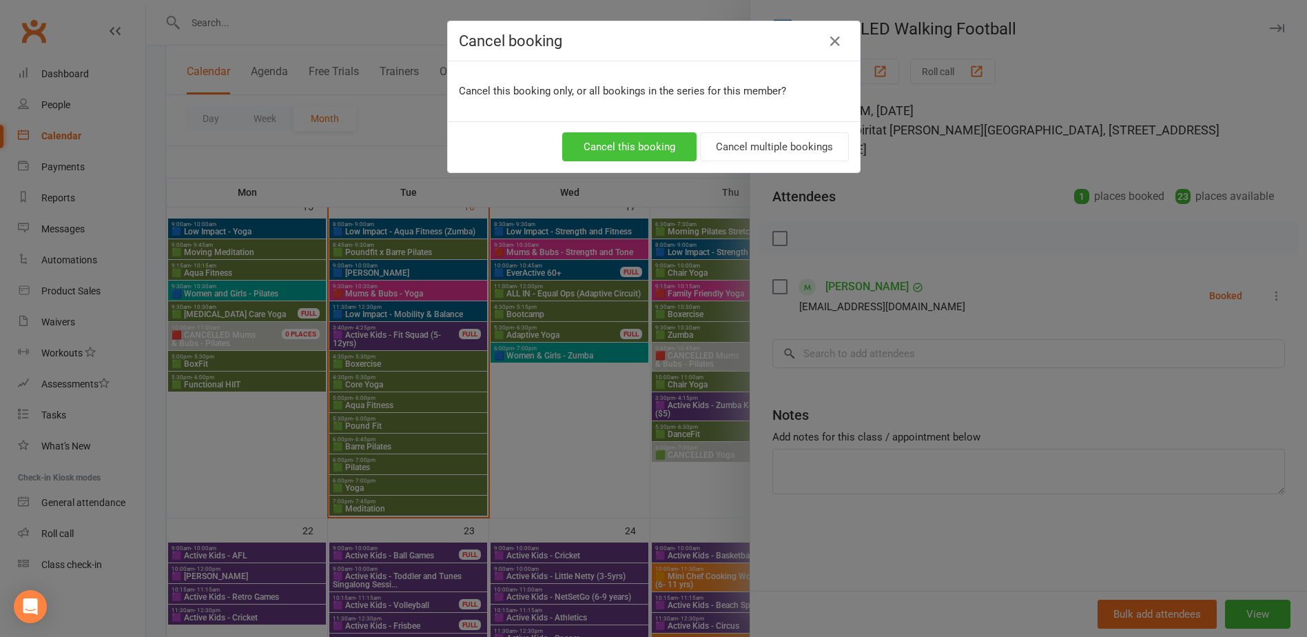
click at [621, 145] on button "Cancel this booking" at bounding box center [629, 146] width 134 height 29
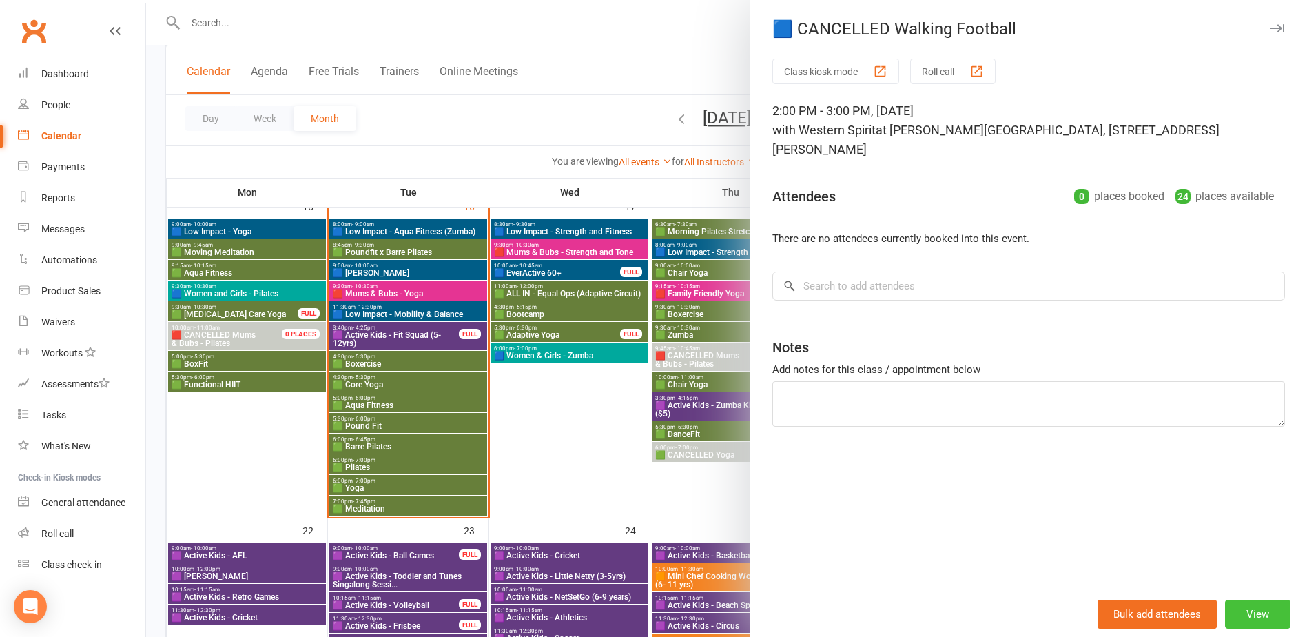
click at [1252, 606] on button "View" at bounding box center [1257, 613] width 65 height 29
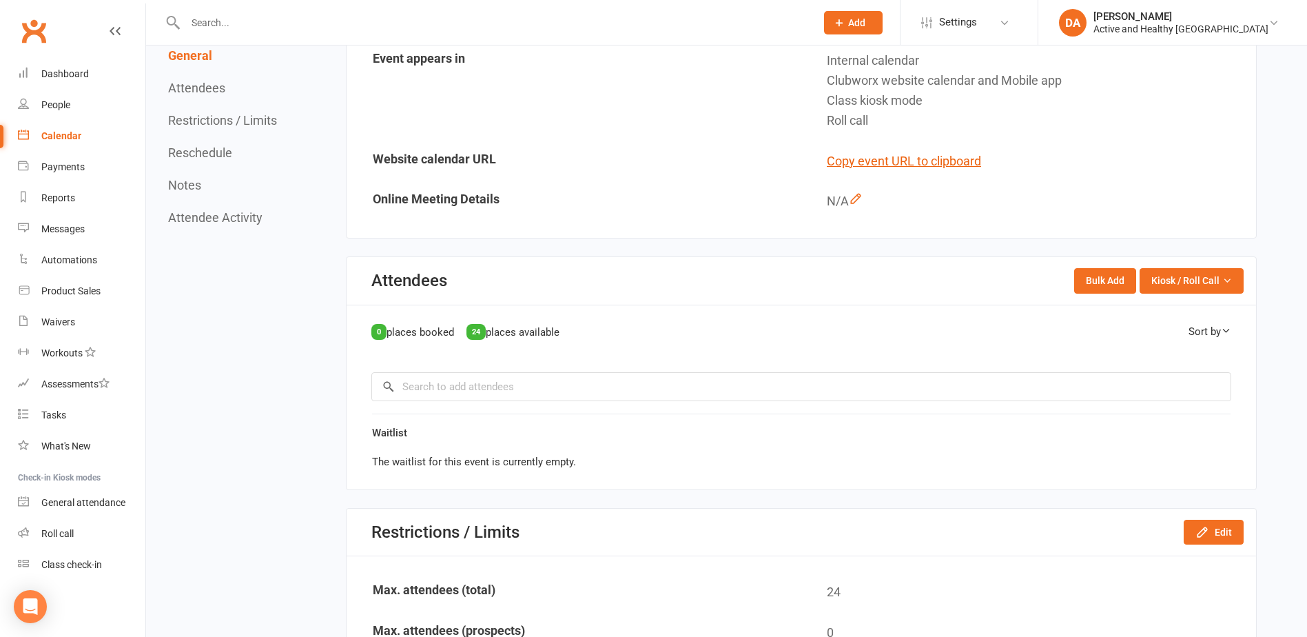
scroll to position [689, 0]
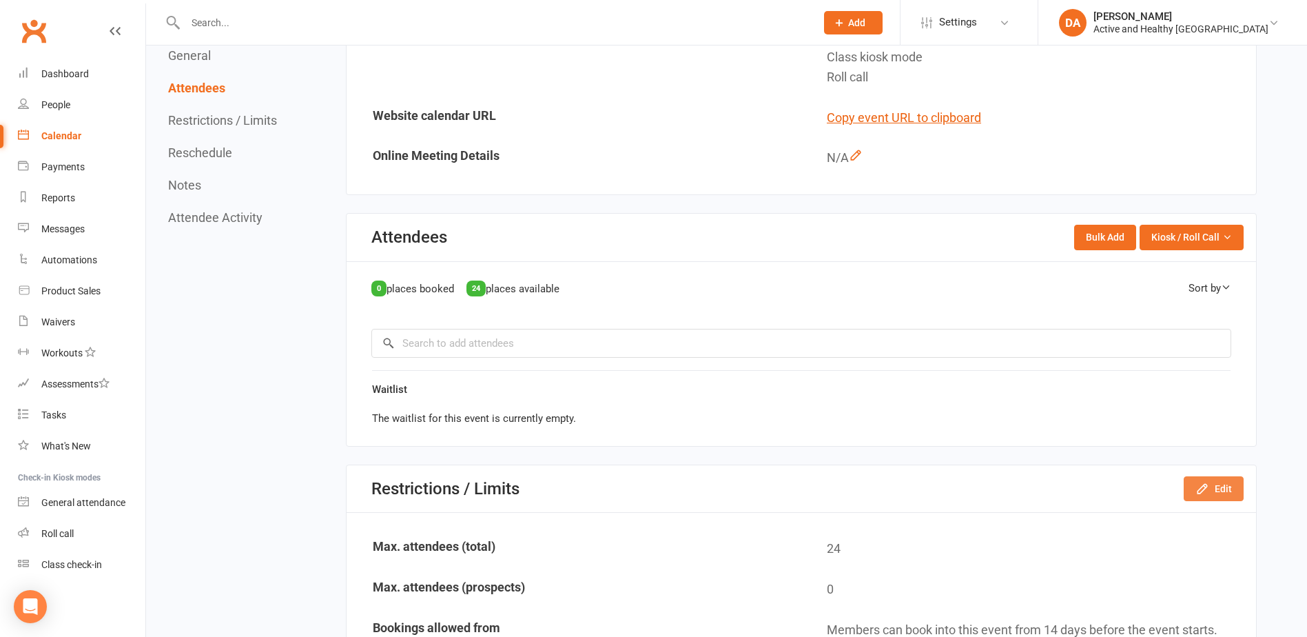
click at [1210, 476] on button "Edit" at bounding box center [1214, 488] width 60 height 25
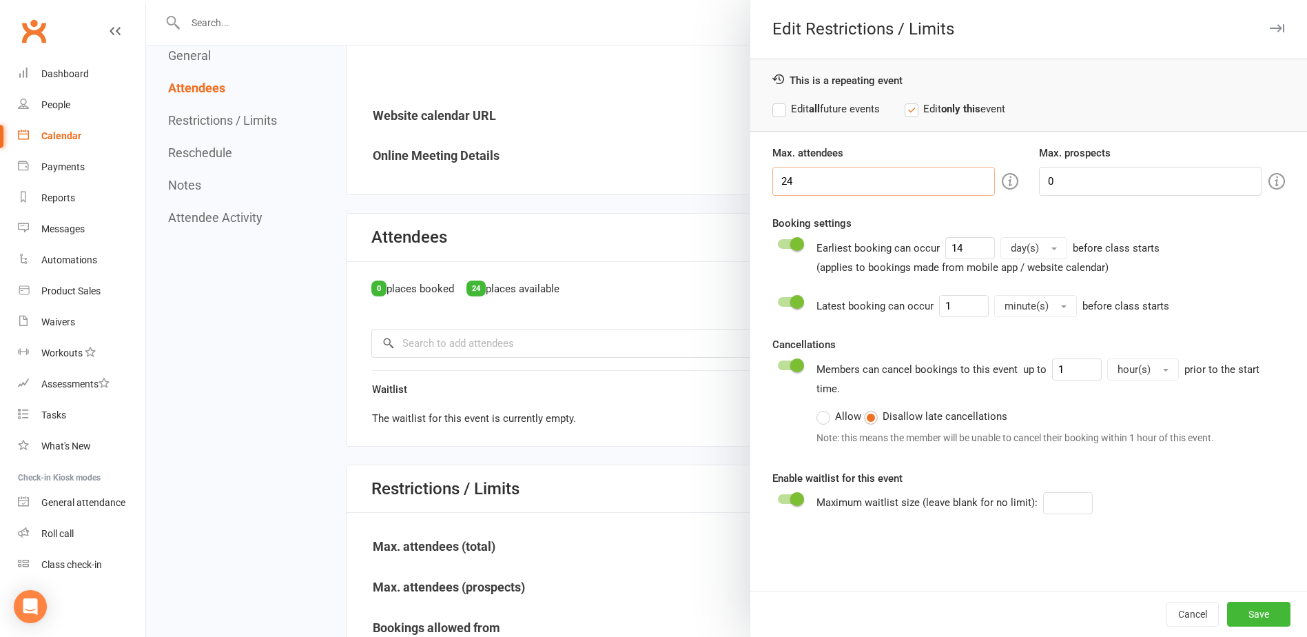
drag, startPoint x: 767, startPoint y: 178, endPoint x: 679, endPoint y: 171, distance: 89.1
click at [698, 0] on div "Edit Restrictions / Limits This is a repeating event Edit all future events Edi…" at bounding box center [726, 0] width 1161 height 0
type input "0"
click at [1277, 615] on button "Save" at bounding box center [1258, 613] width 63 height 25
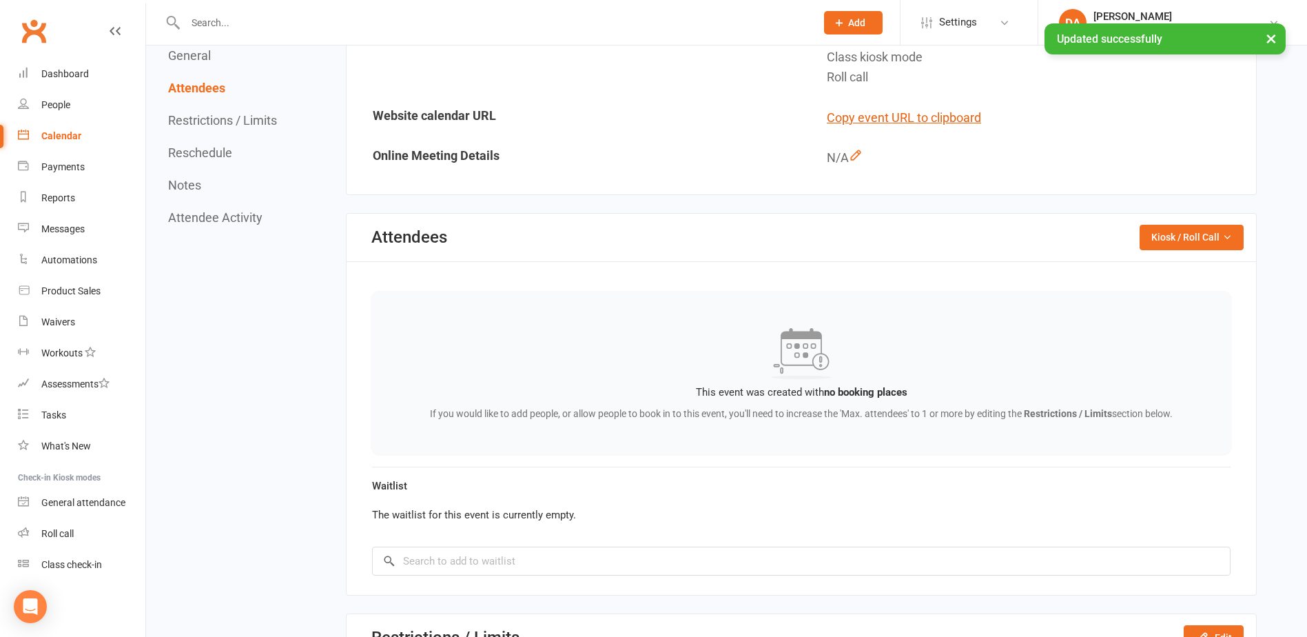
click at [54, 141] on div "Calendar" at bounding box center [61, 135] width 40 height 11
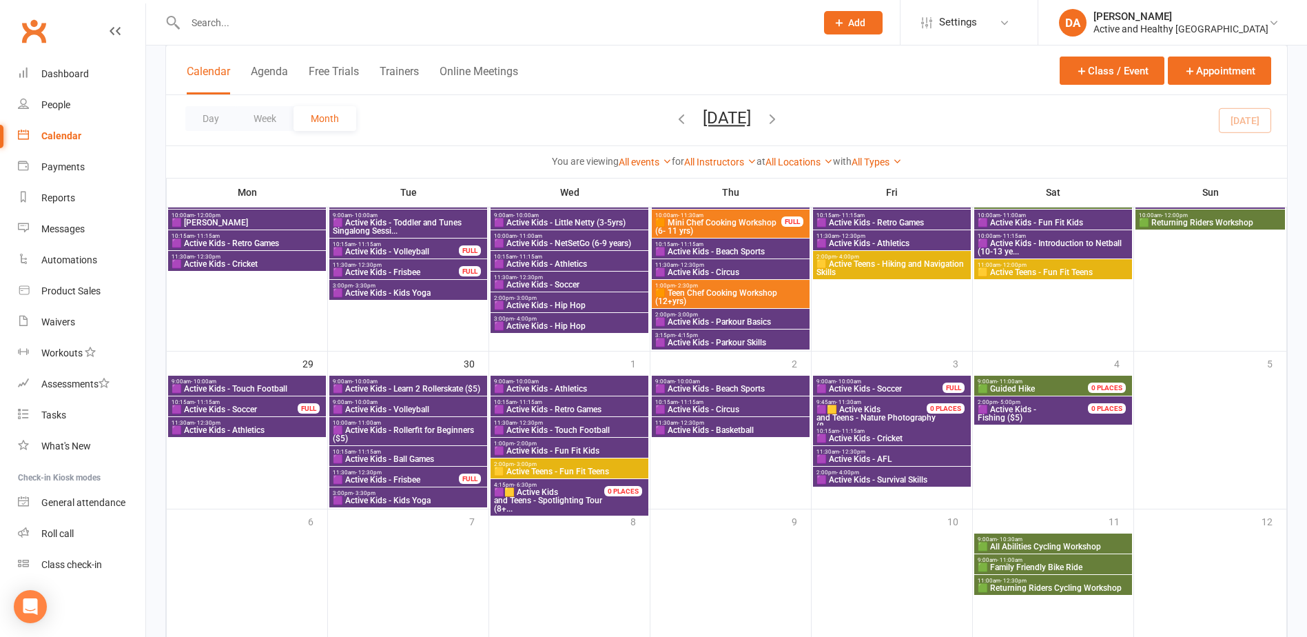
scroll to position [1091, 0]
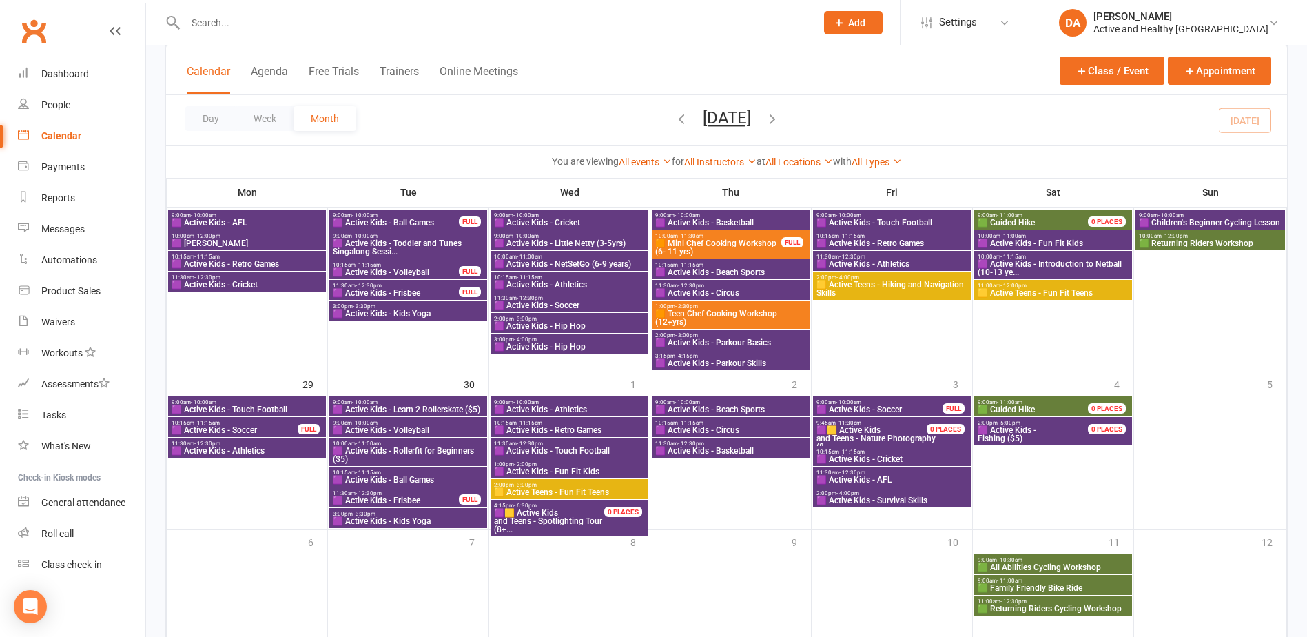
click at [449, 242] on span "🟪 Active Kids - Toddler and Tunes Singalong Sessi..." at bounding box center [408, 247] width 152 height 17
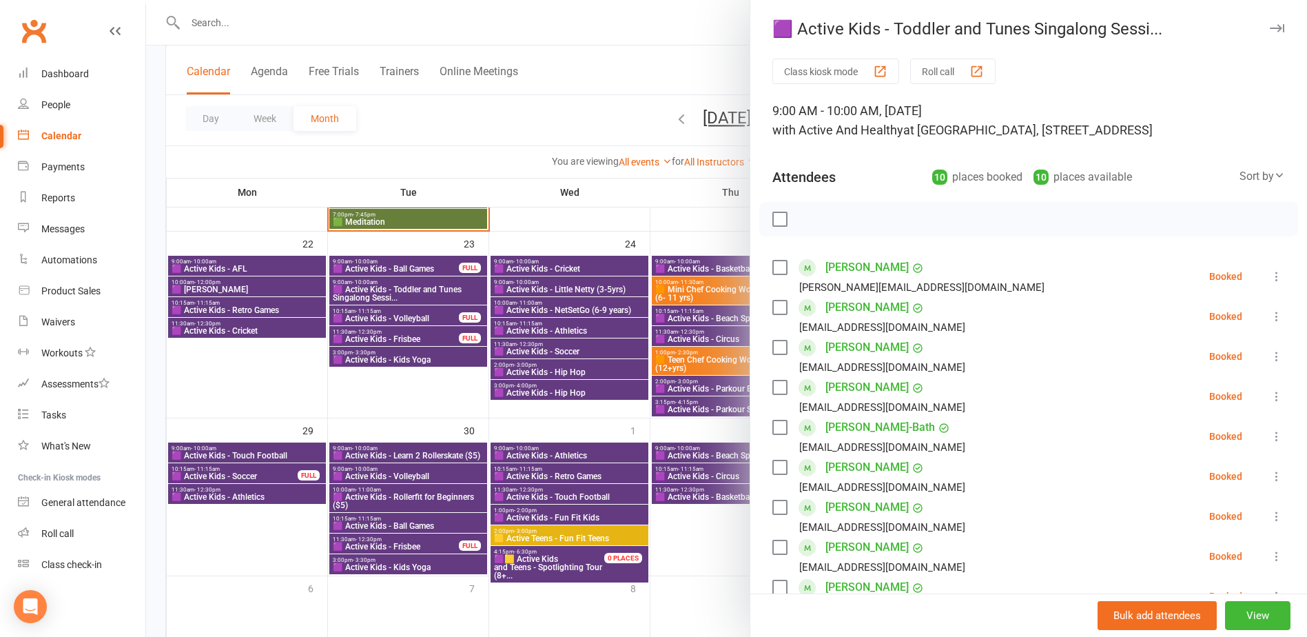
scroll to position [1022, 0]
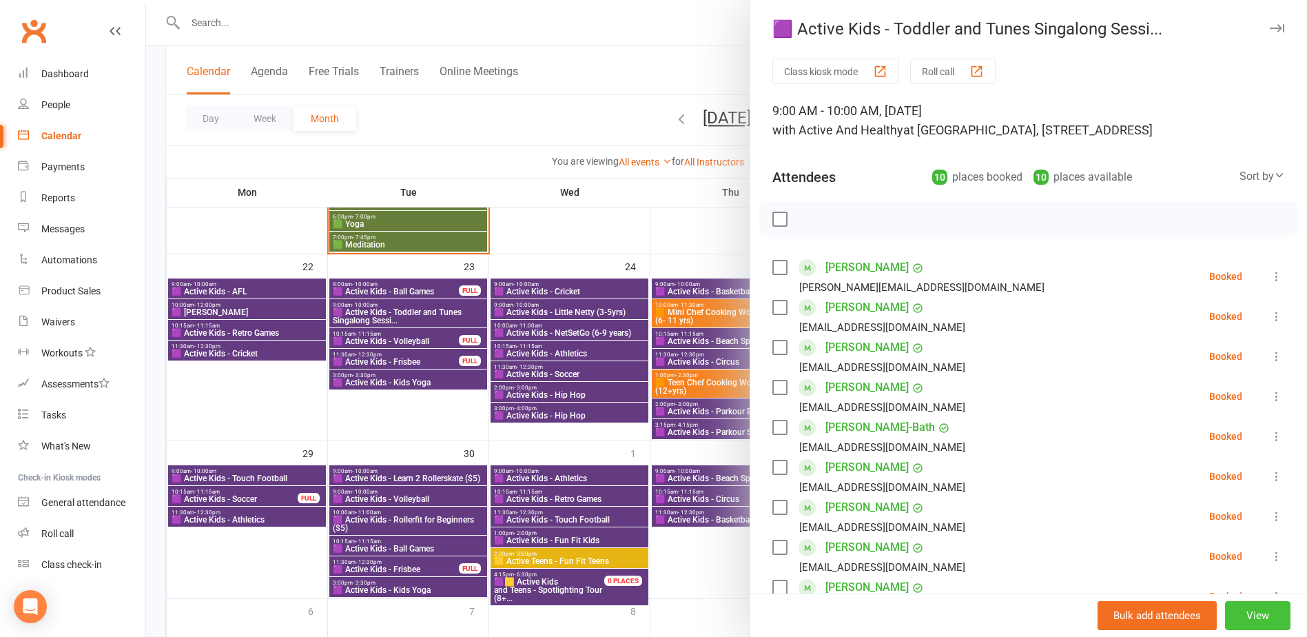
click at [1248, 615] on button "View" at bounding box center [1257, 615] width 65 height 29
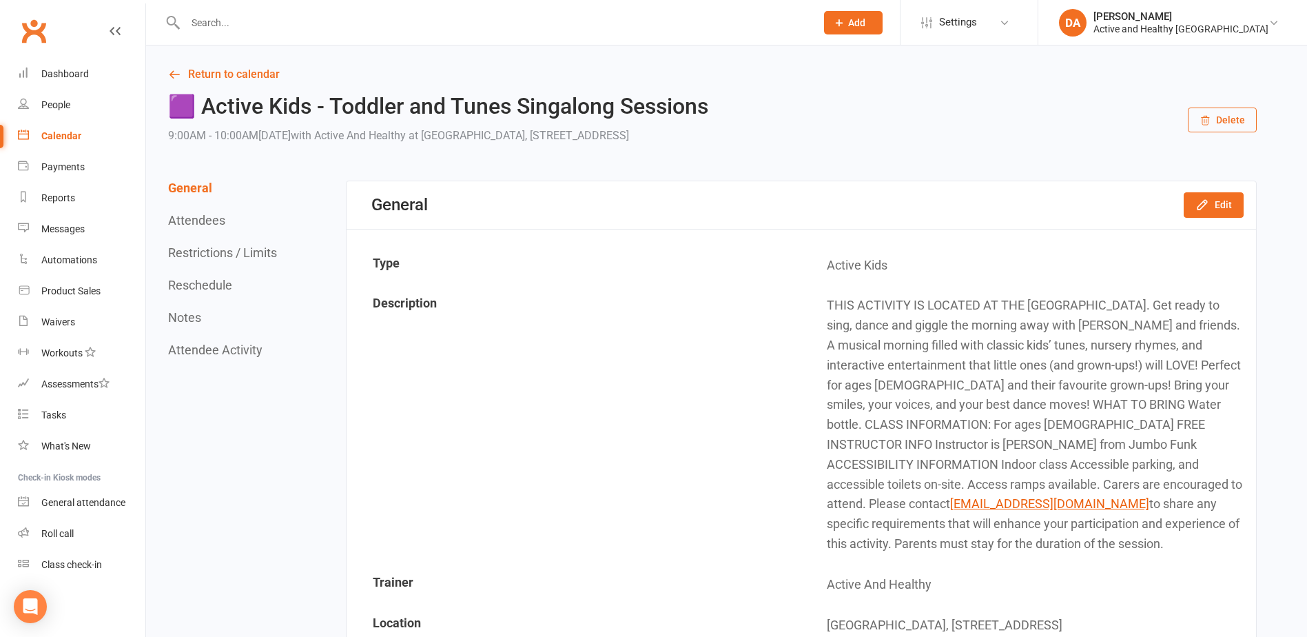
click at [65, 140] on div "Calendar" at bounding box center [61, 135] width 40 height 11
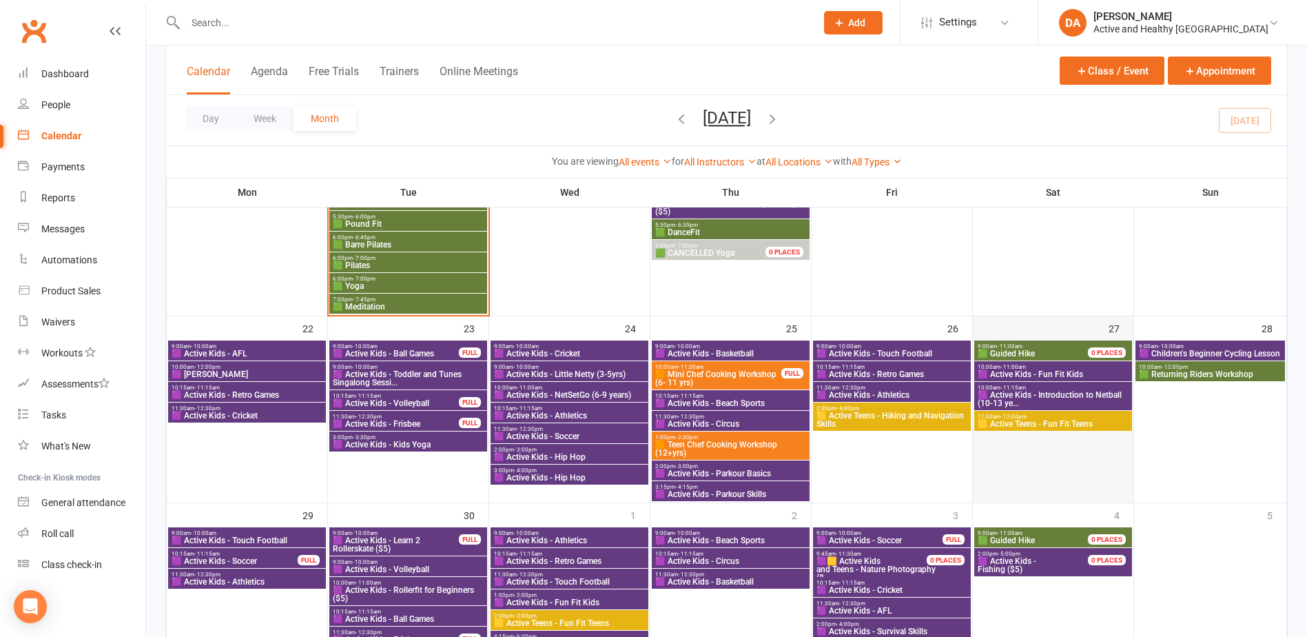
scroll to position [1033, 0]
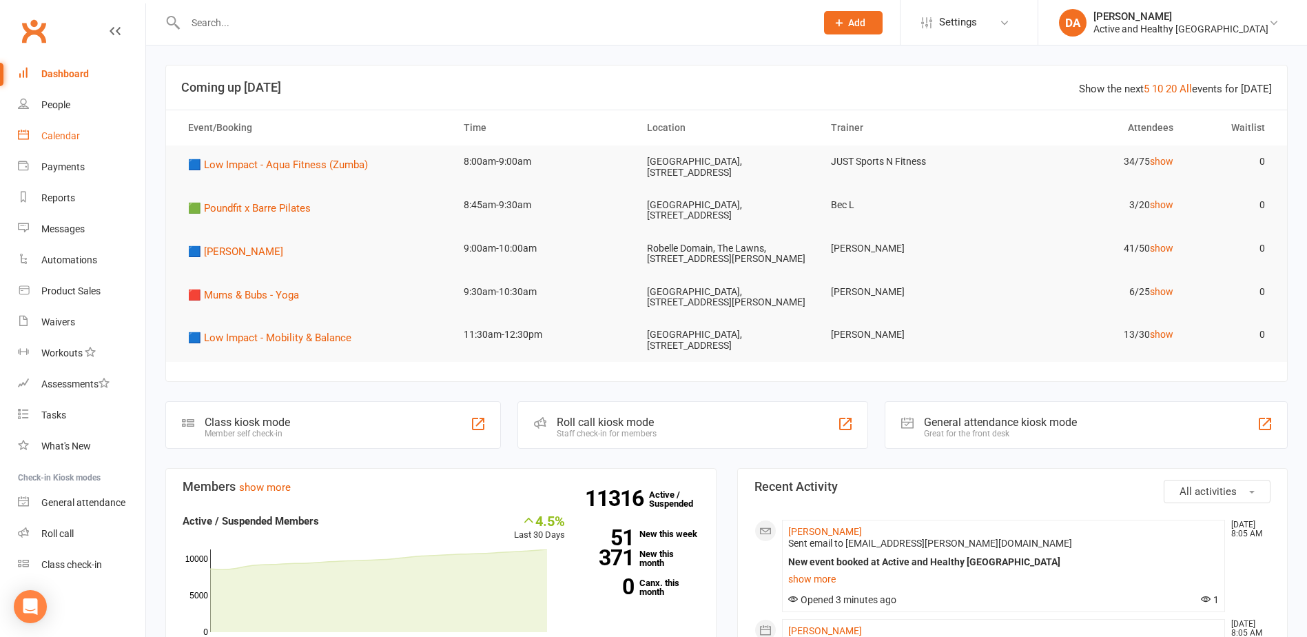
click at [67, 132] on div "Calendar" at bounding box center [60, 135] width 39 height 11
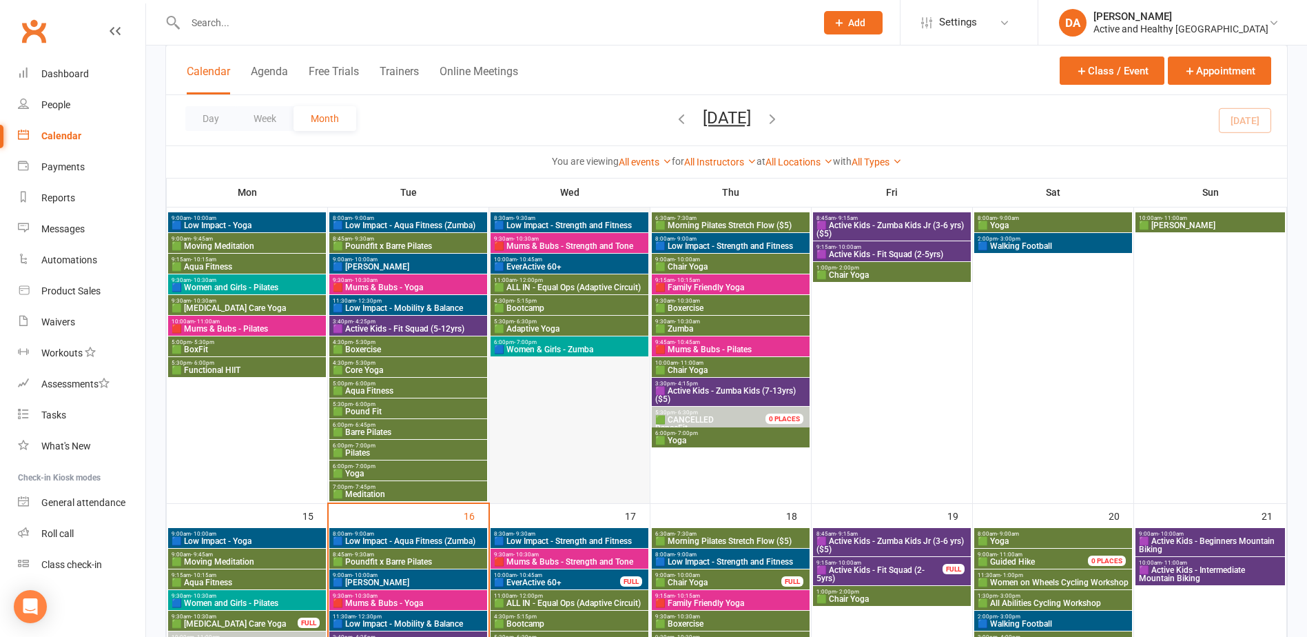
scroll to position [482, 0]
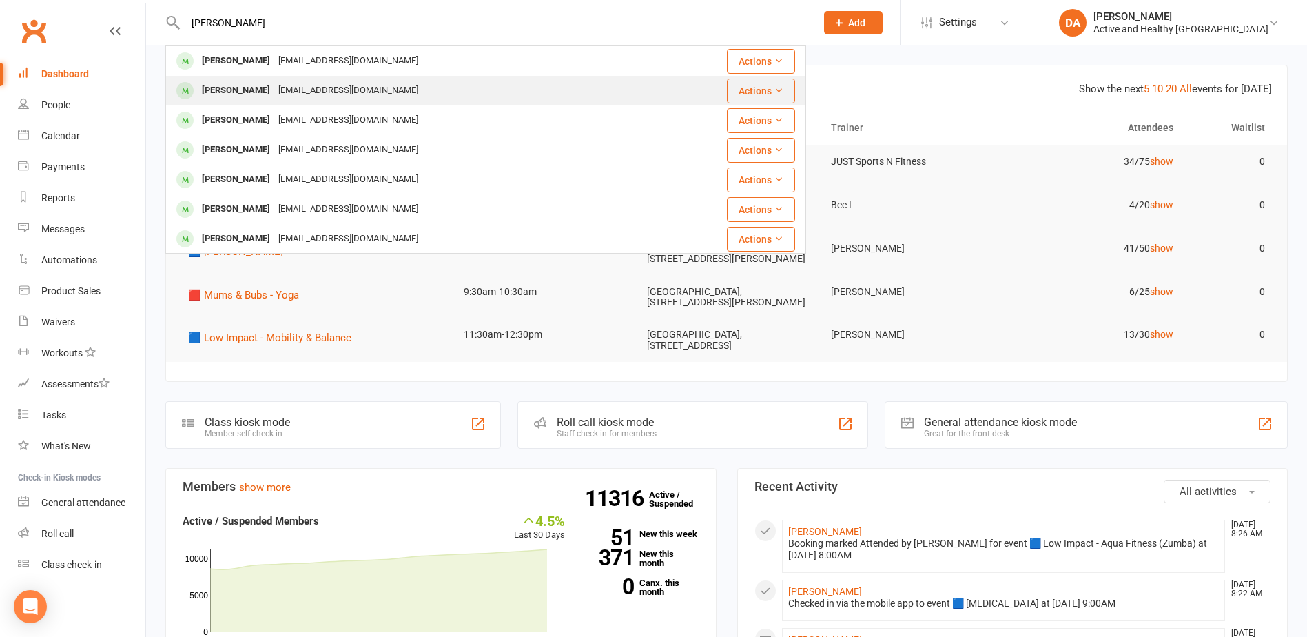
type input "Richard Perry"
click at [274, 90] on div "rmp4596@hotmail.com" at bounding box center [348, 91] width 148 height 20
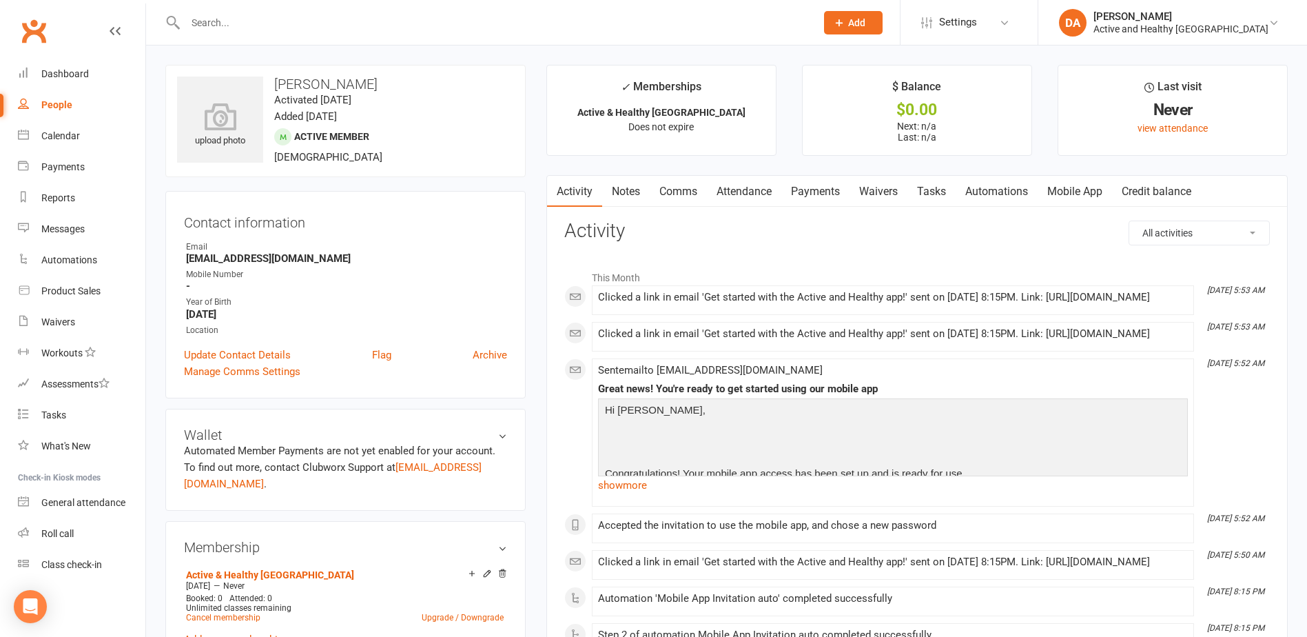
click at [1084, 191] on link "Mobile App" at bounding box center [1075, 192] width 74 height 32
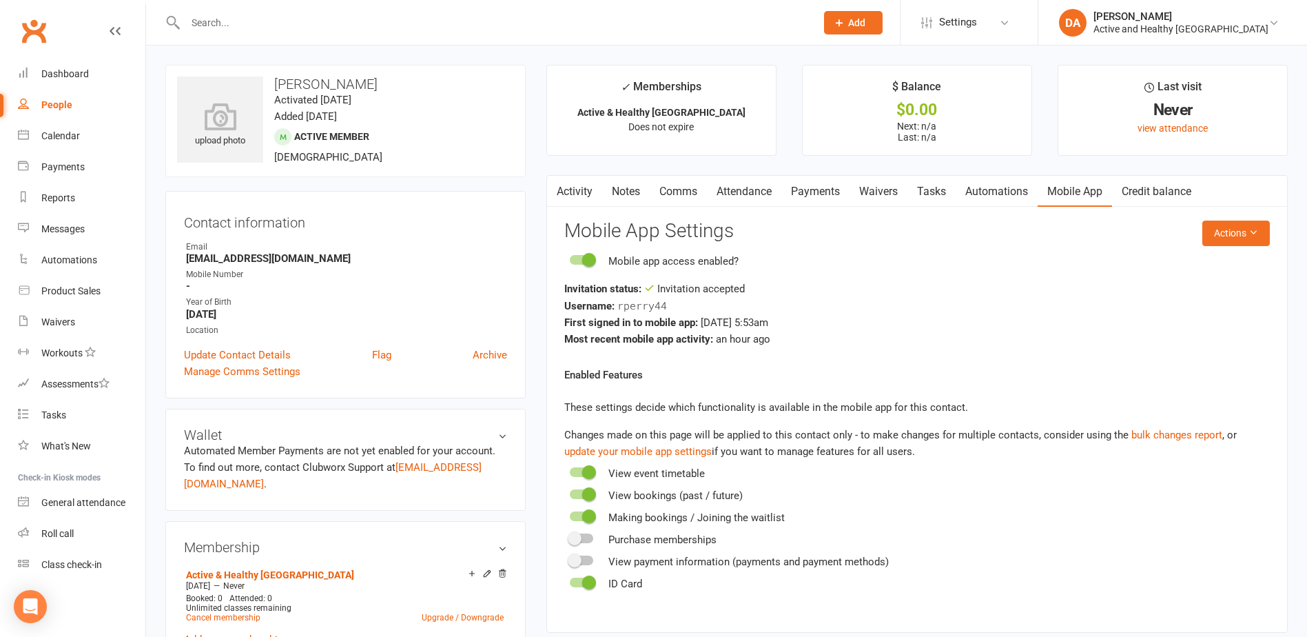
click at [240, 21] on input "text" at bounding box center [493, 22] width 625 height 19
paste input "Teresita Amplayo"
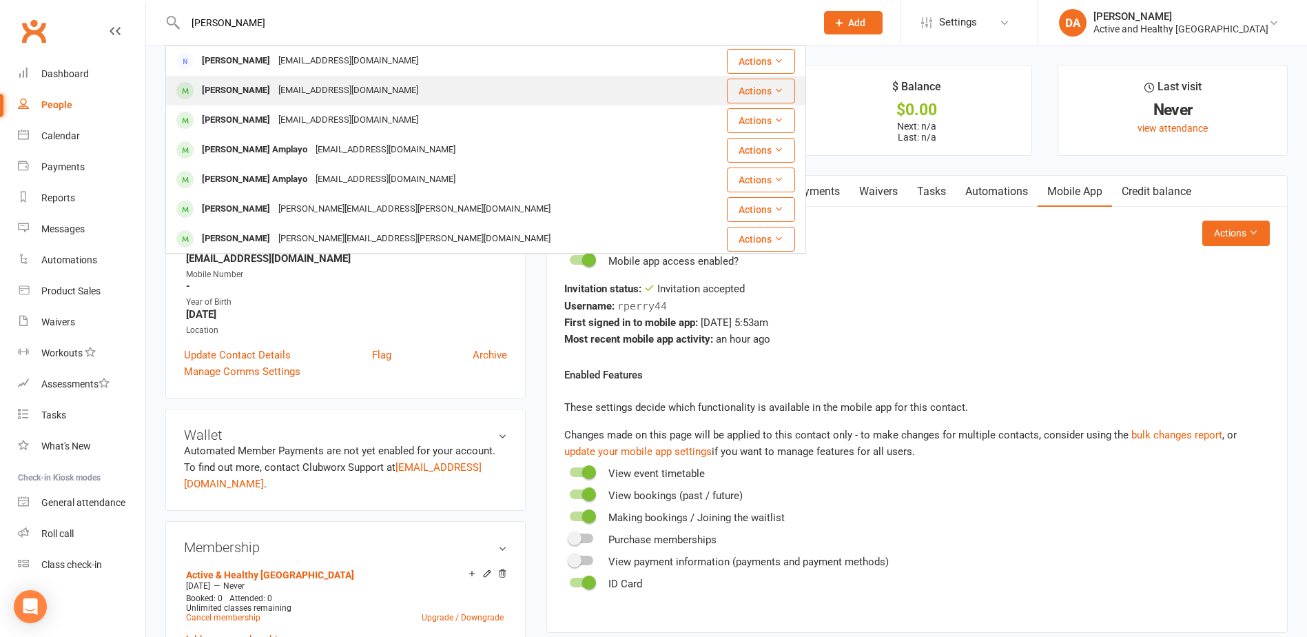
type input "Teresita Amplayo"
click at [221, 81] on div "Teresita Amplayo" at bounding box center [236, 91] width 76 height 20
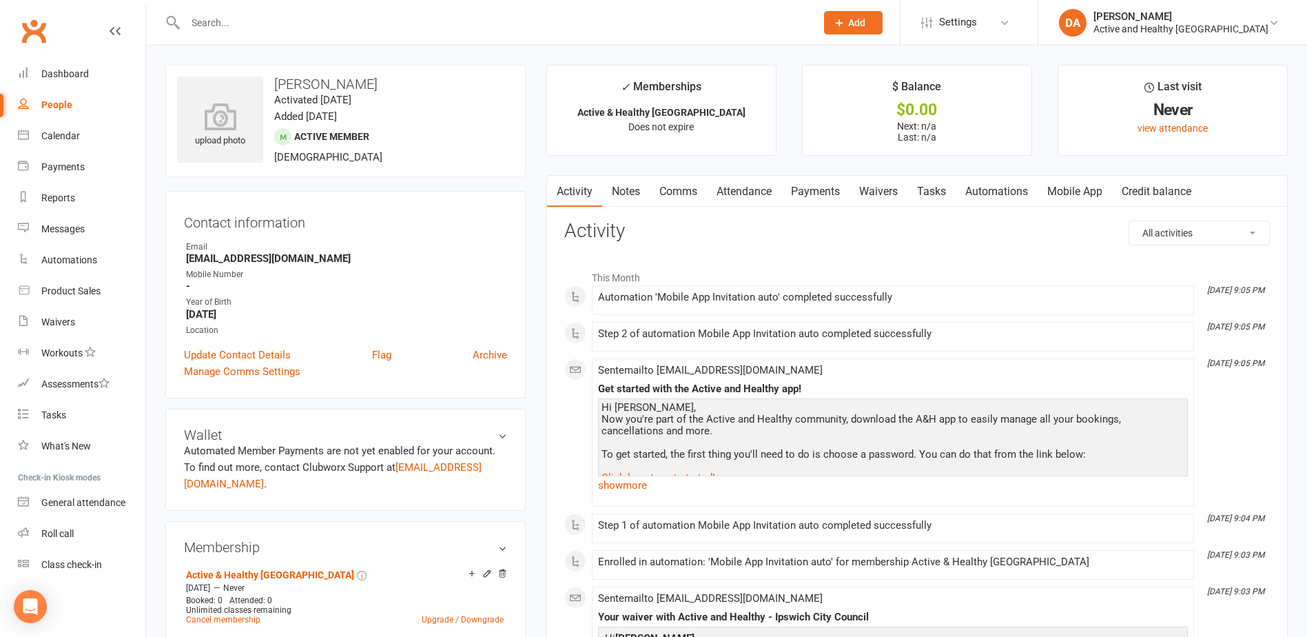
click at [361, 20] on input "text" at bounding box center [493, 22] width 625 height 19
paste input "[PERSON_NAME]"
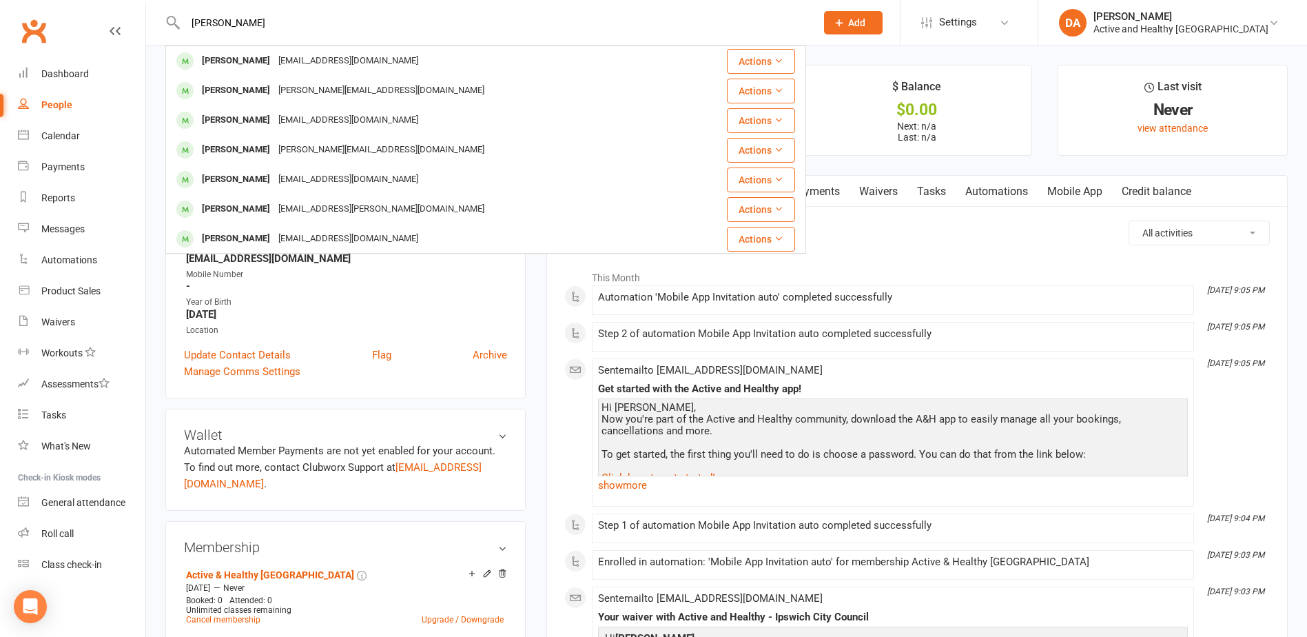
drag, startPoint x: 331, startPoint y: 20, endPoint x: -3, endPoint y: 29, distance: 333.6
click at [0, 29] on html "Sharon Williams Sharon Williams thesharonbeth@hotmail.com Actions Erica Shaw er…" at bounding box center [653, 625] width 1307 height 1250
paste input "[PERSON_NAME] [PERSON_NAME]"
drag, startPoint x: 280, startPoint y: 24, endPoint x: 75, endPoint y: 21, distance: 204.6
click at [75, 3] on header "Leigh Rachel Reedy Leigh Rachel Reedy leighleighleigh03@gmail.com Actions Rache…" at bounding box center [653, 3] width 1307 height 0
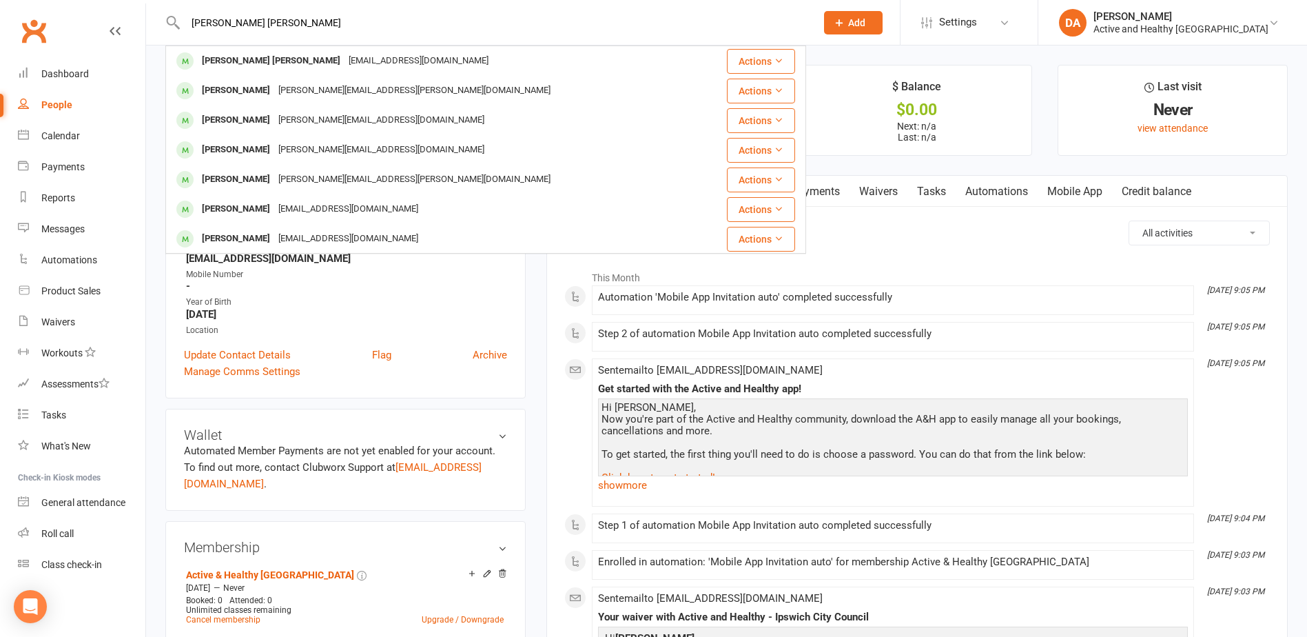
paste input "oretta Beekhuyzen"
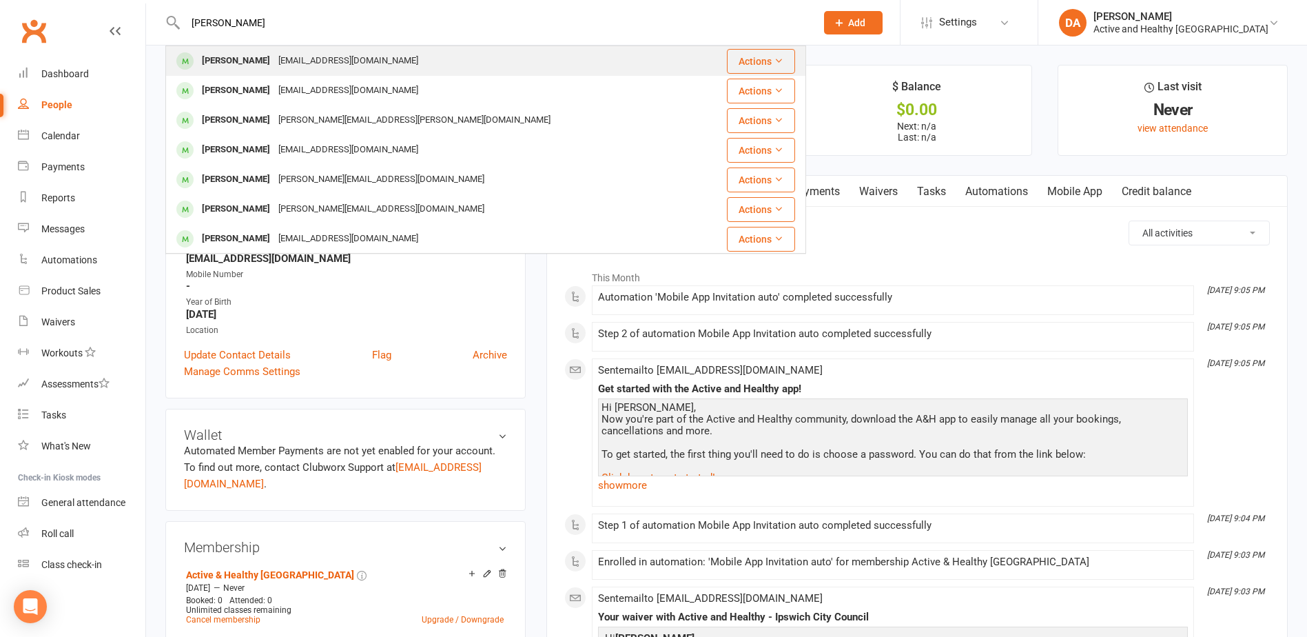
type input "[PERSON_NAME]"
click at [302, 65] on div "[EMAIL_ADDRESS][DOMAIN_NAME]" at bounding box center [348, 61] width 148 height 20
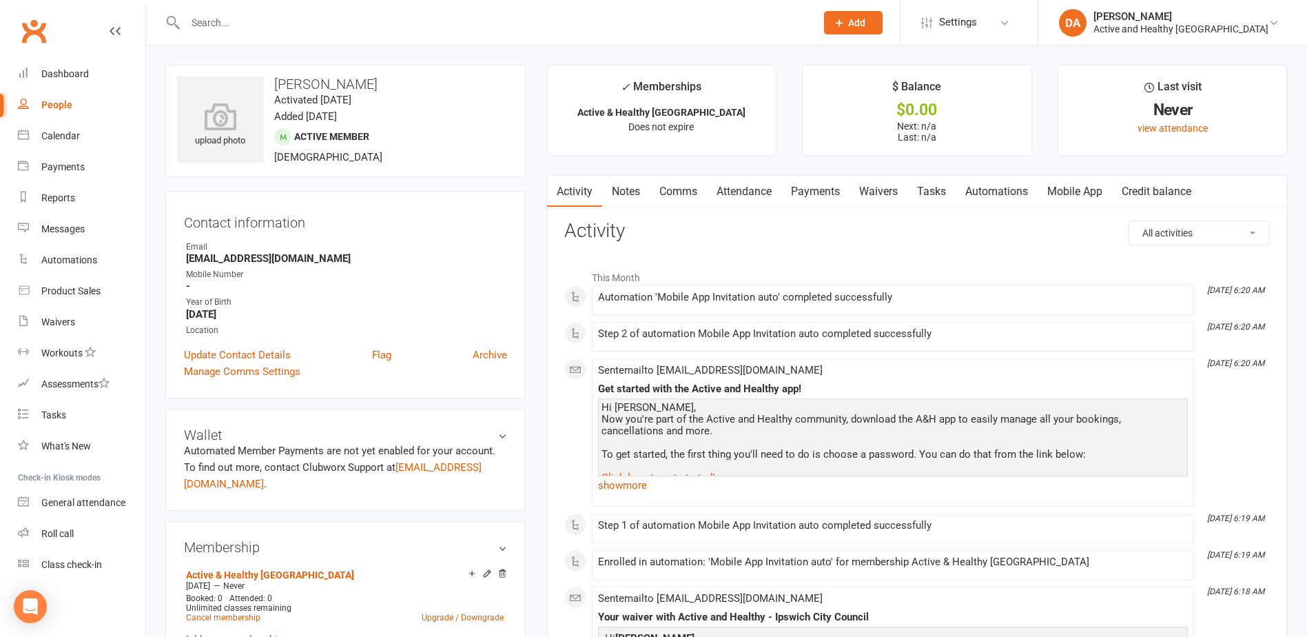
click at [1083, 184] on link "Mobile App" at bounding box center [1075, 192] width 74 height 32
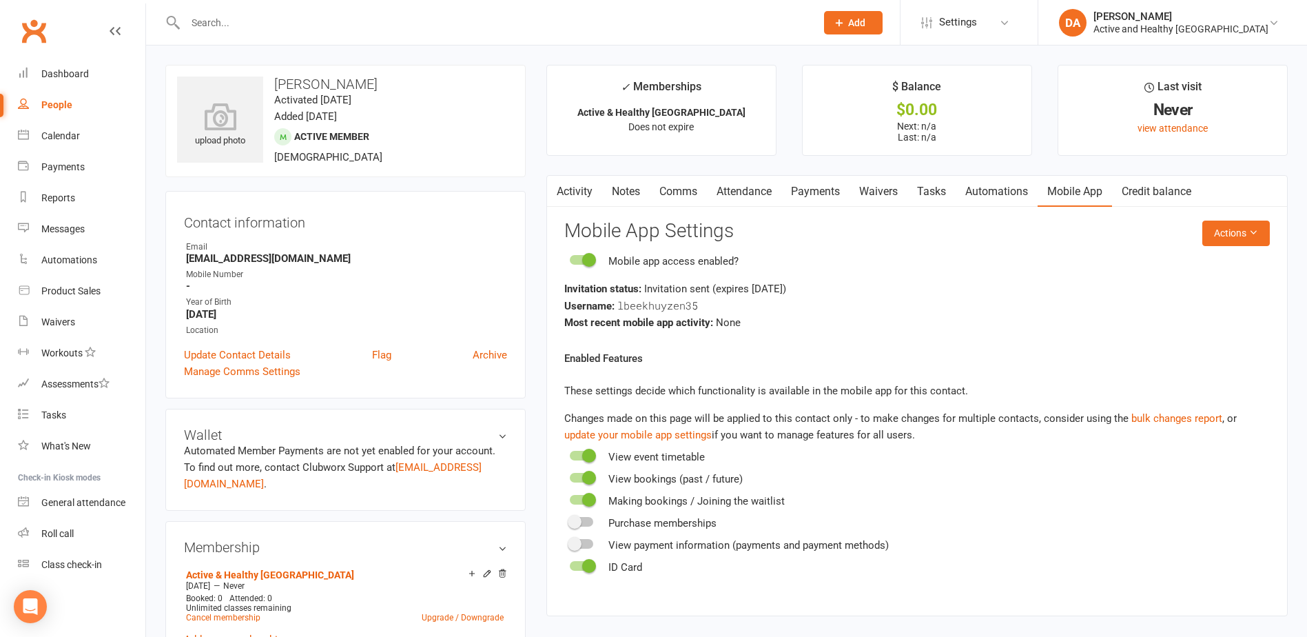
click at [254, 28] on input "text" at bounding box center [493, 22] width 625 height 19
paste input "Breyden Lemusu"
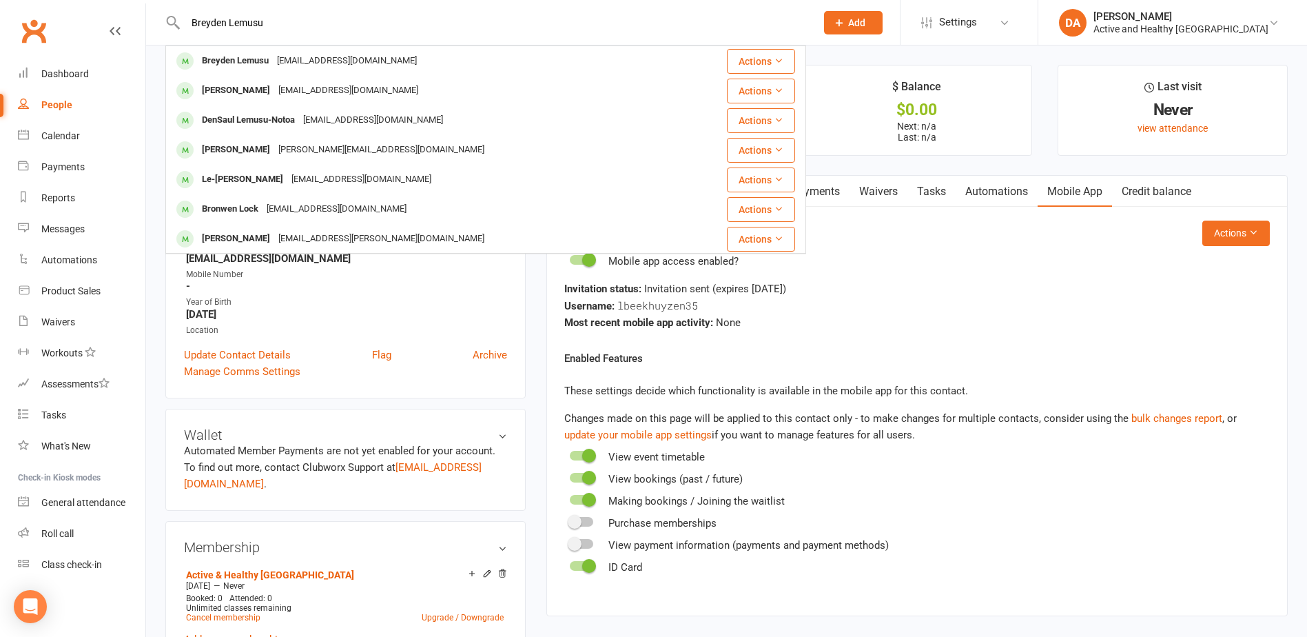
drag, startPoint x: 293, startPoint y: 28, endPoint x: 0, endPoint y: 0, distance: 294.8
click at [0, 10] on html "Breyden Lemusu Breyden Lemusu Breyden.lemusu@gmail.com Actions Leighton Lemusu-…" at bounding box center [653, 626] width 1307 height 1253
paste input "Maryanne Ruri"
drag, startPoint x: 308, startPoint y: 25, endPoint x: 163, endPoint y: 15, distance: 145.0
click at [163, 15] on react-component "Maryanne Ruri Maryanne Ruri paiahua@windowslive.com Actions Marianne Ryan mango…" at bounding box center [403, 22] width 806 height 45
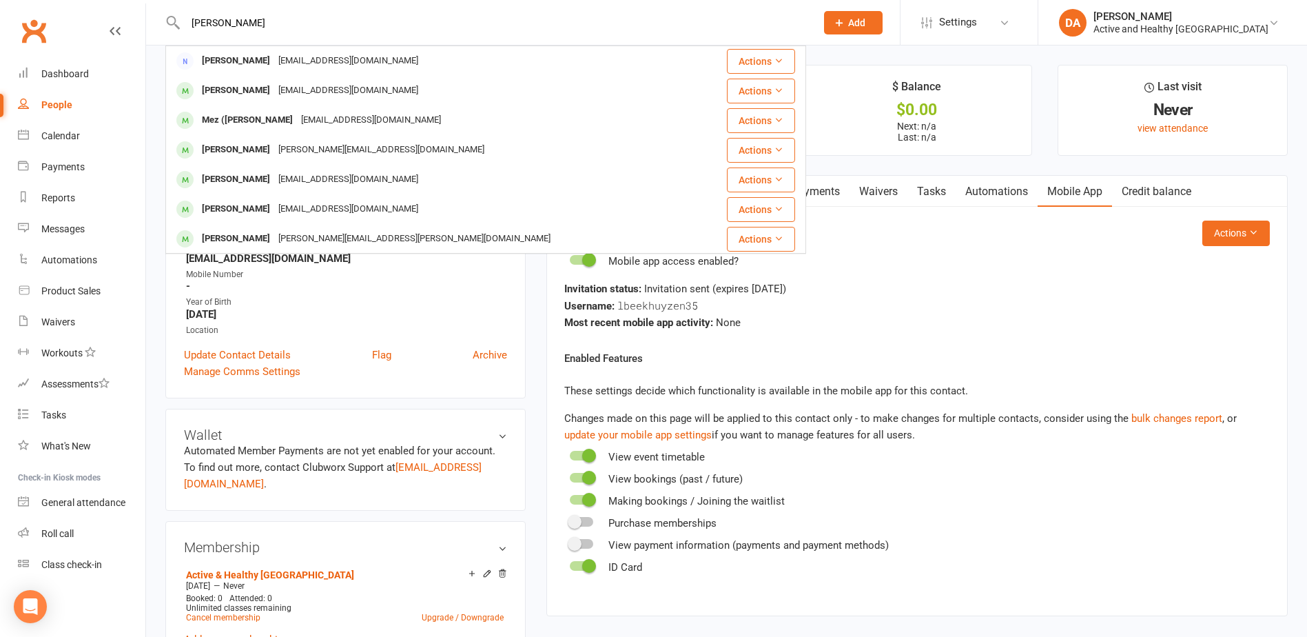
paste input "[PERSON_NAME]"
type input "[PERSON_NAME]"
drag, startPoint x: 77, startPoint y: 136, endPoint x: 284, endPoint y: 131, distance: 206.8
click at [77, 136] on div "Calendar" at bounding box center [60, 135] width 39 height 11
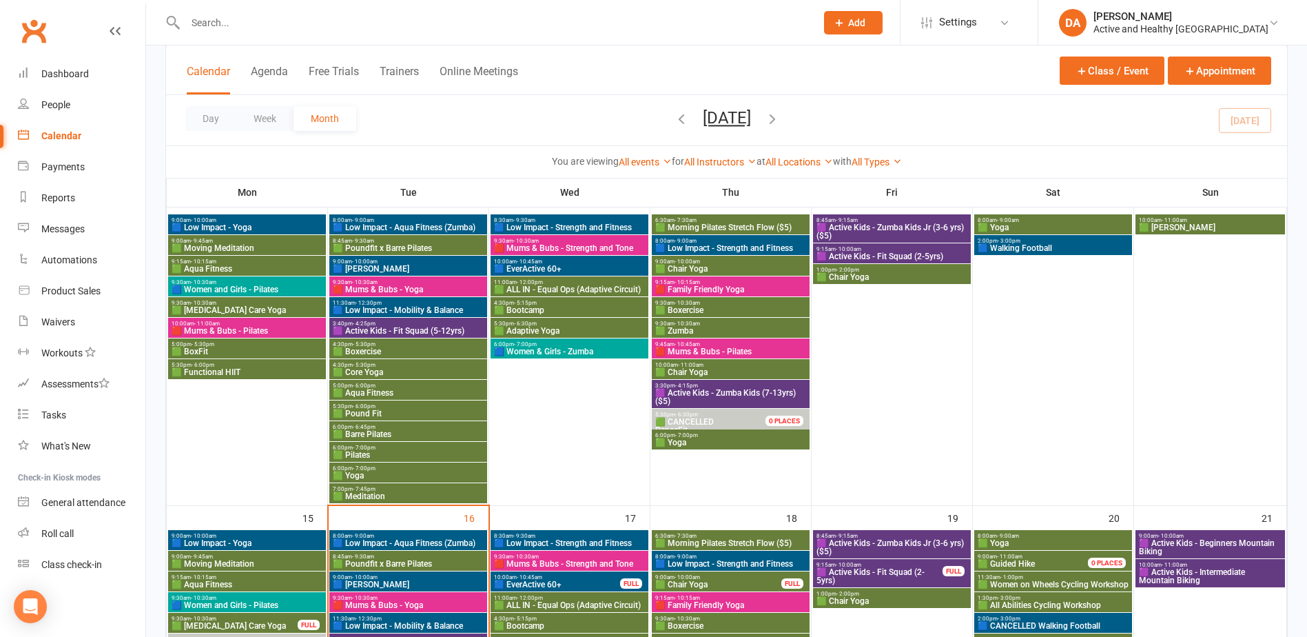
scroll to position [689, 0]
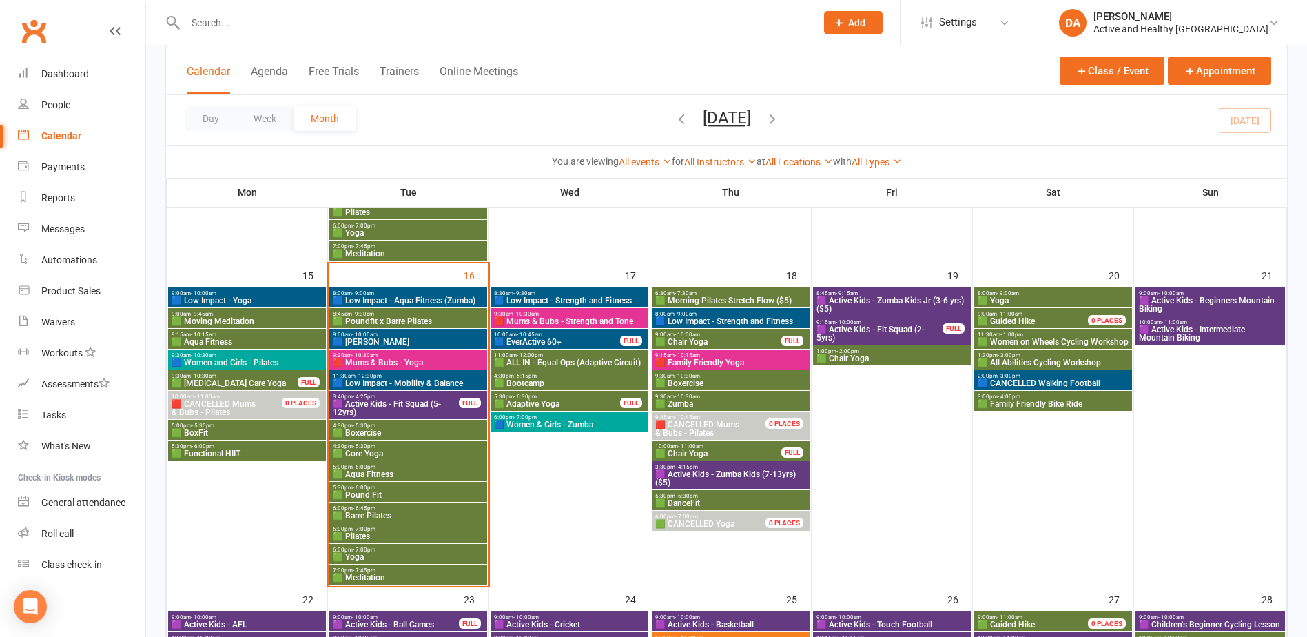
click at [275, 398] on span "10:00am - 11:00am" at bounding box center [234, 396] width 127 height 6
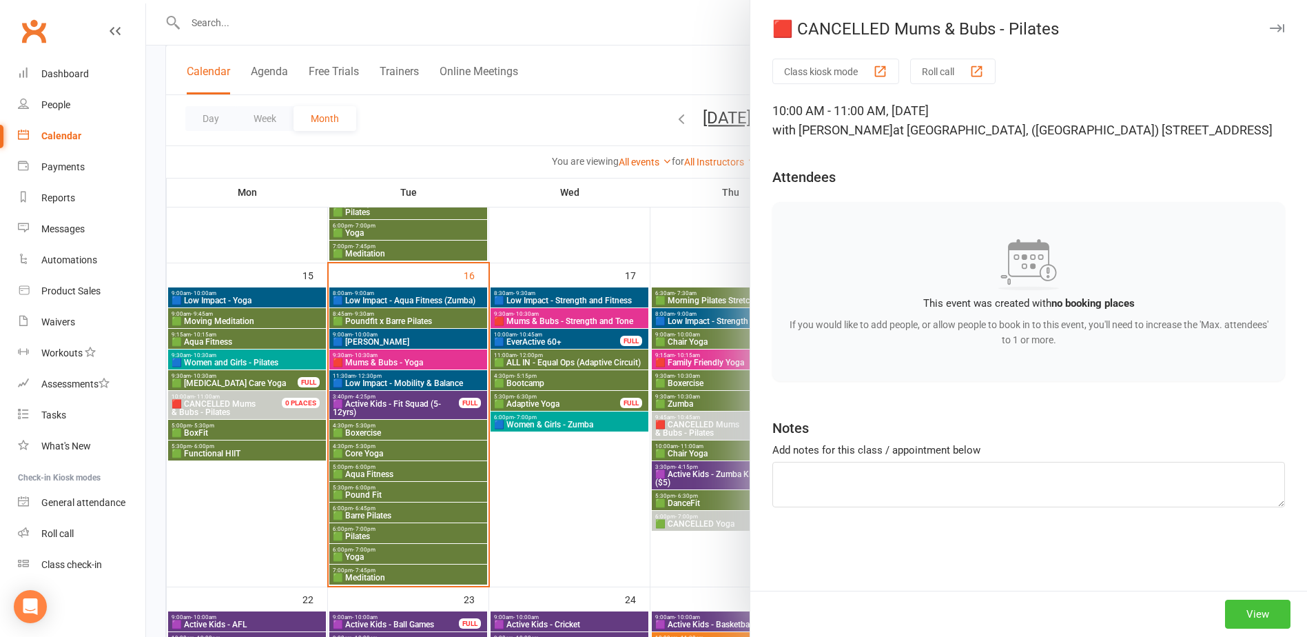
click at [1248, 617] on button "View" at bounding box center [1257, 613] width 65 height 29
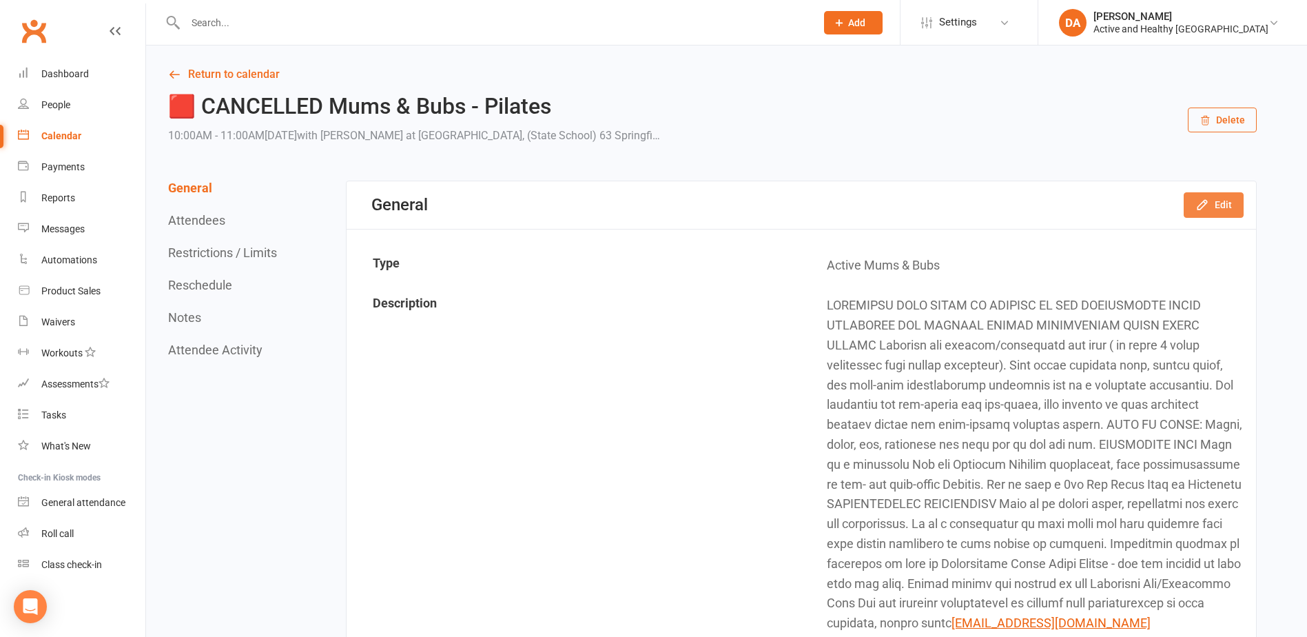
click at [1201, 205] on icon "button" at bounding box center [1202, 205] width 14 height 14
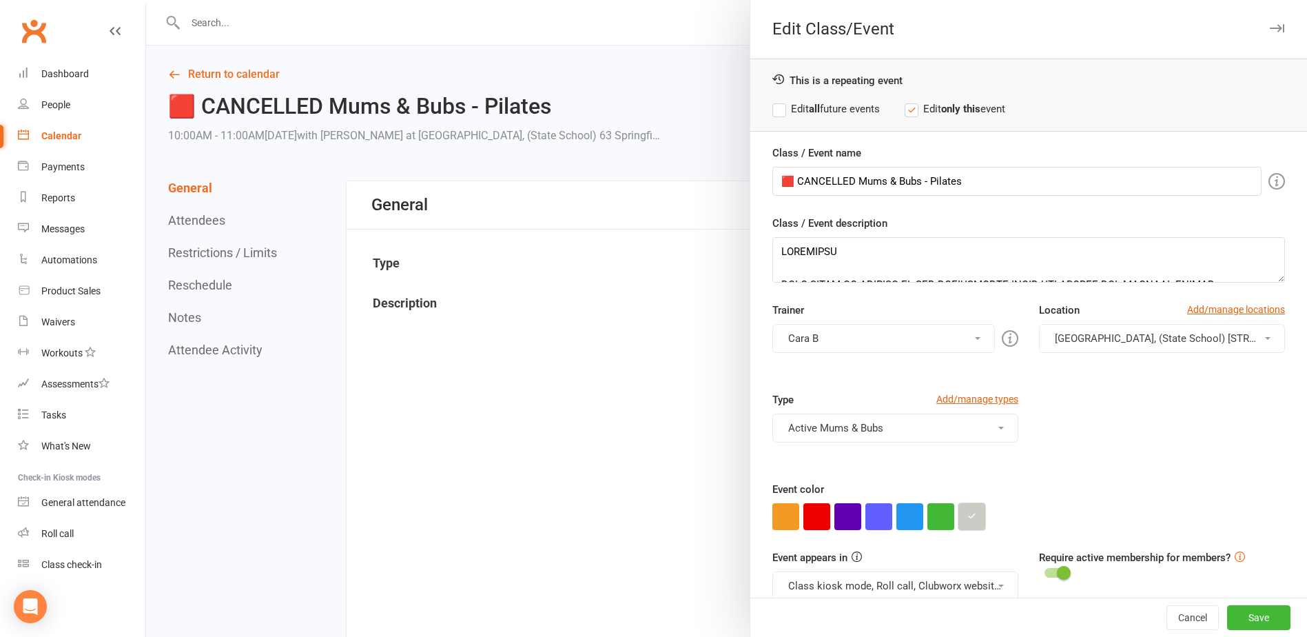
click at [969, 528] on button "button" at bounding box center [971, 516] width 27 height 27
drag, startPoint x: 981, startPoint y: 489, endPoint x: 801, endPoint y: 479, distance: 180.1
click at [68, 134] on div "Calendar" at bounding box center [61, 135] width 40 height 11
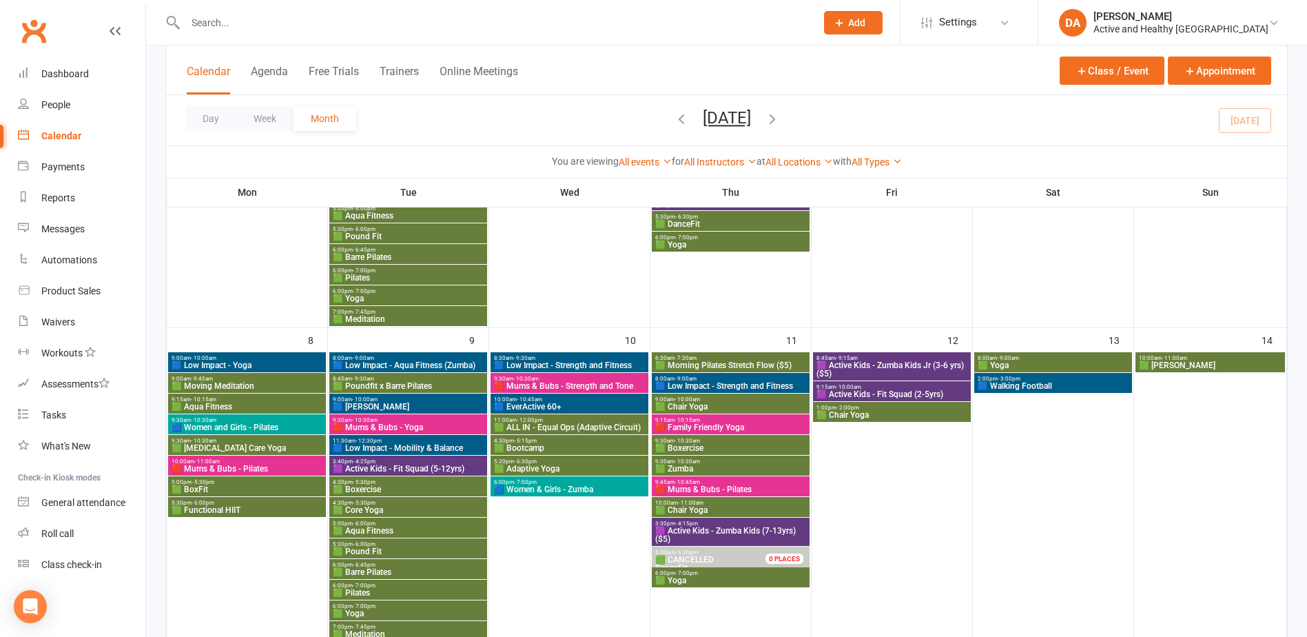
scroll to position [620, 0]
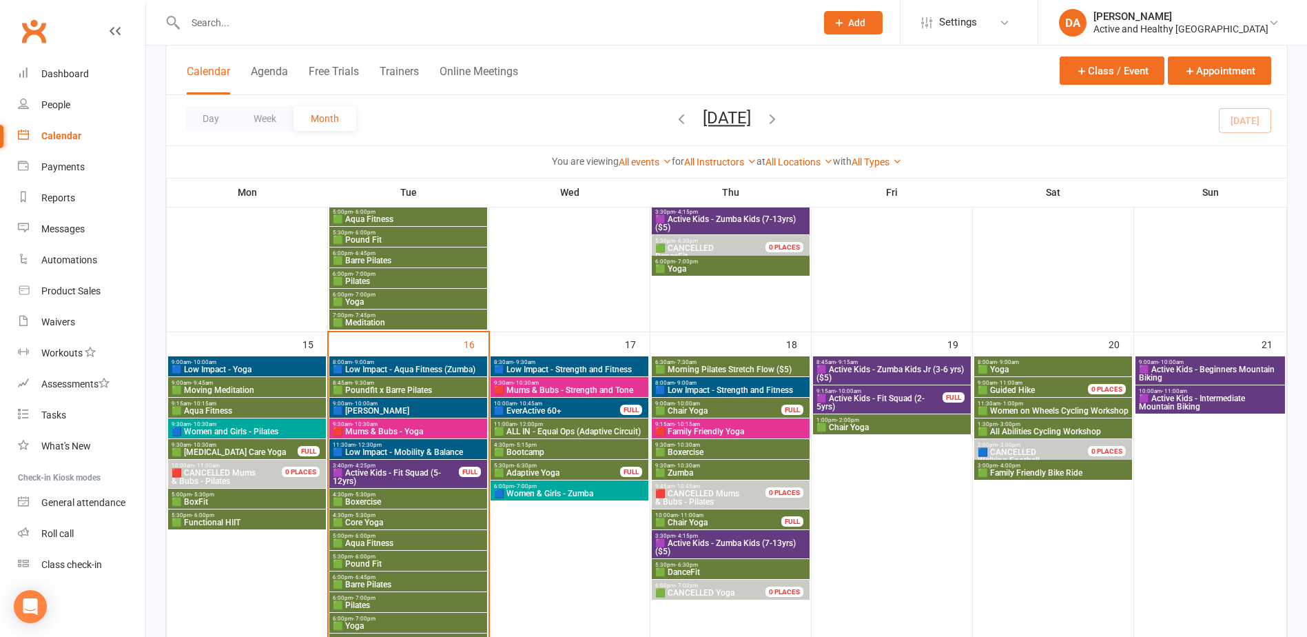
click at [511, 446] on span "4:30pm - 5:15pm" at bounding box center [569, 445] width 152 height 6
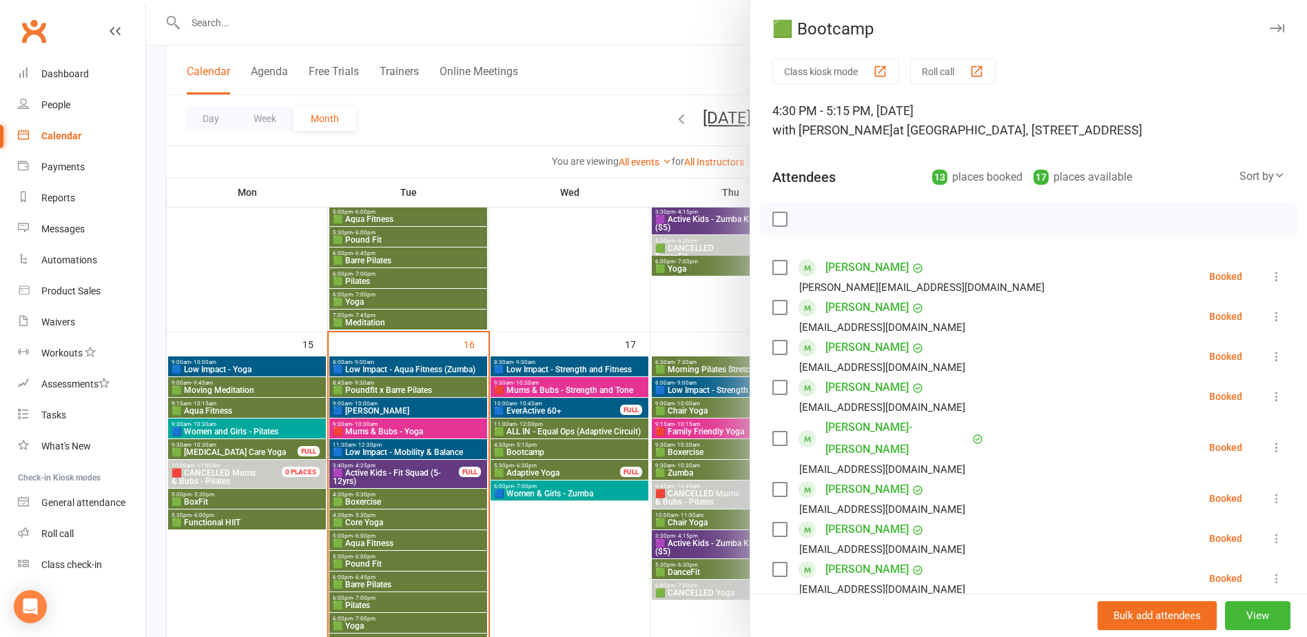
click at [1270, 274] on icon at bounding box center [1277, 276] width 14 height 14
click at [1182, 326] on link "Remove" at bounding box center [1210, 331] width 148 height 28
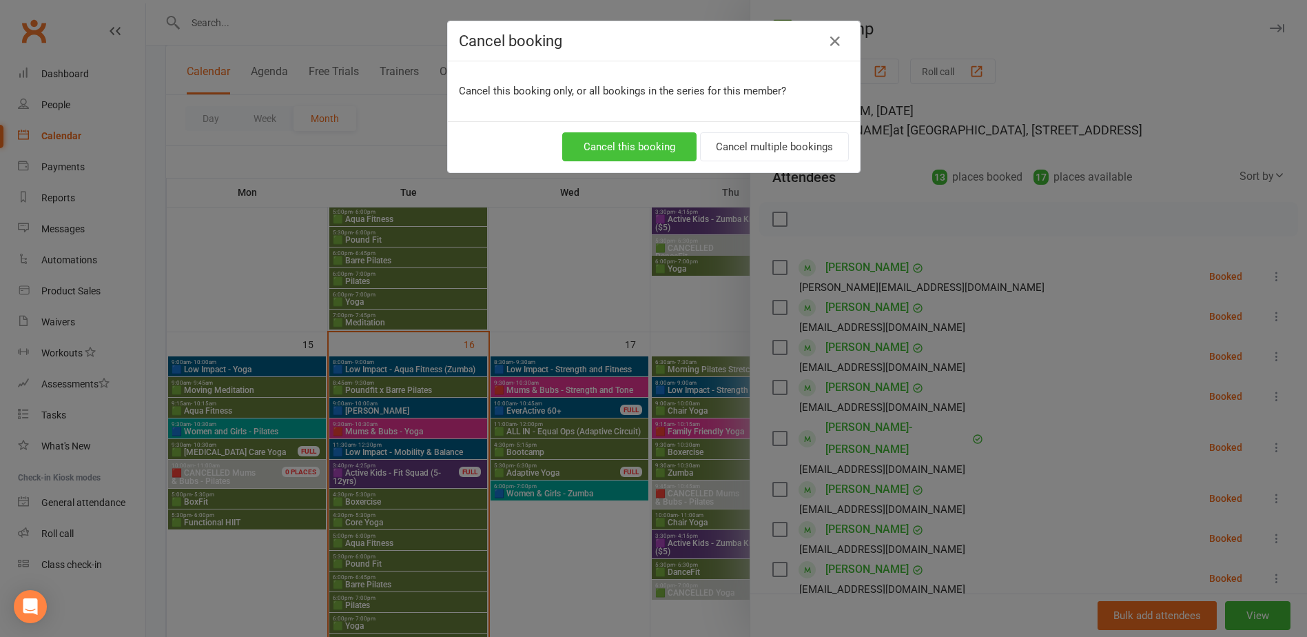
click at [641, 154] on button "Cancel this booking" at bounding box center [629, 146] width 134 height 29
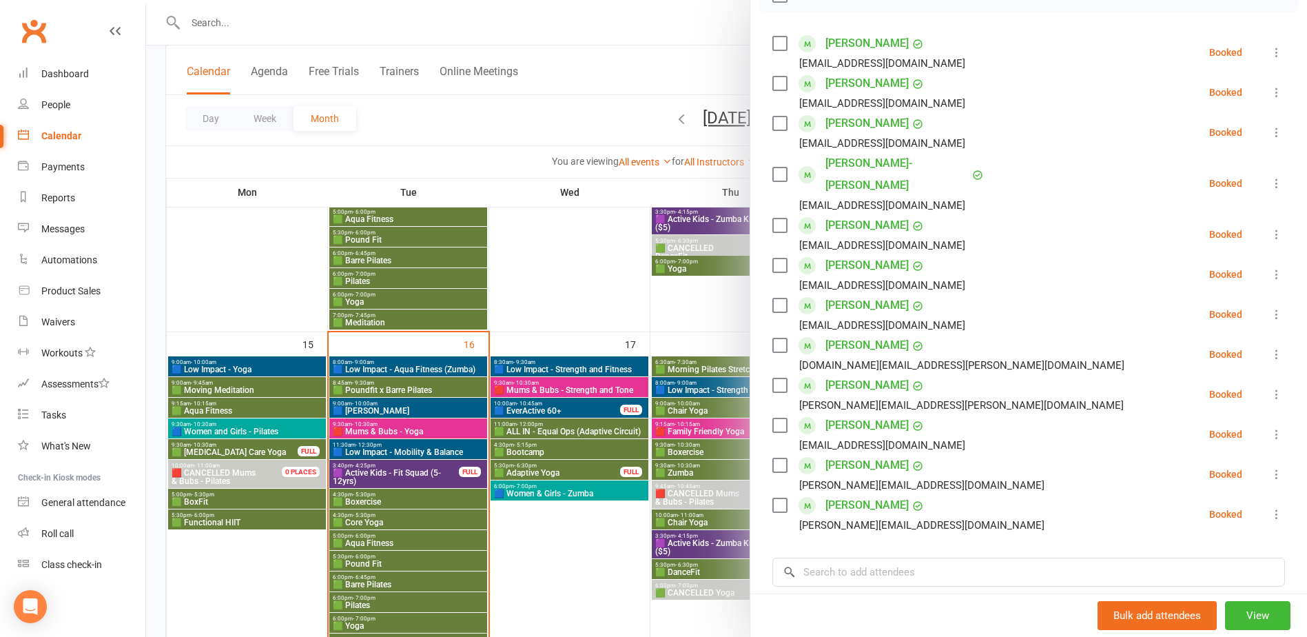
scroll to position [276, 0]
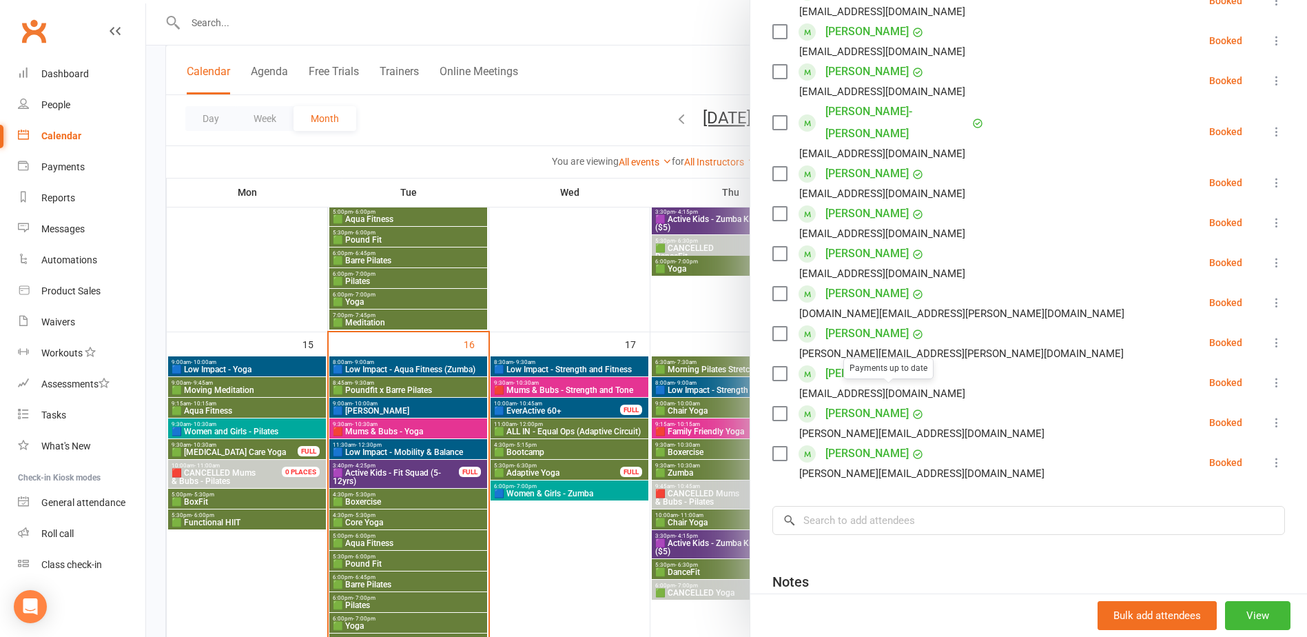
click at [640, 317] on div at bounding box center [726, 318] width 1161 height 637
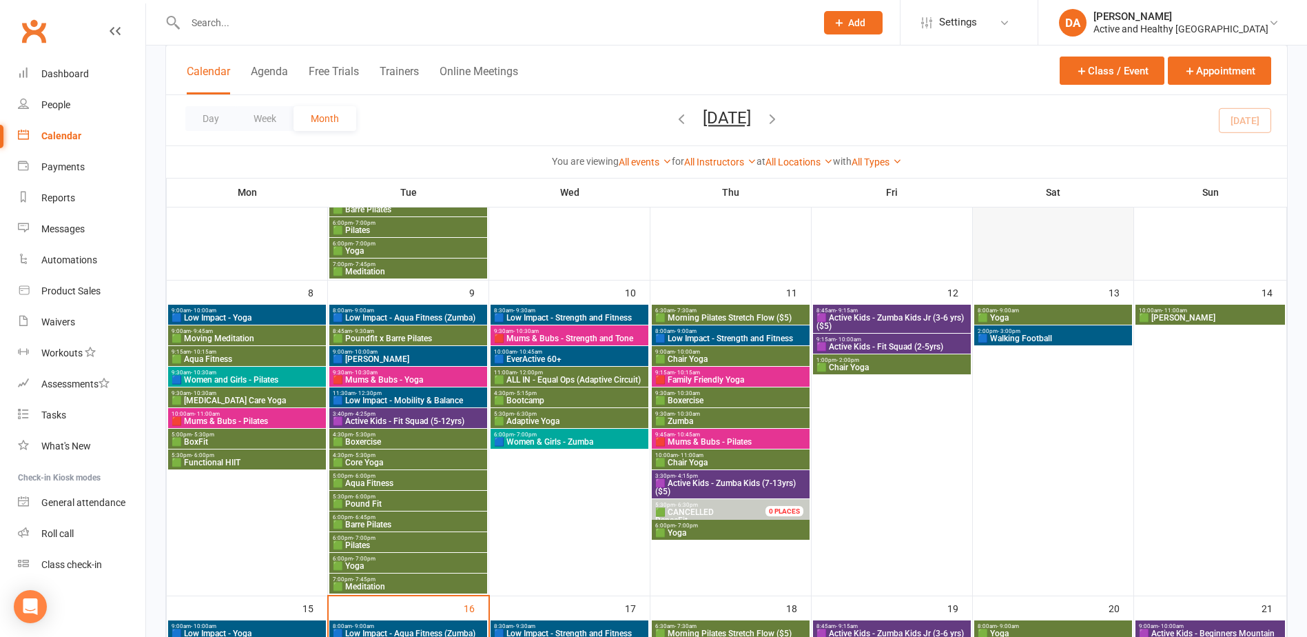
scroll to position [551, 0]
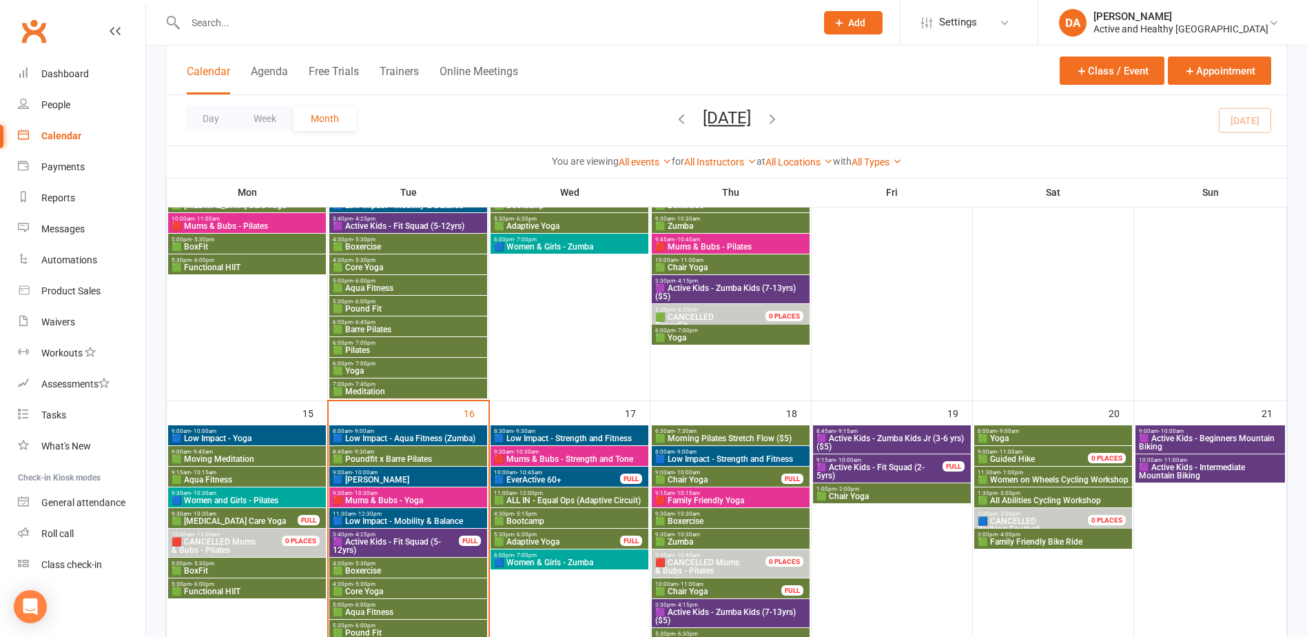
click at [1048, 475] on span "🟩 Women on Wheels Cycling Workshop" at bounding box center [1053, 479] width 152 height 8
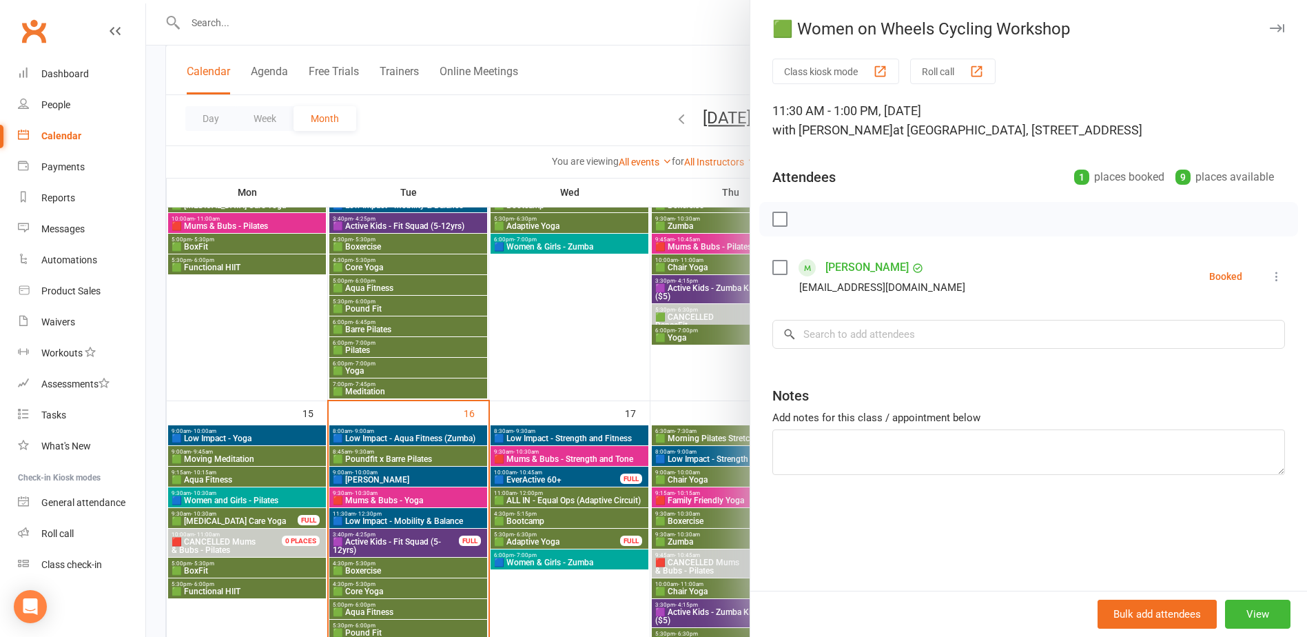
click at [619, 466] on div at bounding box center [726, 318] width 1161 height 637
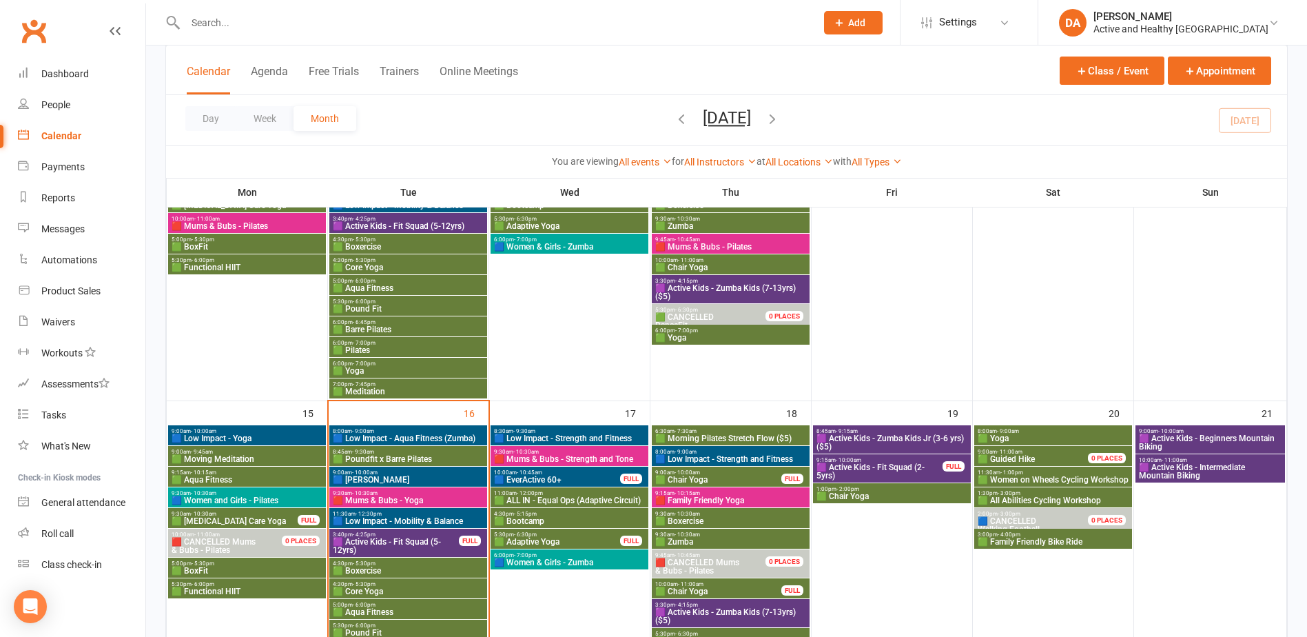
click at [1110, 497] on span "🟩 All Abilities Cycling Workshop" at bounding box center [1053, 500] width 152 height 8
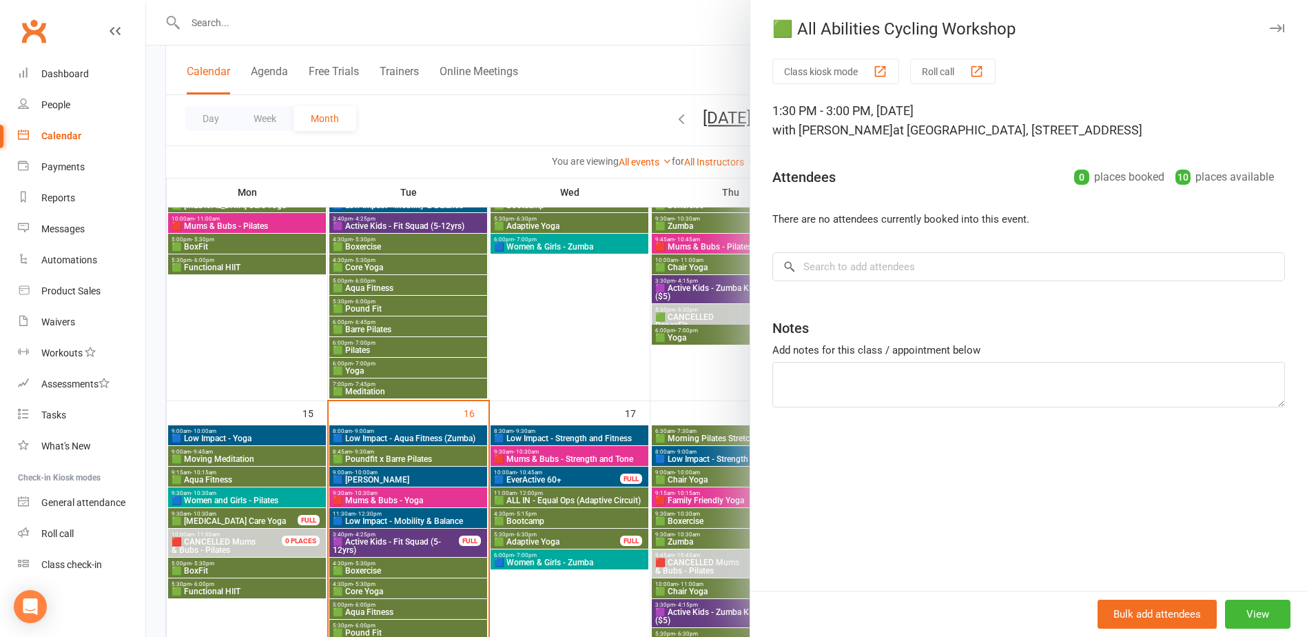
click at [617, 422] on div at bounding box center [726, 318] width 1161 height 637
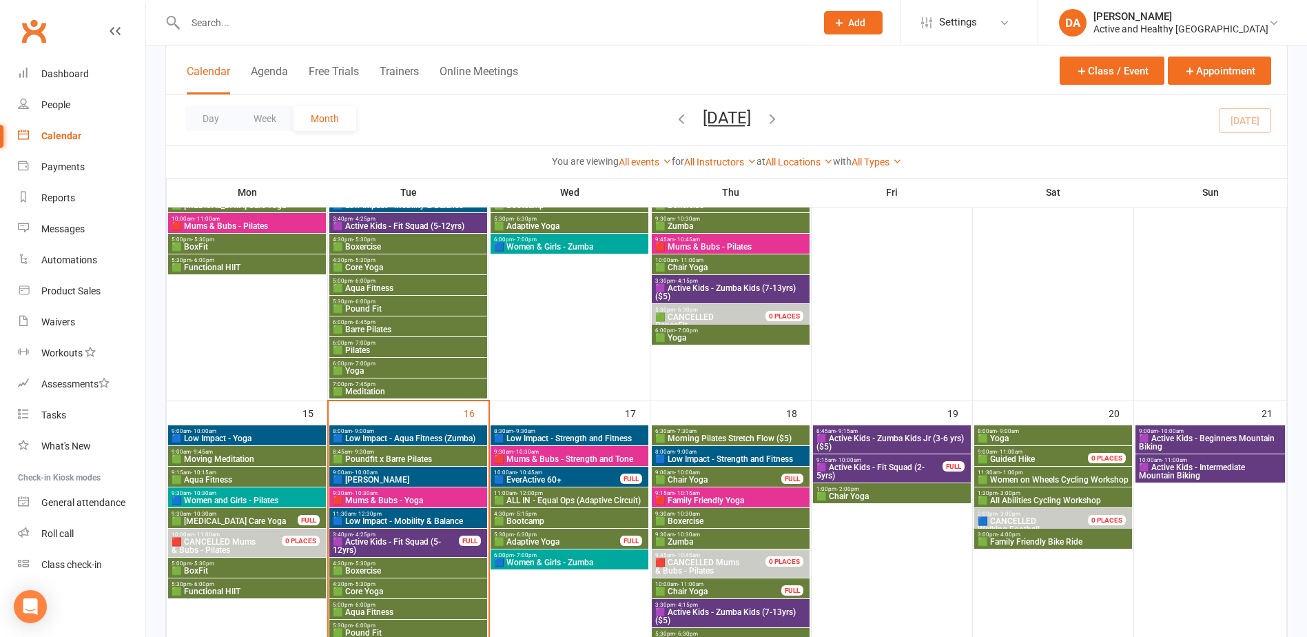
click at [1054, 537] on span "🟩 Family Friendly Bike Ride" at bounding box center [1053, 541] width 152 height 8
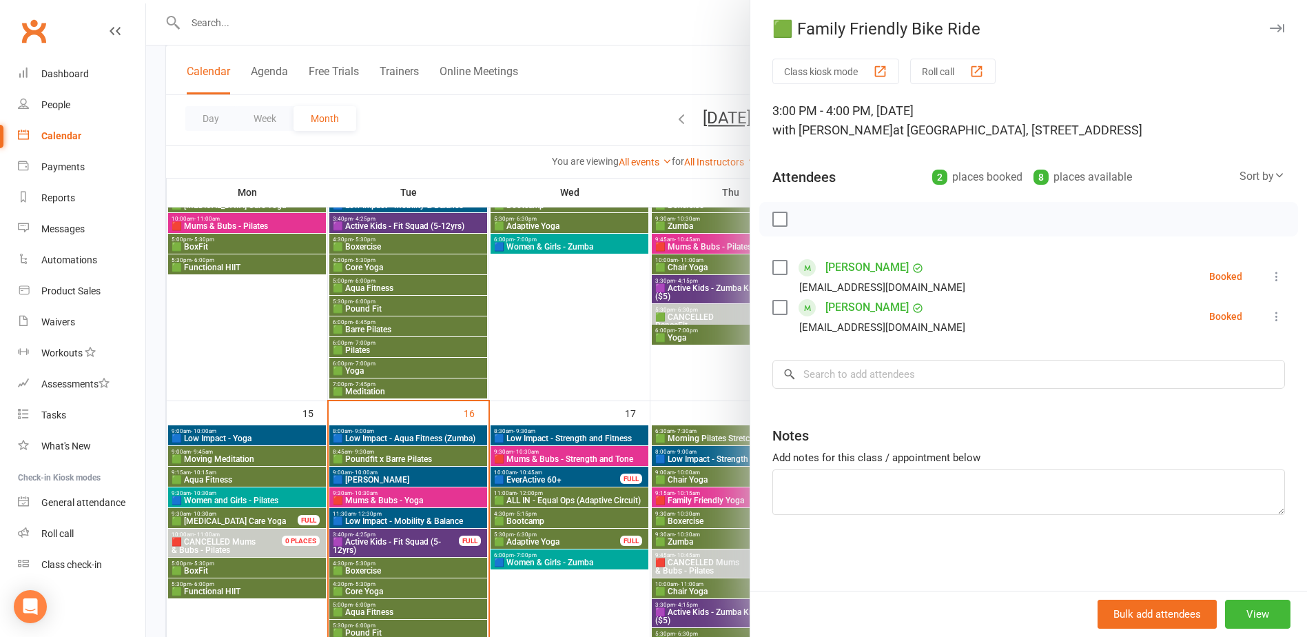
click at [551, 472] on div at bounding box center [726, 318] width 1161 height 637
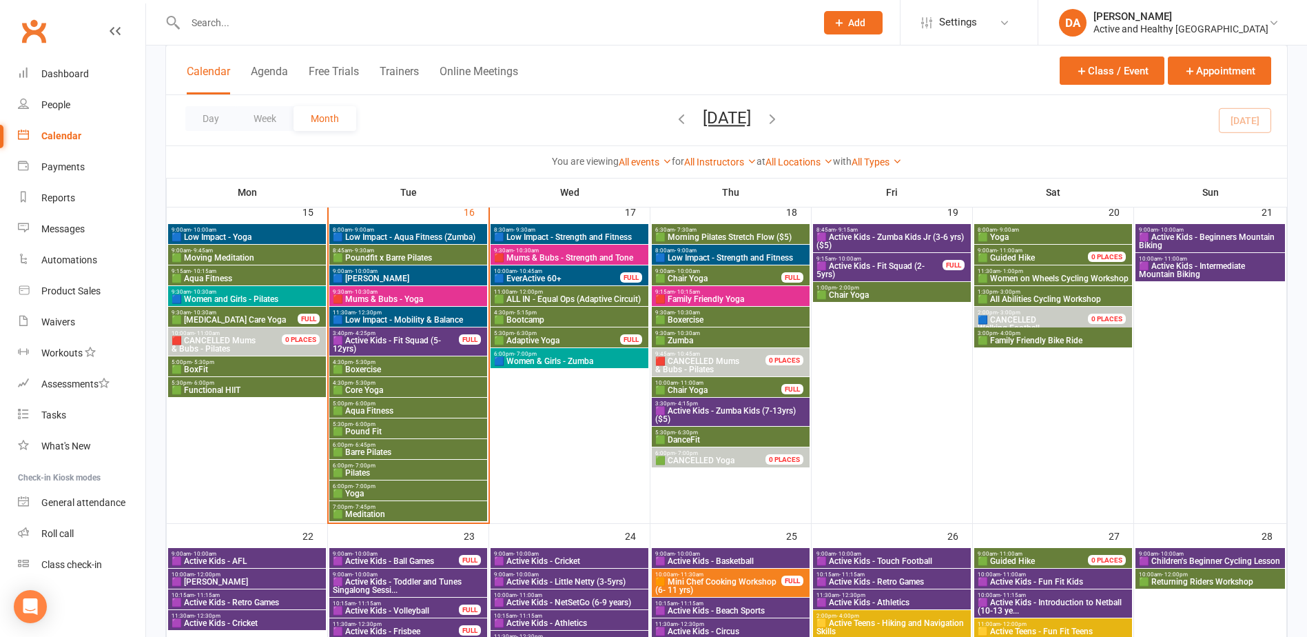
scroll to position [685, 0]
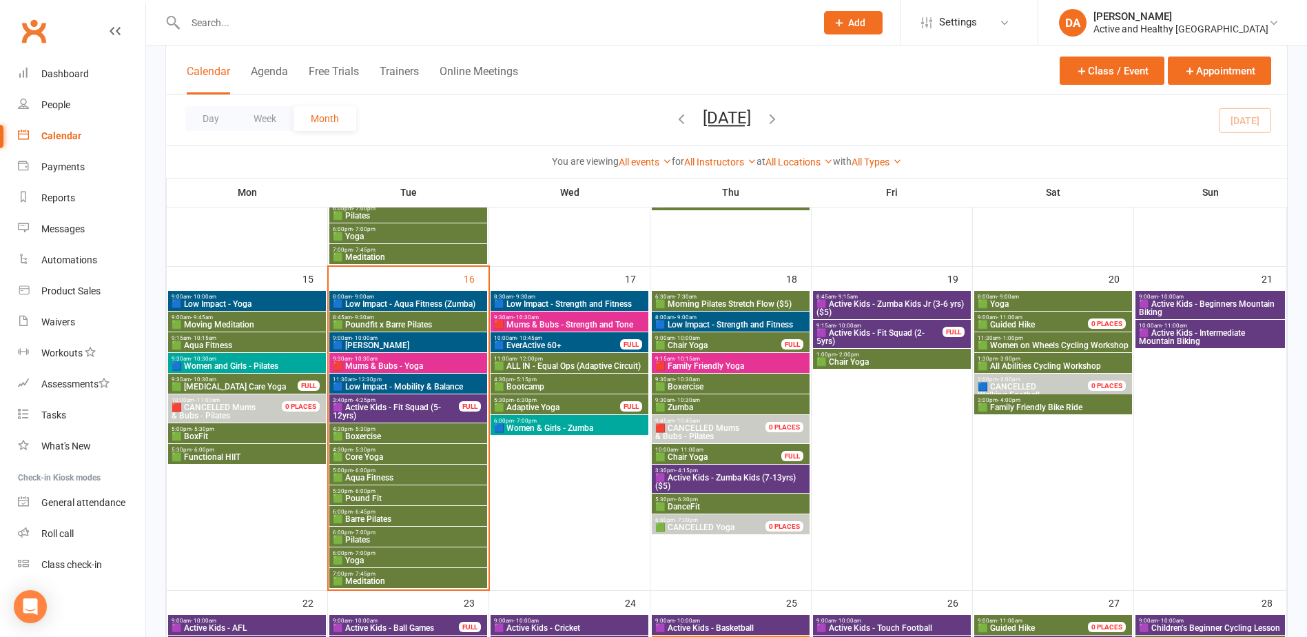
click at [909, 302] on span "🟪 Active Kids - Zumba Kids Jr (3-6 yrs) ($5)" at bounding box center [892, 308] width 152 height 17
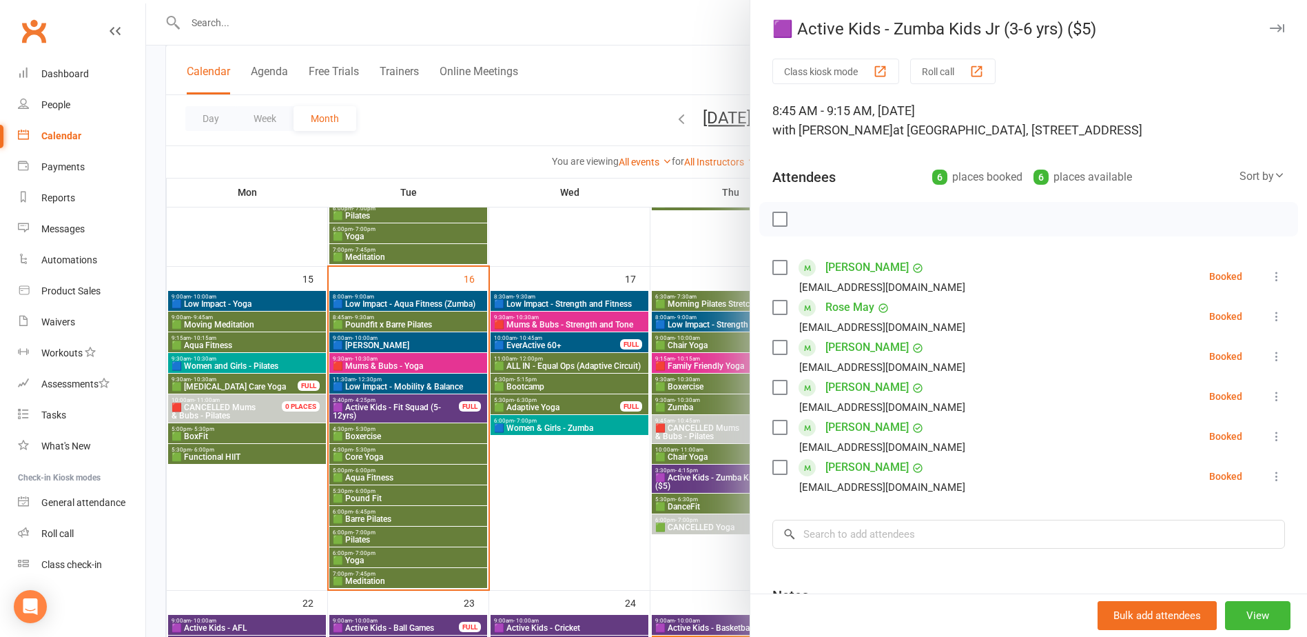
click at [657, 338] on div at bounding box center [726, 318] width 1161 height 637
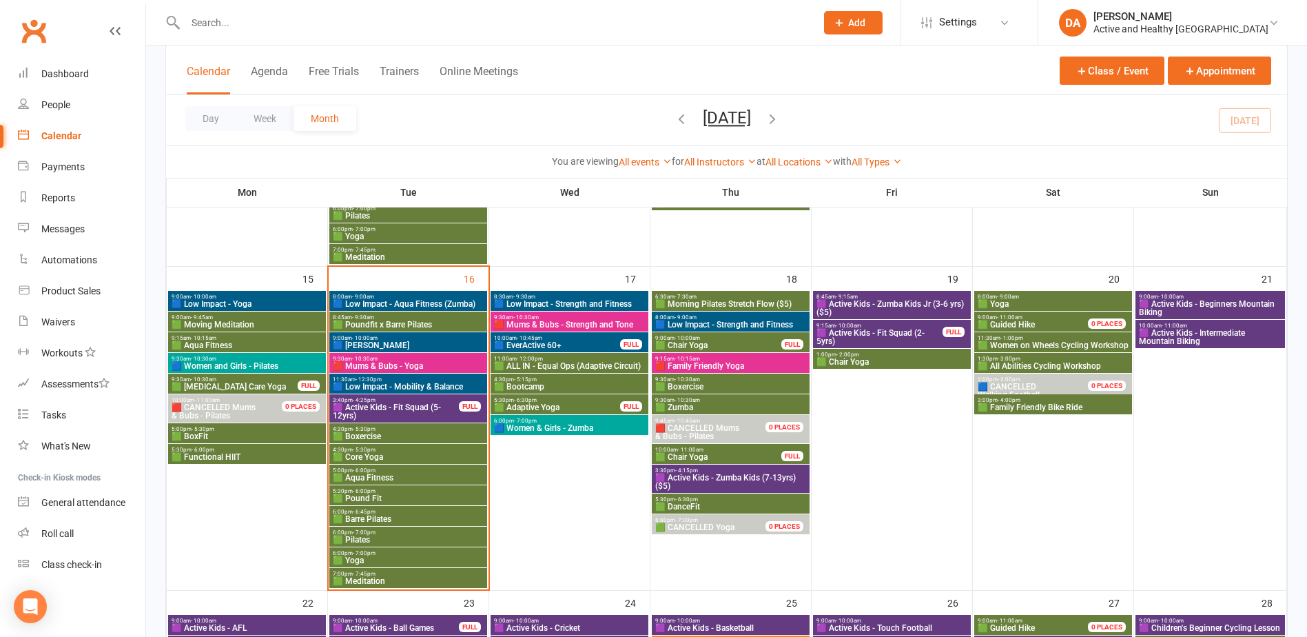
click at [743, 472] on span "3:30pm - 4:15pm" at bounding box center [730, 470] width 152 height 6
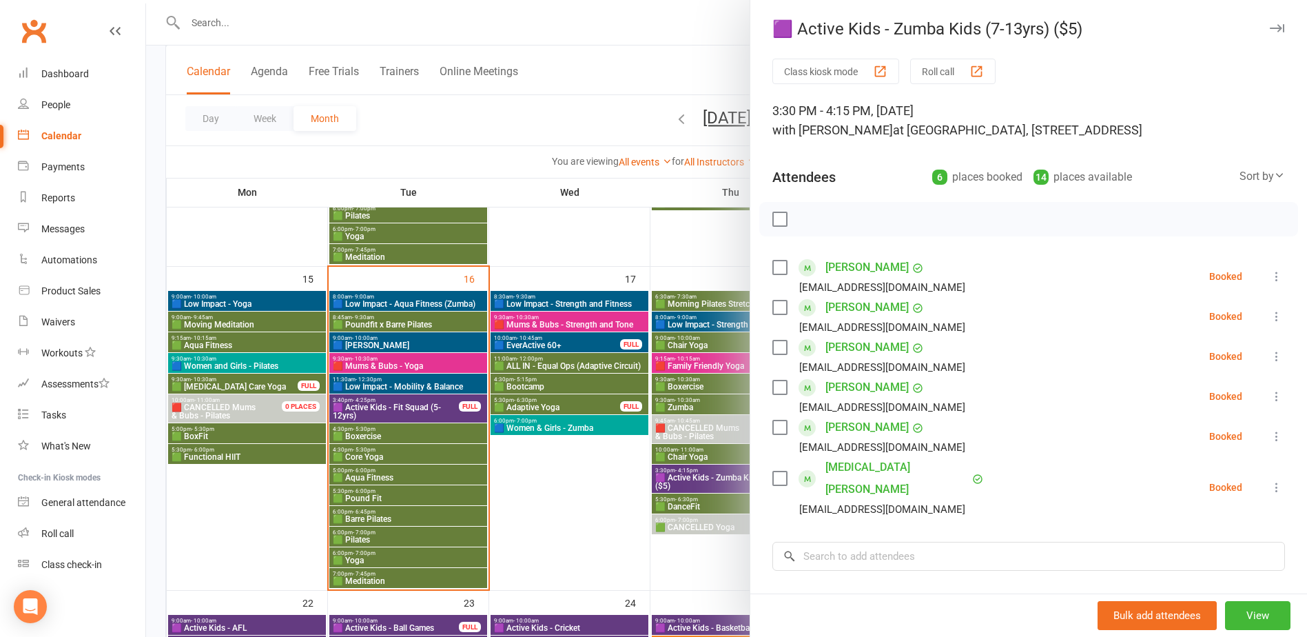
click at [535, 493] on div at bounding box center [726, 318] width 1161 height 637
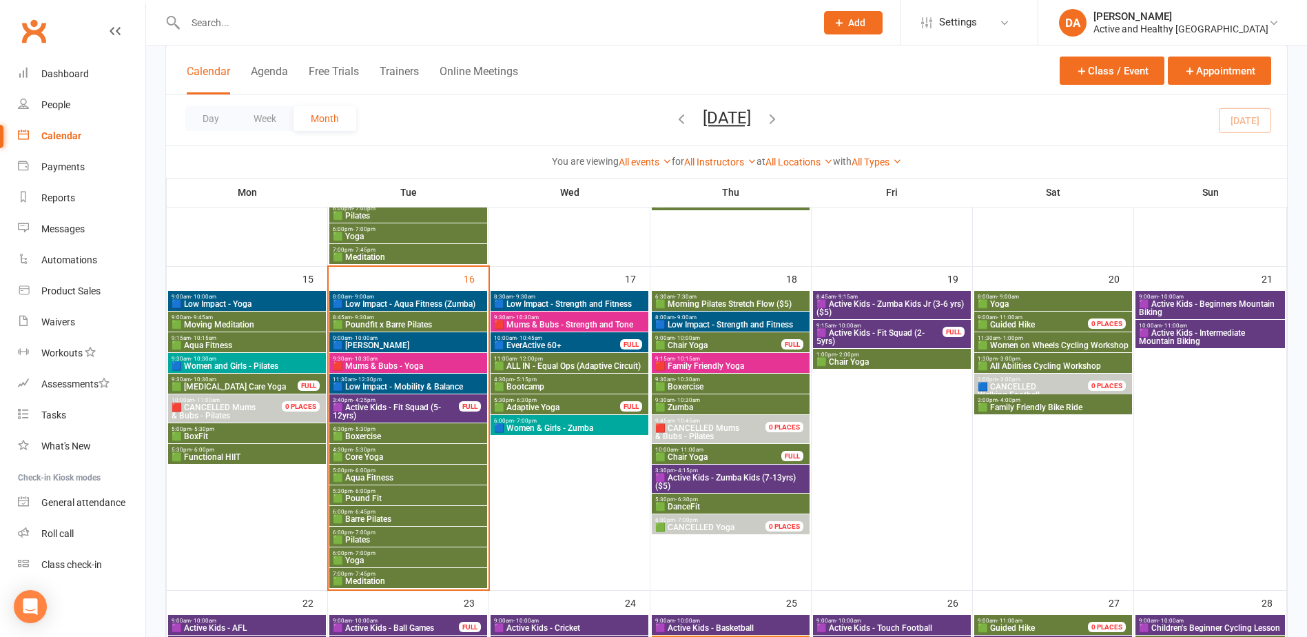
click at [745, 484] on span "🟪 Active Kids - Zumba Kids (7-13yrs) ($5)" at bounding box center [730, 481] width 152 height 17
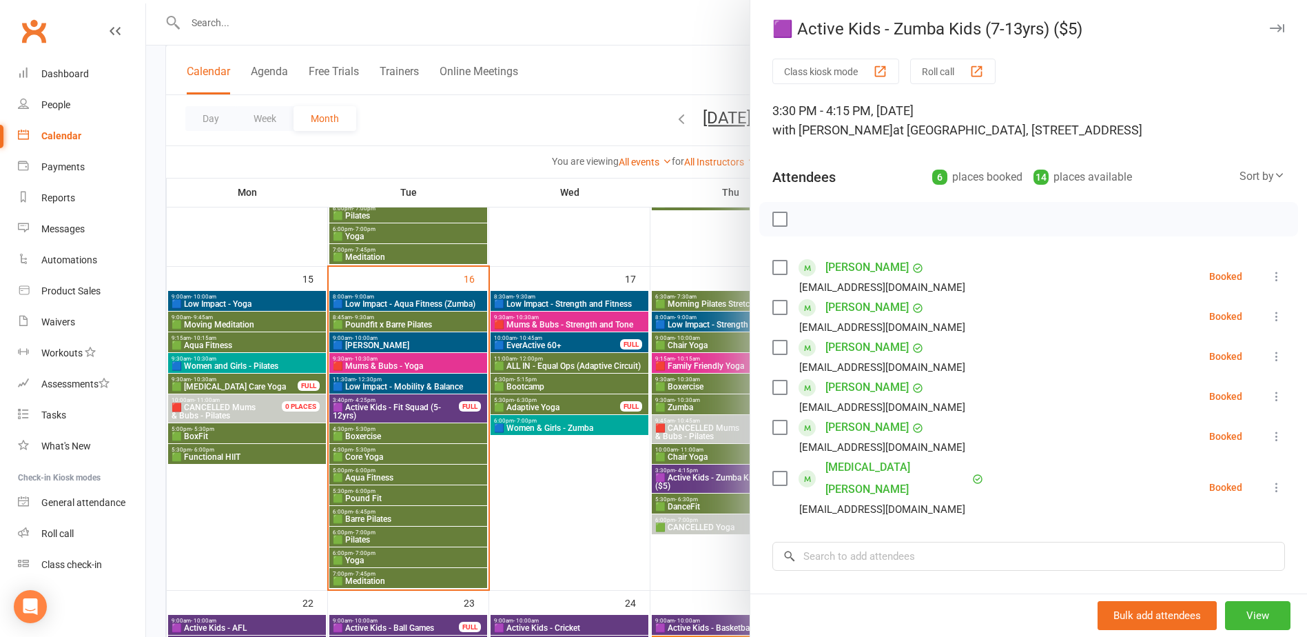
click at [717, 490] on div at bounding box center [726, 318] width 1161 height 637
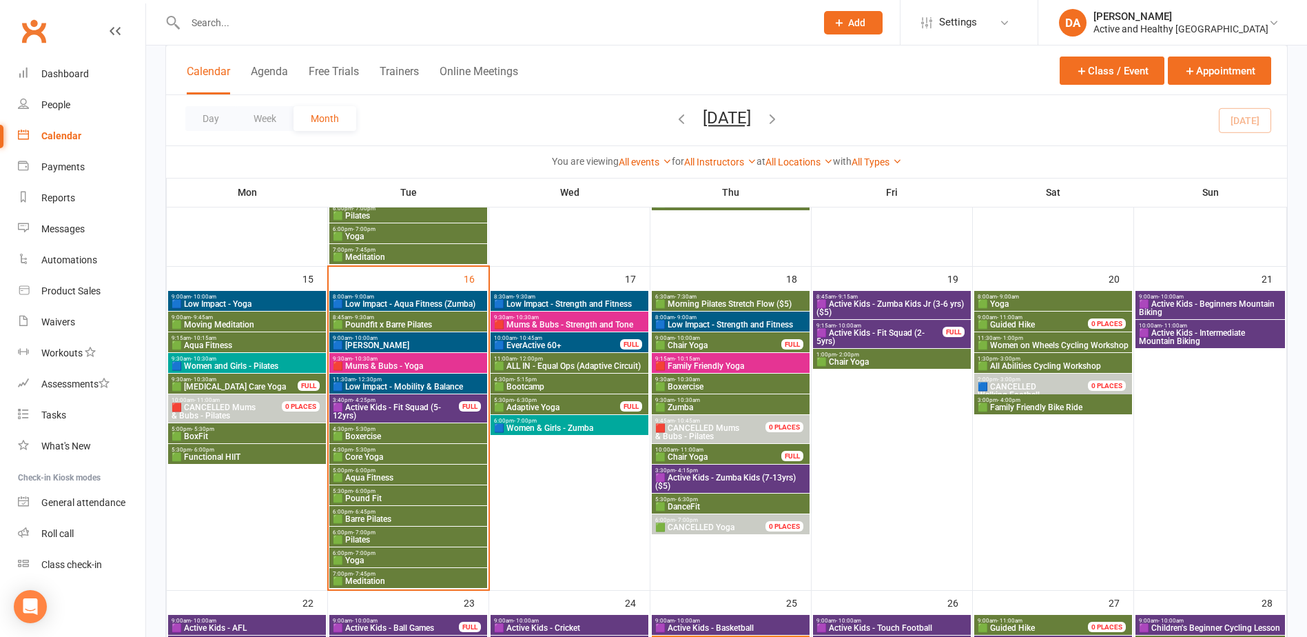
click at [938, 303] on span "🟪 Active Kids - Zumba Kids Jr (3-6 yrs) ($5)" at bounding box center [892, 308] width 152 height 17
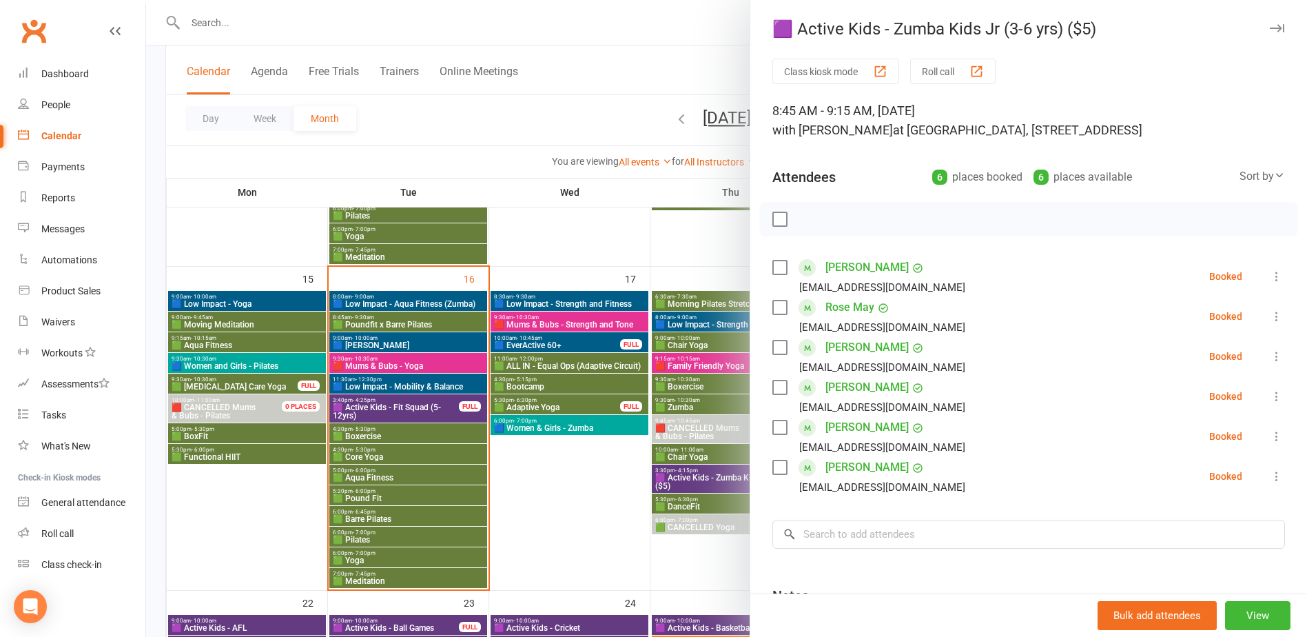
click at [593, 524] on div at bounding box center [726, 318] width 1161 height 637
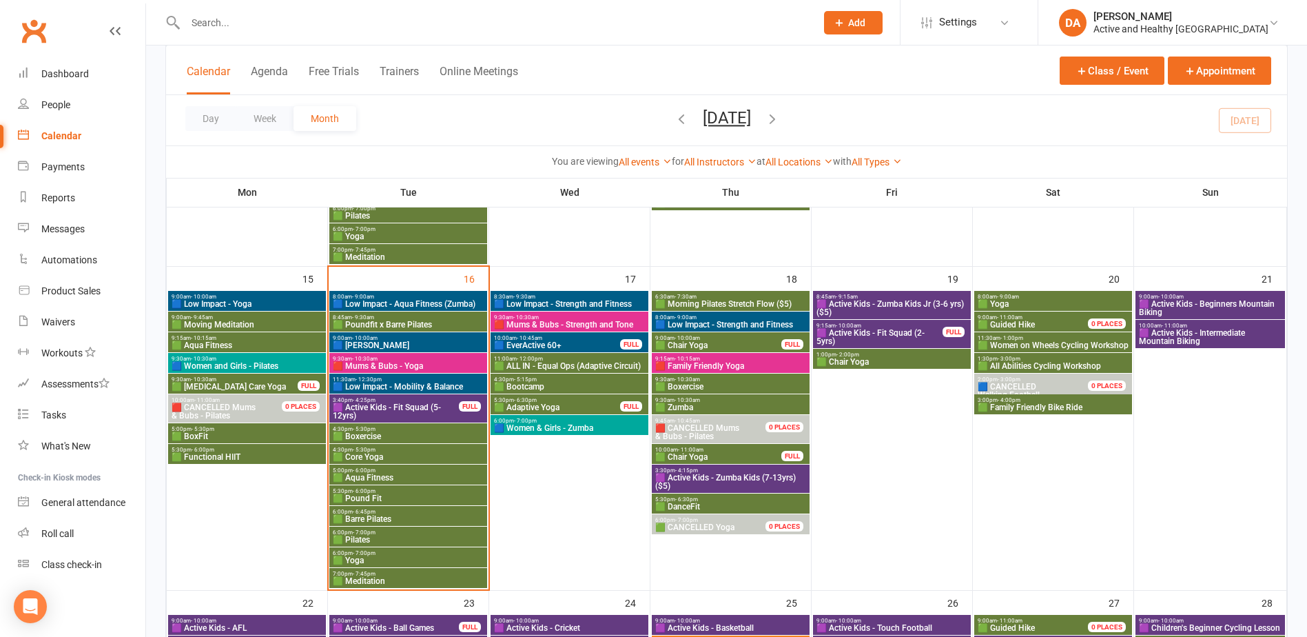
click at [942, 303] on span "🟪 Active Kids - Zumba Kids Jr (3-6 yrs) ($5)" at bounding box center [892, 308] width 152 height 17
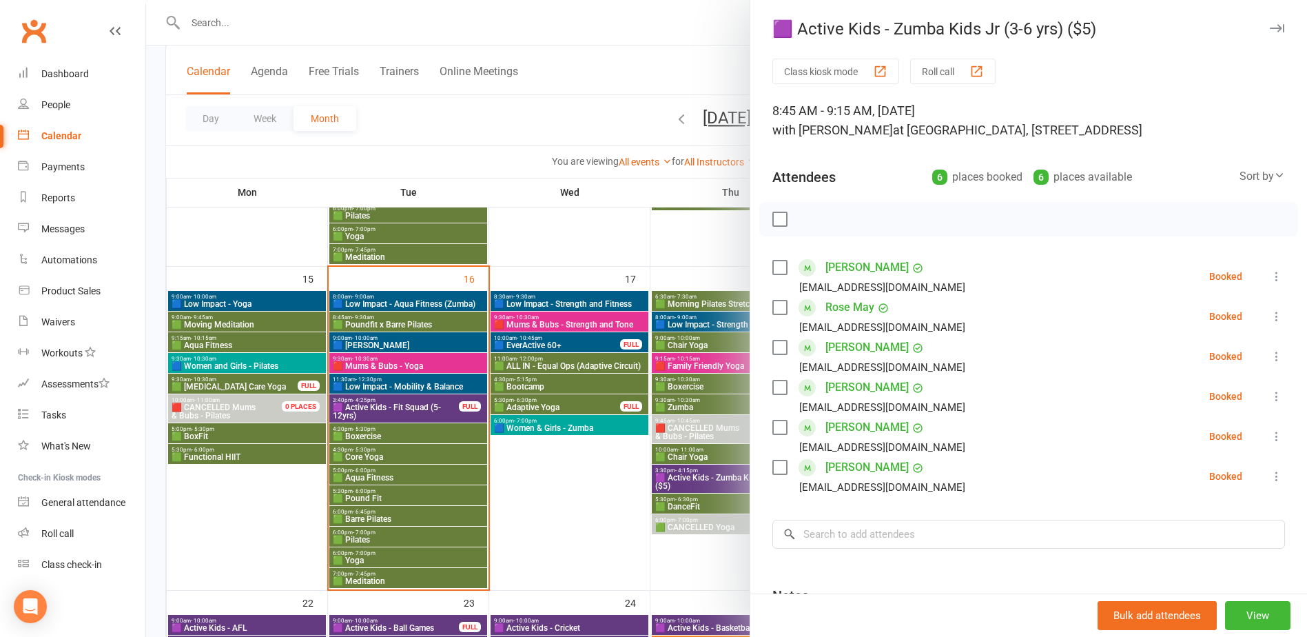
click at [645, 504] on div at bounding box center [726, 318] width 1161 height 637
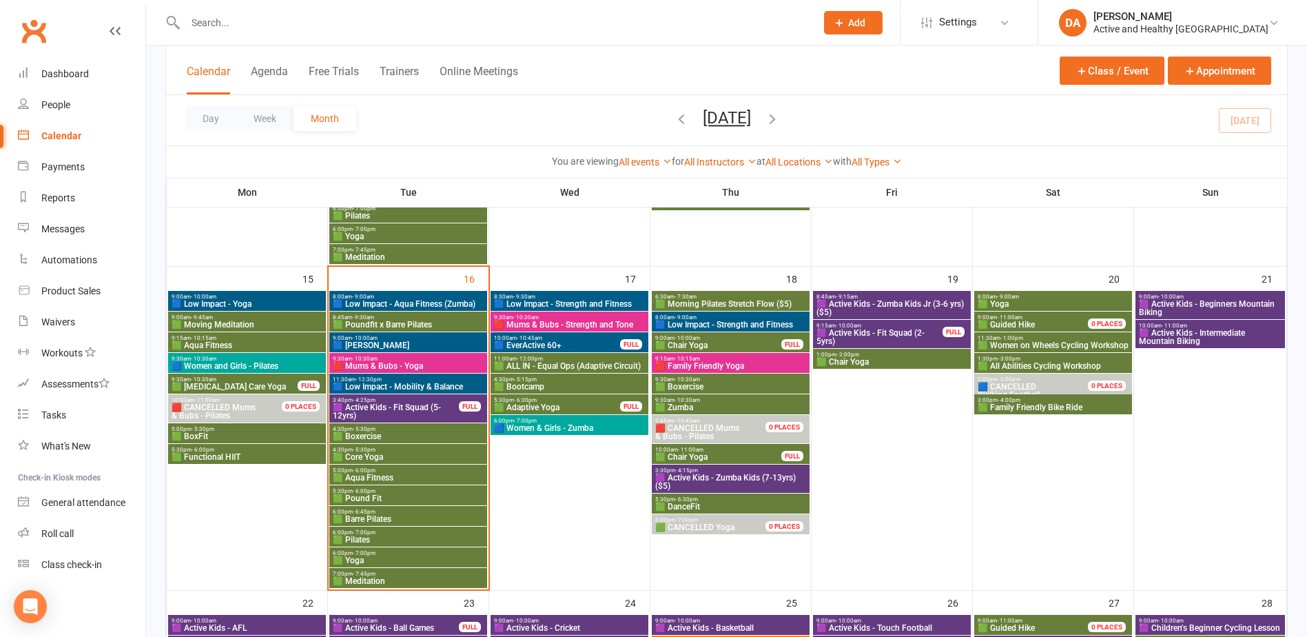
click at [891, 335] on span "🟪 Active Kids - Fit Squad (2-5yrs)" at bounding box center [879, 337] width 127 height 17
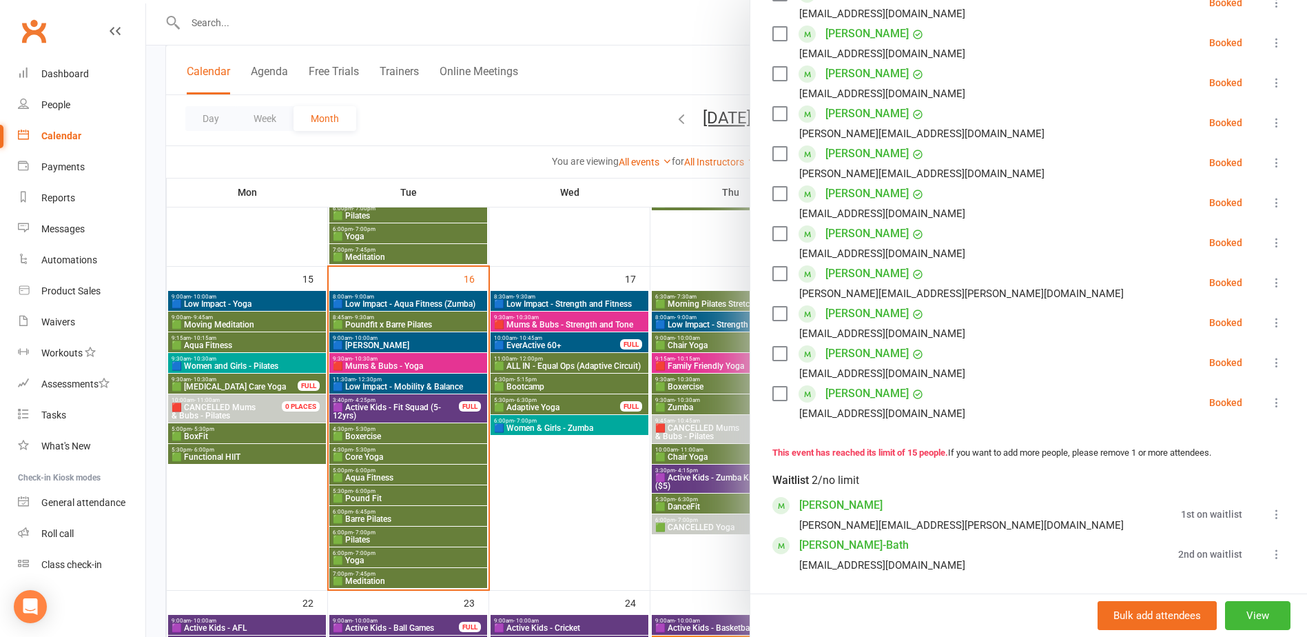
scroll to position [482, 0]
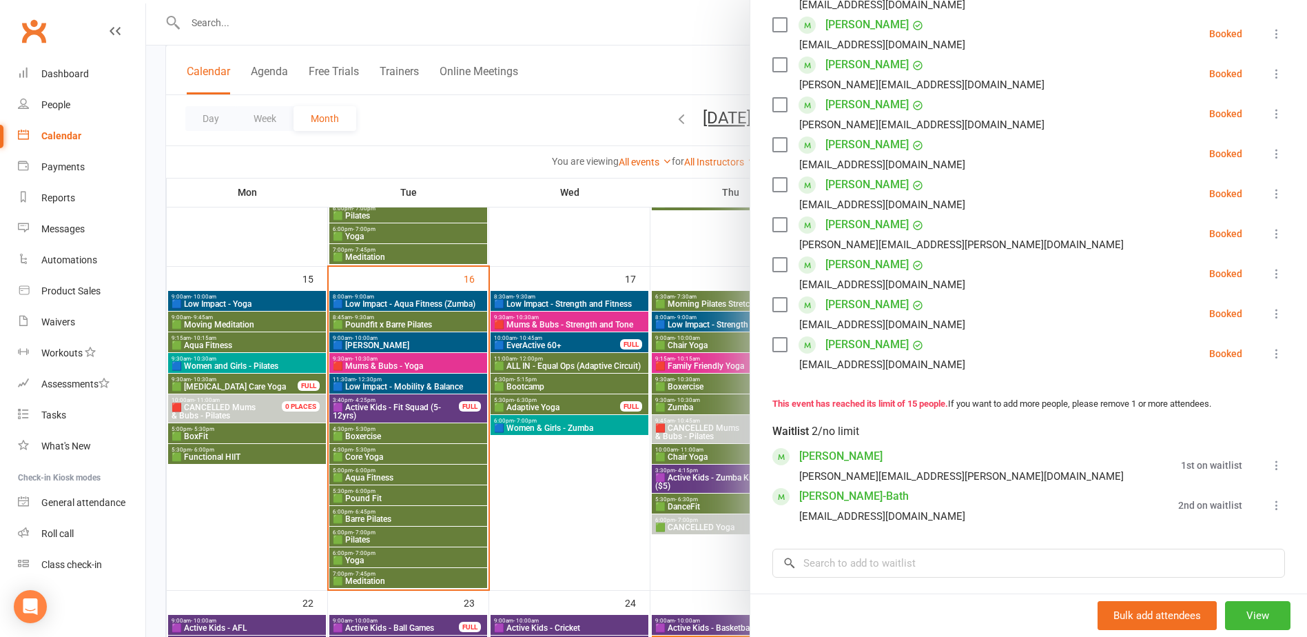
click at [590, 462] on div at bounding box center [726, 318] width 1161 height 637
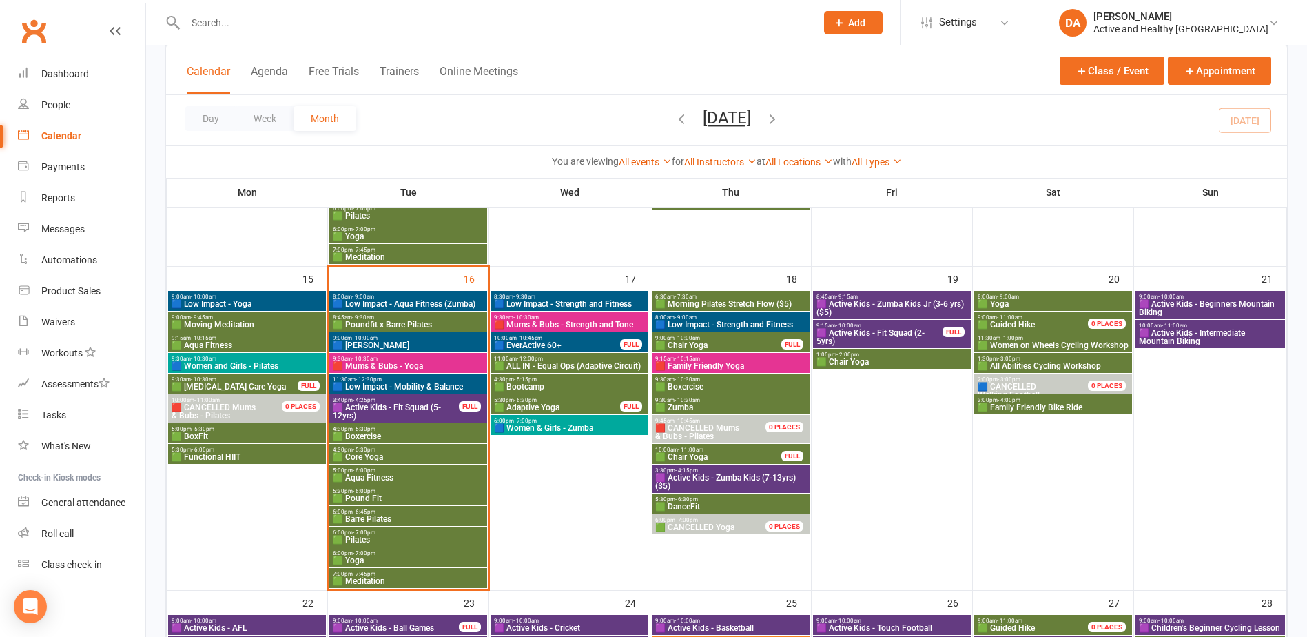
click at [732, 474] on span "🟪 Active Kids - Zumba Kids (7-13yrs) ($5)" at bounding box center [730, 481] width 152 height 17
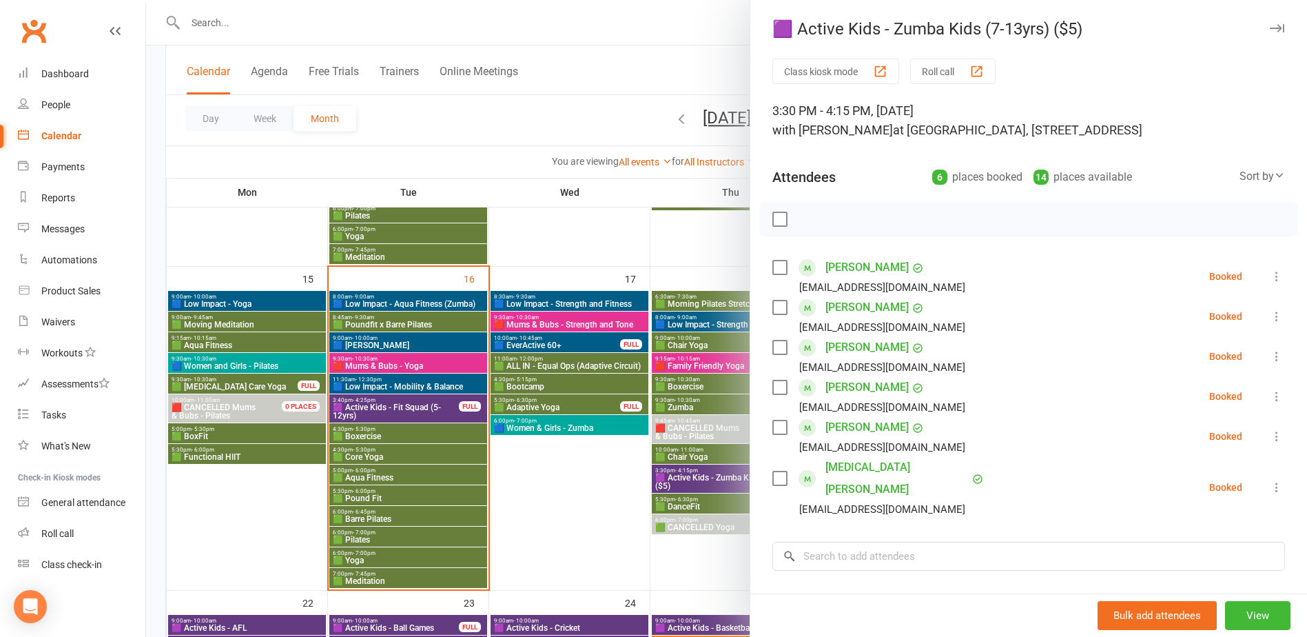
click at [595, 505] on div at bounding box center [726, 318] width 1161 height 637
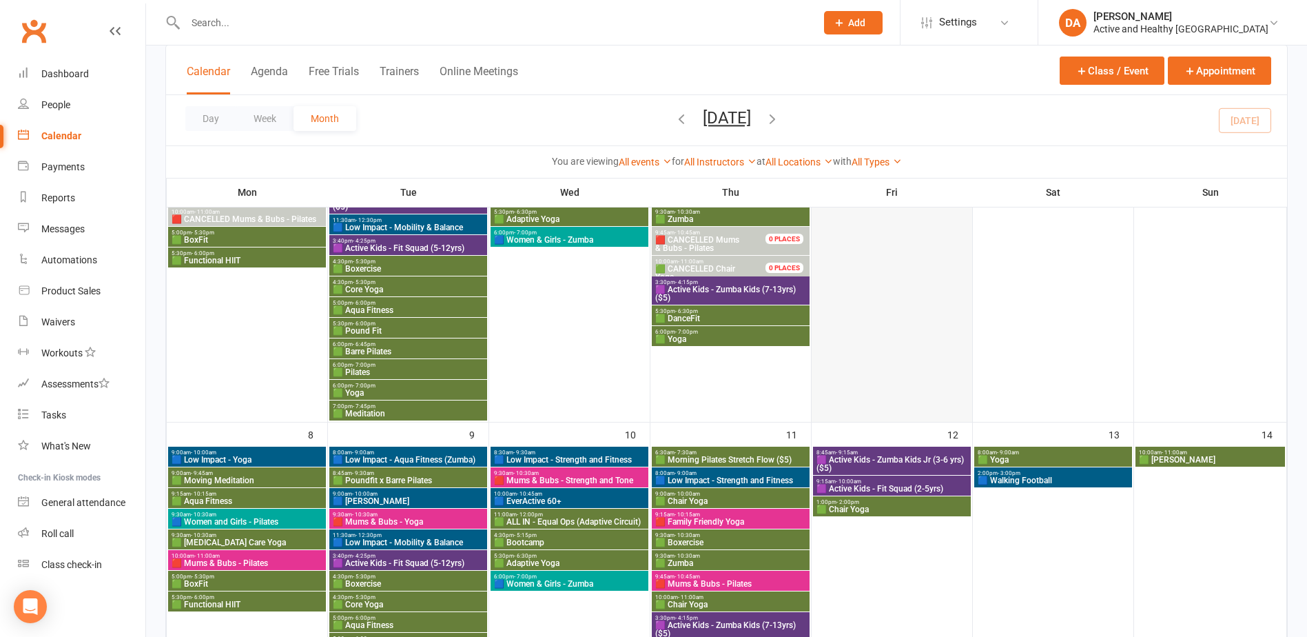
scroll to position [203, 0]
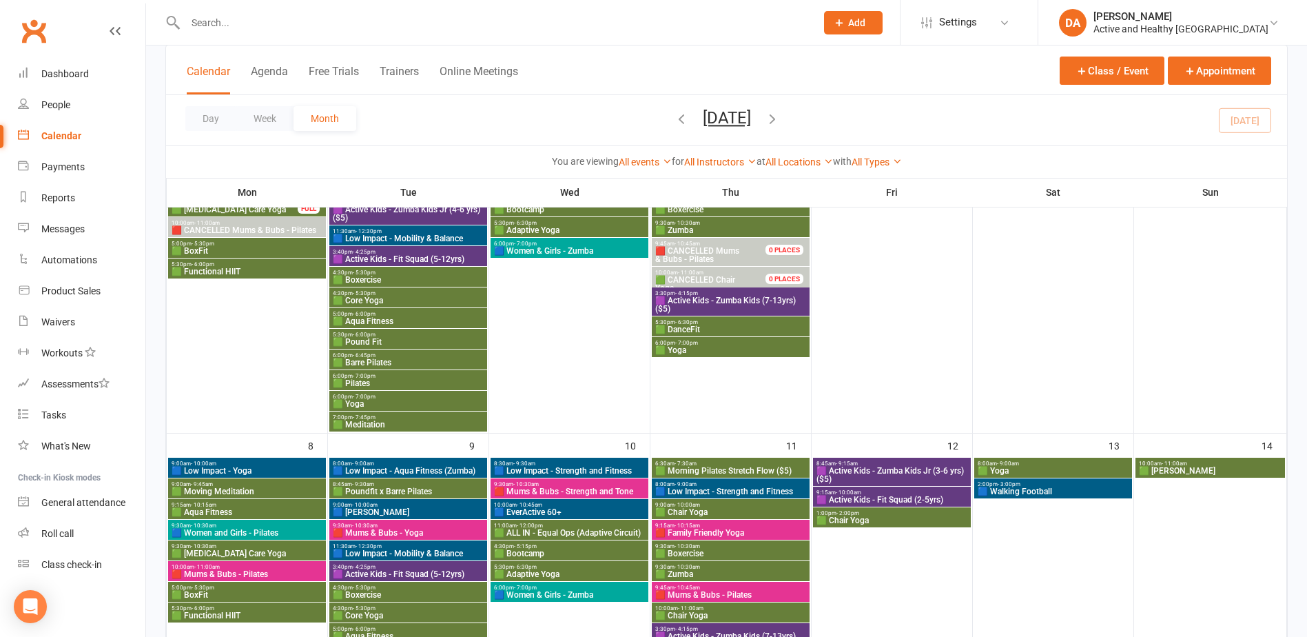
click at [926, 472] on span "🟪 Active Kids - Zumba Kids Jr (3-6 yrs) ($5)" at bounding box center [892, 474] width 152 height 17
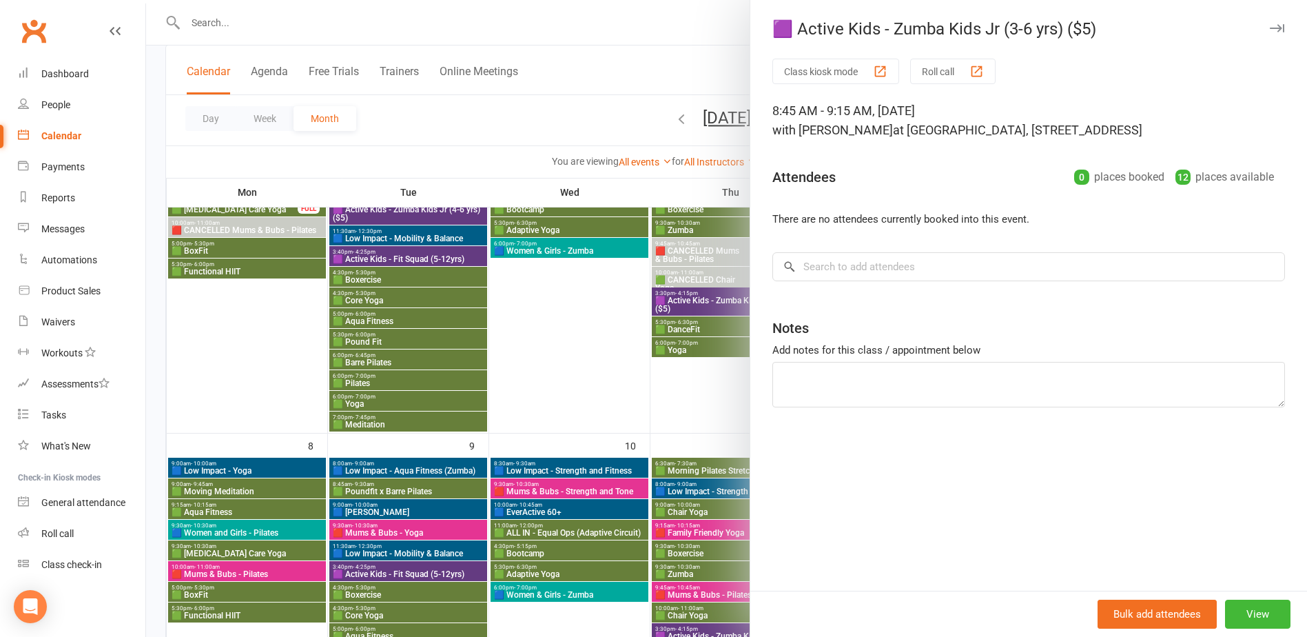
click at [639, 420] on div at bounding box center [726, 318] width 1161 height 637
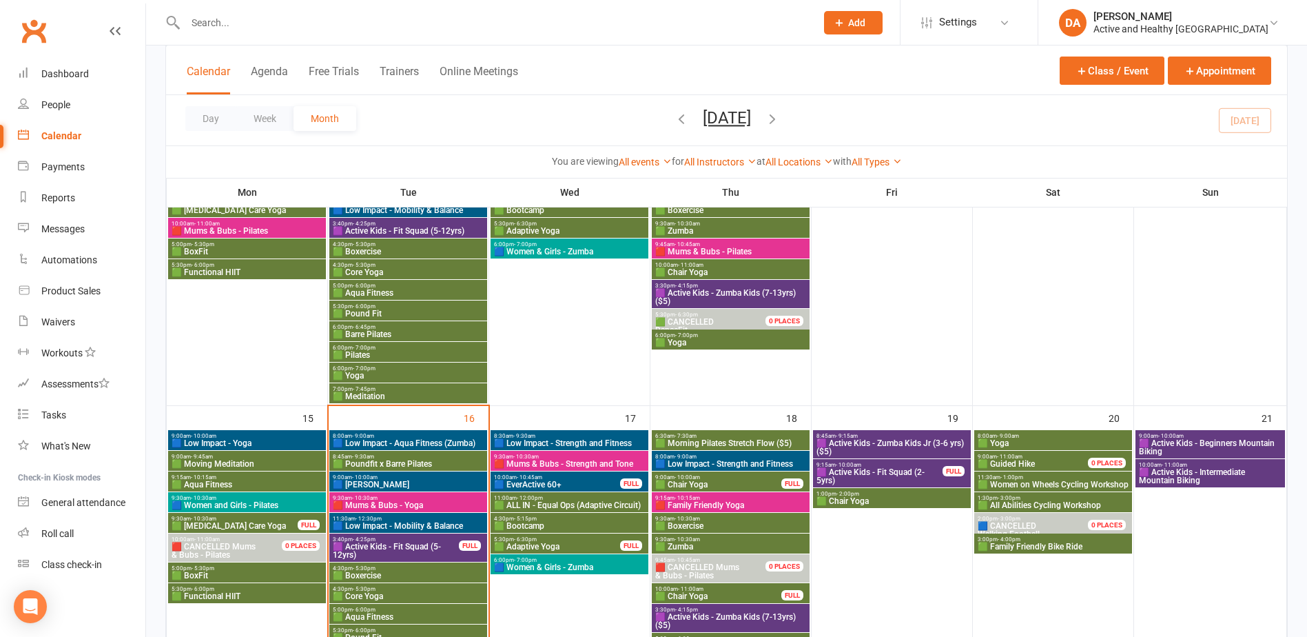
scroll to position [548, 0]
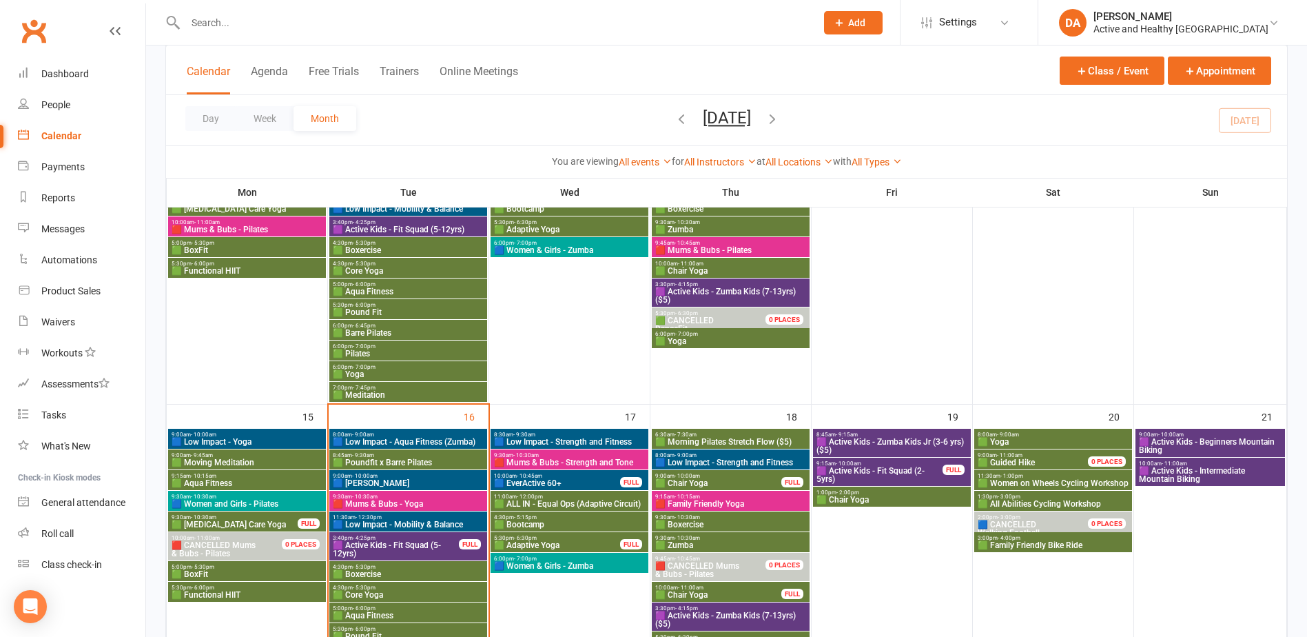
click at [941, 441] on span "🟪 Active Kids - Zumba Kids Jr (3-6 yrs) ($5)" at bounding box center [892, 445] width 152 height 17
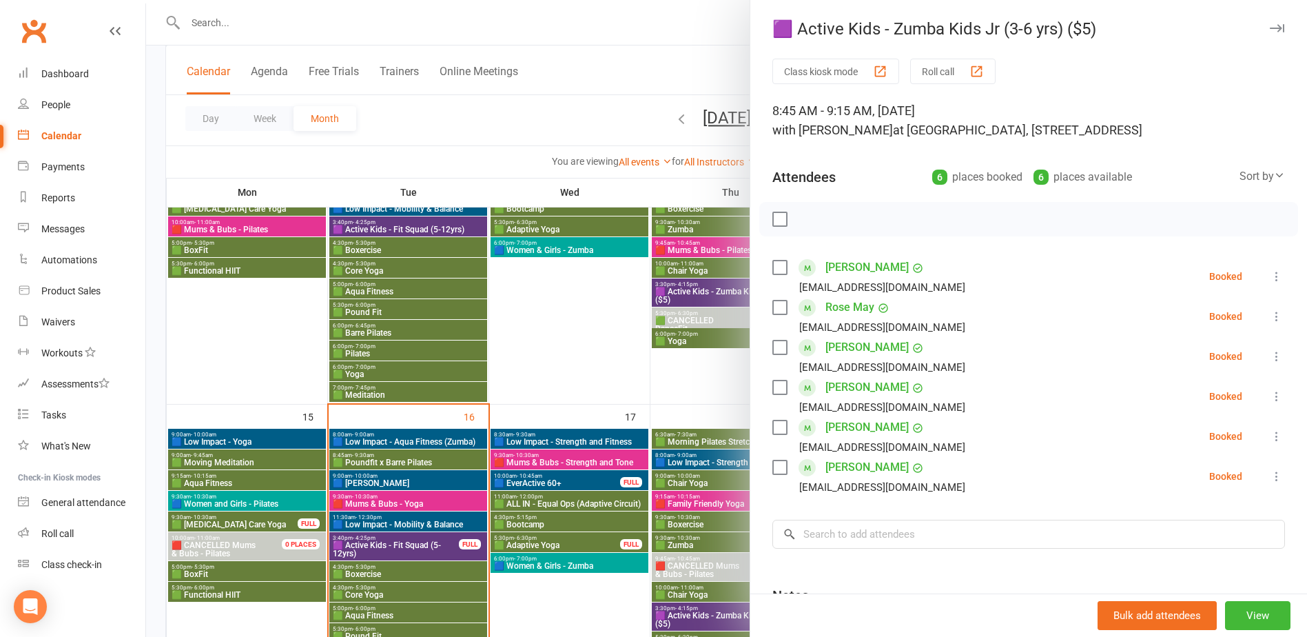
click at [646, 388] on div at bounding box center [726, 318] width 1161 height 637
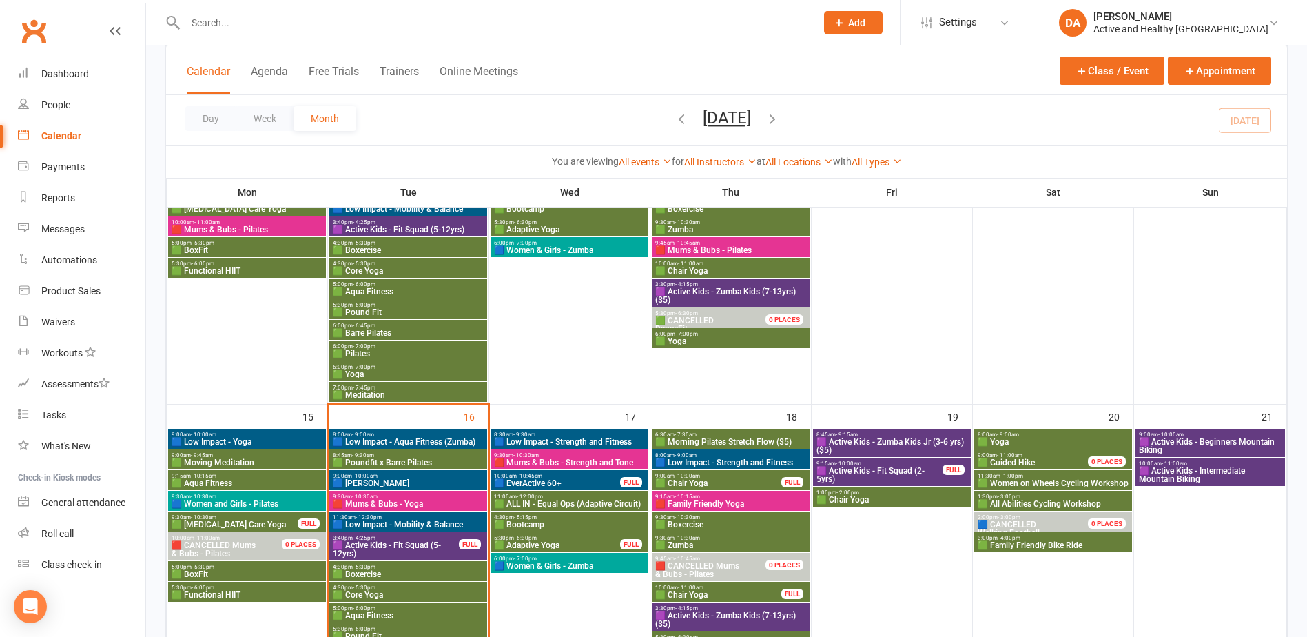
click at [899, 444] on span "🟪 Active Kids - Zumba Kids Jr (3-6 yrs) ($5)" at bounding box center [892, 445] width 152 height 17
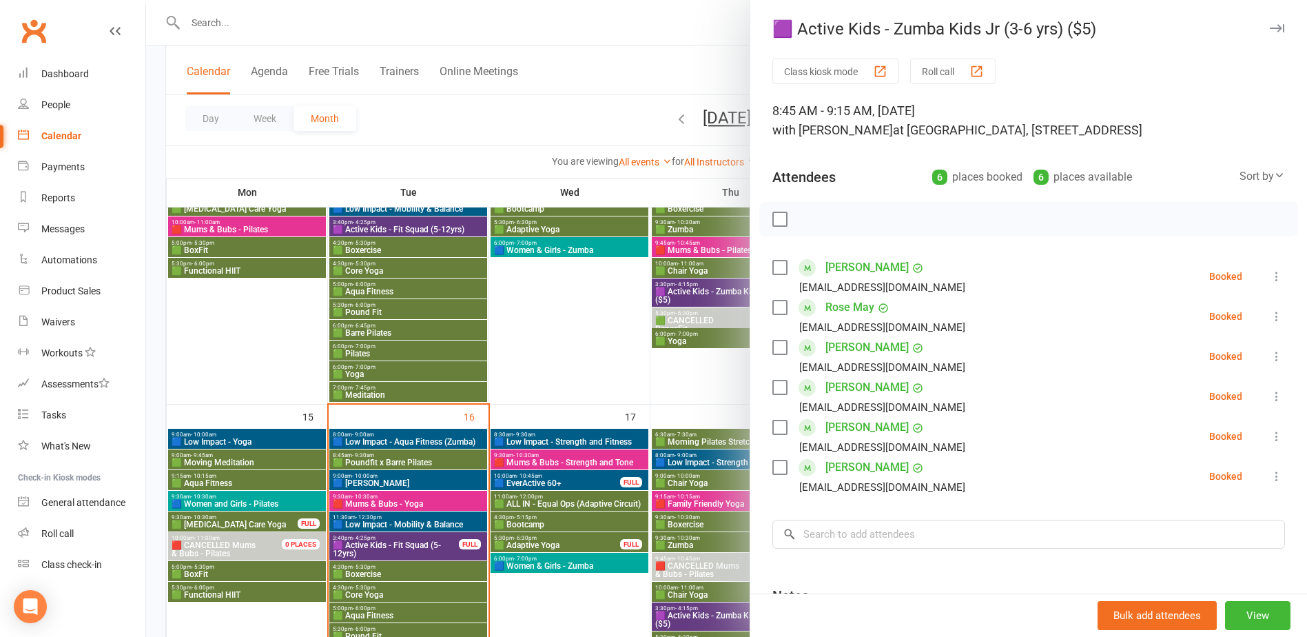
drag, startPoint x: 875, startPoint y: 474, endPoint x: 840, endPoint y: 464, distance: 35.8
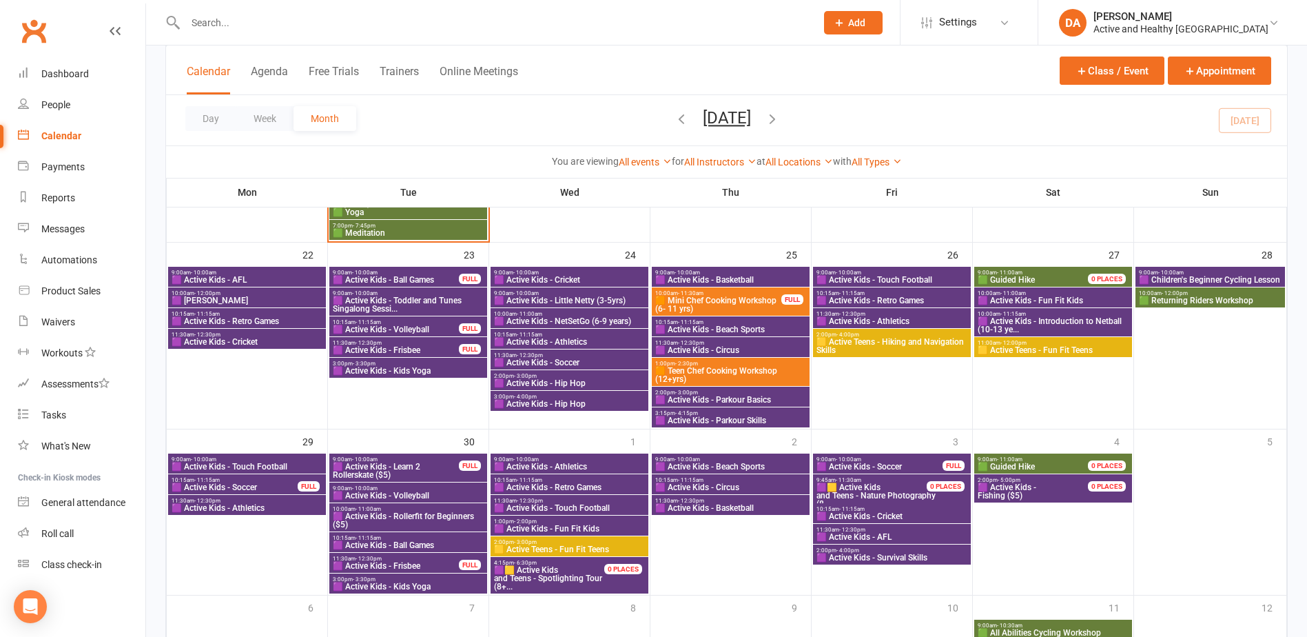
click at [758, 362] on span "1:00pm - 2:30pm" at bounding box center [730, 363] width 152 height 6
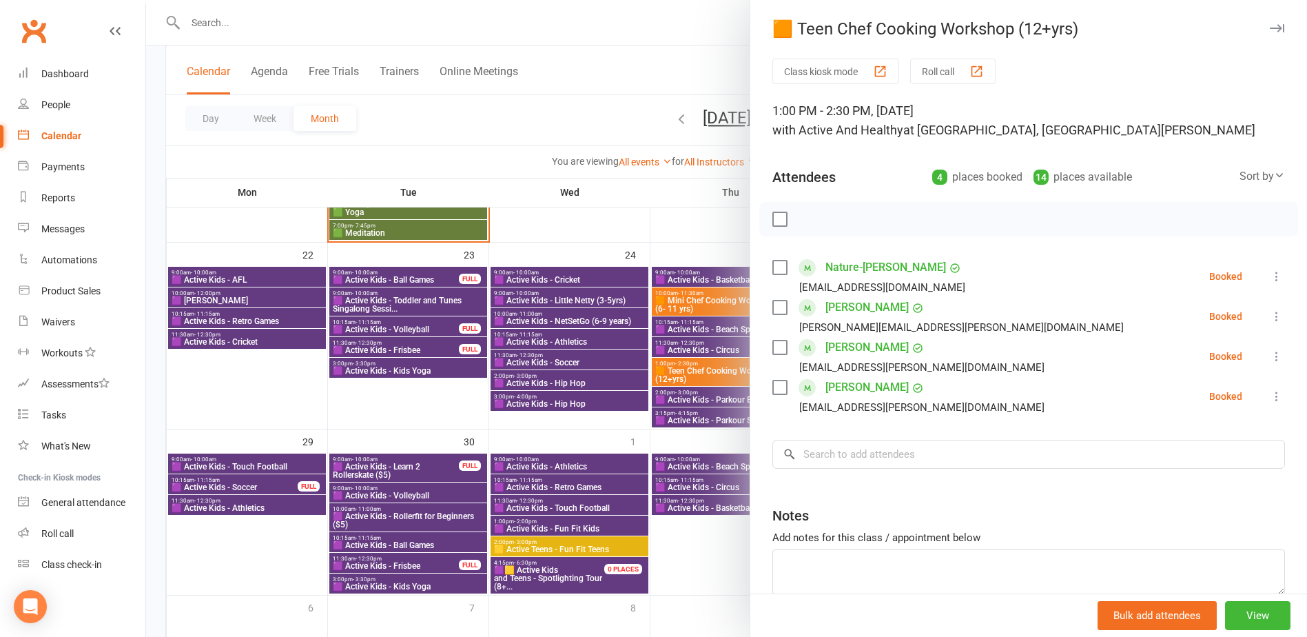
click at [699, 300] on div at bounding box center [726, 318] width 1161 height 637
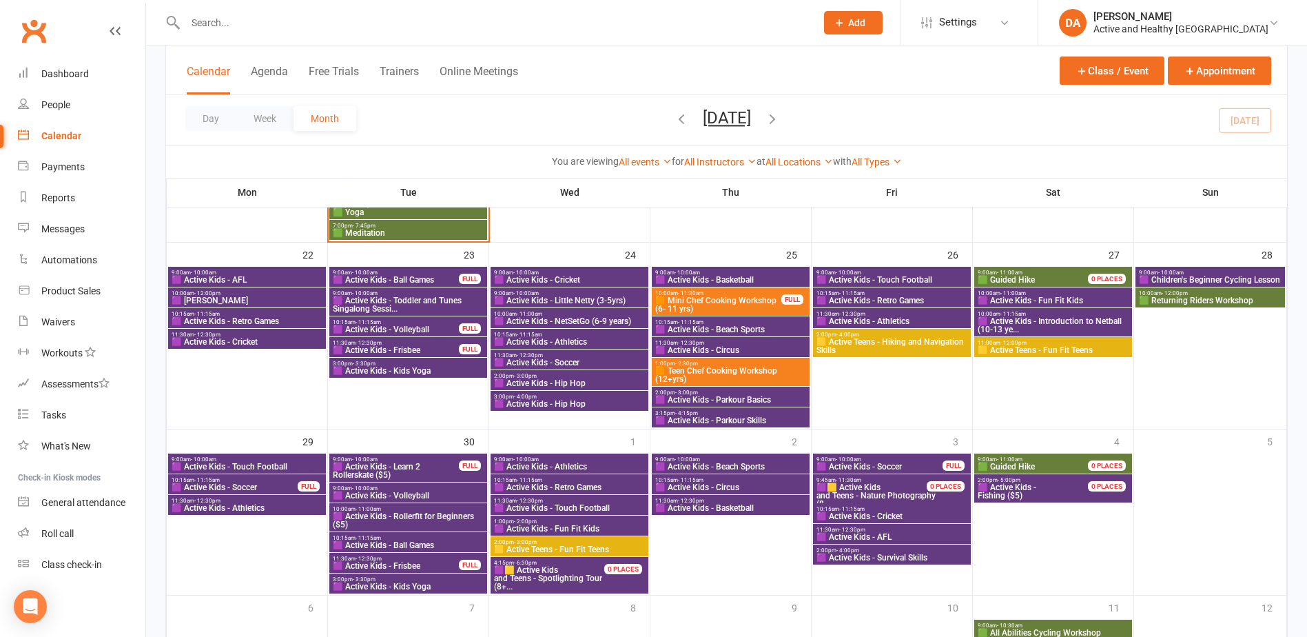
click at [704, 296] on span "🟧 Mini Chef Cooking Workshop (6- 11 yrs)" at bounding box center [717, 304] width 127 height 17
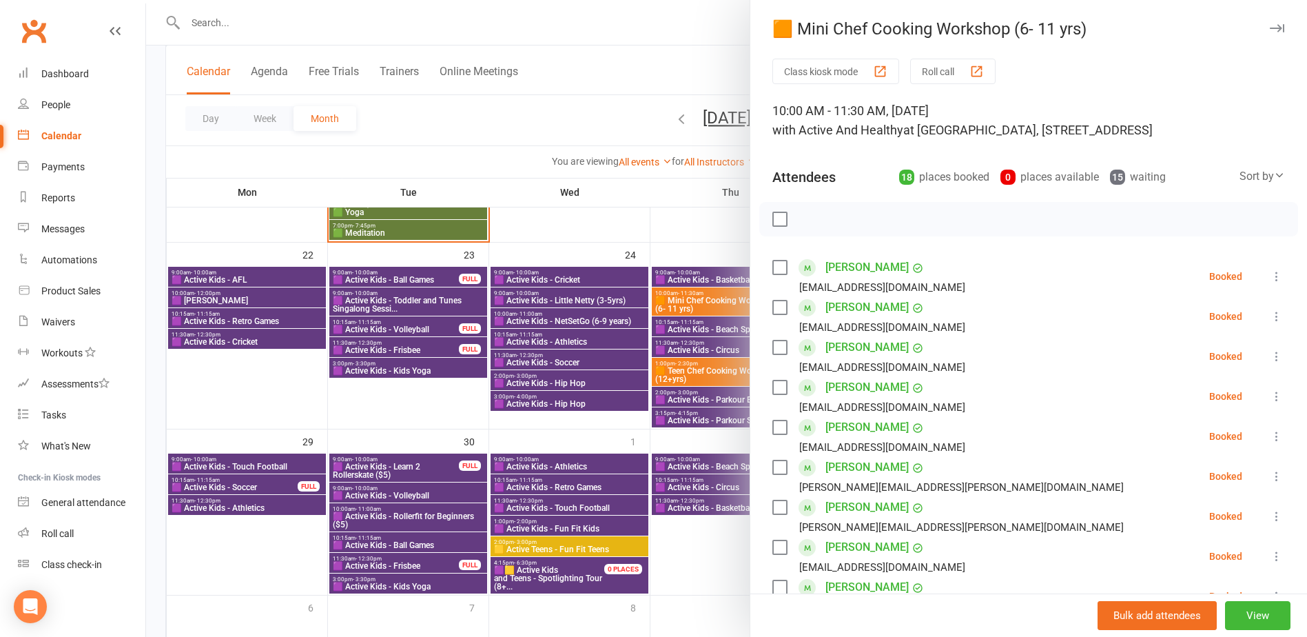
click at [700, 297] on div at bounding box center [726, 318] width 1161 height 637
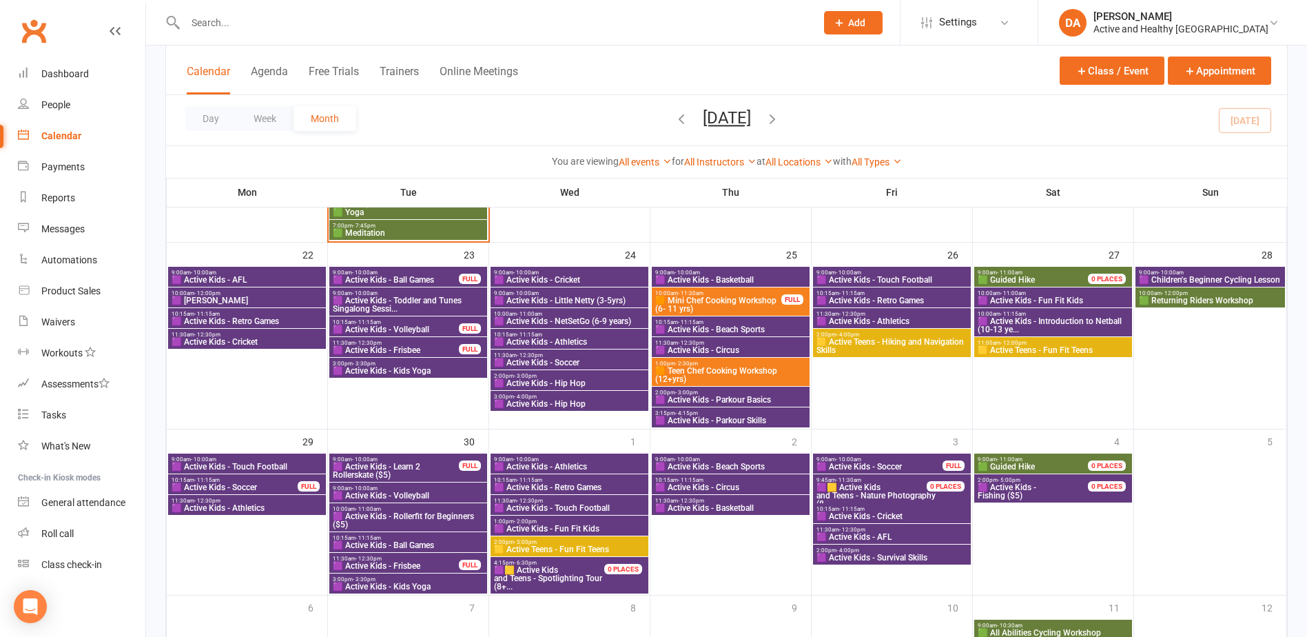
click at [686, 371] on span "🟧 Teen Chef Cooking Workshop (12+yrs)" at bounding box center [730, 375] width 152 height 17
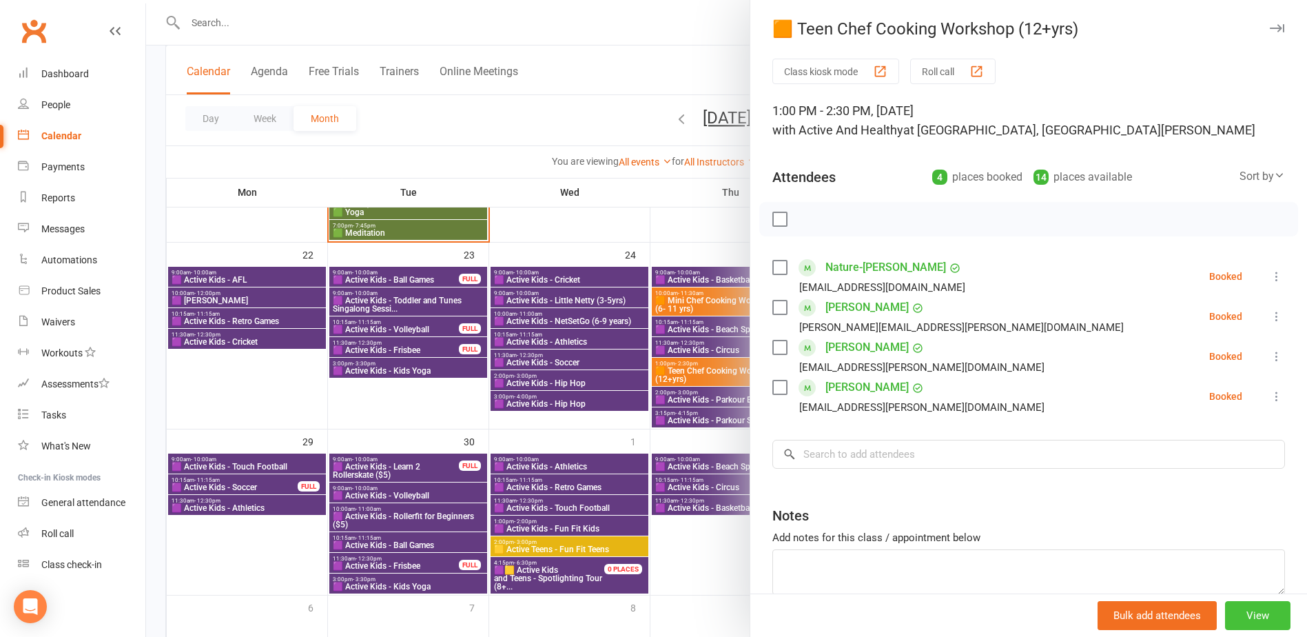
click at [1241, 614] on button "View" at bounding box center [1257, 615] width 65 height 29
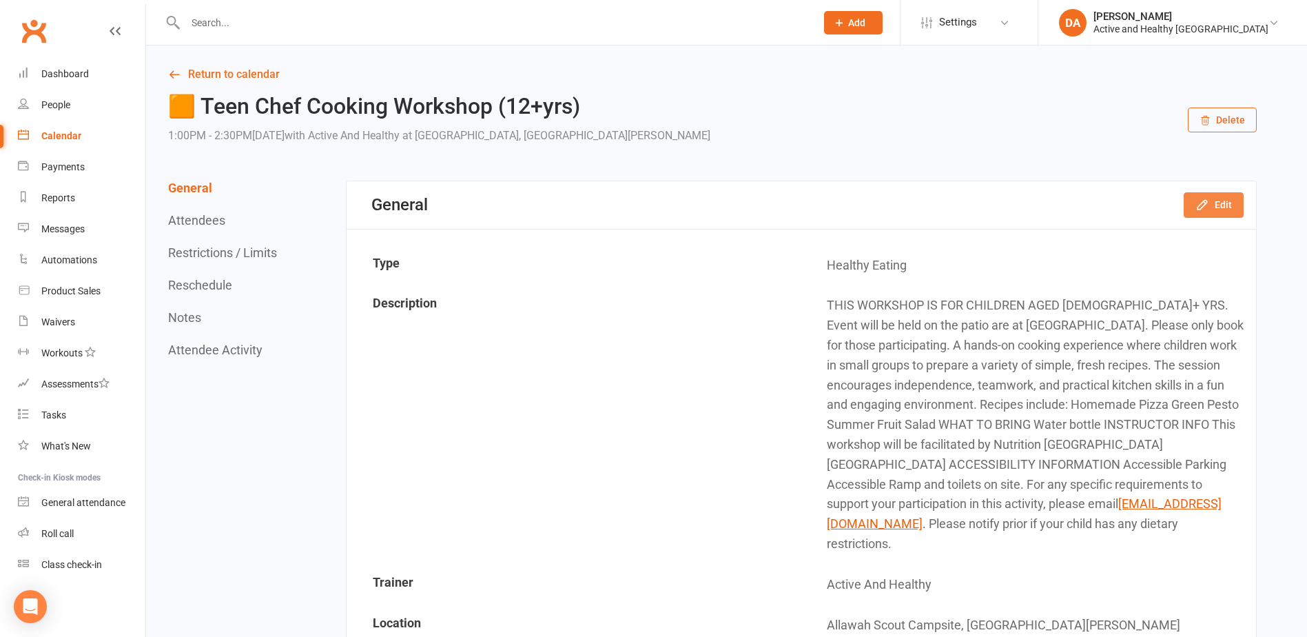
click at [1221, 203] on button "Edit" at bounding box center [1214, 204] width 60 height 25
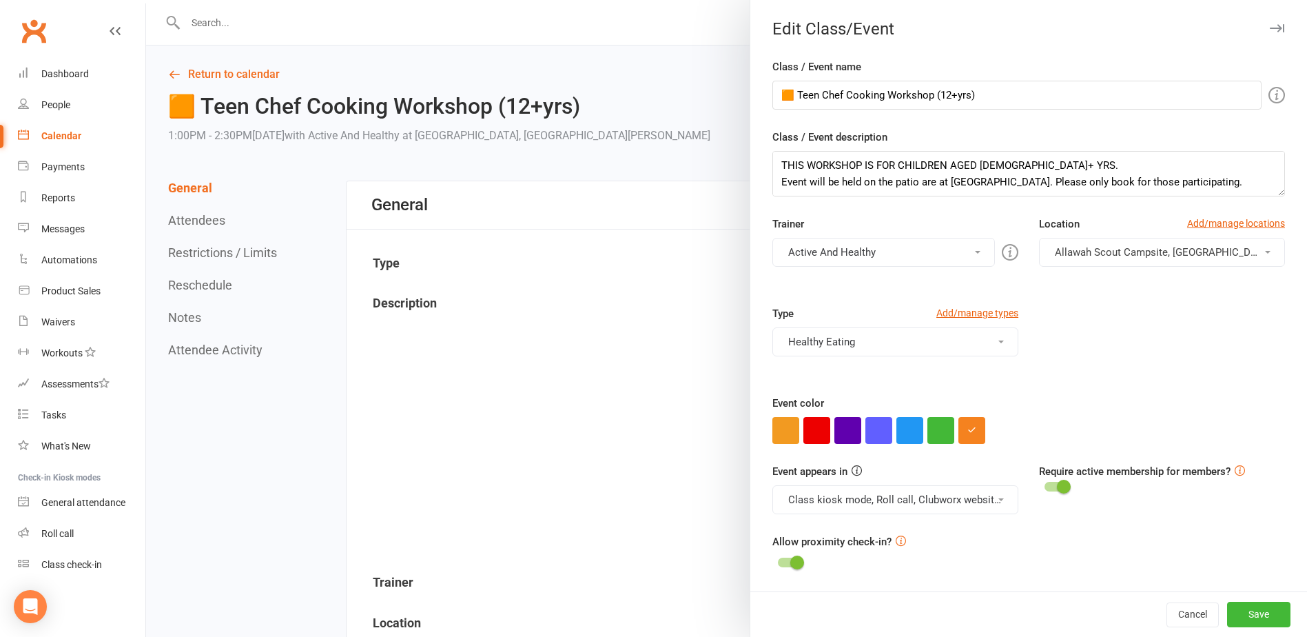
click at [1172, 251] on span "Allawah Scout Campsite, [GEOGRAPHIC_DATA][PERSON_NAME]" at bounding box center [1203, 252] width 296 height 12
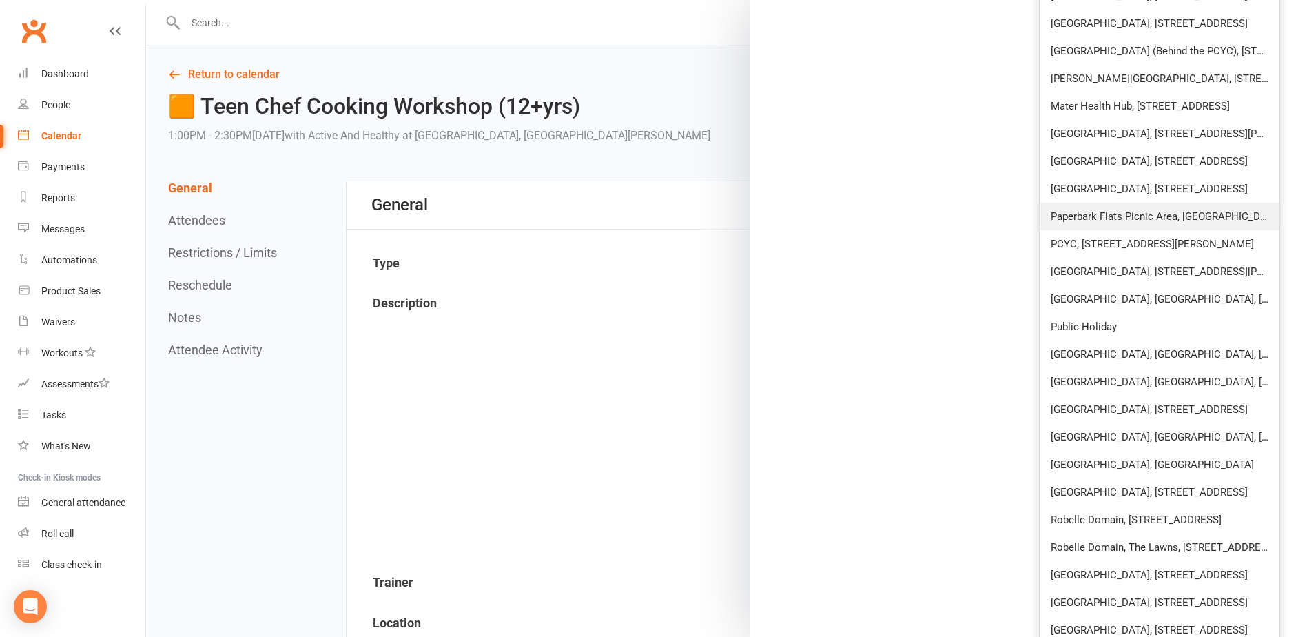
scroll to position [1585, 0]
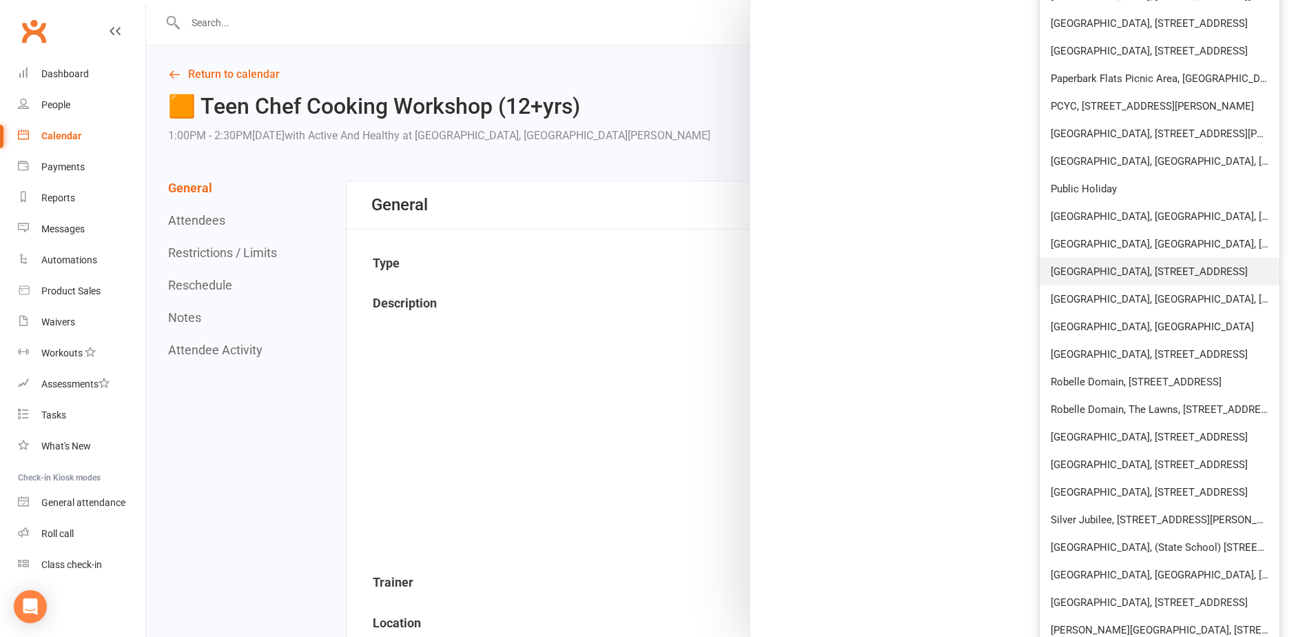
click at [1168, 275] on span "[GEOGRAPHIC_DATA], [STREET_ADDRESS]" at bounding box center [1149, 271] width 197 height 12
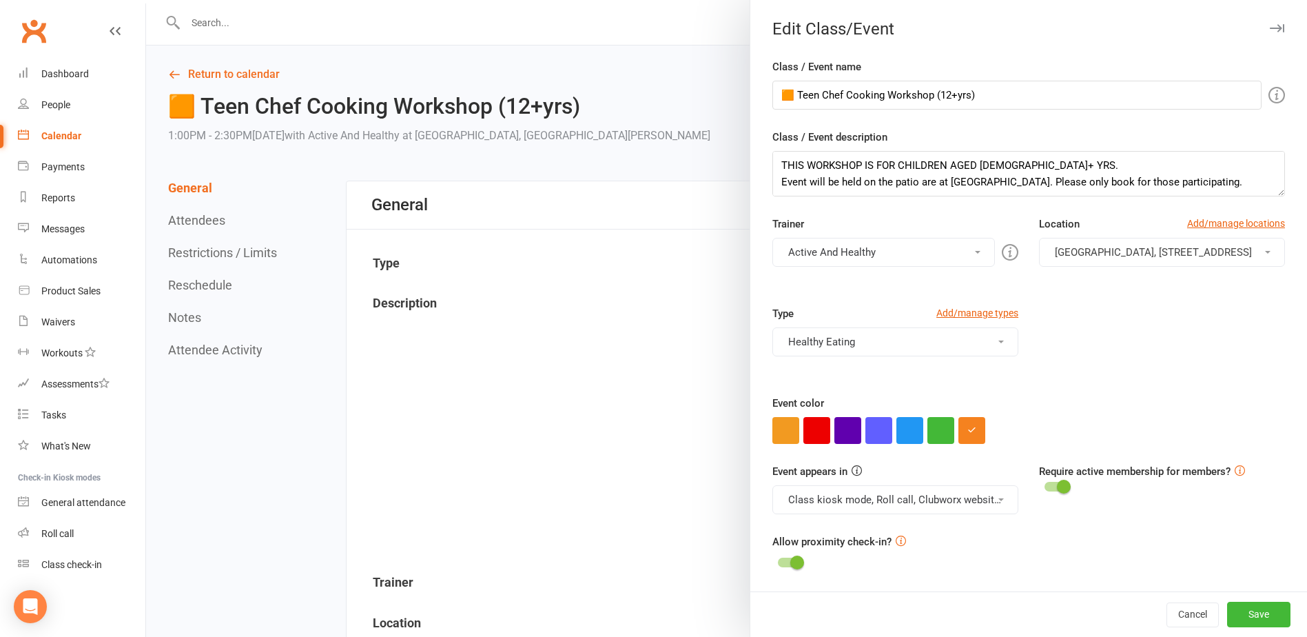
scroll to position [0, 0]
click at [1252, 620] on button "Save" at bounding box center [1258, 613] width 63 height 25
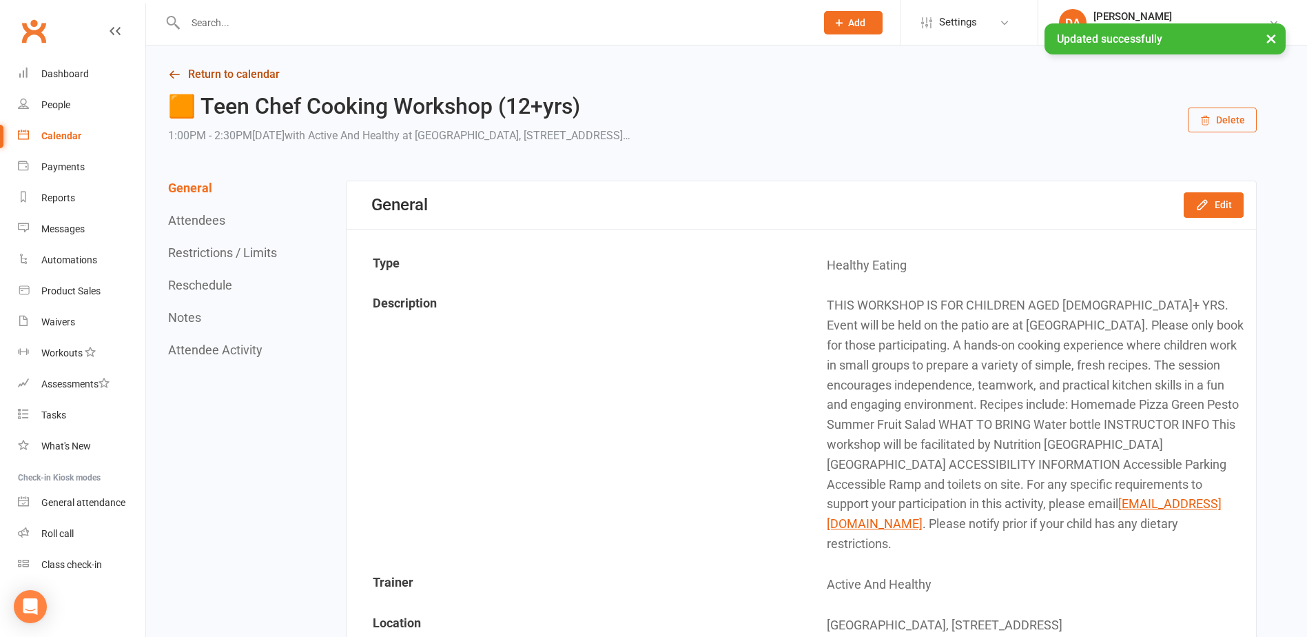
click at [209, 72] on link "Return to calendar" at bounding box center [712, 74] width 1088 height 19
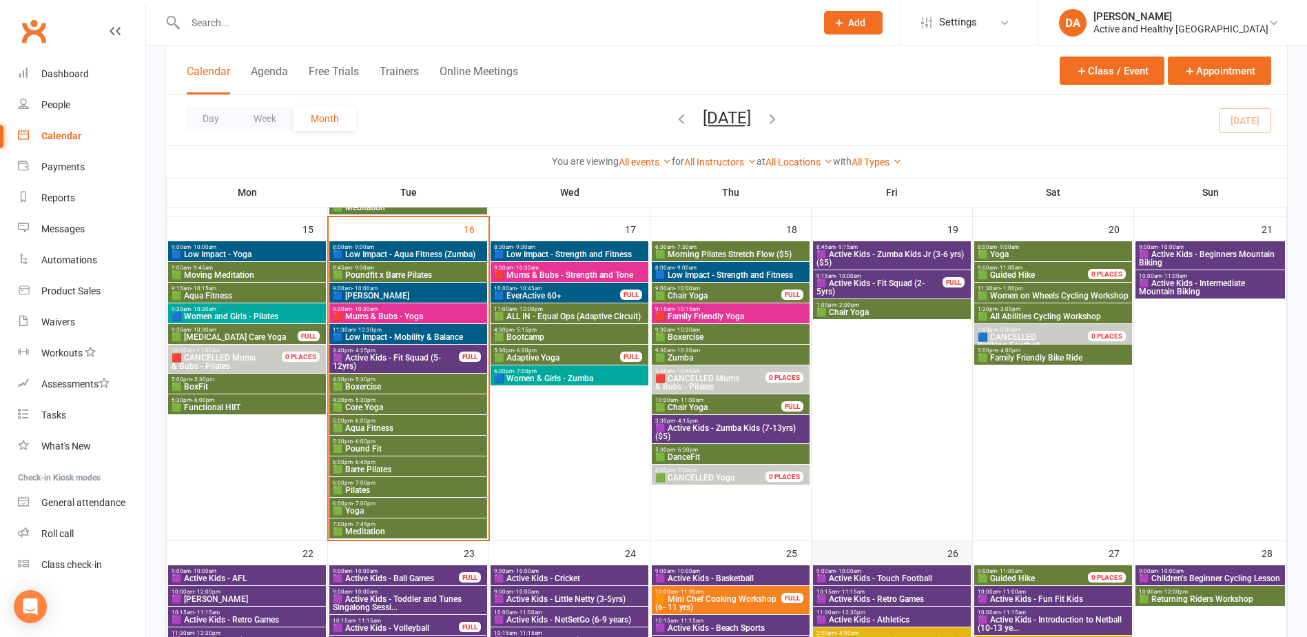
scroll to position [1033, 0]
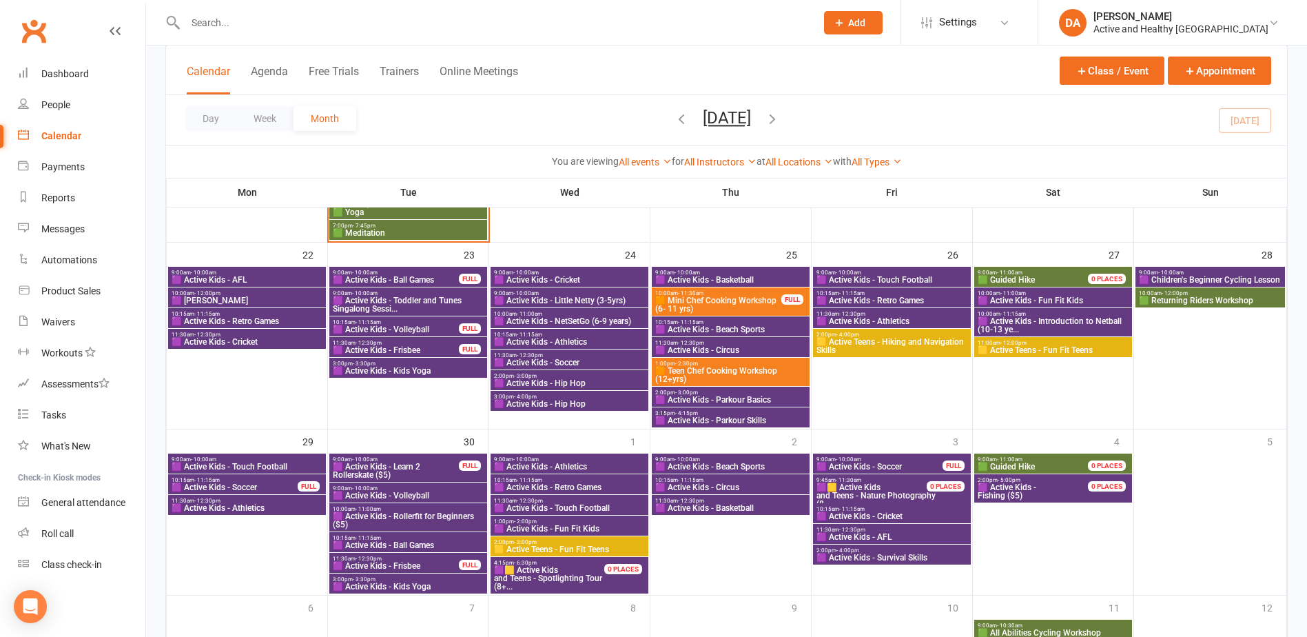
click at [915, 345] on span "🟨 Active Teens - Hiking and Navigation Skills" at bounding box center [892, 346] width 152 height 17
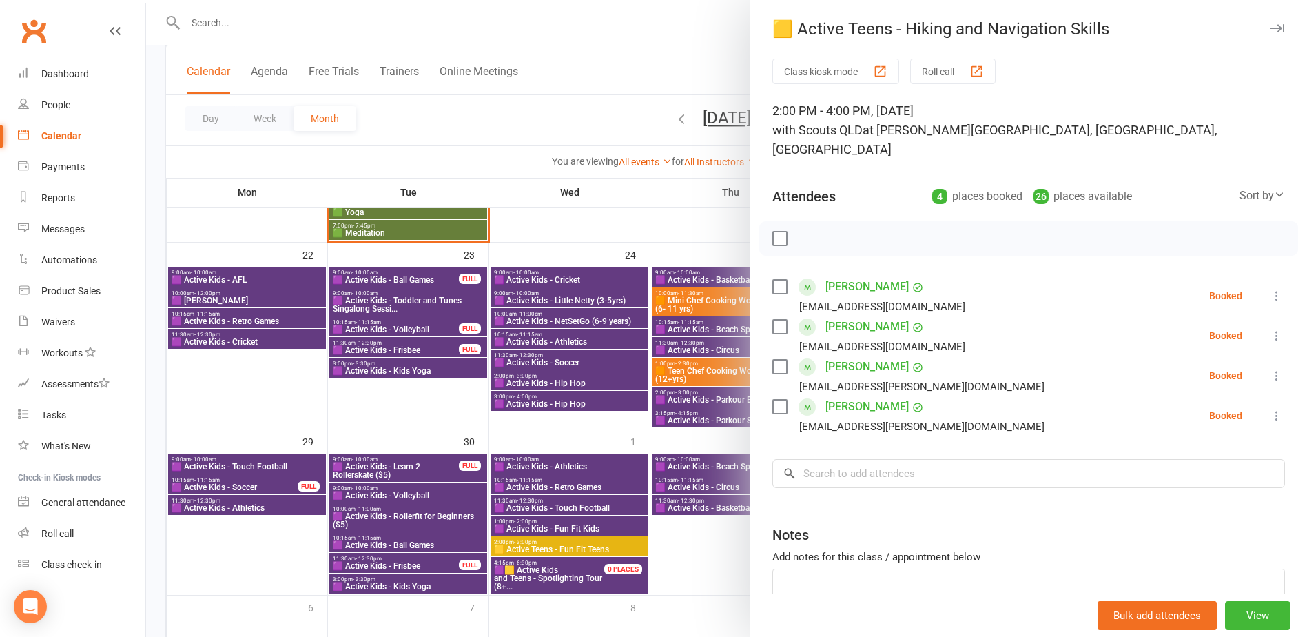
click at [677, 437] on div at bounding box center [726, 318] width 1161 height 637
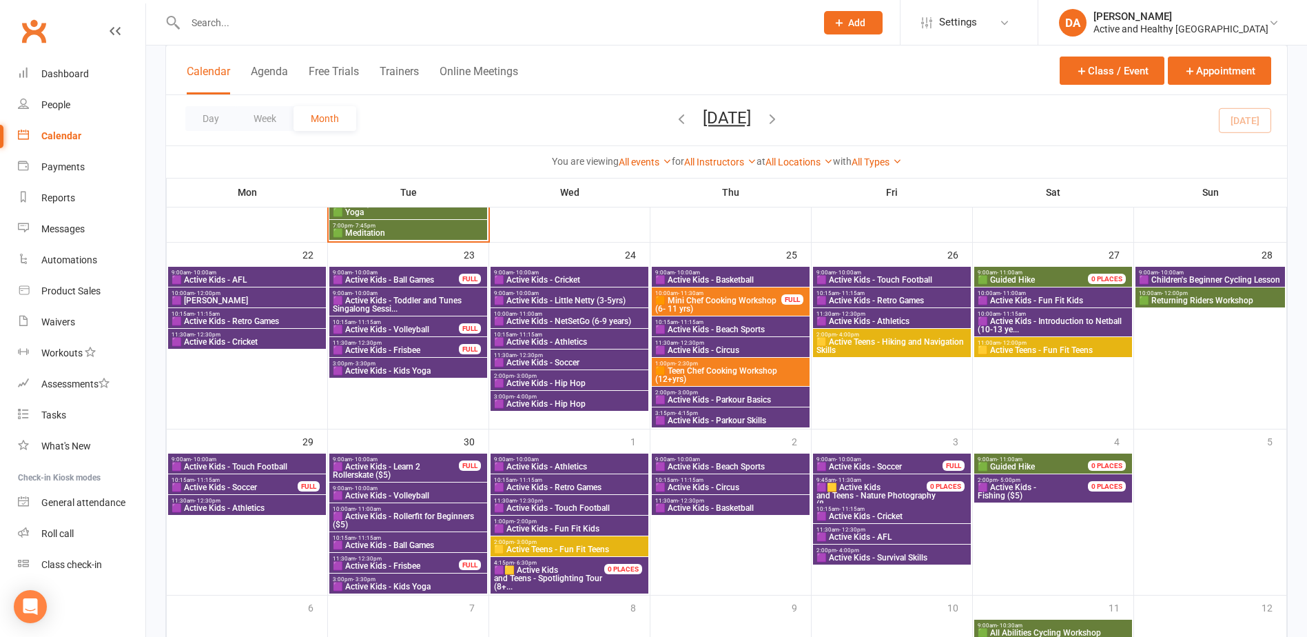
click at [745, 371] on span "🟧 Teen Chef Cooking Workshop (12+yrs)" at bounding box center [730, 375] width 152 height 17
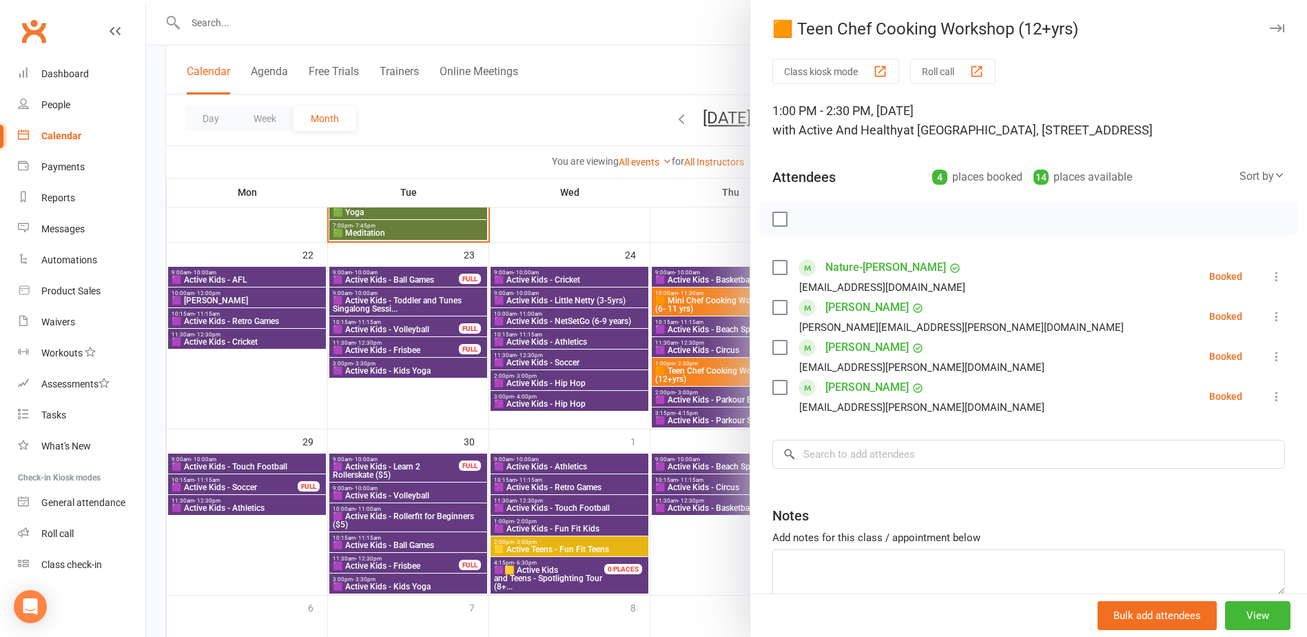
click at [471, 101] on div at bounding box center [726, 318] width 1161 height 637
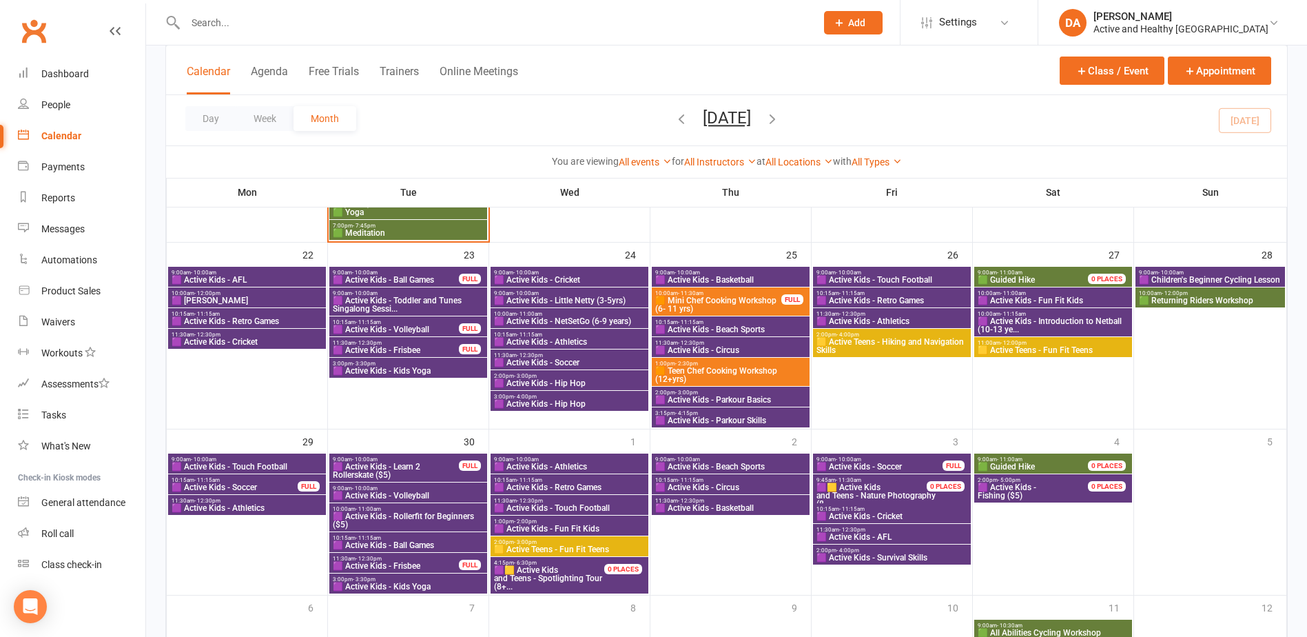
click at [362, 28] on input "text" at bounding box center [493, 22] width 625 height 19
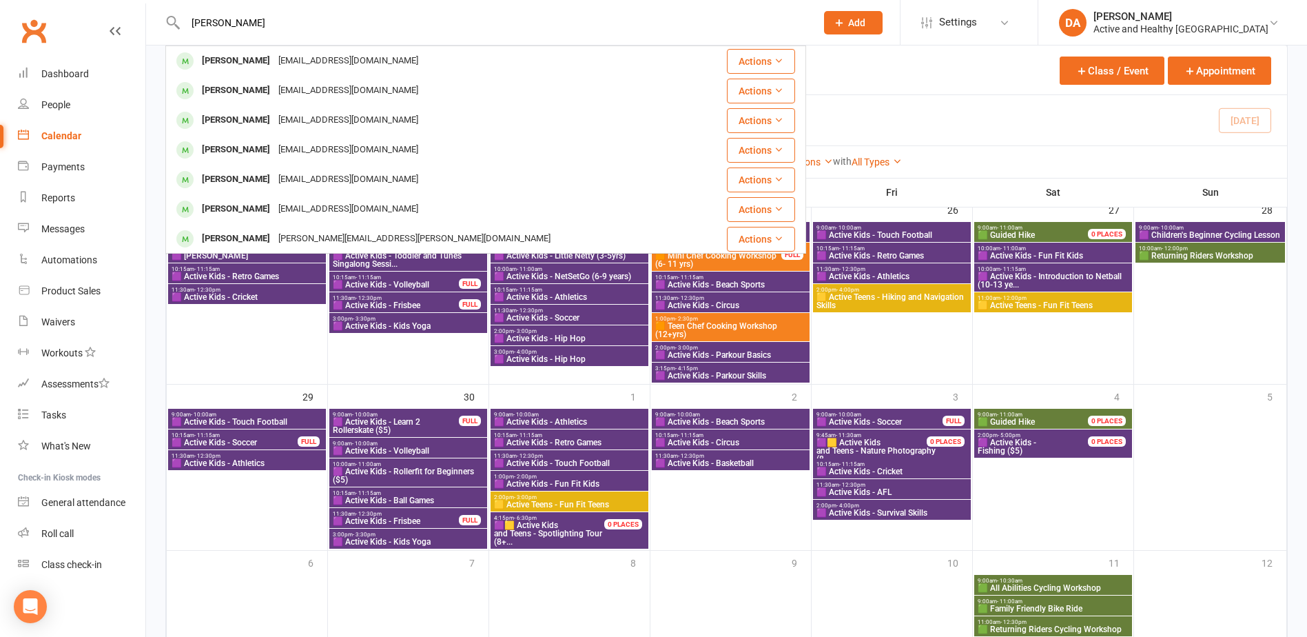
scroll to position [1102, 0]
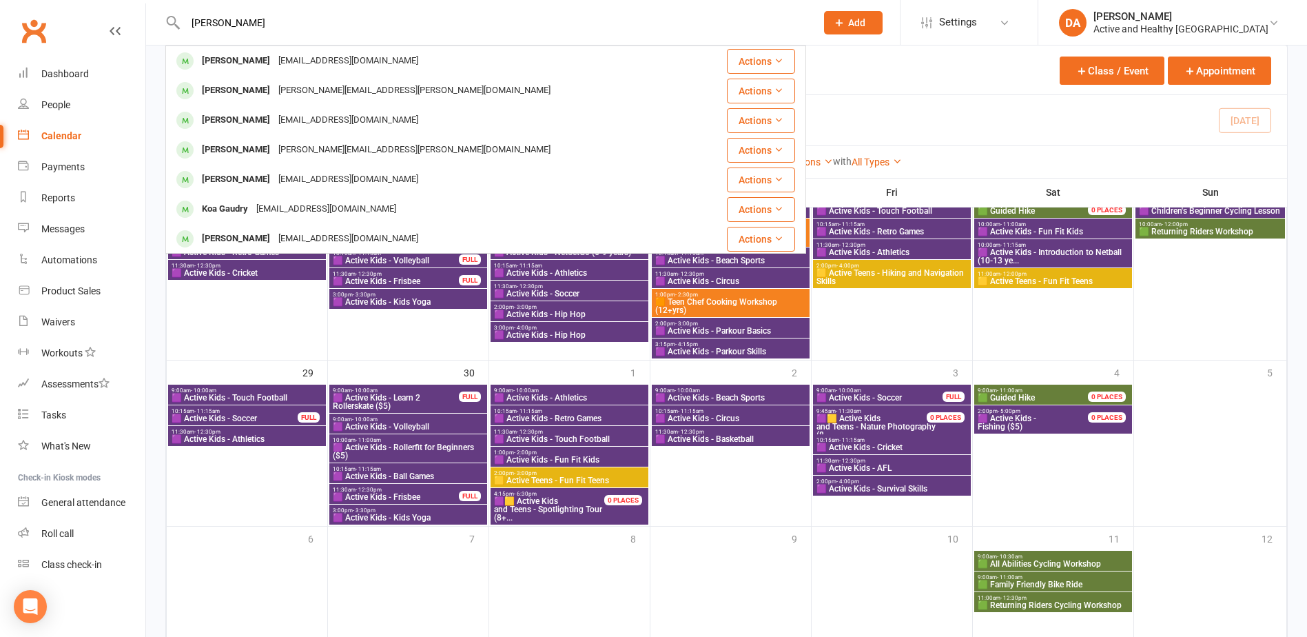
paste input "Melanie Smith"
drag, startPoint x: 271, startPoint y: 30, endPoint x: 90, endPoint y: 22, distance: 180.7
paste input "aree Lucey"
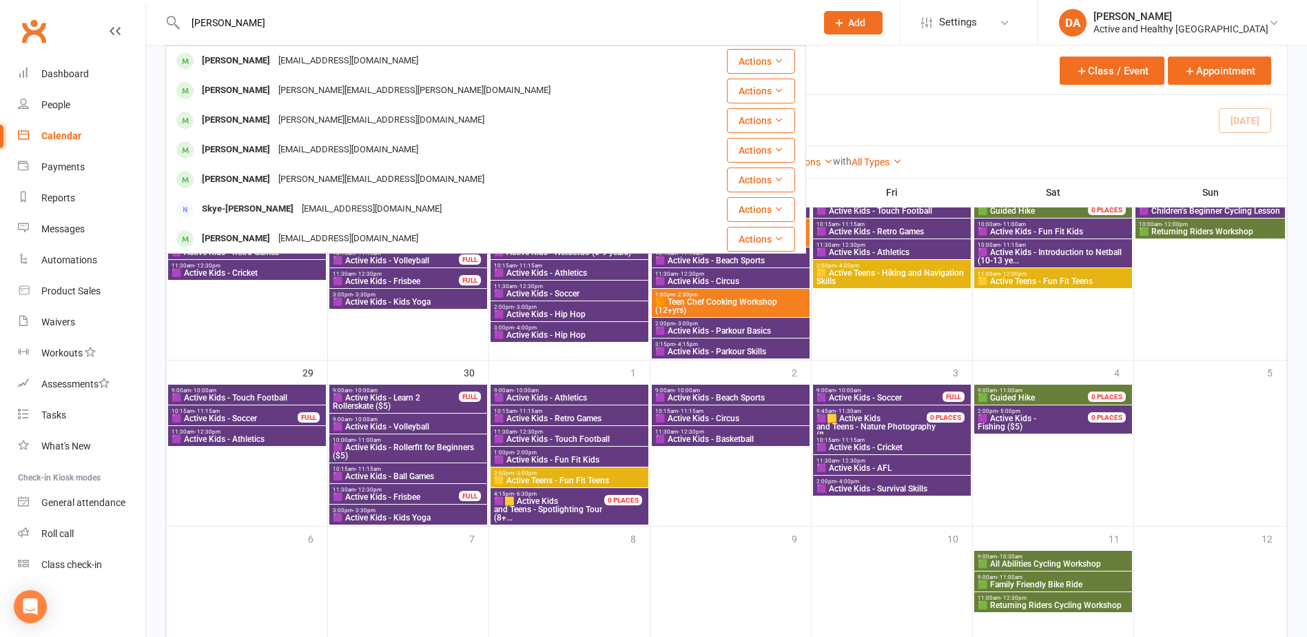
drag, startPoint x: 287, startPoint y: 19, endPoint x: 37, endPoint y: 4, distance: 249.8
paste input "Virginia Skilton"
type input "Virginia Skilton"
click at [685, 523] on div at bounding box center [731, 454] width 158 height 141
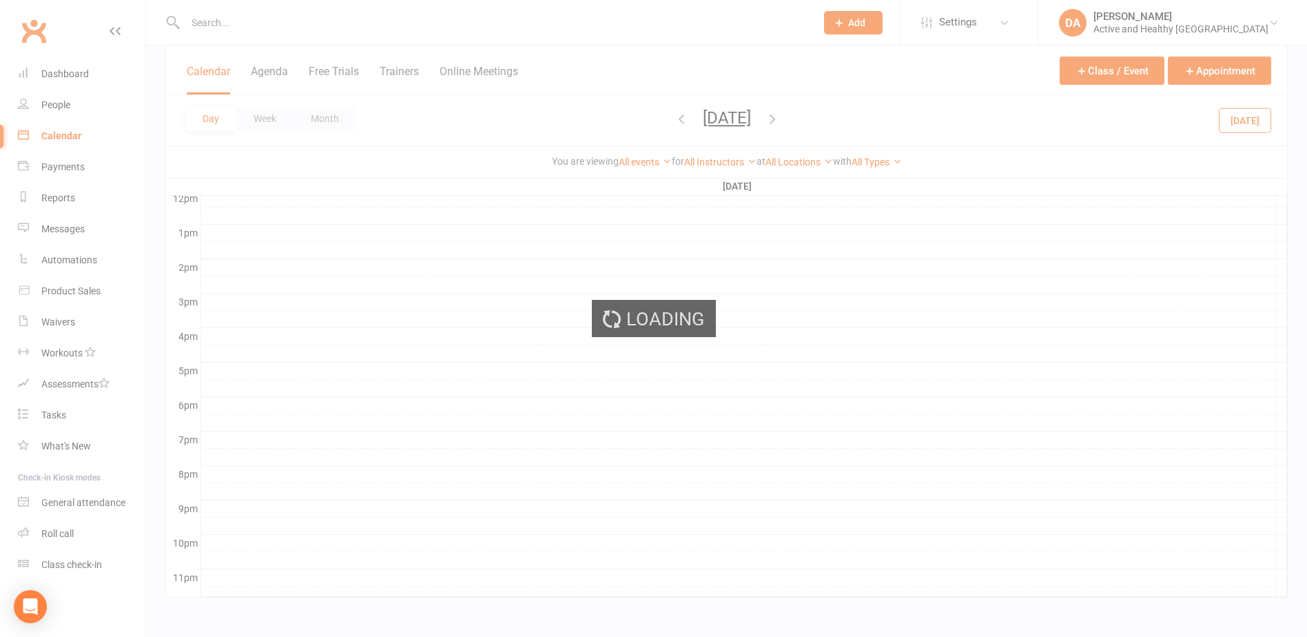
scroll to position [0, 0]
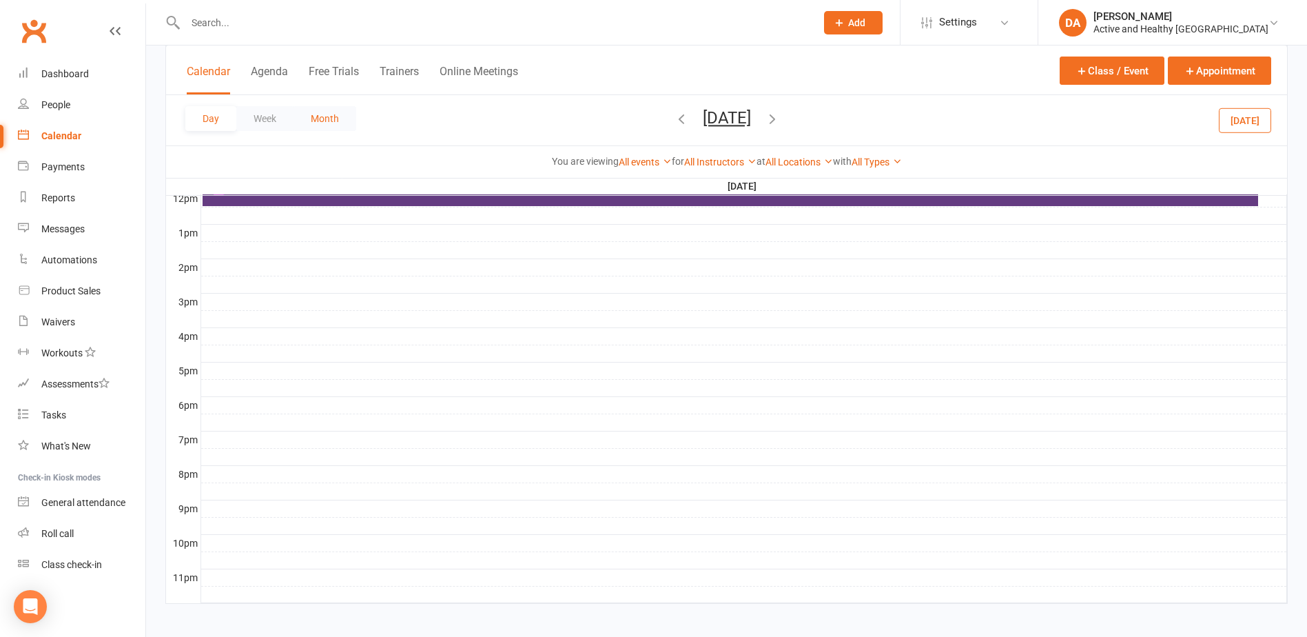
click at [342, 124] on button "Month" at bounding box center [324, 118] width 63 height 25
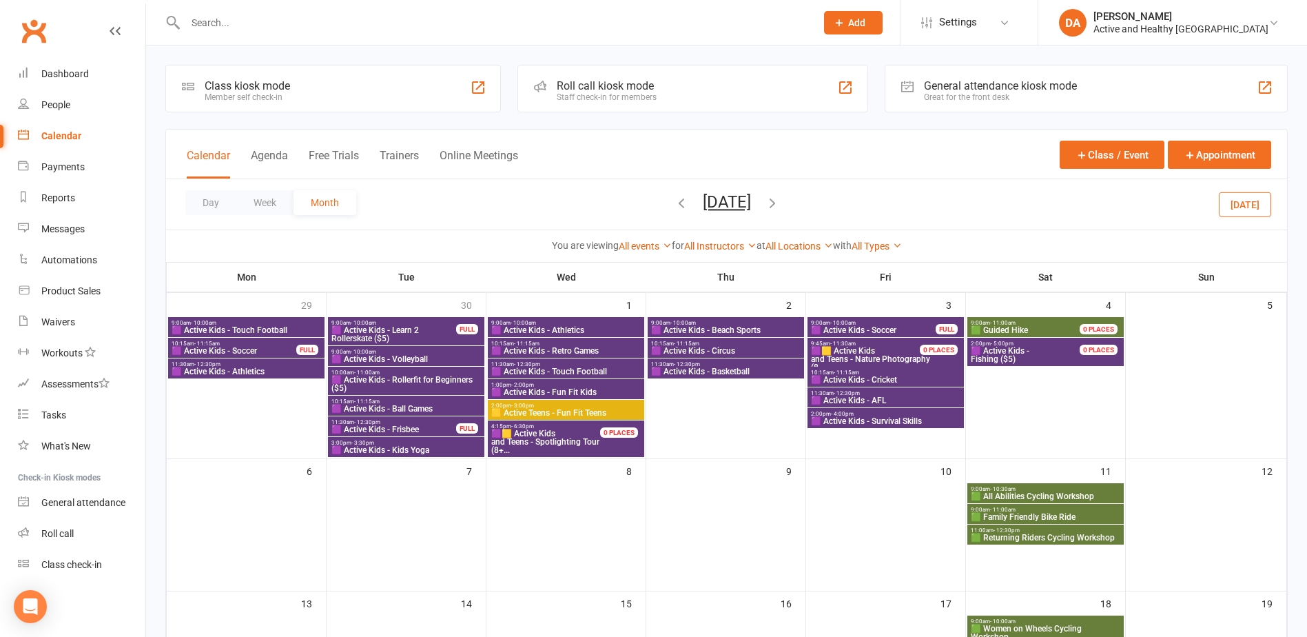
click at [674, 203] on icon "button" at bounding box center [681, 202] width 15 height 15
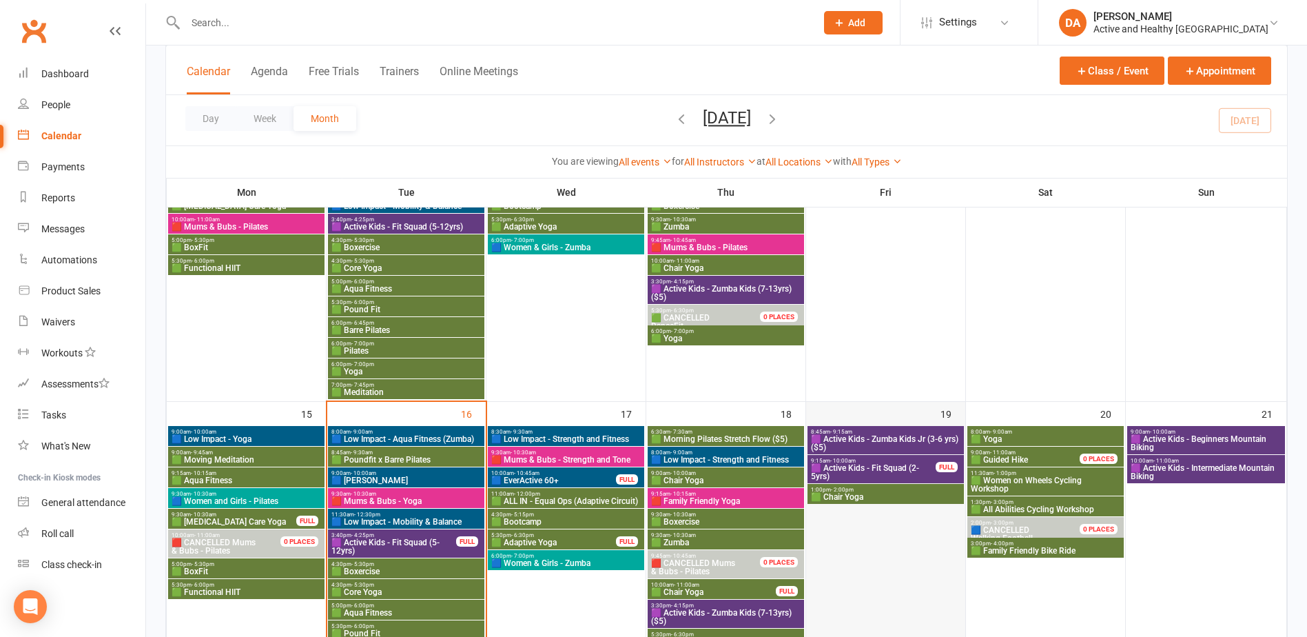
scroll to position [758, 0]
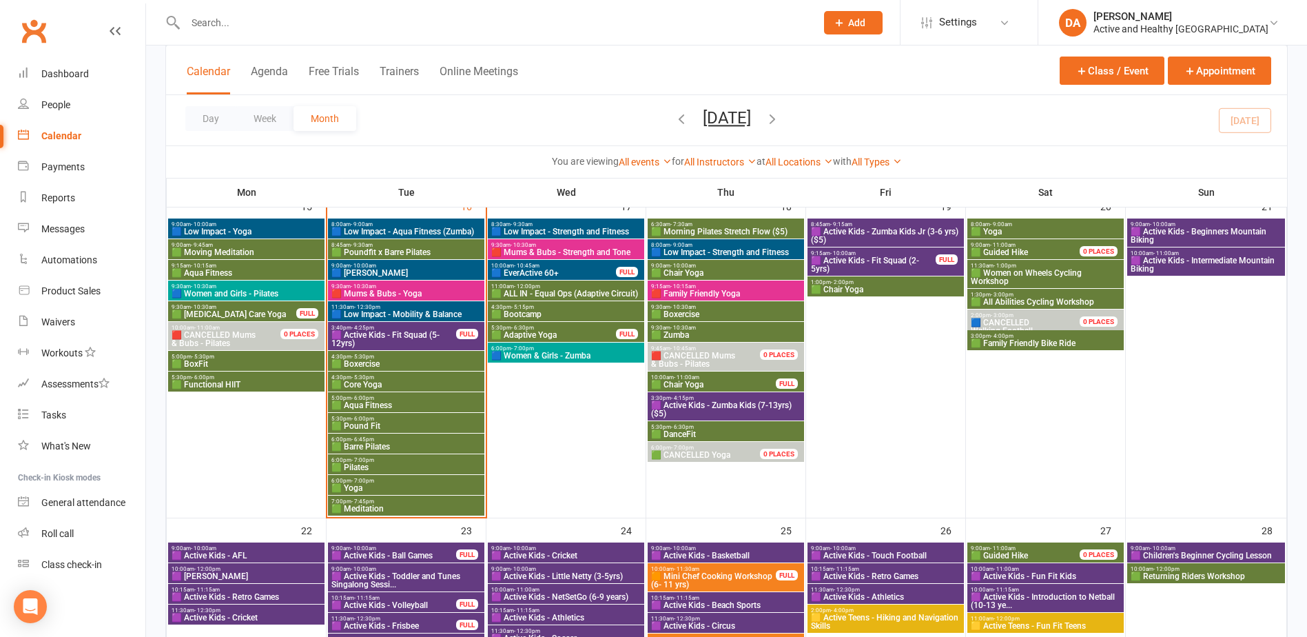
click at [420, 249] on span "🟩 Poundfit x Barre Pilates" at bounding box center [406, 252] width 151 height 8
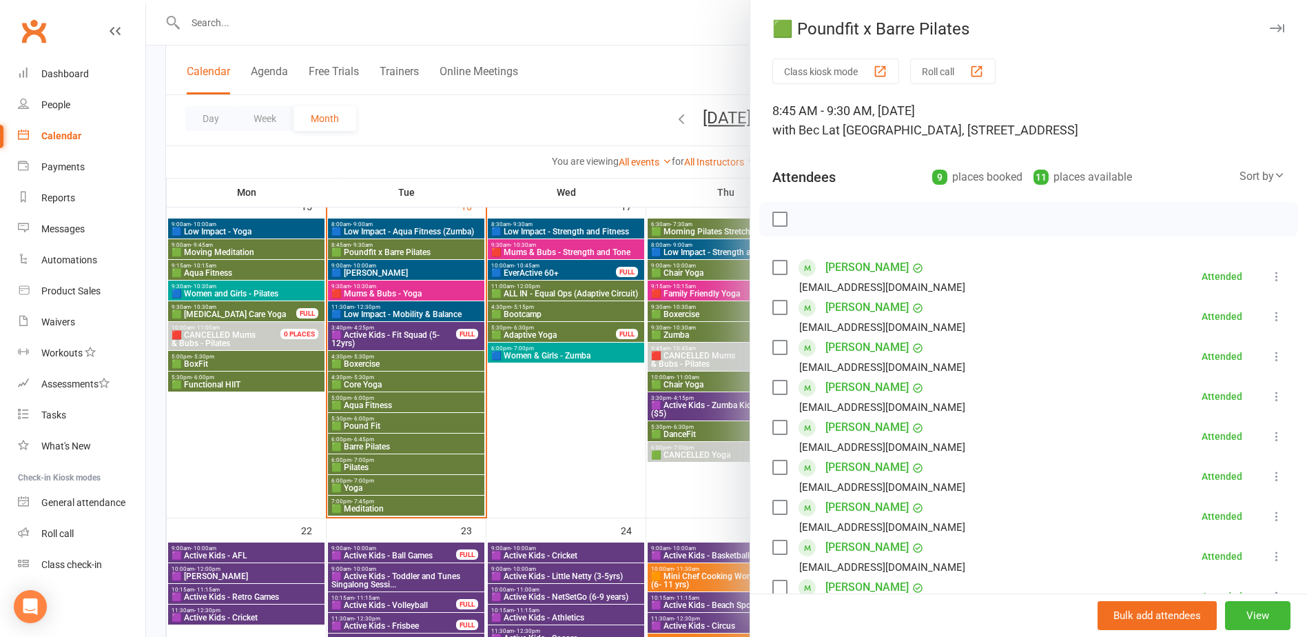
click at [420, 247] on div at bounding box center [726, 318] width 1161 height 637
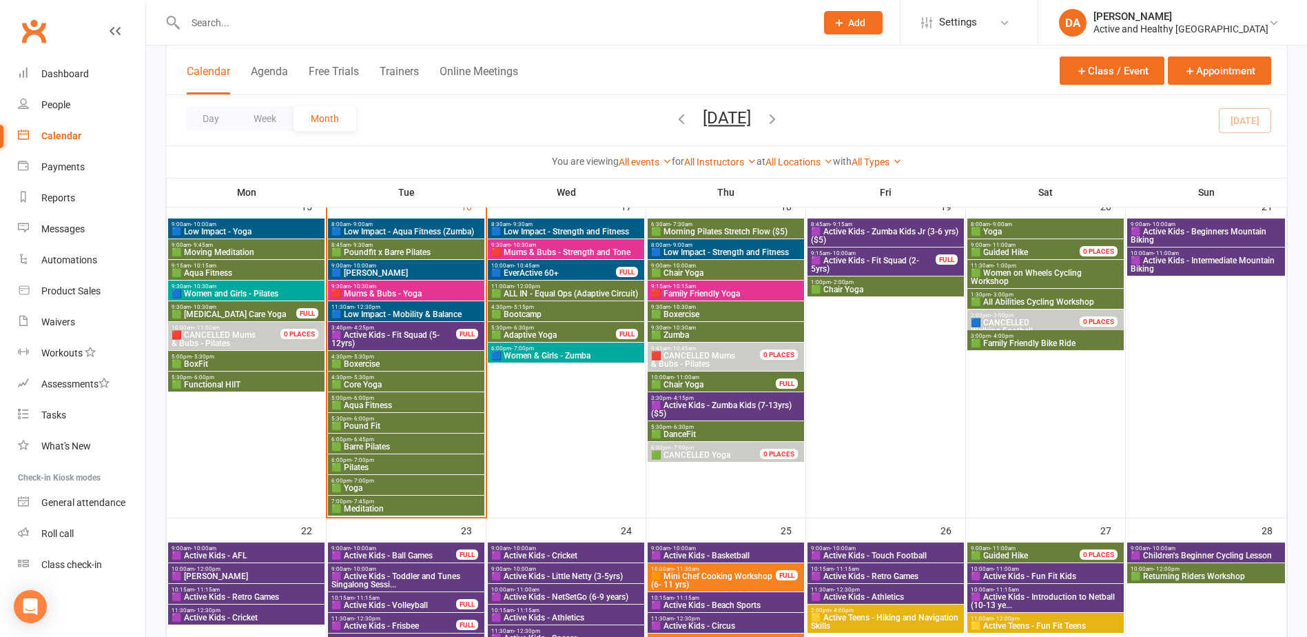
click at [368, 441] on span "- 6:45pm" at bounding box center [362, 439] width 23 height 6
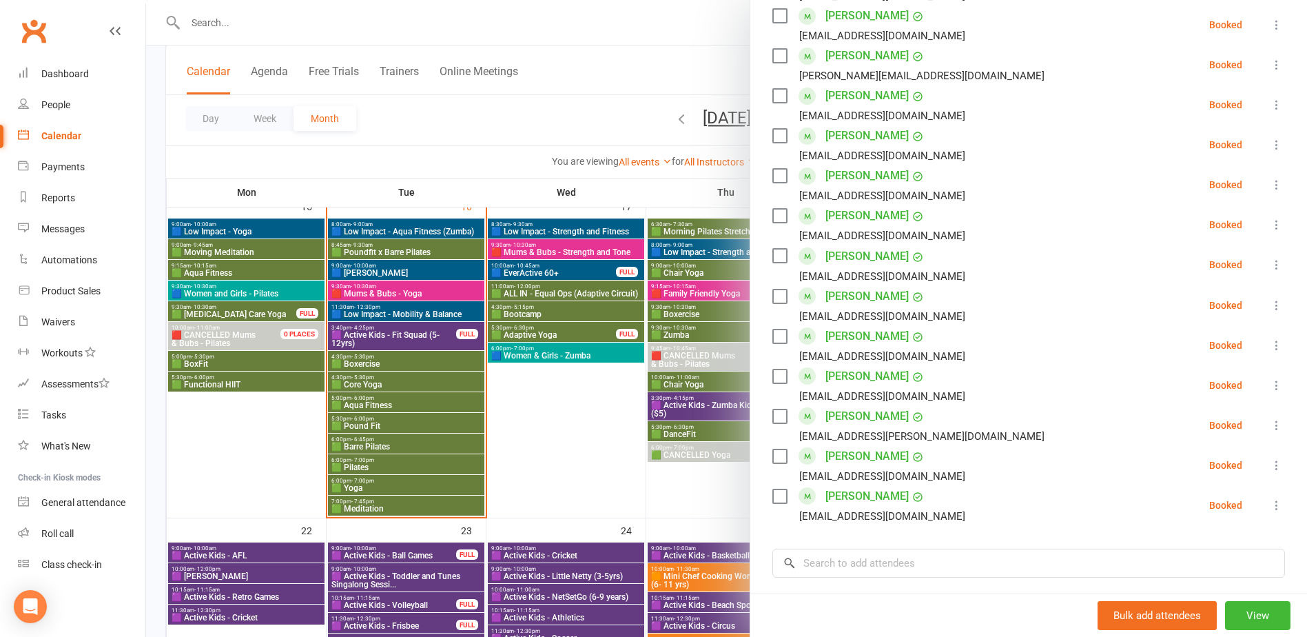
scroll to position [620, 0]
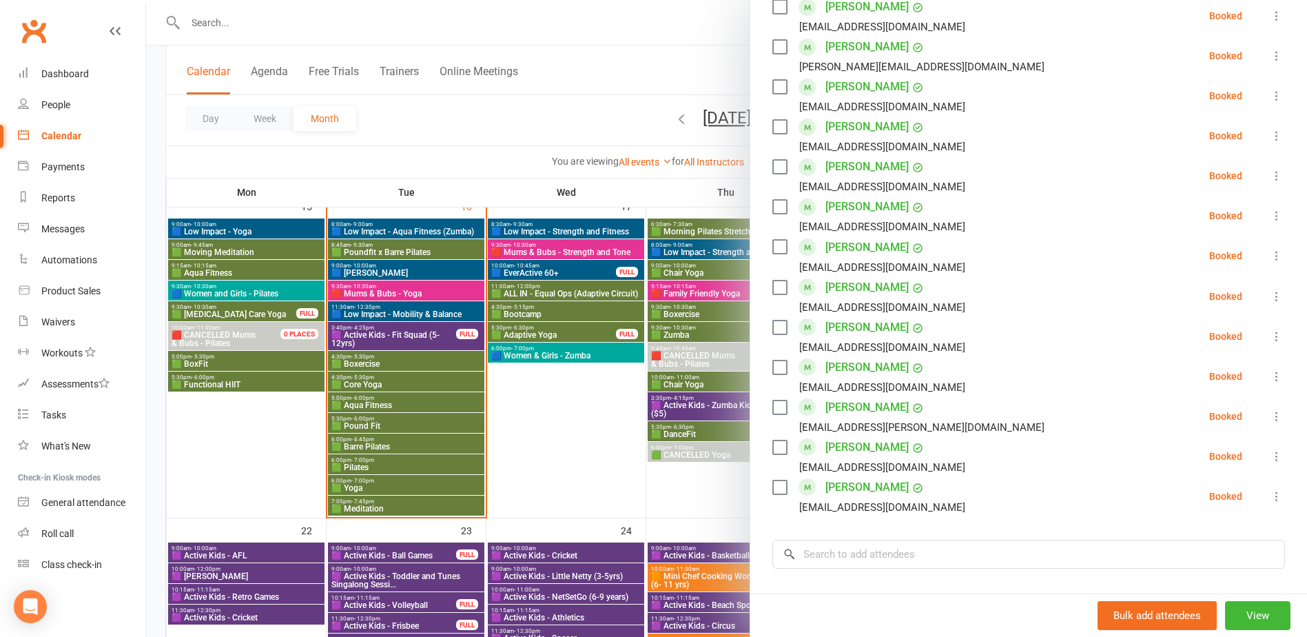
drag, startPoint x: 582, startPoint y: 456, endPoint x: 596, endPoint y: 448, distance: 15.7
click at [582, 456] on div at bounding box center [726, 318] width 1161 height 637
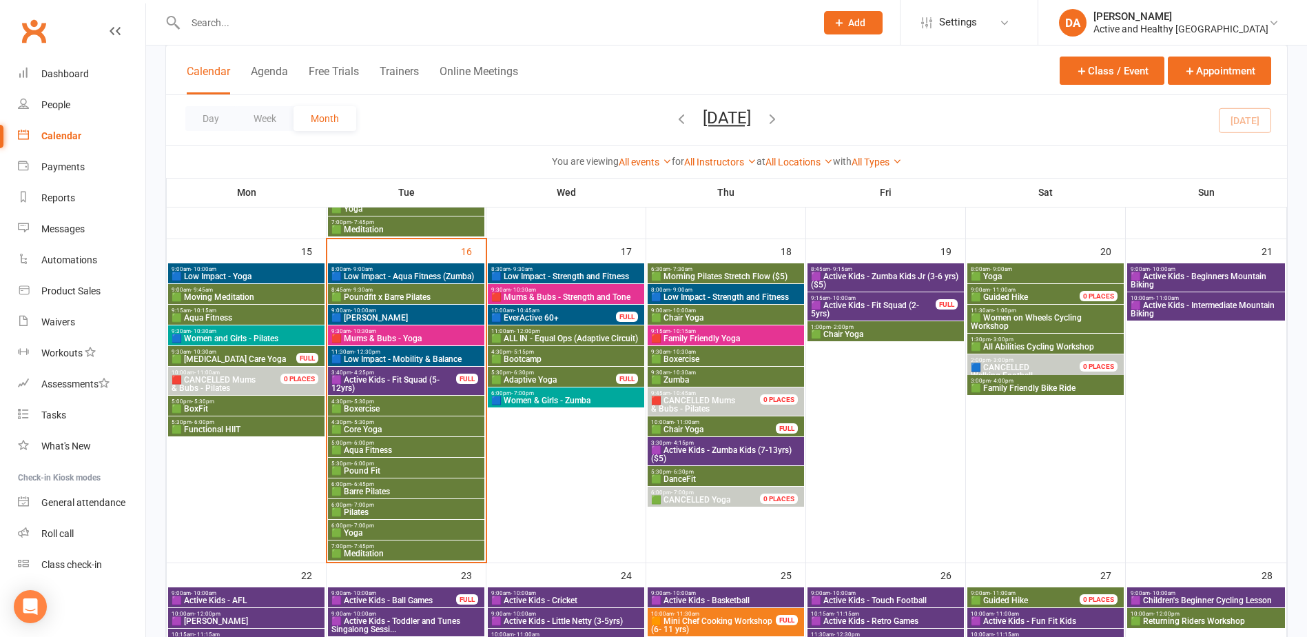
scroll to position [689, 0]
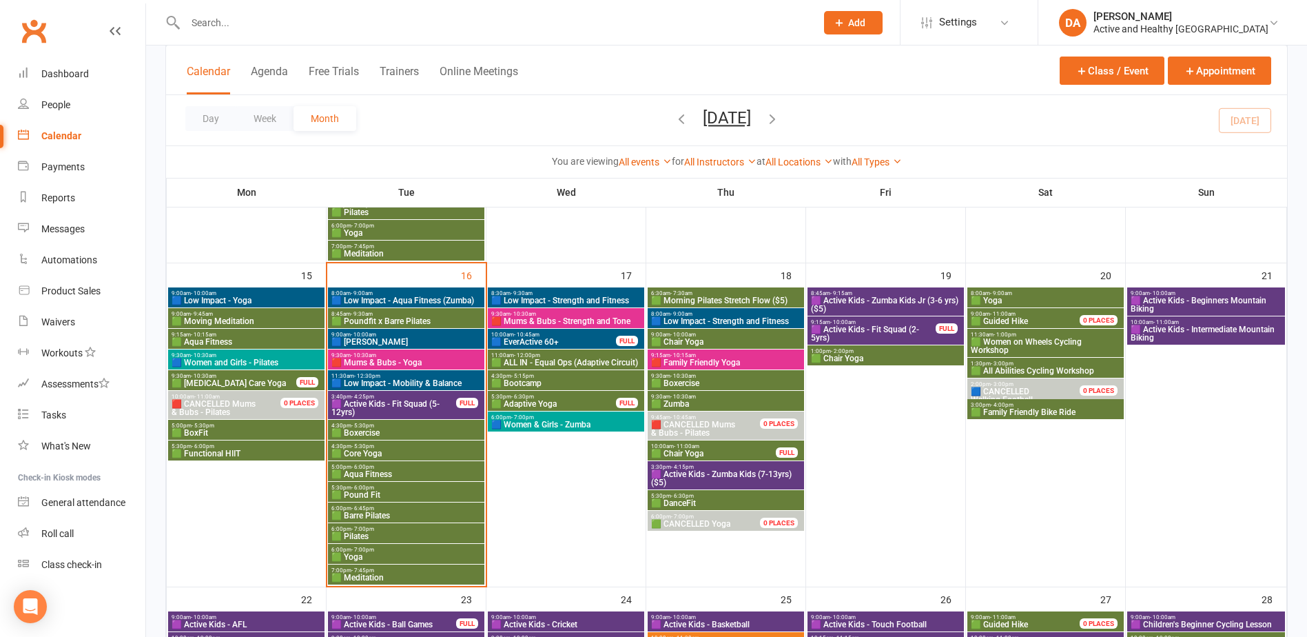
click at [388, 402] on span "🟪 Active Kids - Fit Squad (5-12yrs)" at bounding box center [394, 408] width 126 height 17
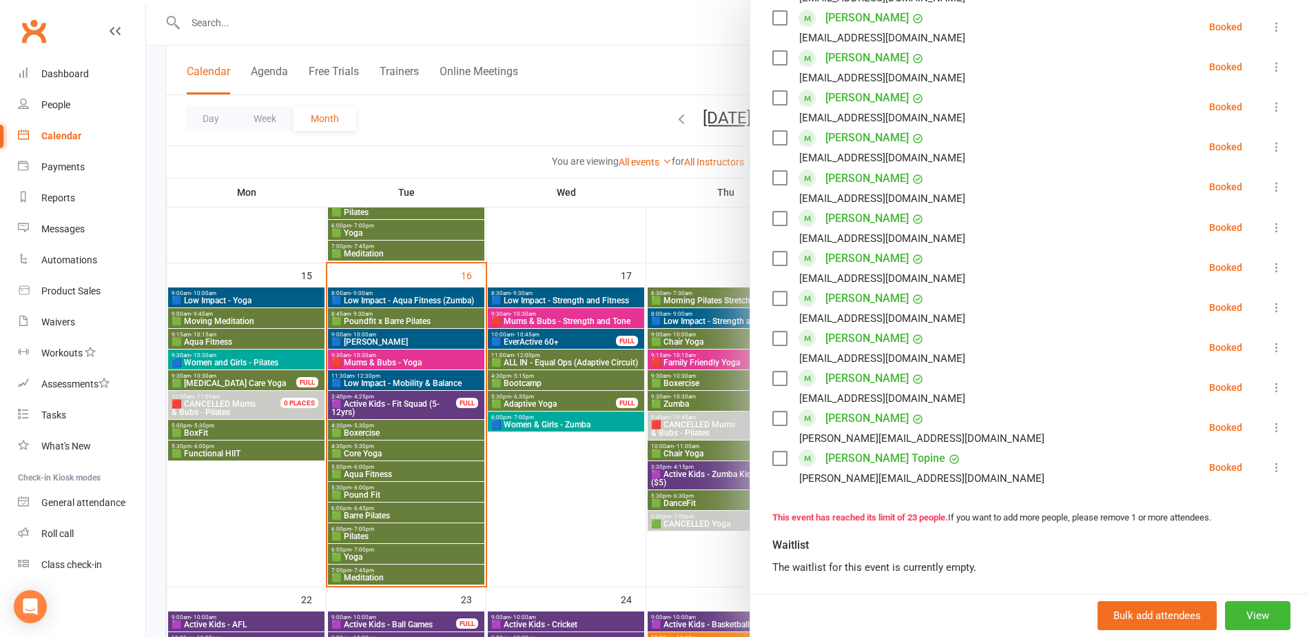
click at [580, 489] on div at bounding box center [726, 318] width 1161 height 637
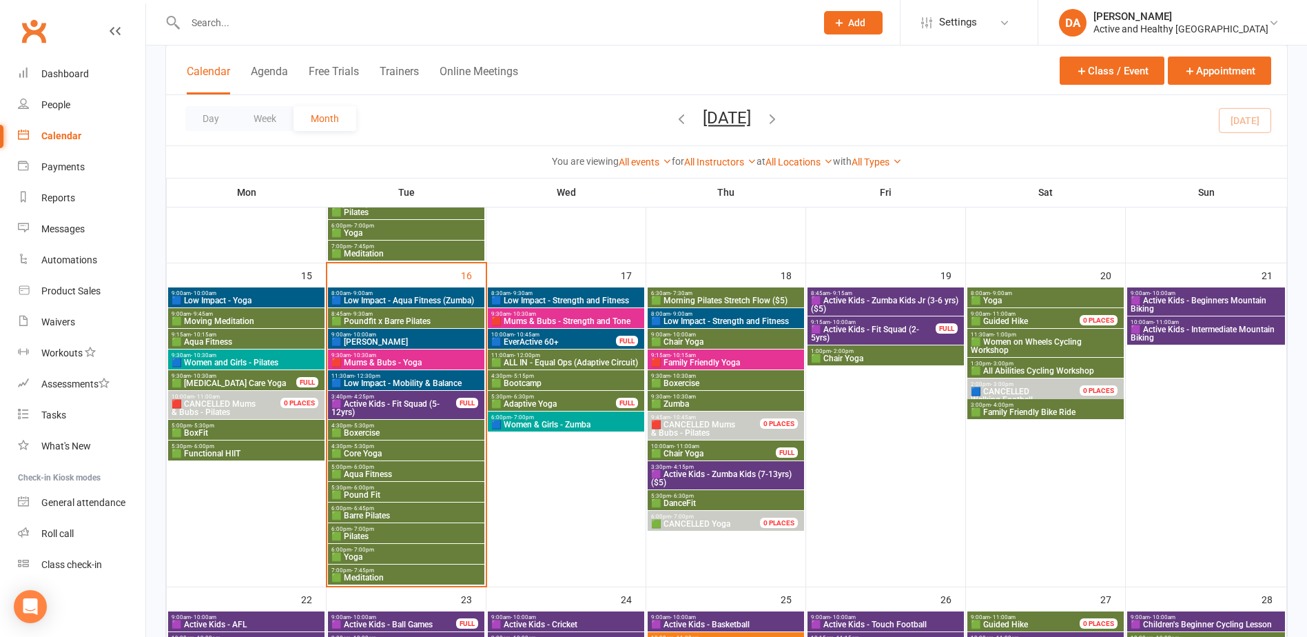
click at [1229, 305] on span "🟪 Active Kids - Beginners Mountain Biking" at bounding box center [1206, 304] width 152 height 17
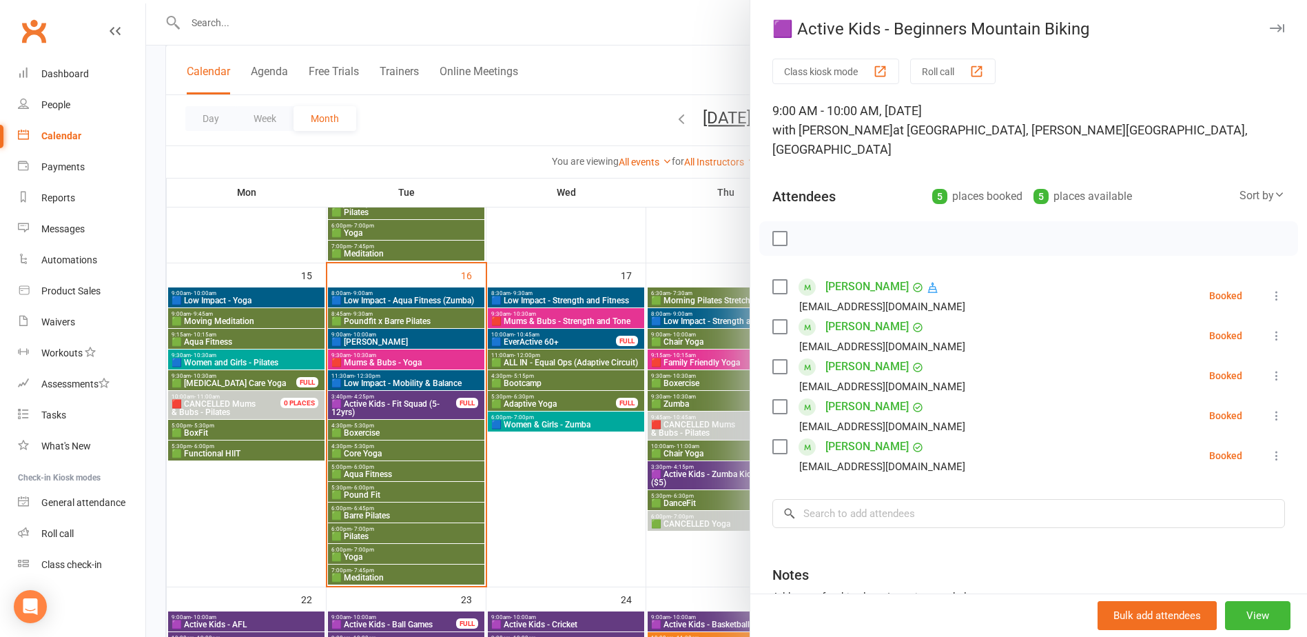
click at [559, 488] on div at bounding box center [726, 318] width 1161 height 637
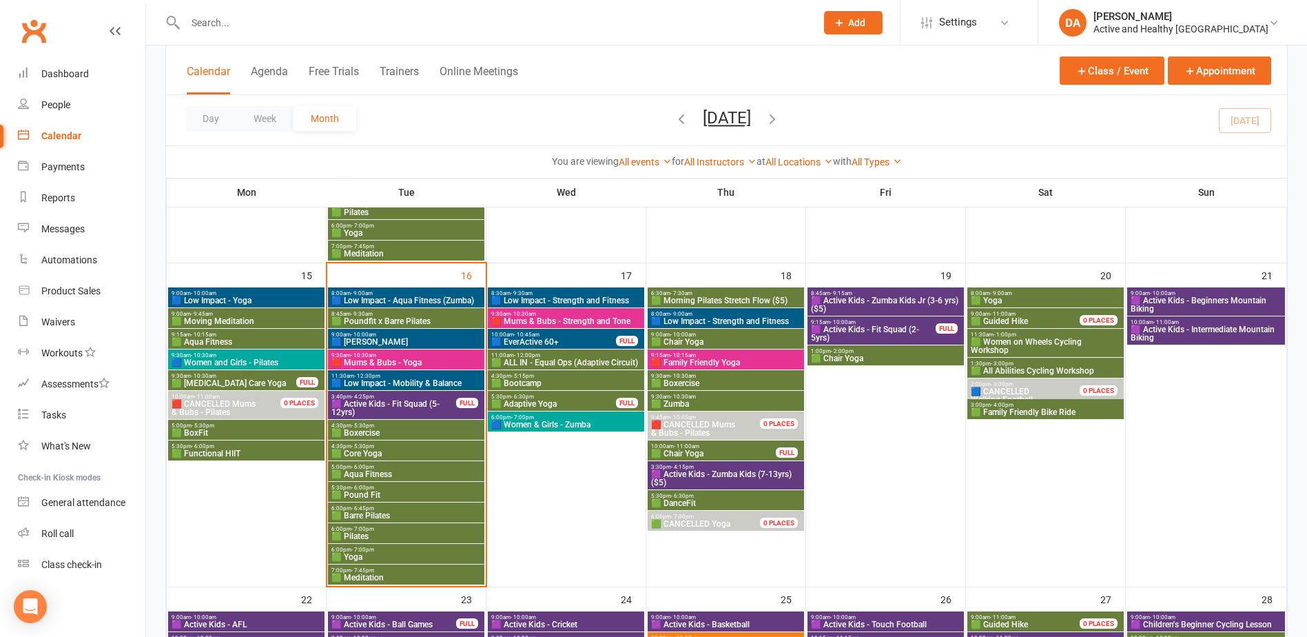
click at [311, 23] on input "text" at bounding box center [493, 22] width 625 height 19
paste input "Vicki LEE <v.lee8@bigpond.com>"
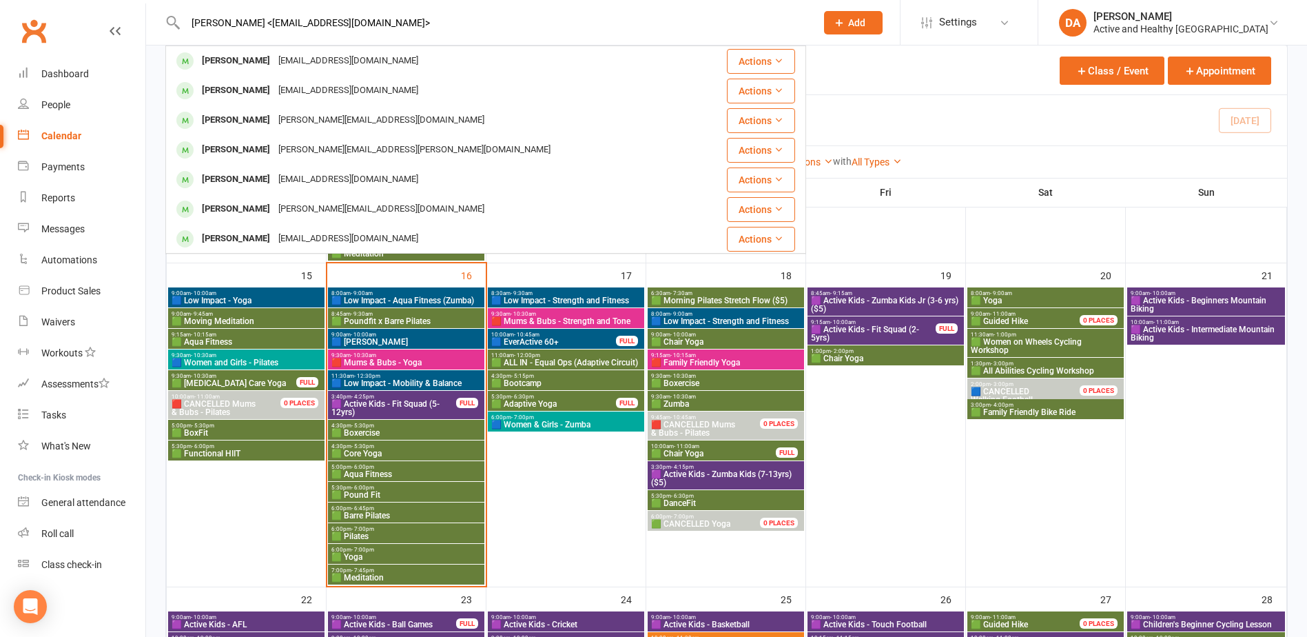
type input "Vicki LEE <v.lee8@bigpond.com>"
click at [76, 142] on link "Calendar" at bounding box center [81, 136] width 127 height 31
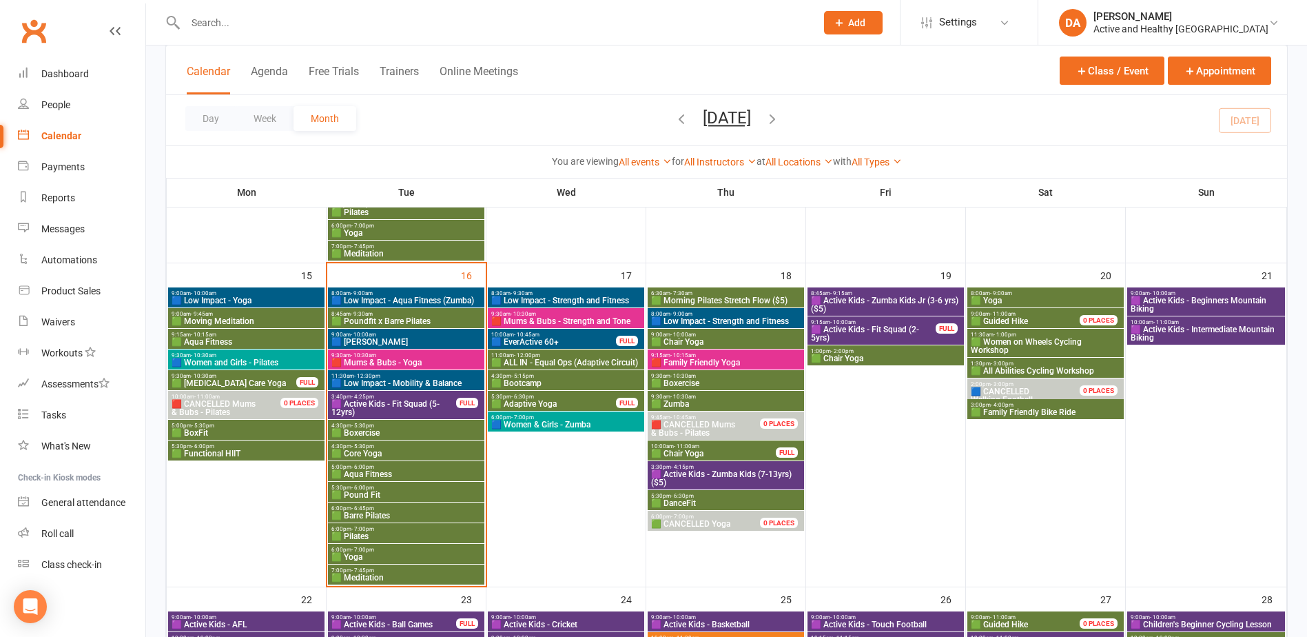
click at [236, 30] on input "text" at bounding box center [493, 22] width 625 height 19
paste input "[PERSON_NAME]"
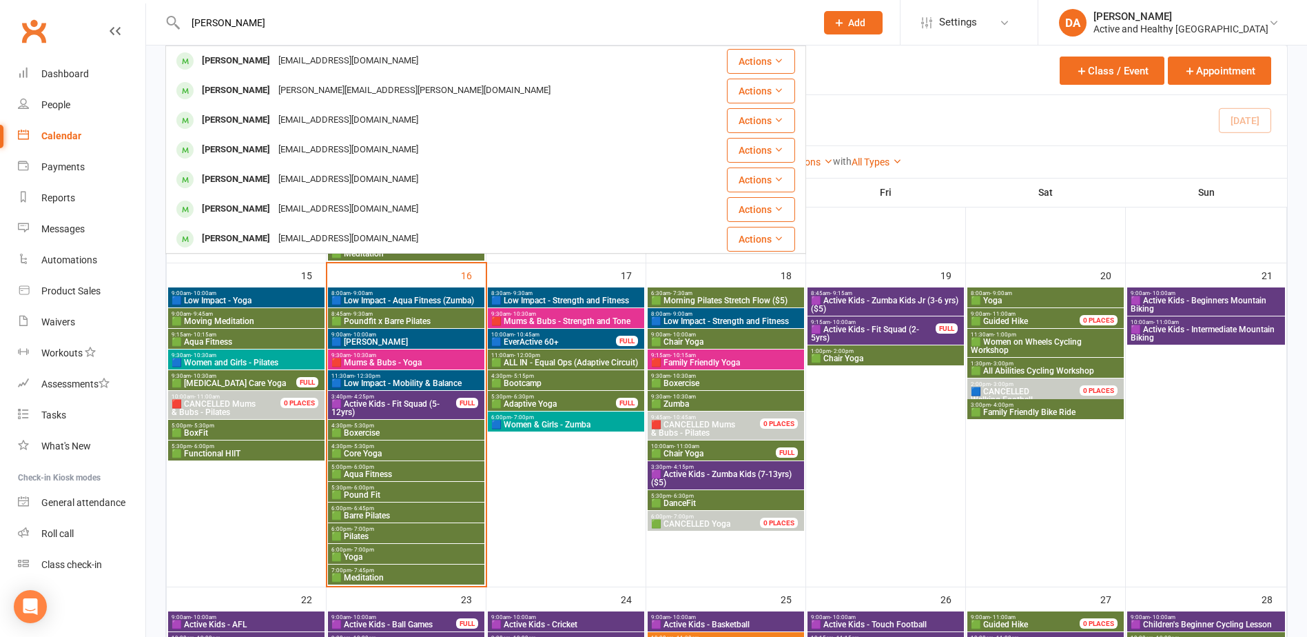
drag, startPoint x: 254, startPoint y: 20, endPoint x: 22, endPoint y: 13, distance: 232.3
paste input "Bryan May"
type input "Bryan May"
drag, startPoint x: 61, startPoint y: 135, endPoint x: 94, endPoint y: 124, distance: 34.9
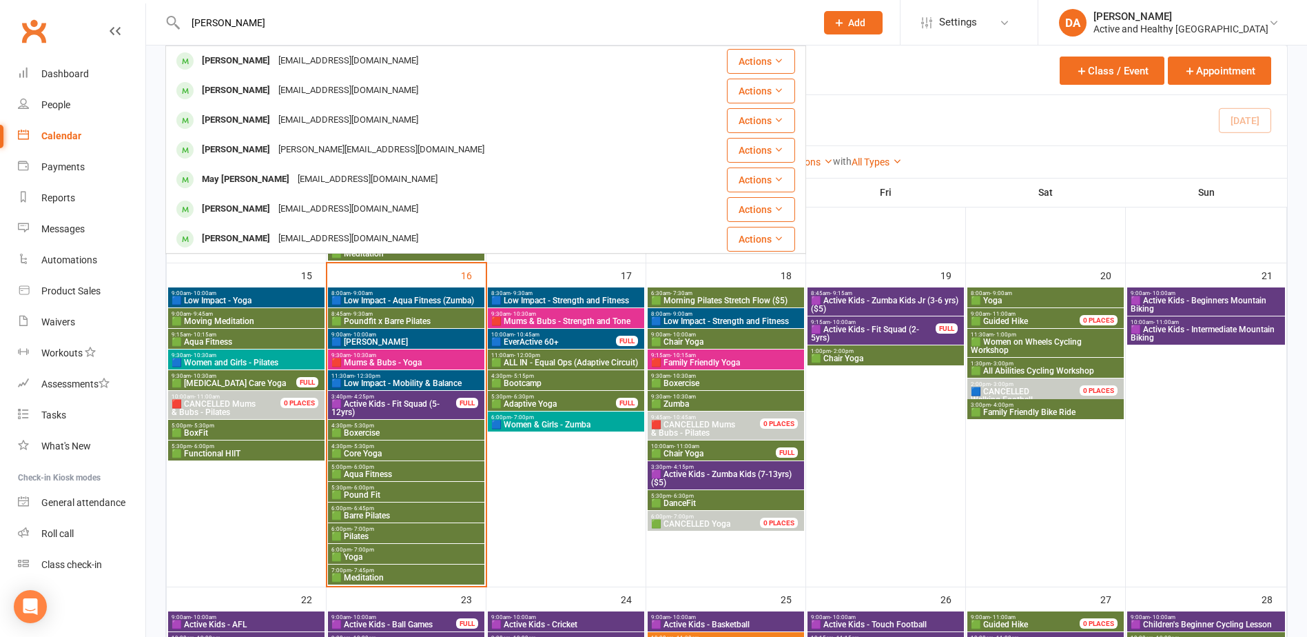
click at [61, 135] on div "Calendar" at bounding box center [61, 135] width 40 height 11
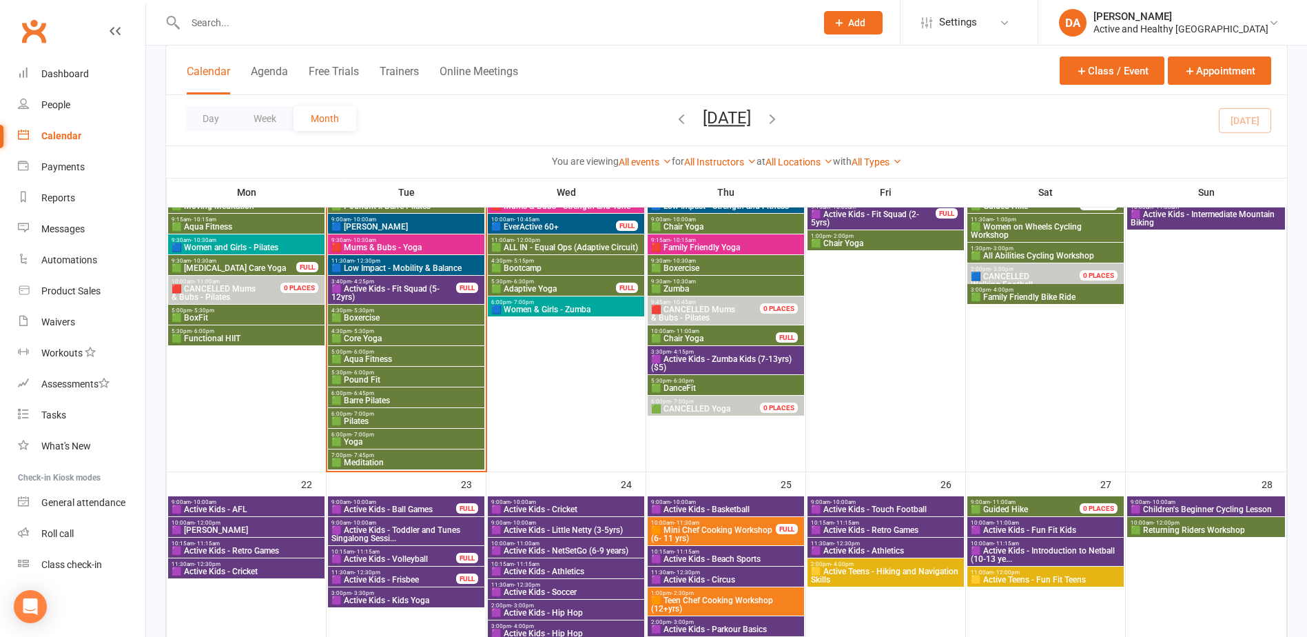
scroll to position [1033, 0]
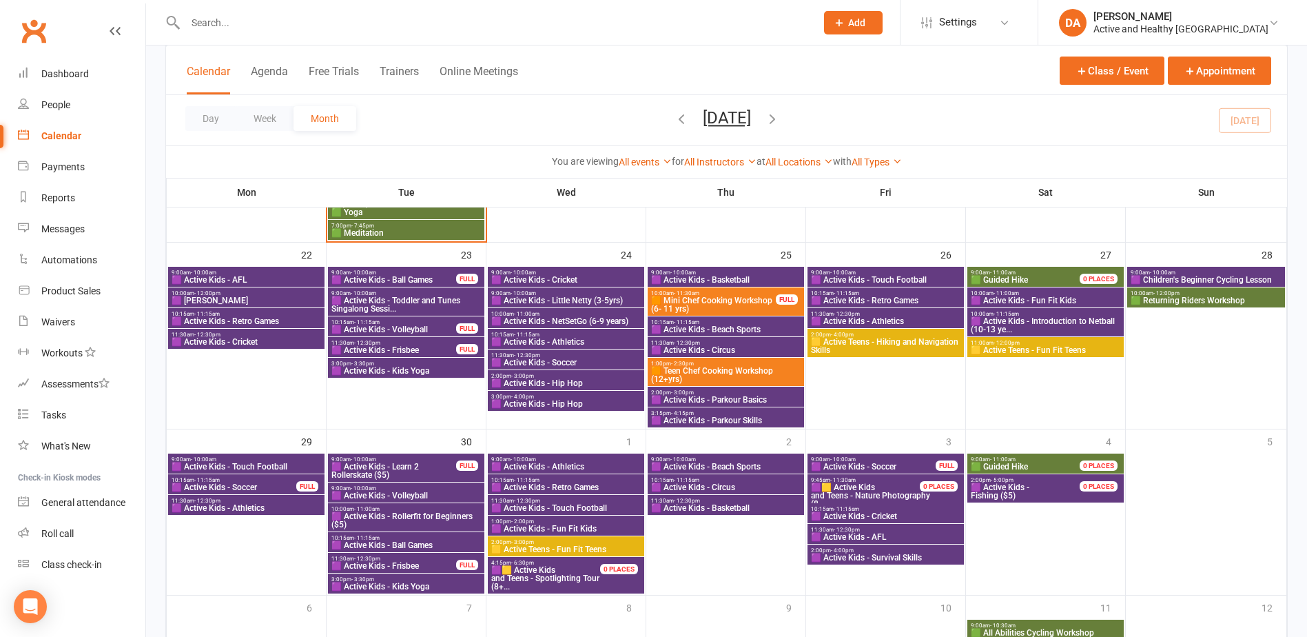
click at [710, 372] on span "🟧 Teen Chef Cooking Workshop (12+yrs)" at bounding box center [725, 375] width 151 height 17
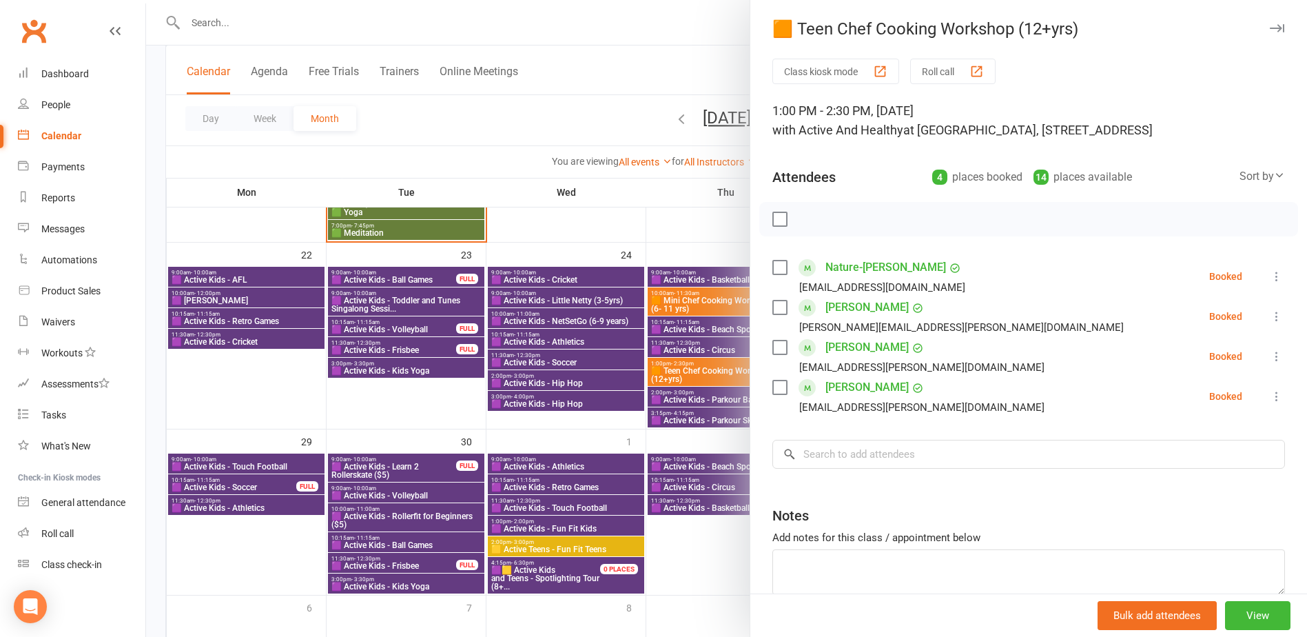
drag, startPoint x: 1044, startPoint y: 111, endPoint x: 749, endPoint y: 105, distance: 295.6
click at [750, 105] on div "Class kiosk mode Roll call 1:00 PM - 2:30 PM, Thursday, September, 25, 2025 wit…" at bounding box center [1028, 361] width 557 height 605
copy div "1:00 PM - 2:30 PM, [DATE]"
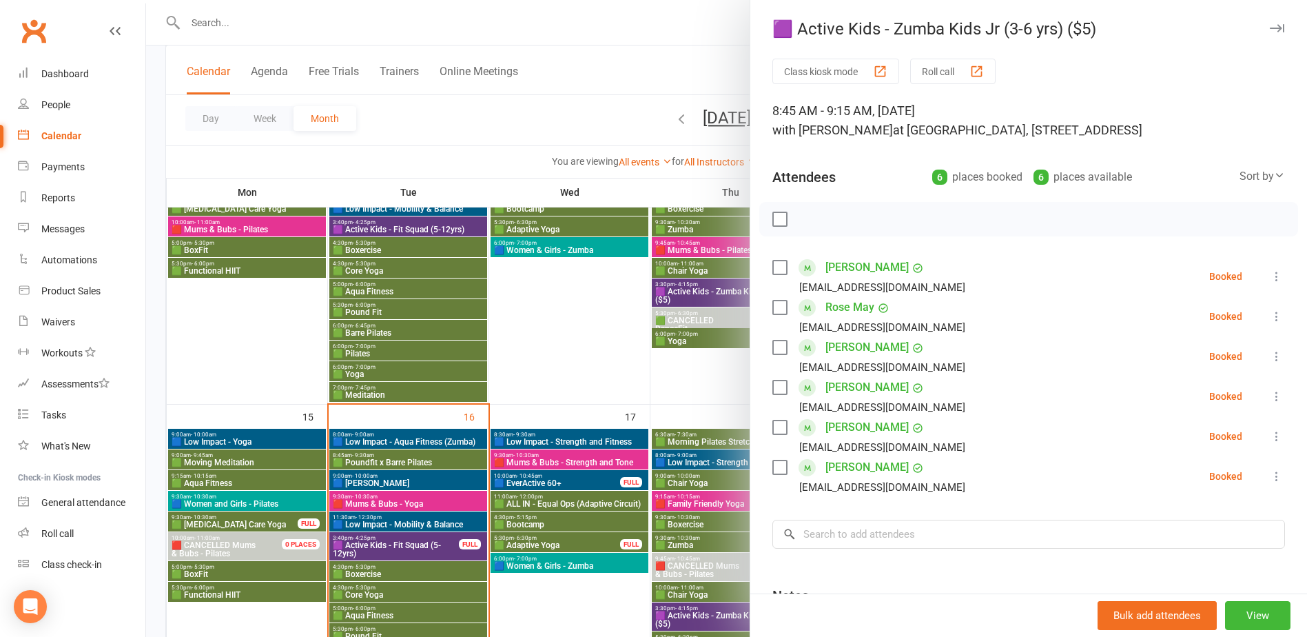
click at [911, 509] on div "Class kiosk mode Roll call 8:45 AM - 9:15 AM, [DATE] with [PERSON_NAME] at [GEO…" at bounding box center [1028, 401] width 557 height 685
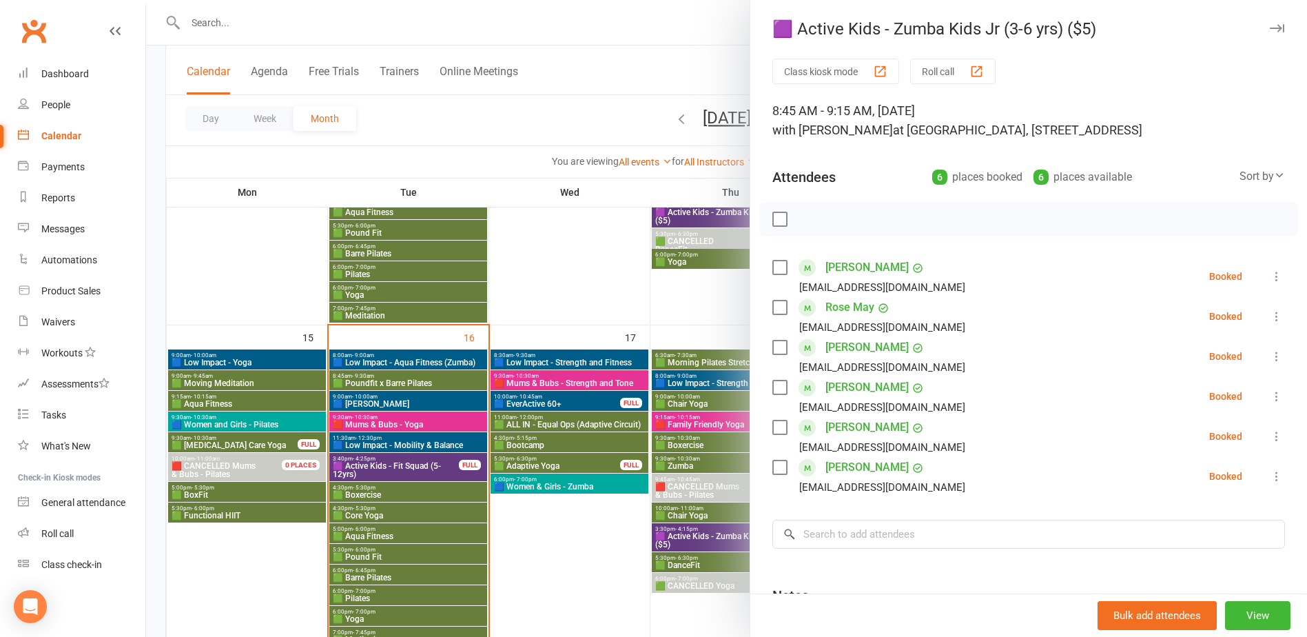
scroll to position [685, 0]
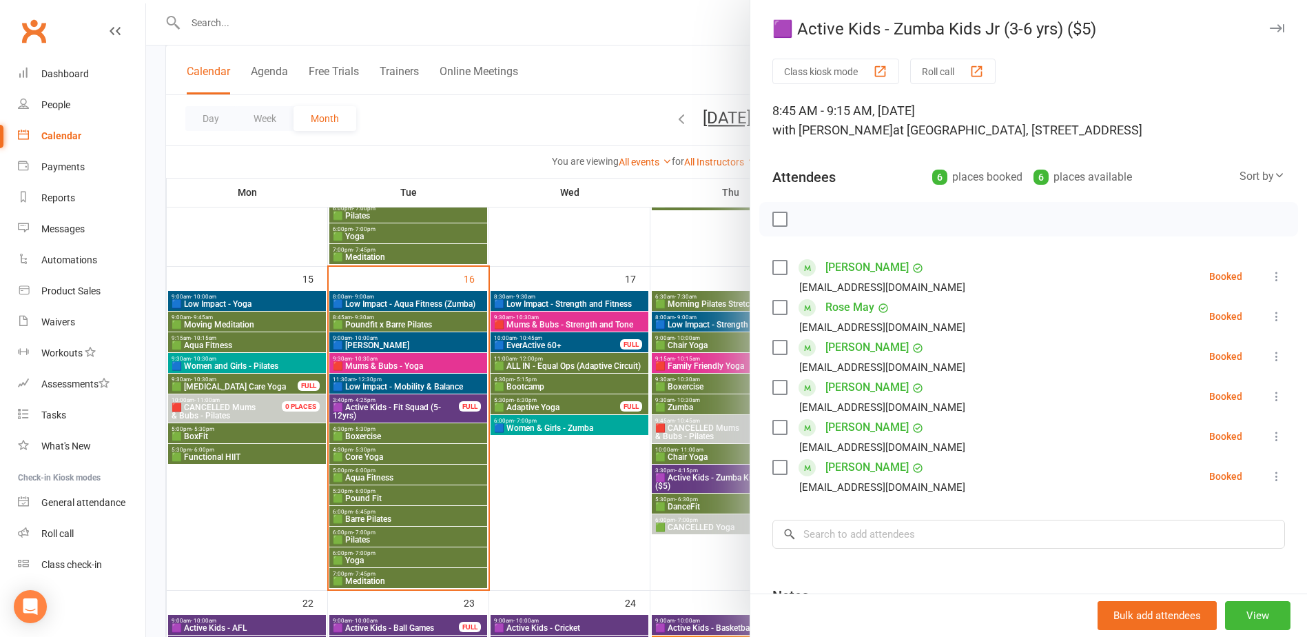
click at [54, 133] on div "Calendar" at bounding box center [61, 135] width 40 height 11
click at [653, 565] on div at bounding box center [726, 318] width 1161 height 637
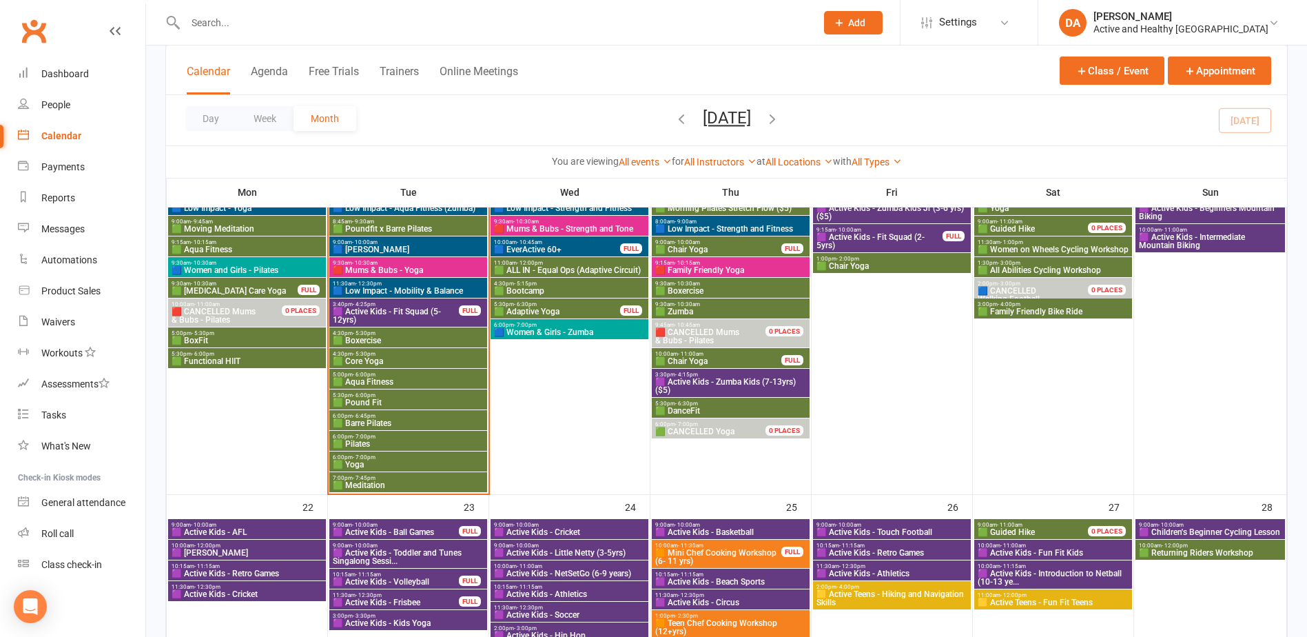
scroll to position [892, 0]
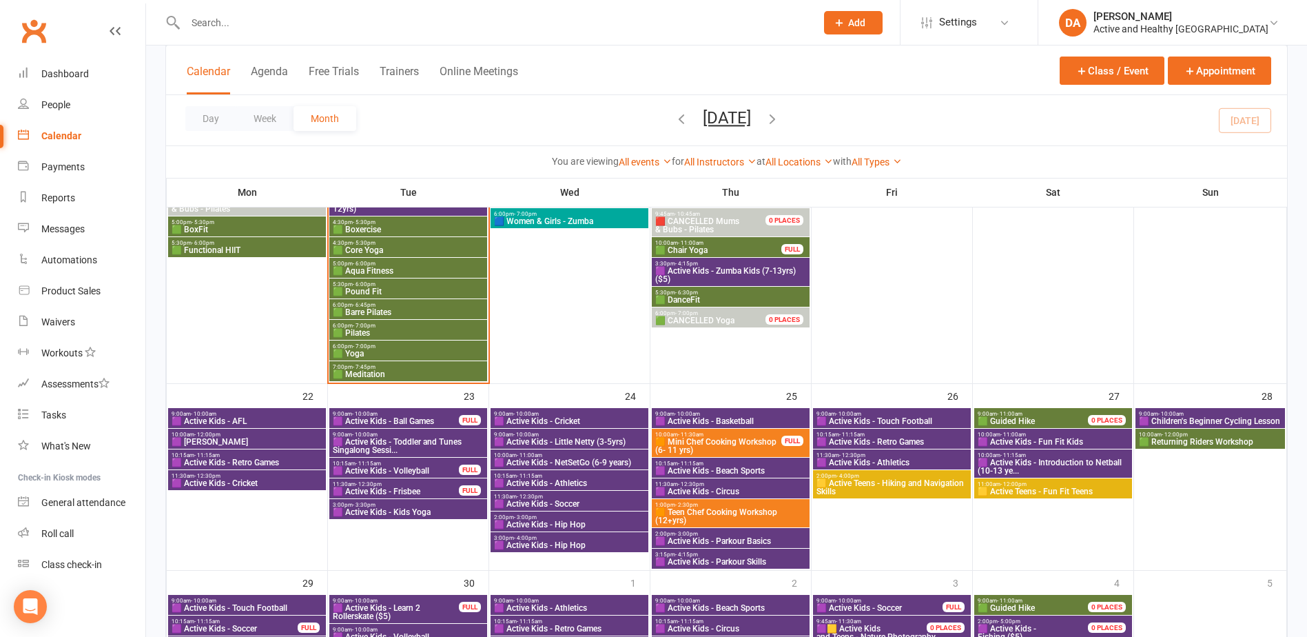
click at [425, 414] on span "9:00am - 10:00am" at bounding box center [395, 414] width 127 height 6
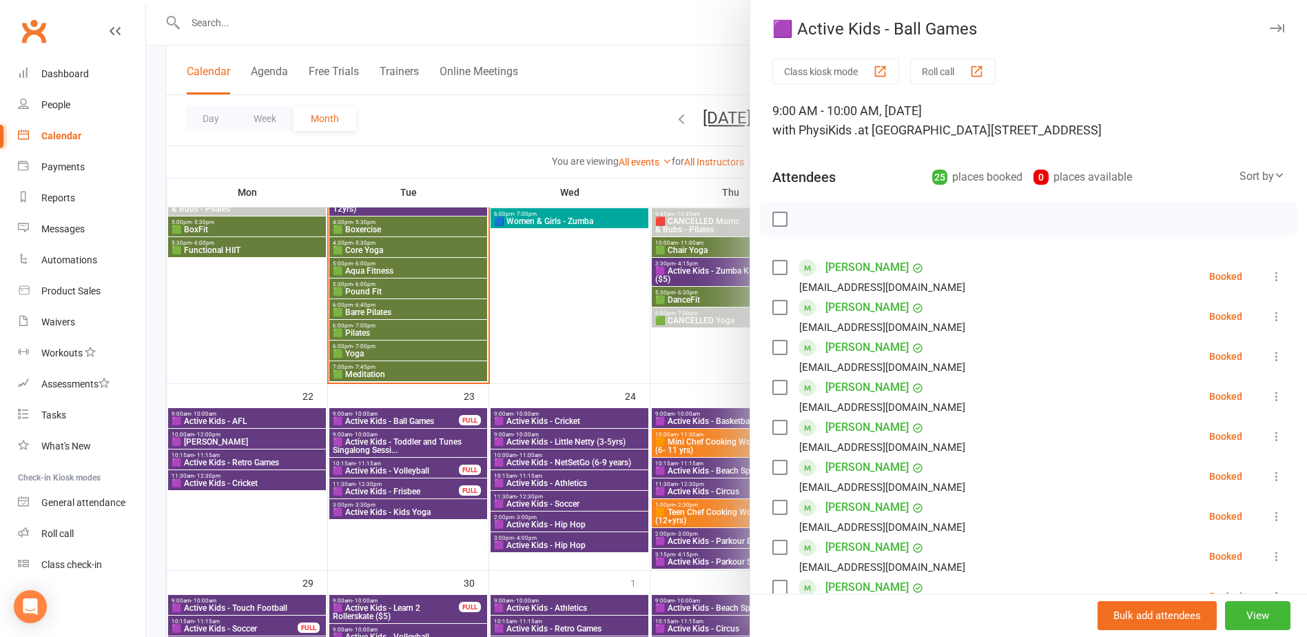
click at [425, 414] on div at bounding box center [726, 318] width 1161 height 637
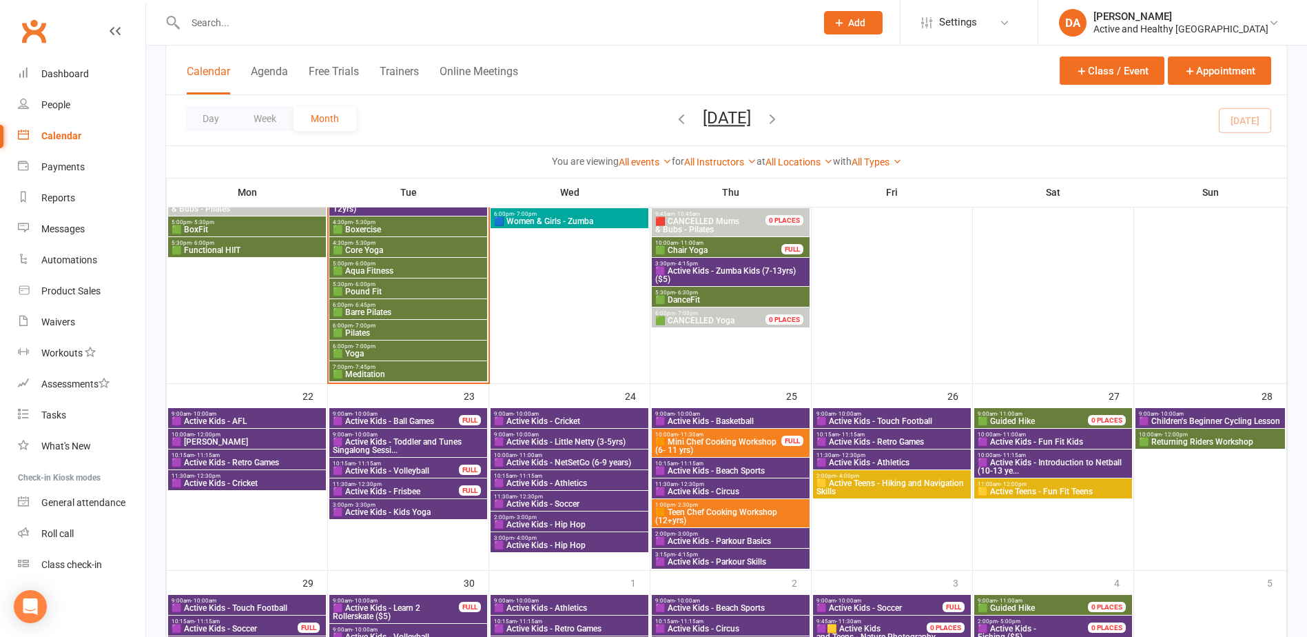
click at [420, 464] on span "10:15am - 11:15am" at bounding box center [395, 463] width 127 height 6
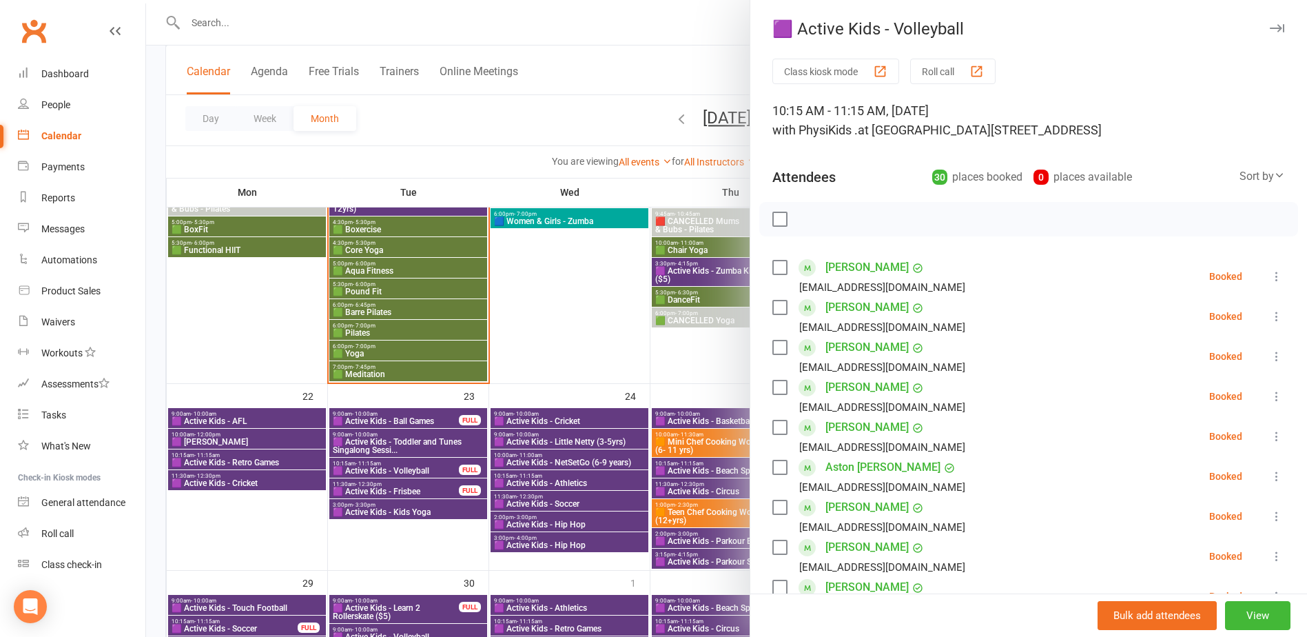
click at [420, 464] on div at bounding box center [726, 318] width 1161 height 637
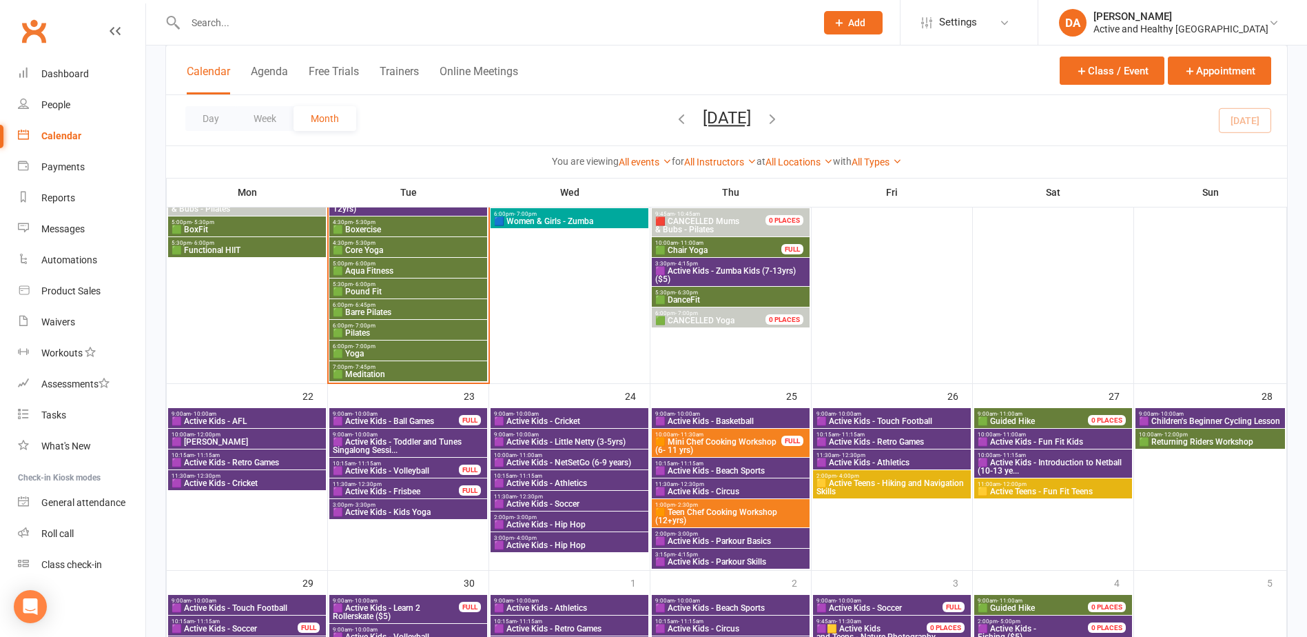
click at [421, 493] on span "🟪 Active Kids - Frisbee" at bounding box center [395, 491] width 127 height 8
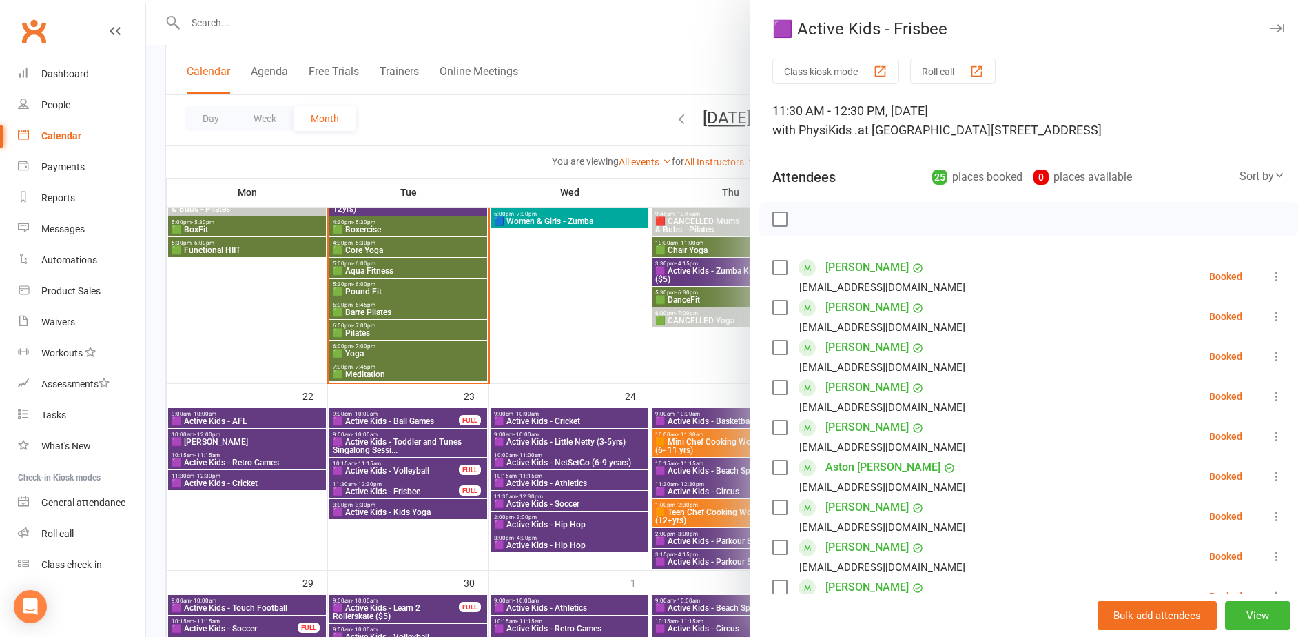
click at [421, 493] on div at bounding box center [726, 318] width 1161 height 637
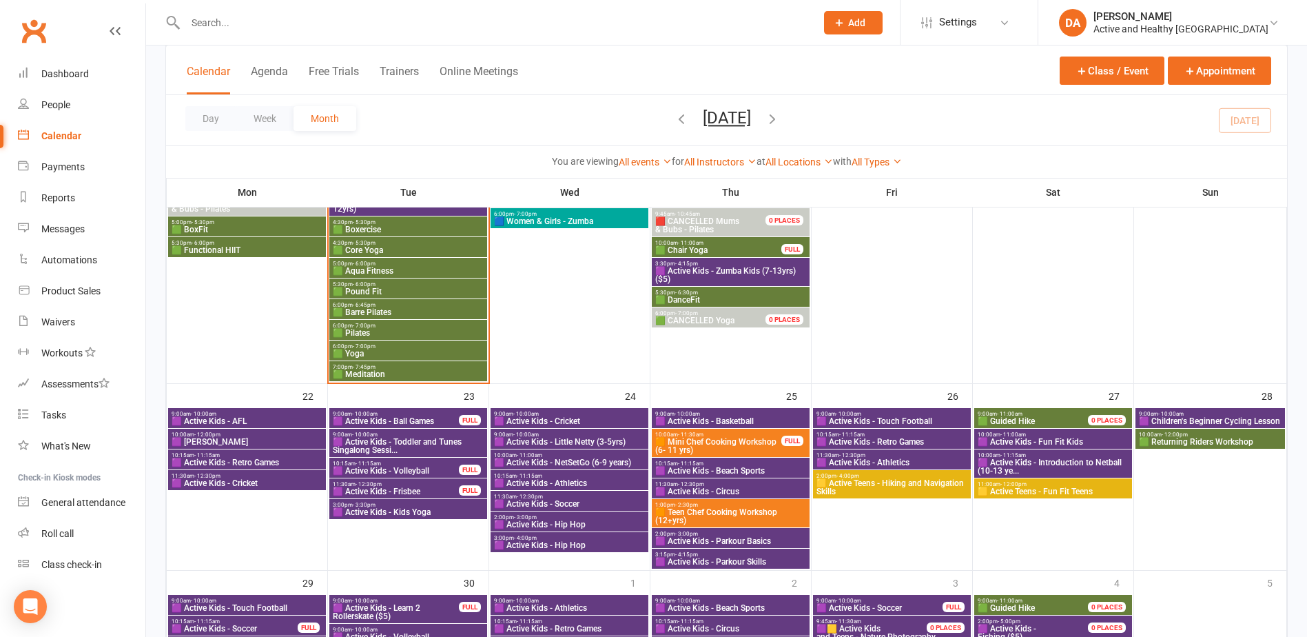
click at [223, 413] on span "9:00am - 10:00am" at bounding box center [247, 414] width 152 height 6
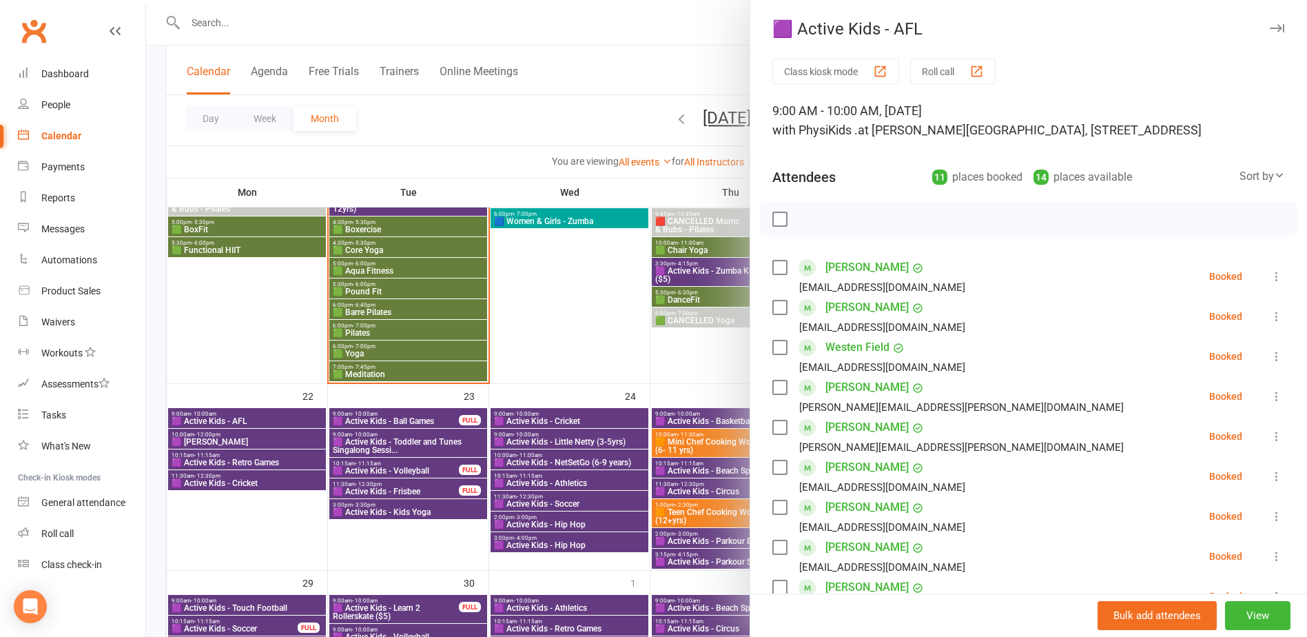
drag, startPoint x: 302, startPoint y: 461, endPoint x: 484, endPoint y: 442, distance: 182.9
click at [302, 461] on div at bounding box center [726, 318] width 1161 height 637
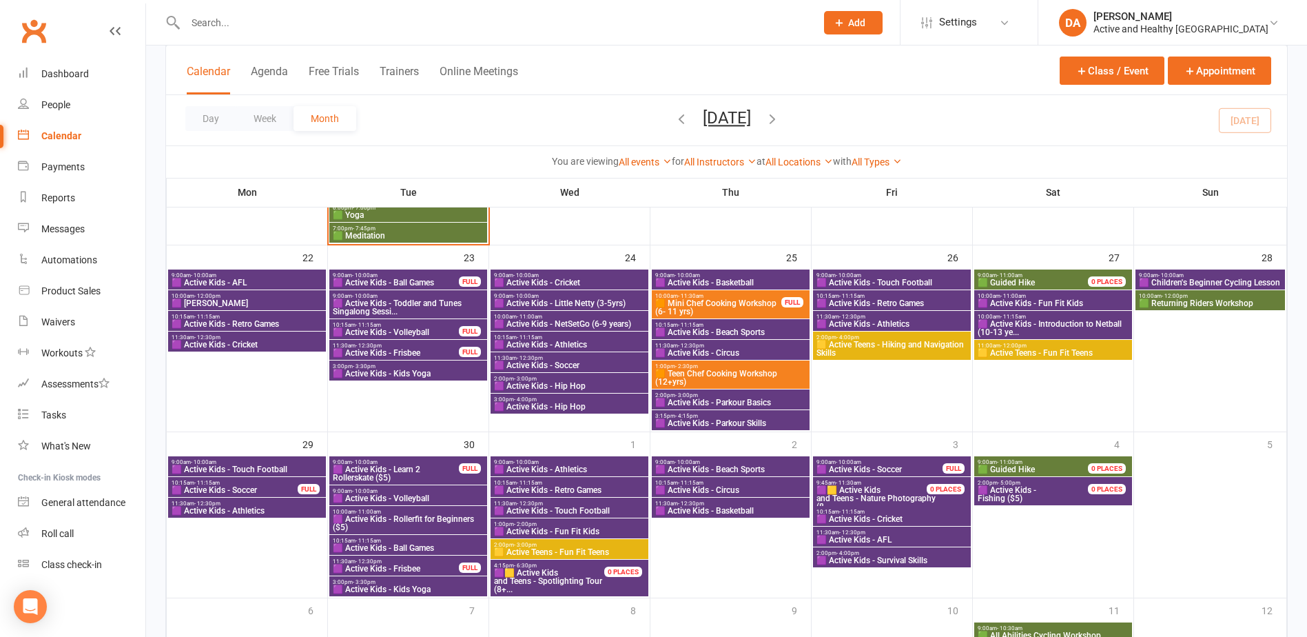
scroll to position [1030, 0]
click at [730, 370] on span "🟧 Teen Chef Cooking Workshop (12+yrs)" at bounding box center [730, 378] width 152 height 17
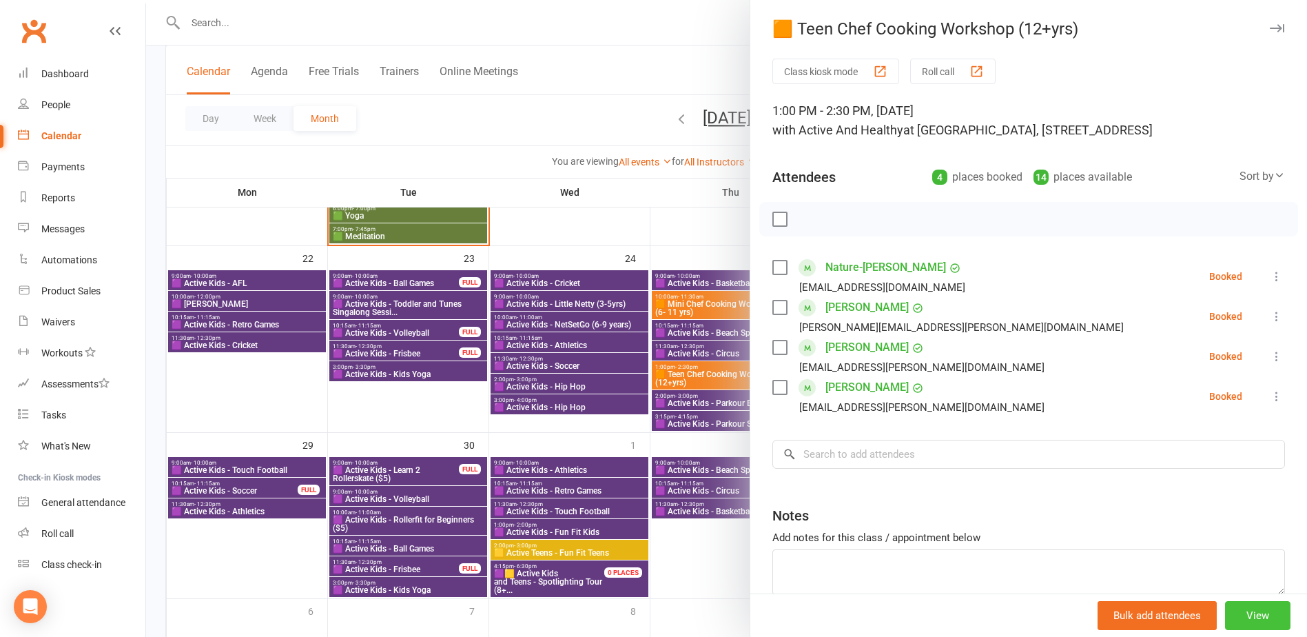
click at [1248, 625] on button "View" at bounding box center [1257, 615] width 65 height 29
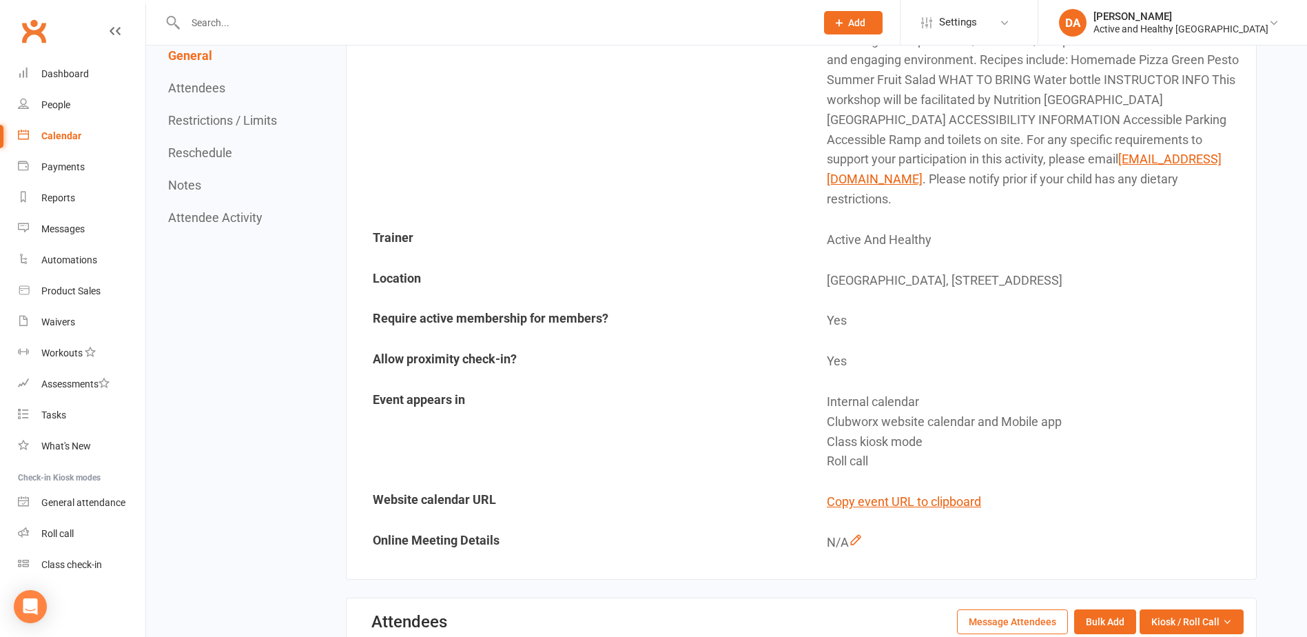
scroll to position [620, 0]
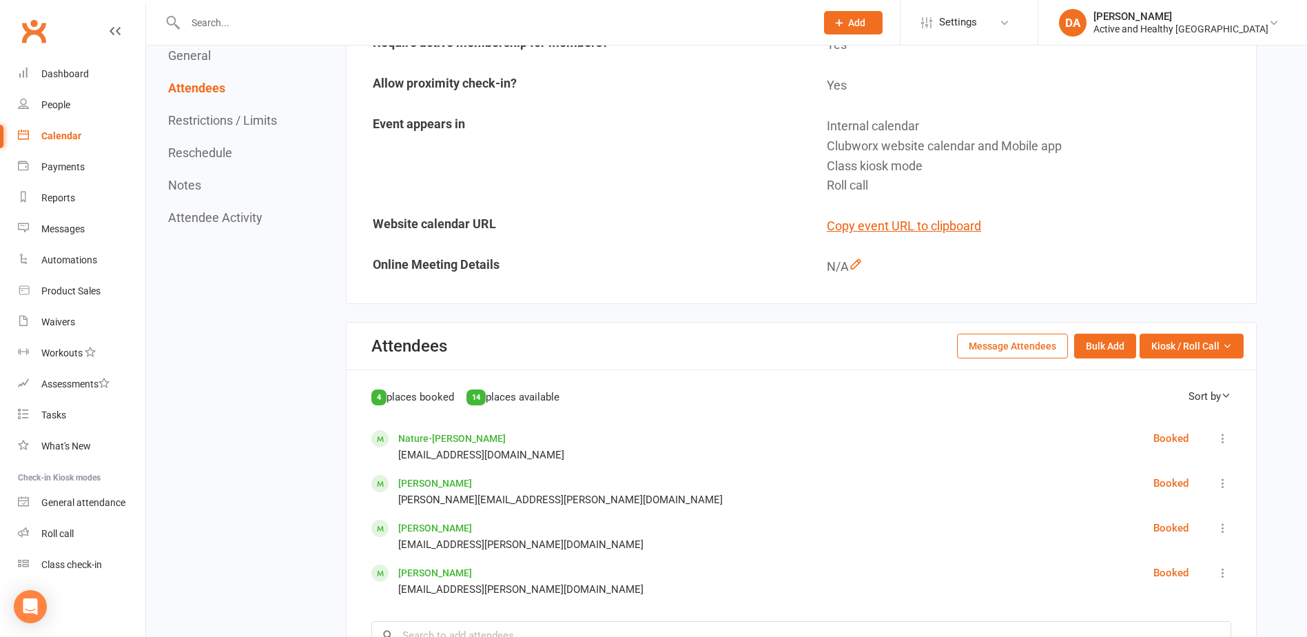
click at [1049, 333] on button "Message Attendees" at bounding box center [1012, 345] width 111 height 25
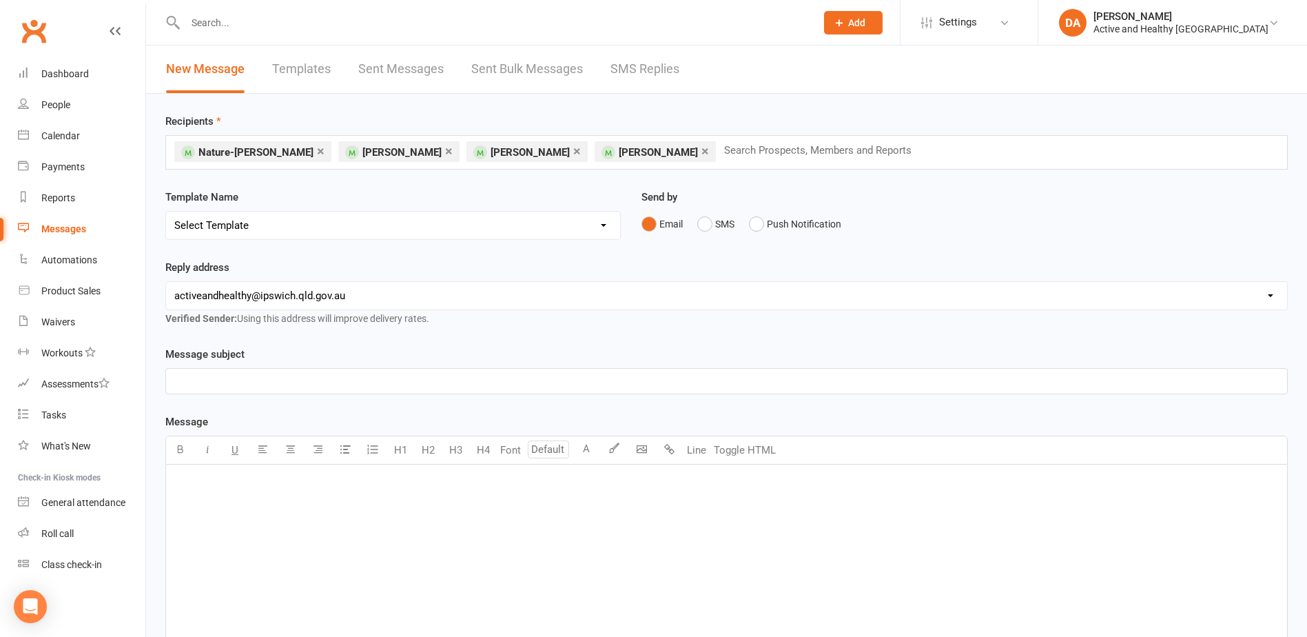
click at [353, 376] on p "﻿" at bounding box center [726, 381] width 1104 height 17
click at [345, 507] on div "﻿" at bounding box center [726, 567] width 1121 height 207
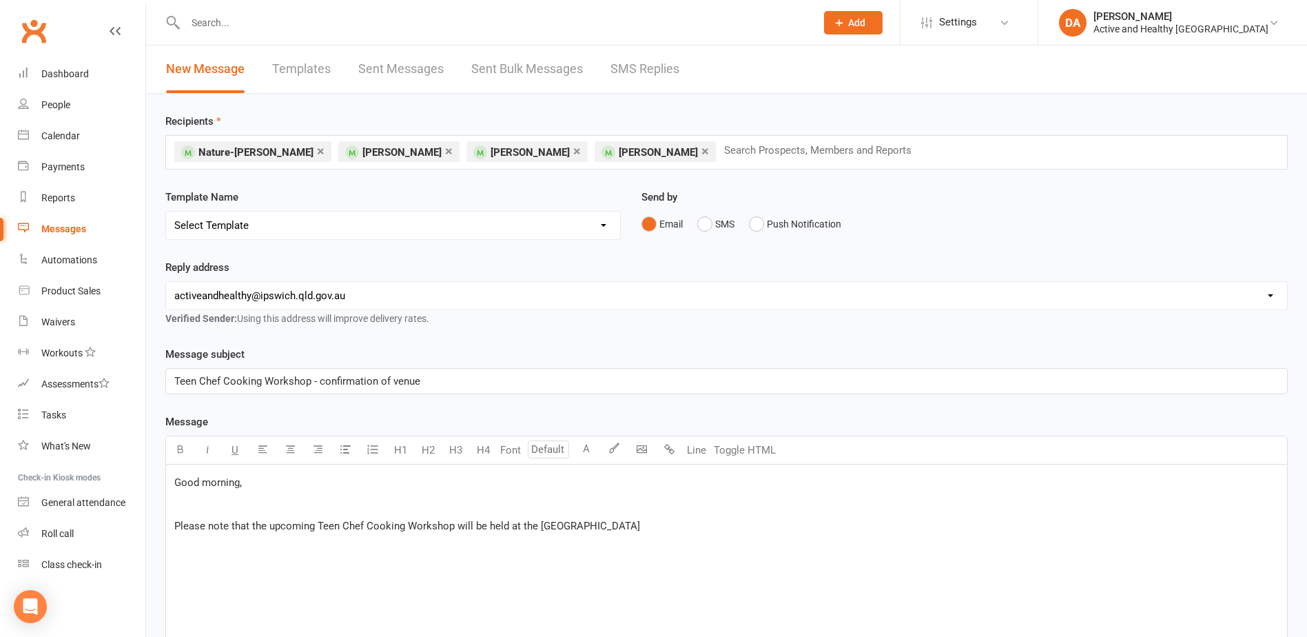
click at [729, 521] on p "Please note that the upcoming Teen Chef Cooking Workshop will be held at the [G…" at bounding box center [726, 525] width 1104 height 17
click at [724, 526] on p "Please note that the upcoming Teen Chef Cooking Workshop will be held at the [G…" at bounding box center [726, 525] width 1104 height 17
click at [185, 546] on p "﻿" at bounding box center [726, 547] width 1104 height 17
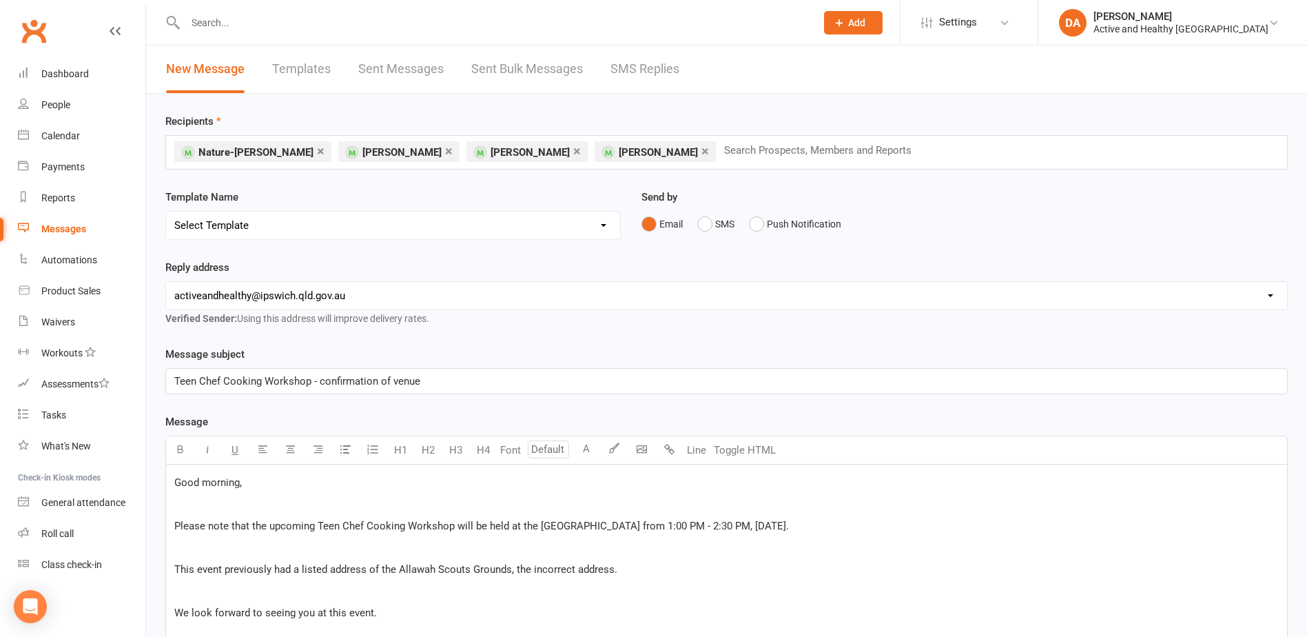
scroll to position [316, 0]
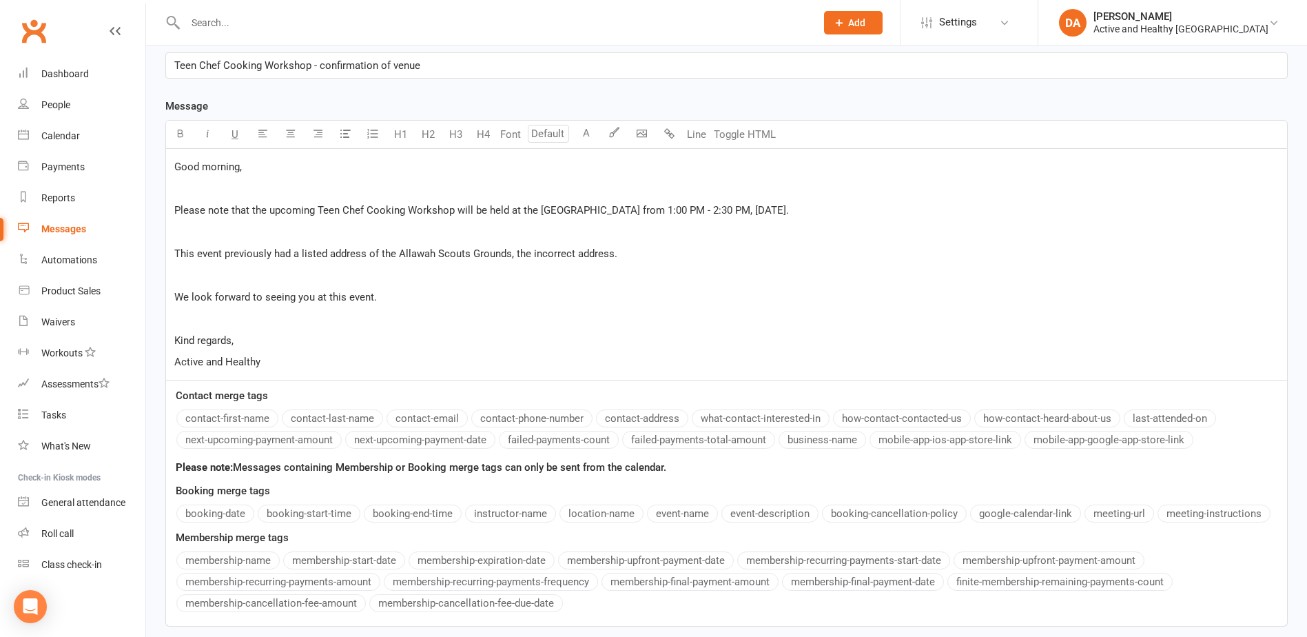
click at [623, 257] on p "This event previously had a listed address of the Allawah Scouts Grounds, the i…" at bounding box center [726, 253] width 1104 height 17
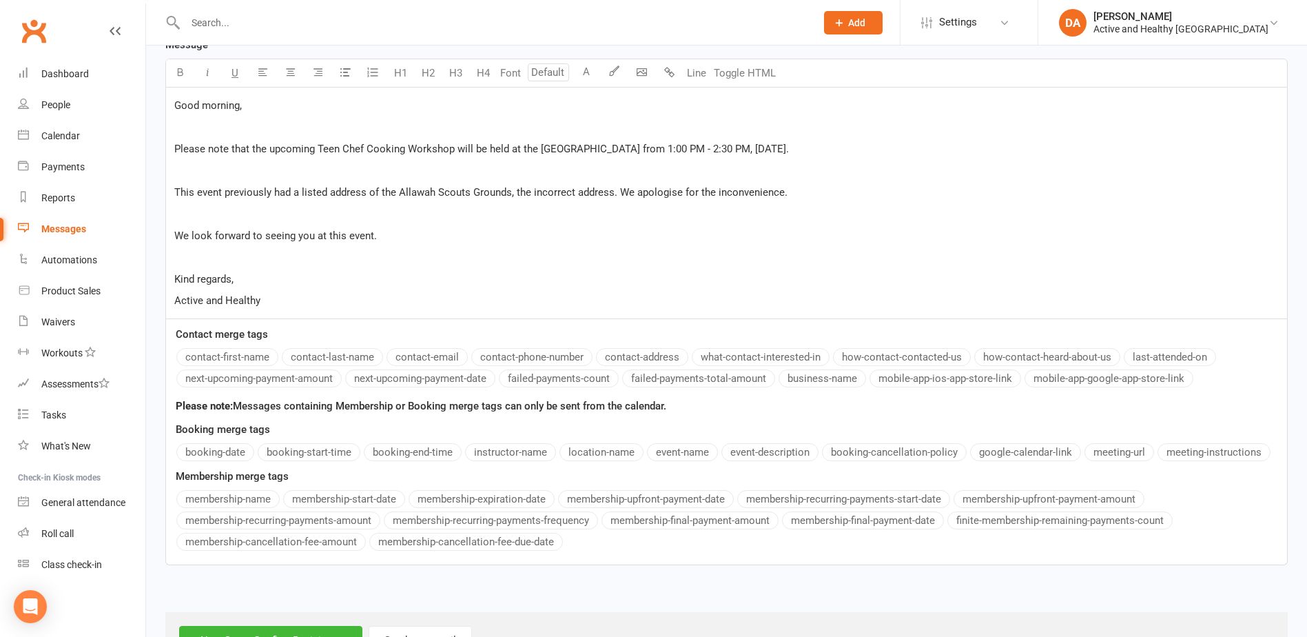
scroll to position [429, 0]
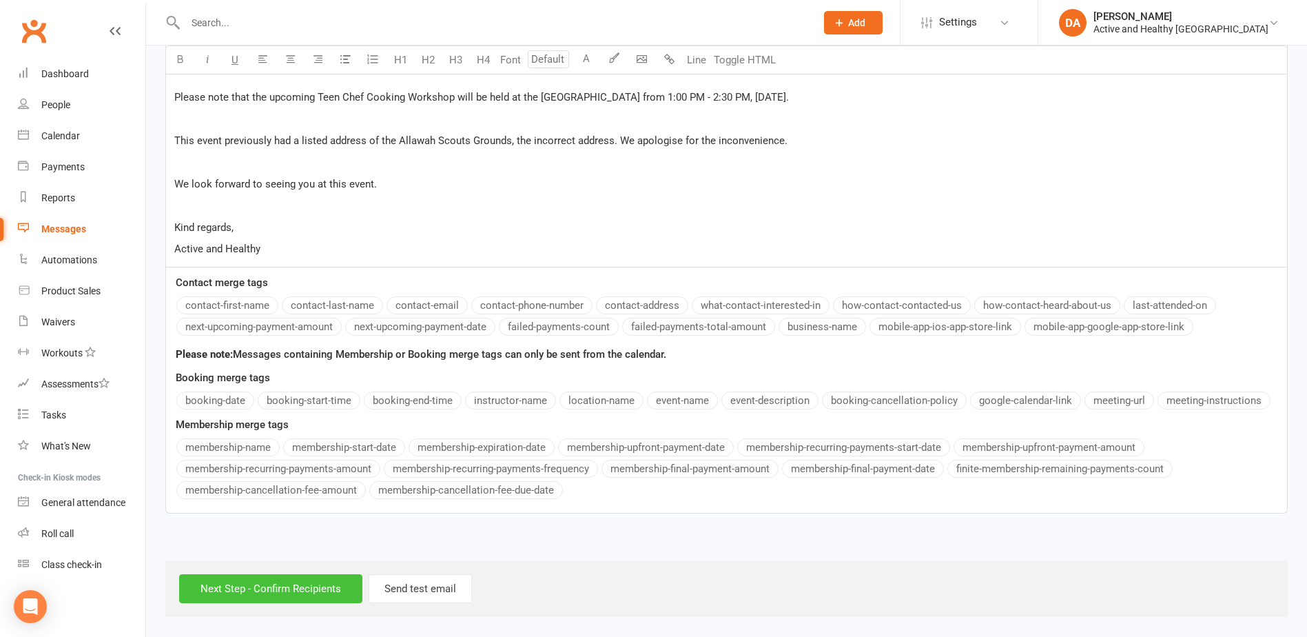
click at [262, 596] on input "Next Step - Confirm Recipients" at bounding box center [270, 588] width 183 height 29
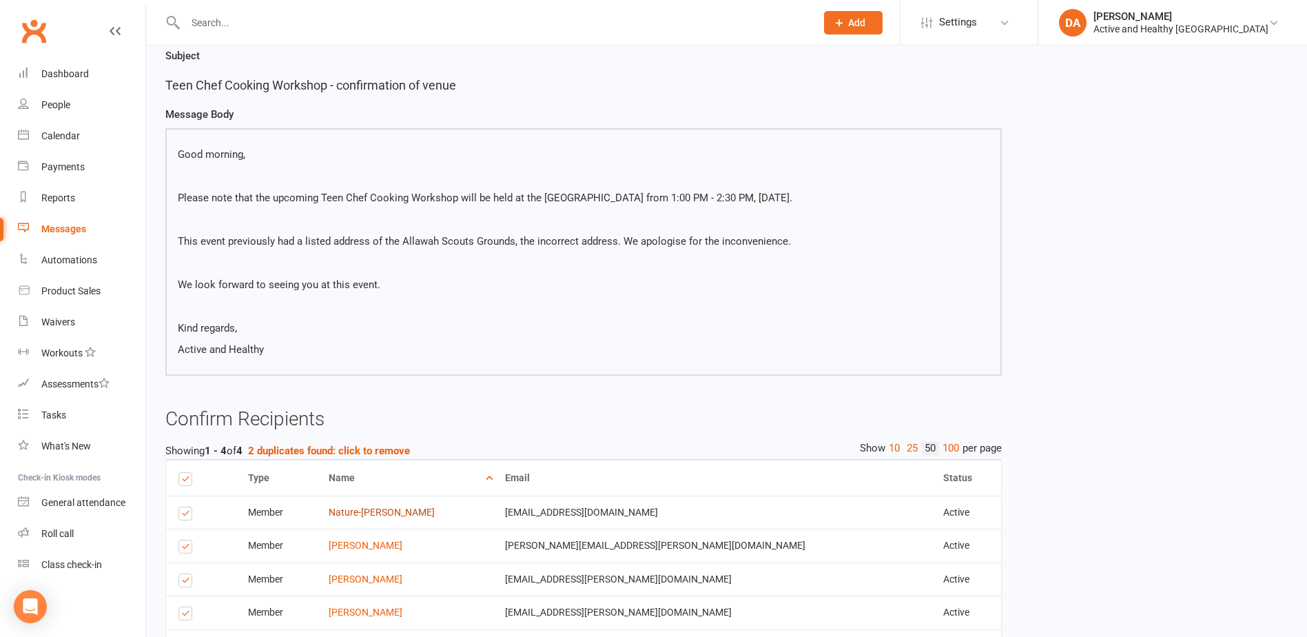
scroll to position [216, 0]
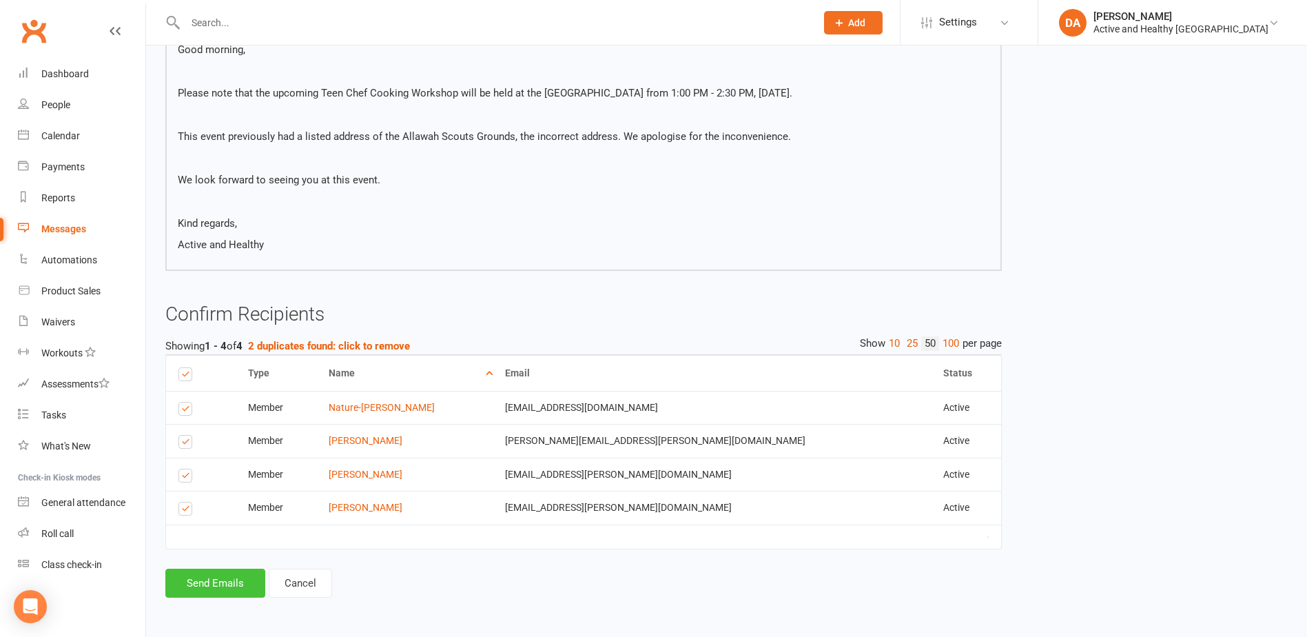
click at [218, 586] on button "Send Emails" at bounding box center [215, 582] width 100 height 29
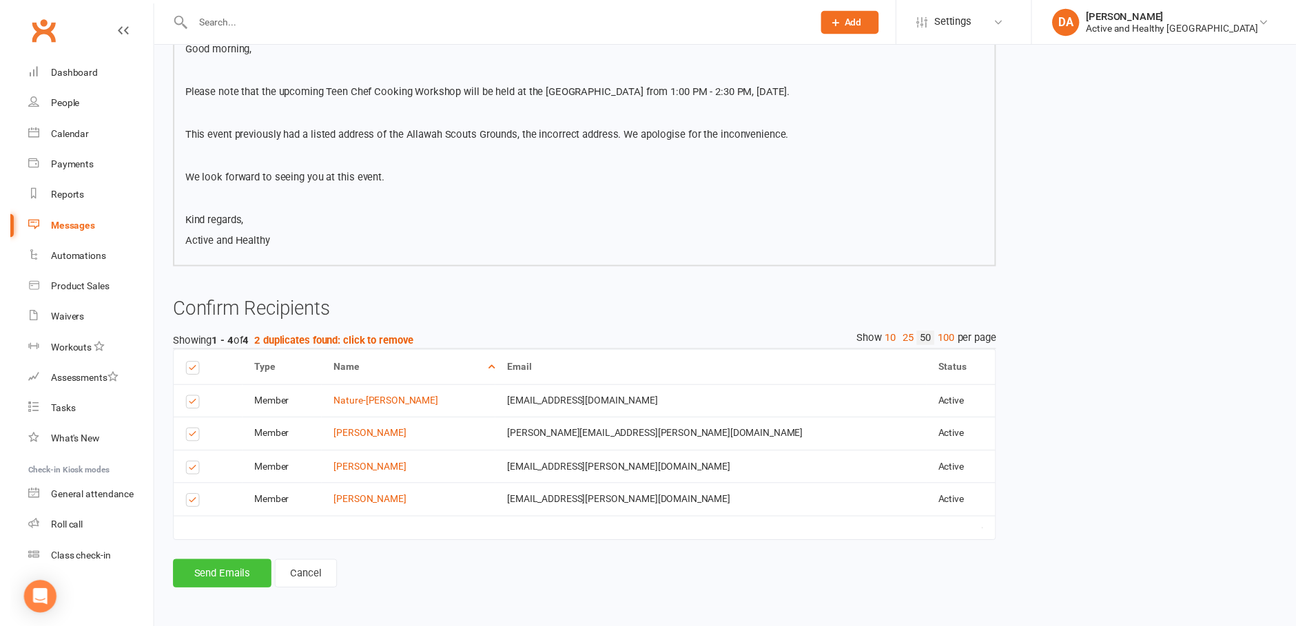
scroll to position [210, 0]
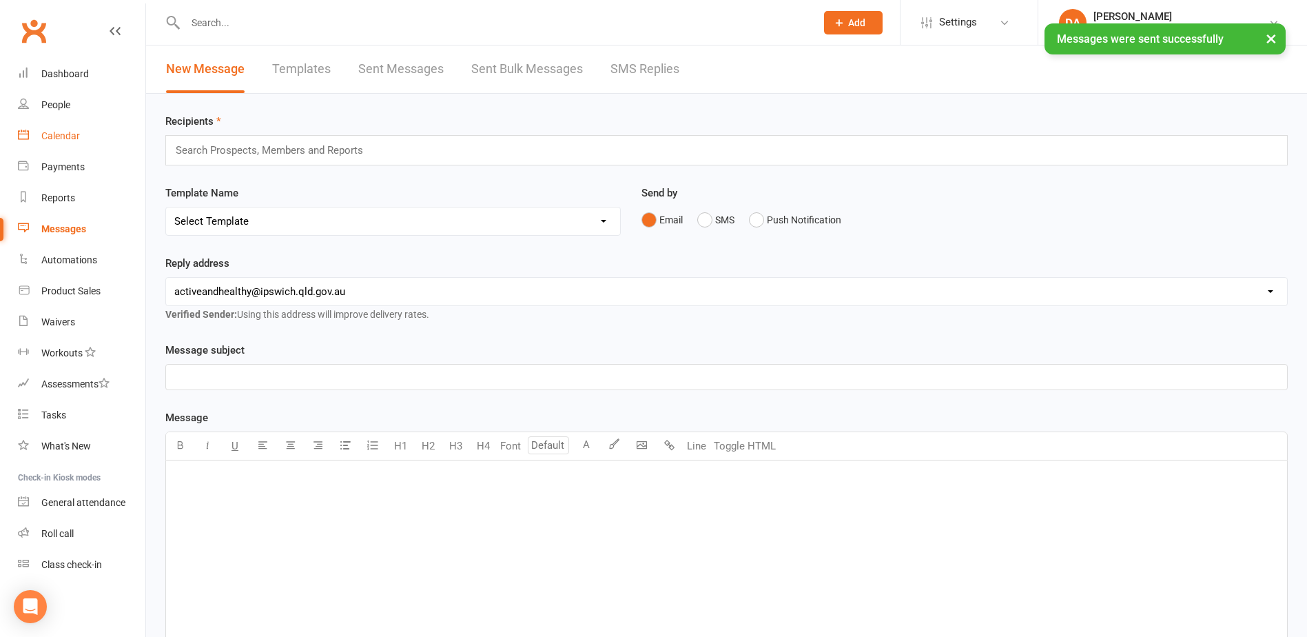
click at [52, 138] on div "Calendar" at bounding box center [60, 135] width 39 height 11
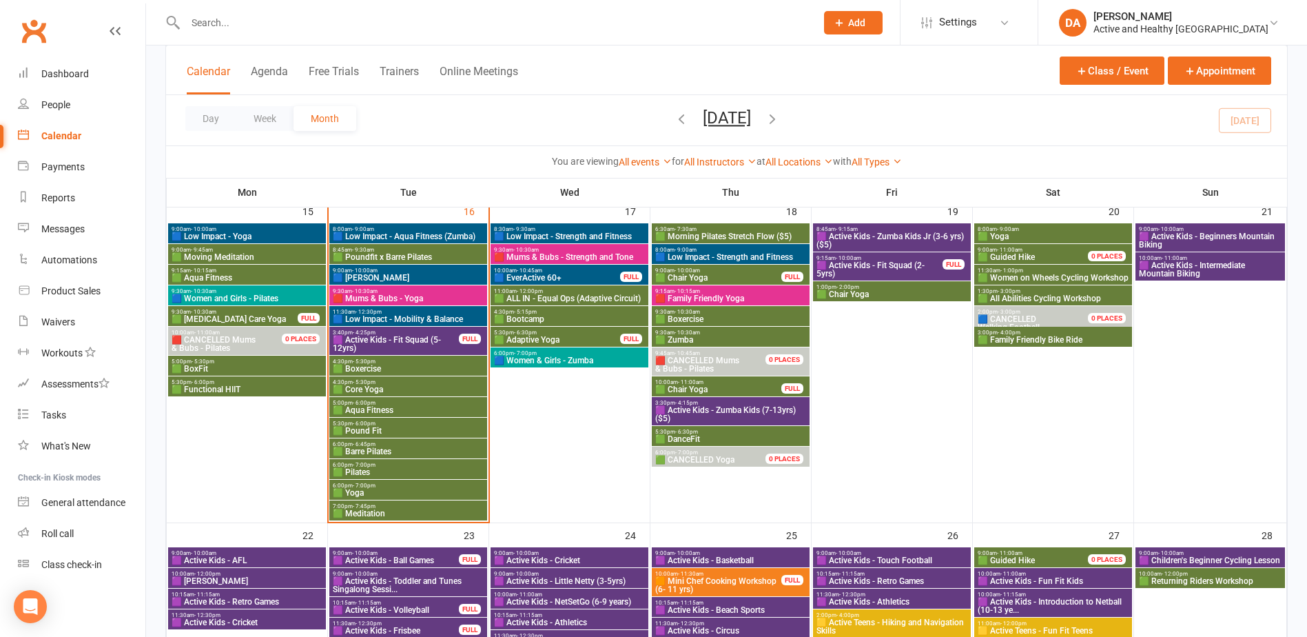
scroll to position [758, 0]
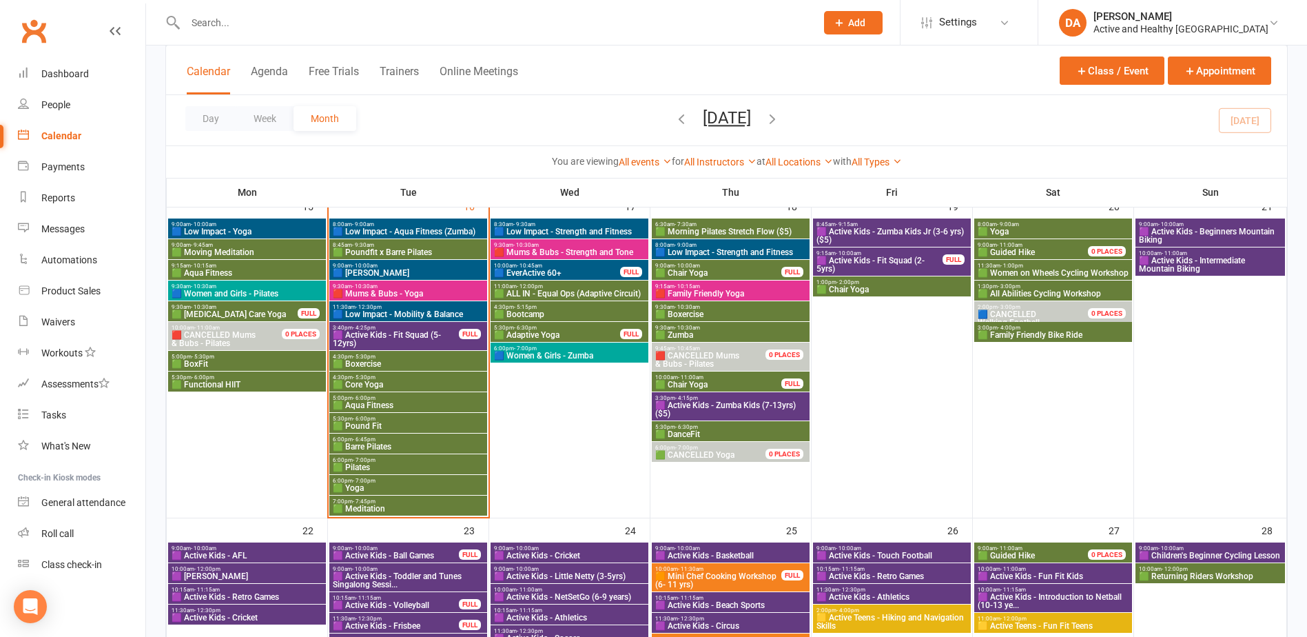
click at [1057, 329] on span "3:00pm - 4:00pm" at bounding box center [1053, 327] width 152 height 6
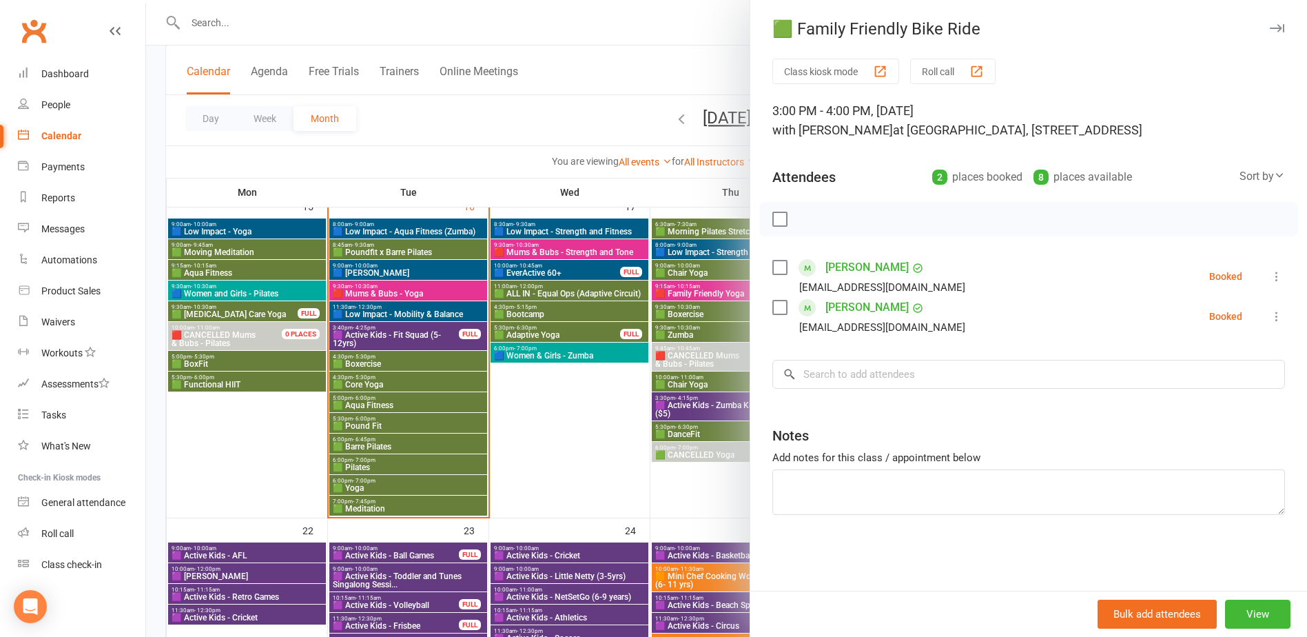
click at [653, 436] on div at bounding box center [726, 318] width 1161 height 637
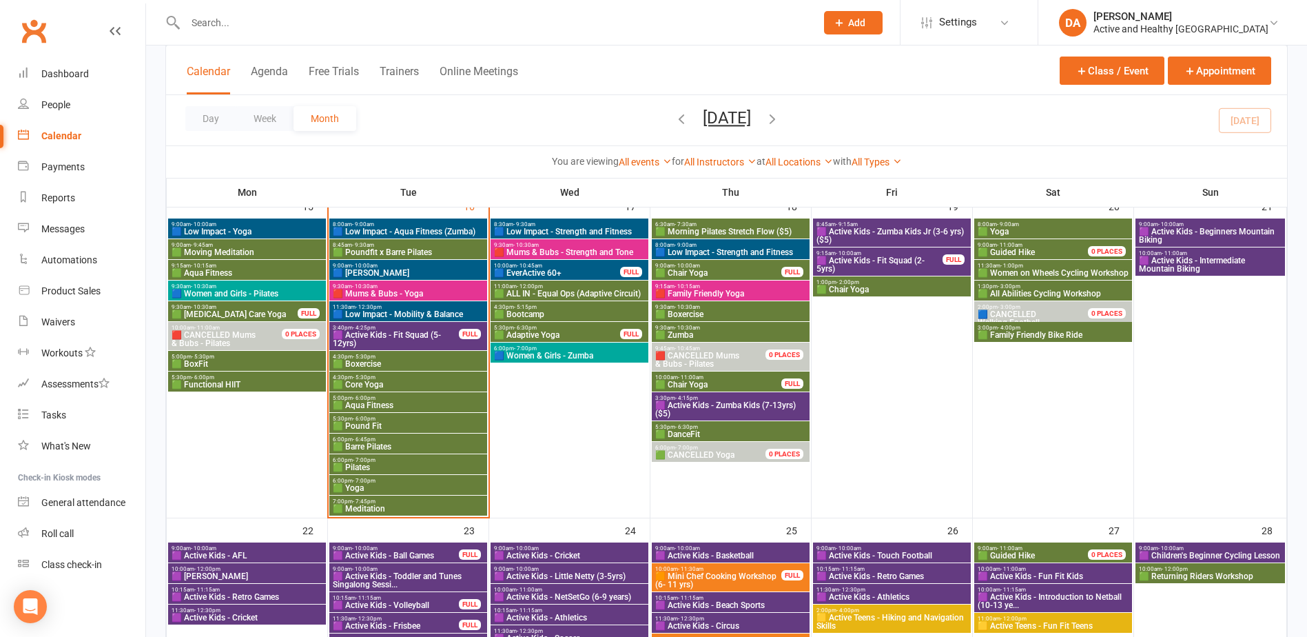
click at [1067, 285] on span "1:30pm - 3:00pm" at bounding box center [1053, 286] width 152 height 6
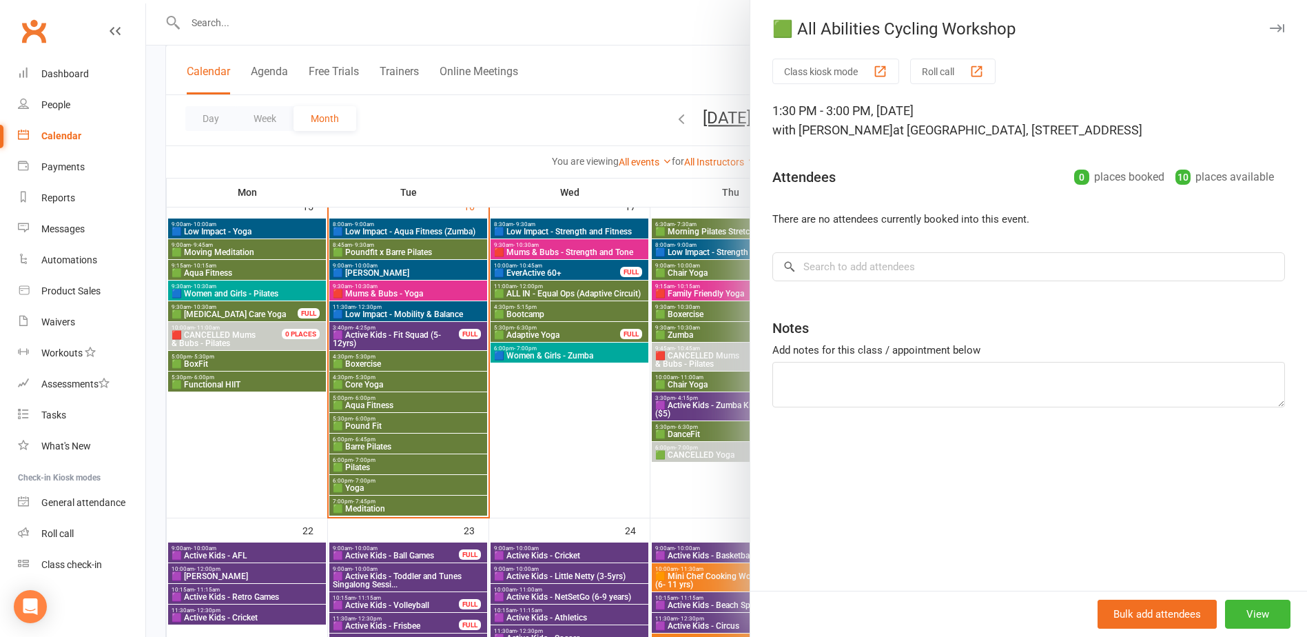
click at [666, 355] on div at bounding box center [726, 318] width 1161 height 637
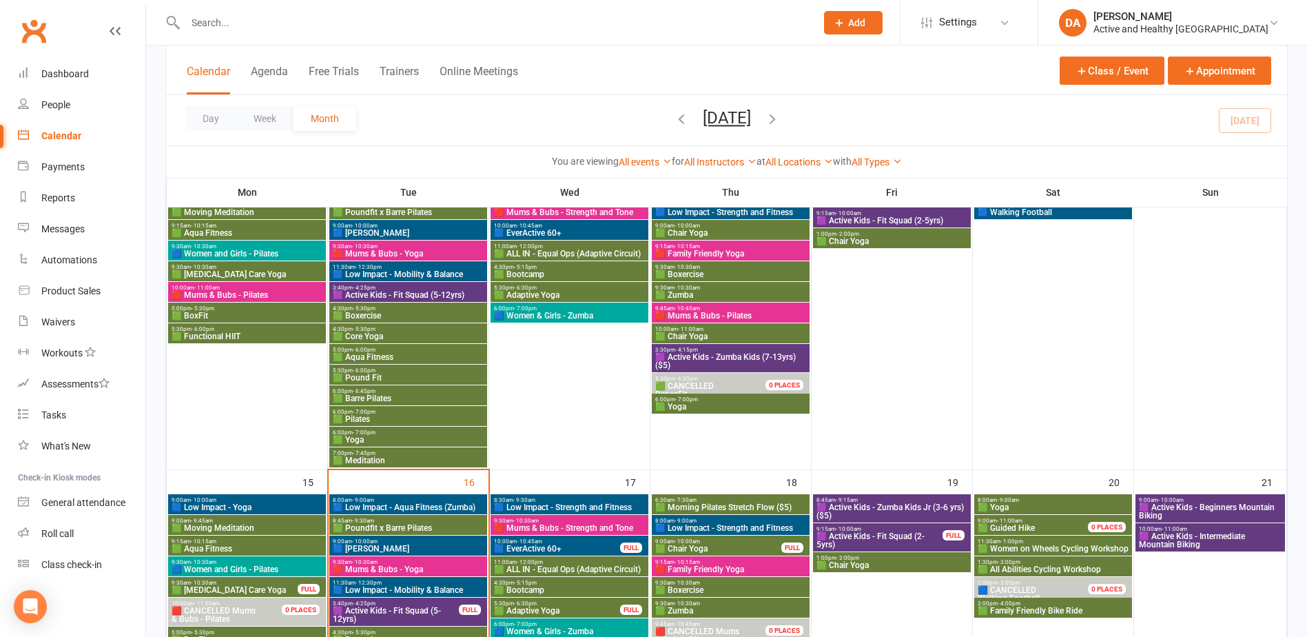
scroll to position [413, 0]
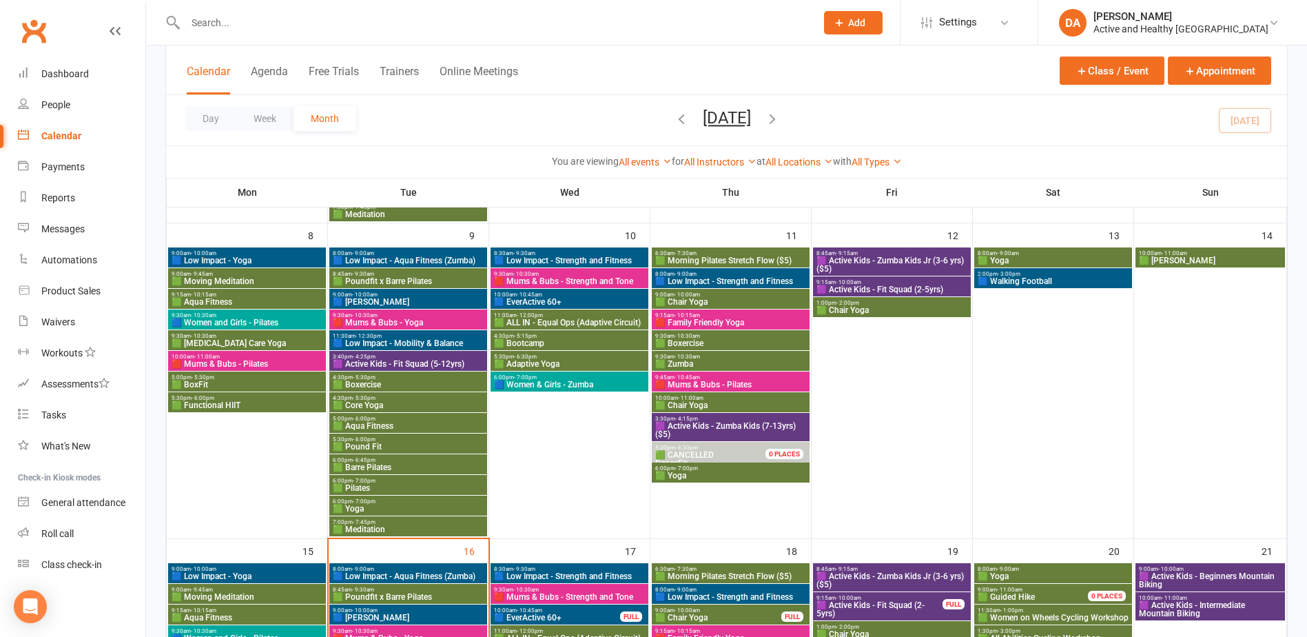
click at [719, 451] on span "🟩 CANCELLED DanceFit" at bounding box center [717, 459] width 127 height 17
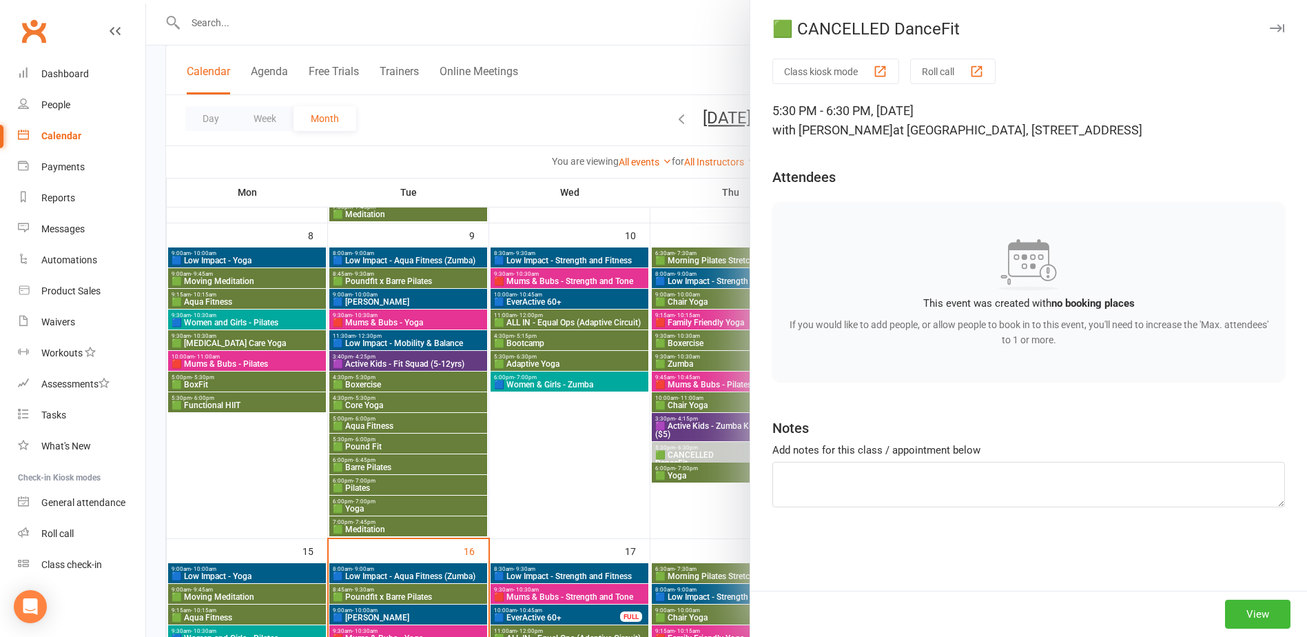
click at [570, 442] on div at bounding box center [726, 318] width 1161 height 637
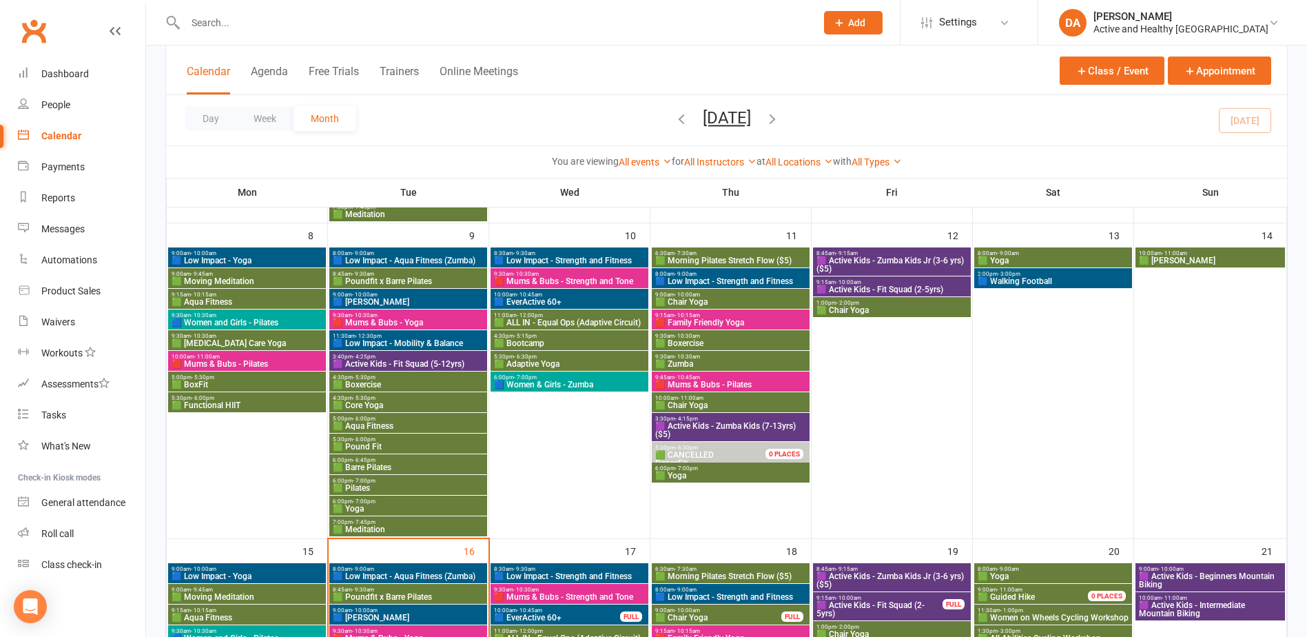
click at [216, 257] on span "🟦 Low Impact - Yoga" at bounding box center [247, 260] width 152 height 8
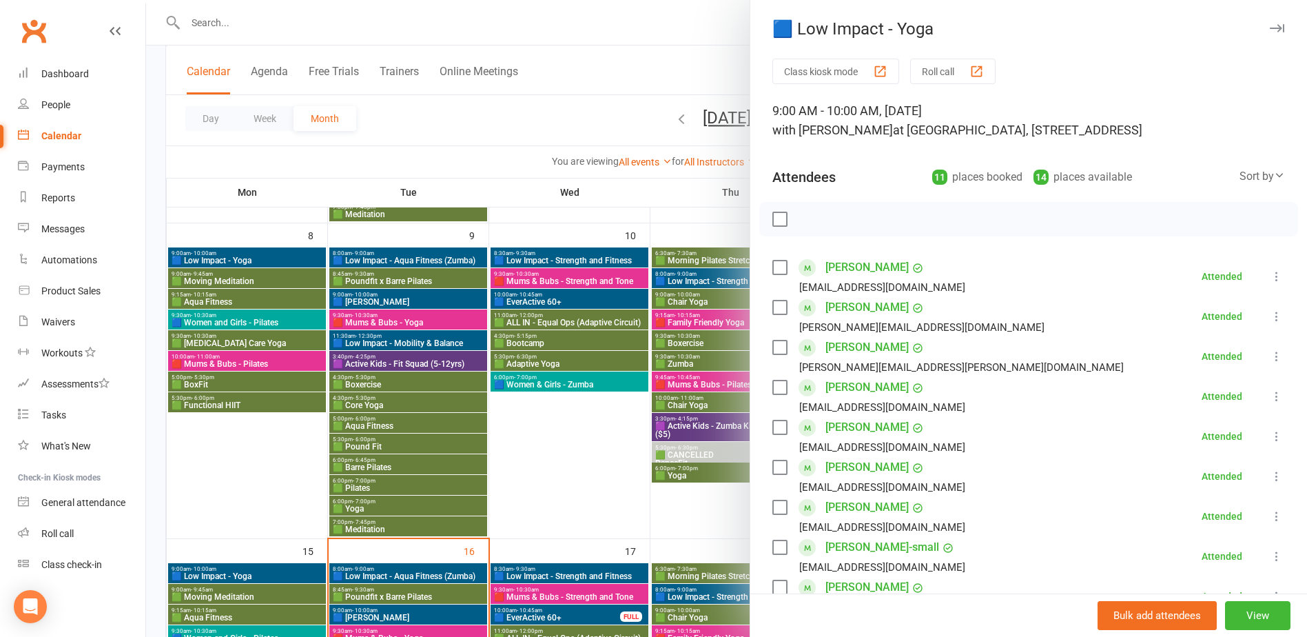
click at [280, 280] on div at bounding box center [726, 318] width 1161 height 637
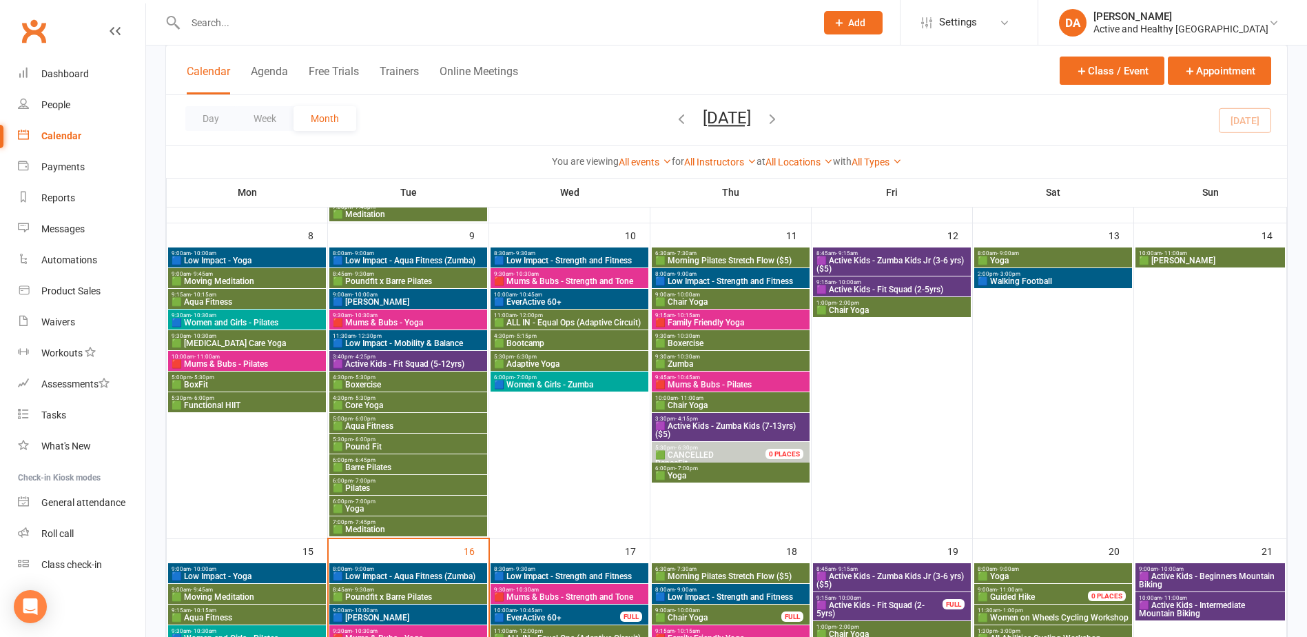
click at [253, 280] on span "🟩 Moving Meditation" at bounding box center [247, 281] width 152 height 8
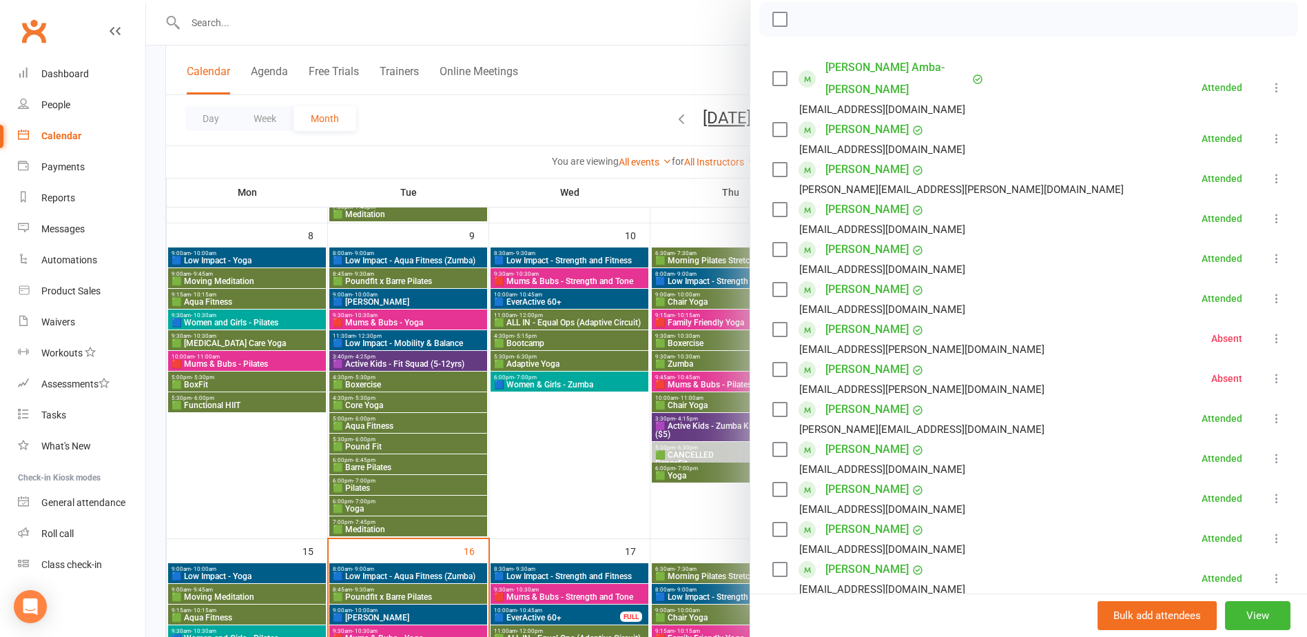
scroll to position [0, 0]
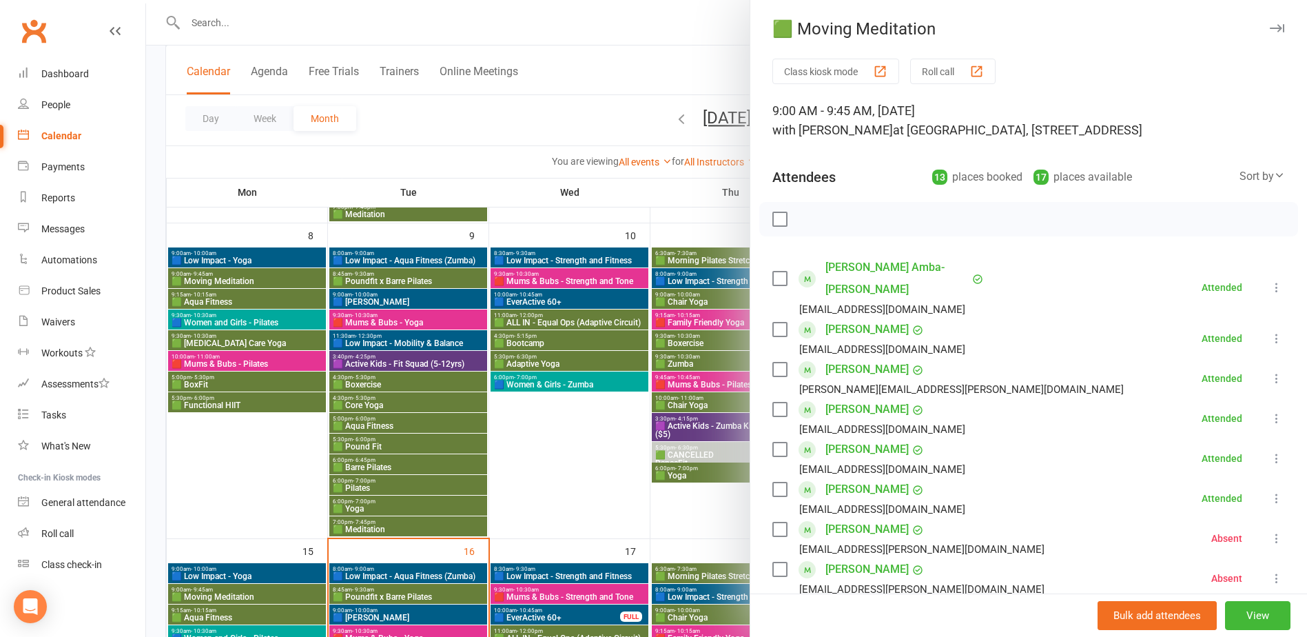
click at [231, 292] on div at bounding box center [726, 318] width 1161 height 637
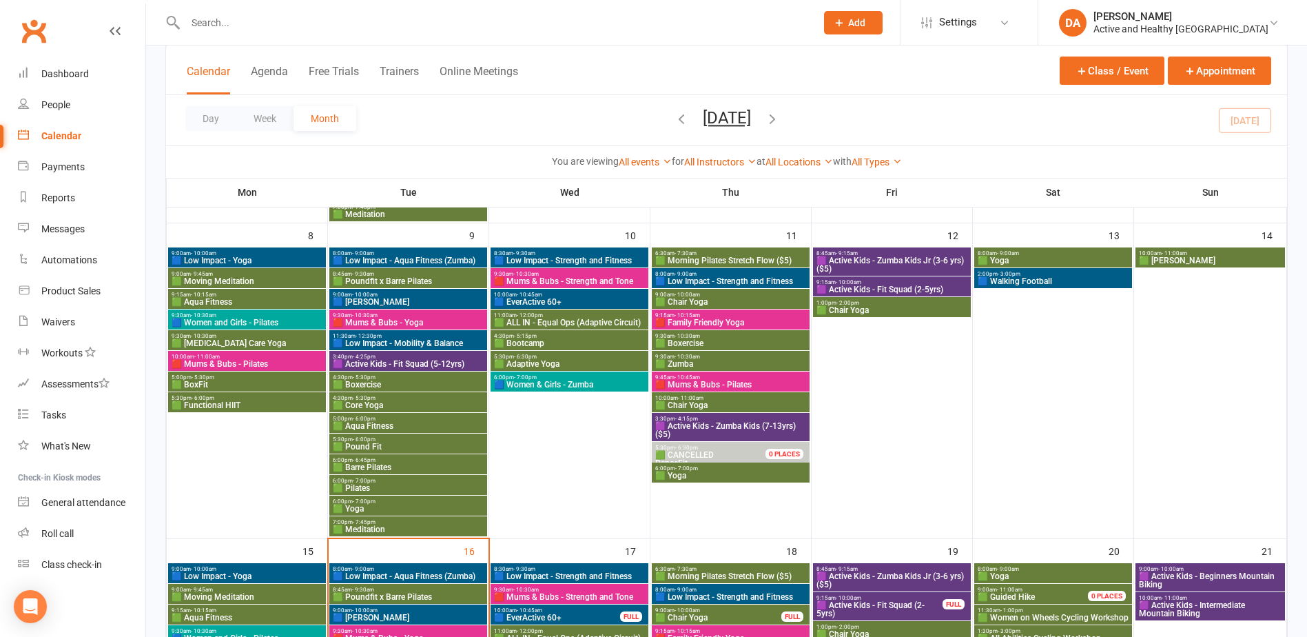
click at [240, 342] on span "🟩 [MEDICAL_DATA] Care Yoga" at bounding box center [247, 343] width 152 height 8
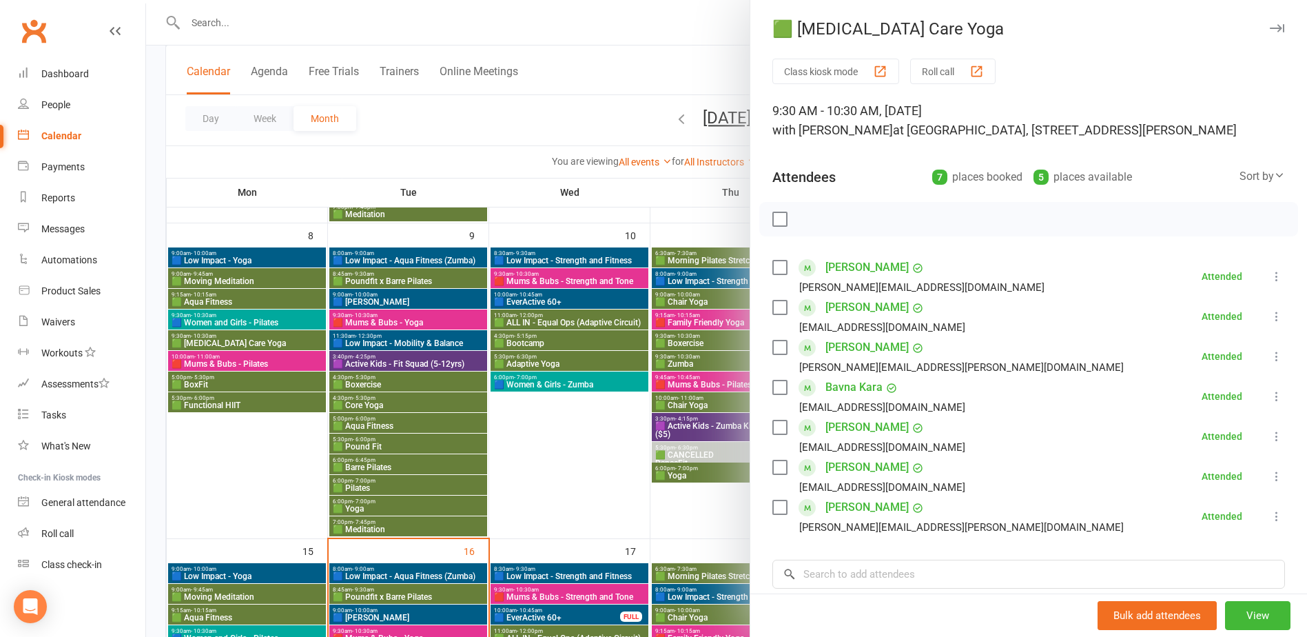
drag, startPoint x: 257, startPoint y: 438, endPoint x: 260, endPoint y: 422, distance: 16.9
click at [257, 438] on div at bounding box center [726, 318] width 1161 height 637
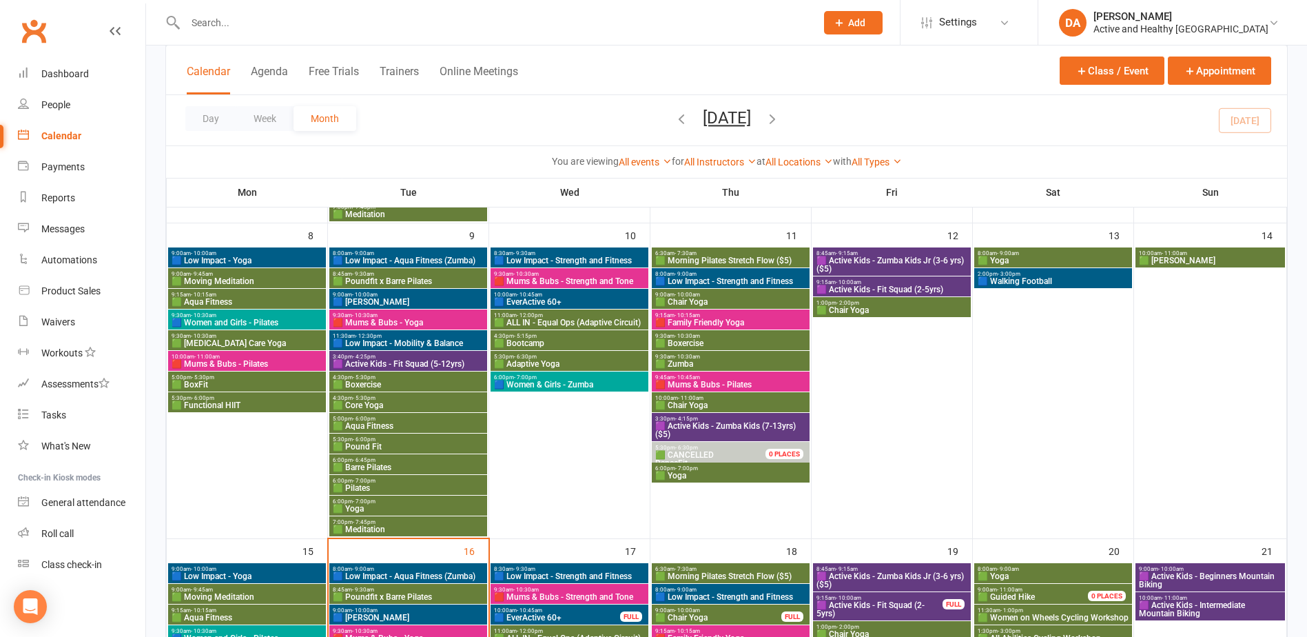
click at [287, 358] on span "10:00am - 11:00am" at bounding box center [247, 356] width 152 height 6
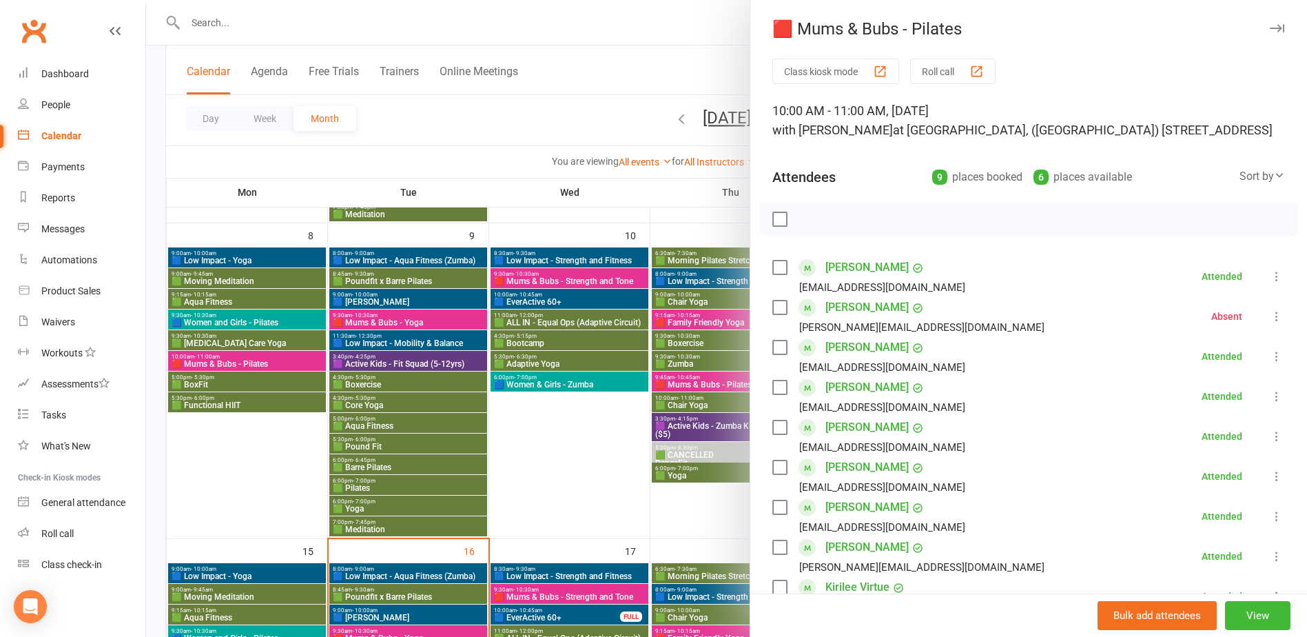
click at [227, 406] on div at bounding box center [726, 318] width 1161 height 637
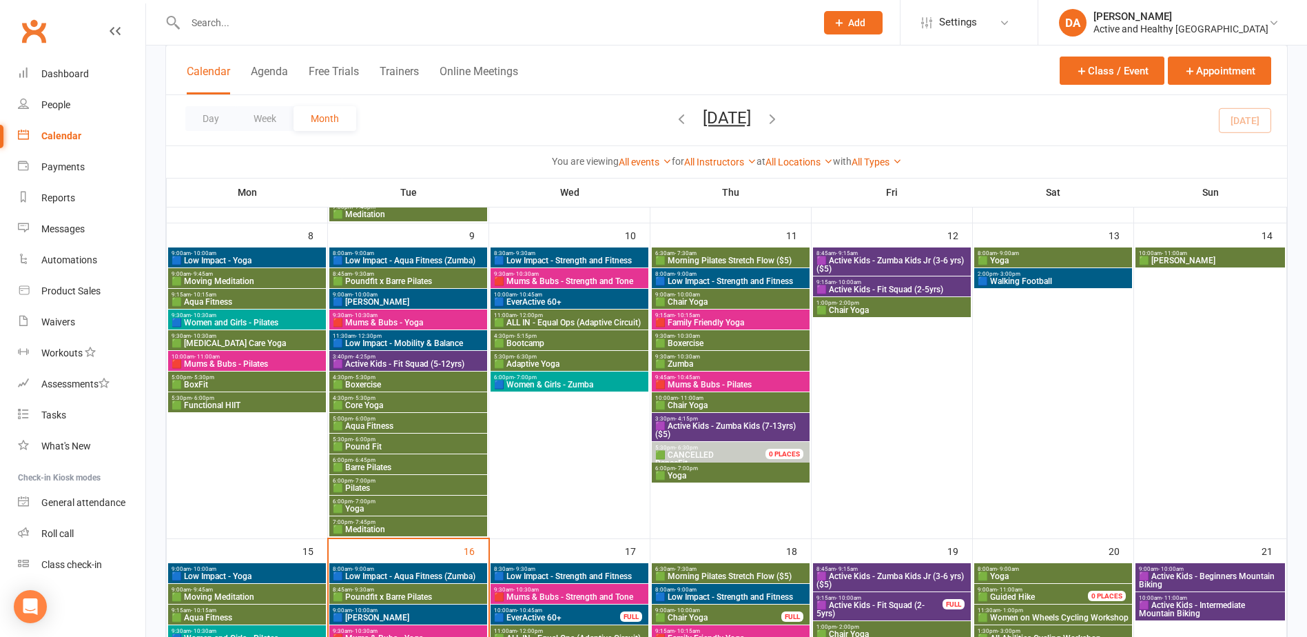
click at [244, 360] on span "🟥 Mums & Bubs - Pilates" at bounding box center [247, 364] width 152 height 8
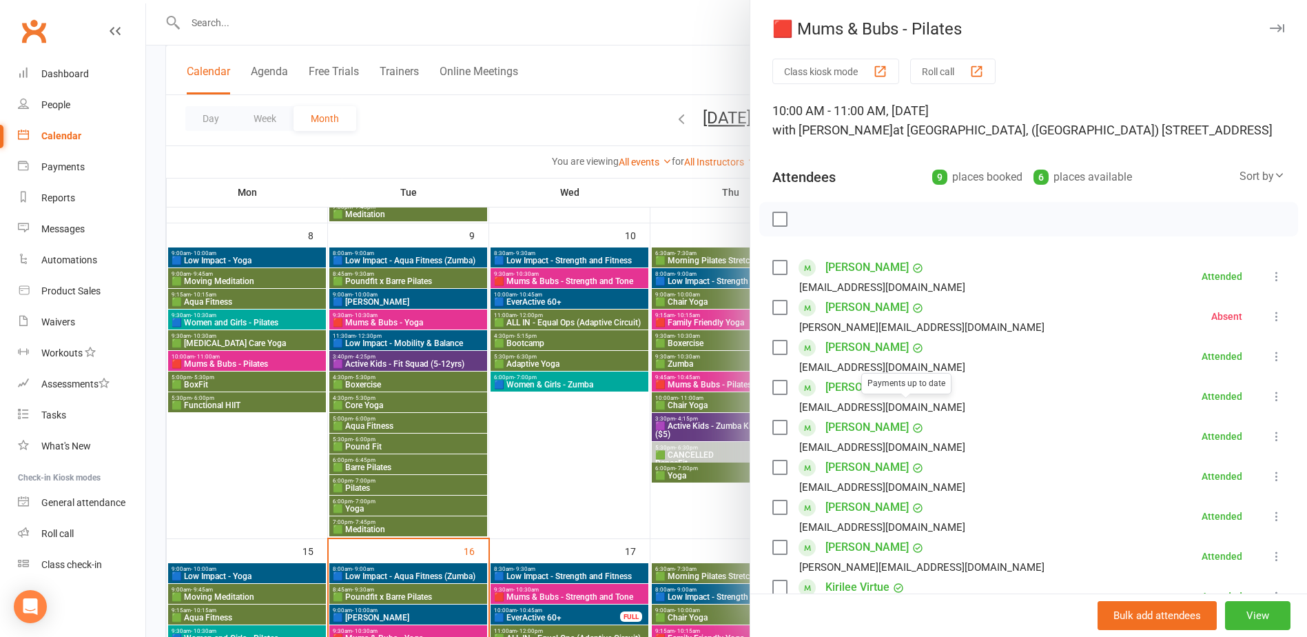
click at [328, 420] on div at bounding box center [726, 318] width 1161 height 637
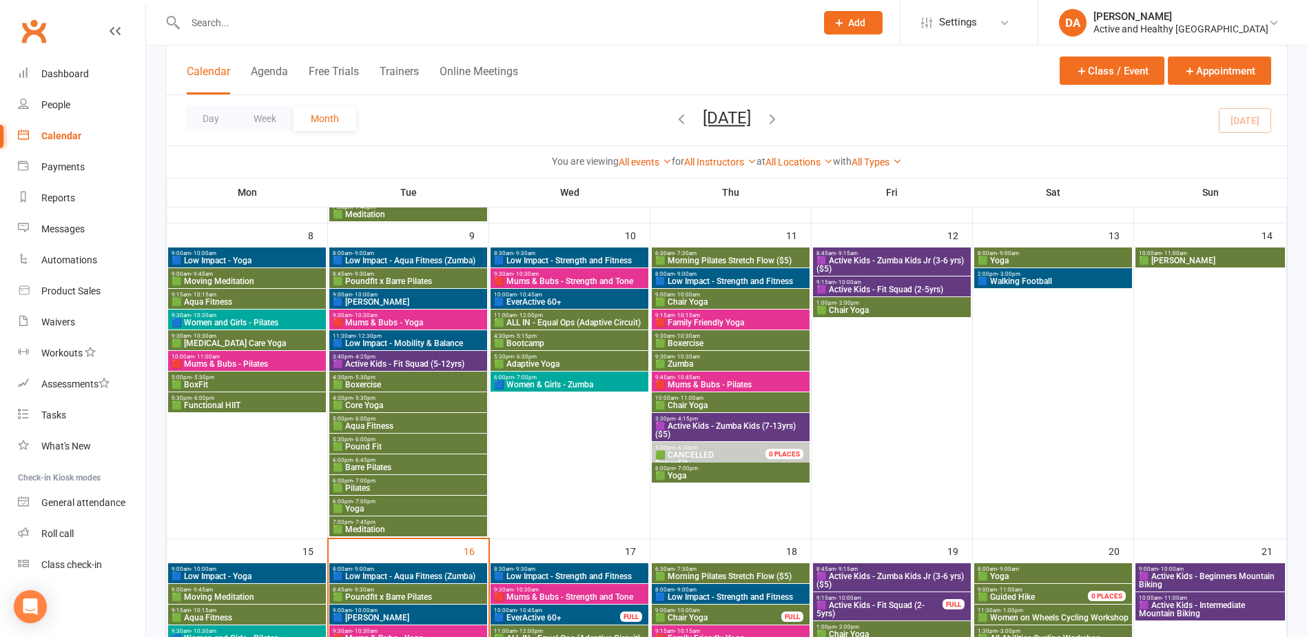
click at [425, 320] on span "🟥 Mums & Bubs - Yoga" at bounding box center [408, 322] width 152 height 8
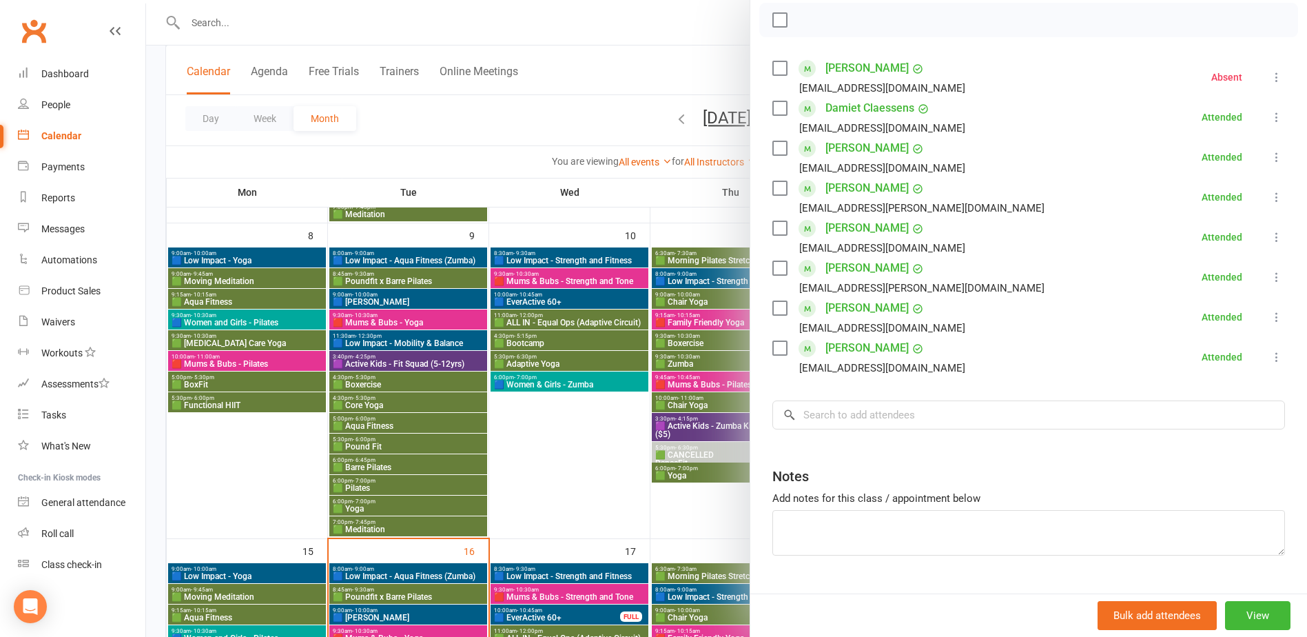
scroll to position [207, 0]
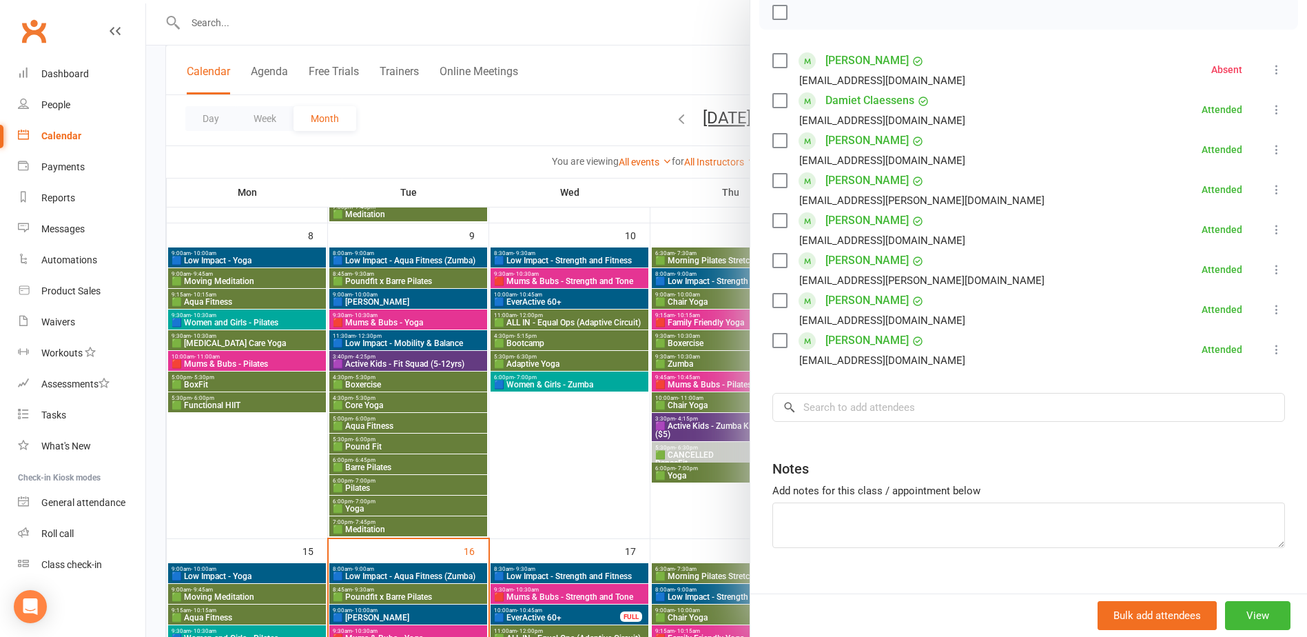
click at [546, 449] on div at bounding box center [726, 318] width 1161 height 637
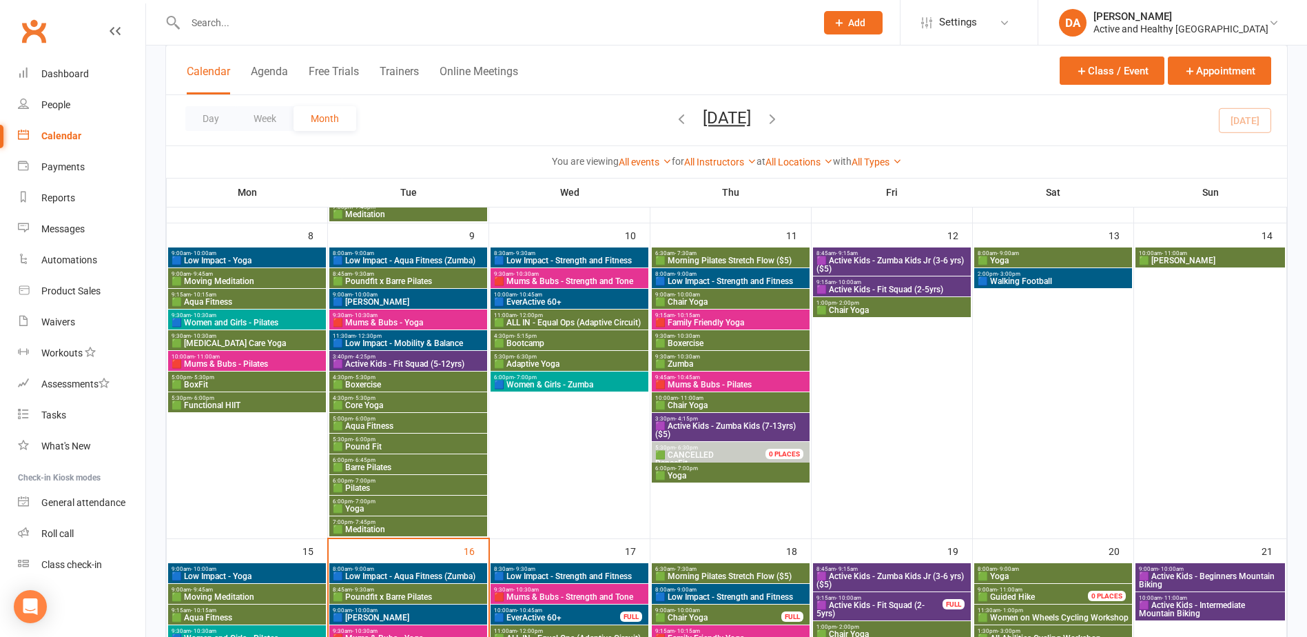
click at [602, 280] on span "🟥 Mums & Bubs - Strength and Tone" at bounding box center [569, 281] width 152 height 8
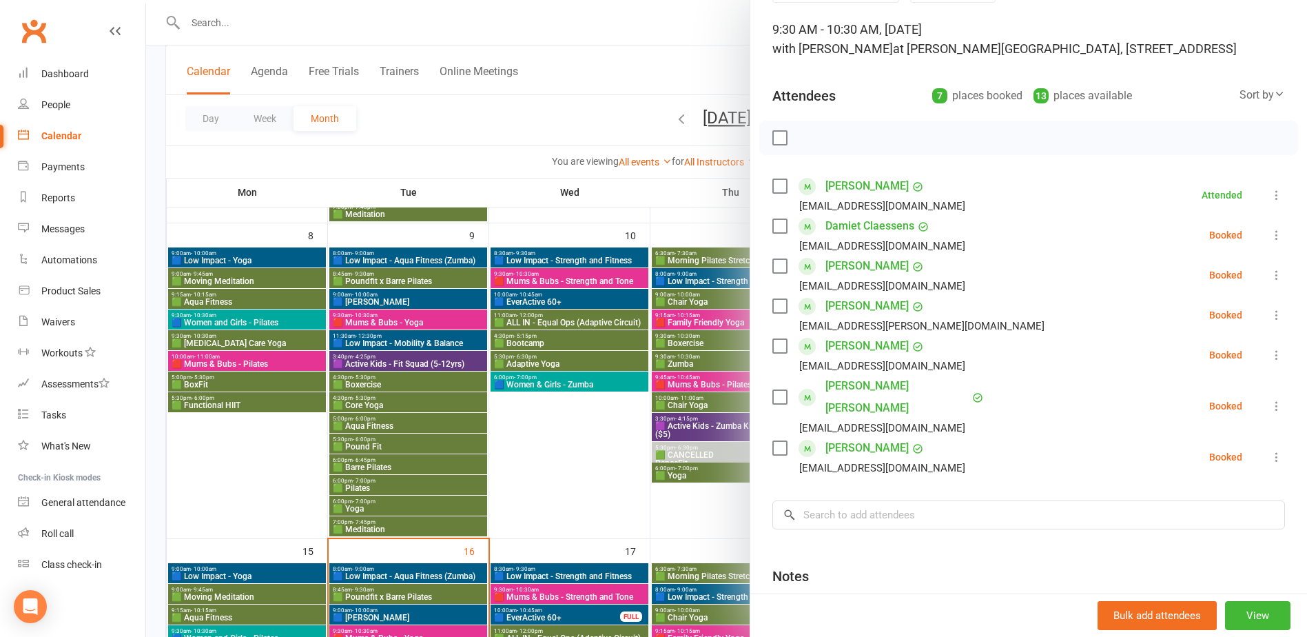
scroll to position [0, 0]
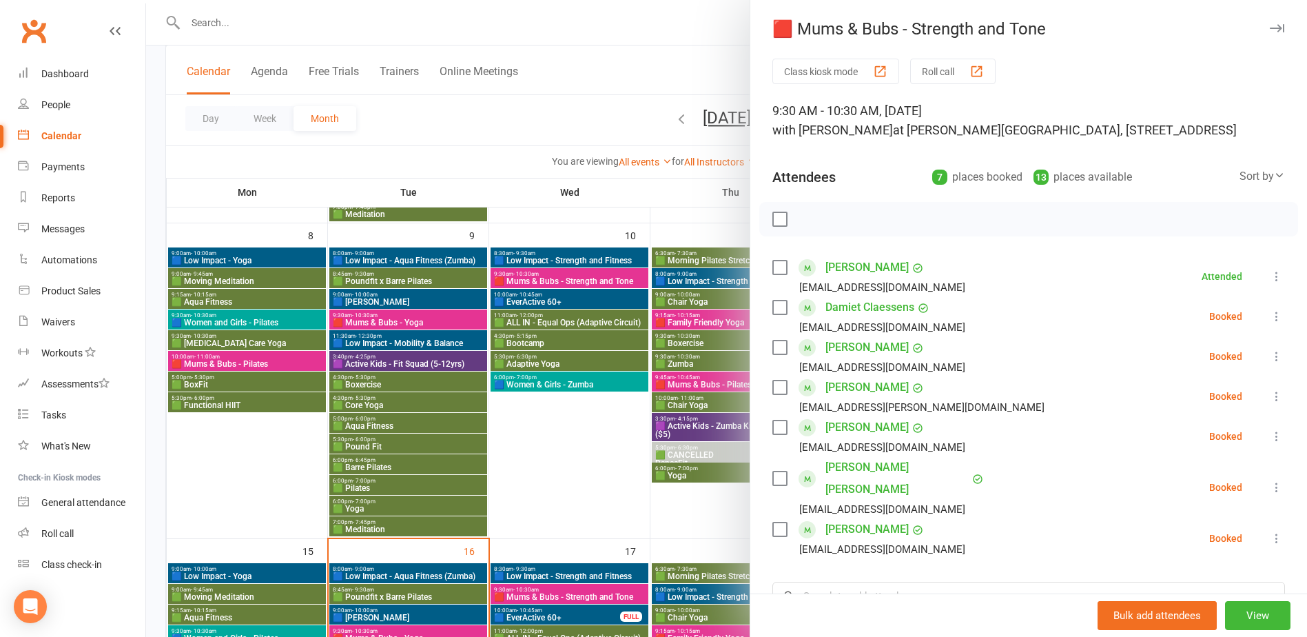
drag, startPoint x: 592, startPoint y: 473, endPoint x: 601, endPoint y: 466, distance: 10.9
click at [592, 473] on div at bounding box center [726, 318] width 1161 height 637
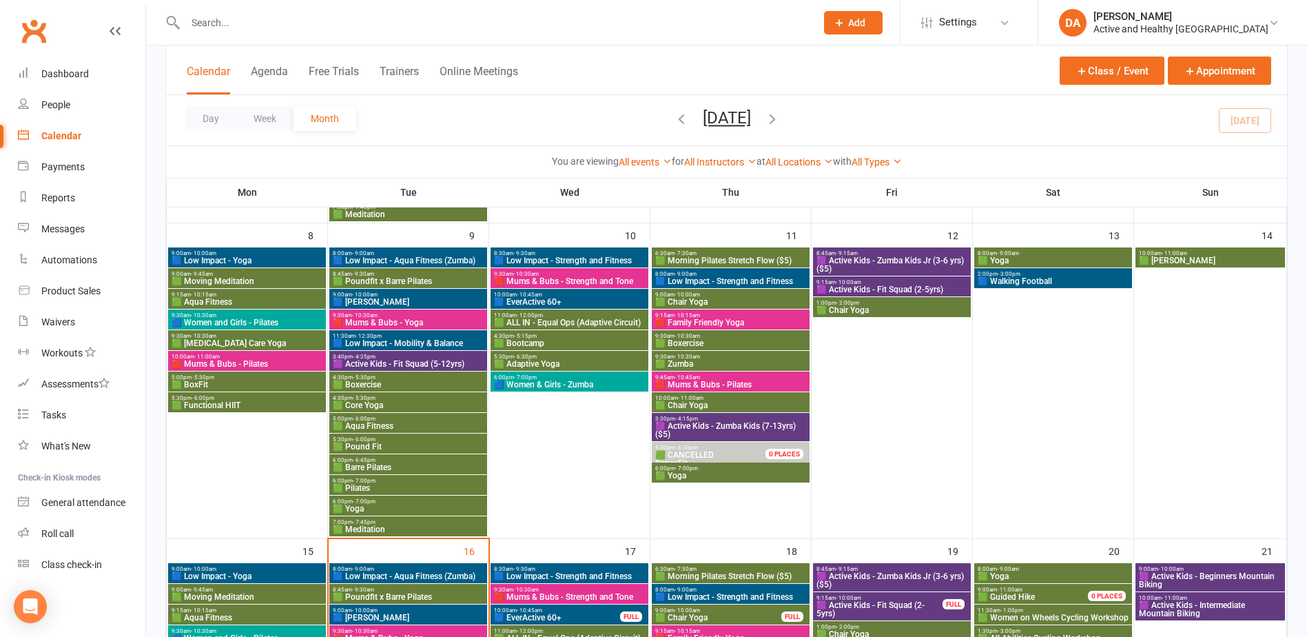
click at [725, 316] on span "9:15am - 10:15am" at bounding box center [730, 315] width 152 height 6
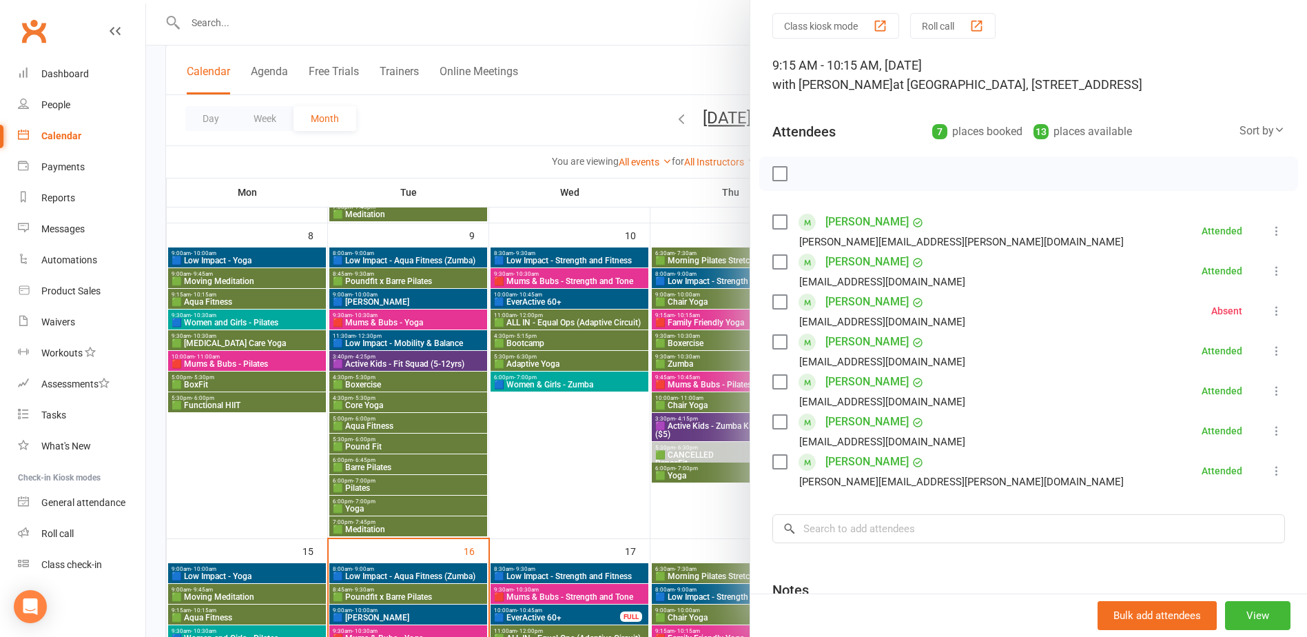
scroll to position [69, 0]
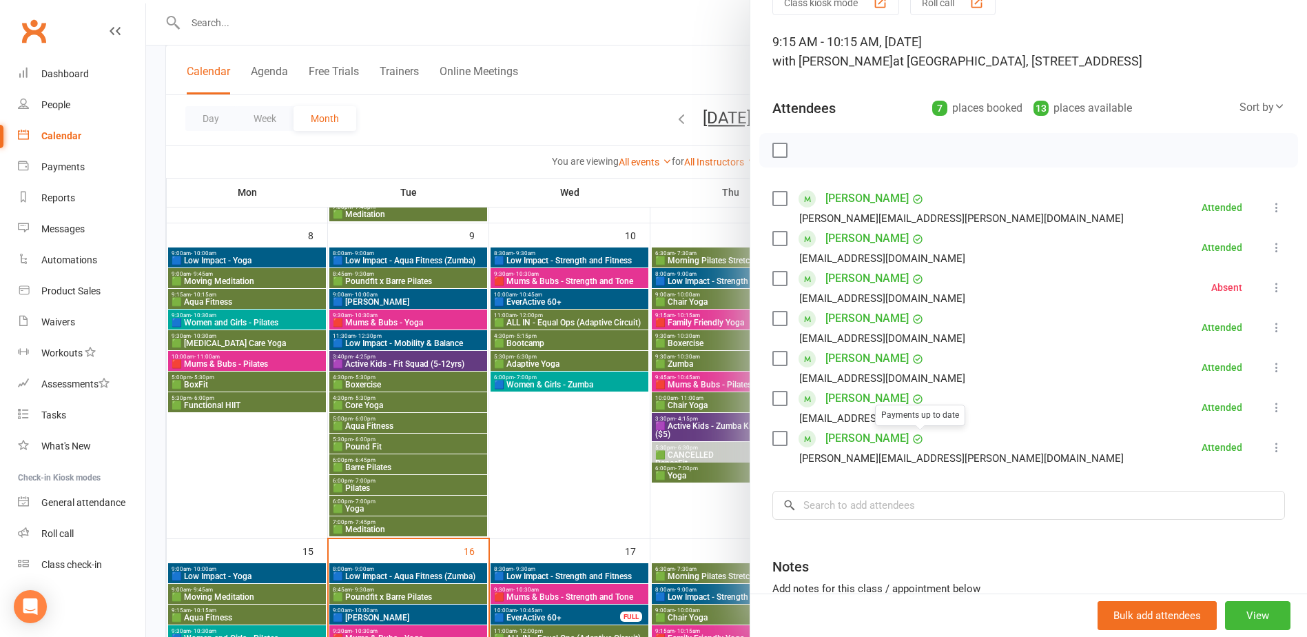
click at [608, 473] on div at bounding box center [726, 318] width 1161 height 637
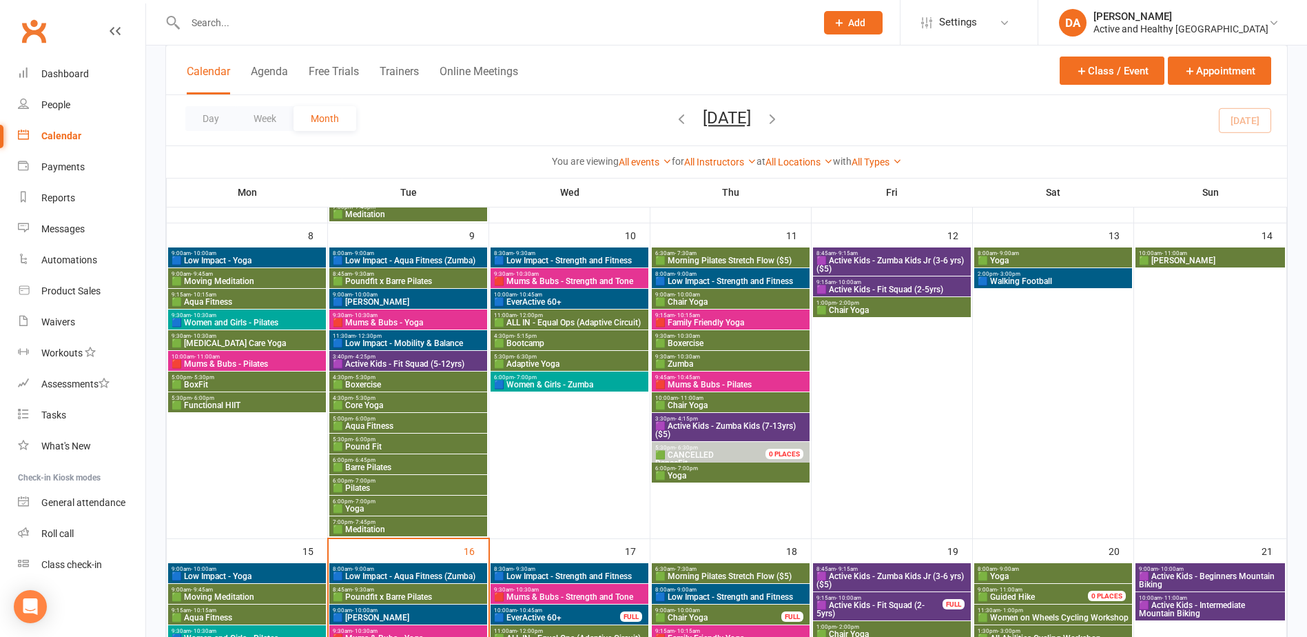
click at [745, 374] on span "9:45am - 10:45am" at bounding box center [730, 377] width 152 height 6
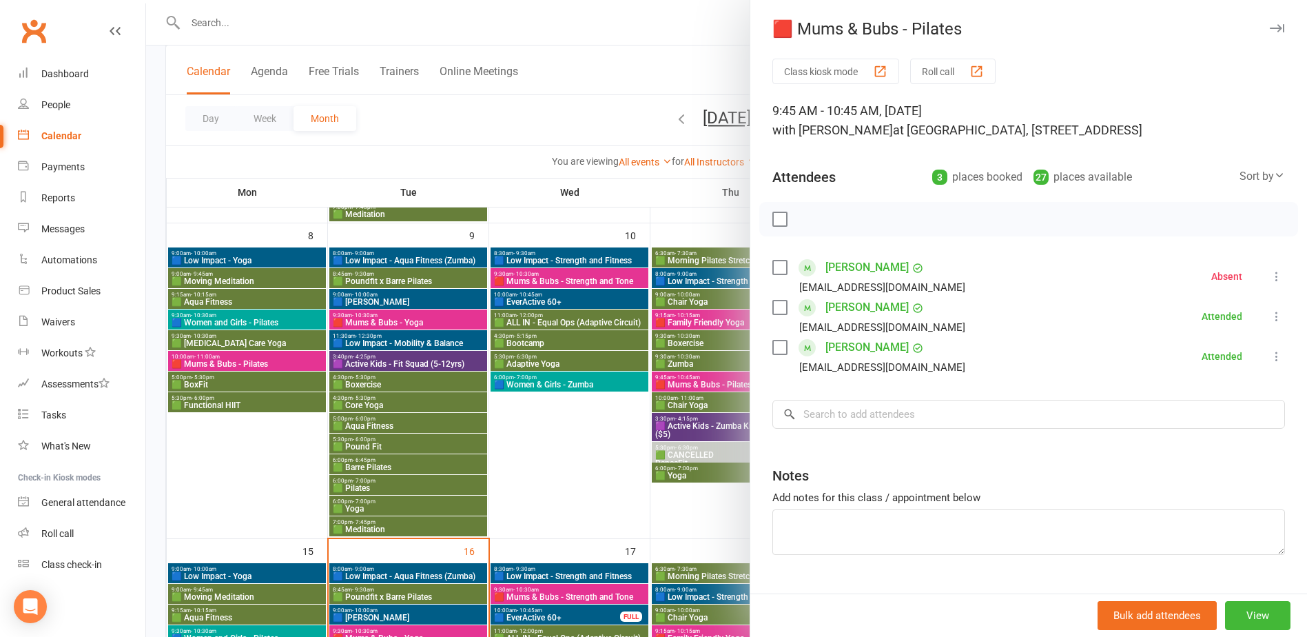
drag, startPoint x: 499, startPoint y: 435, endPoint x: 417, endPoint y: 391, distance: 93.1
click at [499, 435] on div at bounding box center [726, 318] width 1161 height 637
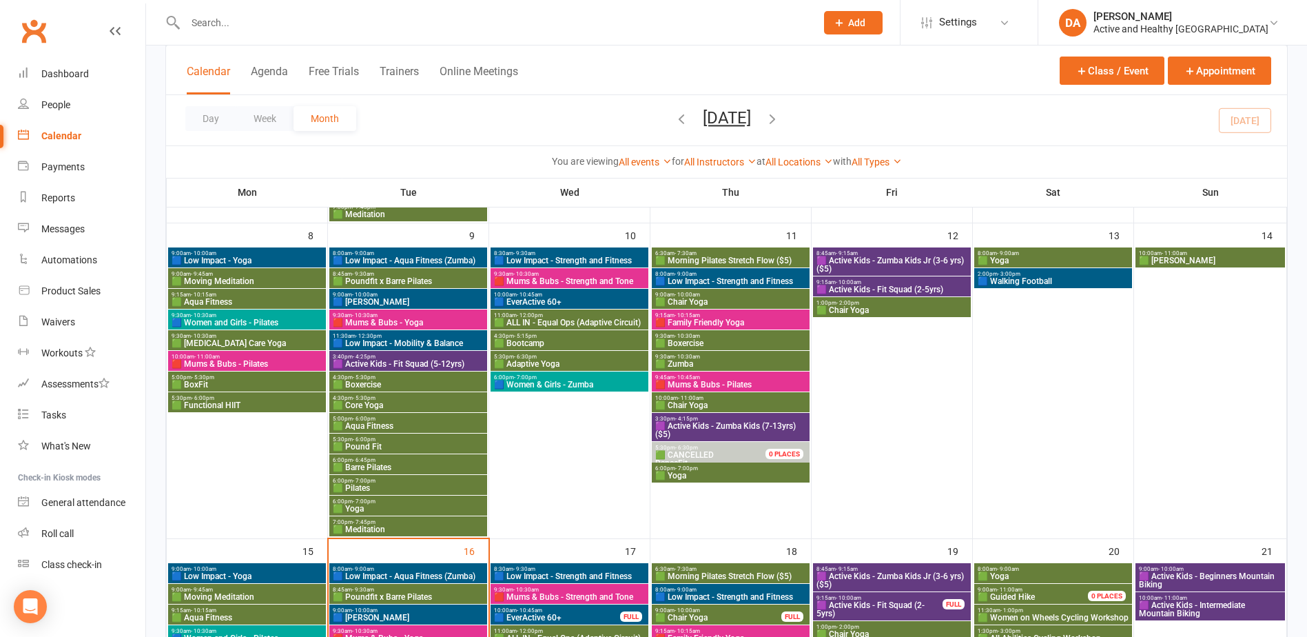
click at [767, 422] on span "🟪 Active Kids - Zumba Kids (7-13yrs) ($5)" at bounding box center [730, 430] width 152 height 17
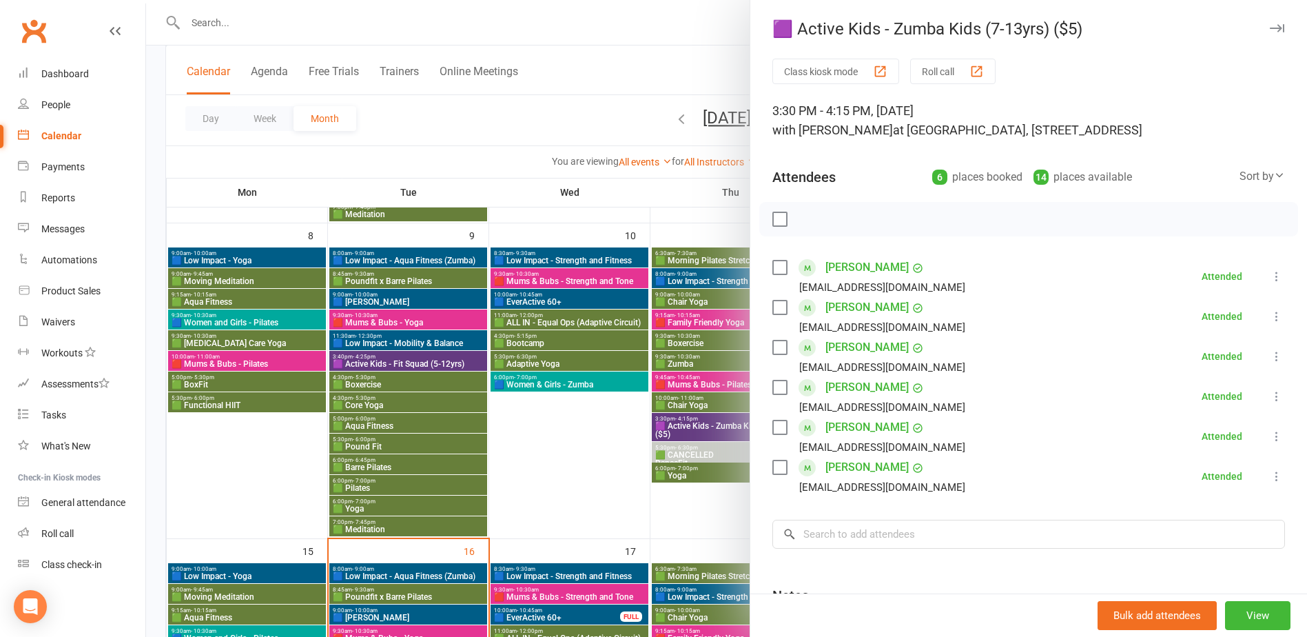
click at [580, 464] on div at bounding box center [726, 318] width 1161 height 637
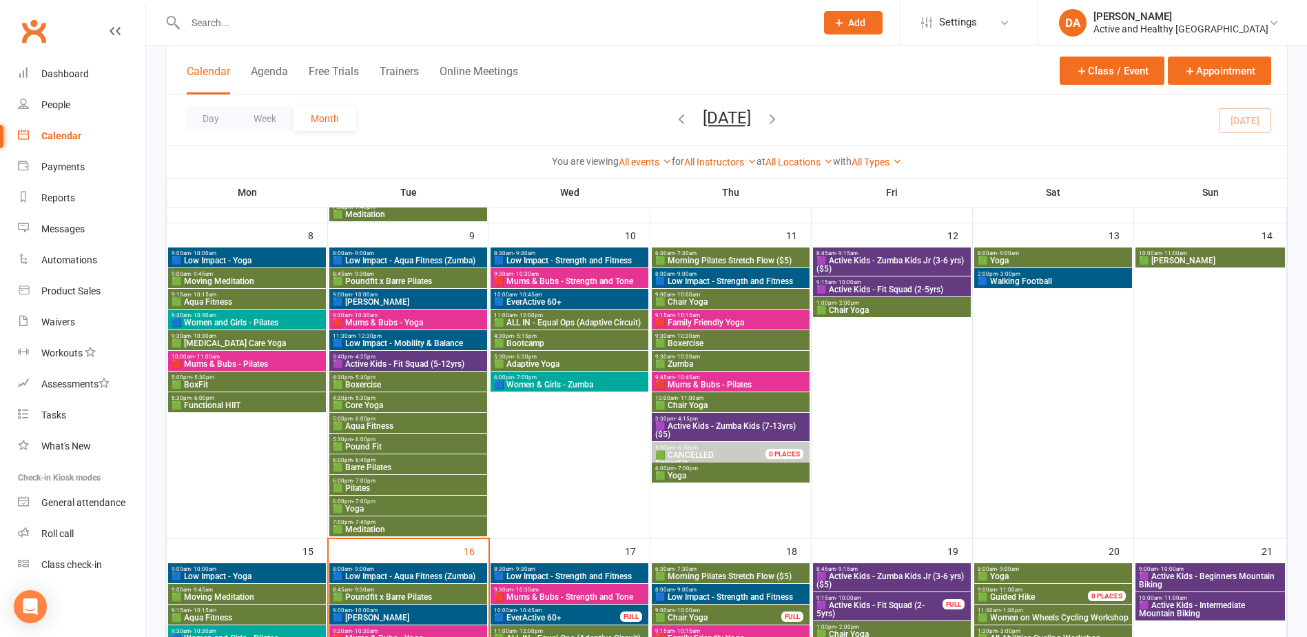
click at [899, 262] on span "🟪 Active Kids - Zumba Kids Jr (3-6 yrs) ($5)" at bounding box center [892, 264] width 152 height 17
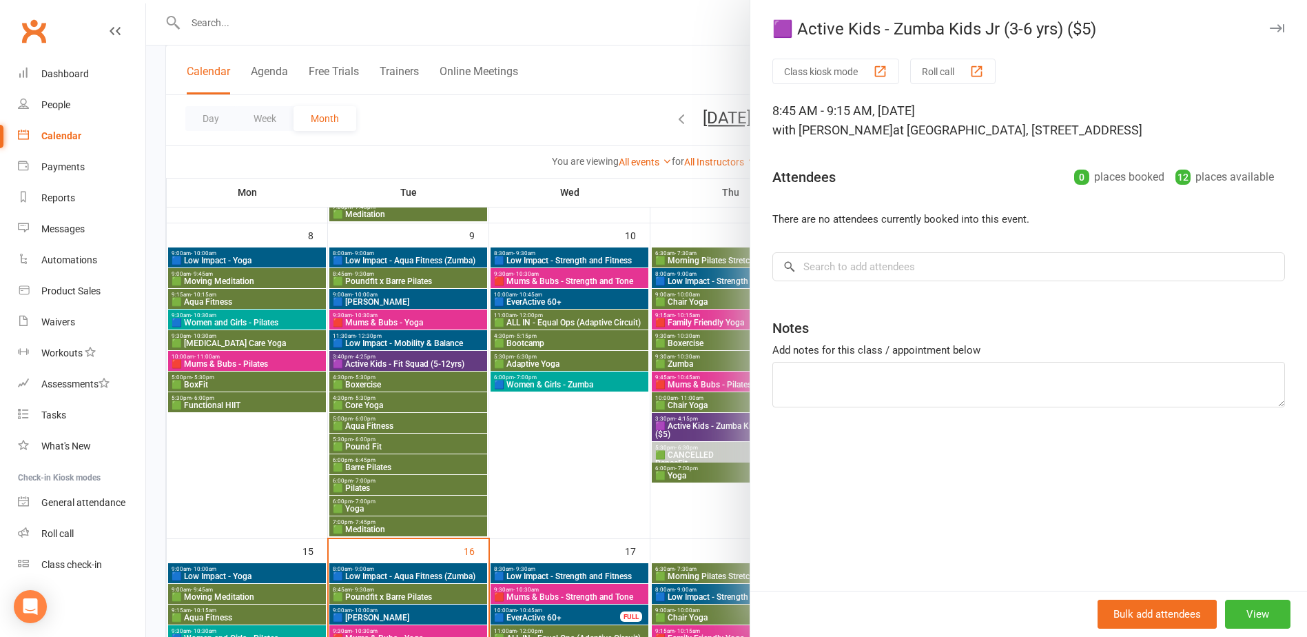
click at [694, 313] on div at bounding box center [726, 318] width 1161 height 637
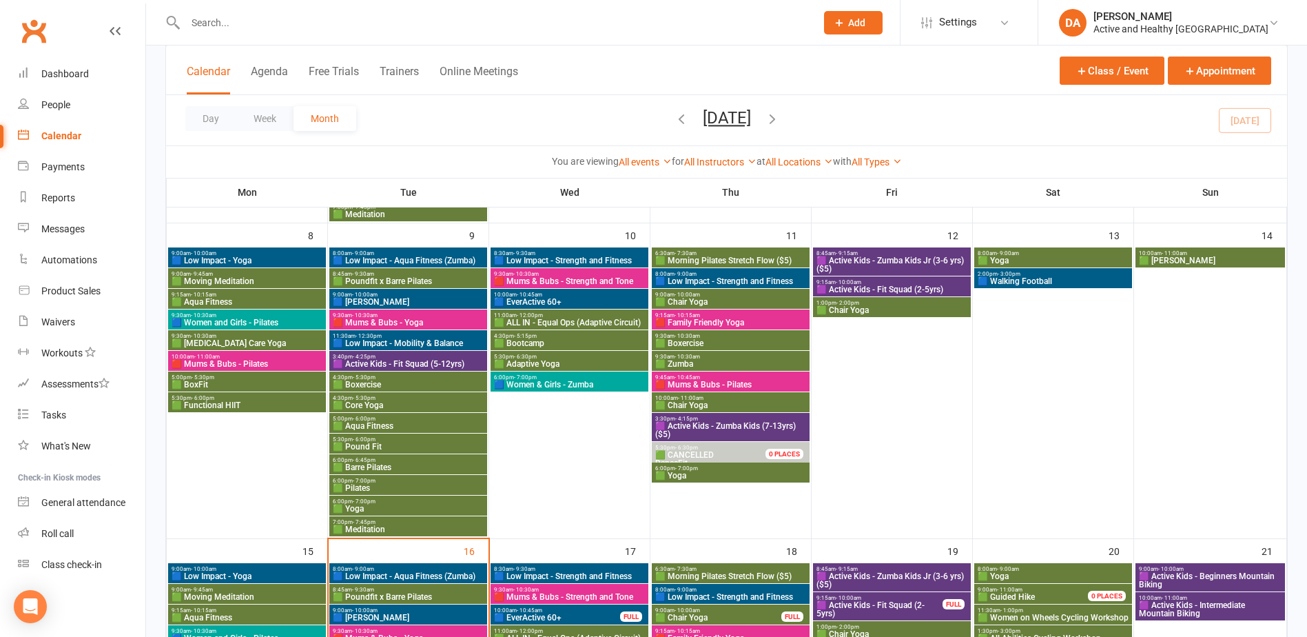
click at [418, 341] on span "🟦 Low Impact - Mobility & Balance" at bounding box center [408, 343] width 152 height 8
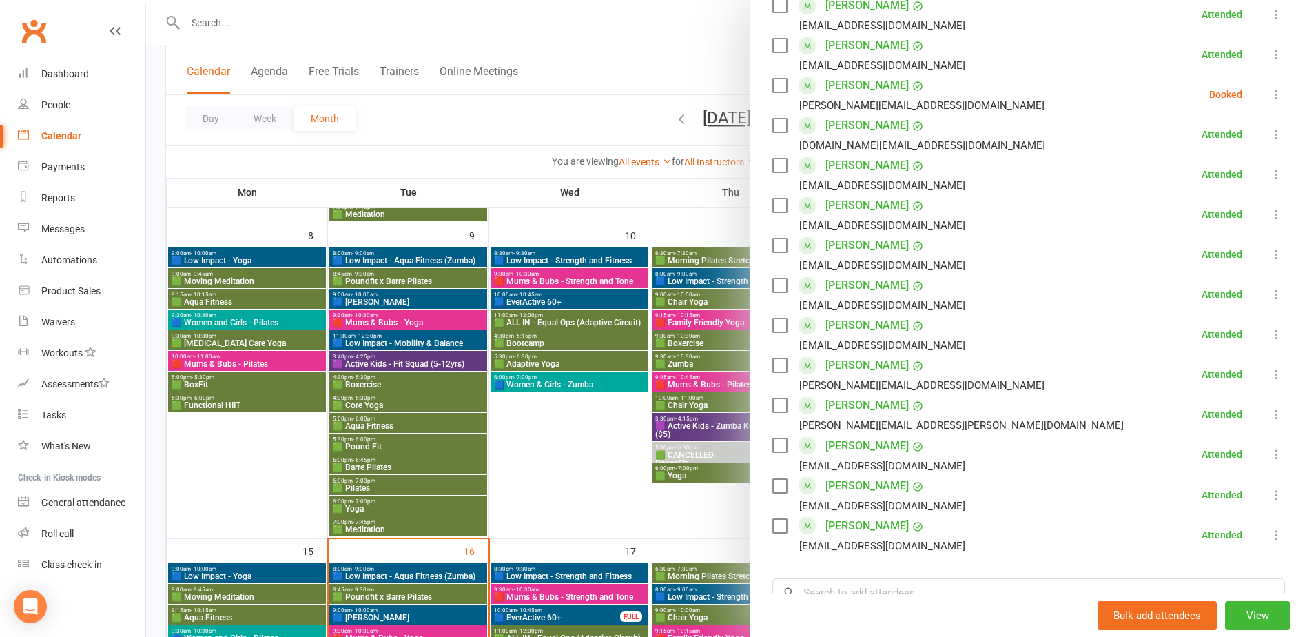
scroll to position [551, 0]
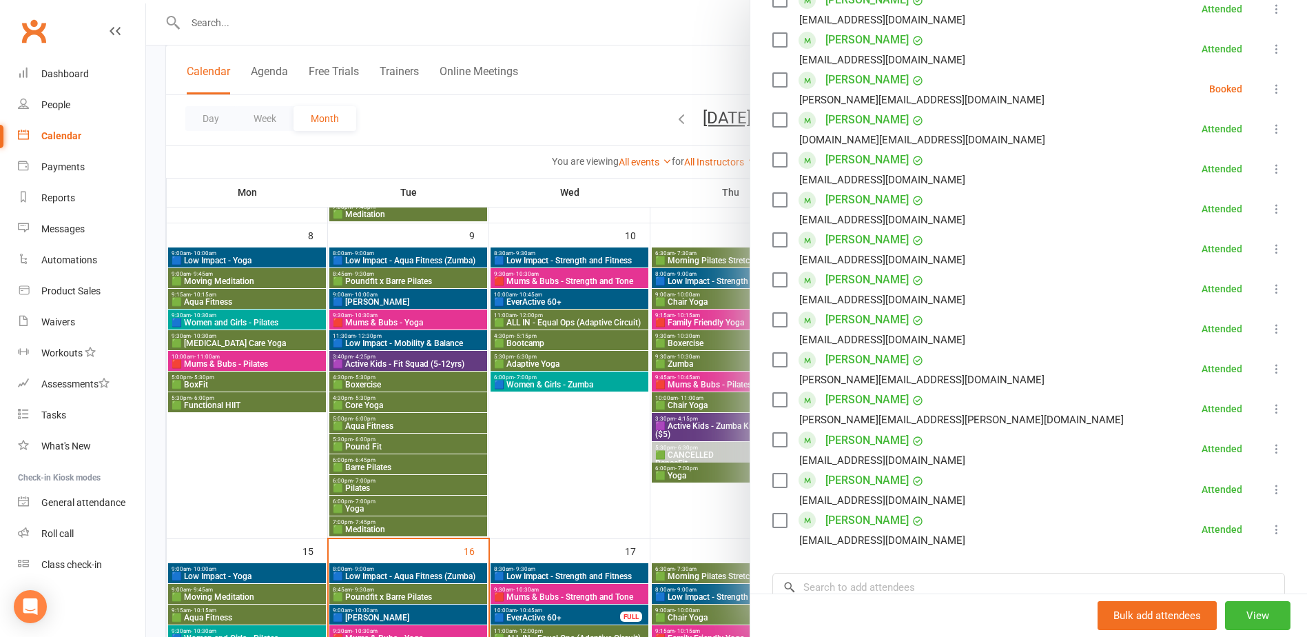
click at [605, 441] on div at bounding box center [726, 318] width 1161 height 637
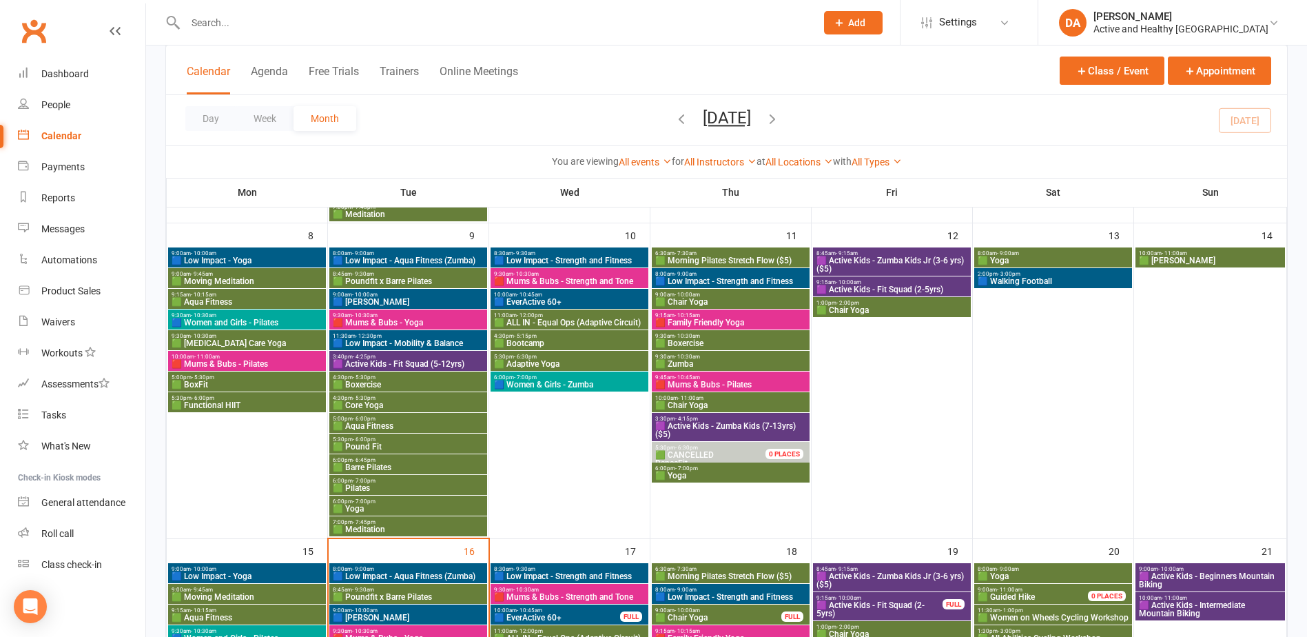
click at [769, 272] on span "8:00am - 9:00am" at bounding box center [730, 274] width 152 height 6
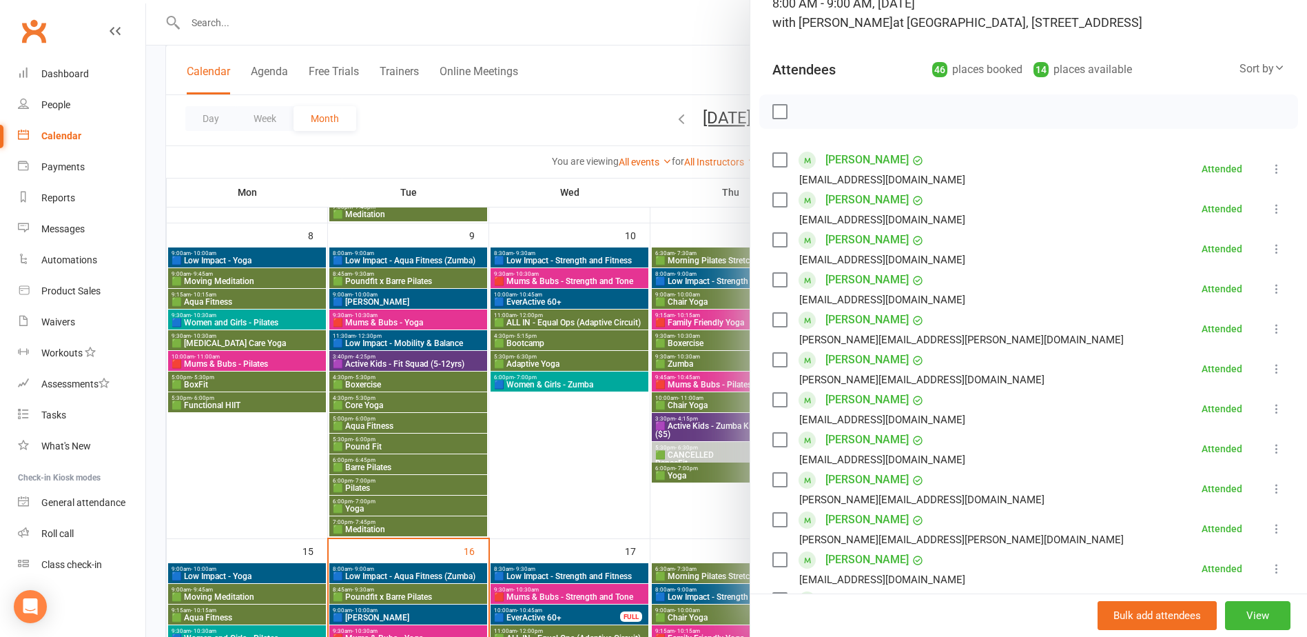
scroll to position [0, 0]
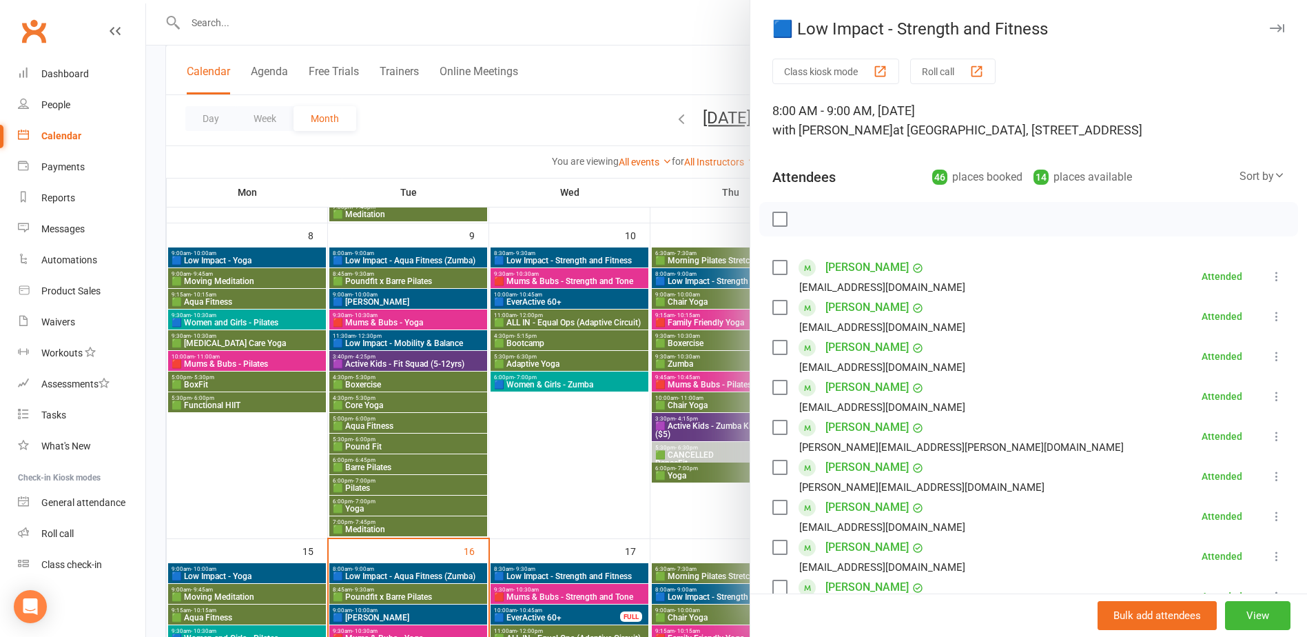
click at [621, 412] on div at bounding box center [726, 318] width 1161 height 637
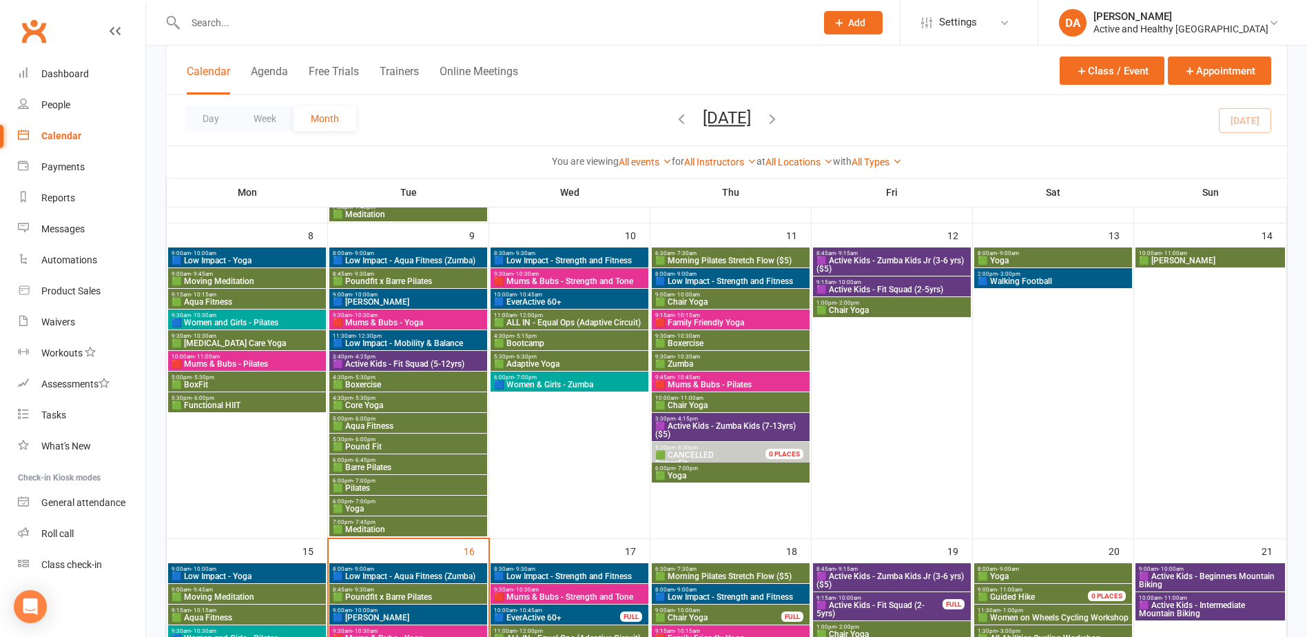
click at [530, 316] on span "- 12:00pm" at bounding box center [530, 315] width 26 height 6
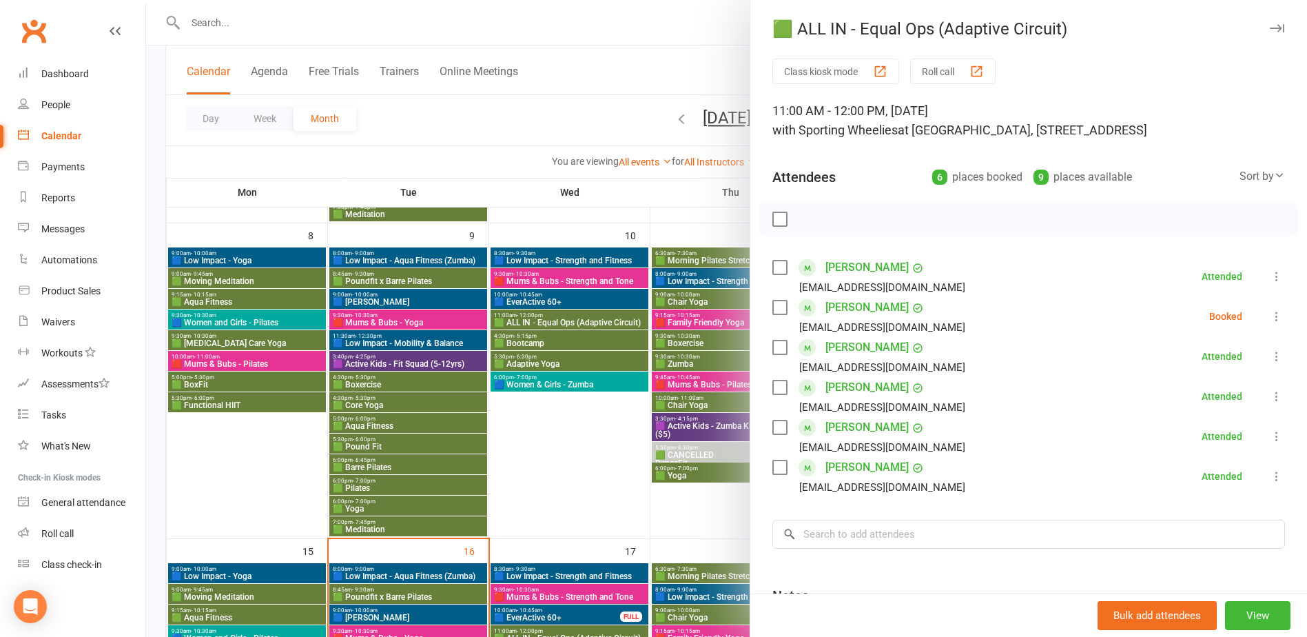
drag, startPoint x: 545, startPoint y: 464, endPoint x: 608, endPoint y: 436, distance: 69.1
click at [545, 464] on div at bounding box center [726, 318] width 1161 height 637
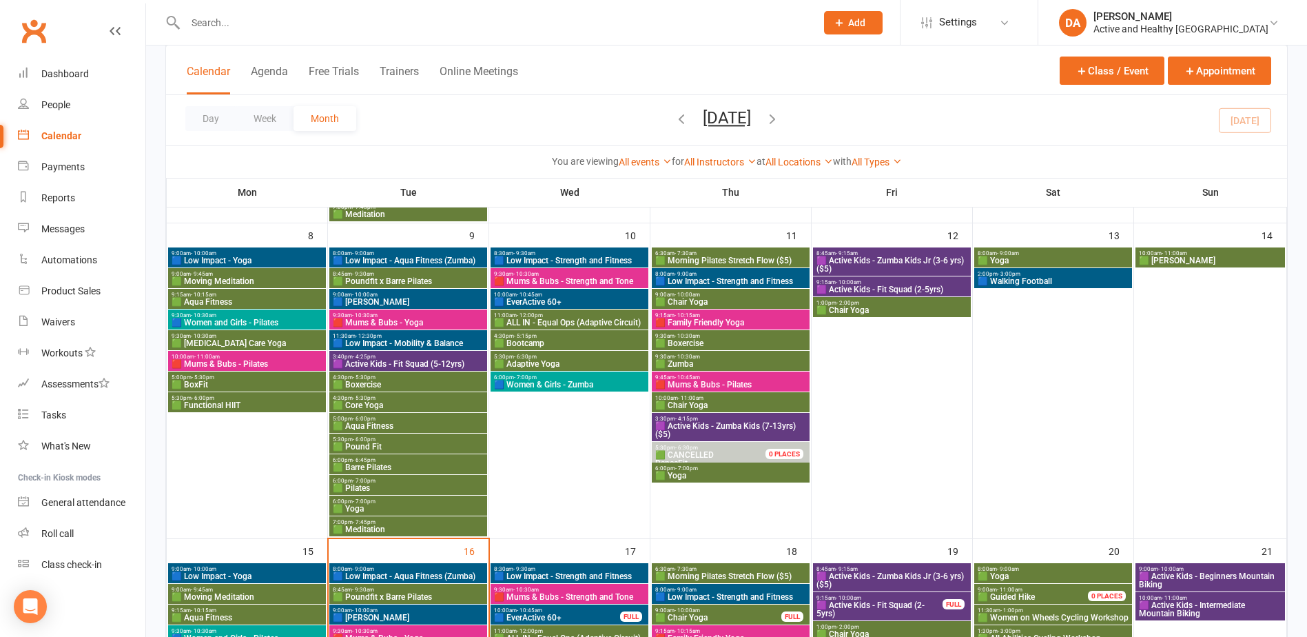
click at [741, 277] on span "🟦 Low Impact - Strength and Fitness" at bounding box center [730, 281] width 152 height 8
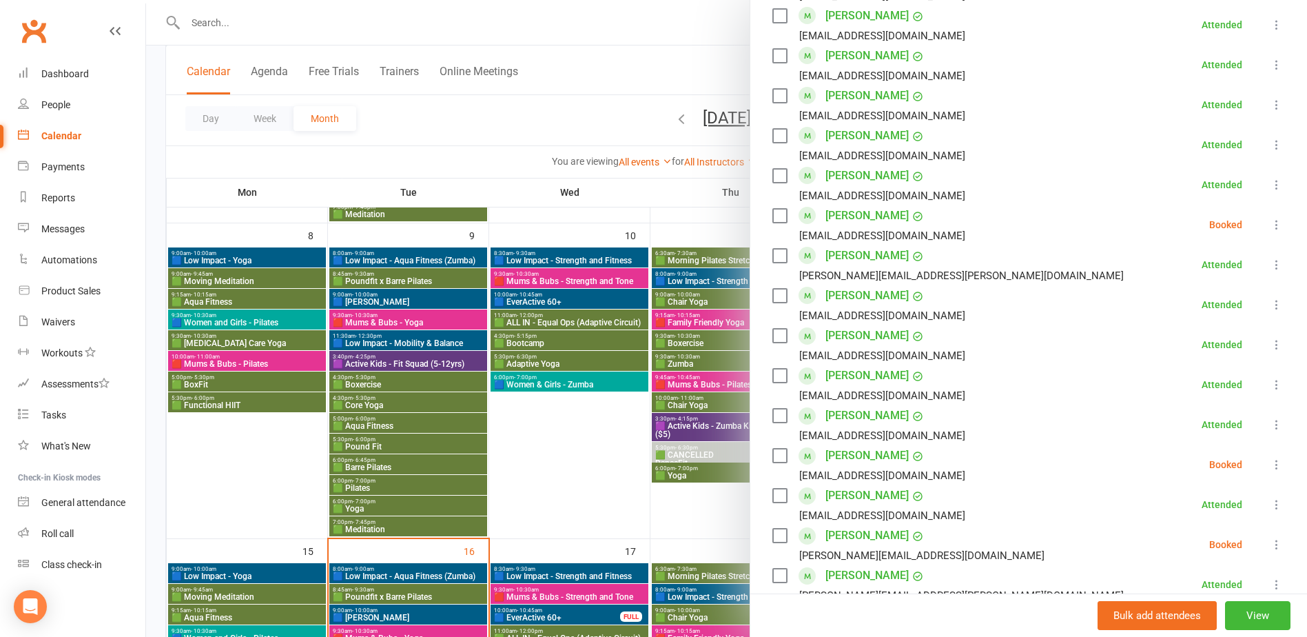
scroll to position [1585, 0]
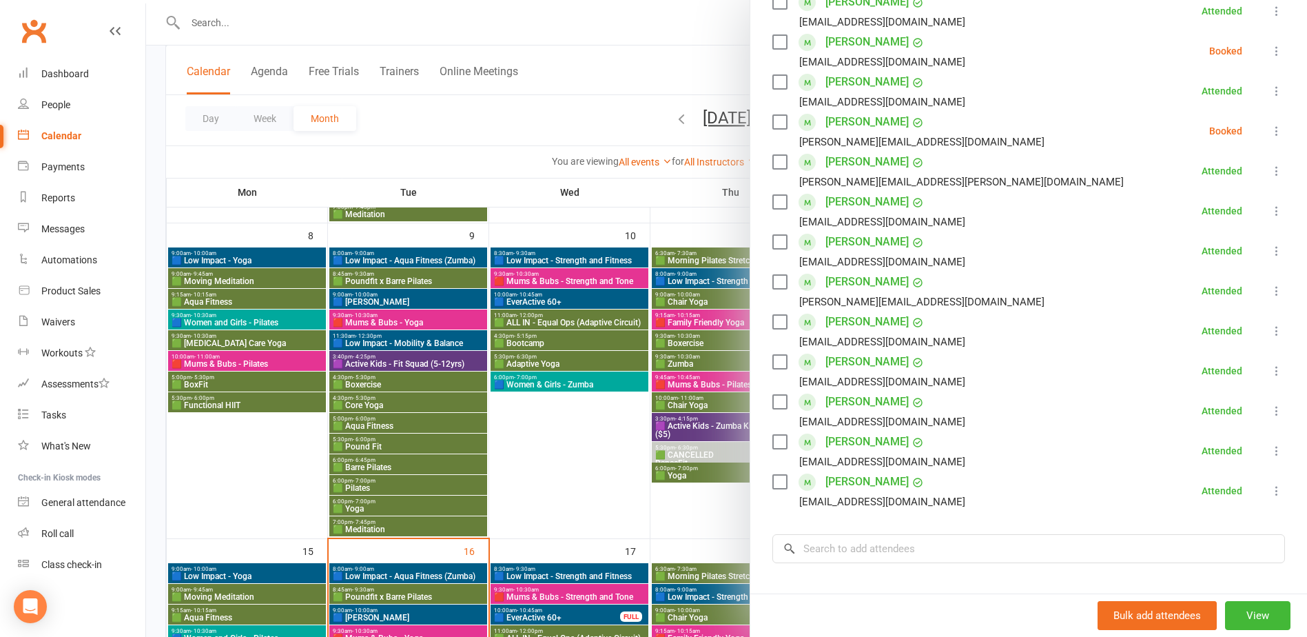
click at [251, 34] on div at bounding box center [726, 318] width 1161 height 637
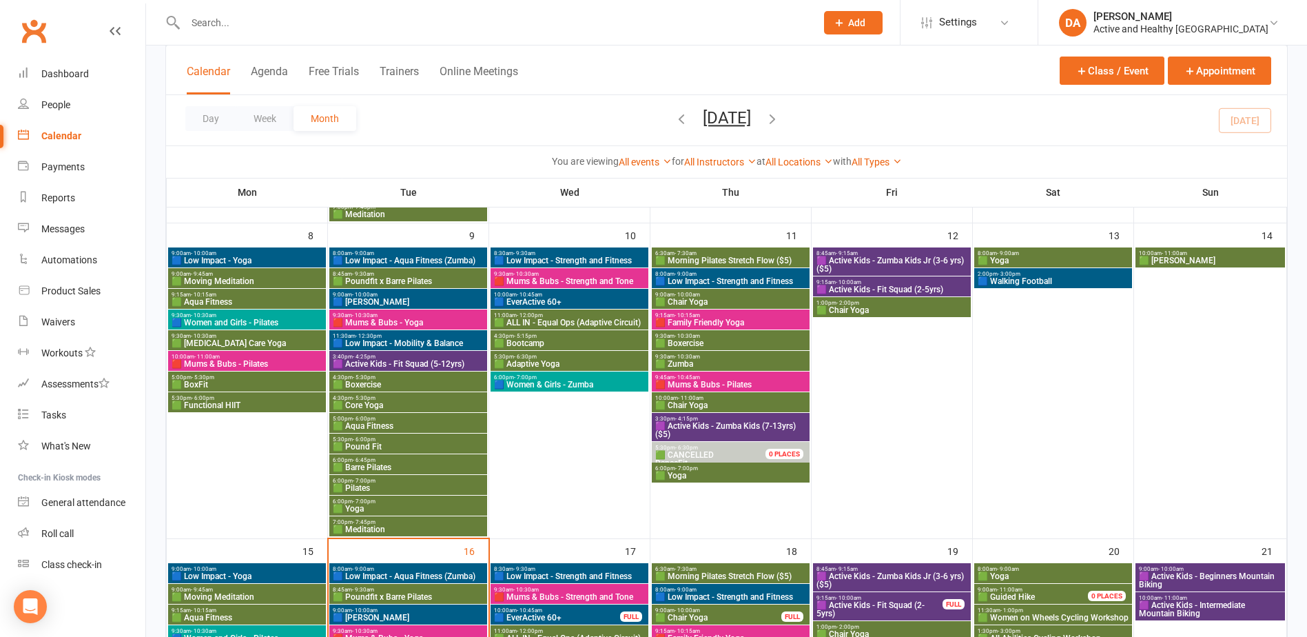
click at [231, 38] on div at bounding box center [485, 22] width 641 height 45
click at [240, 23] on input "text" at bounding box center [493, 22] width 625 height 19
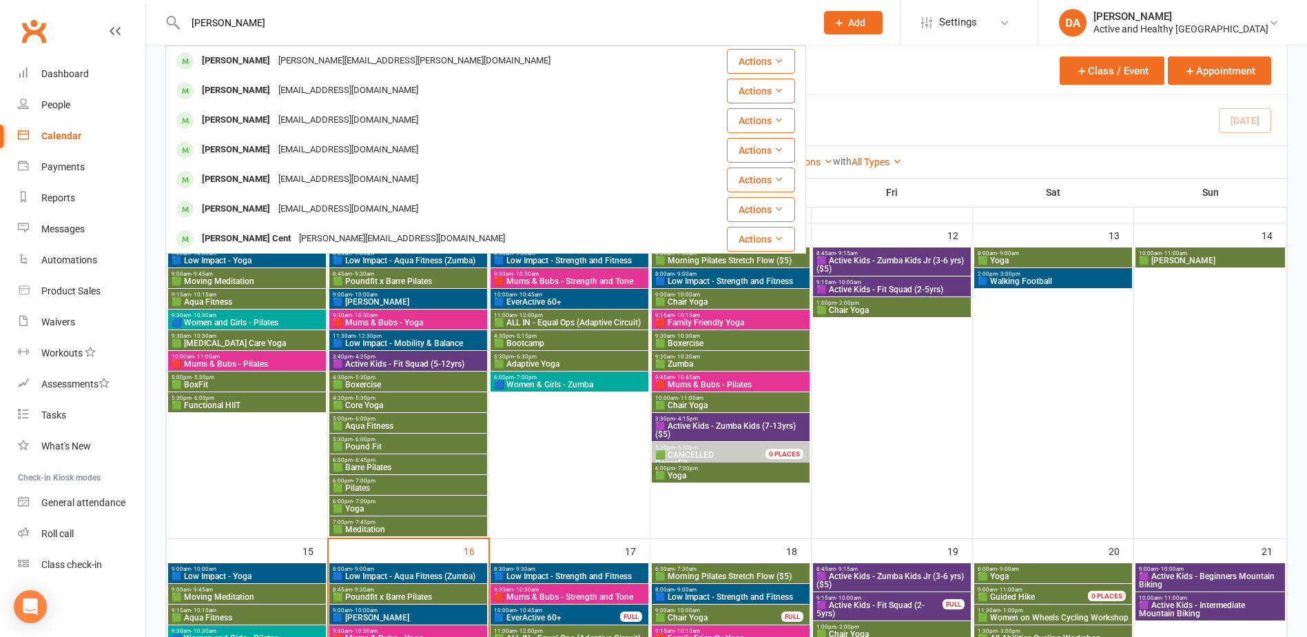
type input "[PERSON_NAME]"
click at [54, 132] on div "Calendar" at bounding box center [61, 135] width 40 height 11
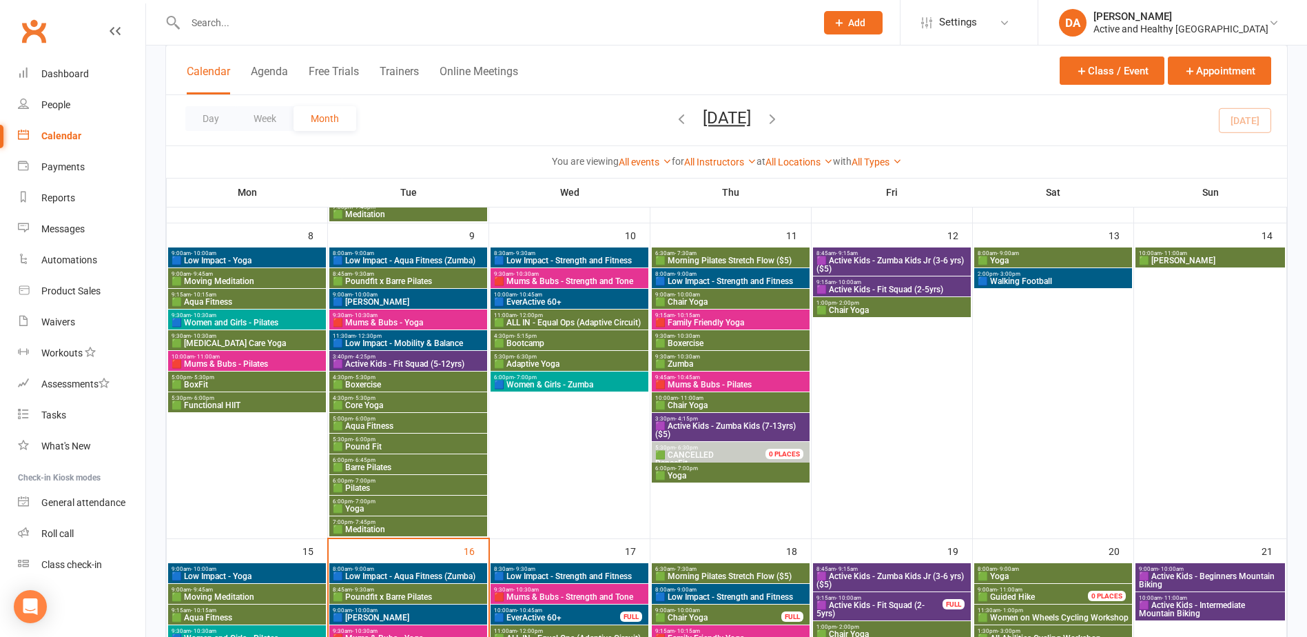
click at [229, 24] on input "text" at bounding box center [493, 22] width 625 height 19
click at [249, 30] on input "text" at bounding box center [493, 22] width 625 height 19
click at [274, 21] on input "text" at bounding box center [493, 22] width 625 height 19
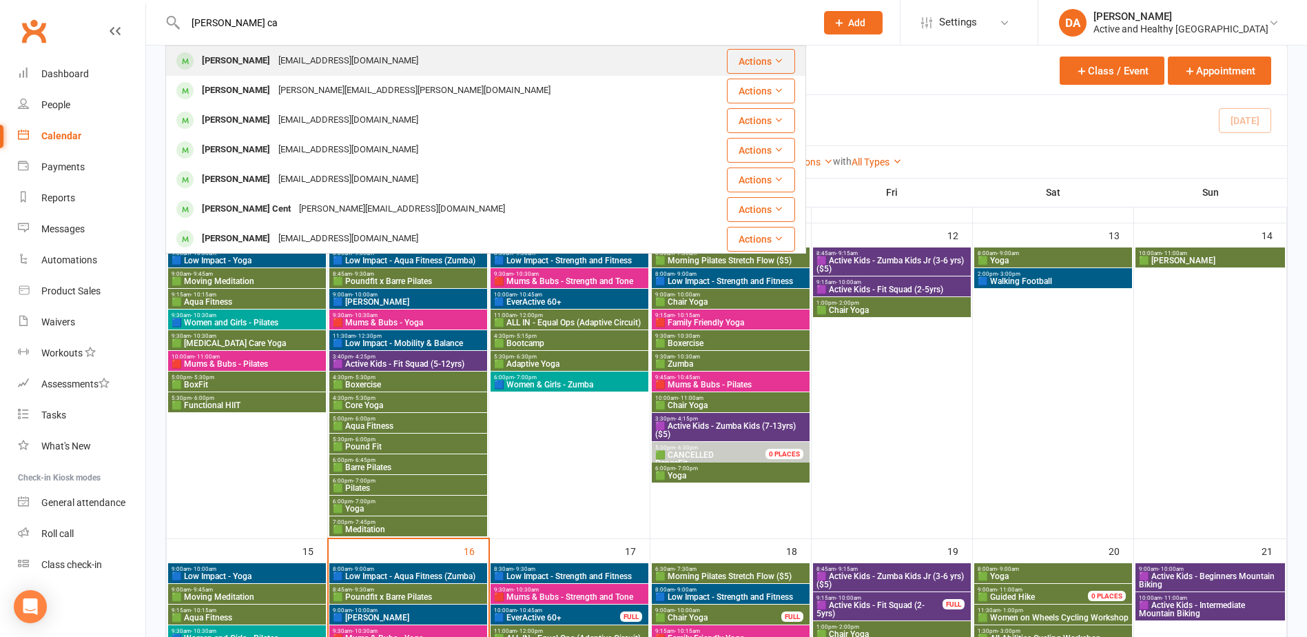
type input "[PERSON_NAME] ca"
click at [274, 58] on div "alanacaple@hotmail.com" at bounding box center [348, 61] width 148 height 20
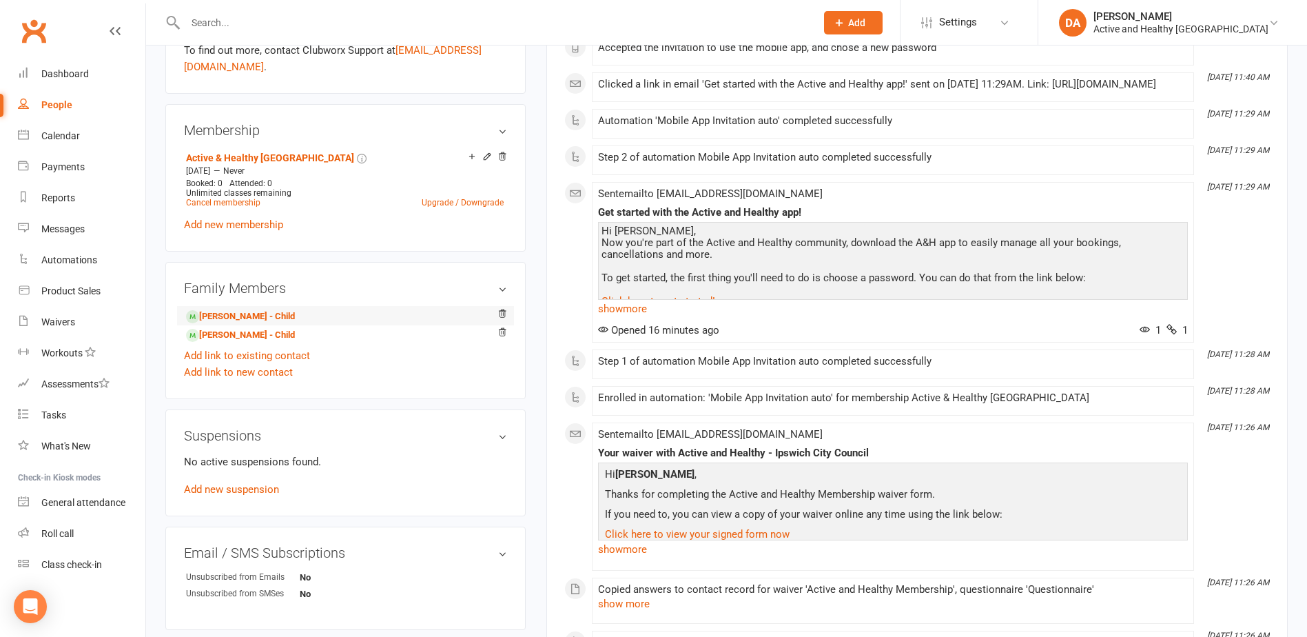
scroll to position [482, 0]
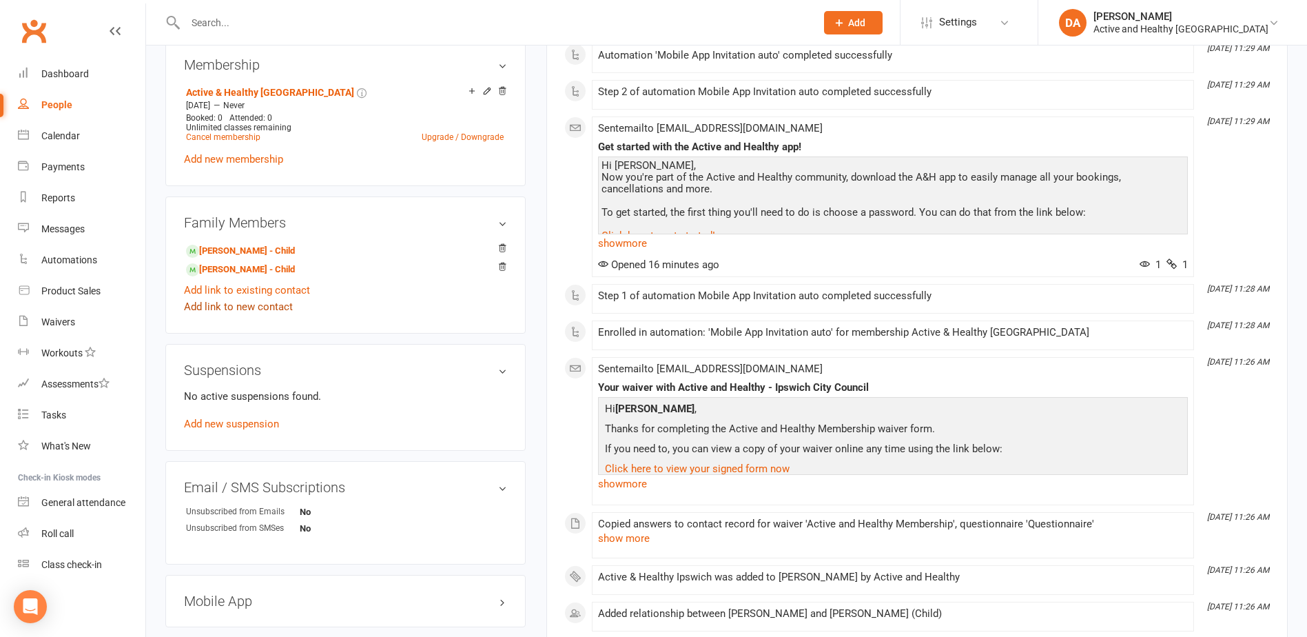
click at [277, 306] on link "Add link to new contact" at bounding box center [238, 306] width 109 height 17
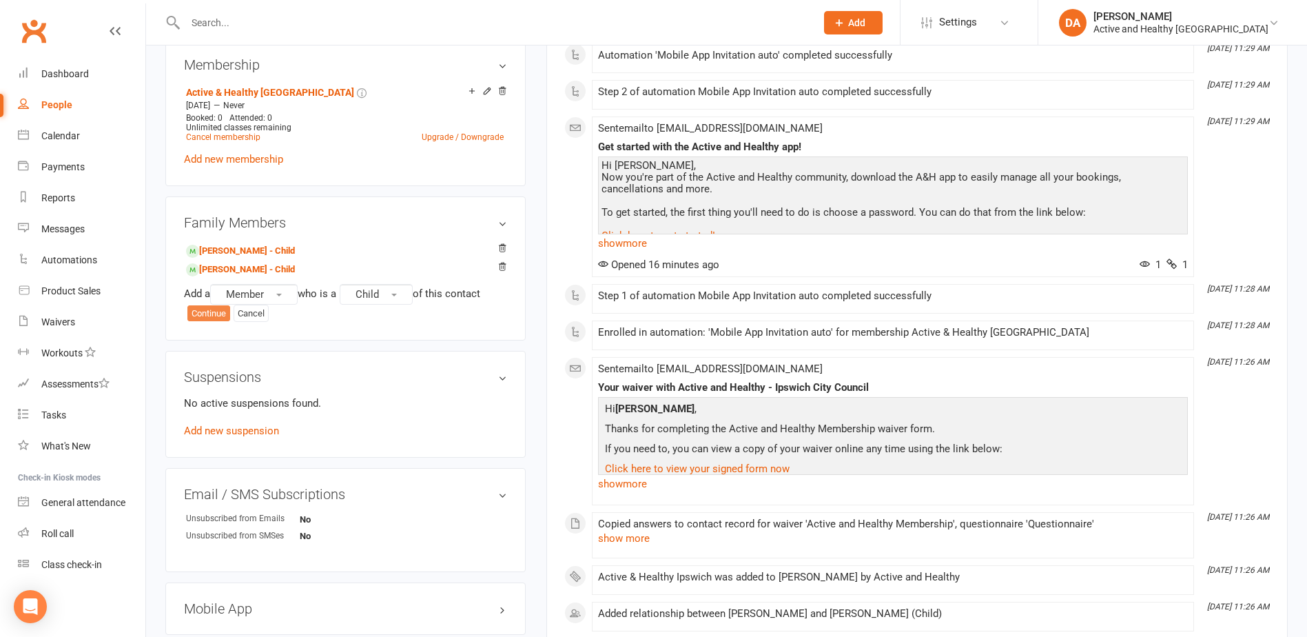
click at [207, 311] on button "Continue" at bounding box center [208, 313] width 43 height 17
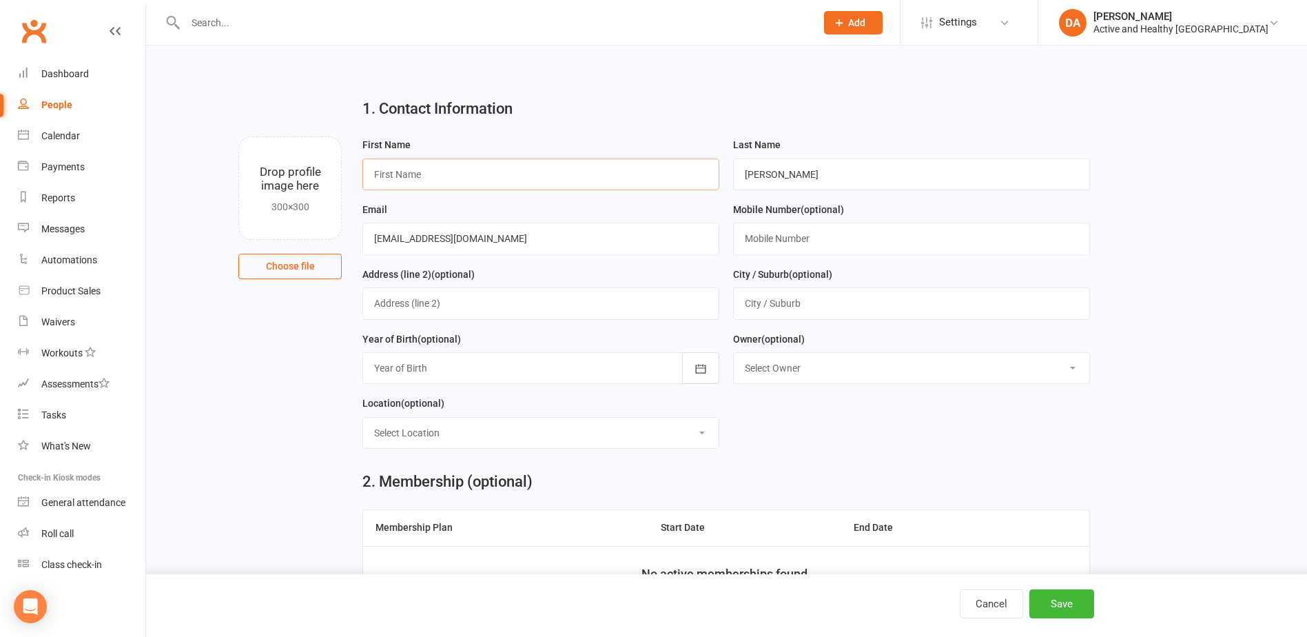
drag, startPoint x: 468, startPoint y: 175, endPoint x: 808, endPoint y: 143, distance: 341.1
click at [468, 175] on input "text" at bounding box center [540, 174] width 357 height 32
type input "Arthur"
click at [807, 176] on input "Caple" at bounding box center [911, 174] width 357 height 32
drag, startPoint x: 778, startPoint y: 175, endPoint x: 657, endPoint y: 149, distance: 124.0
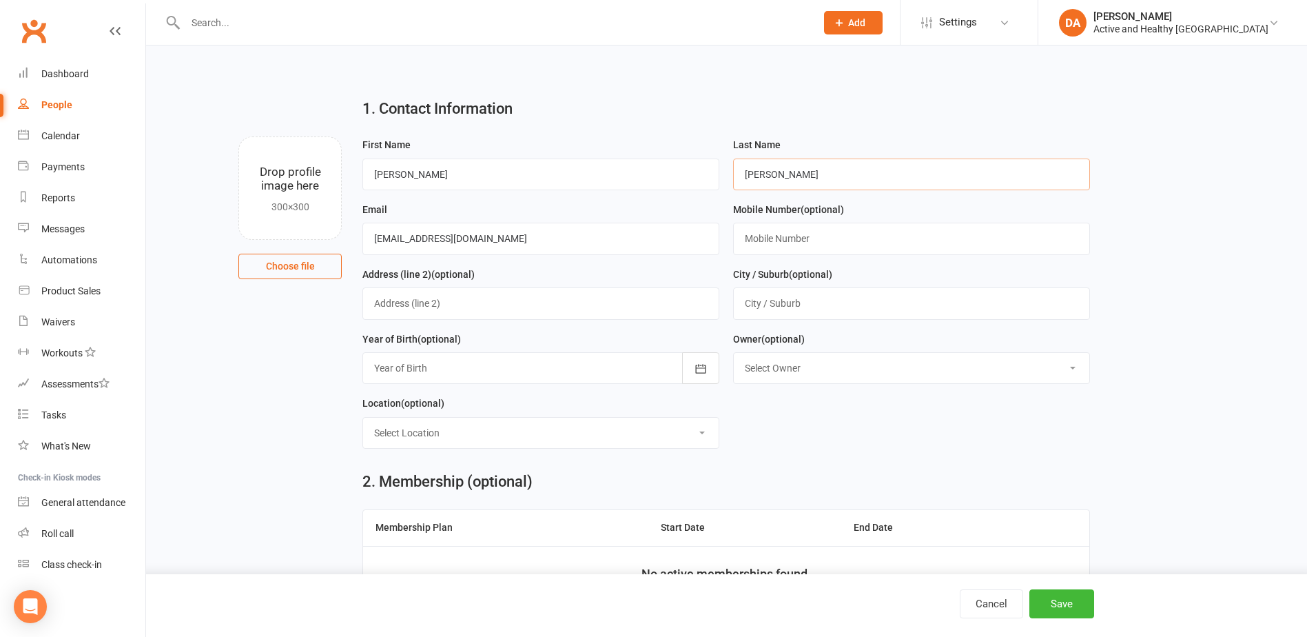
click at [628, 163] on form "First Name Arthur Last Name Caple Email alanacaple@hotmail.com Mobile Number (o…" at bounding box center [725, 297] width 741 height 323
type input "Wilkinson"
click at [696, 366] on icon "button" at bounding box center [701, 369] width 14 height 14
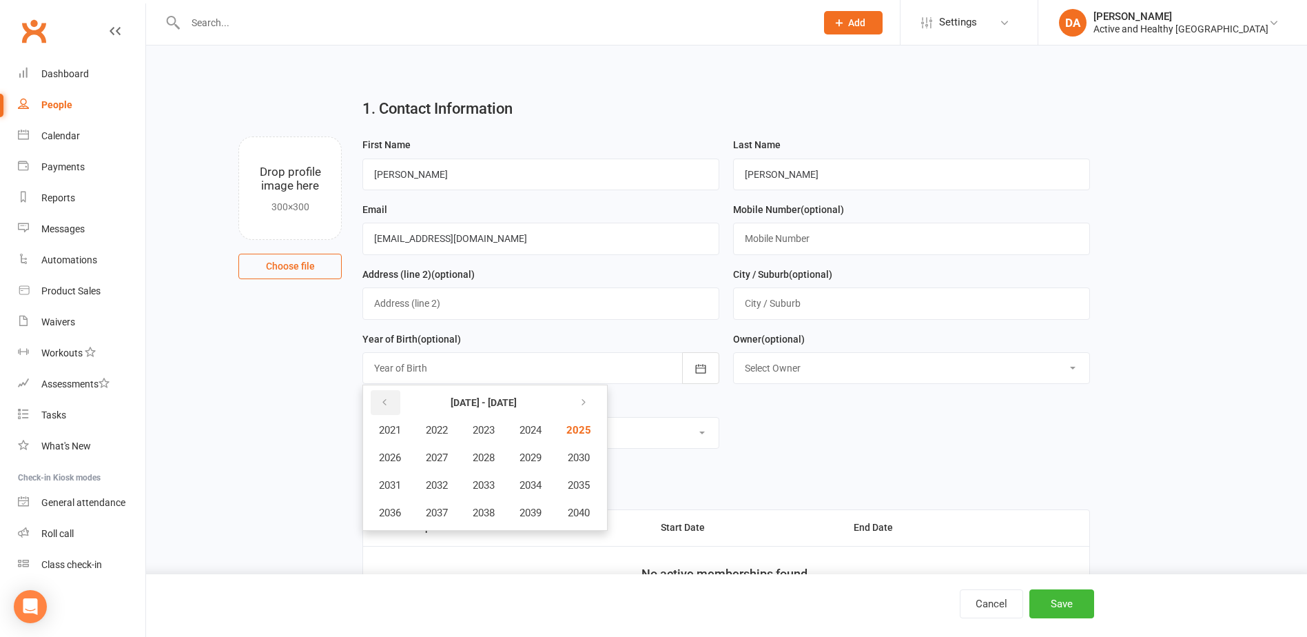
click at [391, 406] on button "button" at bounding box center [386, 402] width 30 height 25
click at [525, 510] on span "2019" at bounding box center [530, 512] width 22 height 12
click at [462, 432] on span "February" at bounding box center [463, 430] width 39 height 12
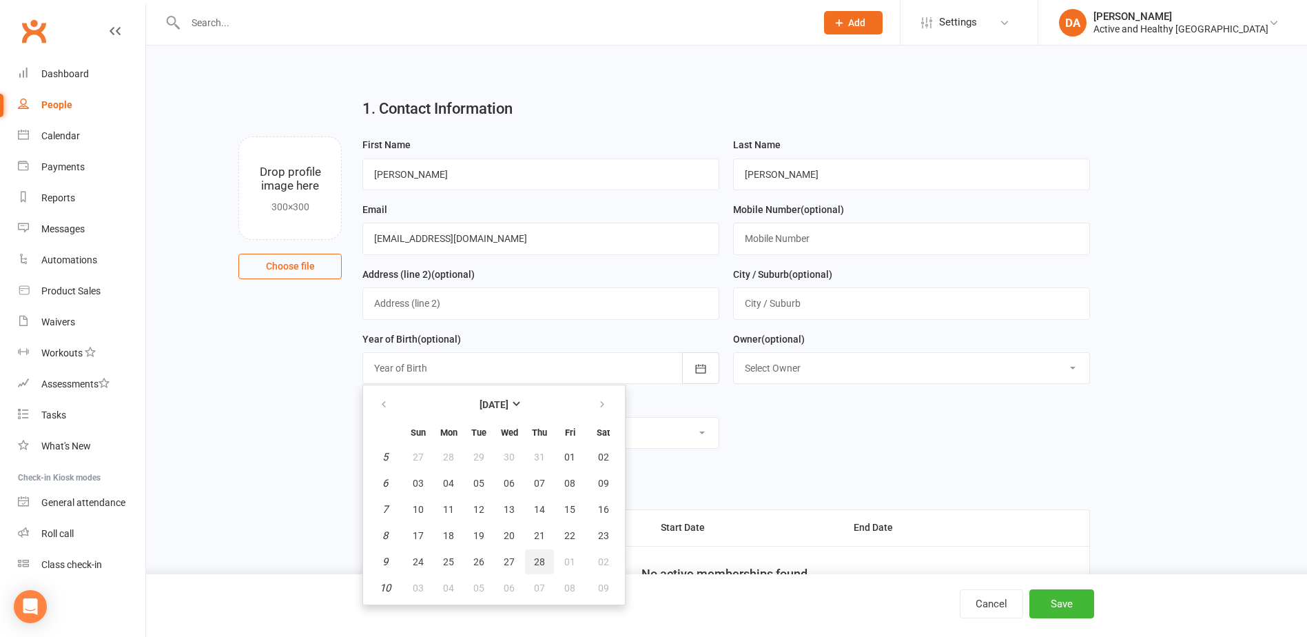
click at [542, 562] on span "28" at bounding box center [539, 561] width 11 height 11
type input "28 Feb 2019"
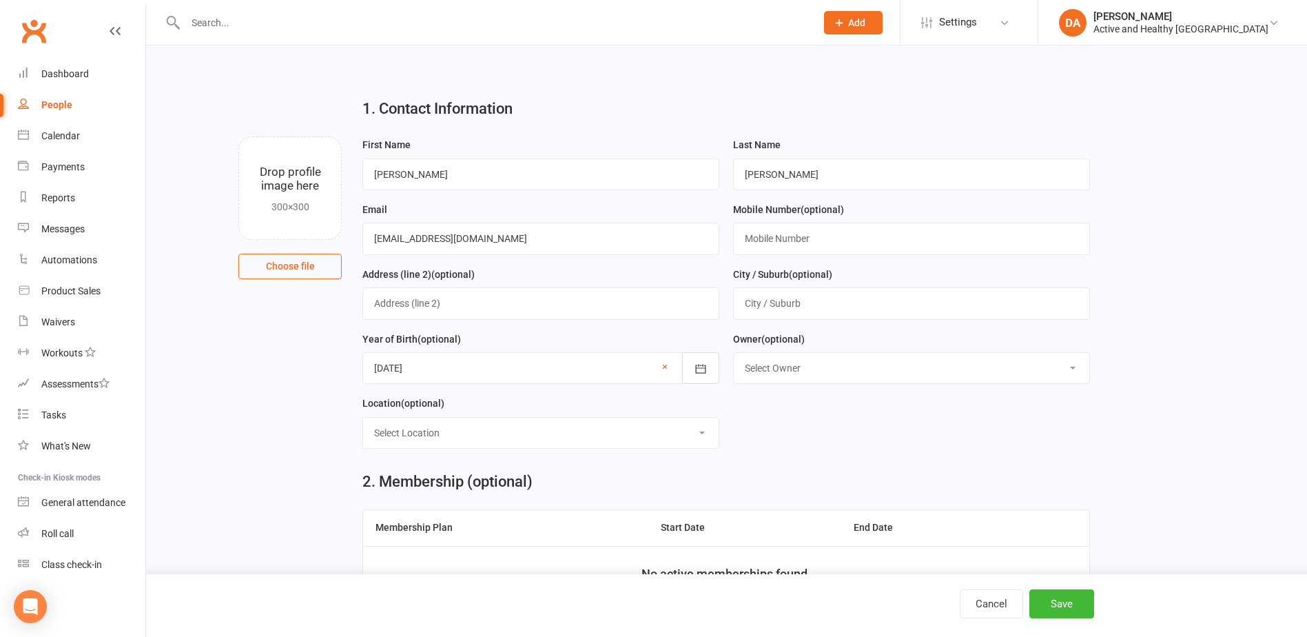
click at [914, 428] on form "First Name Arthur Last Name Wilkinson Email alanacaple@hotmail.com Mobile Numbe…" at bounding box center [725, 297] width 741 height 323
click at [926, 371] on select "Select Owner Jordan L Sasha M Cassie Fox Marnie Orr JUST Sports N Fitness Activ…" at bounding box center [911, 368] width 355 height 30
click at [980, 431] on form "First Name Arthur Last Name Wilkinson Email alanacaple@hotmail.com Mobile Numbe…" at bounding box center [725, 297] width 741 height 323
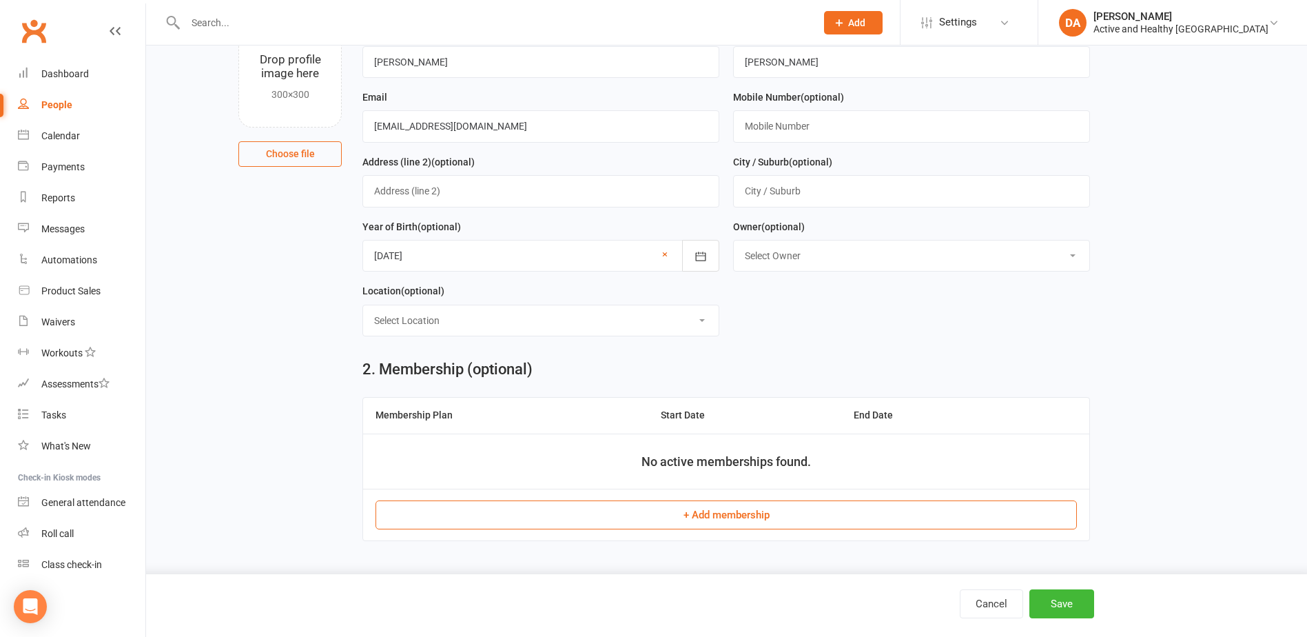
scroll to position [116, 0]
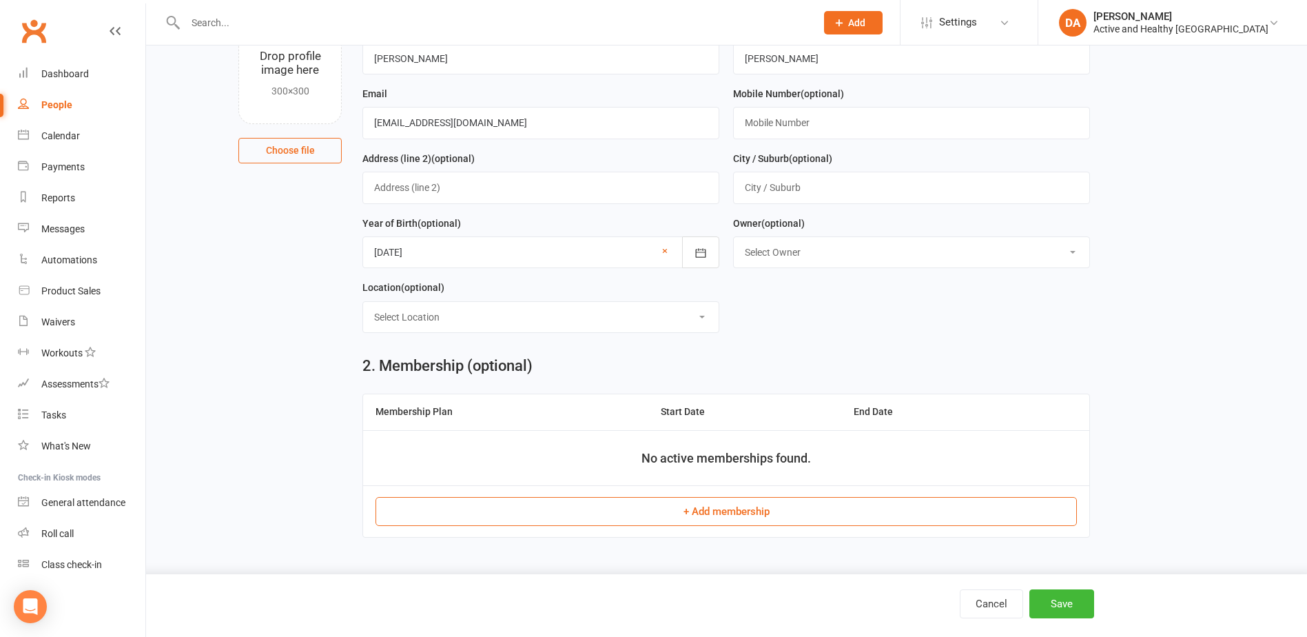
click at [730, 510] on button "+ Add membership" at bounding box center [725, 511] width 701 height 29
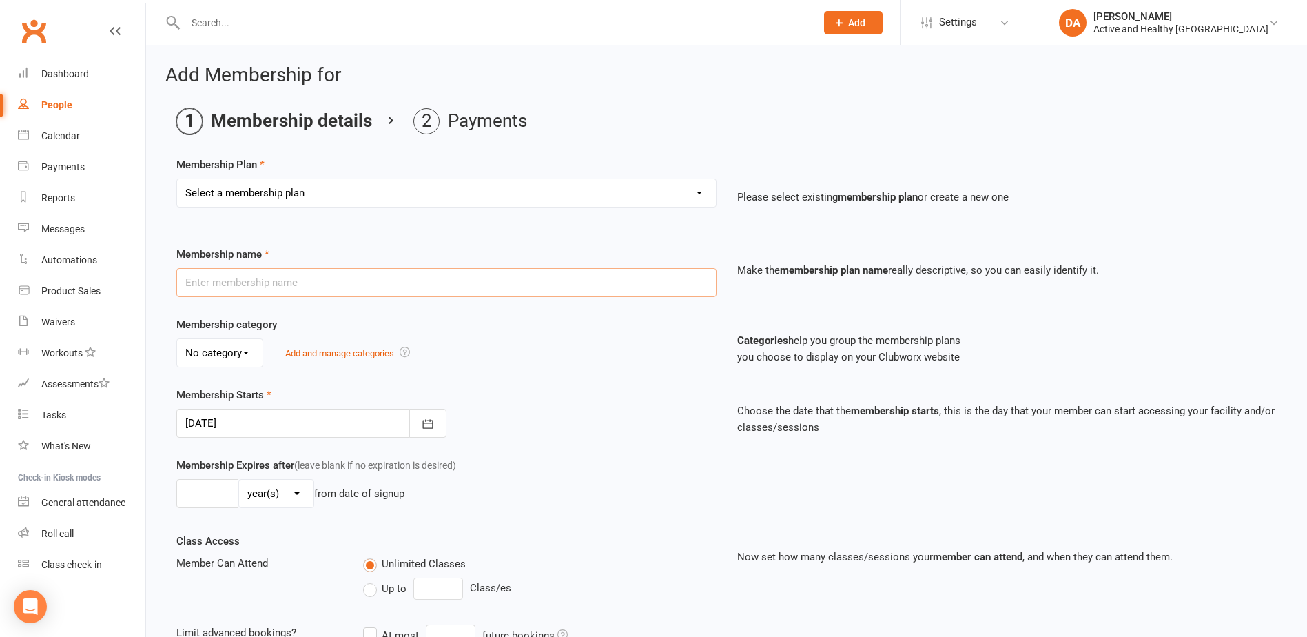
click at [256, 289] on input "text" at bounding box center [446, 282] width 540 height 29
type input "Active & Healthy [GEOGRAPHIC_DATA]"
click at [320, 239] on div "Membership Plan Select a membership plan Create new Membership Plan Active & He…" at bounding box center [726, 470] width 1100 height 629
click at [324, 274] on input "Active & Healthy [GEOGRAPHIC_DATA]" at bounding box center [446, 282] width 540 height 29
drag, startPoint x: 659, startPoint y: 188, endPoint x: 637, endPoint y: 197, distance: 24.4
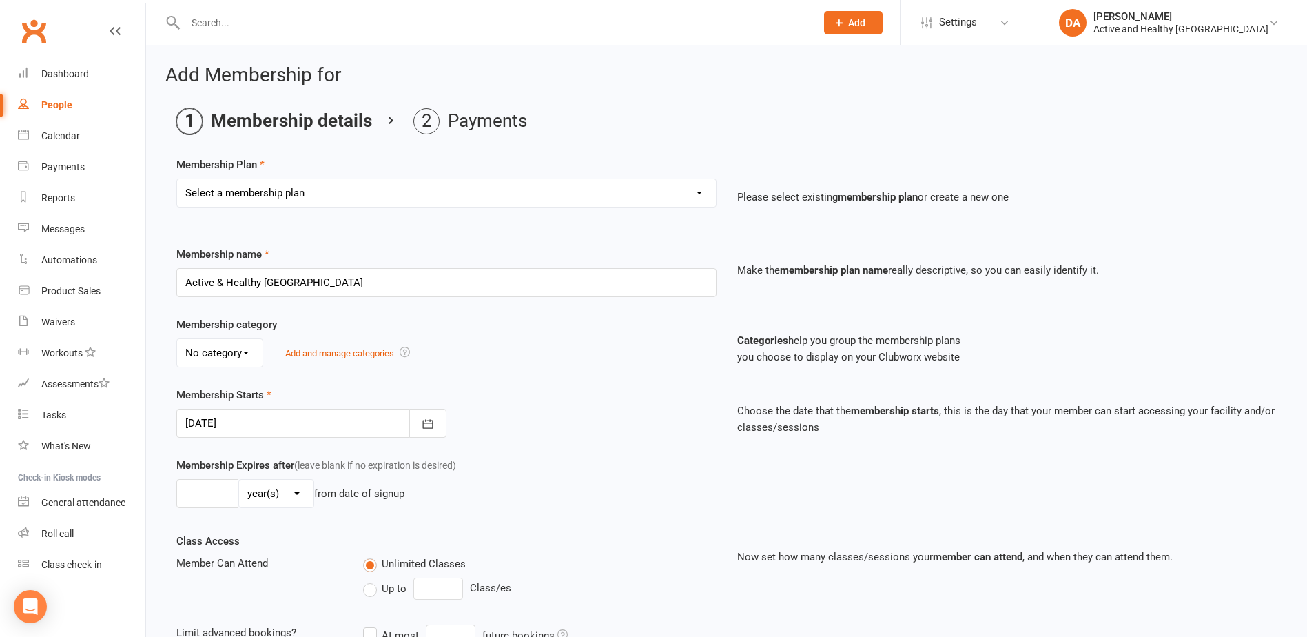
click at [659, 188] on select "Select a membership plan Create new Membership Plan Active & Healthy Ipswich" at bounding box center [446, 193] width 539 height 28
select select "1"
click at [177, 179] on select "Select a membership plan Create new Membership Plan Active & Healthy Ipswich" at bounding box center [446, 193] width 539 height 28
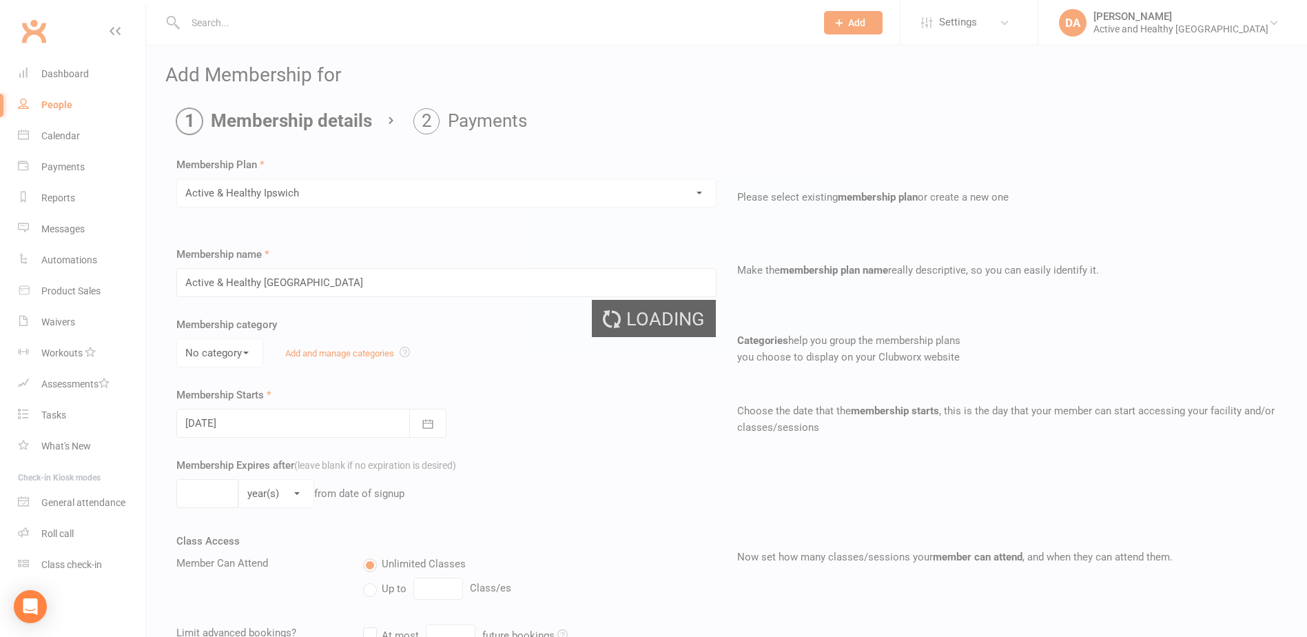
select select "0"
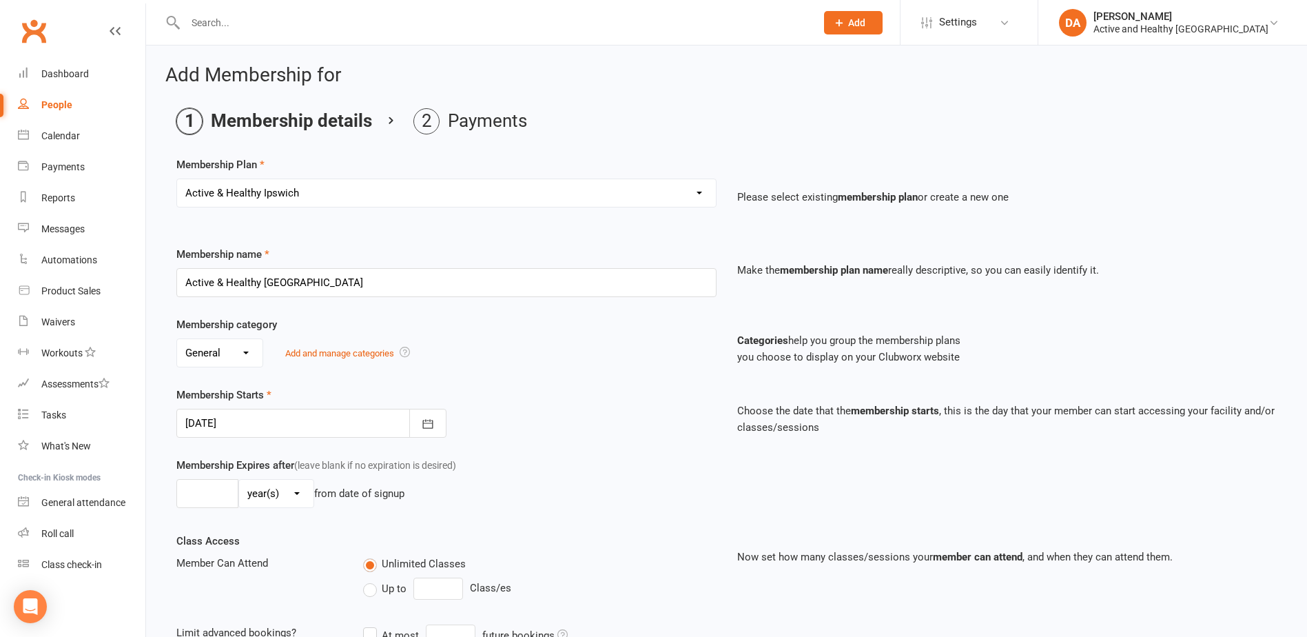
click at [539, 405] on div "Membership Starts 16 Sep 2025 September 2025 Sun Mon Tue Wed Thu Fri Sat 36 31 …" at bounding box center [446, 411] width 561 height 51
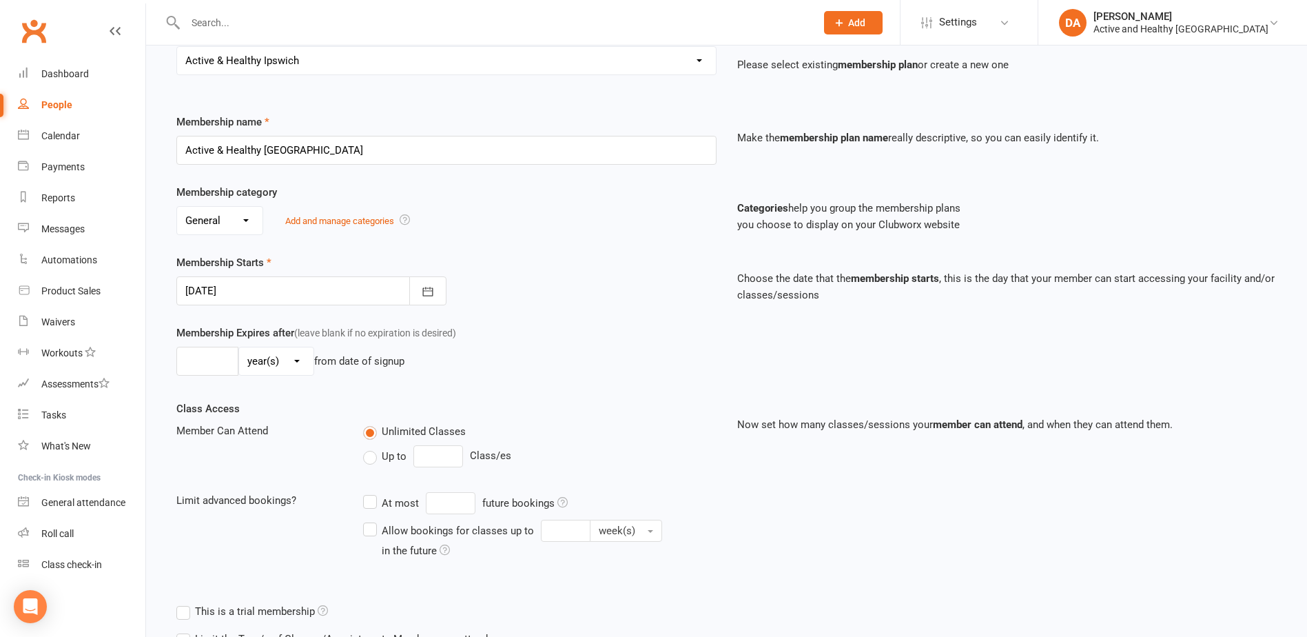
scroll to position [239, 0]
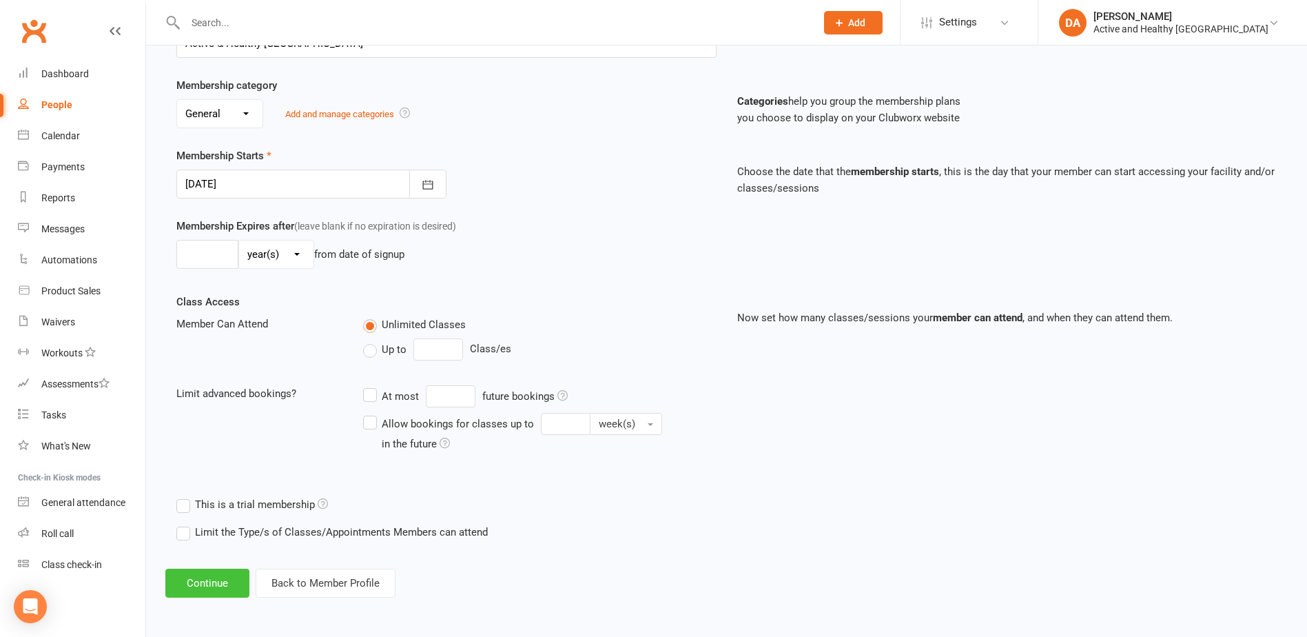
click at [210, 583] on button "Continue" at bounding box center [207, 582] width 84 height 29
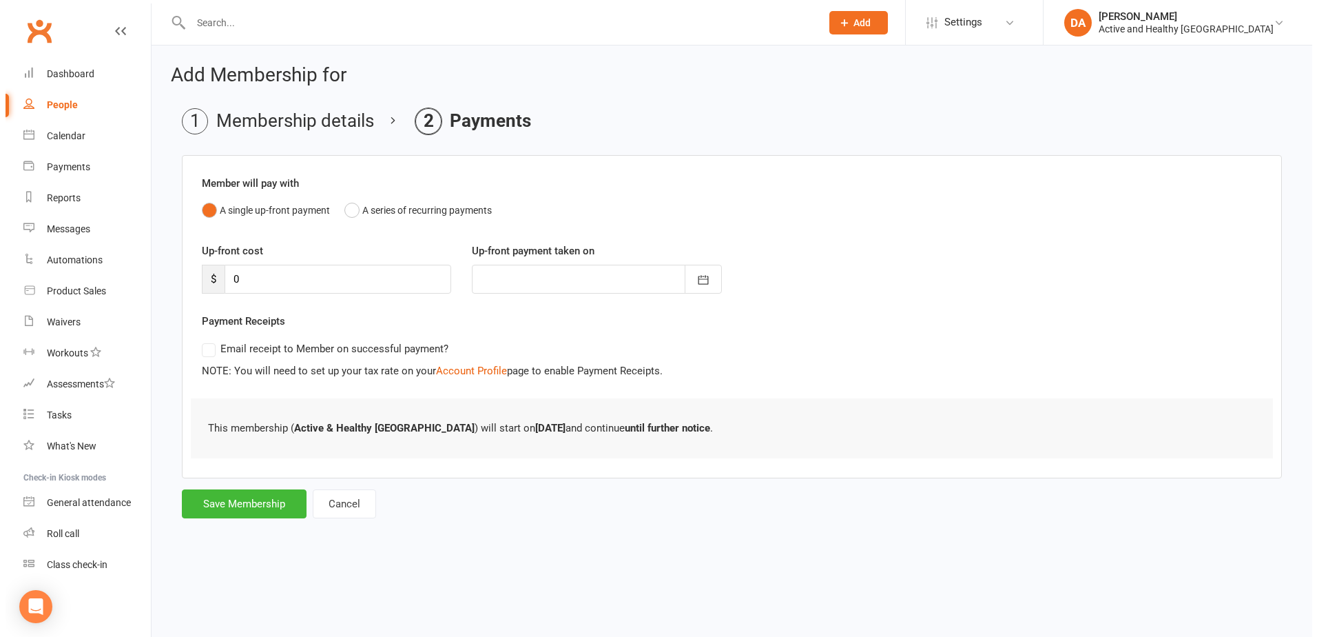
scroll to position [0, 0]
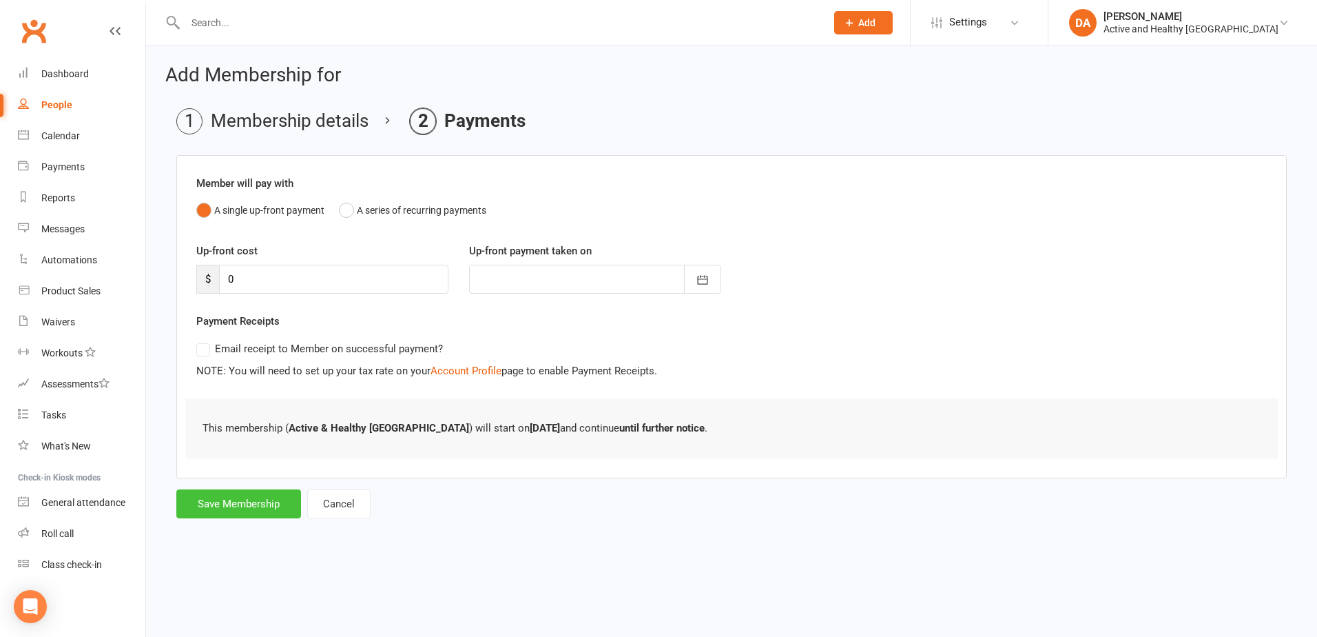
click at [227, 502] on button "Save Membership" at bounding box center [238, 503] width 125 height 29
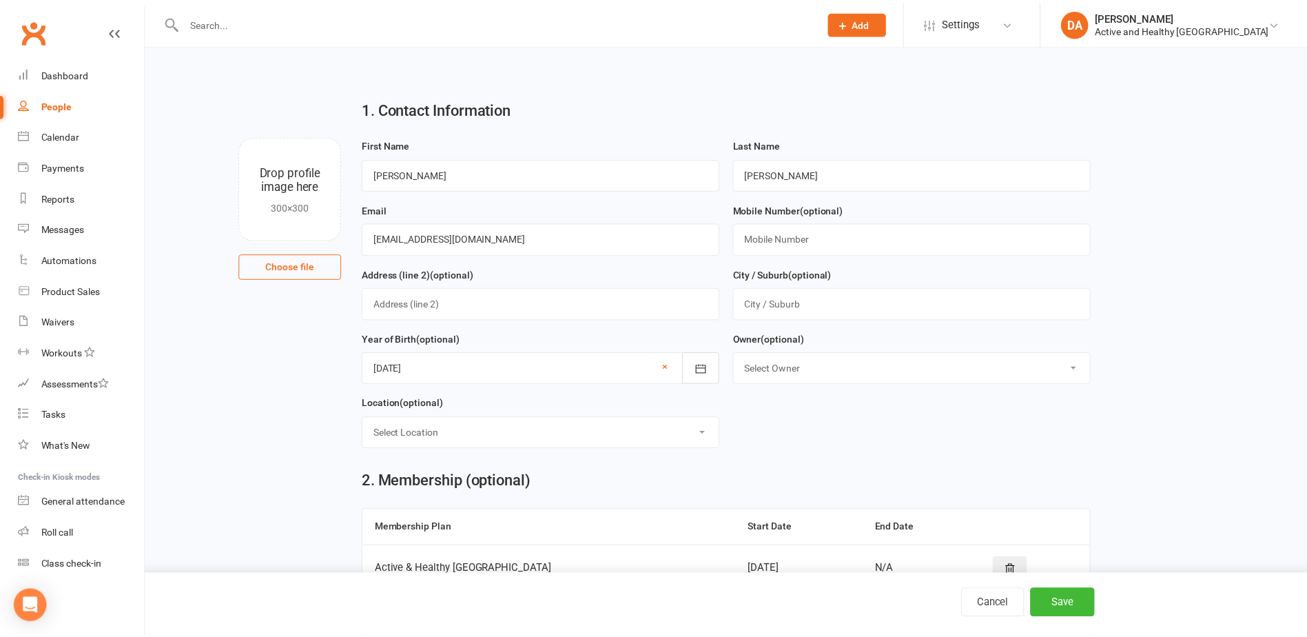
scroll to position [108, 0]
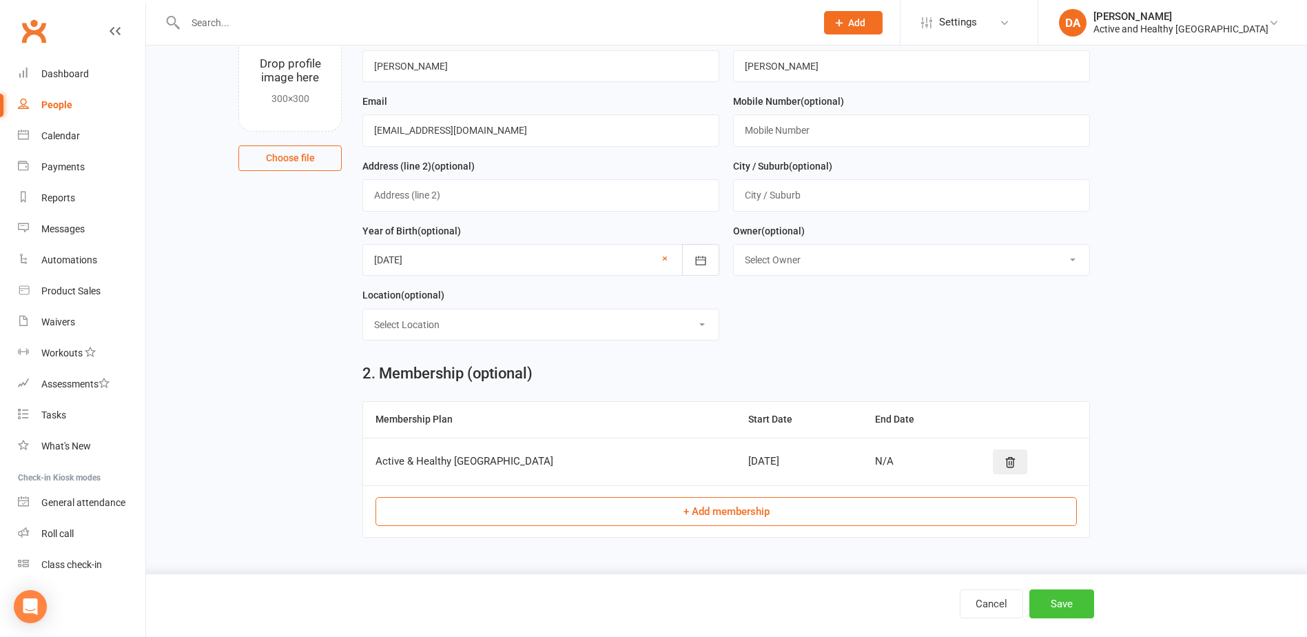
click at [1068, 601] on button "Save" at bounding box center [1061, 603] width 65 height 29
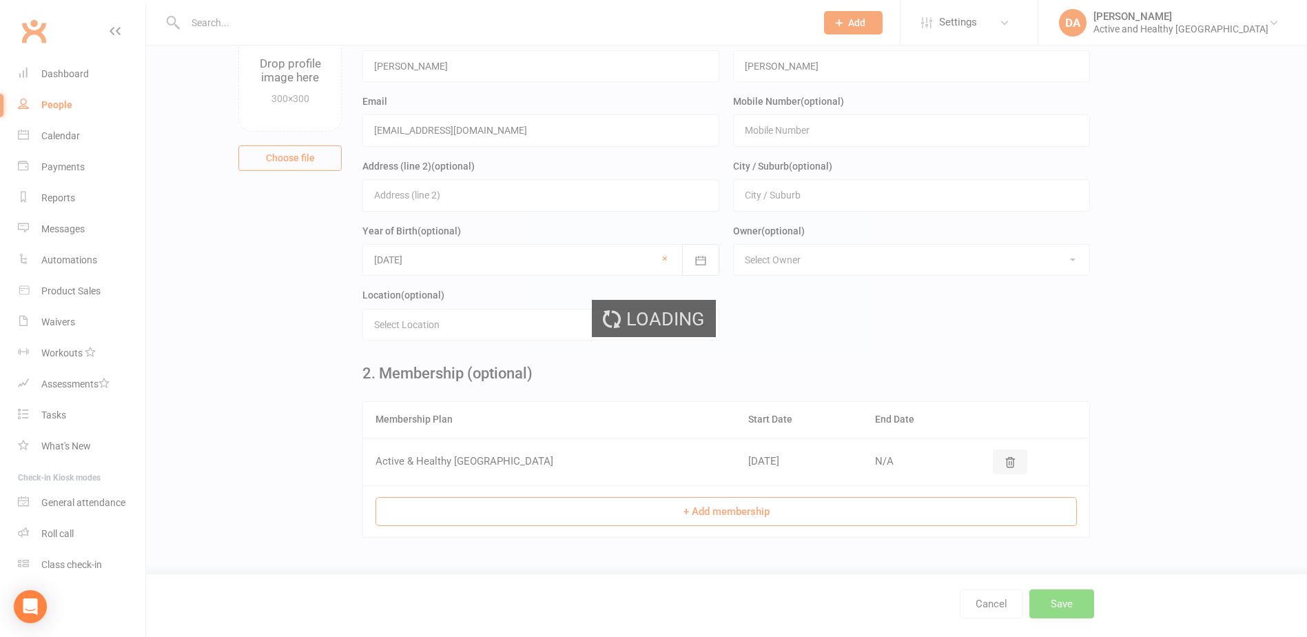
scroll to position [0, 0]
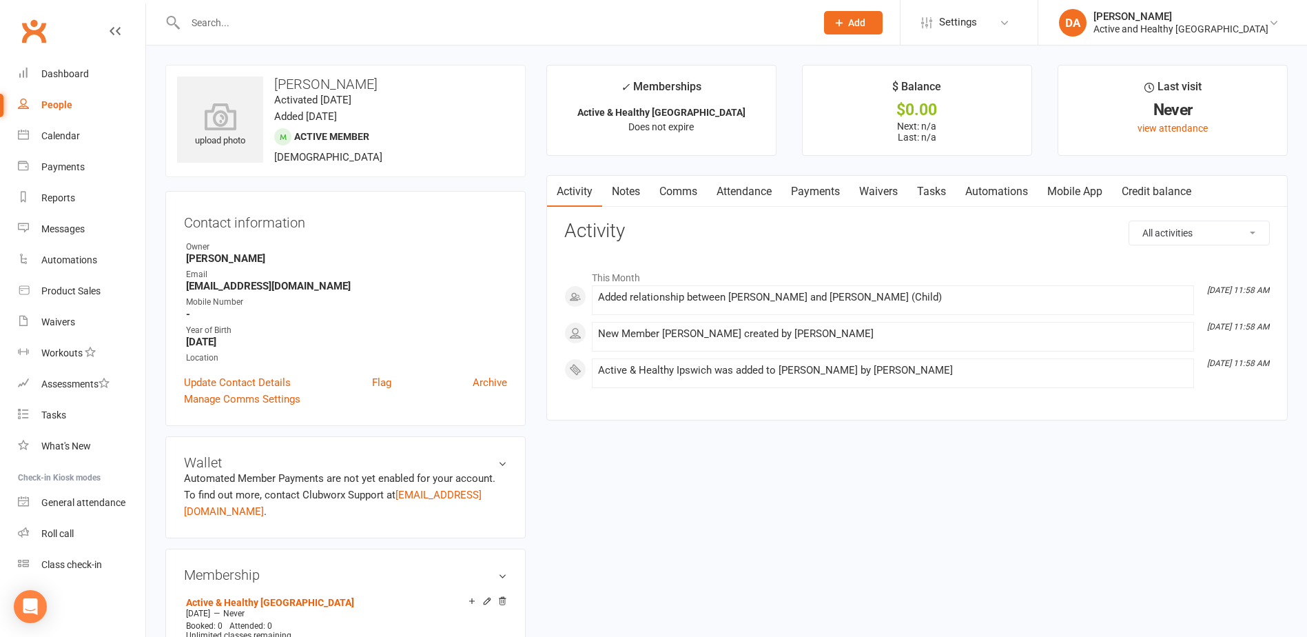
click at [1092, 193] on link "Mobile App" at bounding box center [1075, 192] width 74 height 32
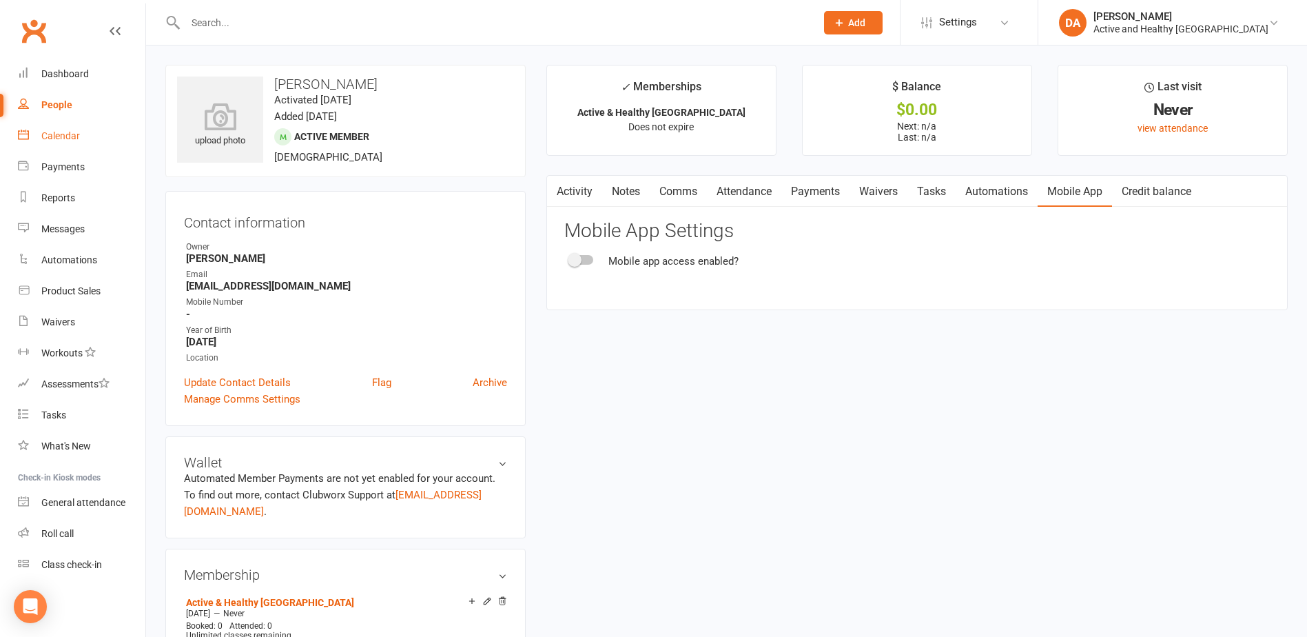
click at [54, 135] on div "Calendar" at bounding box center [60, 135] width 39 height 11
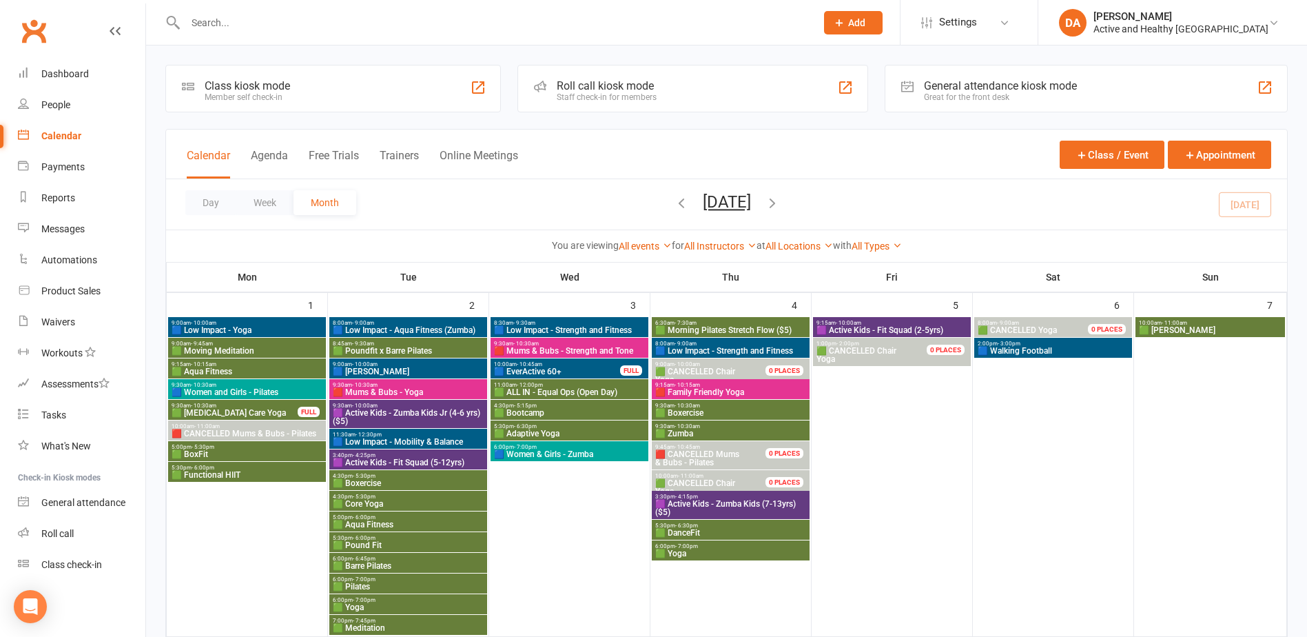
click at [60, 132] on div "Calendar" at bounding box center [61, 135] width 40 height 11
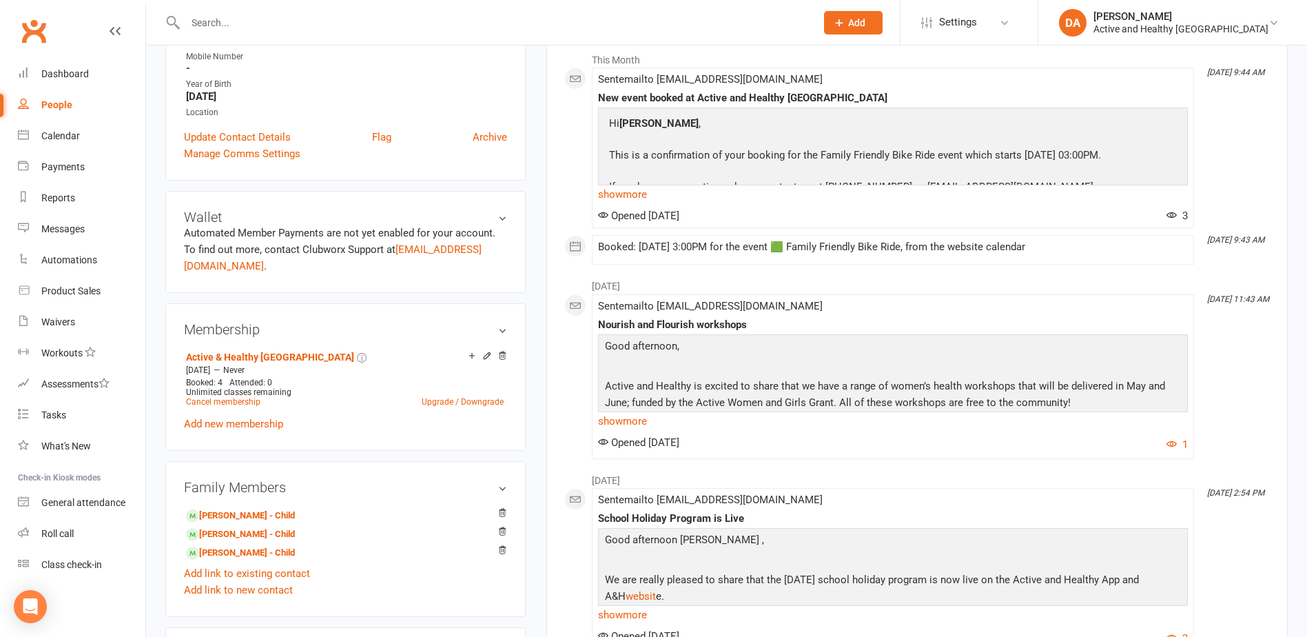
scroll to position [413, 0]
